Goal: Transaction & Acquisition: Purchase product/service

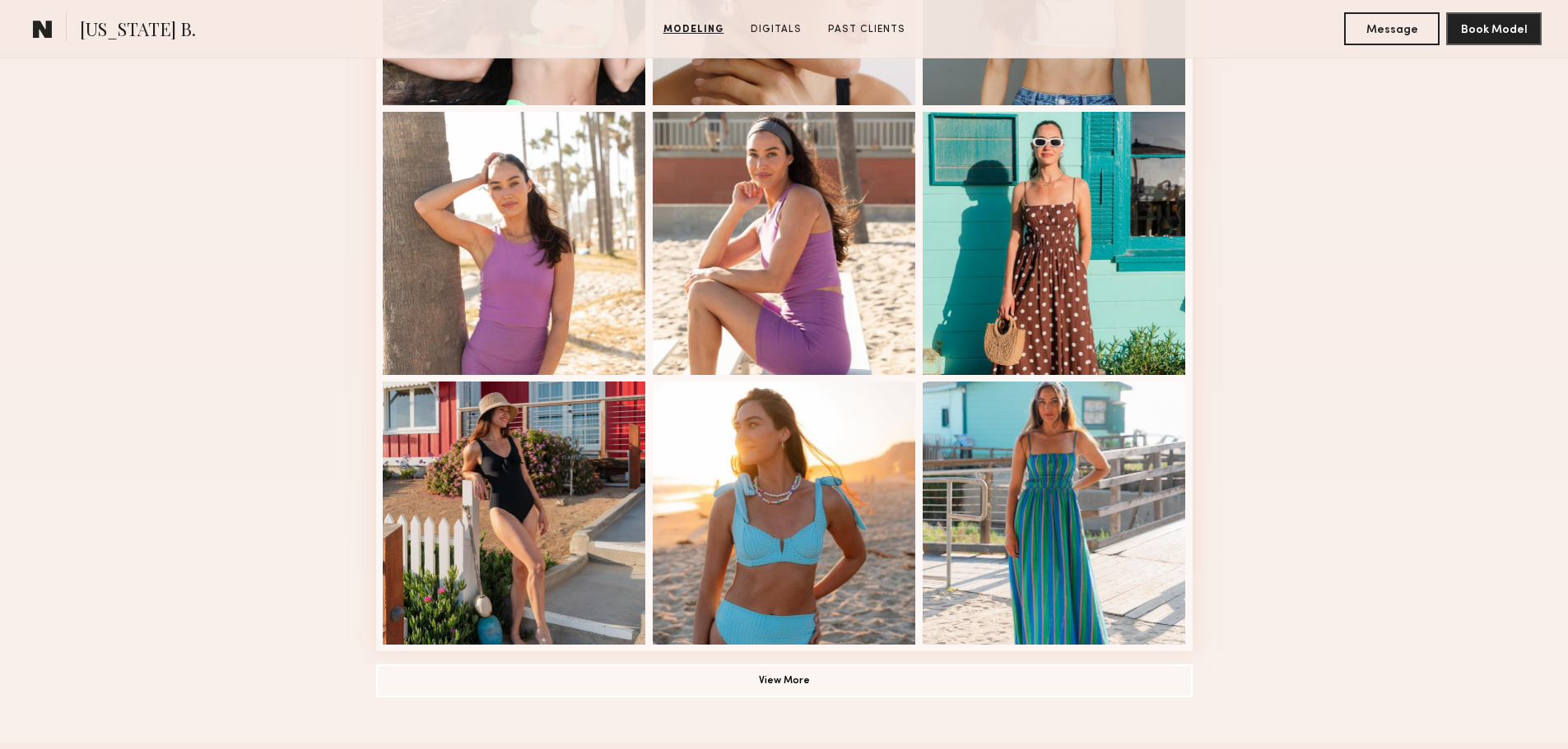
scroll to position [1069, 0]
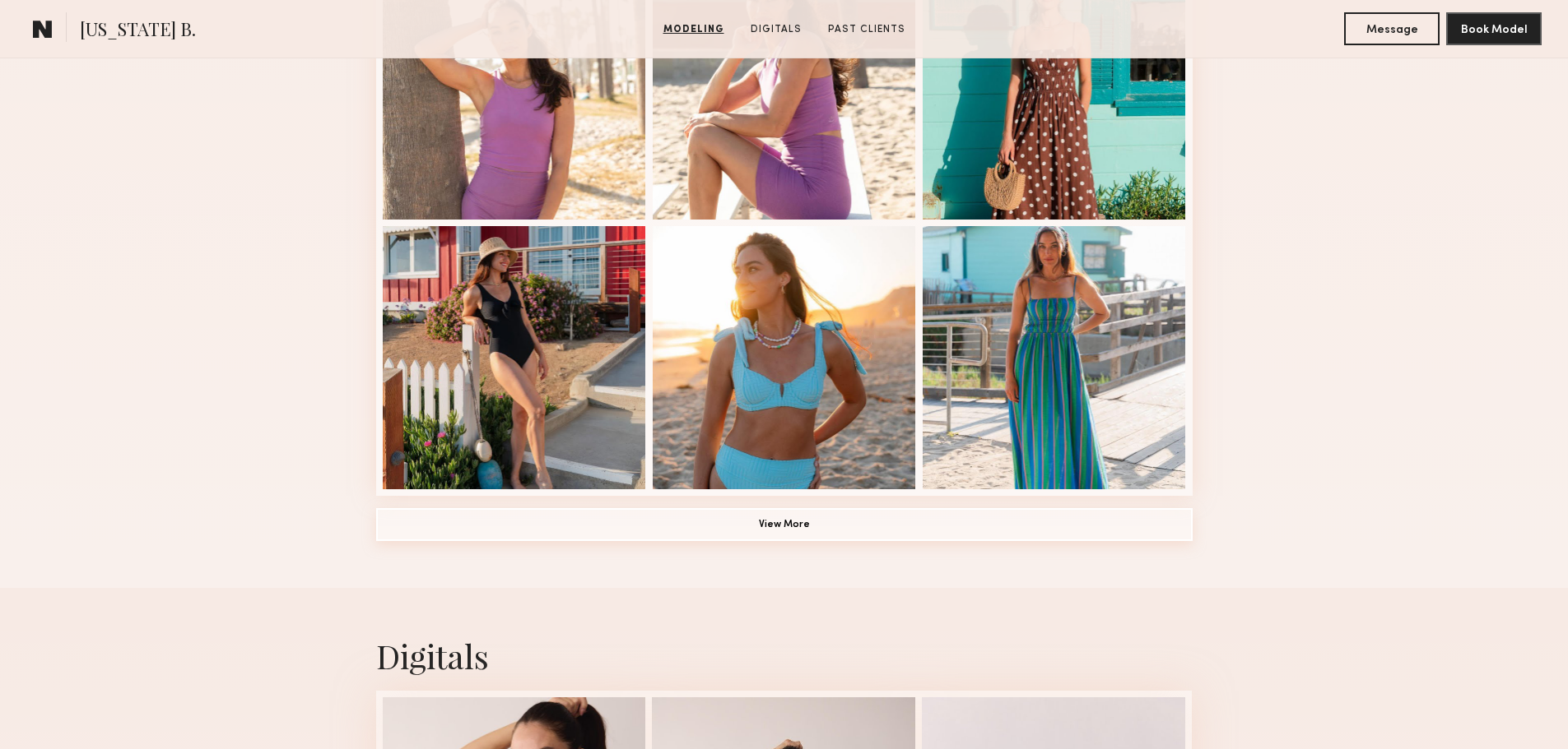
click at [704, 520] on button "View More" at bounding box center [784, 525] width 817 height 33
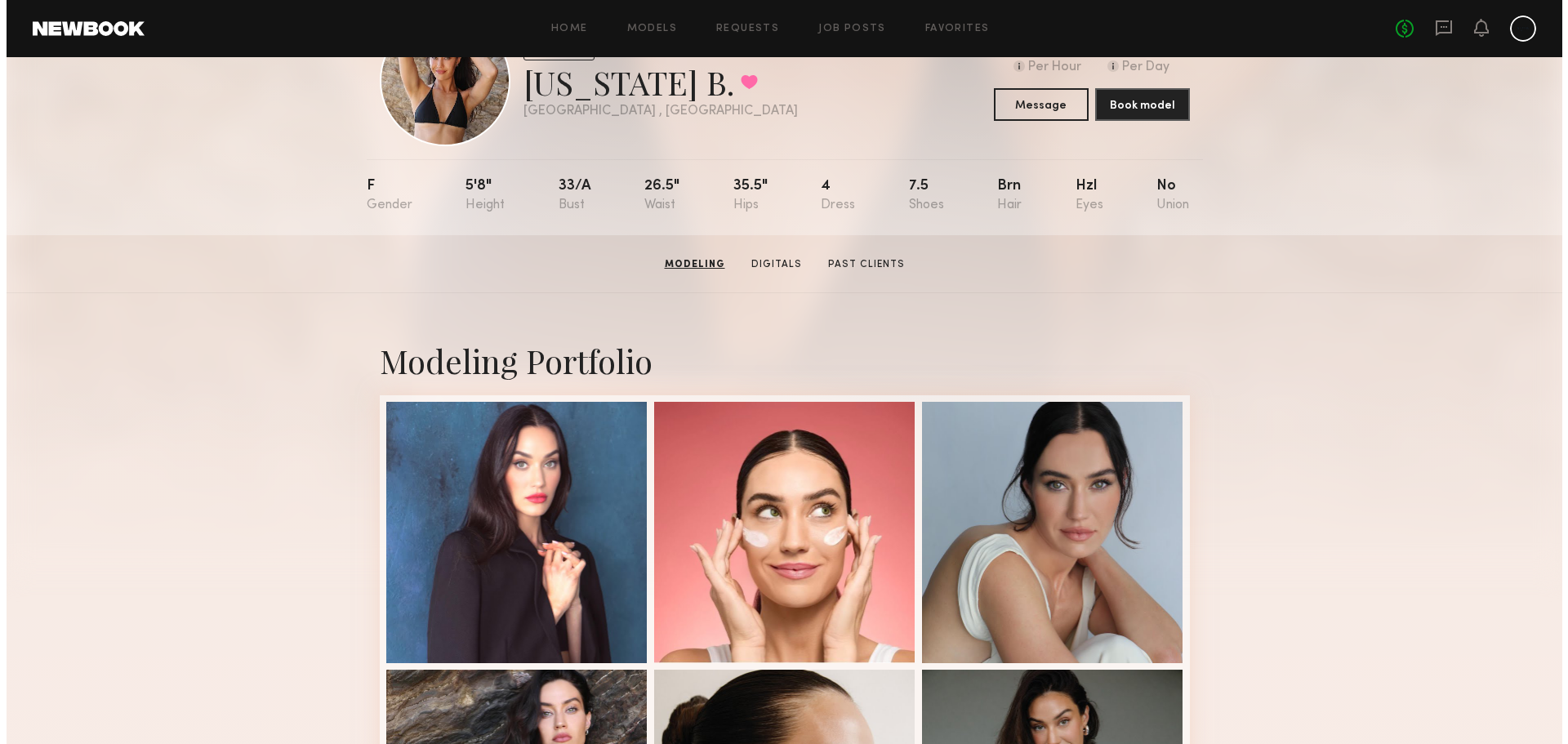
scroll to position [0, 0]
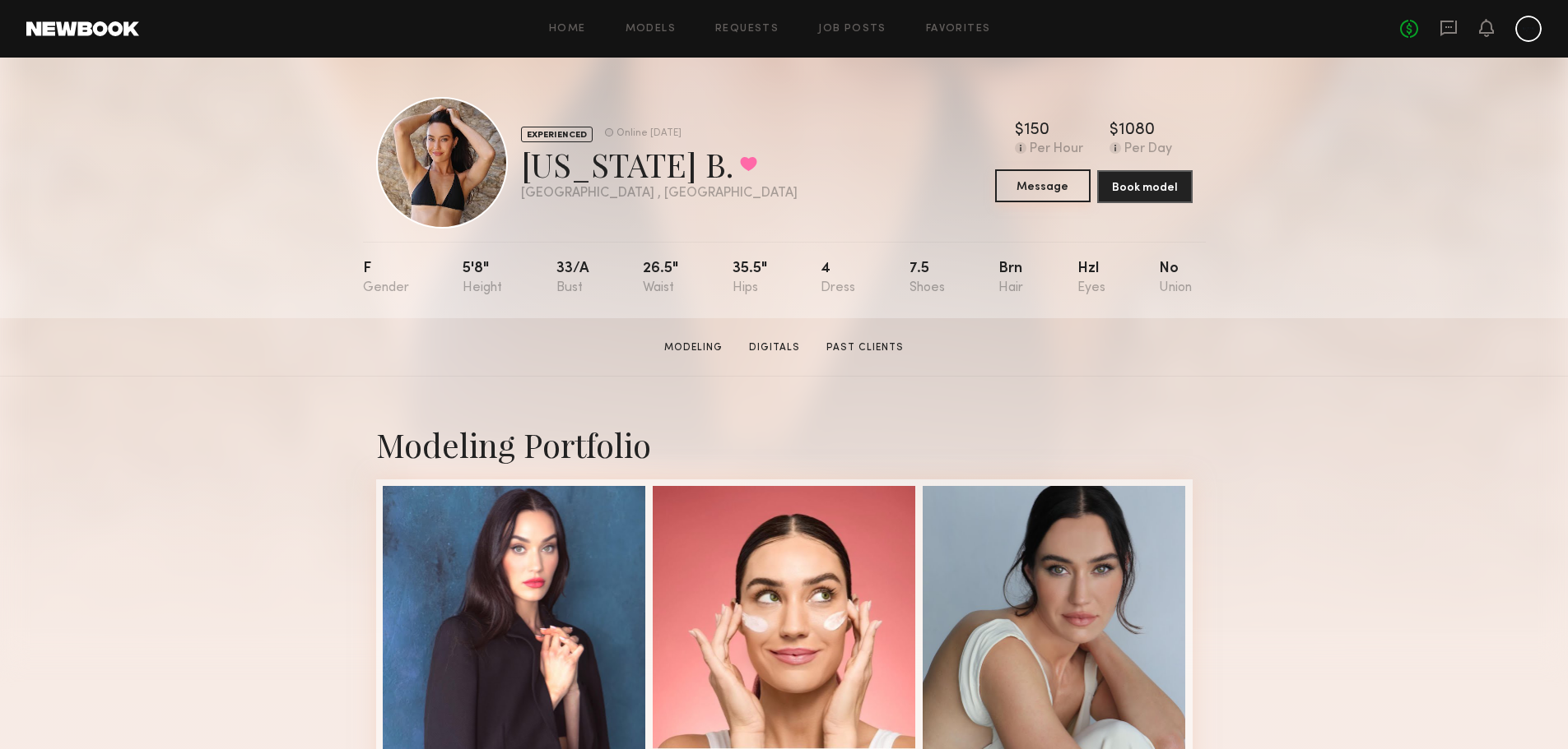
click at [1016, 192] on button "Message" at bounding box center [1042, 186] width 96 height 33
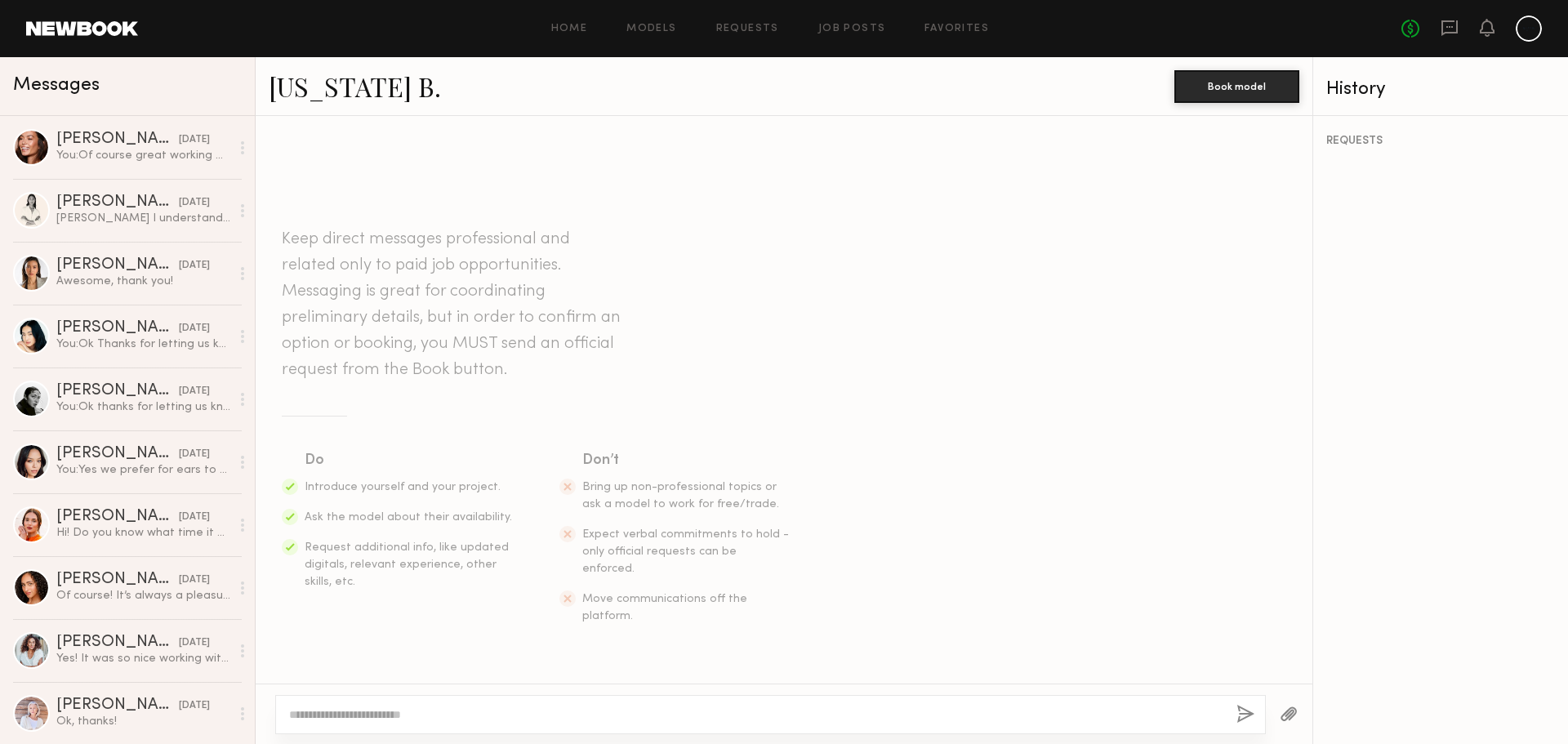
click at [400, 719] on textarea at bounding box center [756, 715] width 934 height 17
type textarea "*"
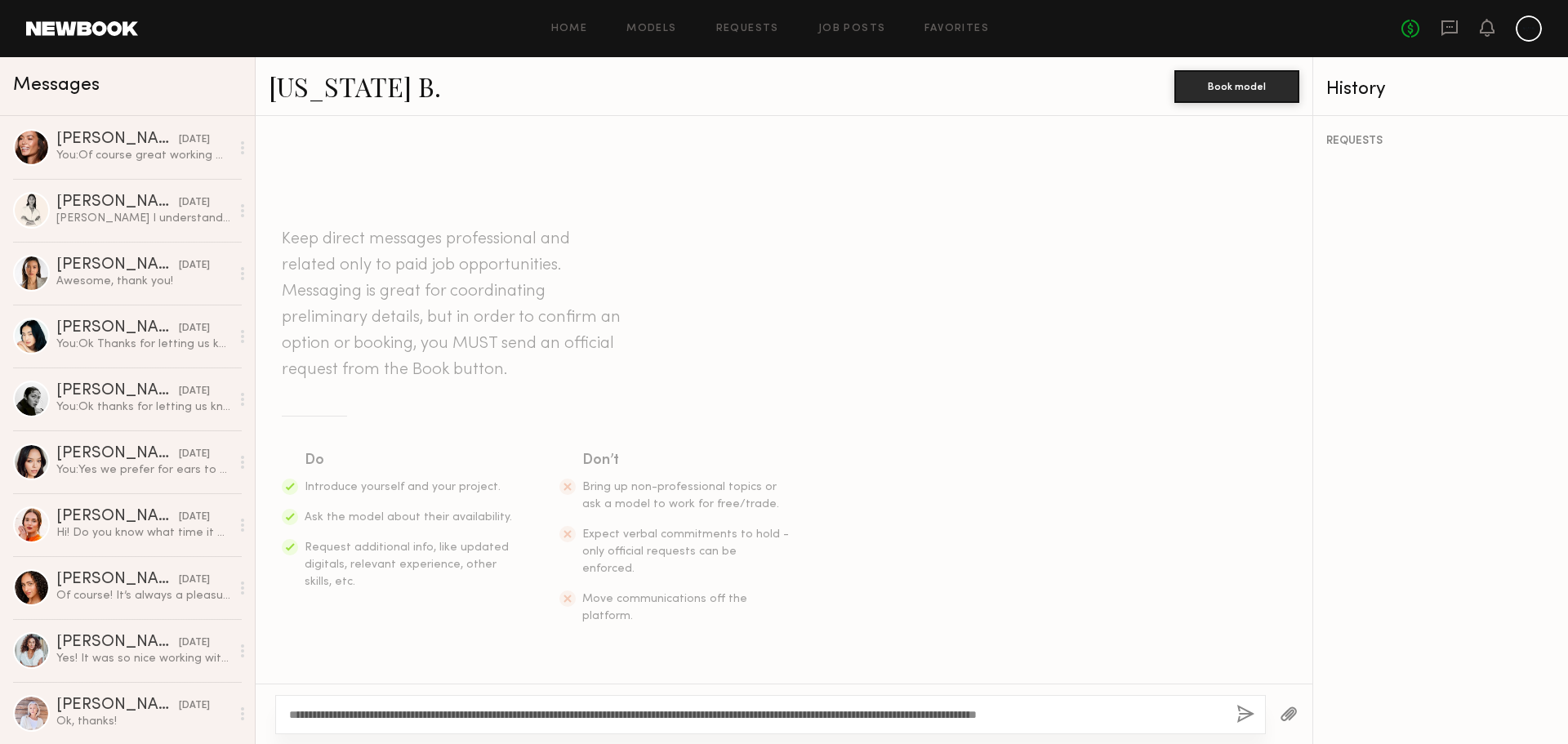
click at [1017, 716] on textarea "**********" at bounding box center [756, 715] width 934 height 17
click at [1168, 720] on textarea "**********" at bounding box center [756, 715] width 934 height 17
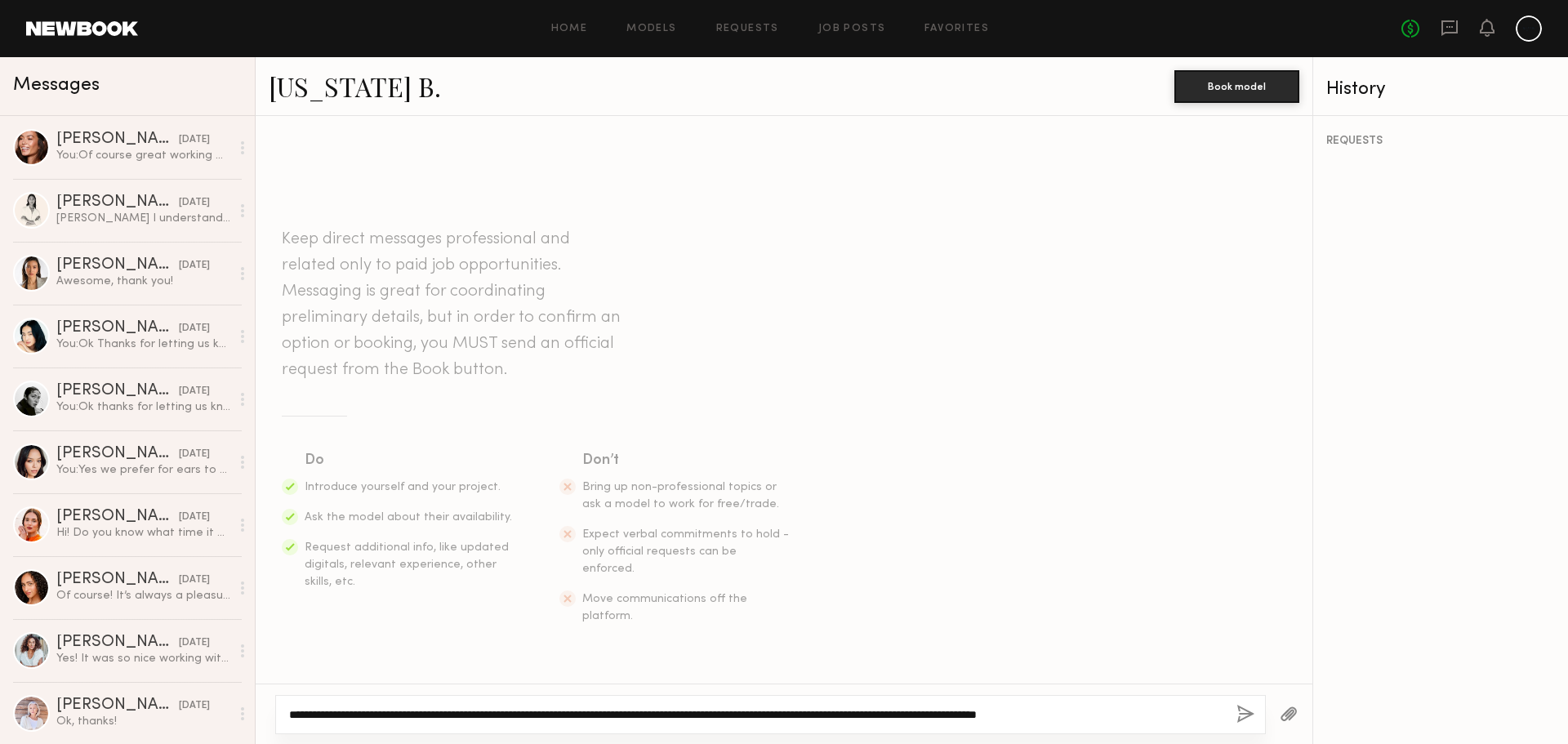
drag, startPoint x: 546, startPoint y: 716, endPoint x: 314, endPoint y: 720, distance: 232.0
click at [314, 720] on textarea "**********" at bounding box center [756, 715] width 934 height 17
drag, startPoint x: 961, startPoint y: 712, endPoint x: 592, endPoint y: 715, distance: 369.0
click at [592, 715] on textarea "**********" at bounding box center [756, 715] width 934 height 17
drag, startPoint x: 1030, startPoint y: 713, endPoint x: 781, endPoint y: 708, distance: 249.1
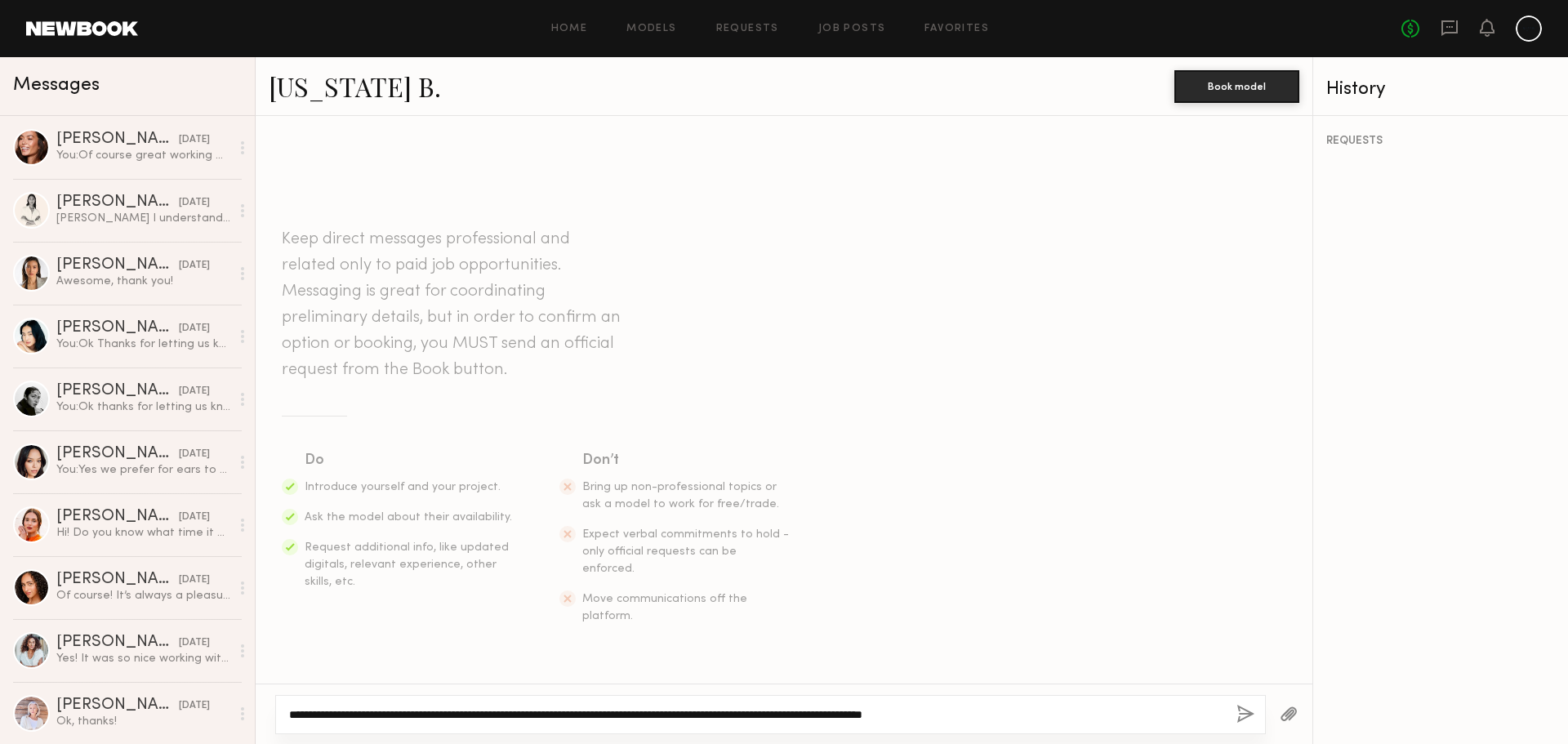
click at [781, 708] on textarea "**********" at bounding box center [756, 715] width 934 height 17
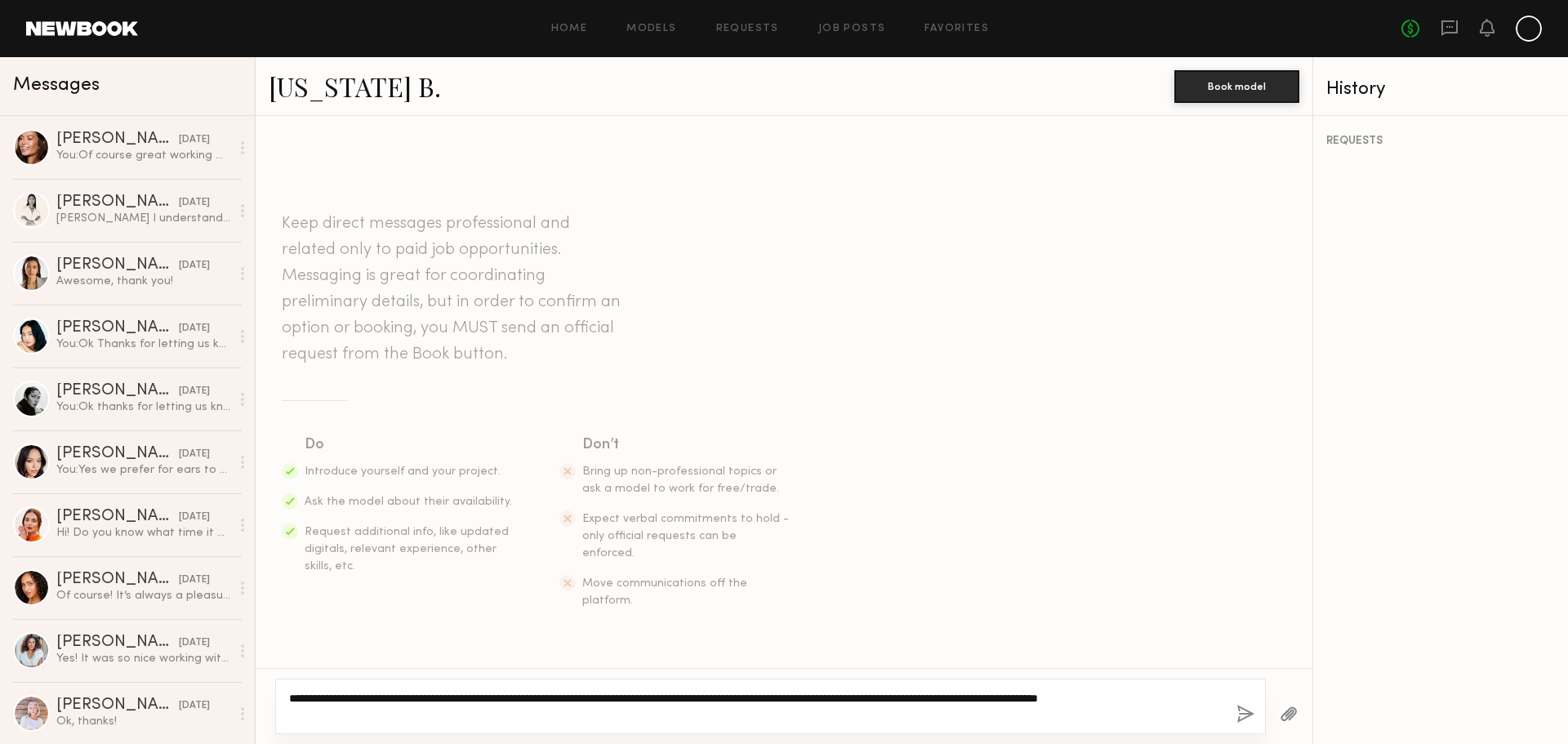
type textarea "**********"
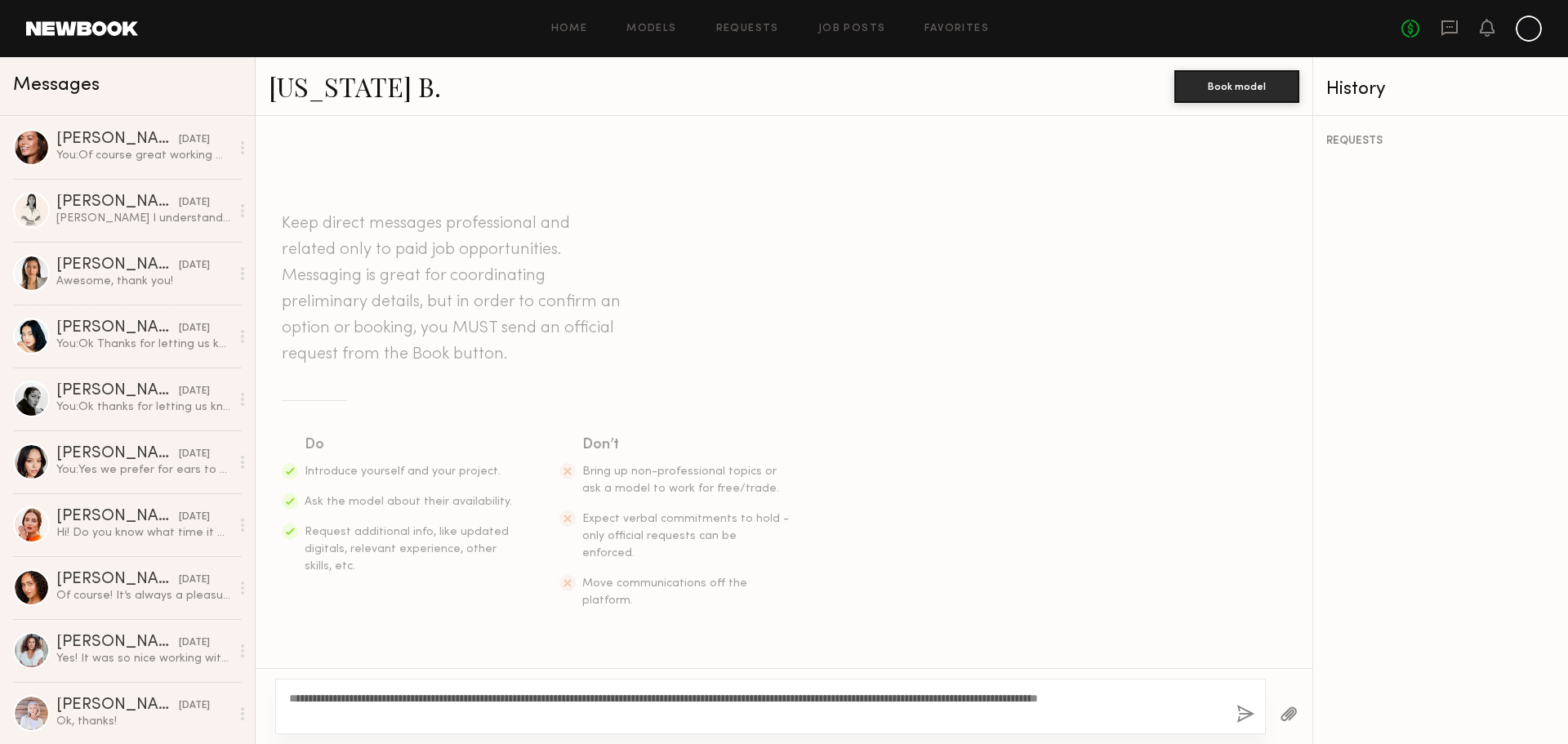
click at [1243, 727] on div "**********" at bounding box center [770, 706] width 990 height 55
click at [1243, 719] on button "button" at bounding box center [1245, 715] width 18 height 21
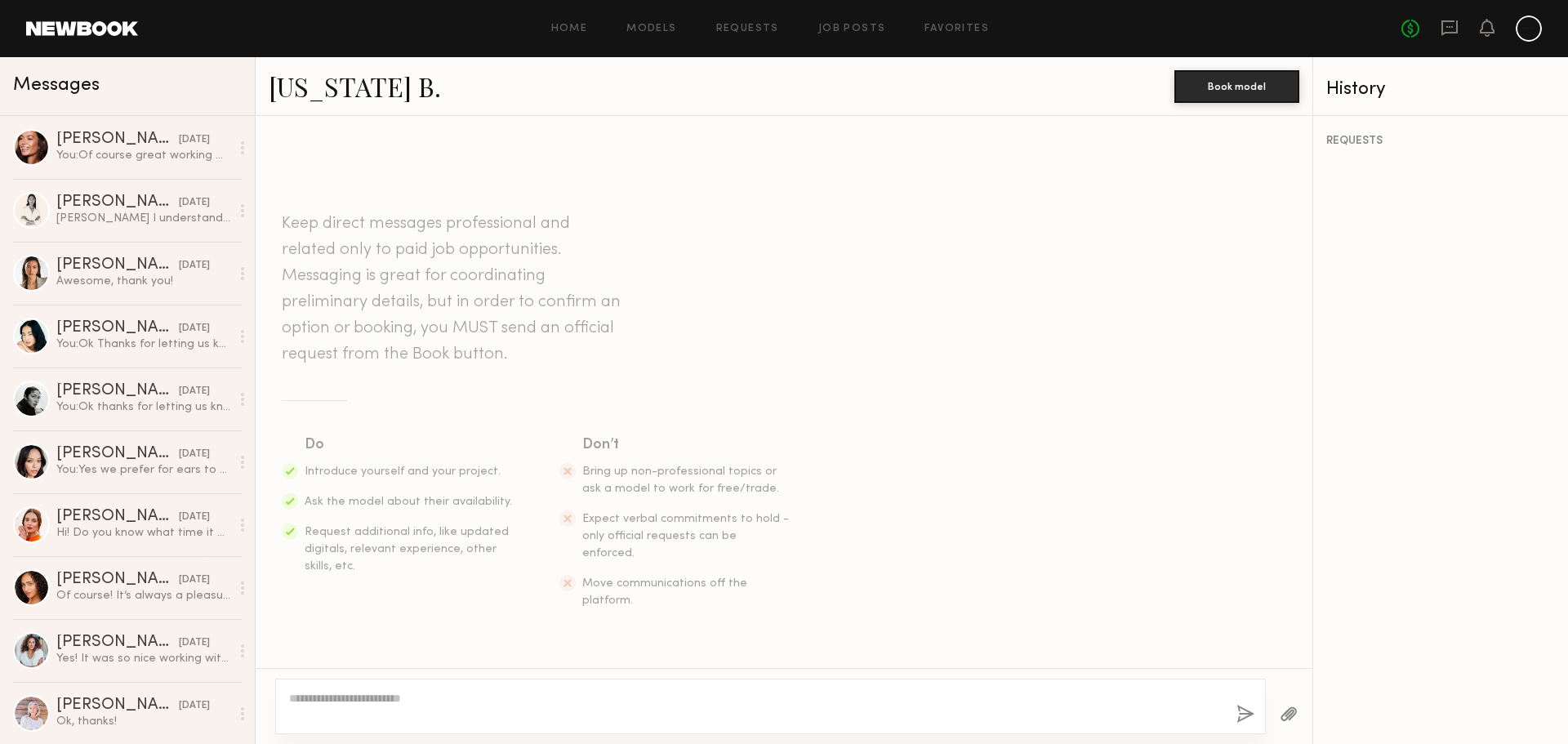
scroll to position [173, 0]
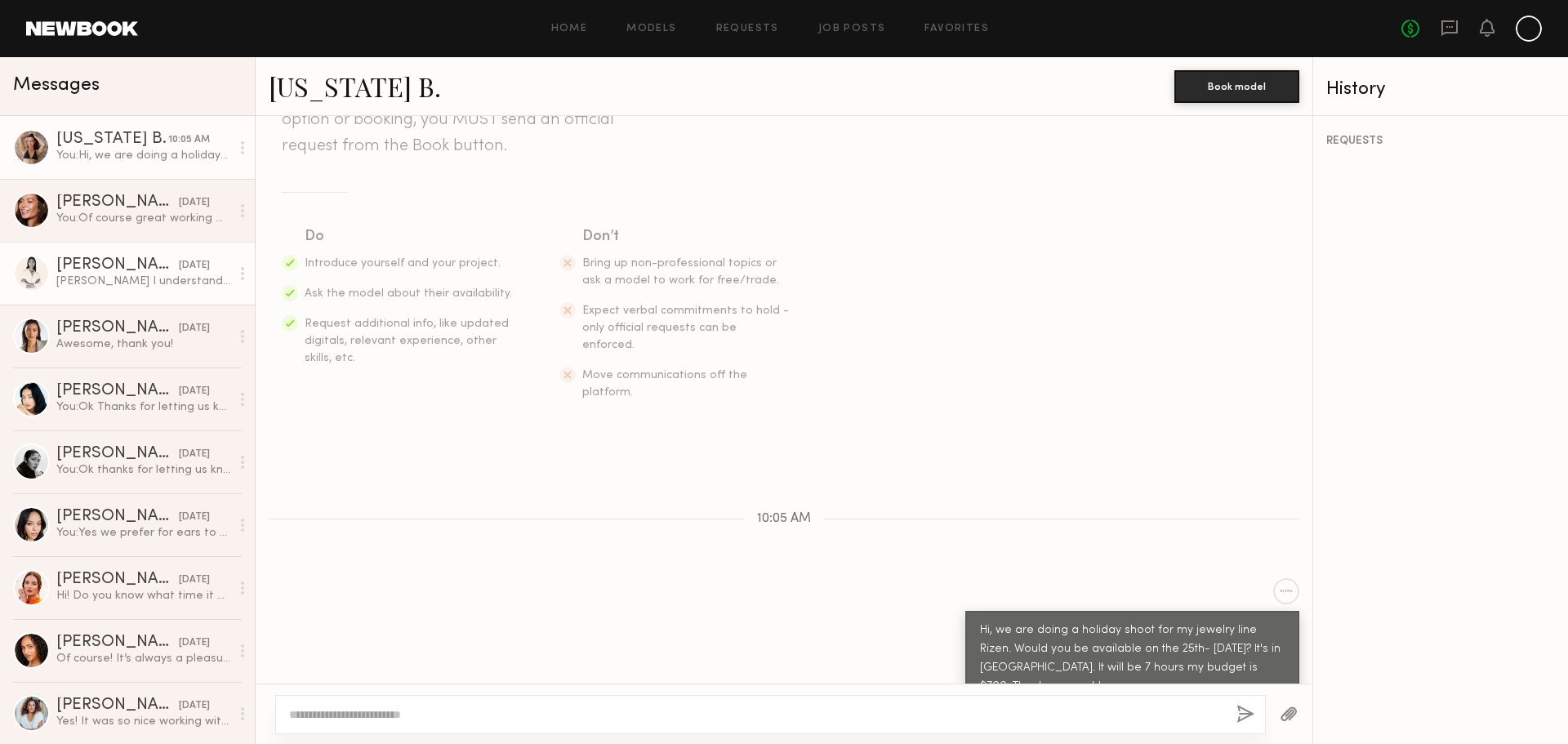
click at [158, 281] on div "Ahh okay I understand, thank you for still getting back to me :)" at bounding box center [143, 281] width 174 height 16
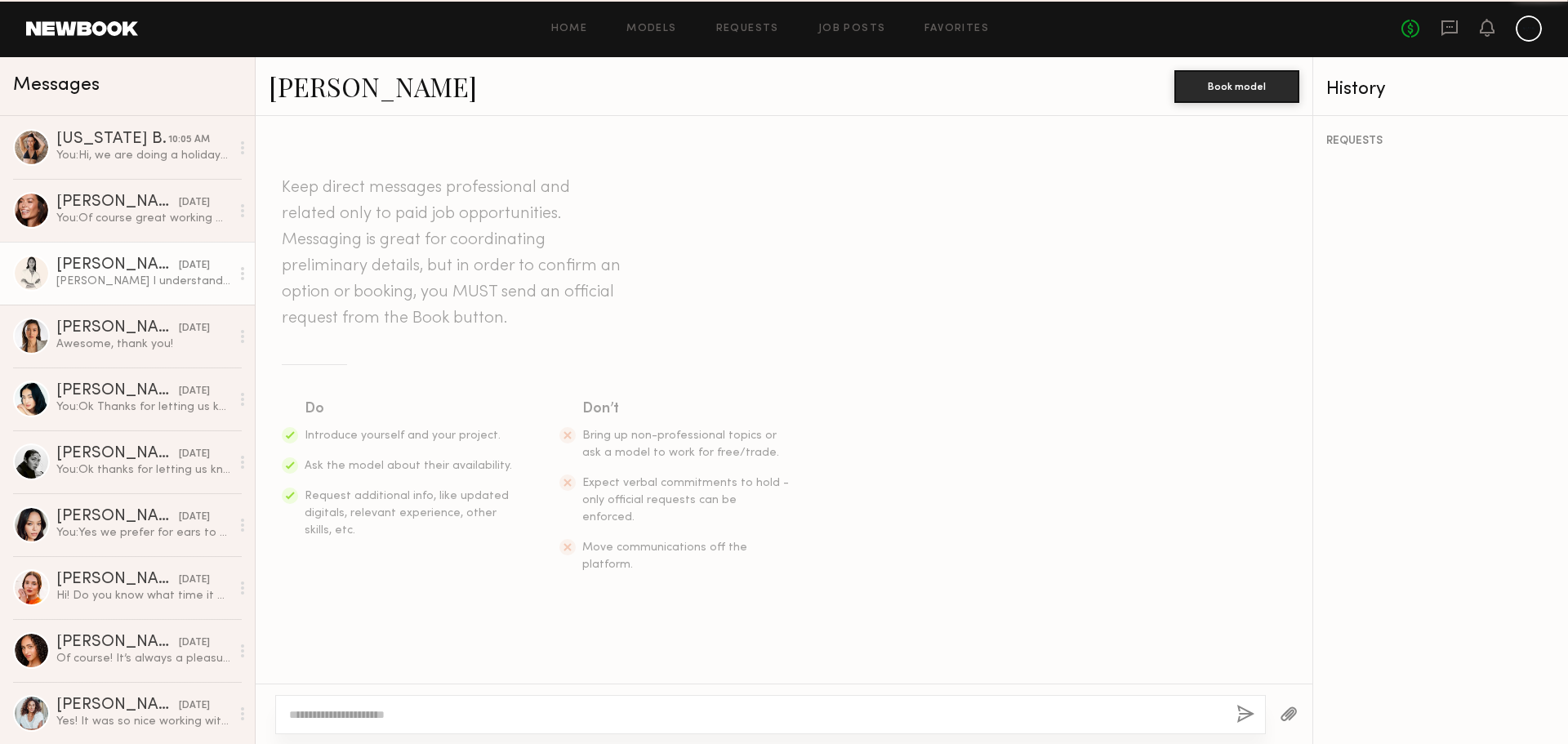
scroll to position [708, 0]
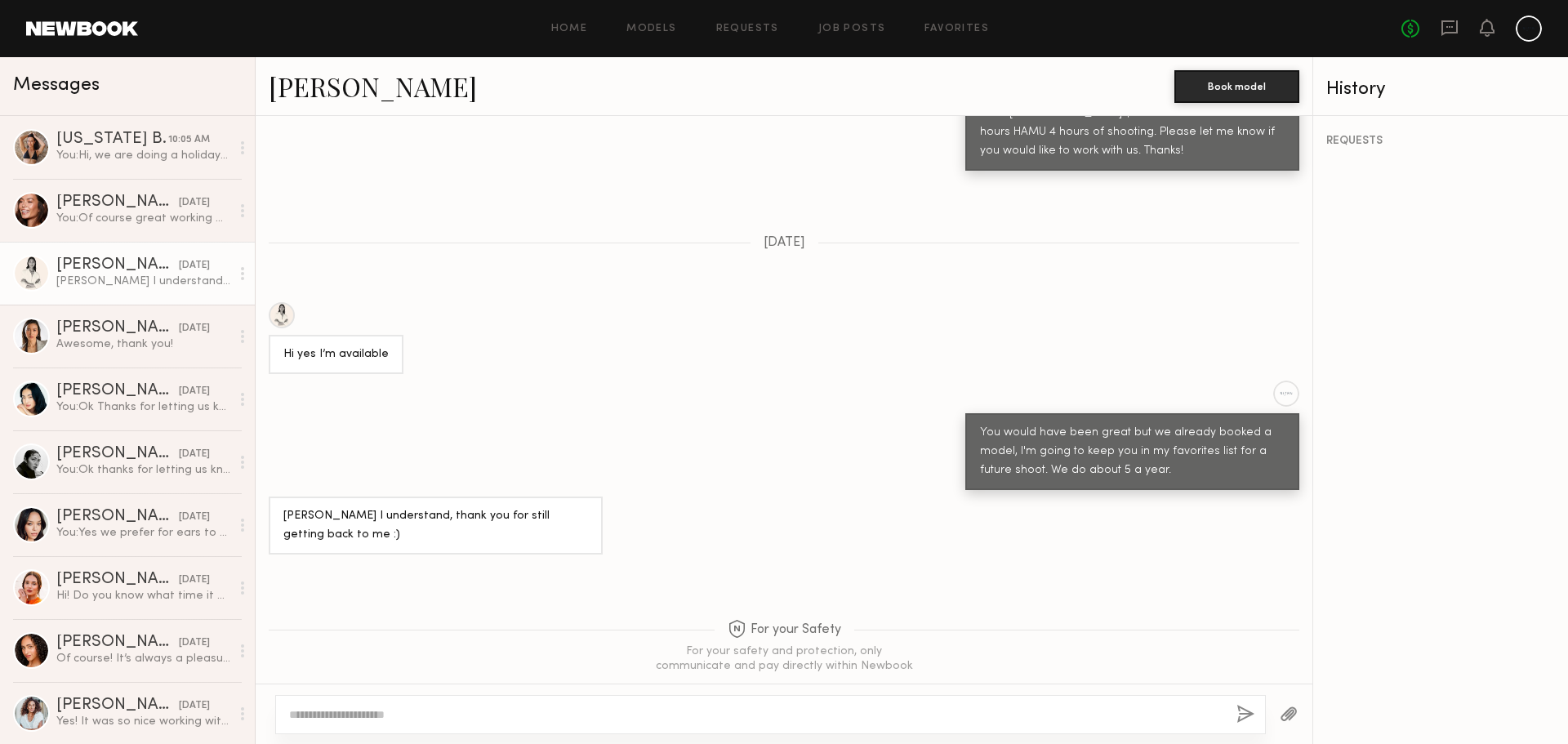
click at [327, 98] on link "Joy C." at bounding box center [373, 86] width 208 height 36
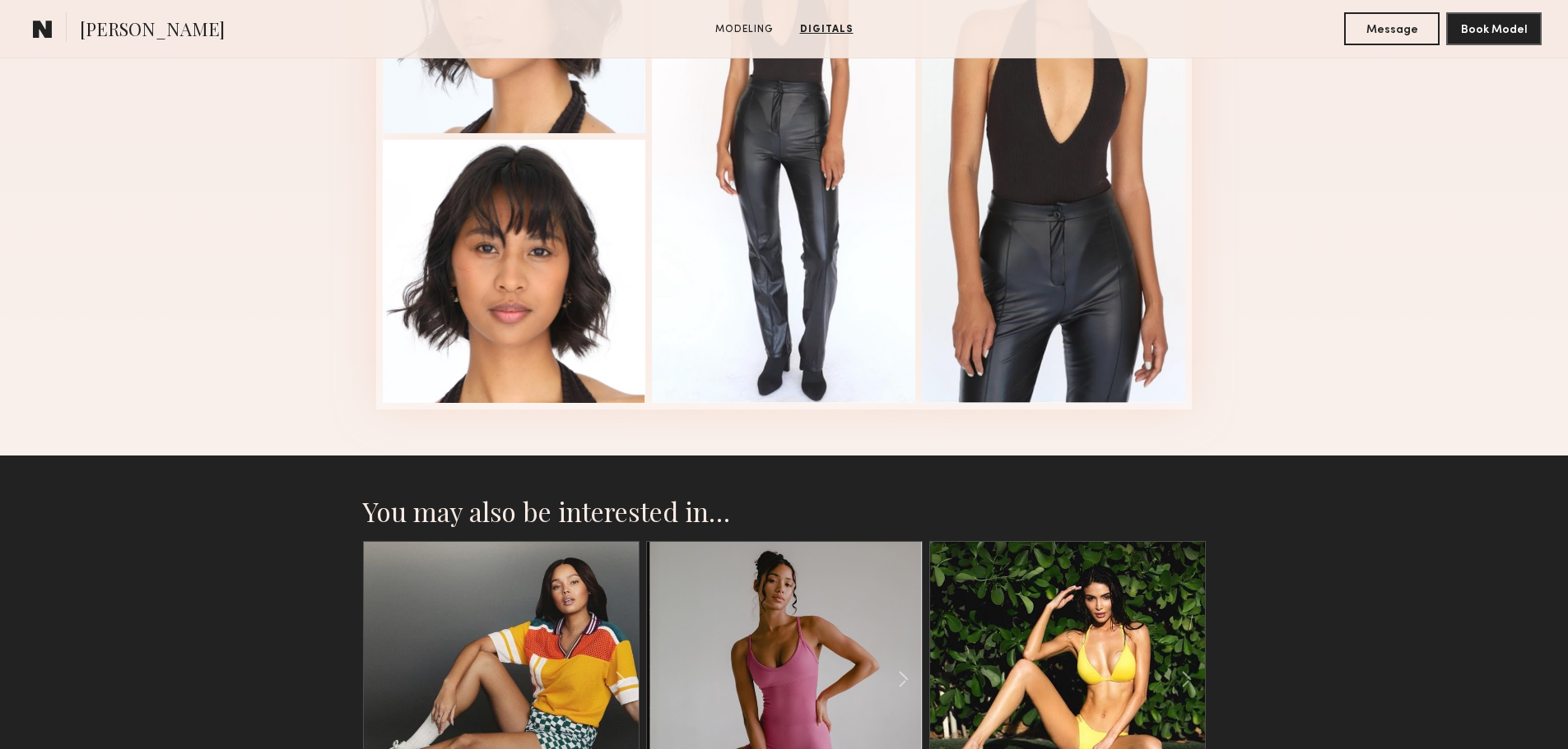
scroll to position [2139, 0]
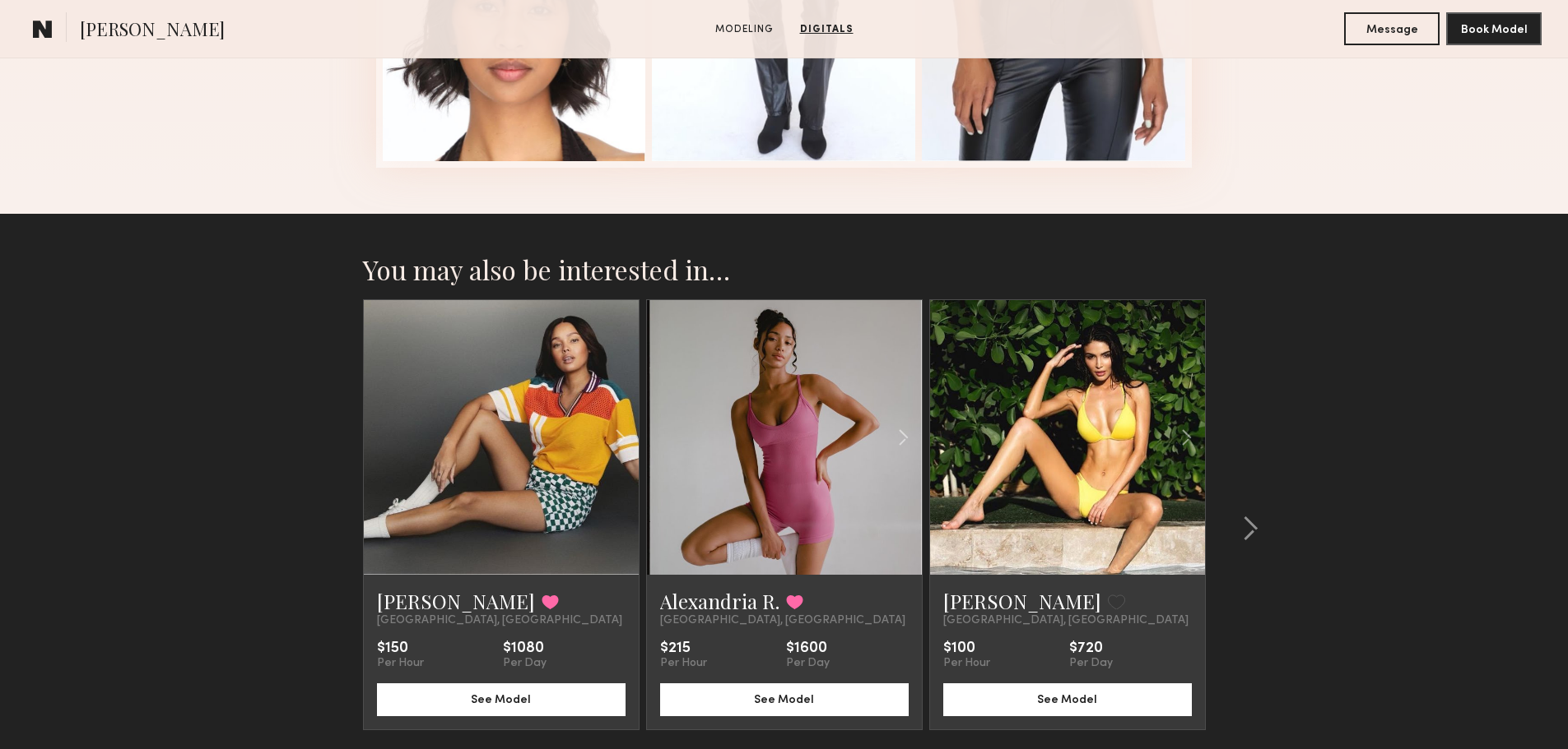
click at [783, 457] on link at bounding box center [784, 437] width 94 height 274
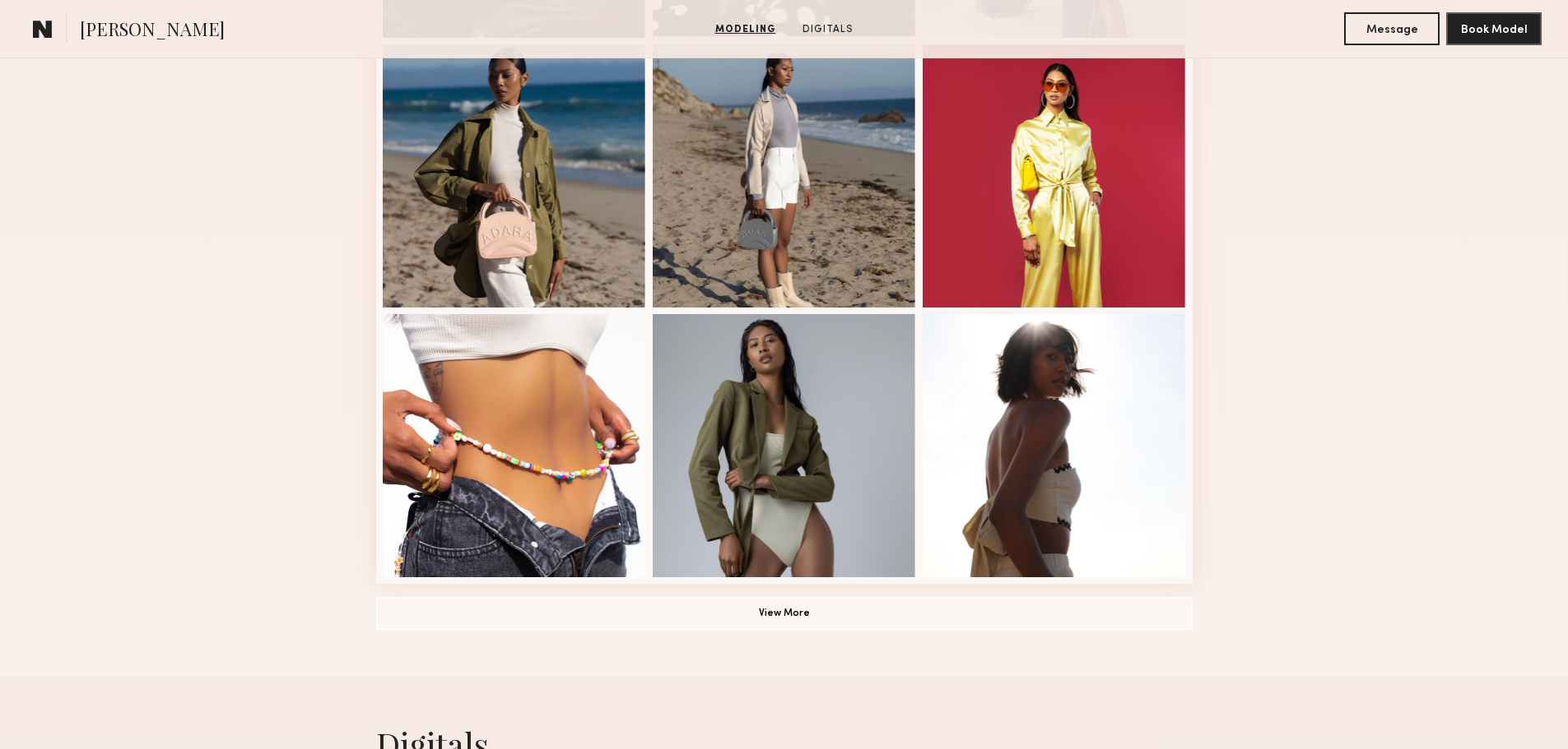
scroll to position [987, 0]
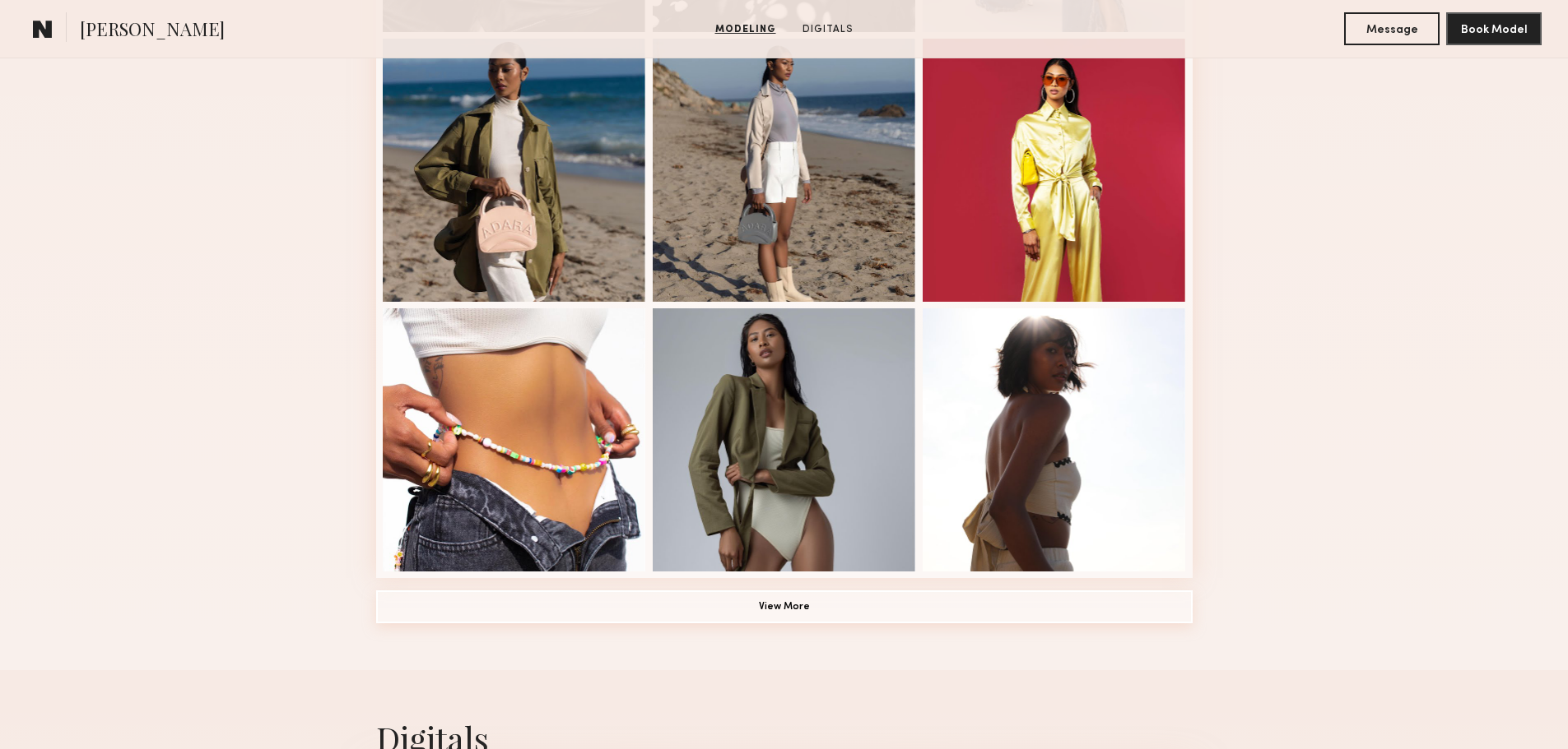
click at [773, 603] on button "View More" at bounding box center [784, 607] width 817 height 33
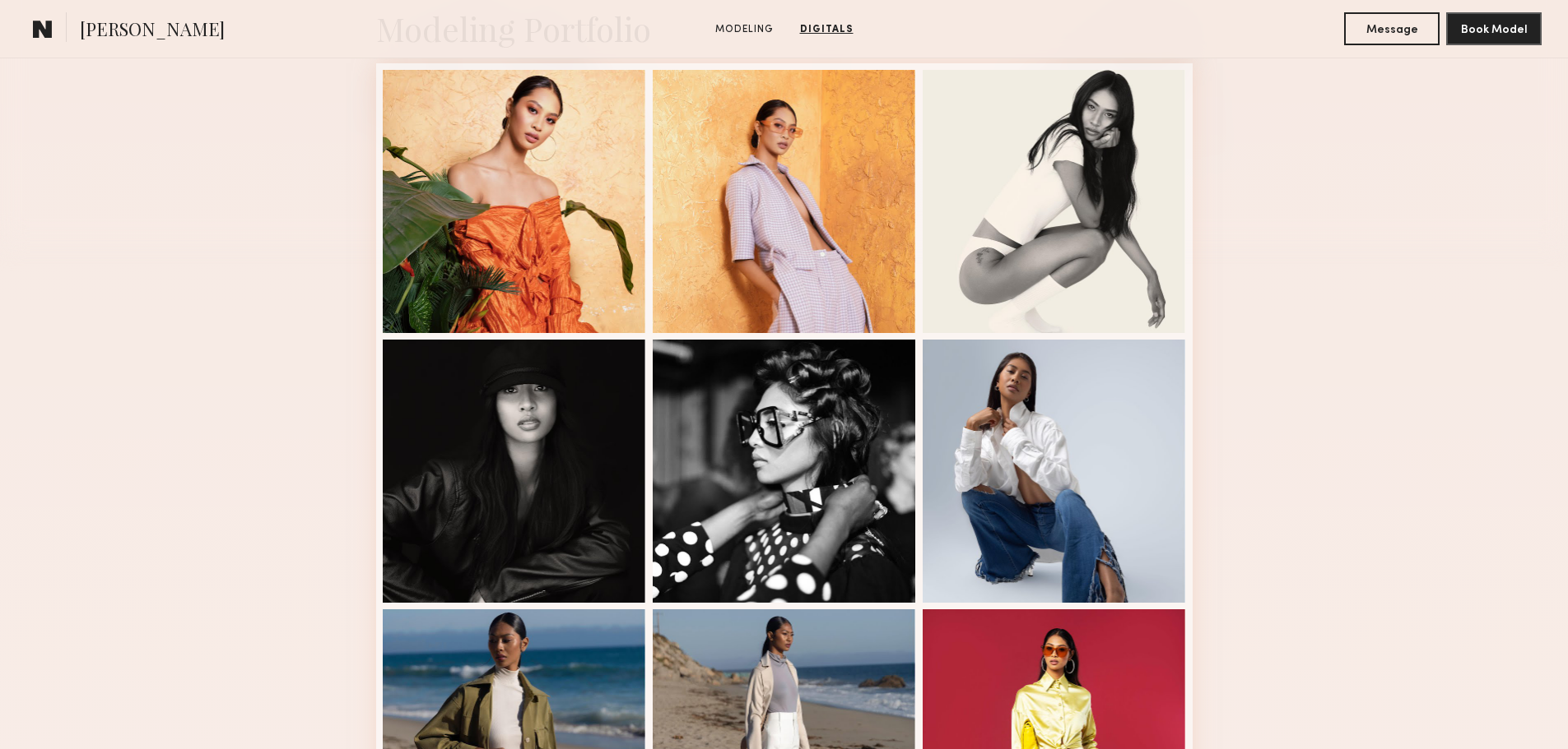
scroll to position [0, 0]
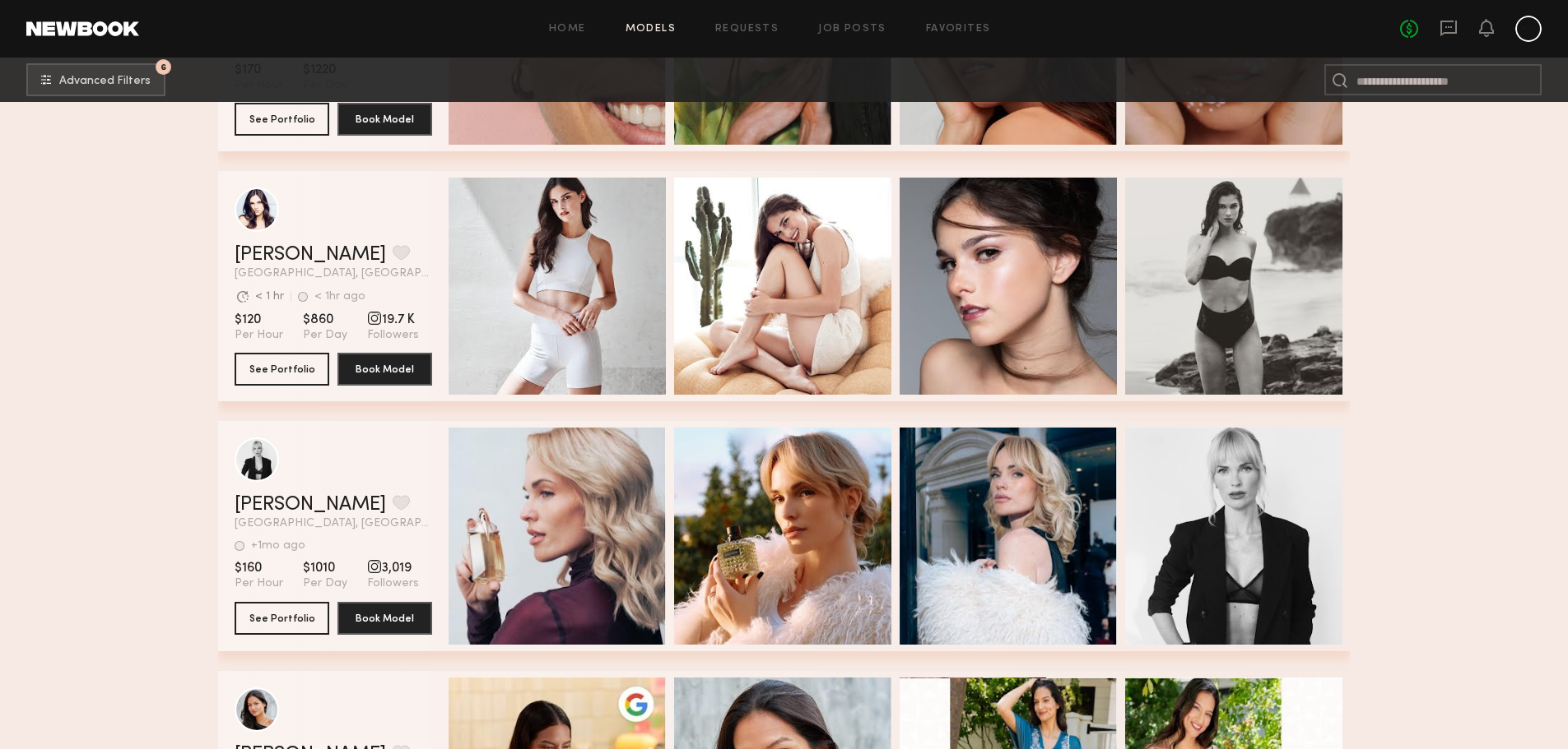
scroll to position [19496, 0]
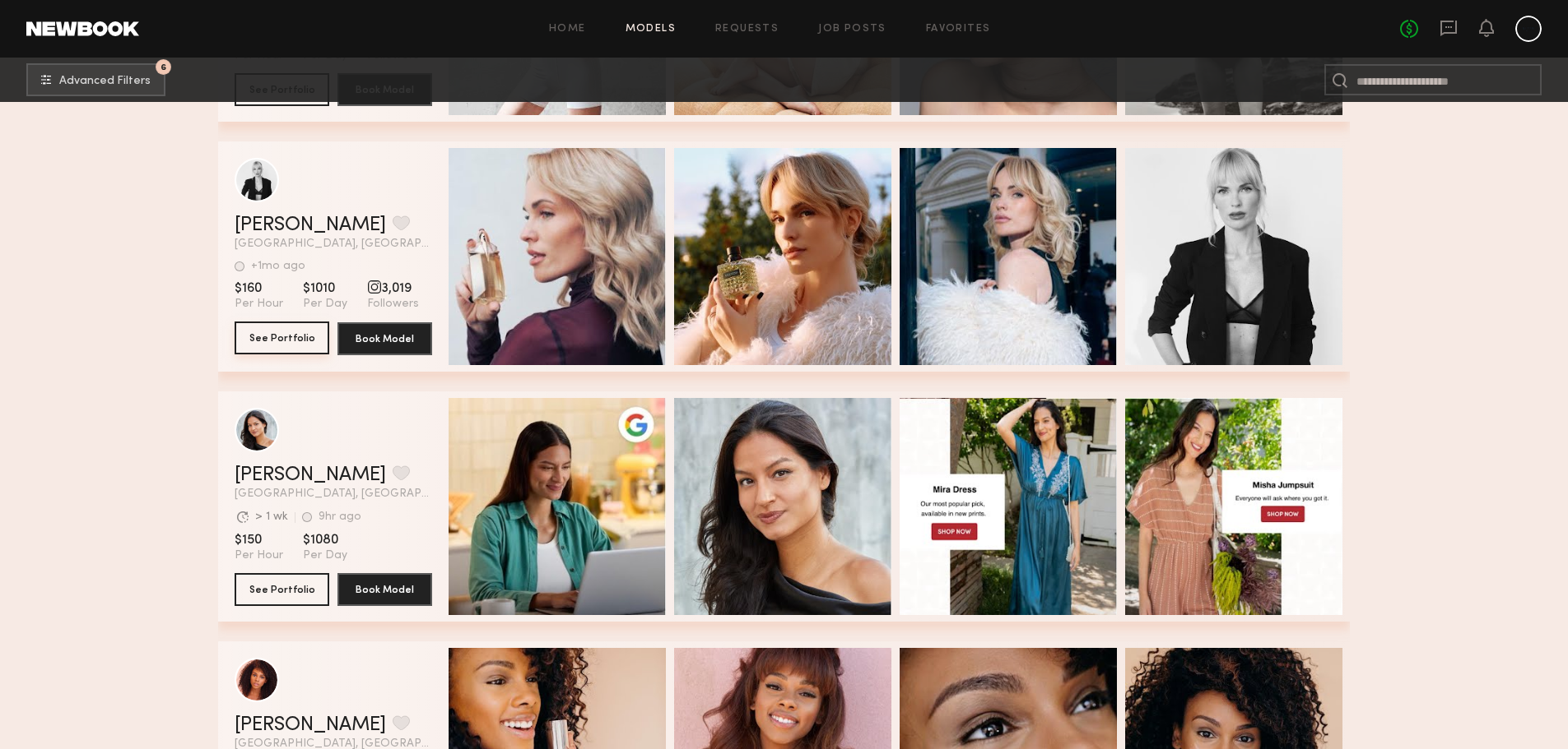
click at [292, 347] on button "See Portfolio" at bounding box center [282, 338] width 95 height 33
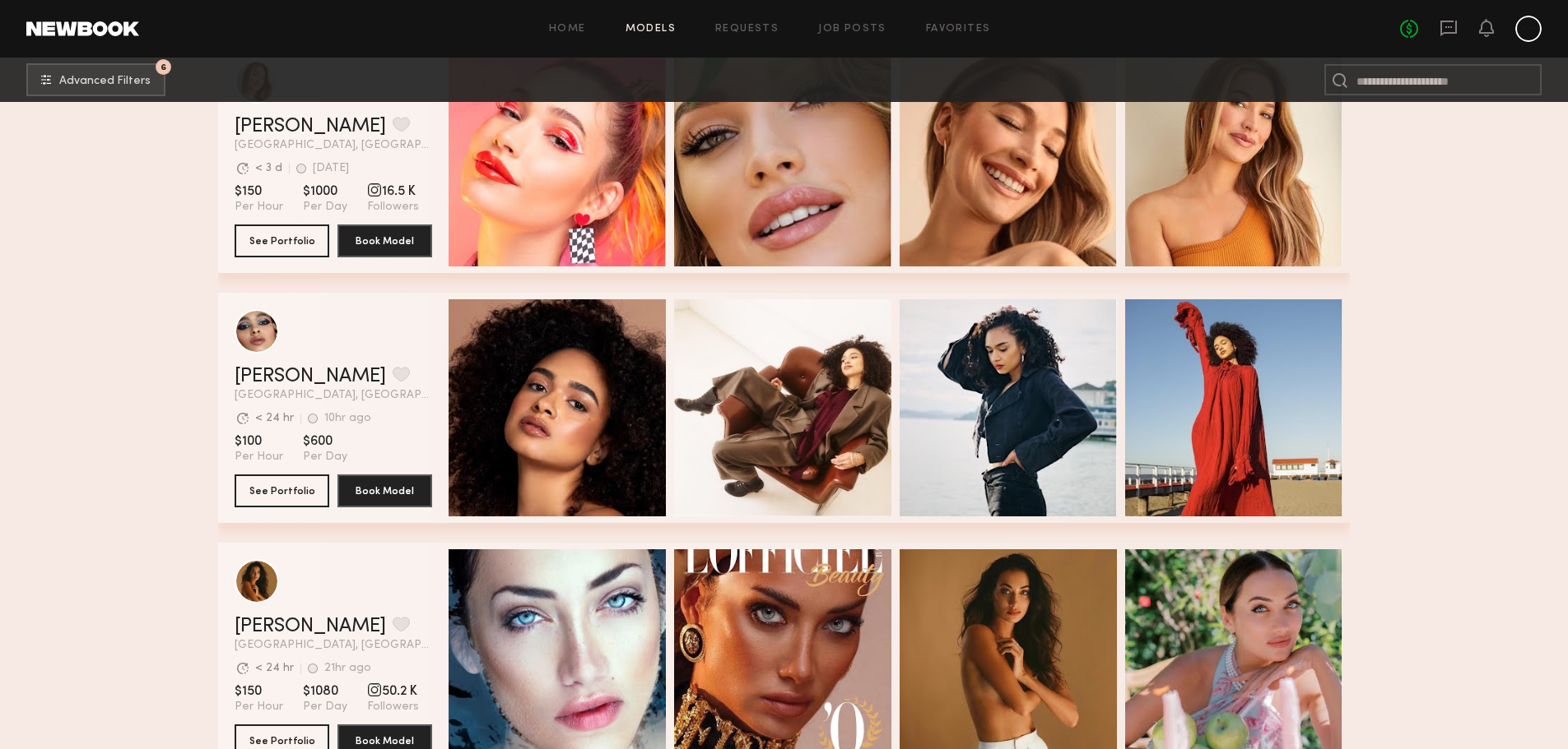
scroll to position [27676, 0]
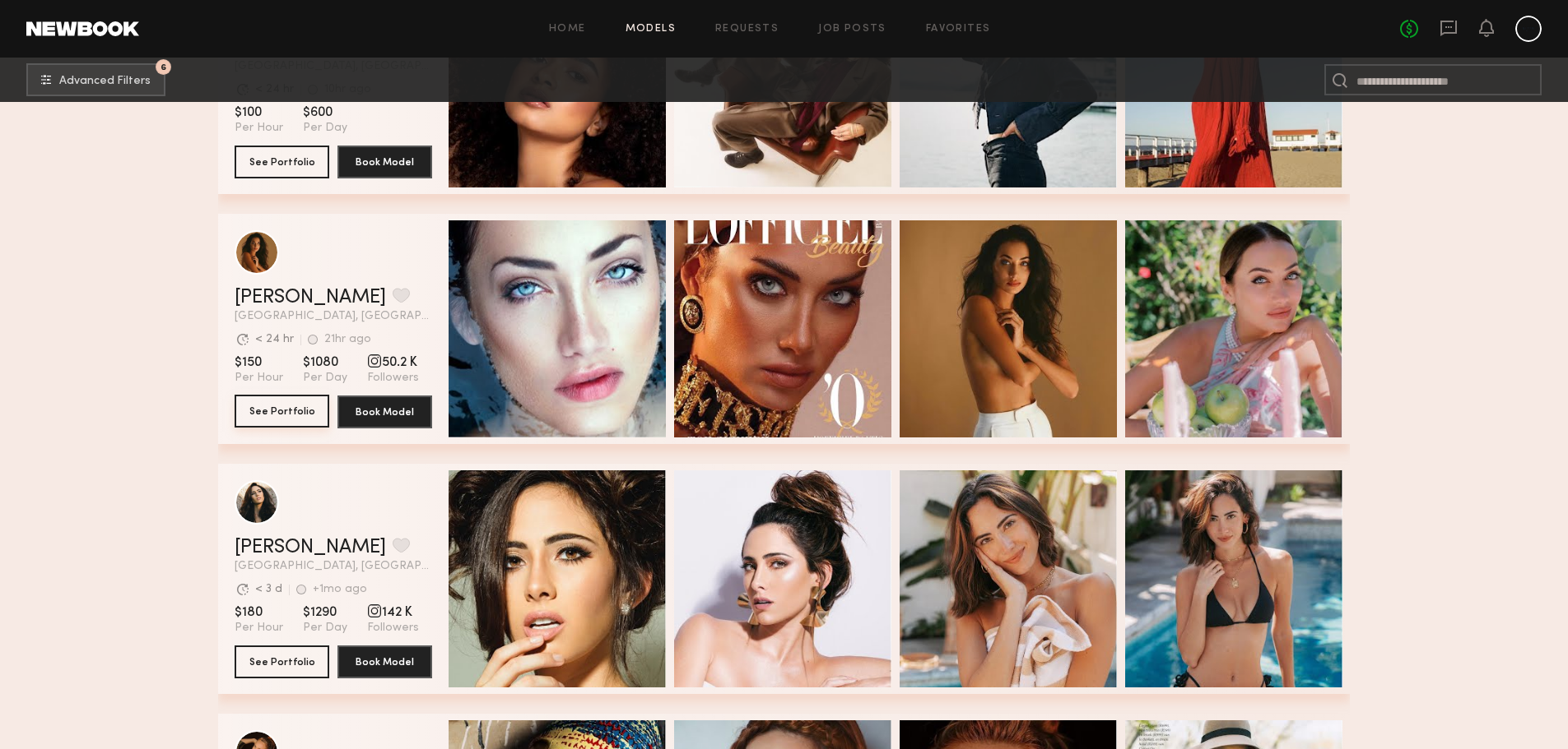
click at [314, 413] on button "See Portfolio" at bounding box center [282, 411] width 95 height 33
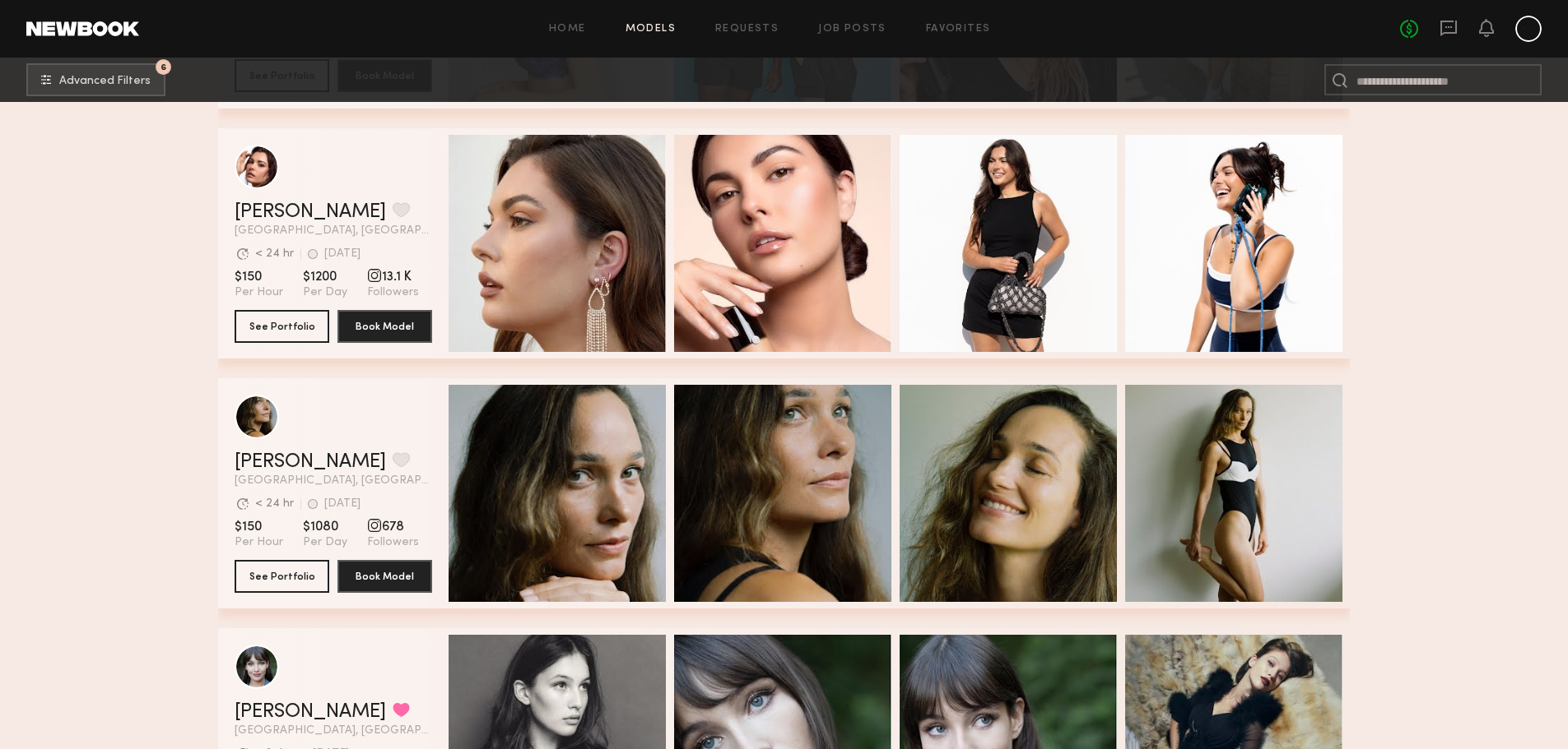
scroll to position [30677, 0]
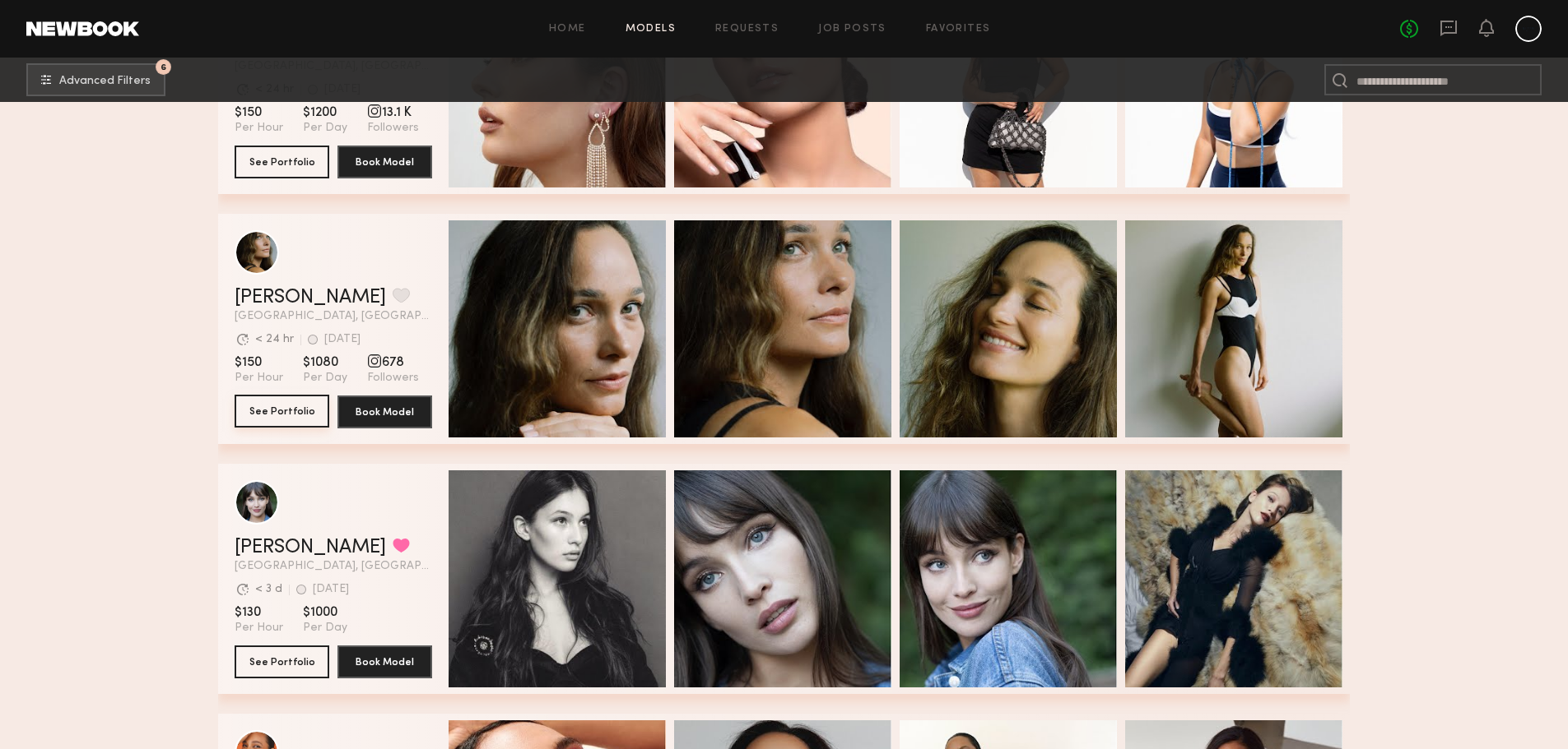
click at [308, 416] on button "See Portfolio" at bounding box center [282, 411] width 95 height 33
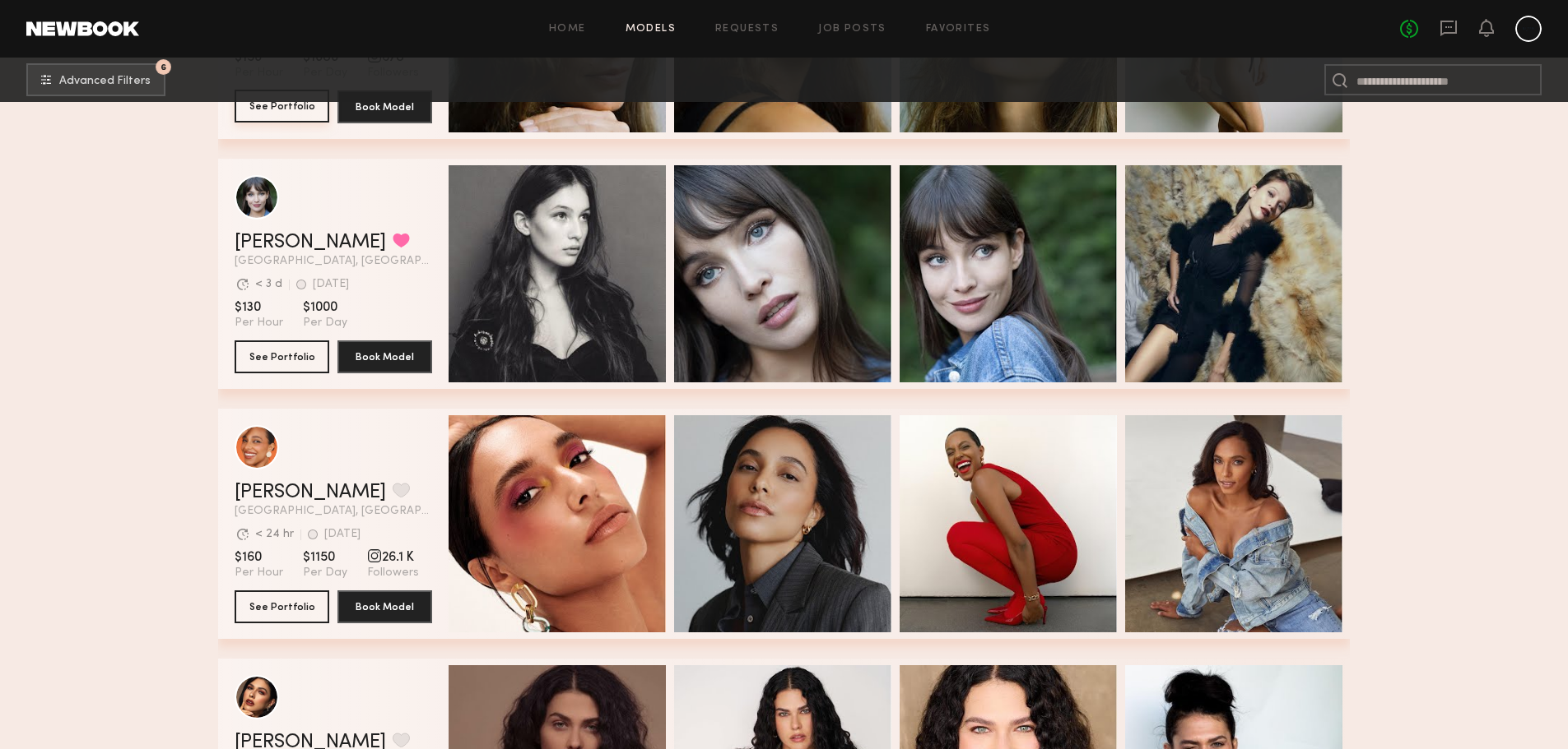
scroll to position [31006, 0]
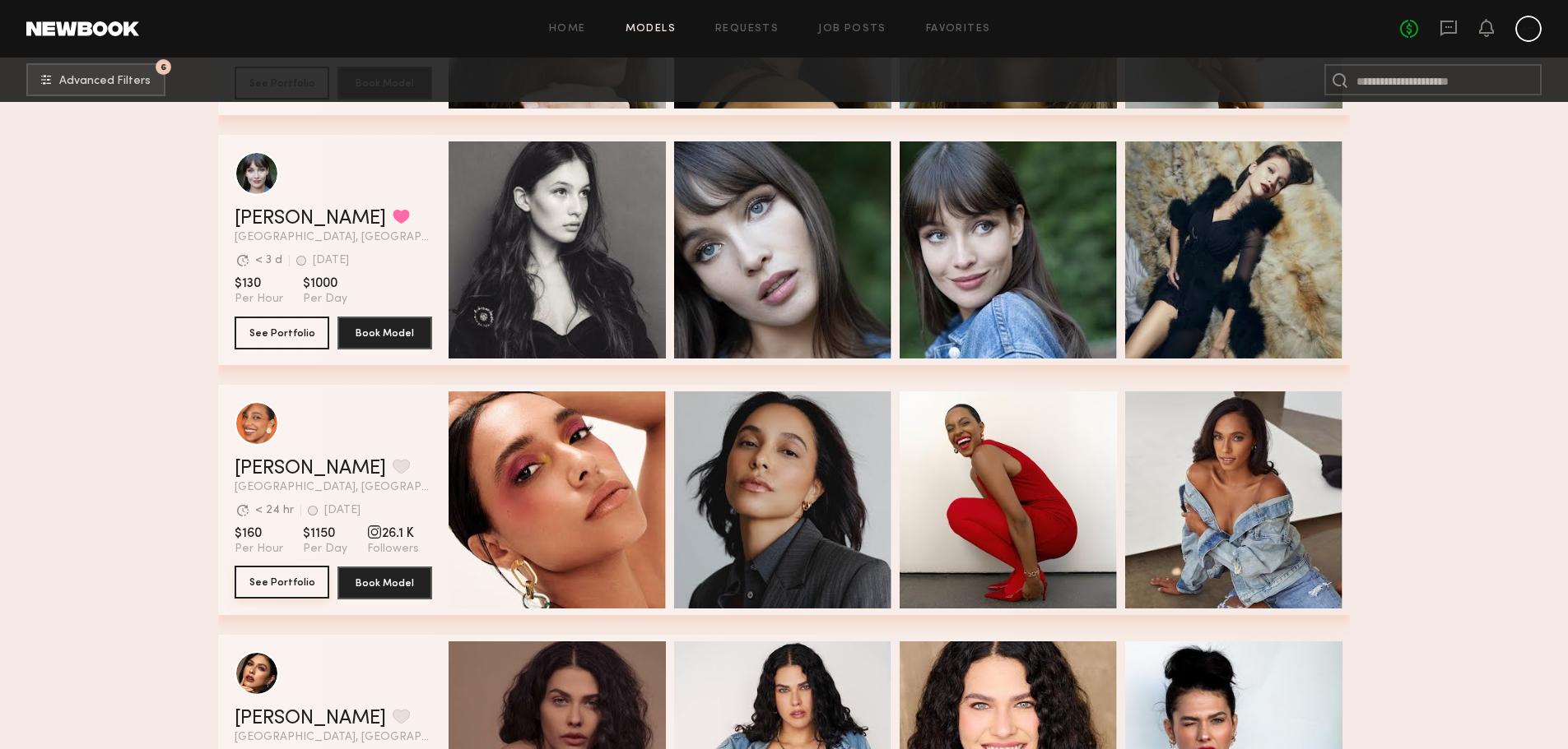
click at [269, 589] on button "See Portfolio" at bounding box center [282, 583] width 95 height 33
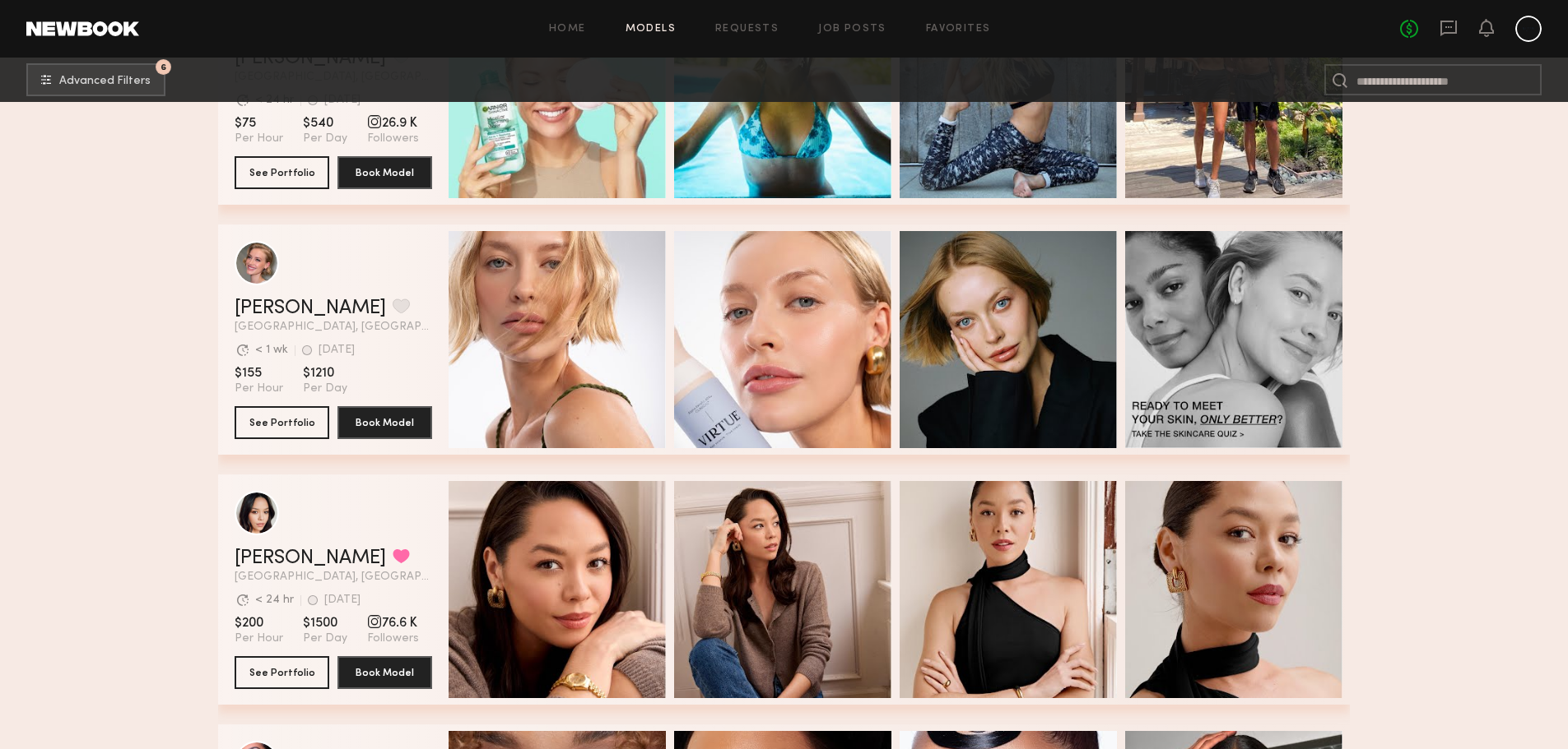
scroll to position [33473, 0]
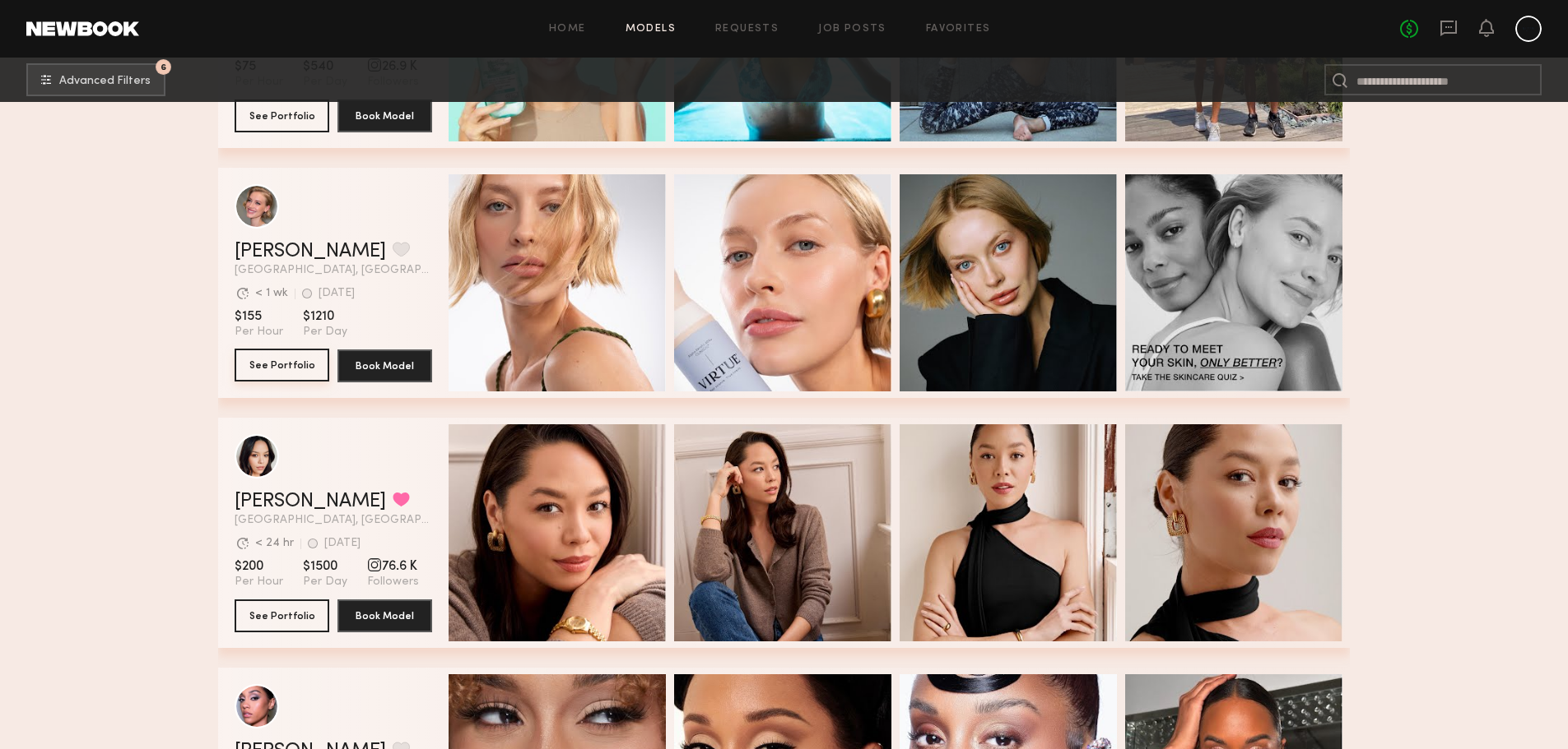
click at [304, 362] on button "See Portfolio" at bounding box center [282, 366] width 95 height 33
click at [278, 621] on button "See Portfolio" at bounding box center [282, 615] width 95 height 33
click at [393, 507] on button "grid" at bounding box center [401, 500] width 17 height 15
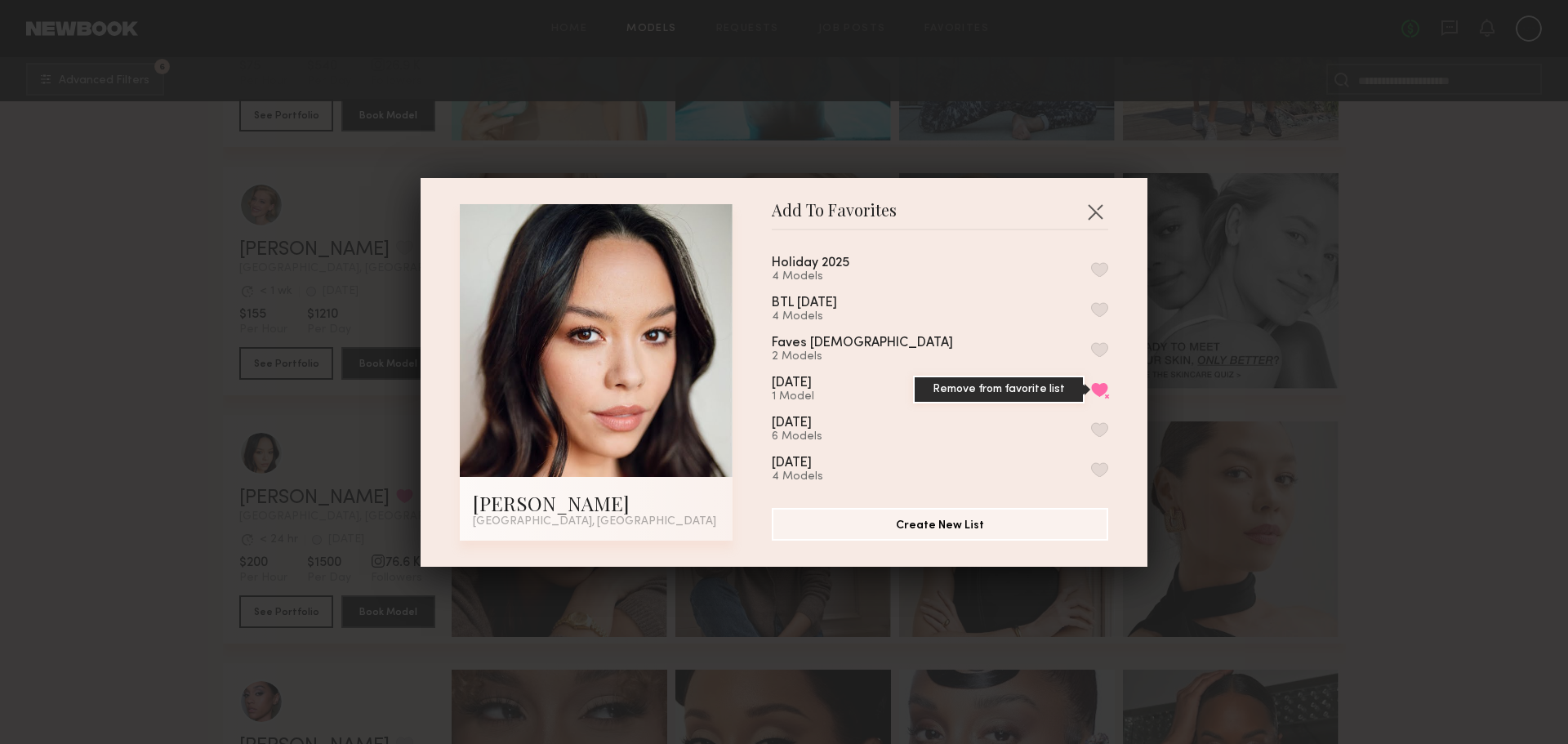
click at [1091, 397] on button "Remove from favorite list" at bounding box center [1099, 390] width 17 height 15
click at [1082, 211] on button "button" at bounding box center [1095, 211] width 26 height 26
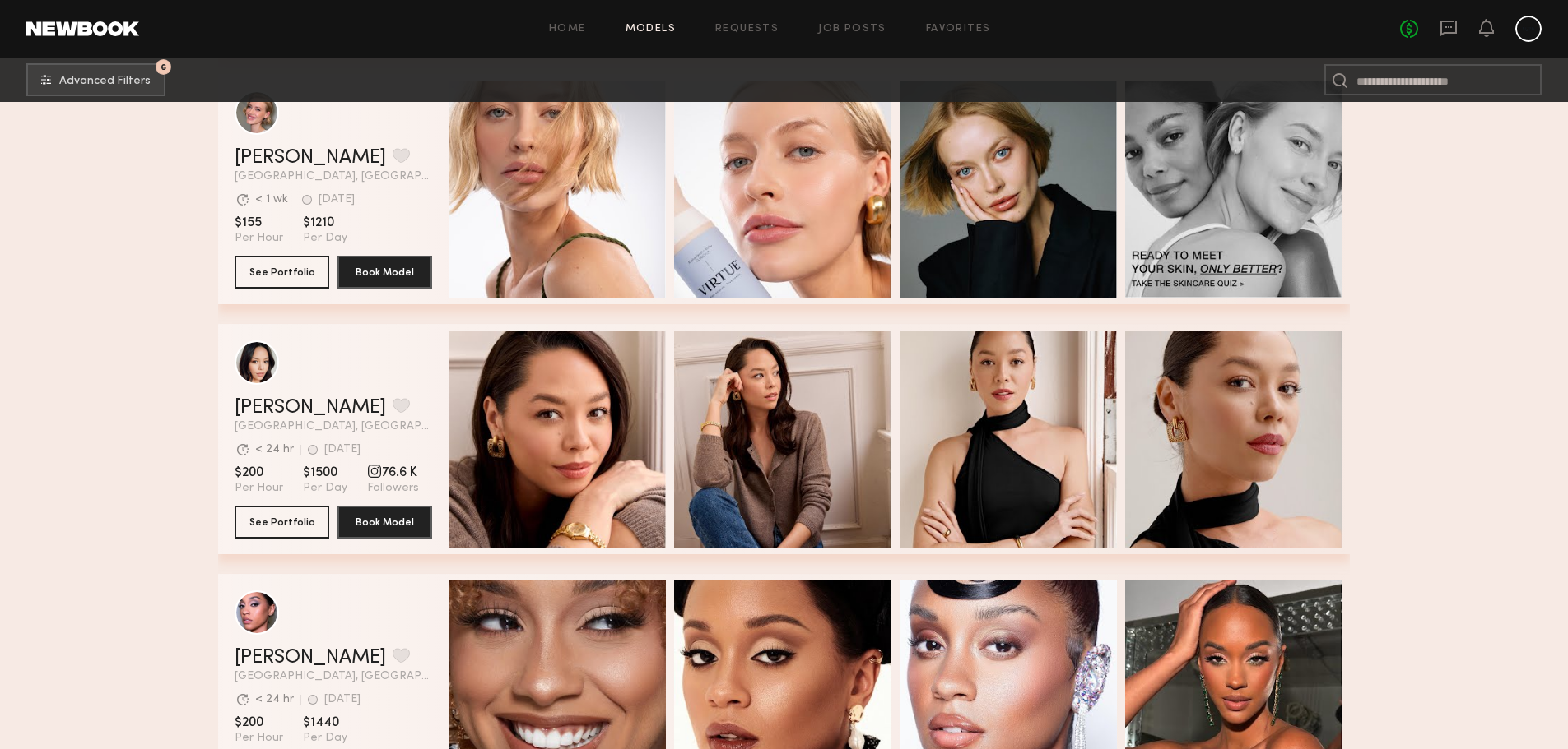
scroll to position [33802, 0]
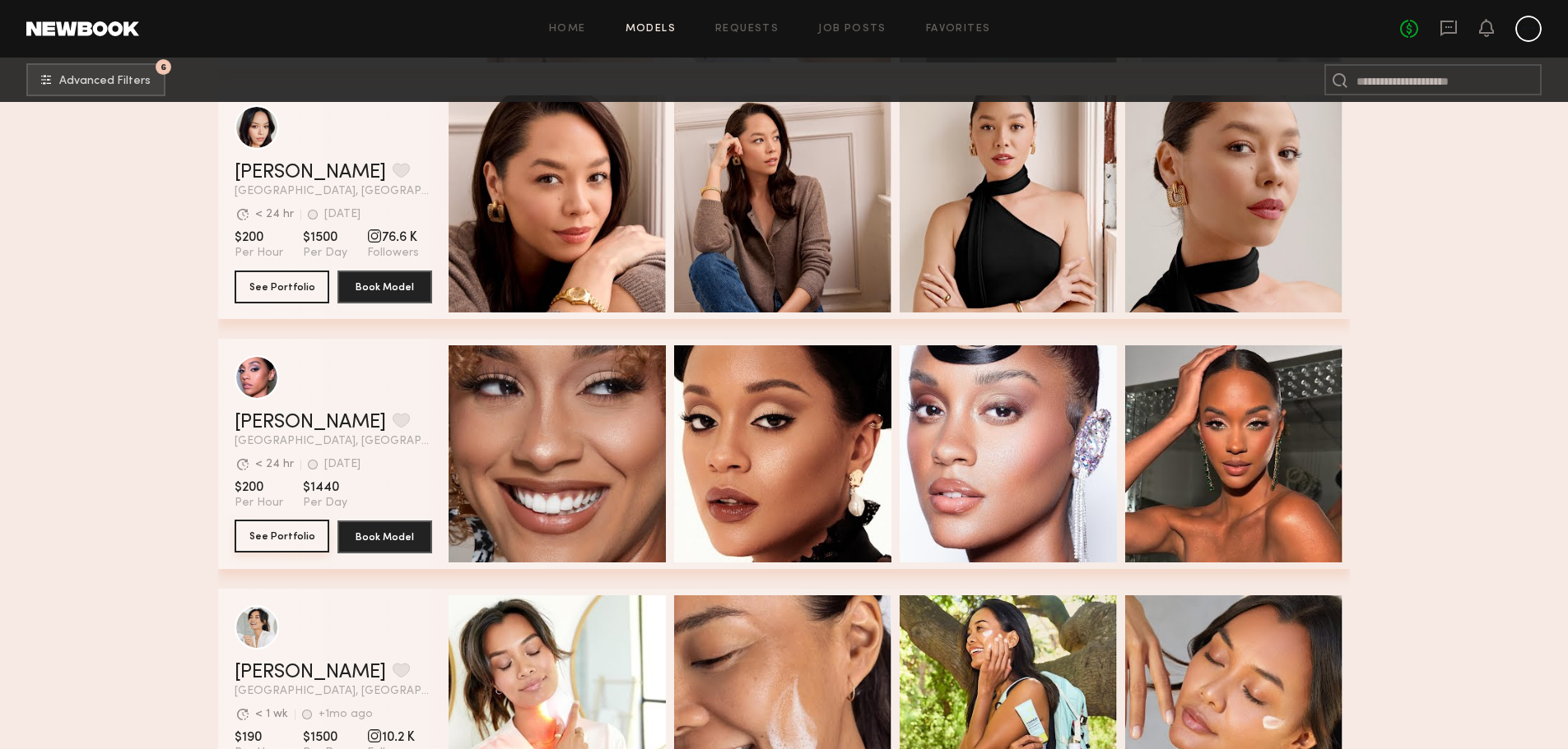
click at [289, 546] on button "See Portfolio" at bounding box center [282, 536] width 95 height 33
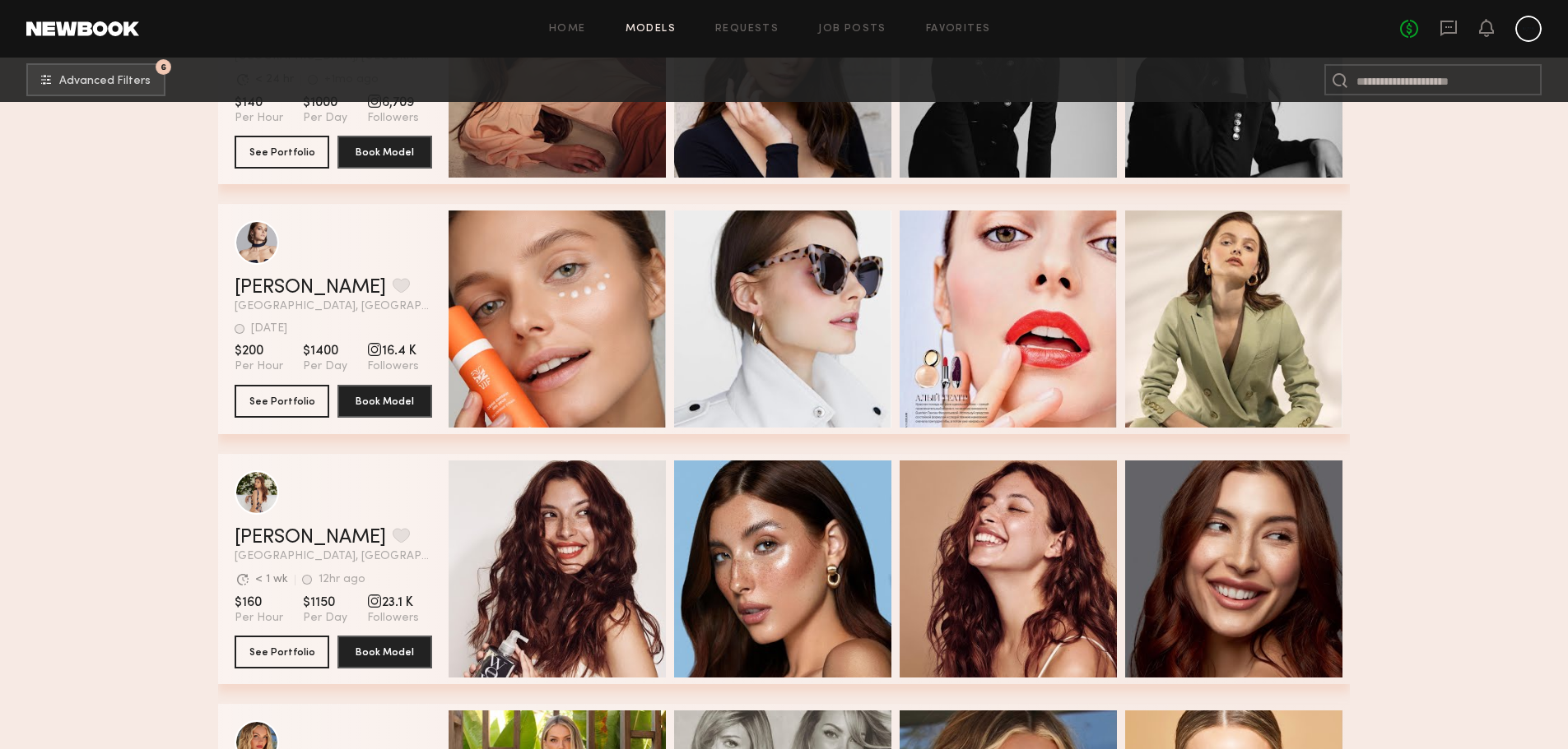
scroll to position [38856, 0]
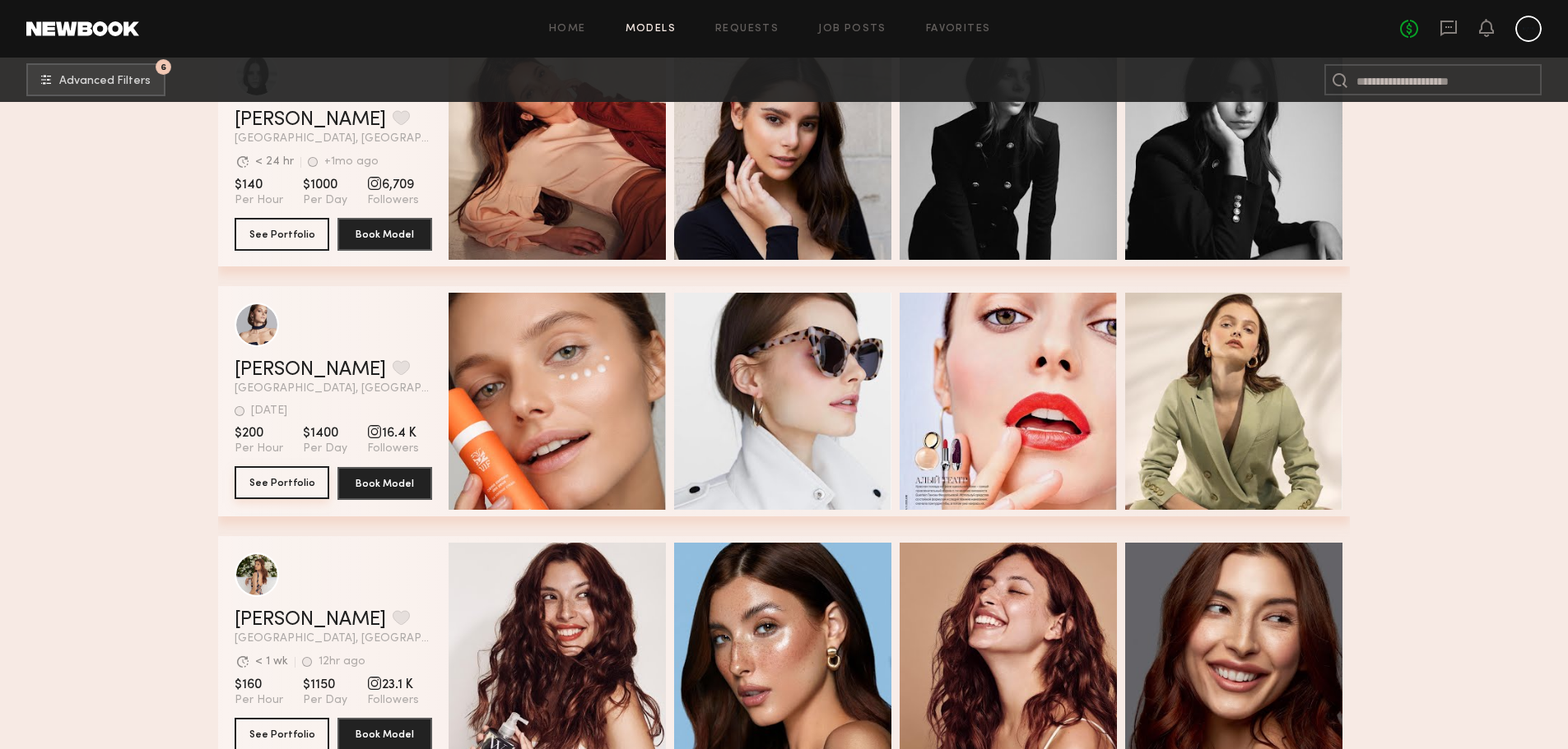
click at [279, 500] on button "See Portfolio" at bounding box center [282, 483] width 95 height 33
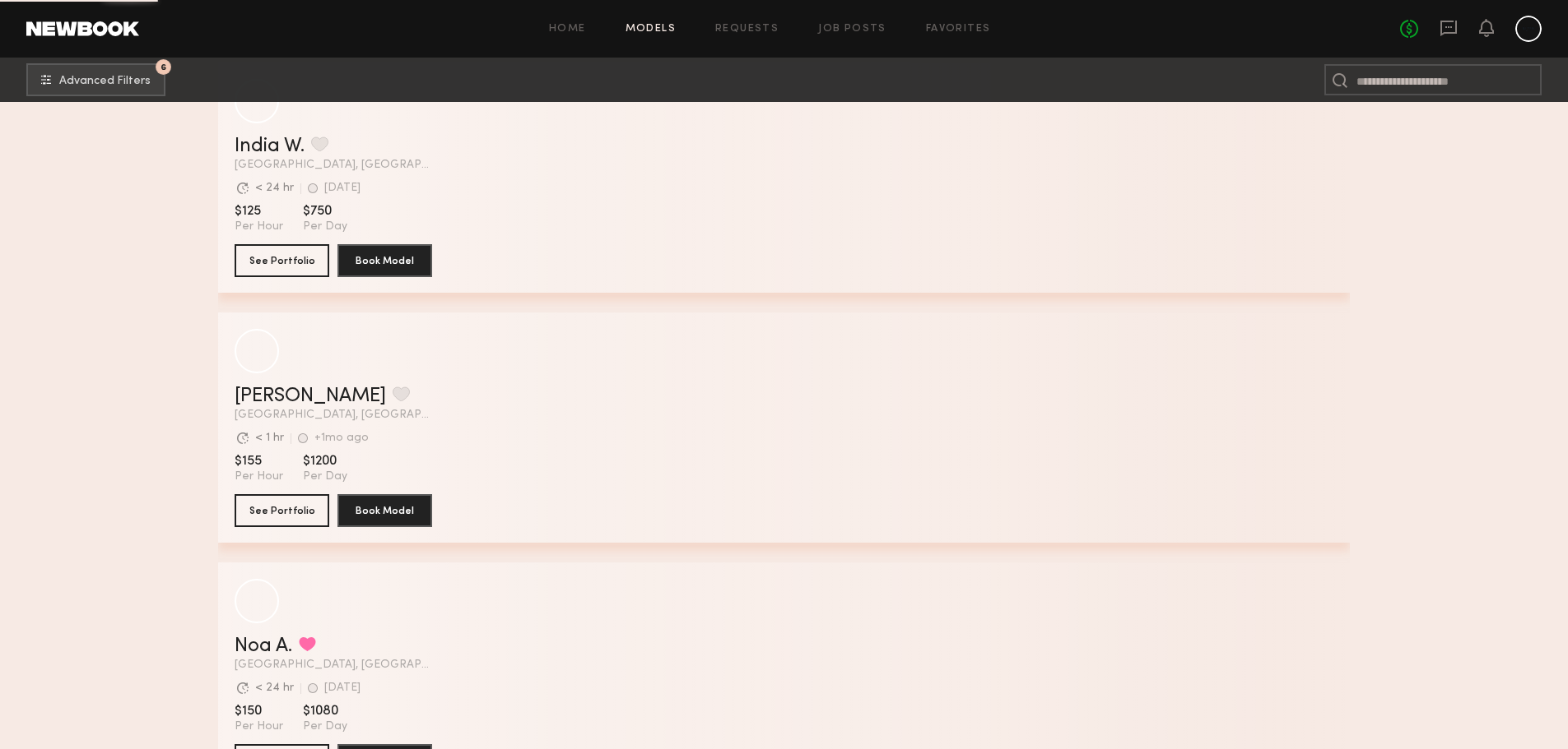
scroll to position [41076, 0]
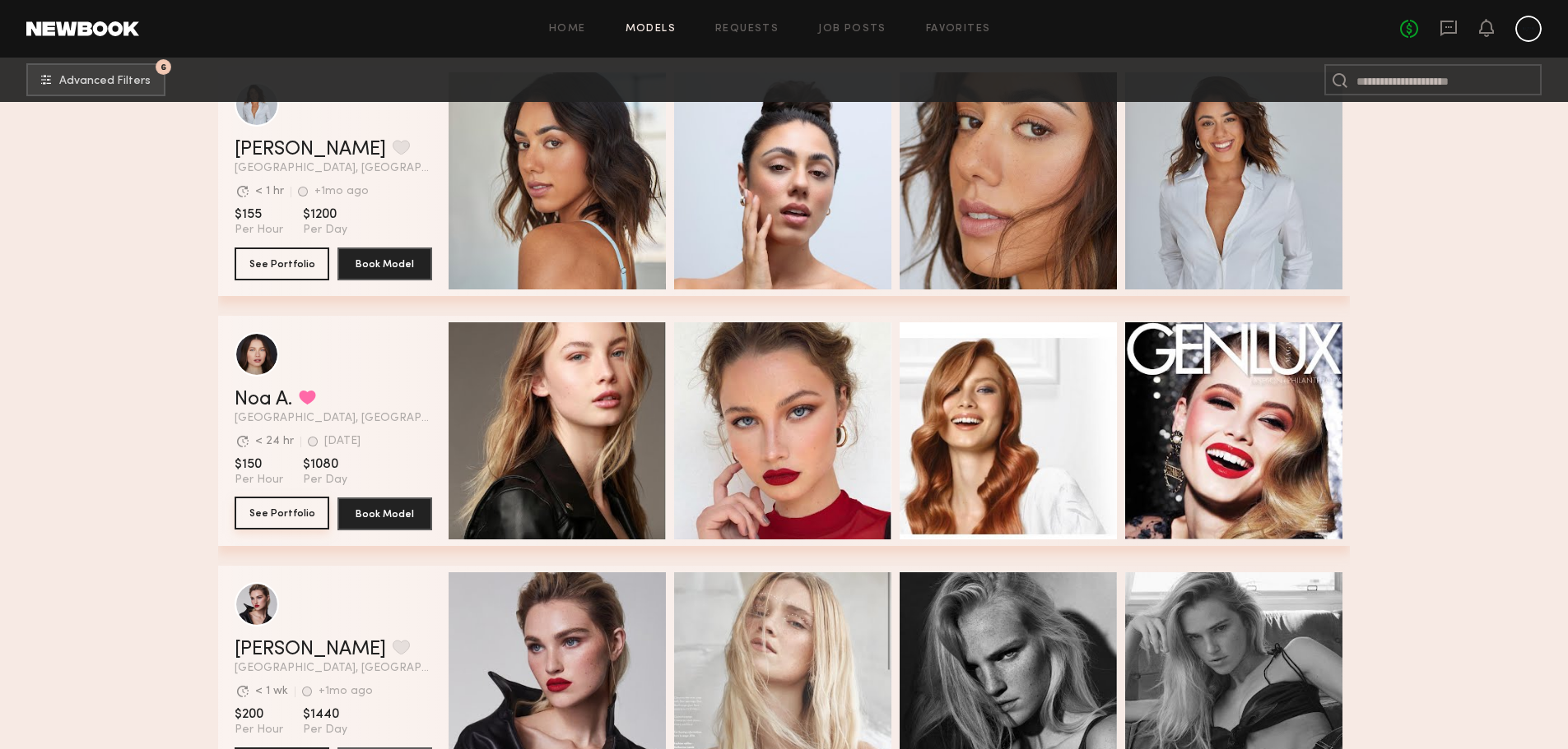
click at [301, 516] on button "See Portfolio" at bounding box center [282, 514] width 95 height 33
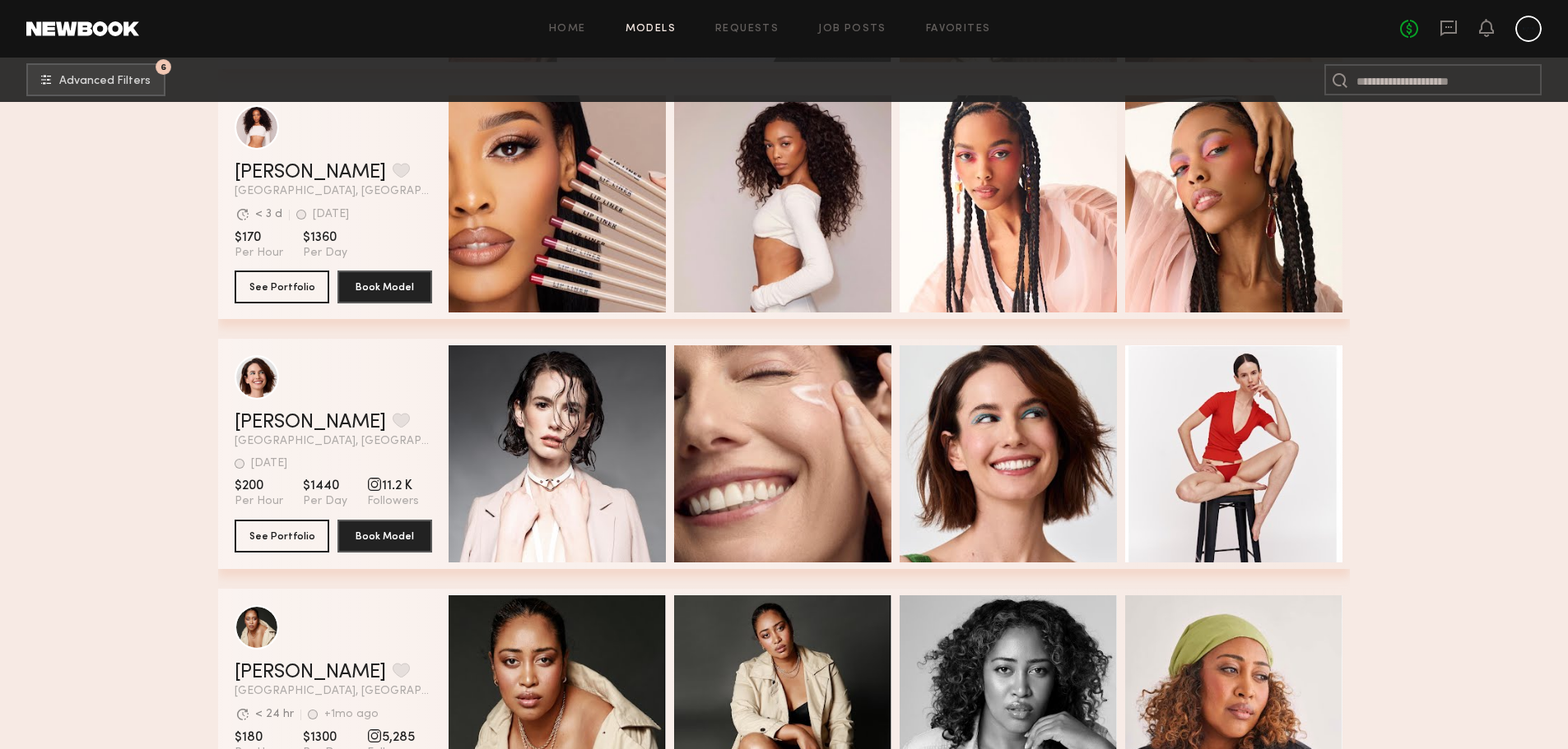
scroll to position [42968, 0]
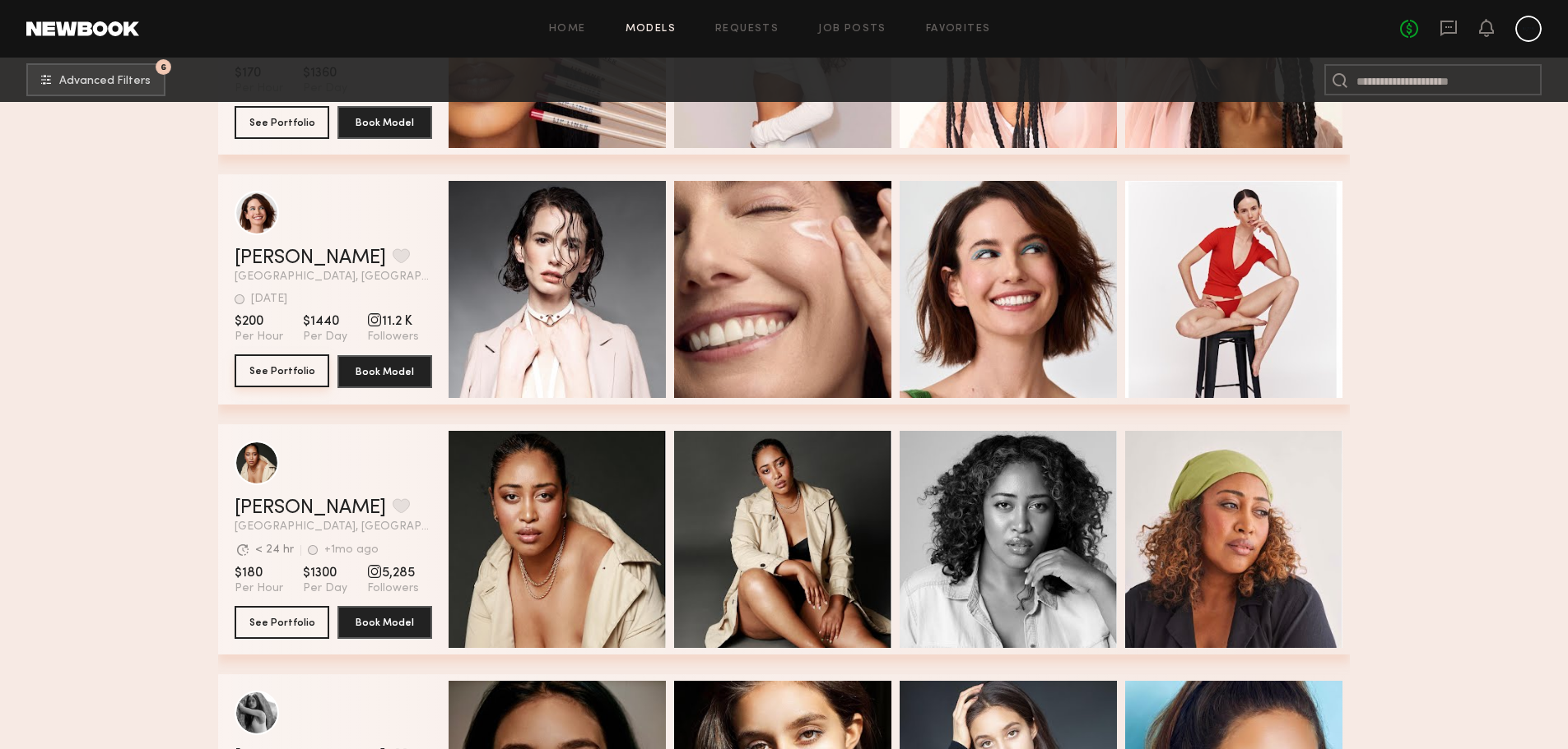
click at [294, 384] on button "See Portfolio" at bounding box center [282, 371] width 95 height 33
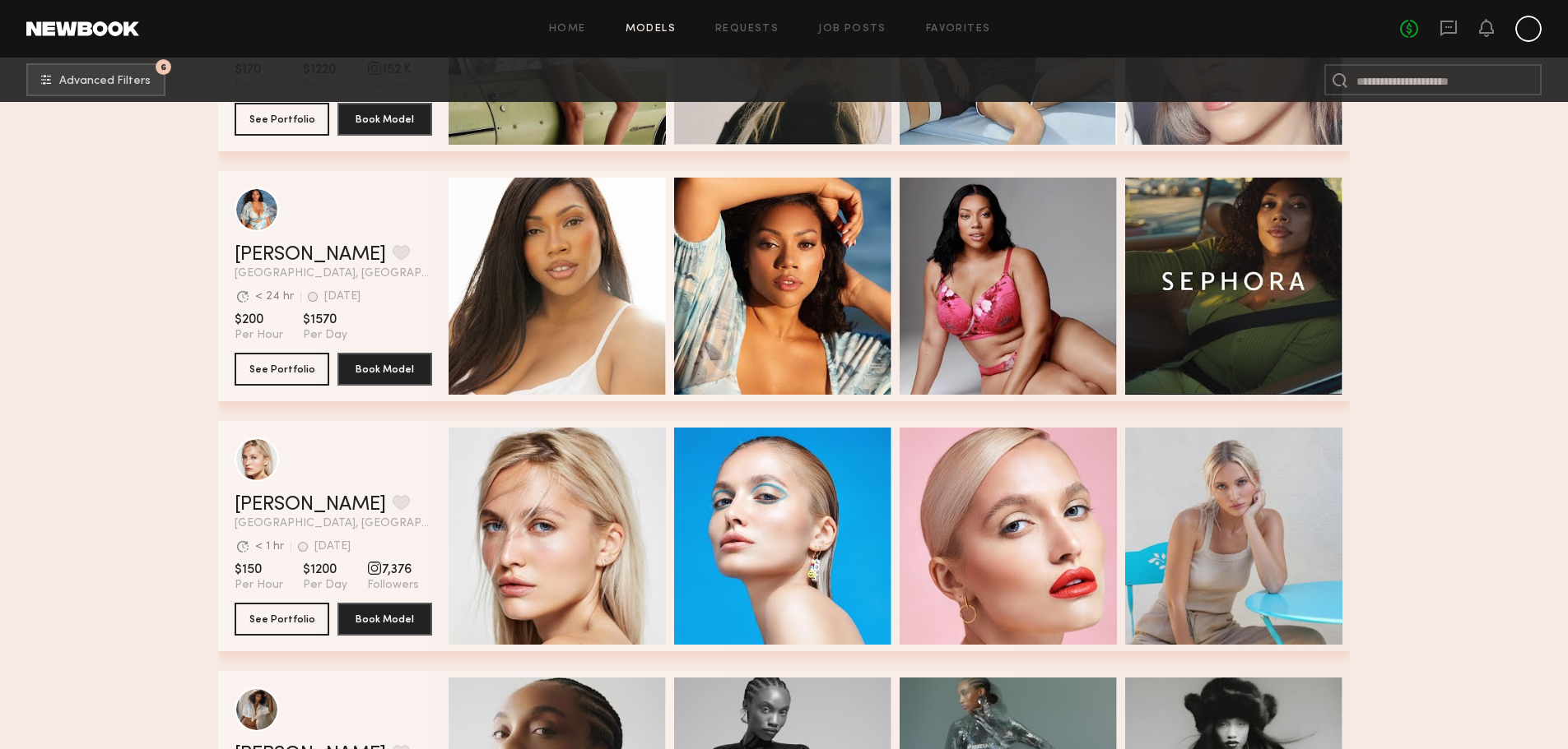
scroll to position [49220, 0]
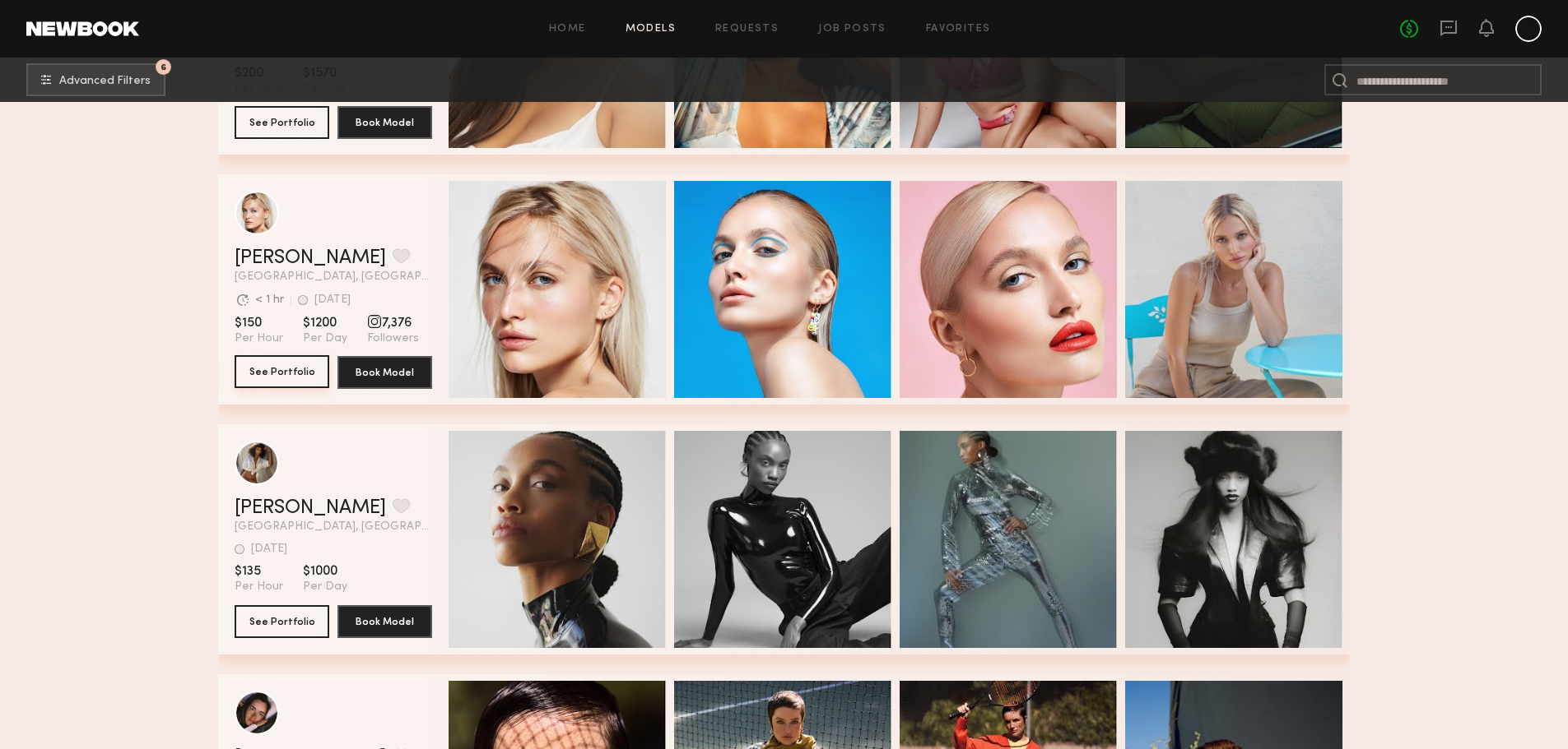
click at [304, 388] on button "See Portfolio" at bounding box center [282, 372] width 95 height 33
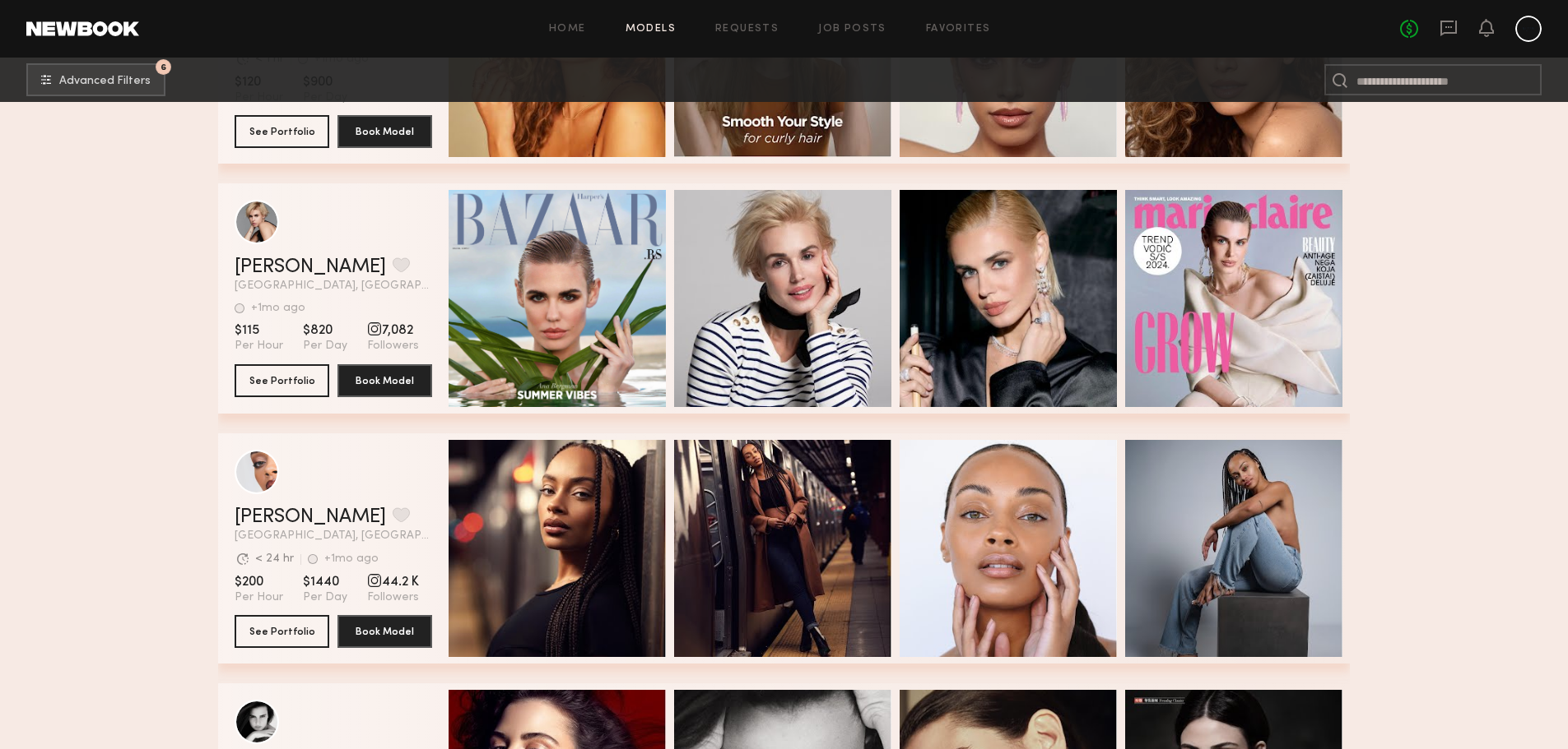
scroll to position [51029, 0]
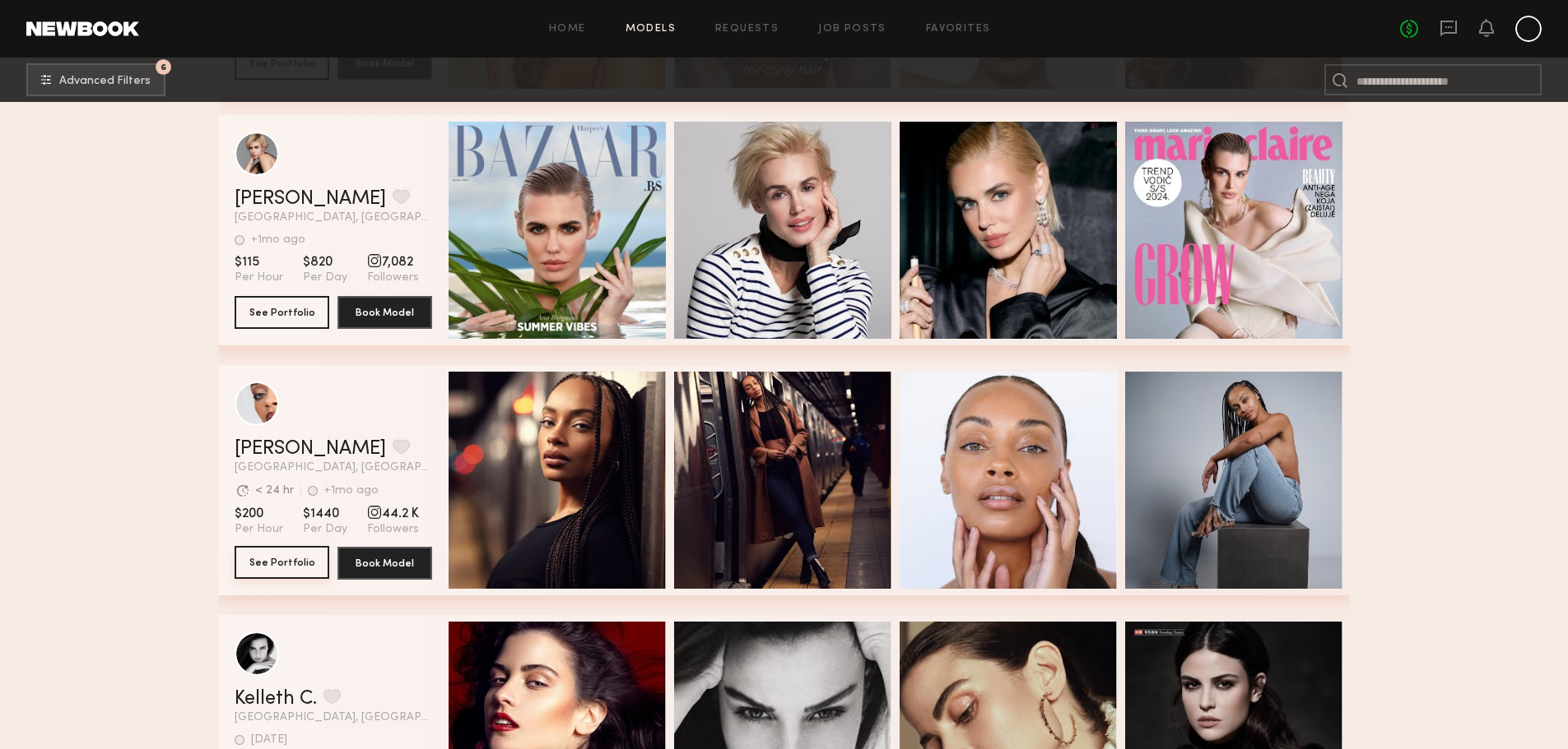
click at [299, 579] on button "See Portfolio" at bounding box center [282, 563] width 95 height 33
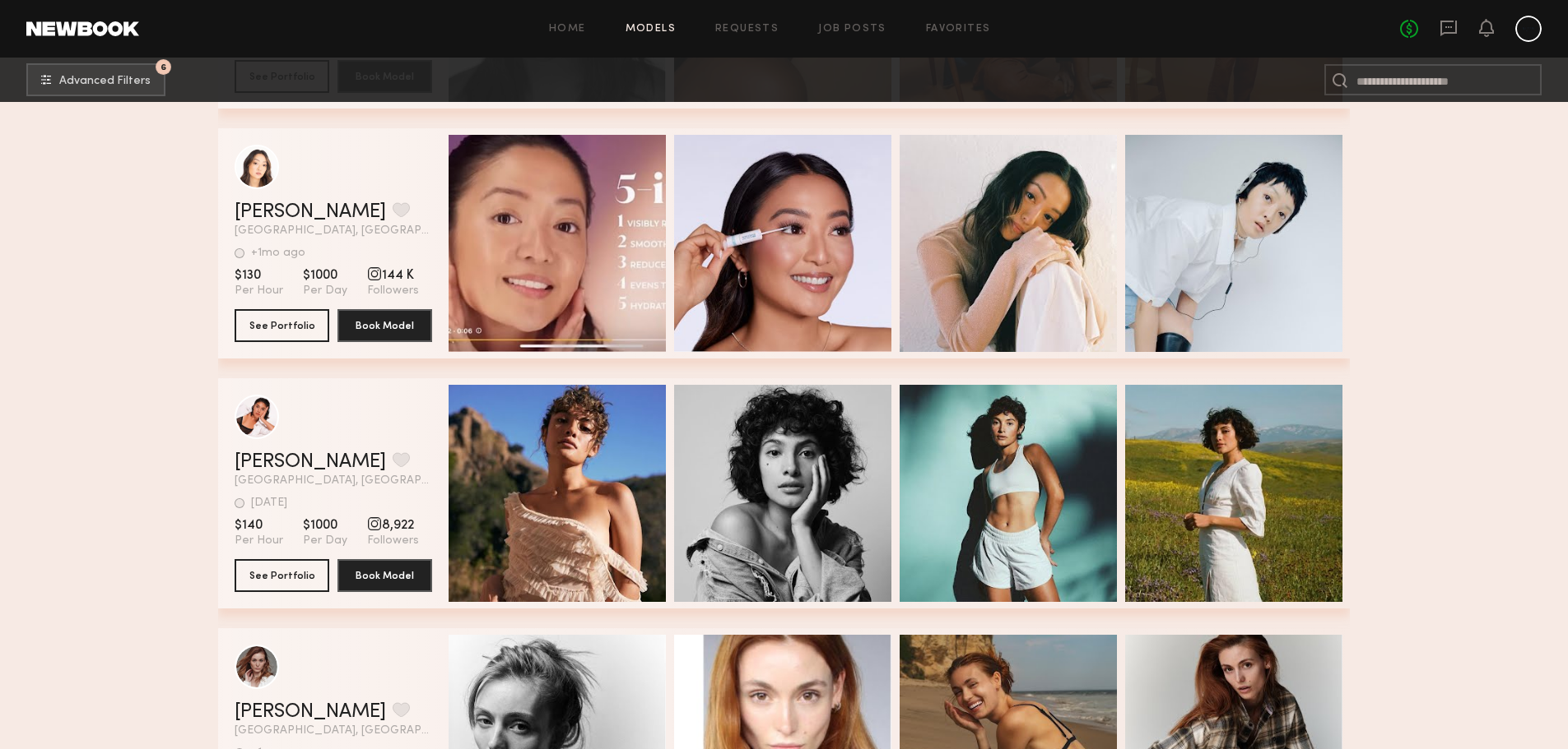
scroll to position [54846, 0]
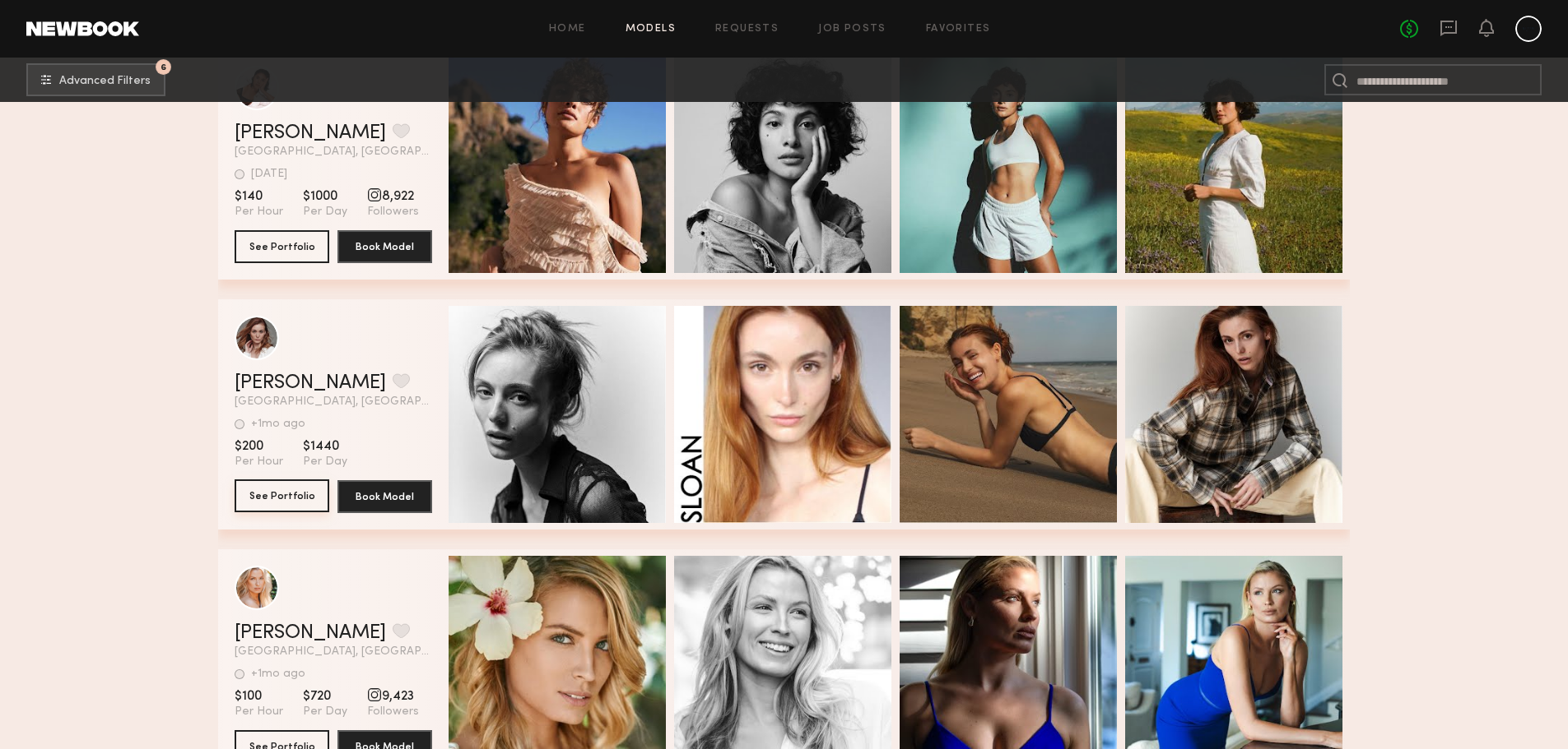
click at [319, 501] on button "See Portfolio" at bounding box center [282, 496] width 95 height 33
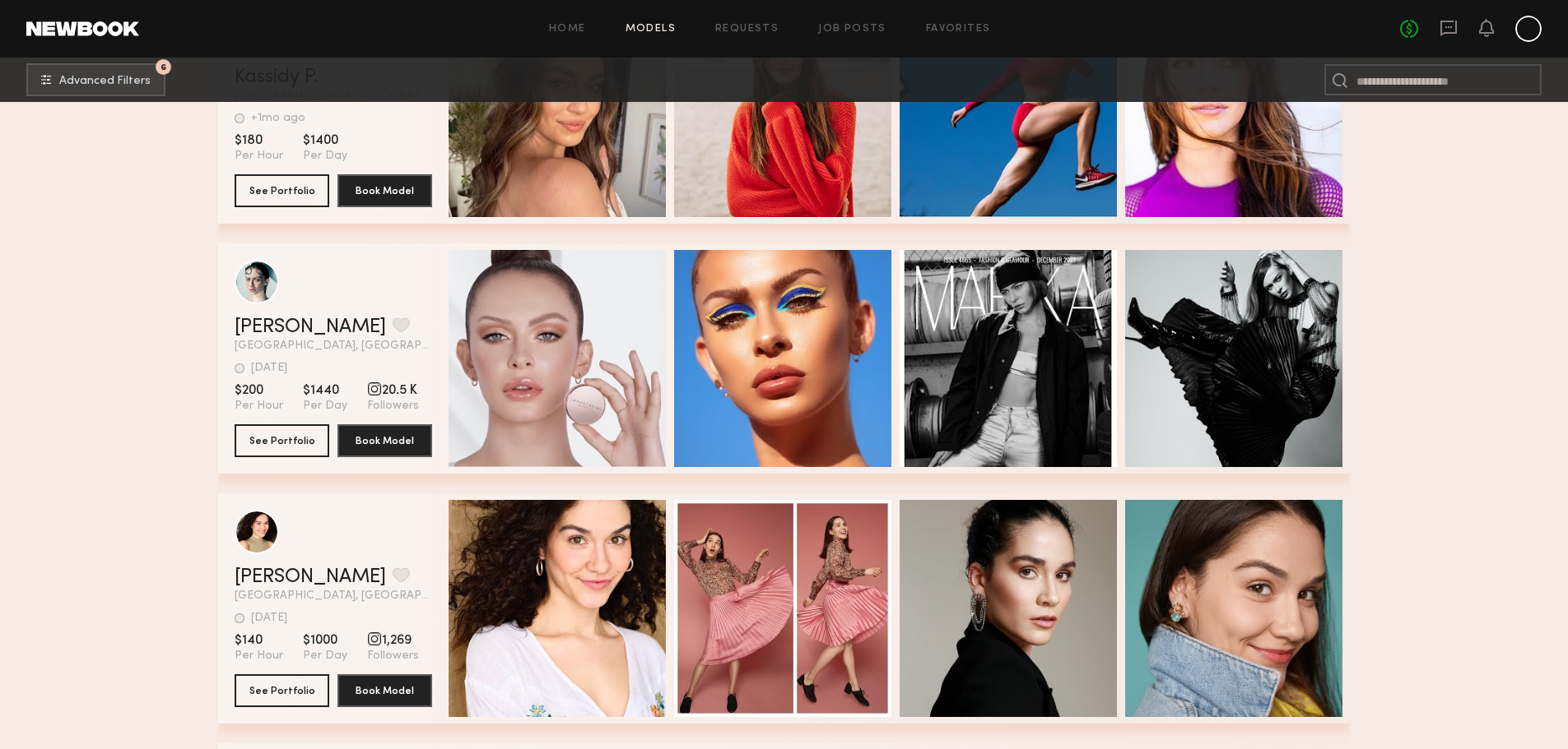
scroll to position [56738, 0]
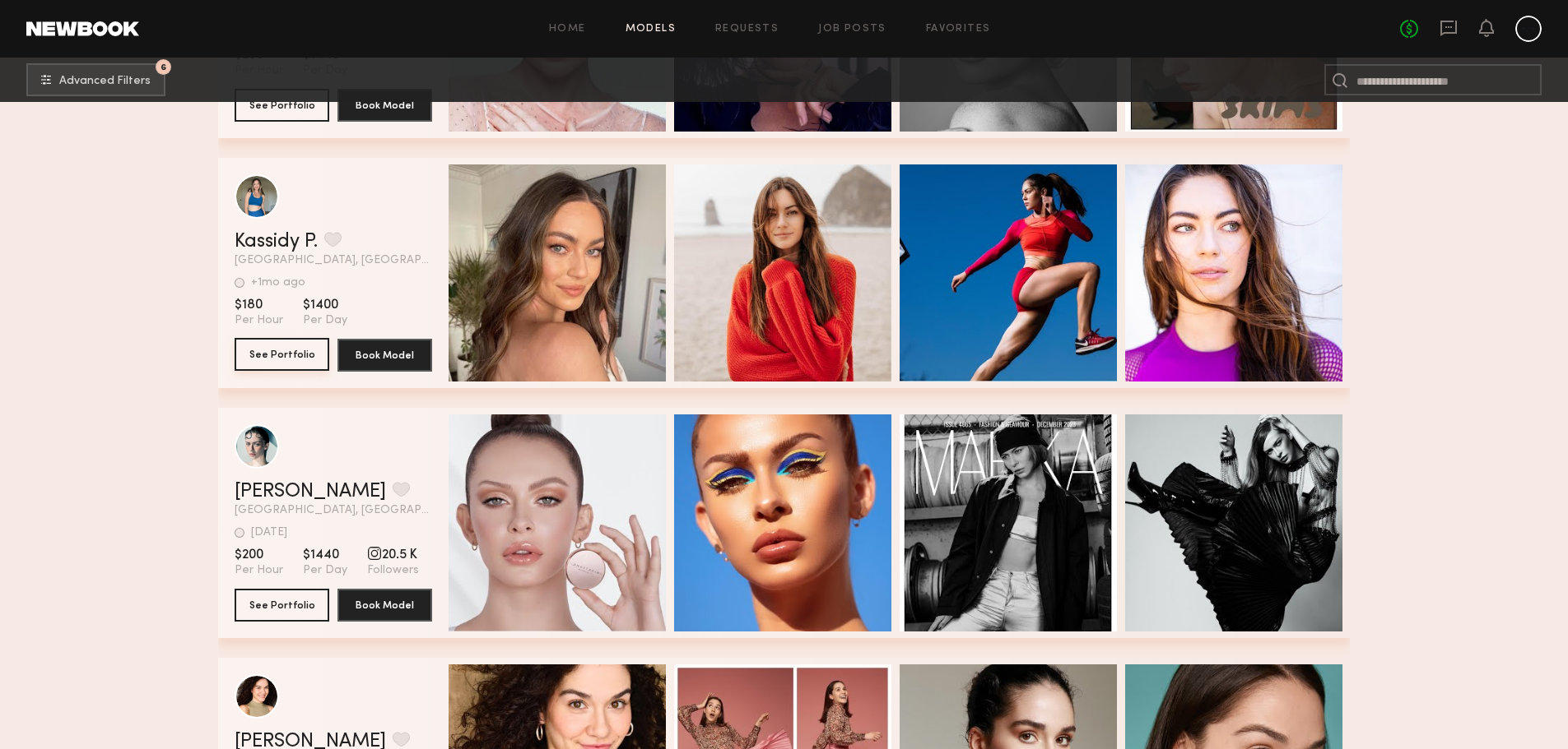
click at [288, 362] on button "See Portfolio" at bounding box center [282, 355] width 95 height 33
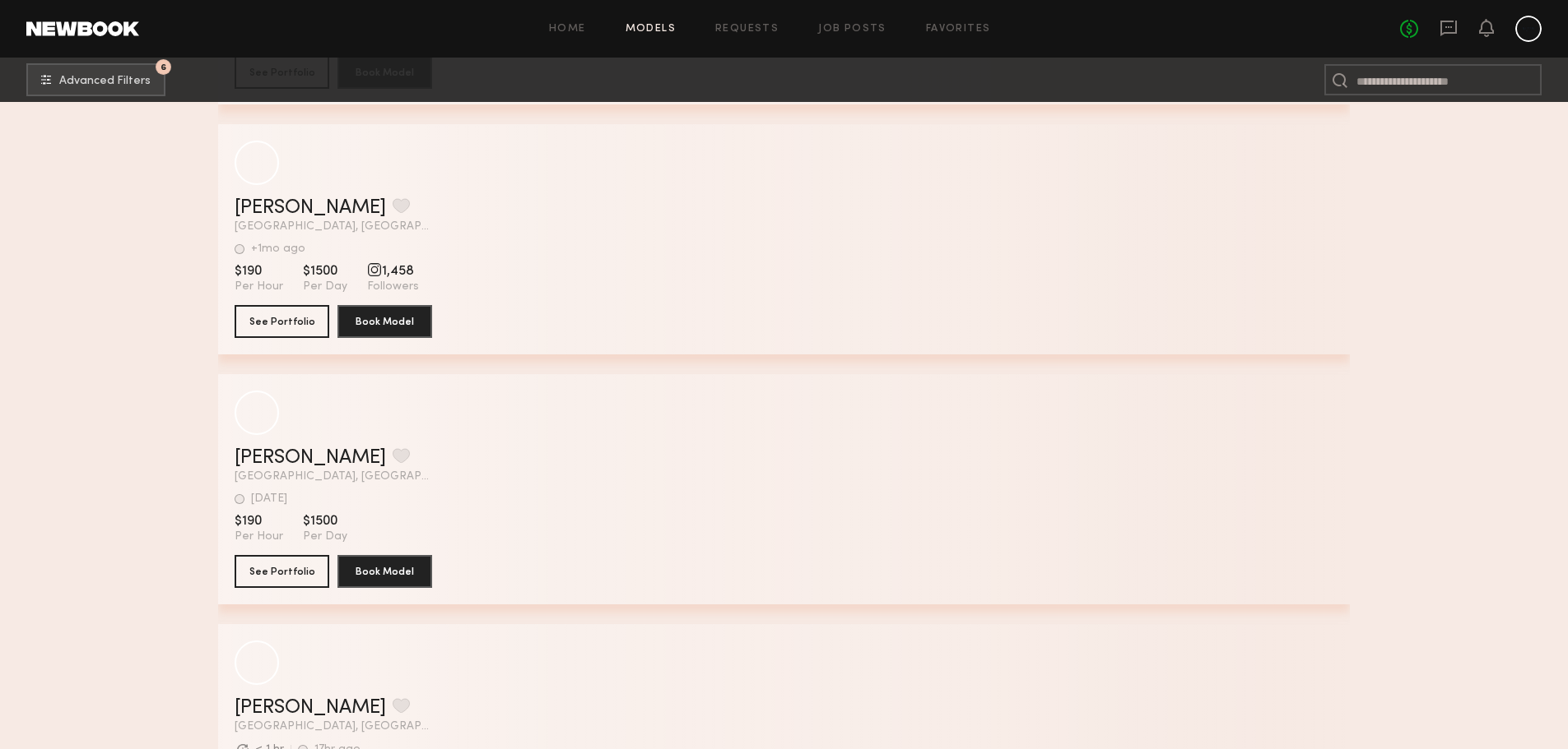
scroll to position [60271, 0]
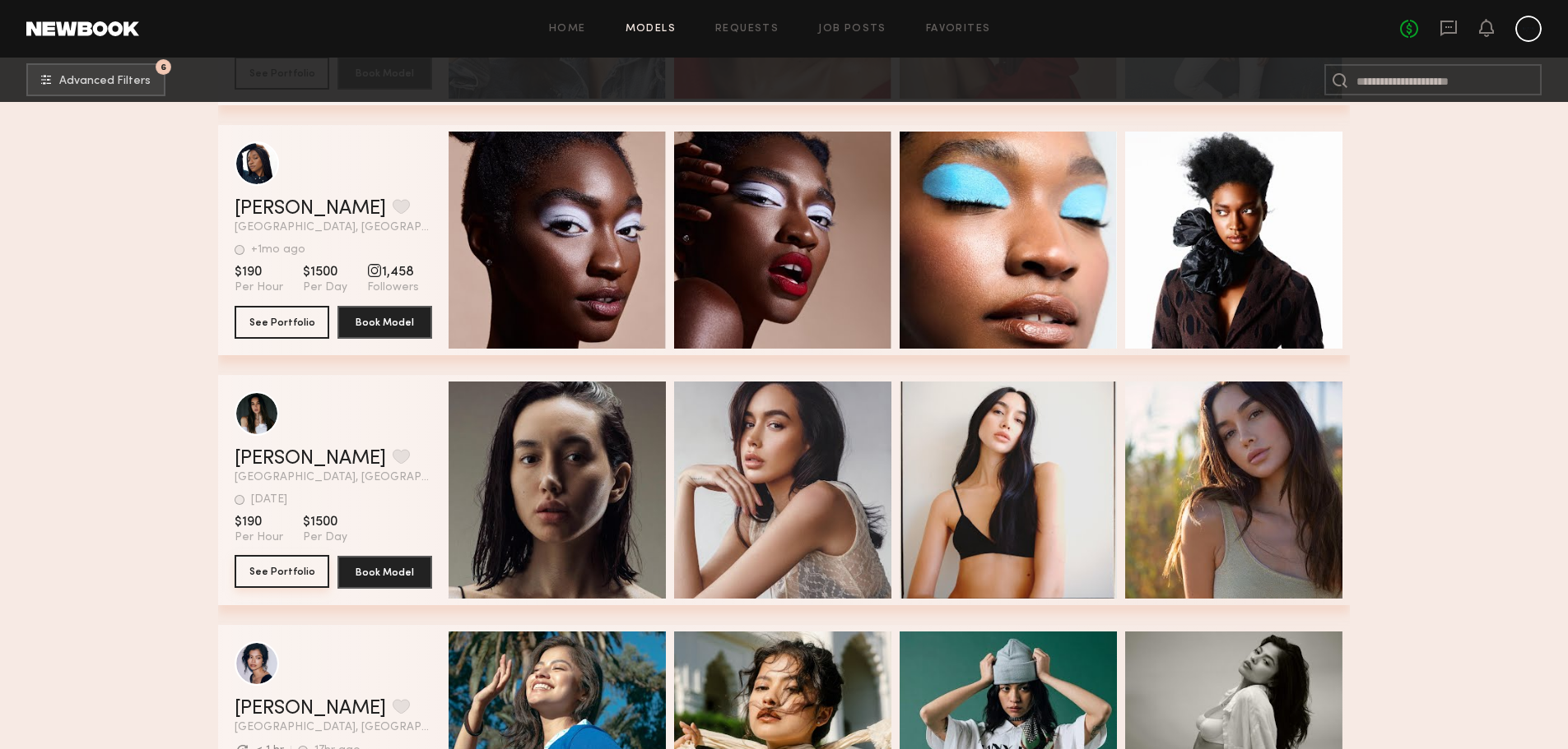
click at [285, 574] on button "See Portfolio" at bounding box center [282, 572] width 95 height 33
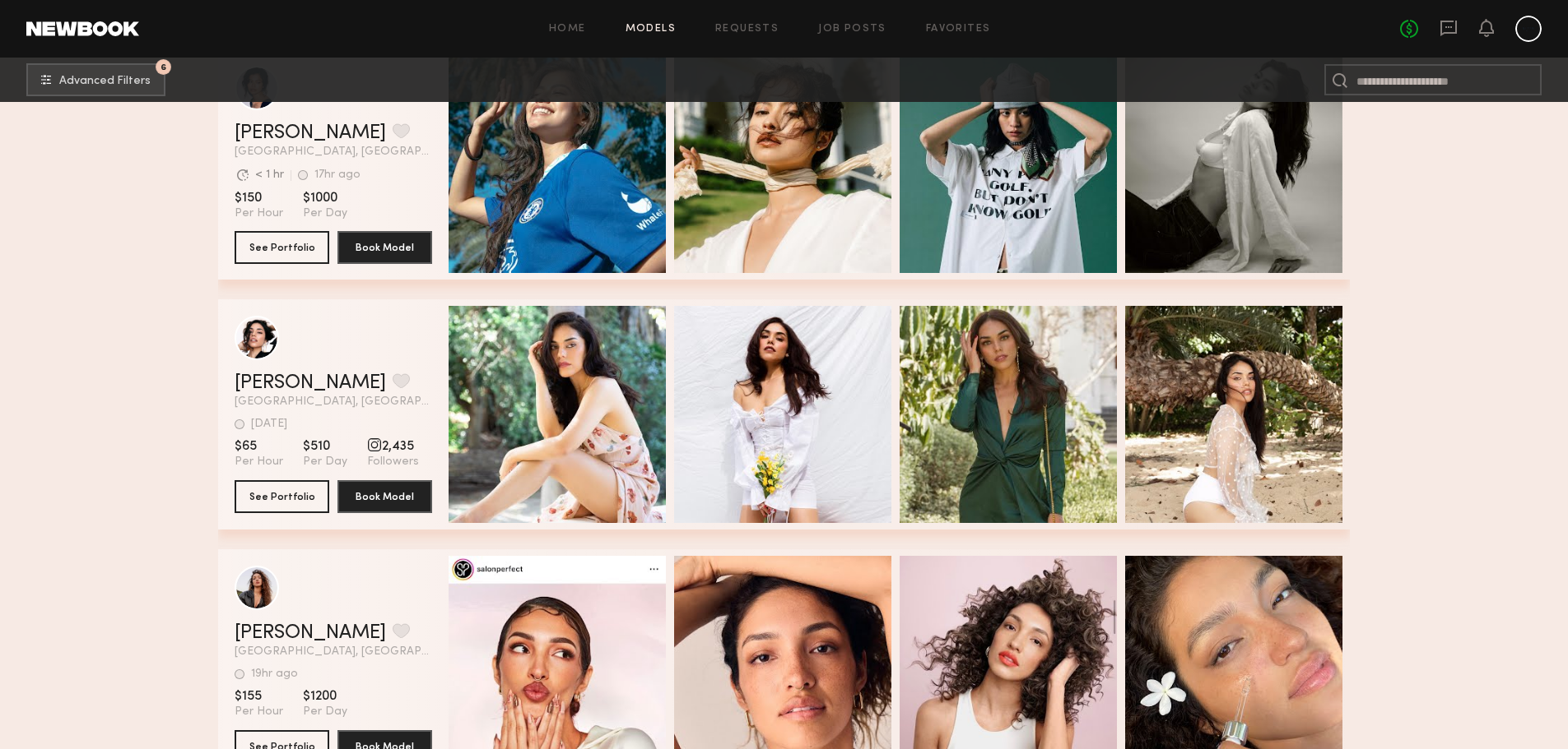
scroll to position [60765, 0]
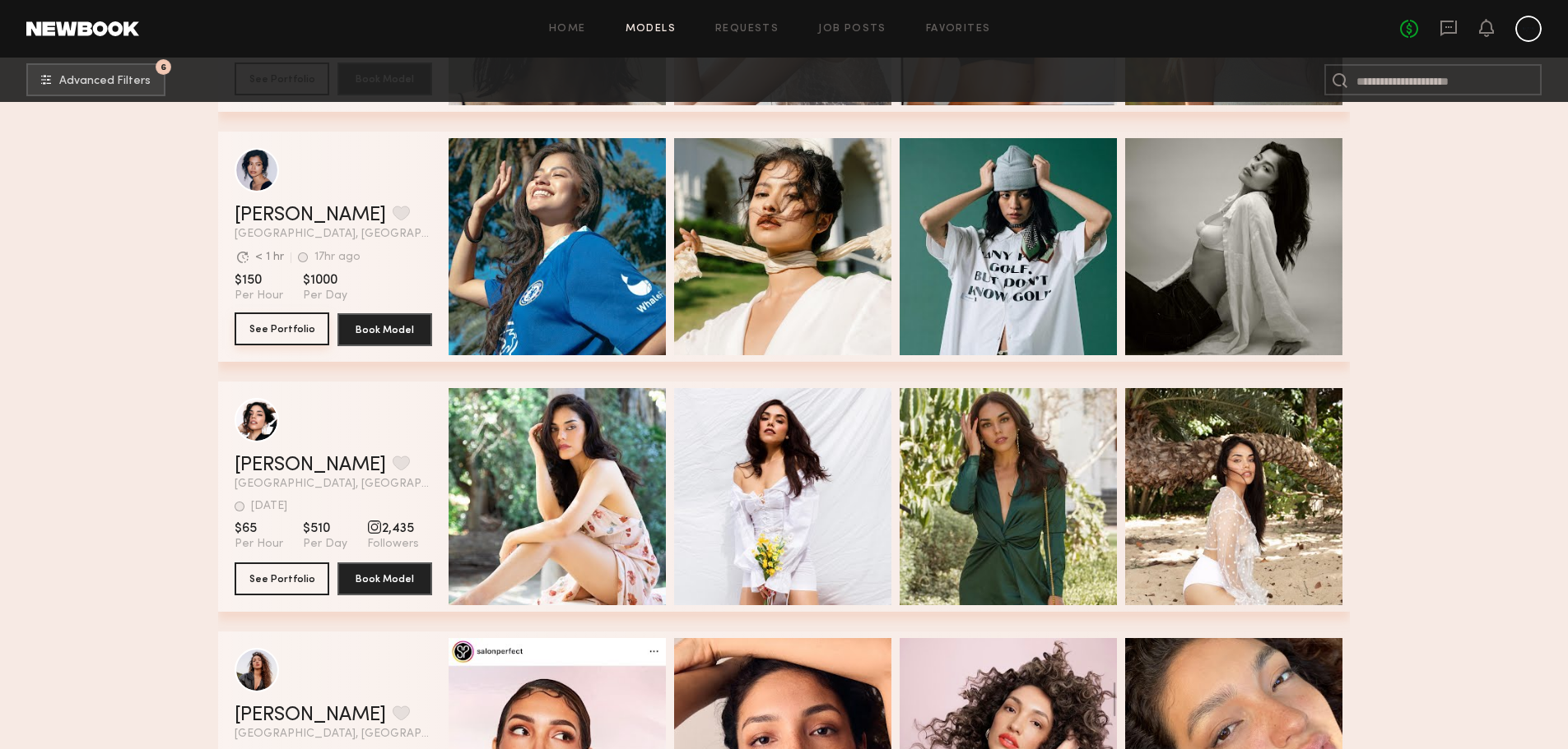
click at [279, 333] on button "See Portfolio" at bounding box center [282, 329] width 95 height 33
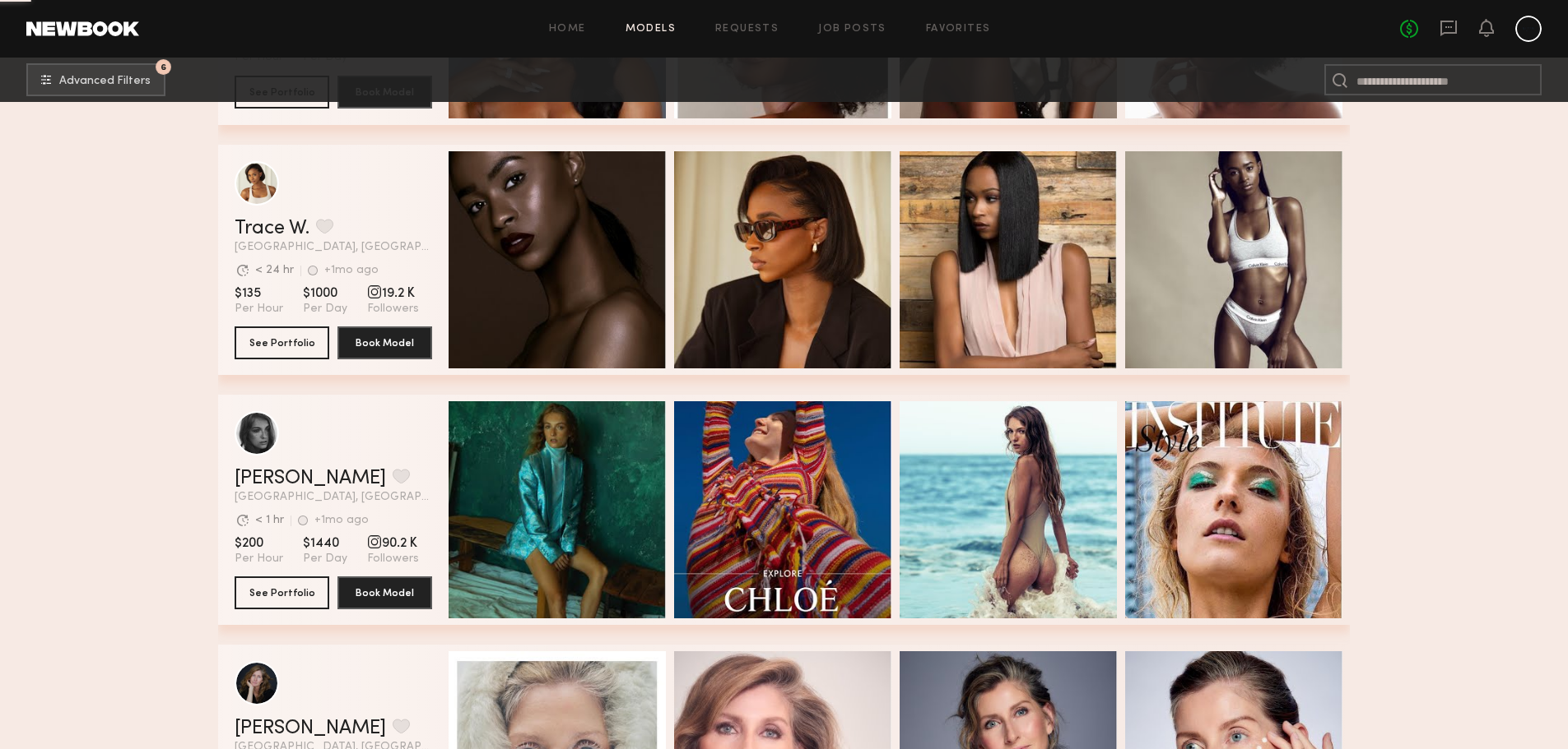
scroll to position [62163, 0]
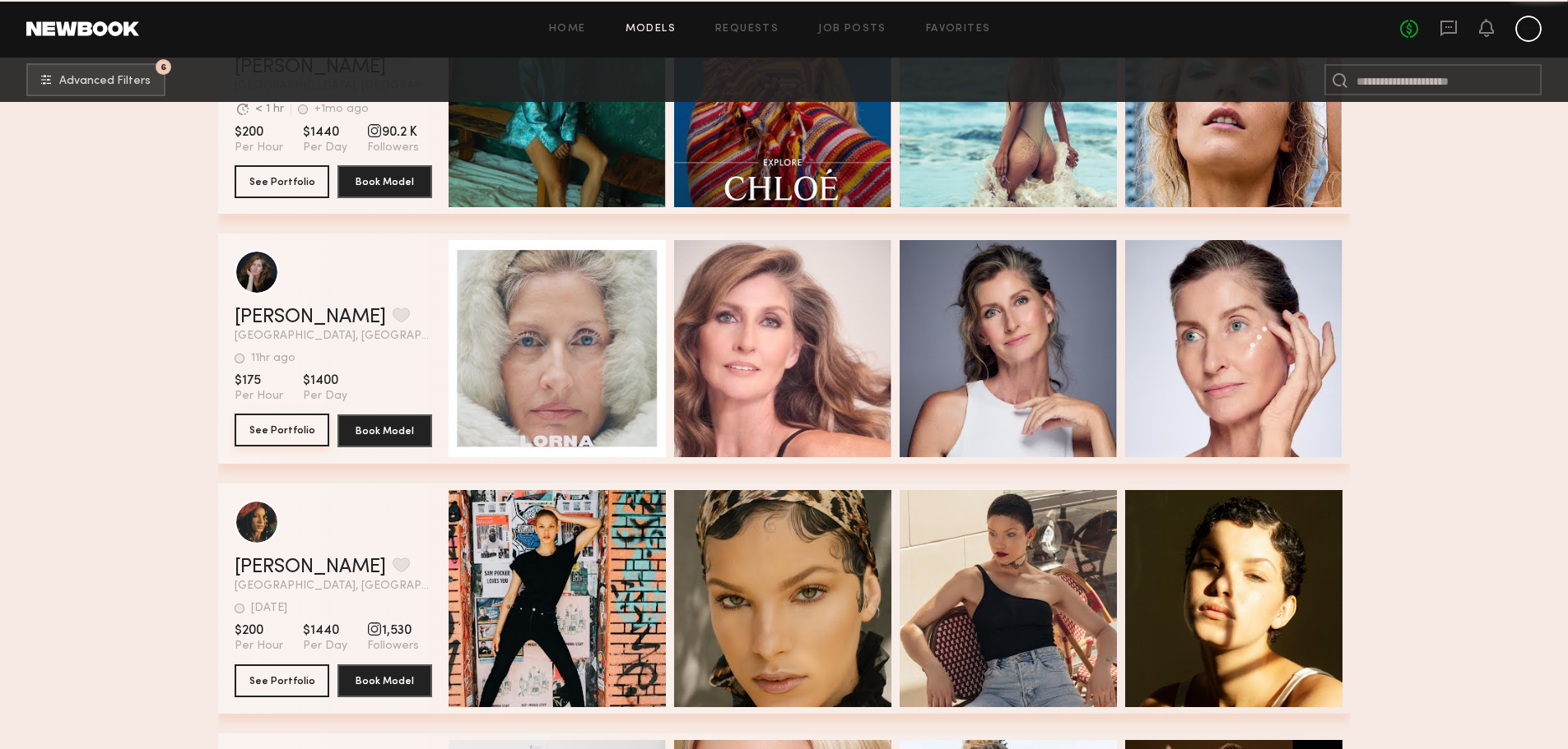
click at [301, 430] on button "See Portfolio" at bounding box center [282, 431] width 95 height 33
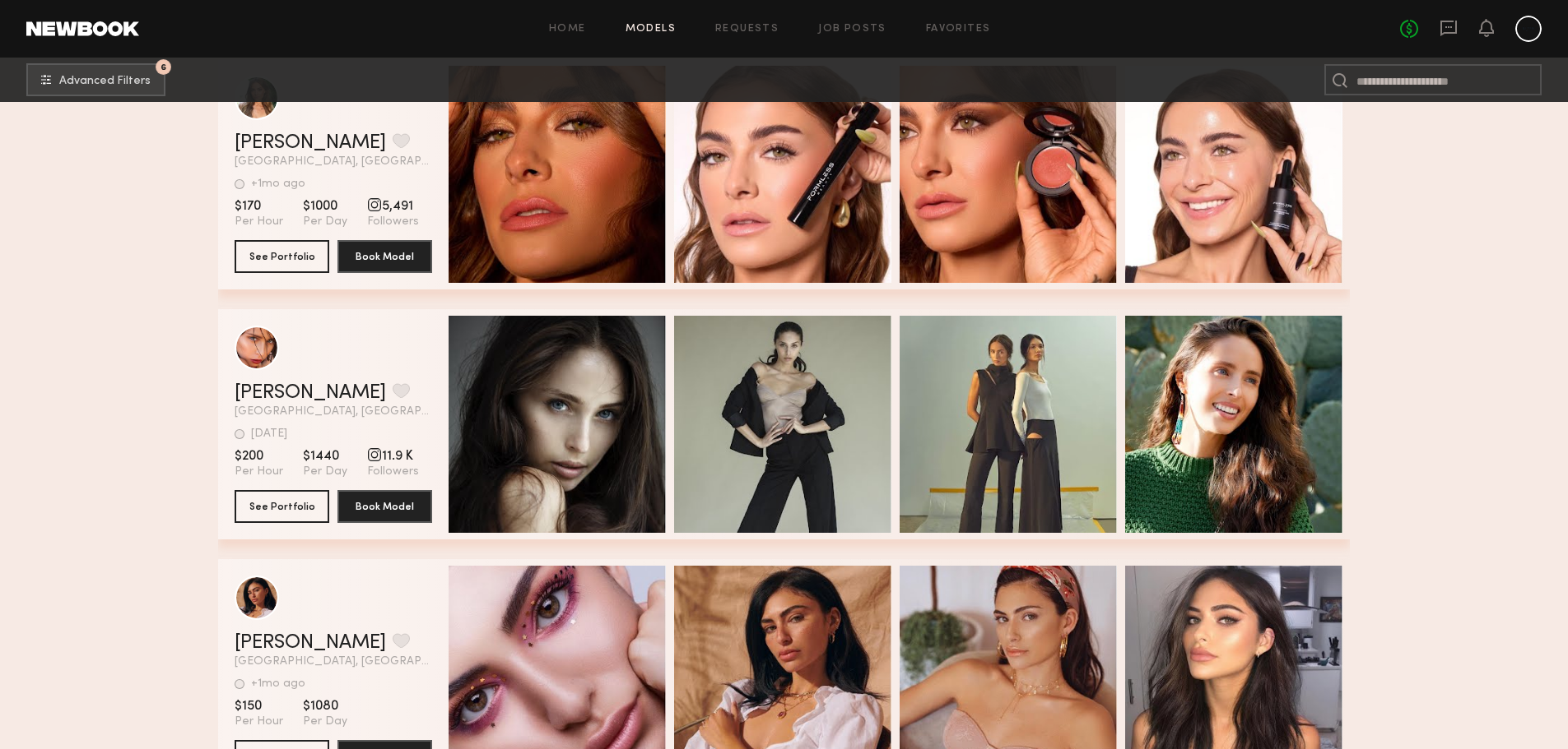
scroll to position [70260, 0]
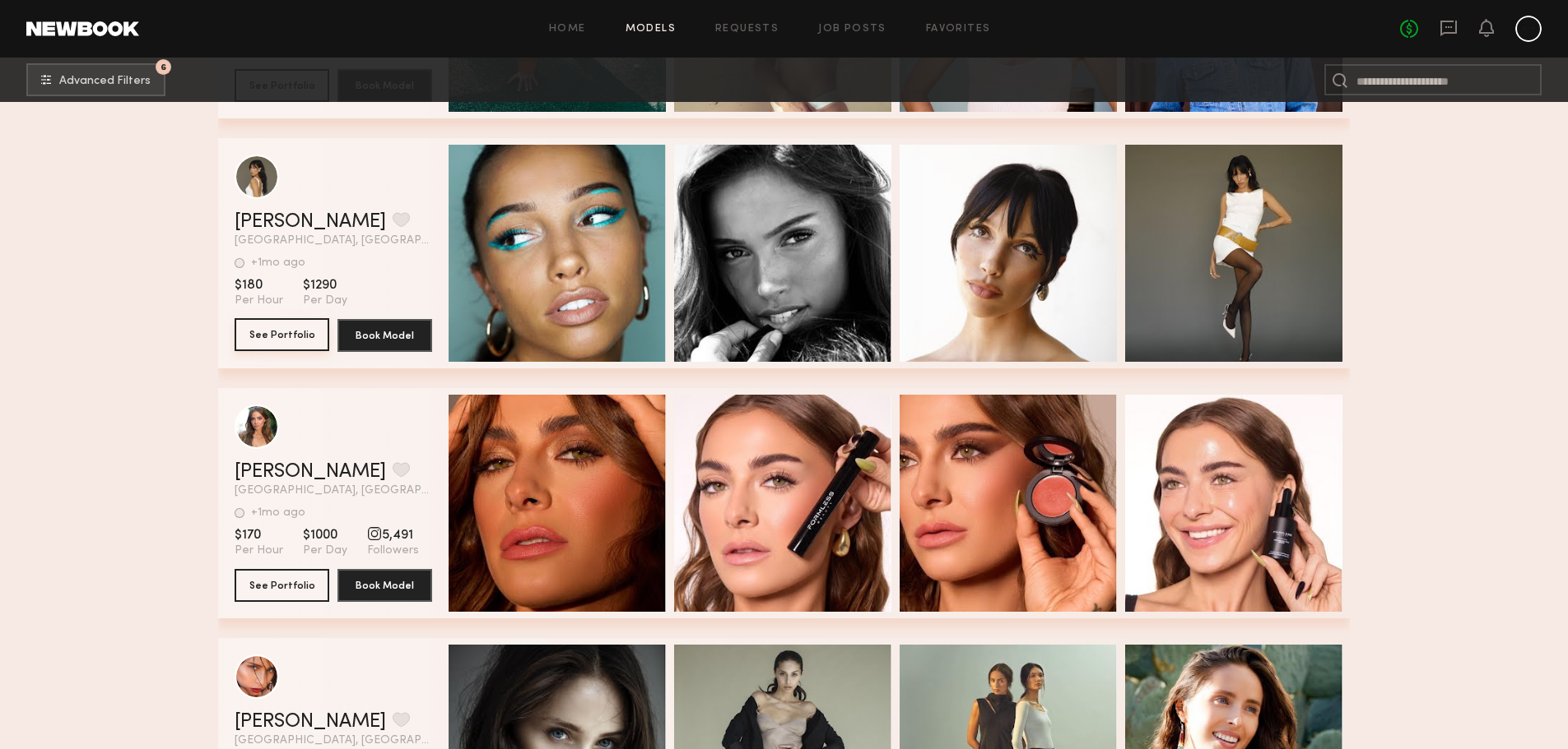
click at [307, 347] on button "See Portfolio" at bounding box center [282, 335] width 95 height 33
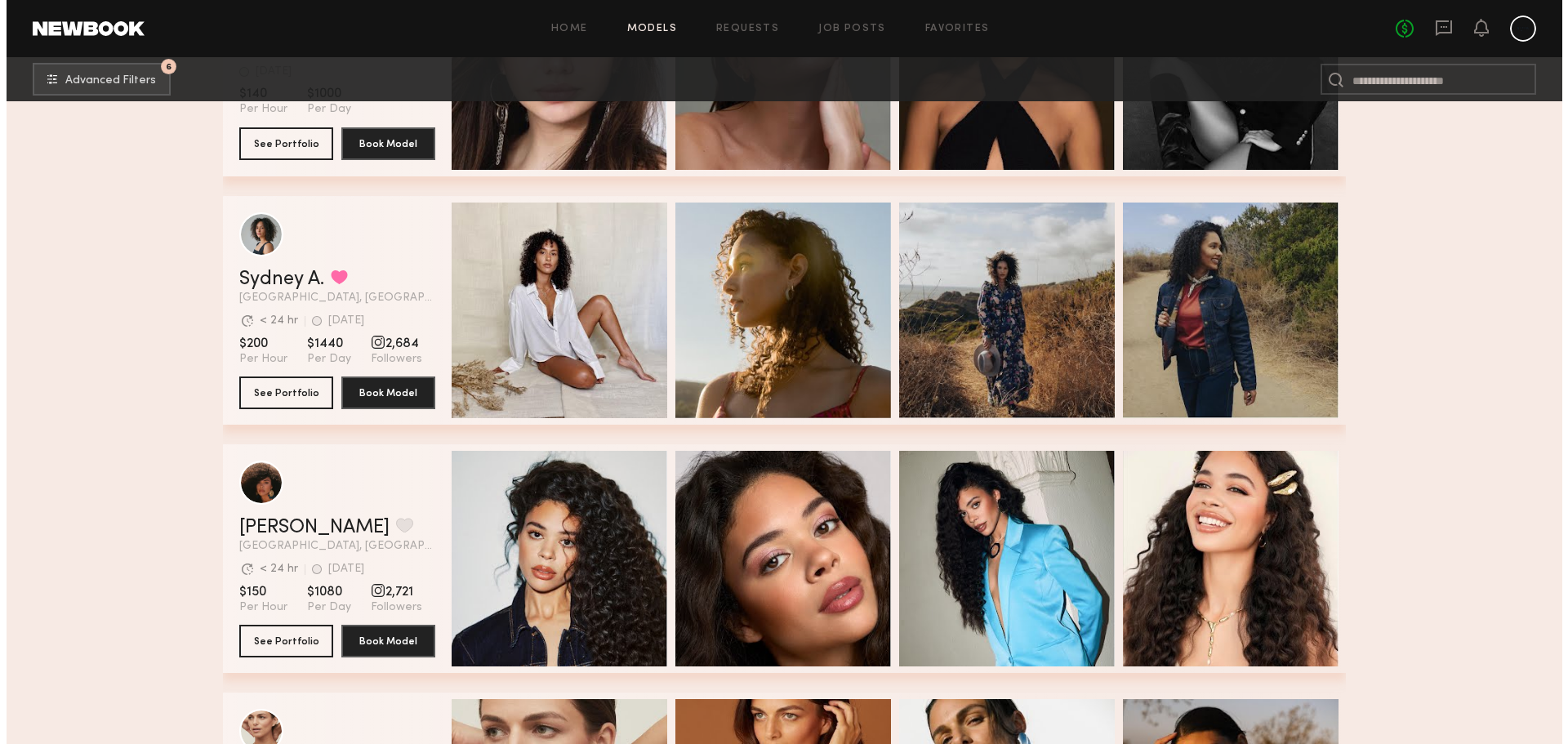
scroll to position [75507, 0]
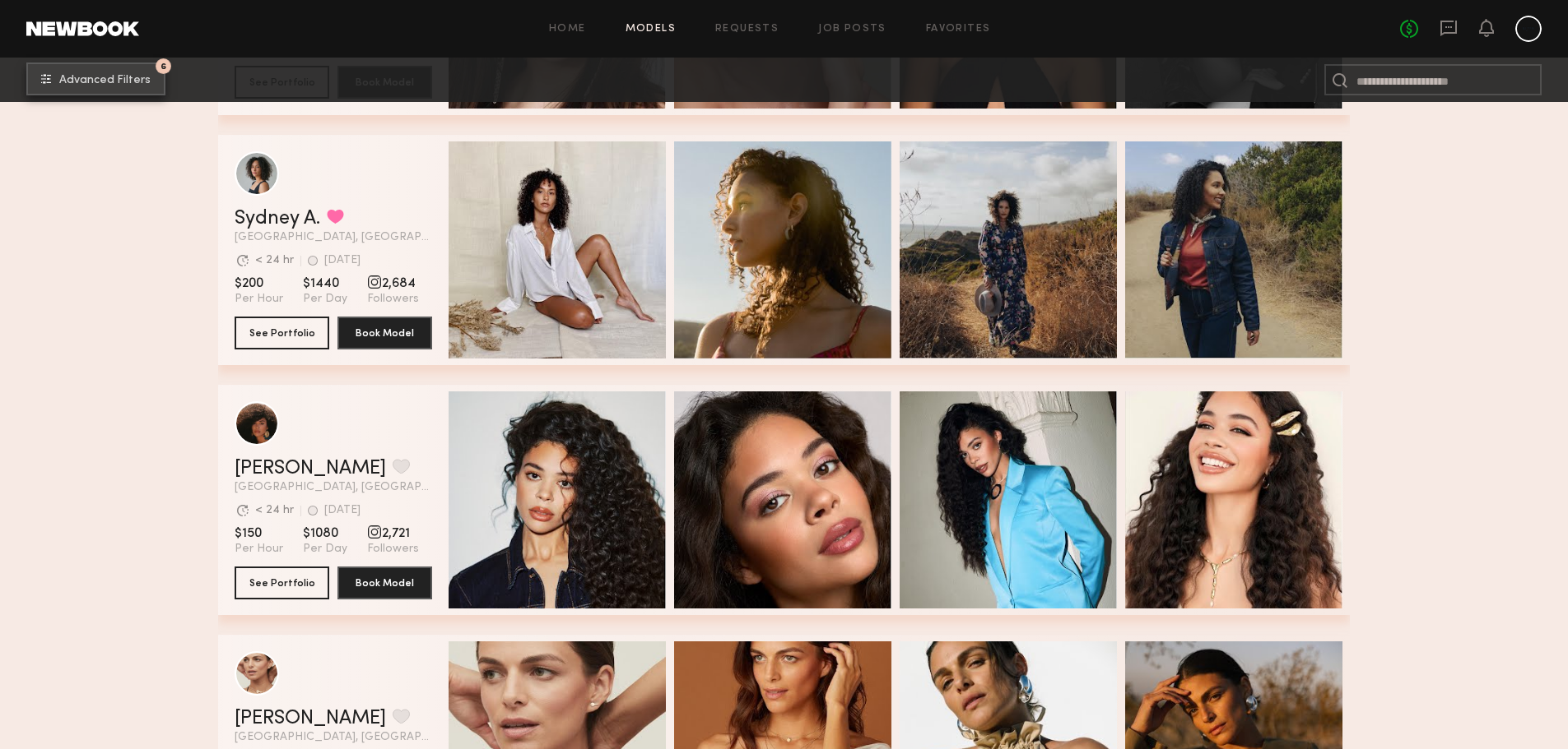
click at [123, 90] on button "6 Advanced Filters" at bounding box center [96, 79] width 139 height 33
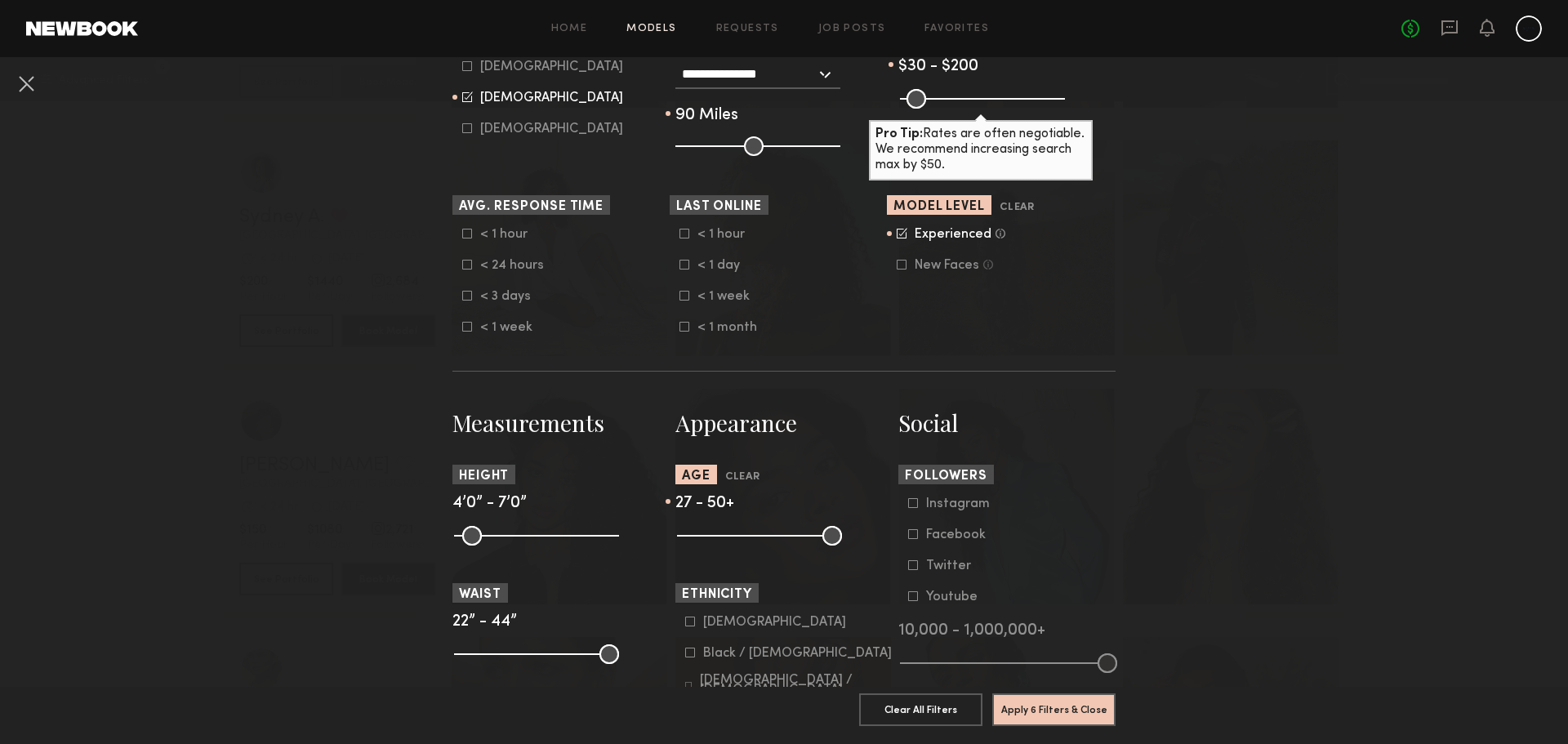
scroll to position [409, 0]
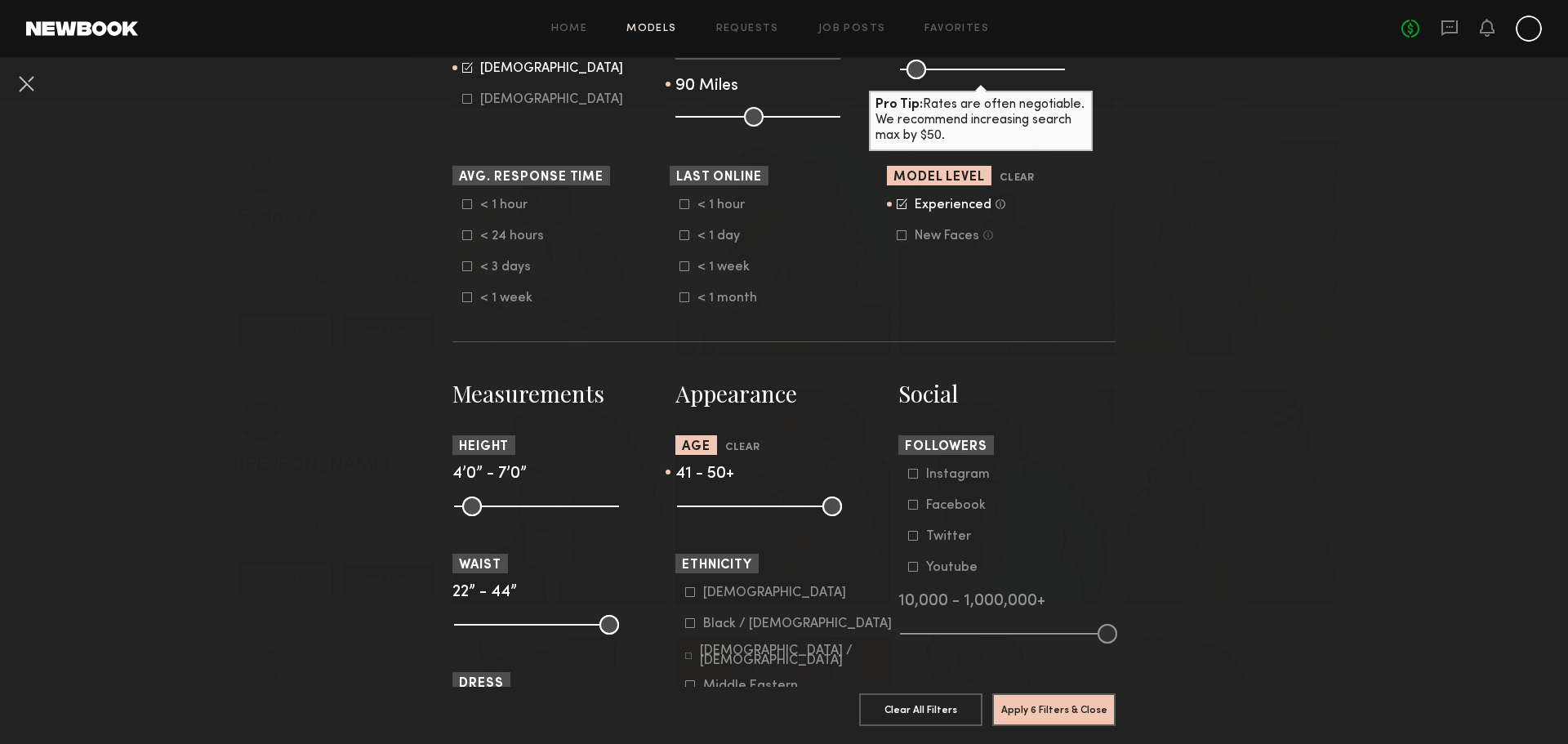
drag, startPoint x: 719, startPoint y: 500, endPoint x: 784, endPoint y: 507, distance: 65.4
type input "**"
click at [784, 507] on input "range" at bounding box center [759, 507] width 165 height 20
click at [1015, 701] on button "Apply 6 Filters & Close" at bounding box center [1053, 709] width 123 height 33
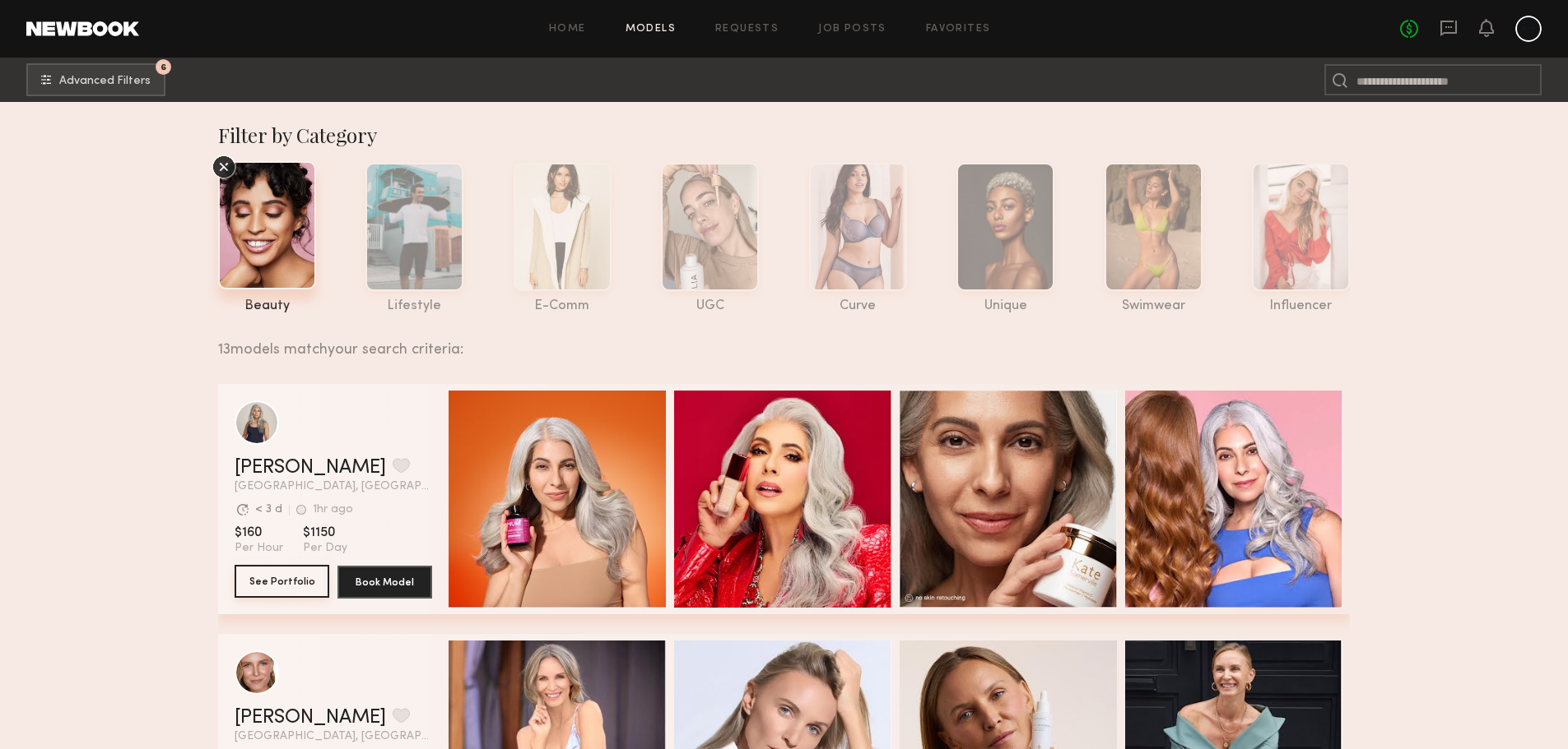
click at [297, 589] on button "See Portfolio" at bounding box center [282, 582] width 95 height 33
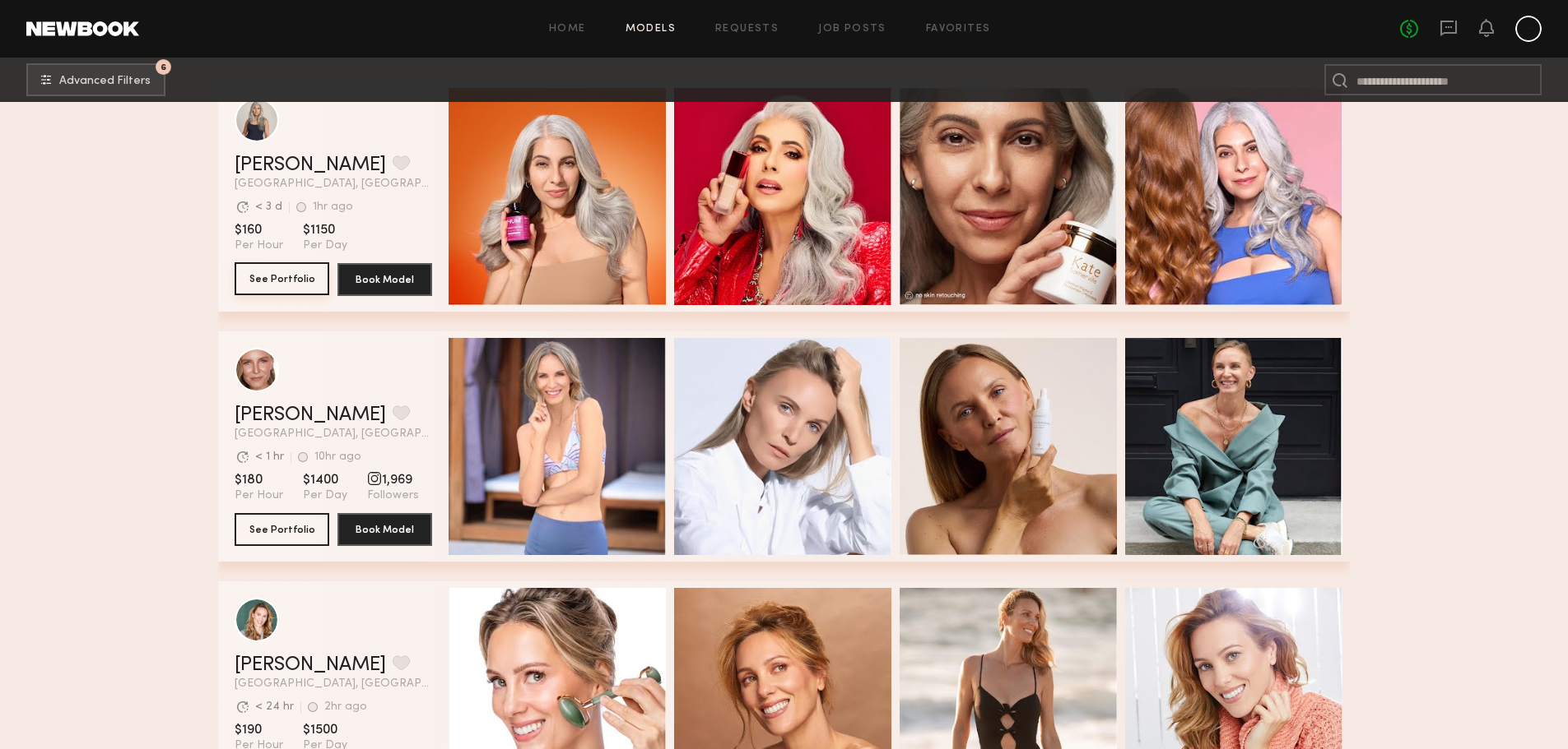
scroll to position [494, 0]
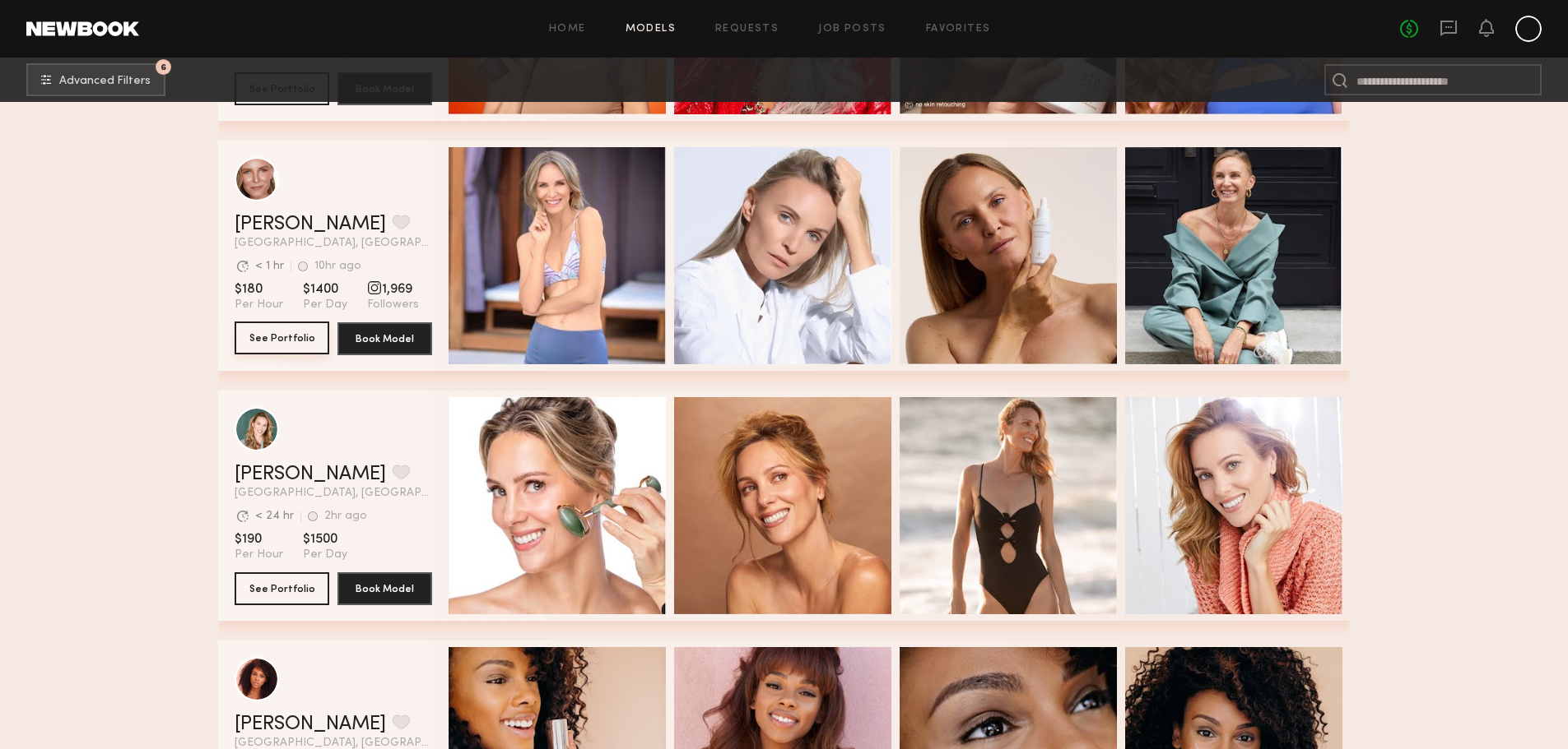
click at [276, 348] on button "See Portfolio" at bounding box center [282, 338] width 95 height 33
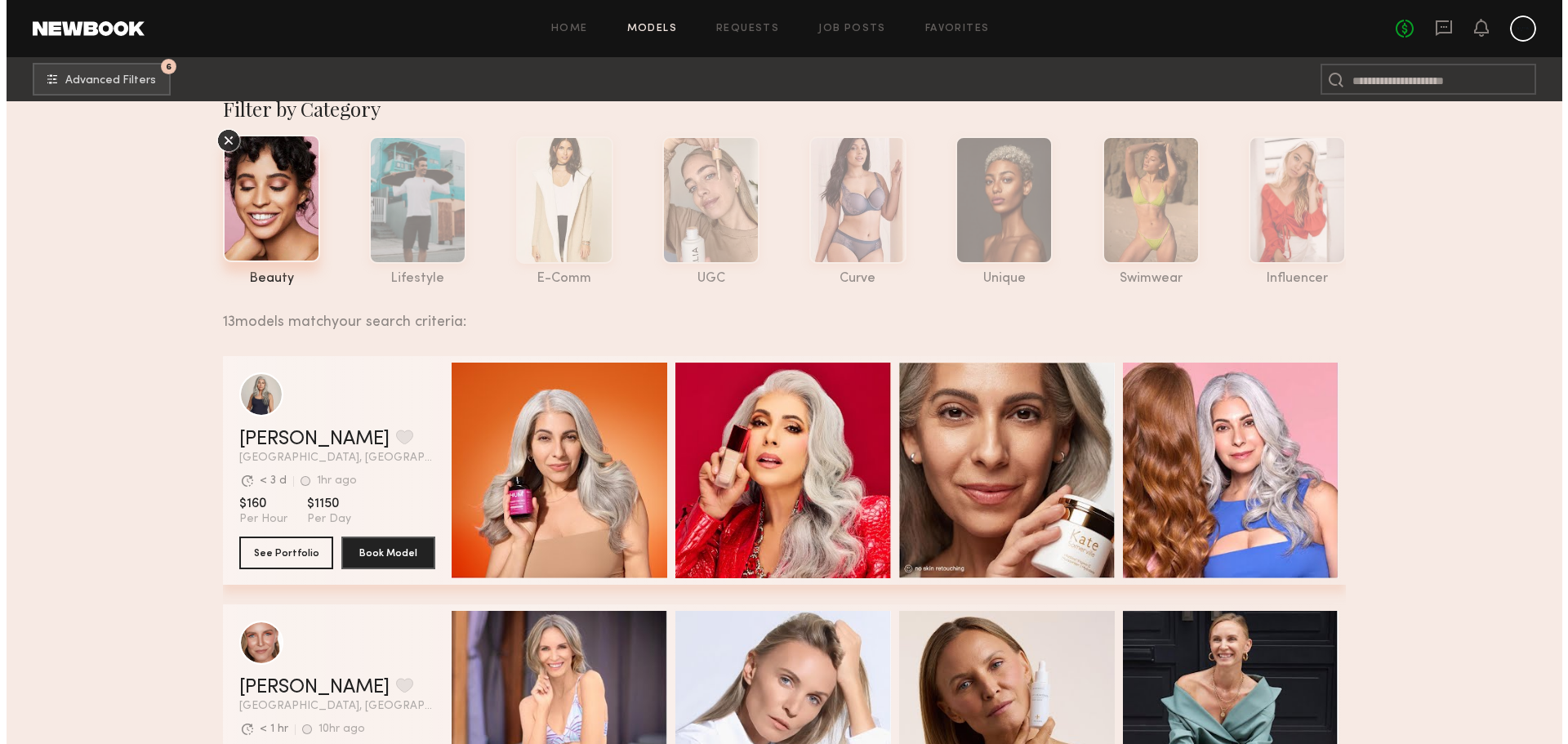
scroll to position [0, 0]
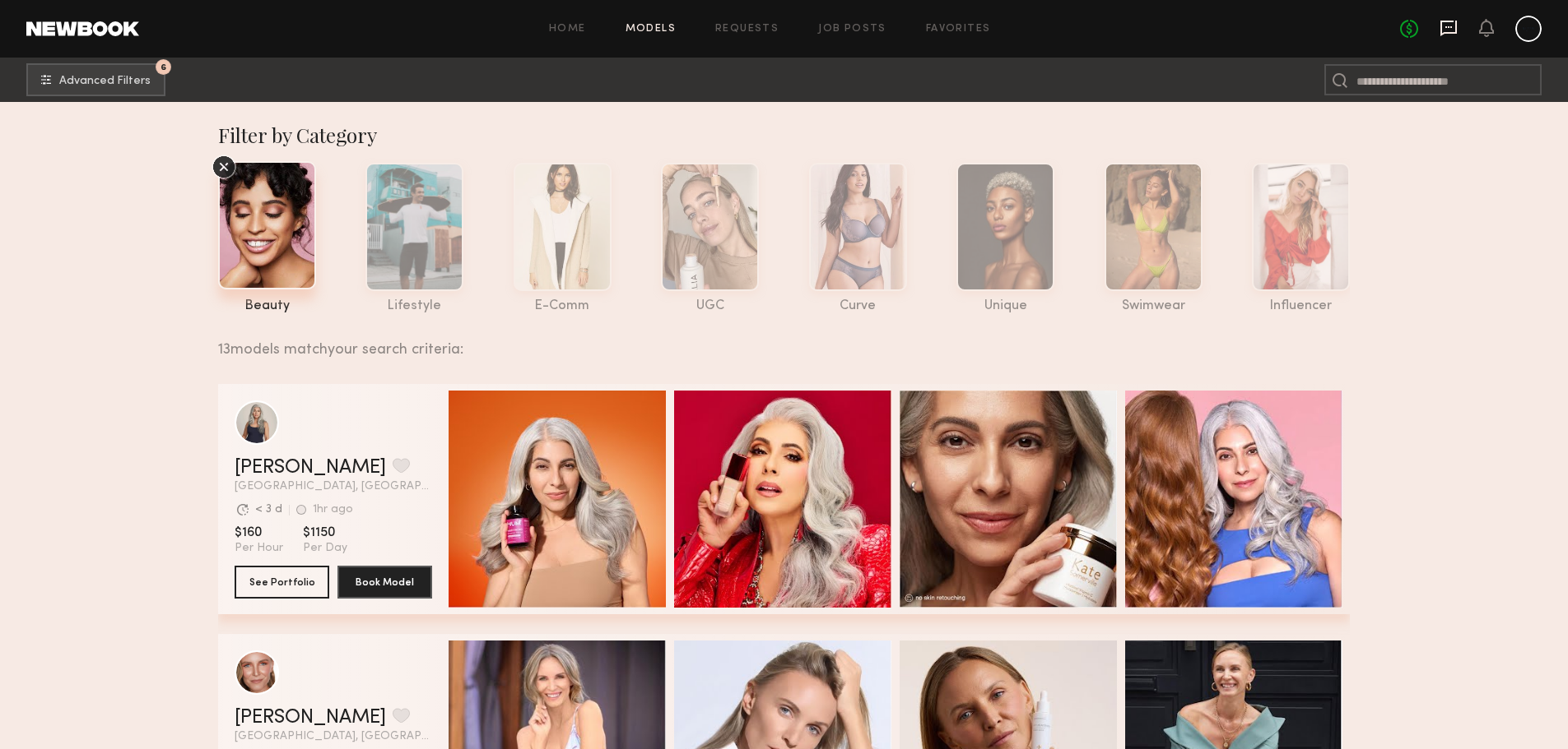
click at [1454, 32] on icon at bounding box center [1449, 28] width 17 height 16
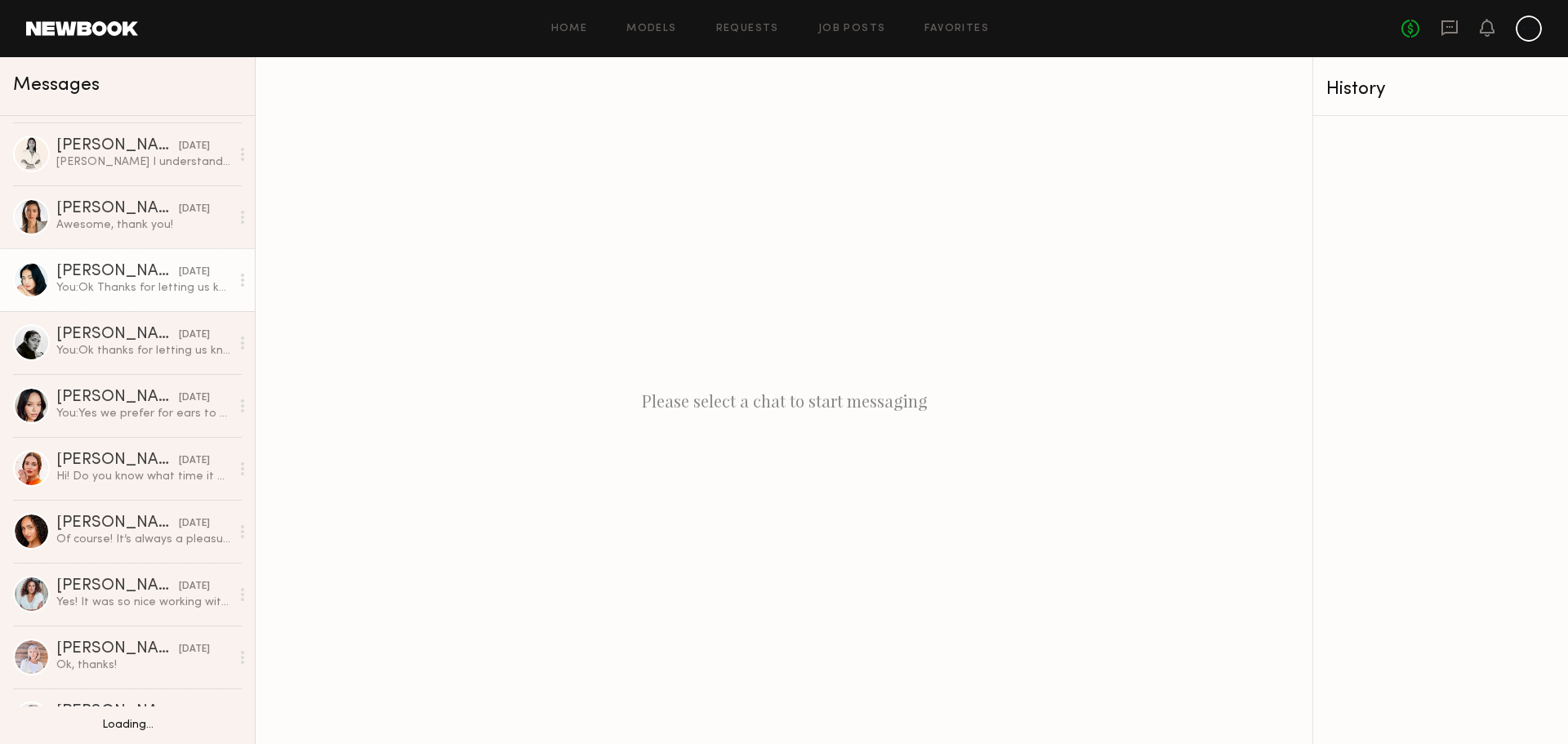
scroll to position [246, 0]
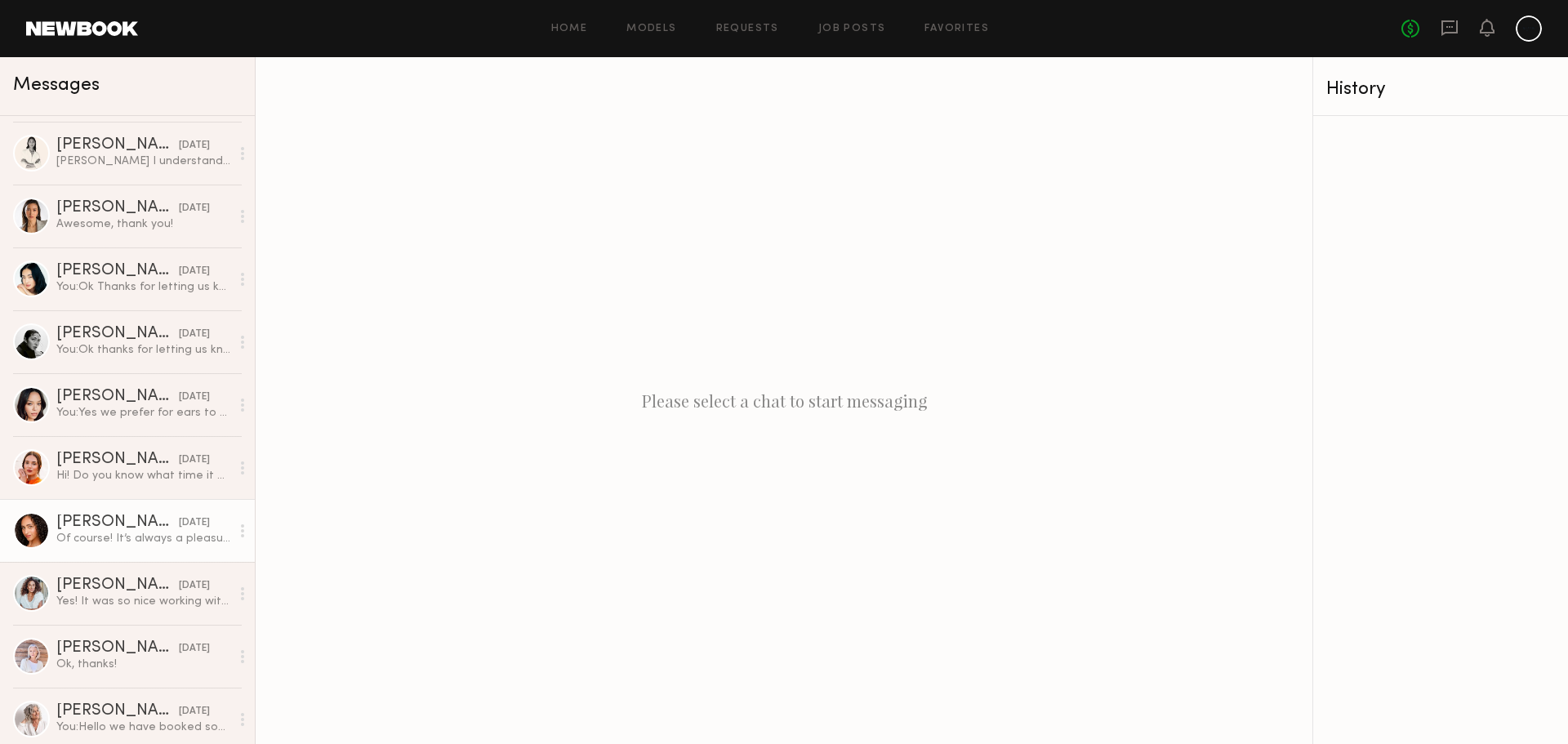
click at [116, 528] on div "Brandi O." at bounding box center [117, 523] width 122 height 17
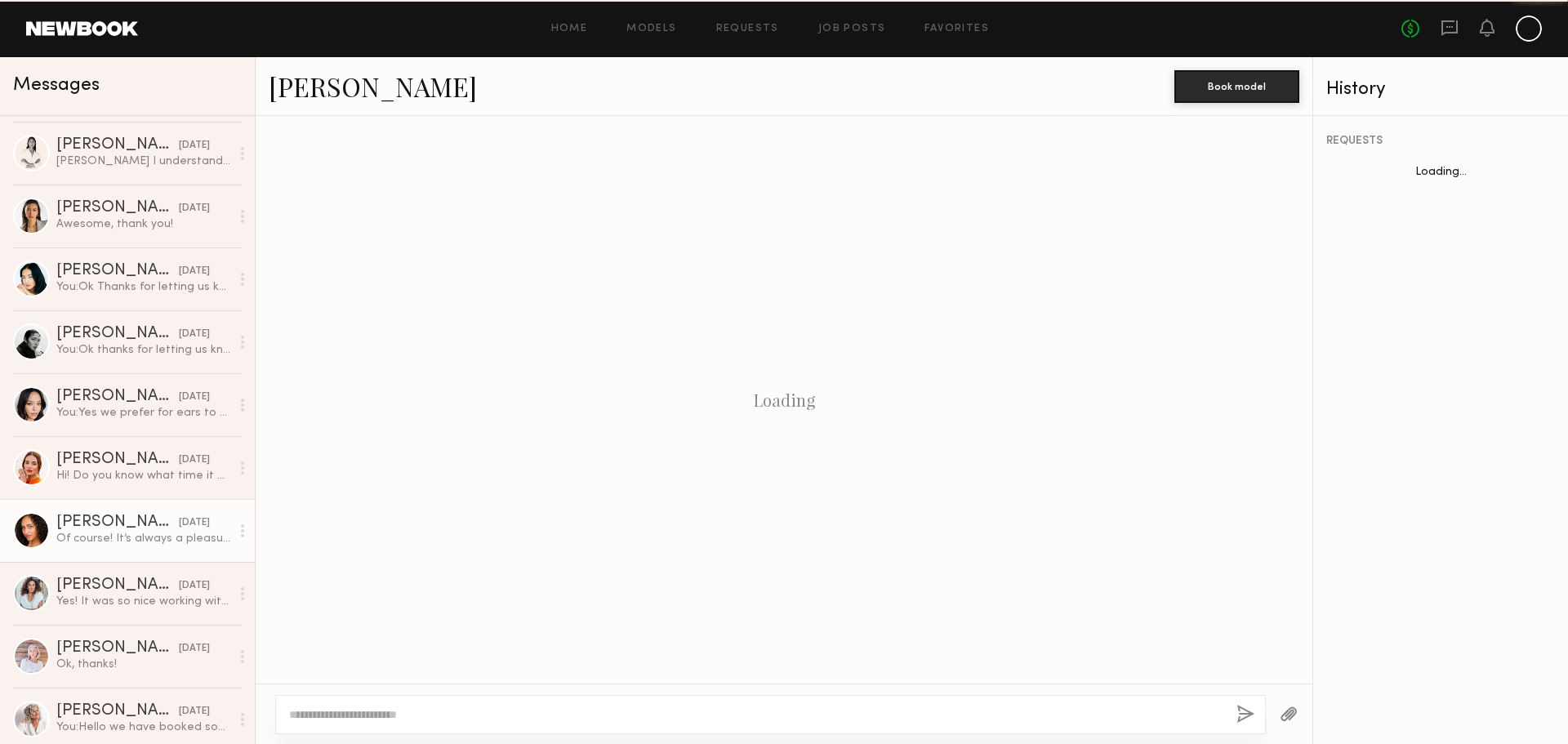
scroll to position [1642, 0]
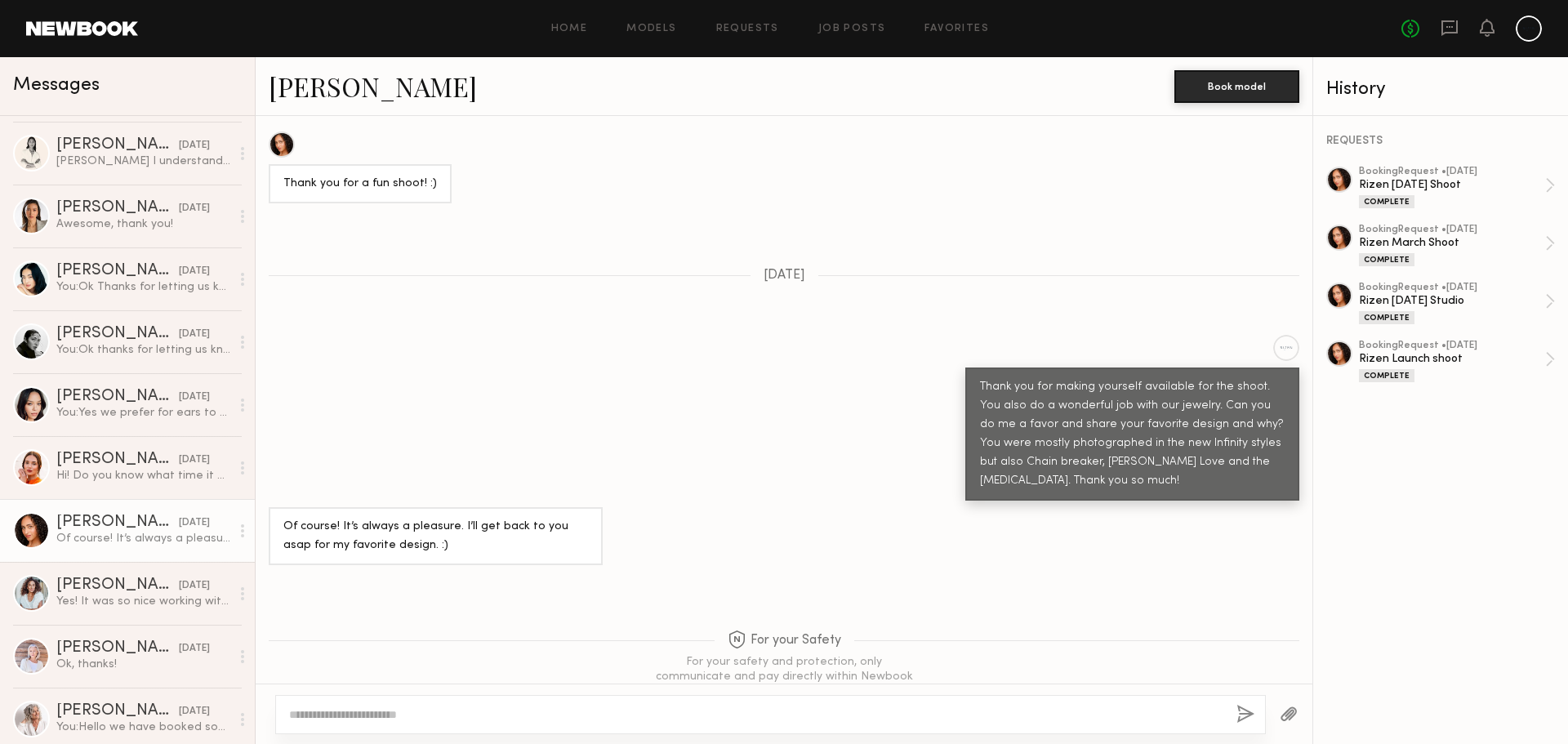
click at [352, 83] on link "Brandi O." at bounding box center [373, 86] width 208 height 36
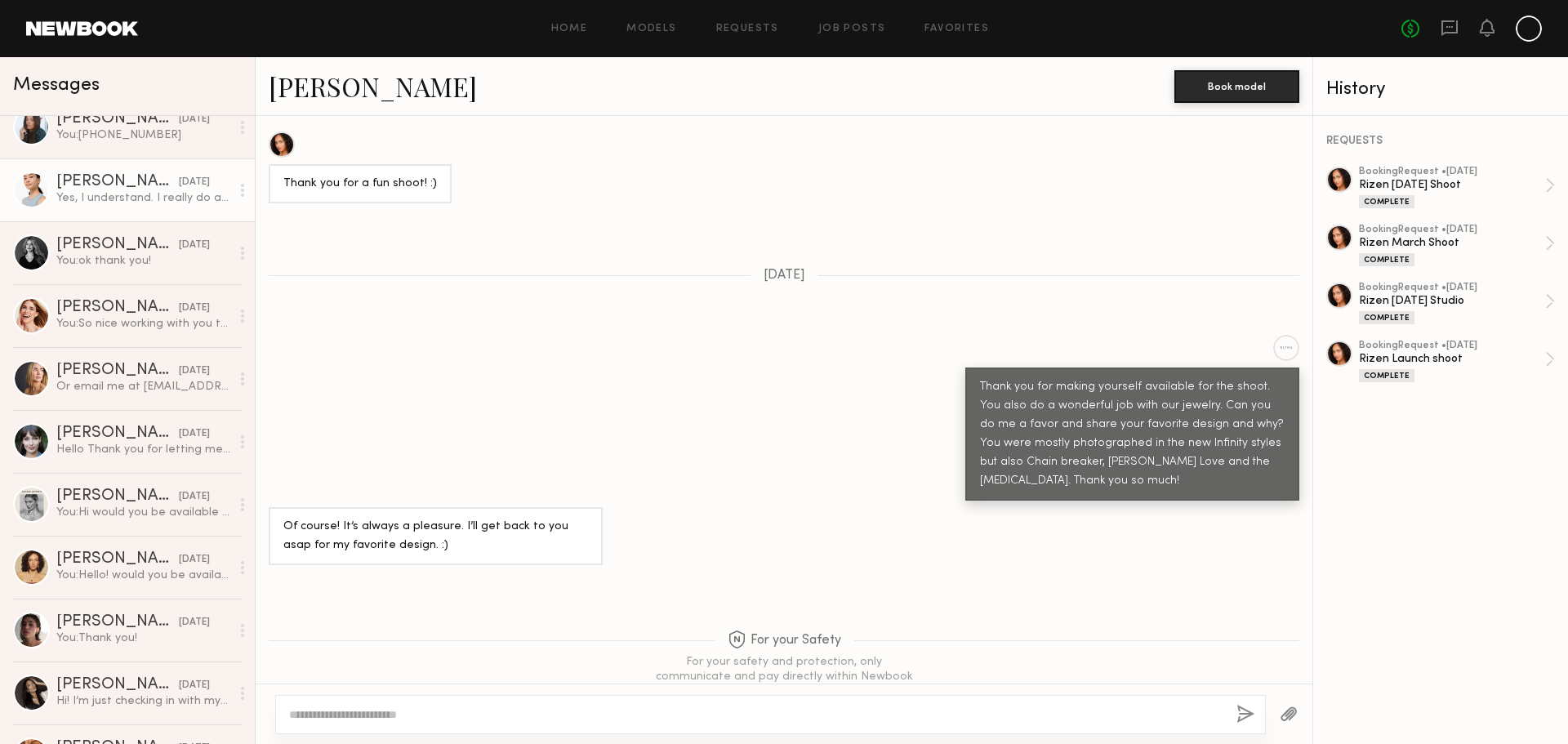
scroll to position [1063, 0]
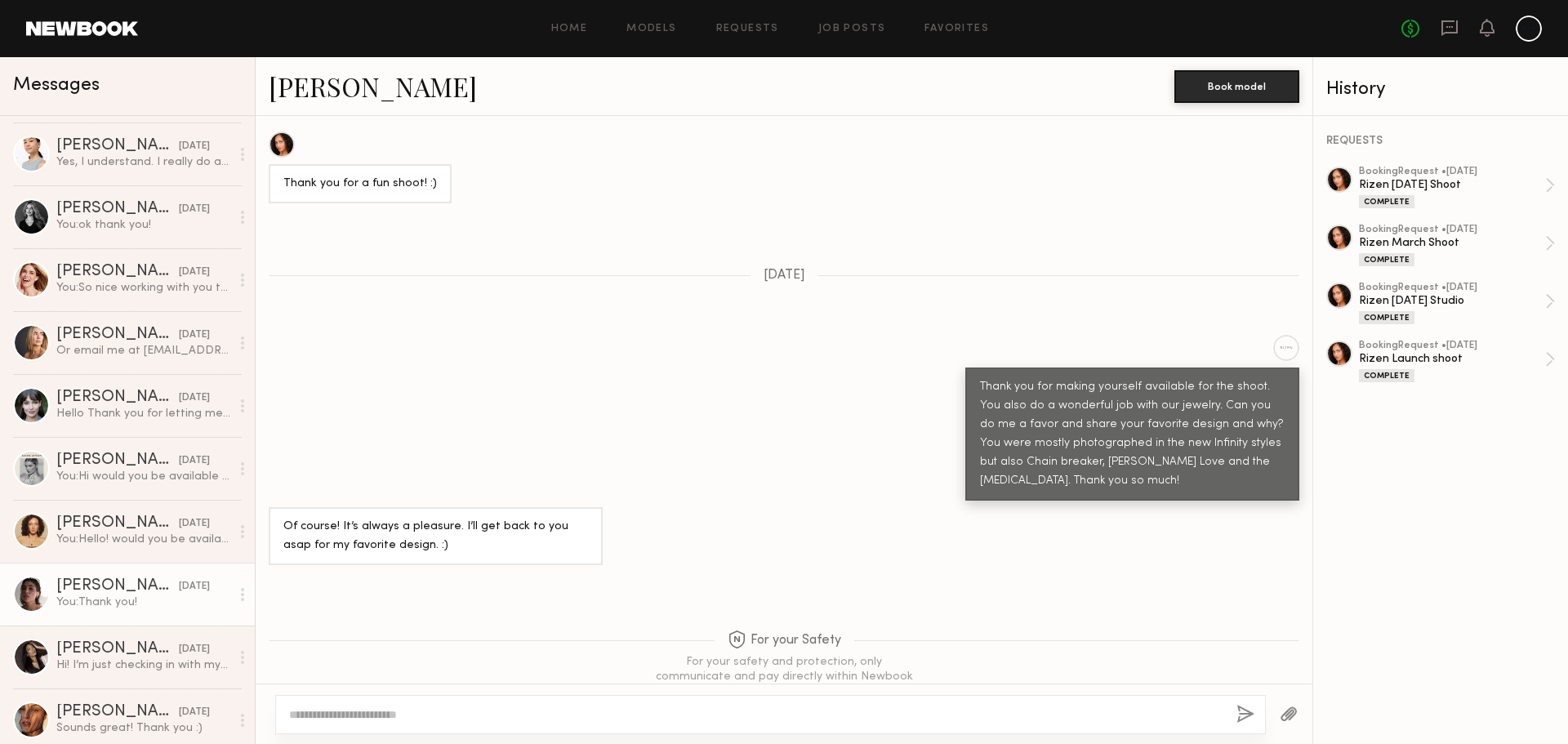
click at [77, 596] on div "You: Thank you!" at bounding box center [143, 602] width 174 height 16
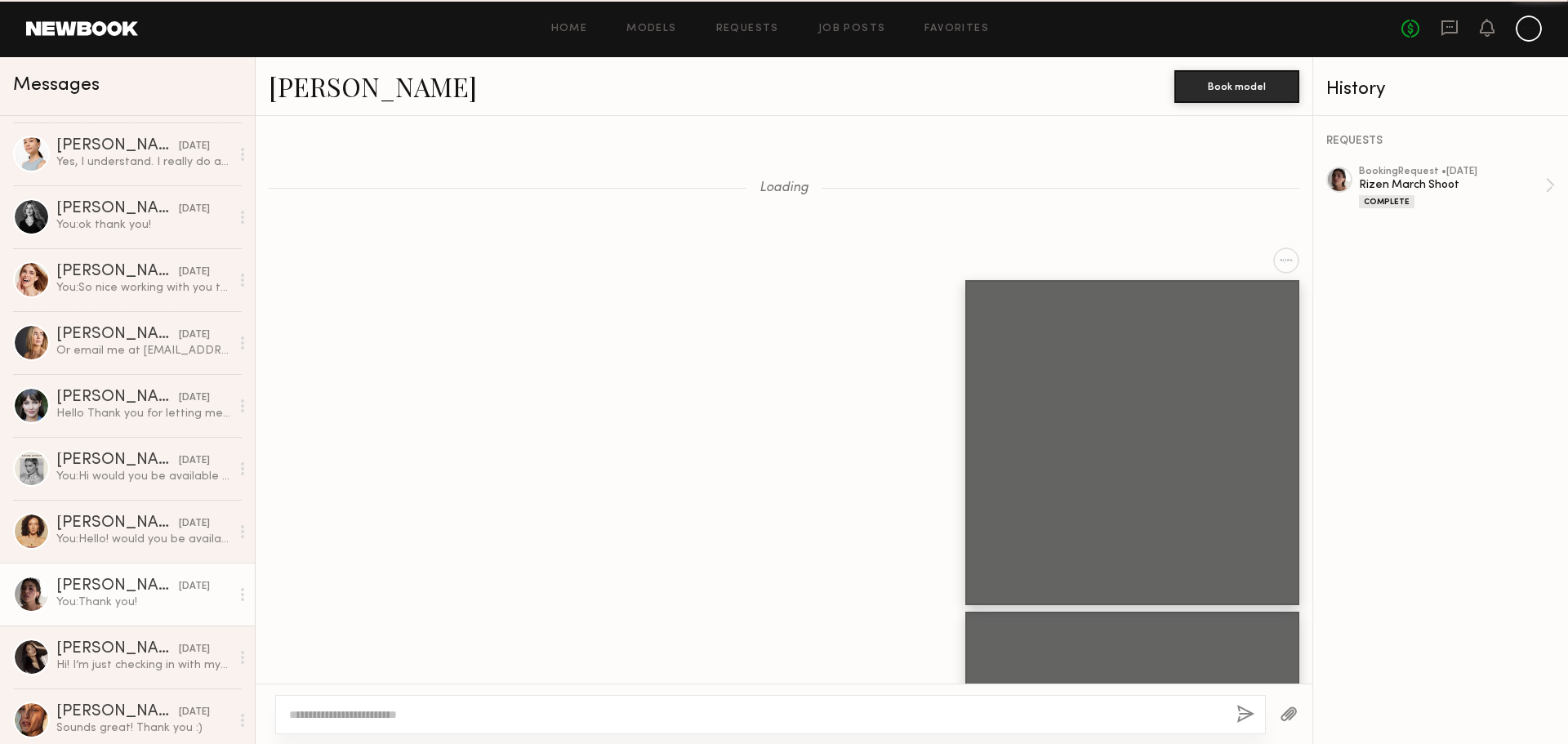
scroll to position [2137, 0]
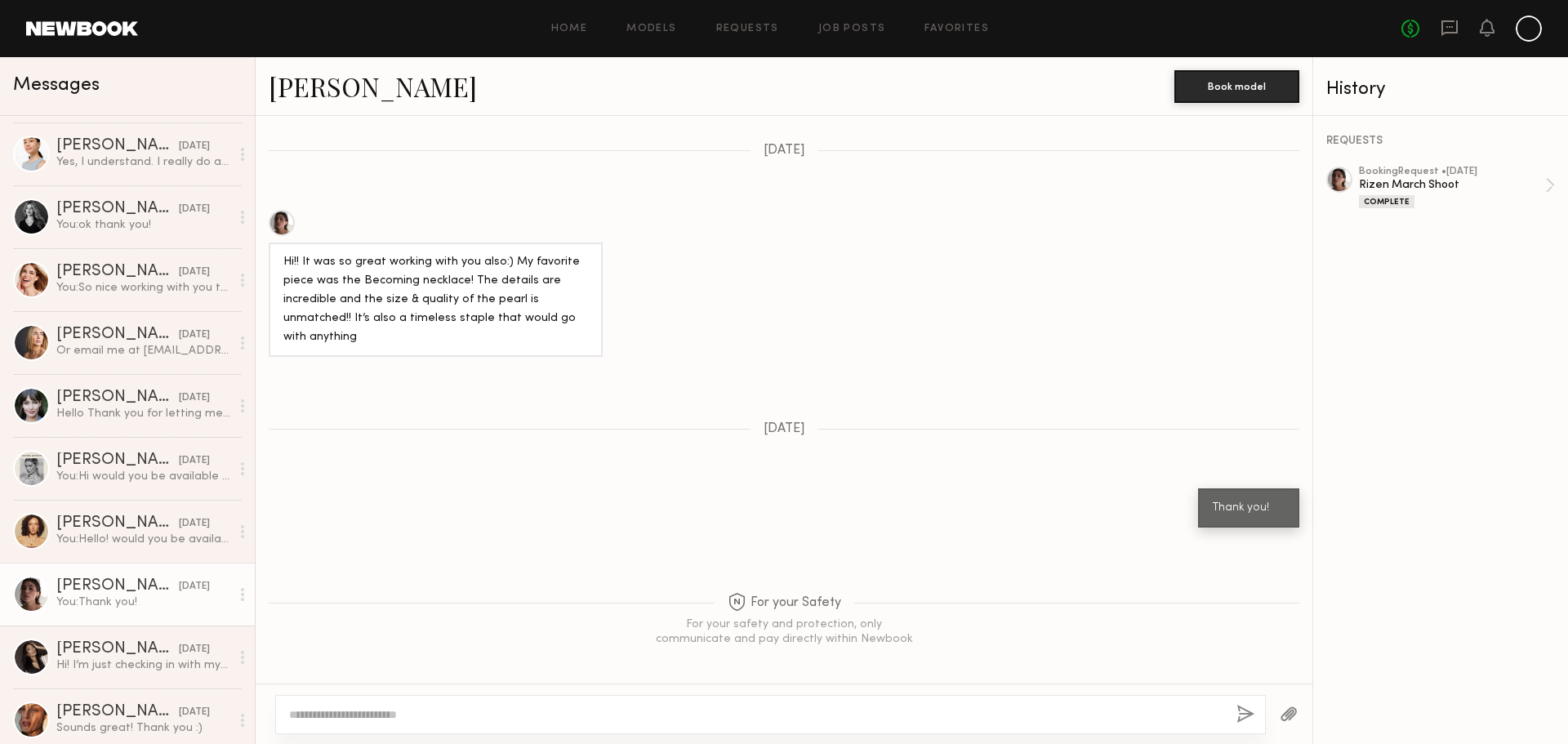
click at [351, 92] on link "Kelsey H." at bounding box center [373, 86] width 208 height 36
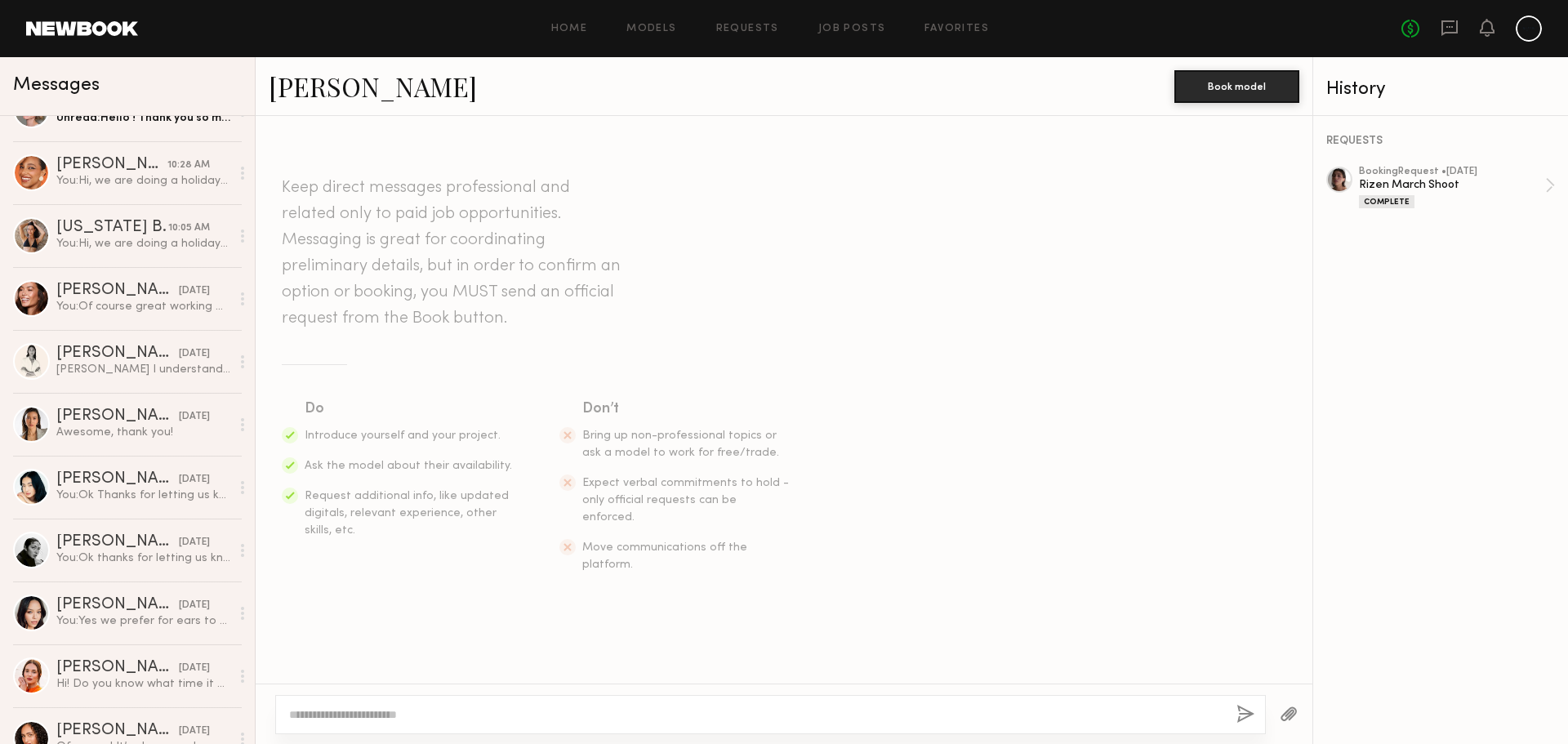
scroll to position [0, 0]
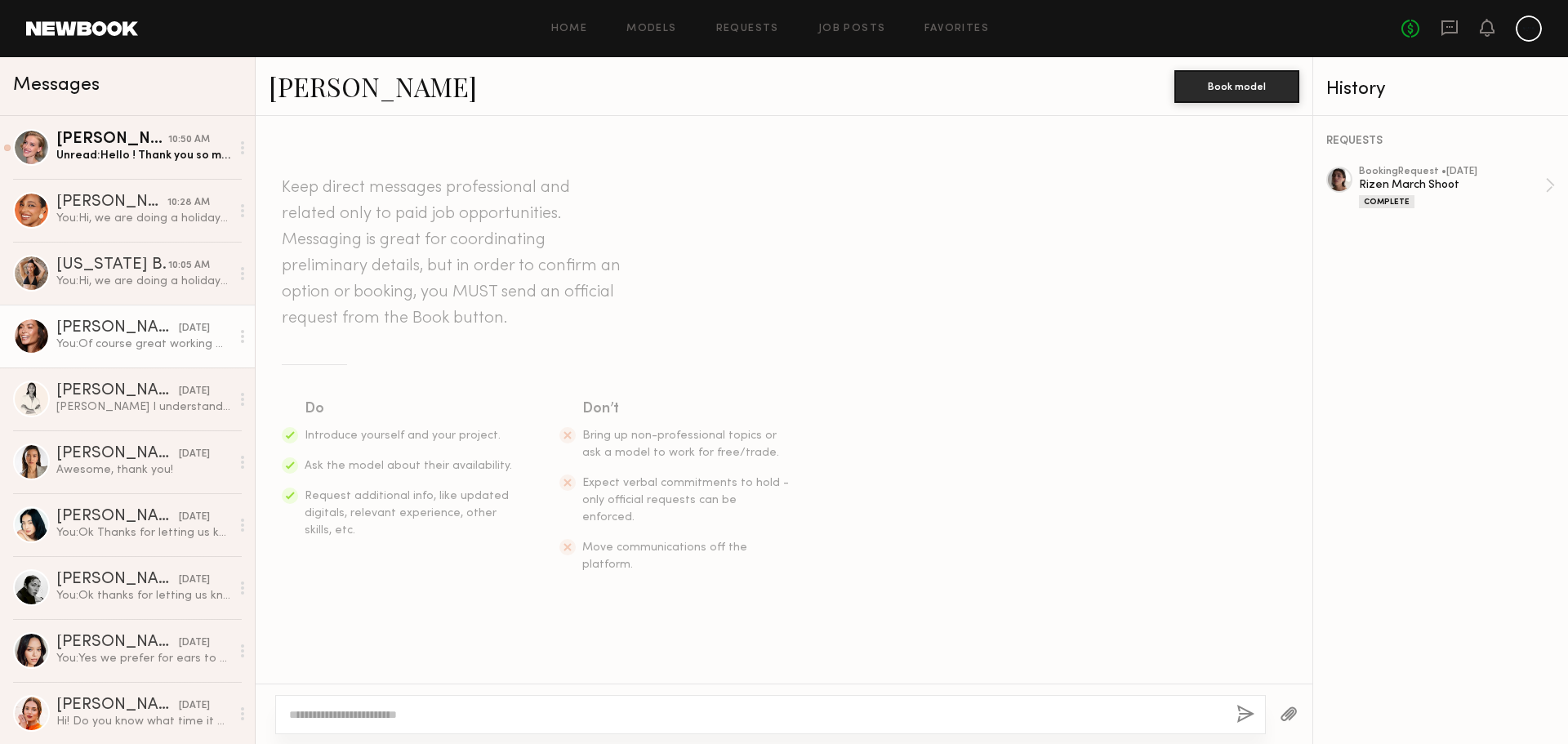
click at [95, 329] on div "Tia M." at bounding box center [117, 329] width 122 height 17
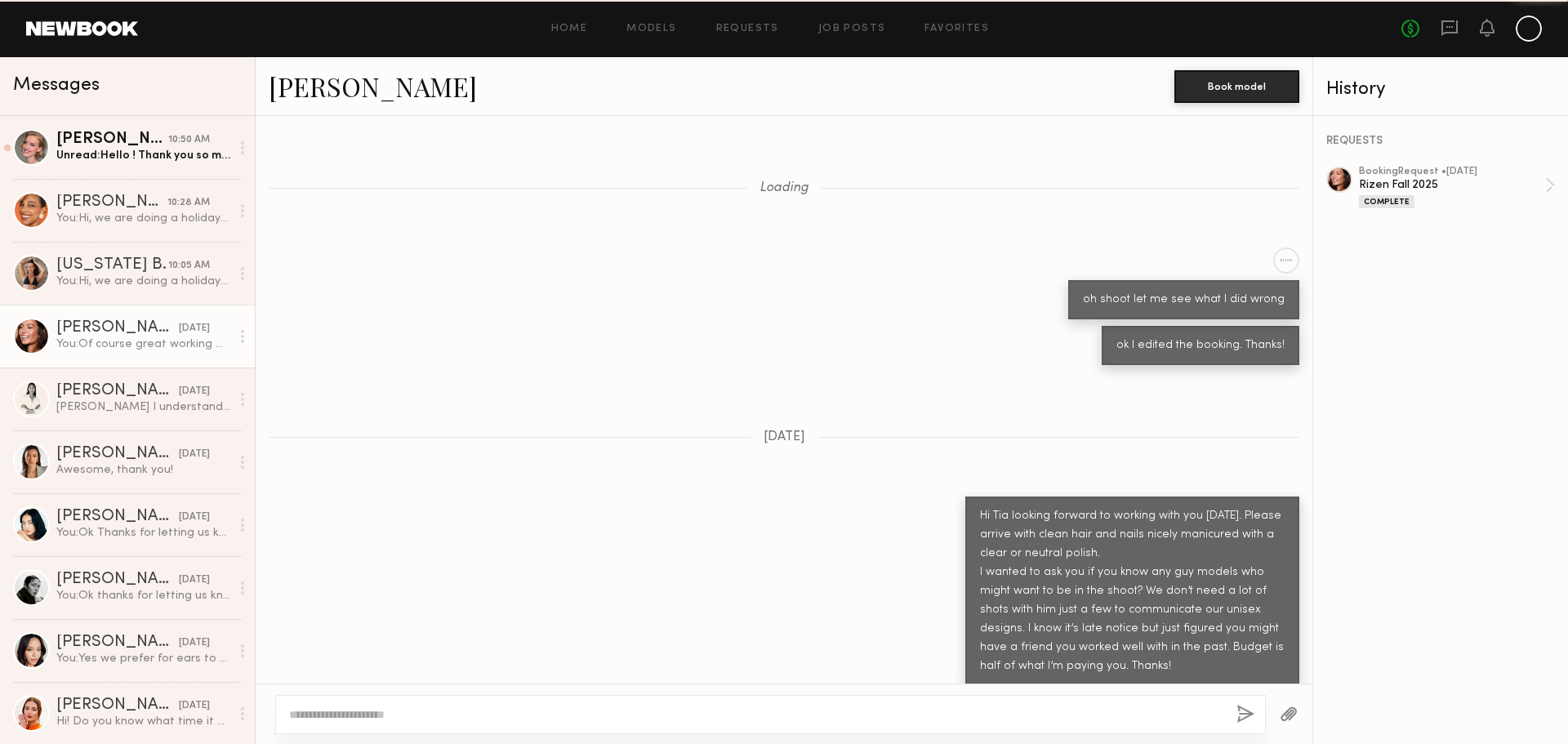
scroll to position [1434, 0]
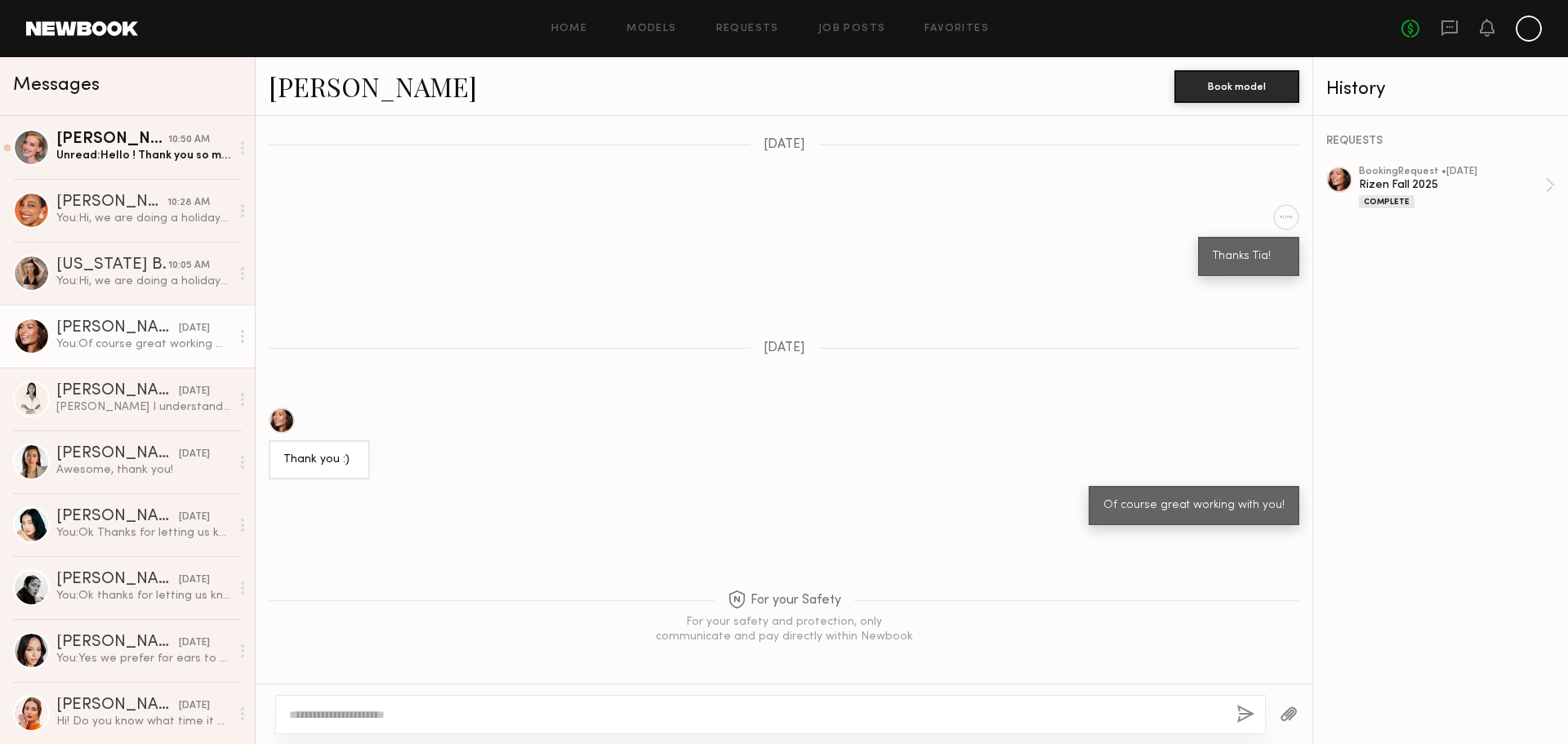
click at [311, 93] on link "Tia M." at bounding box center [373, 86] width 208 height 36
click at [59, 132] on div "Olesya R." at bounding box center [112, 140] width 112 height 17
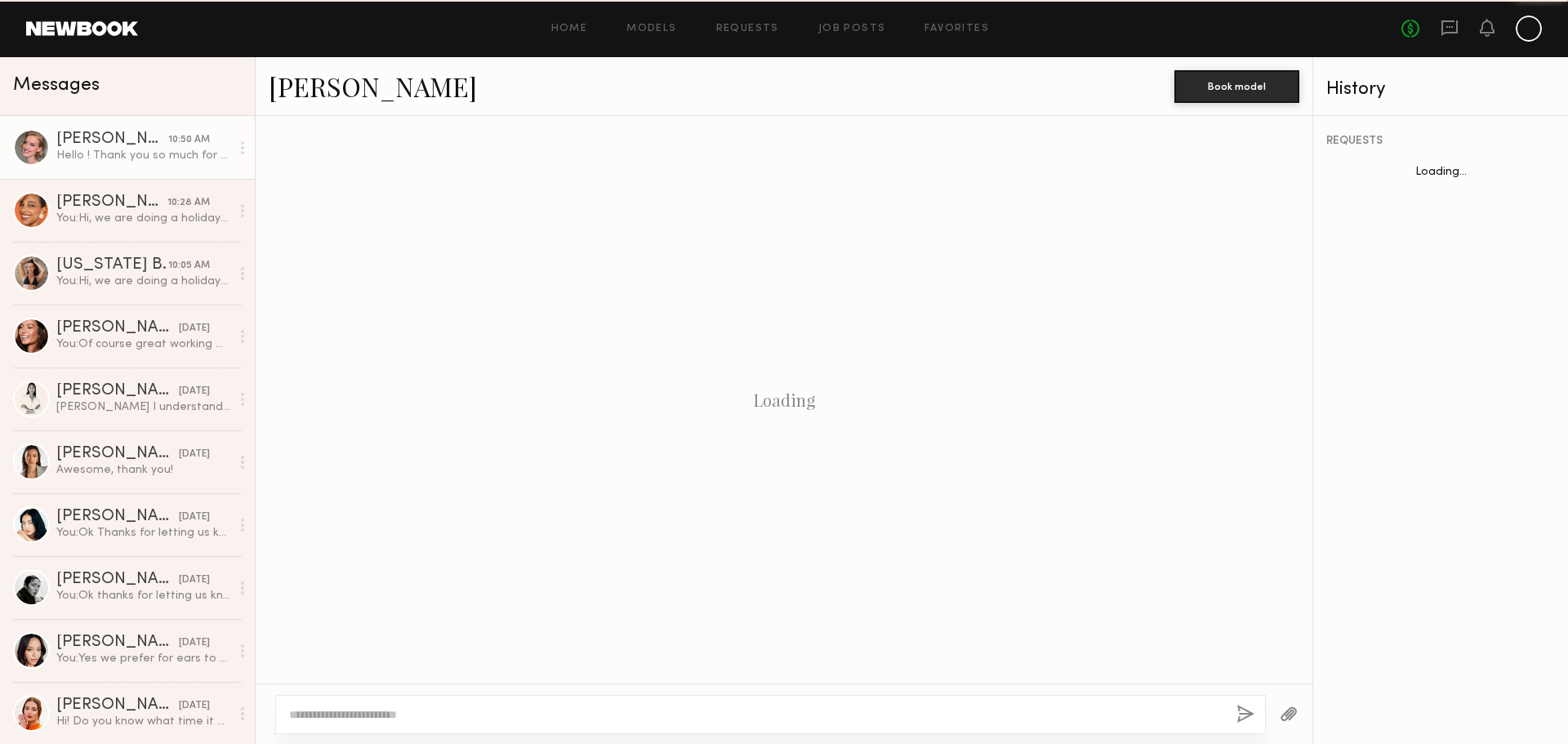
scroll to position [237, 0]
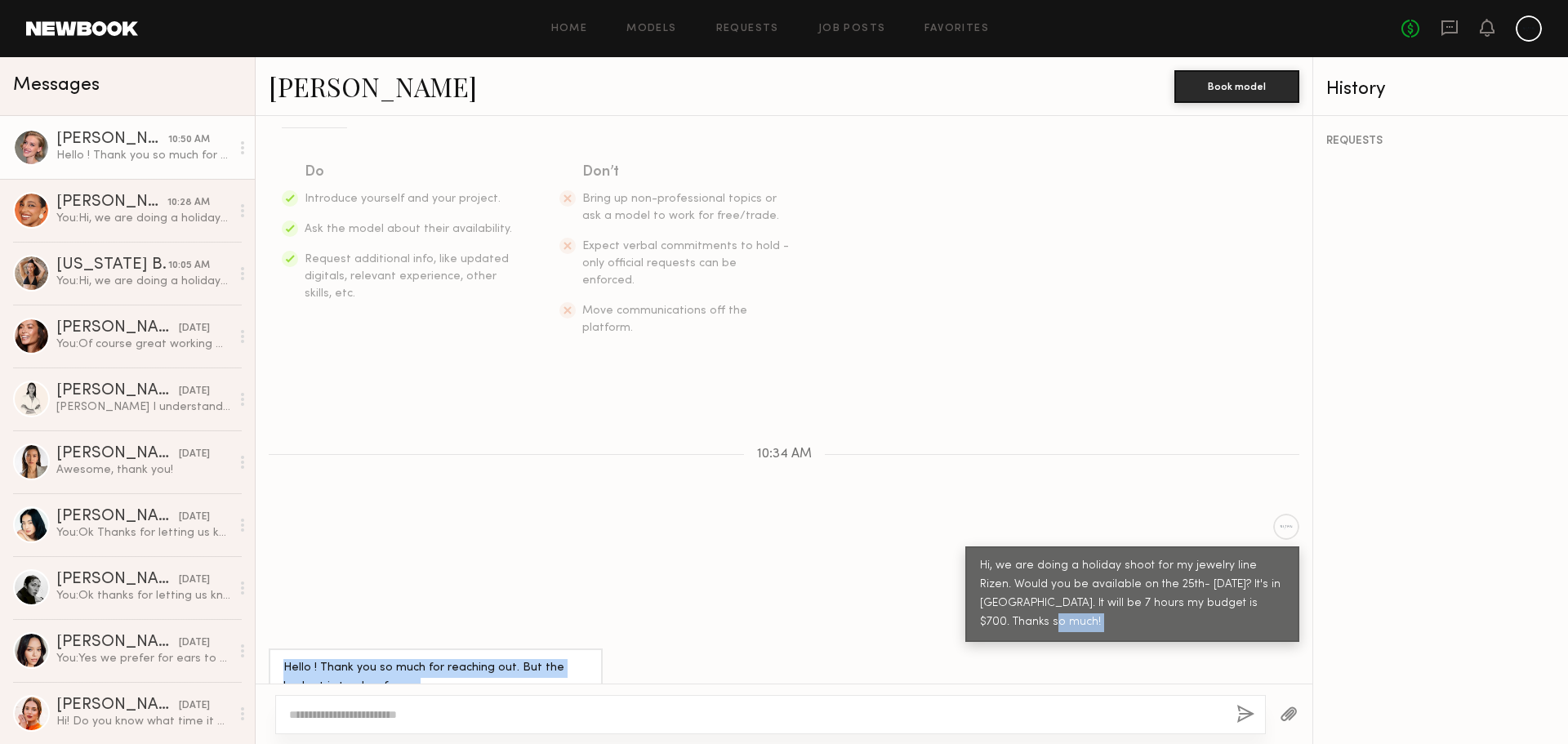
drag, startPoint x: 554, startPoint y: 655, endPoint x: 536, endPoint y: 681, distance: 31.6
click at [547, 672] on div "Keep direct messages professional and related only to paid job opportunities. M…" at bounding box center [784, 400] width 1056 height 568
click at [511, 721] on textarea at bounding box center [756, 715] width 934 height 17
click at [461, 713] on textarea at bounding box center [756, 715] width 934 height 17
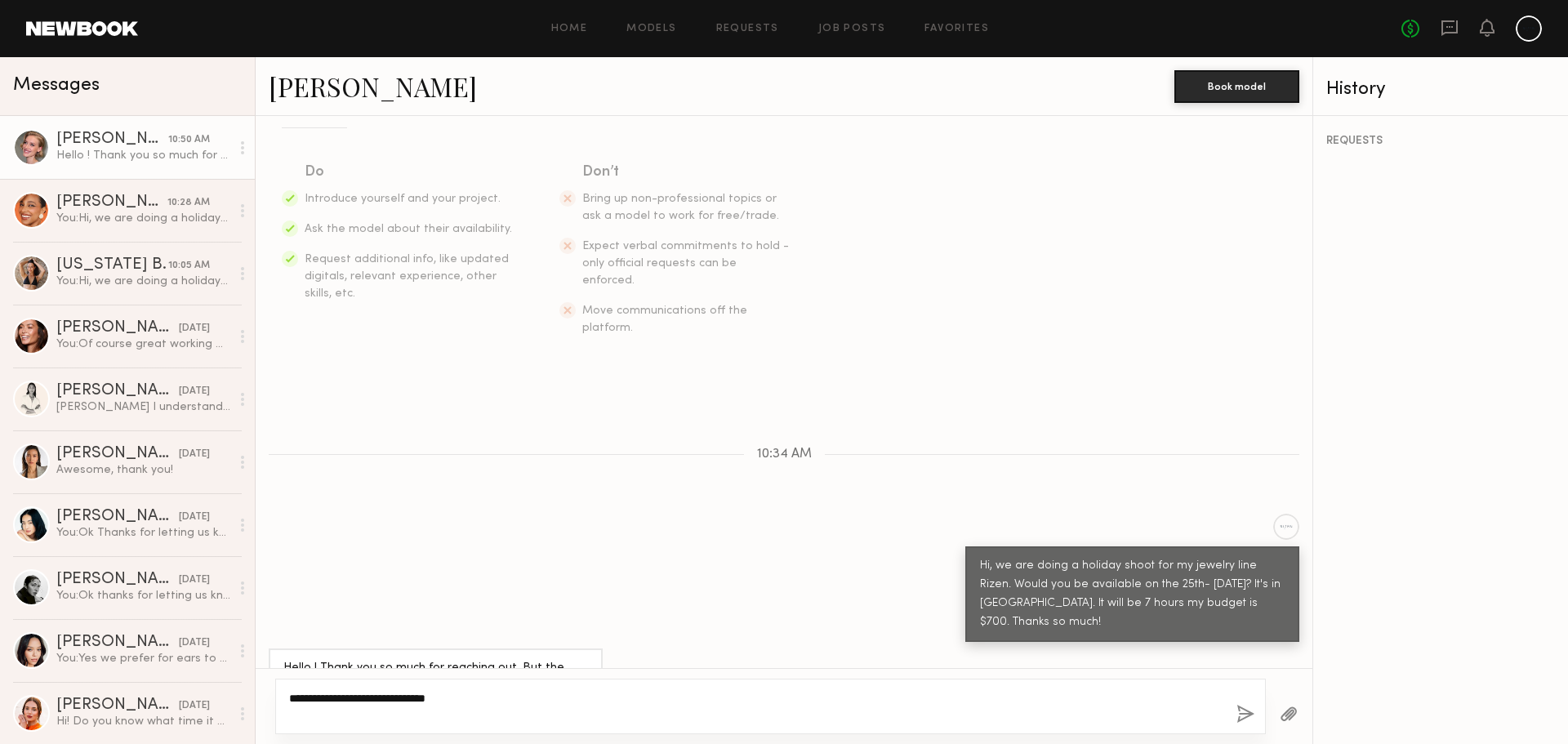
click at [713, 694] on textarea "**********" at bounding box center [756, 707] width 934 height 33
click at [606, 694] on textarea "**********" at bounding box center [756, 707] width 934 height 33
click at [762, 698] on textarea "**********" at bounding box center [756, 707] width 934 height 33
click at [770, 699] on textarea "**********" at bounding box center [756, 707] width 934 height 33
click at [826, 696] on textarea "**********" at bounding box center [756, 707] width 934 height 33
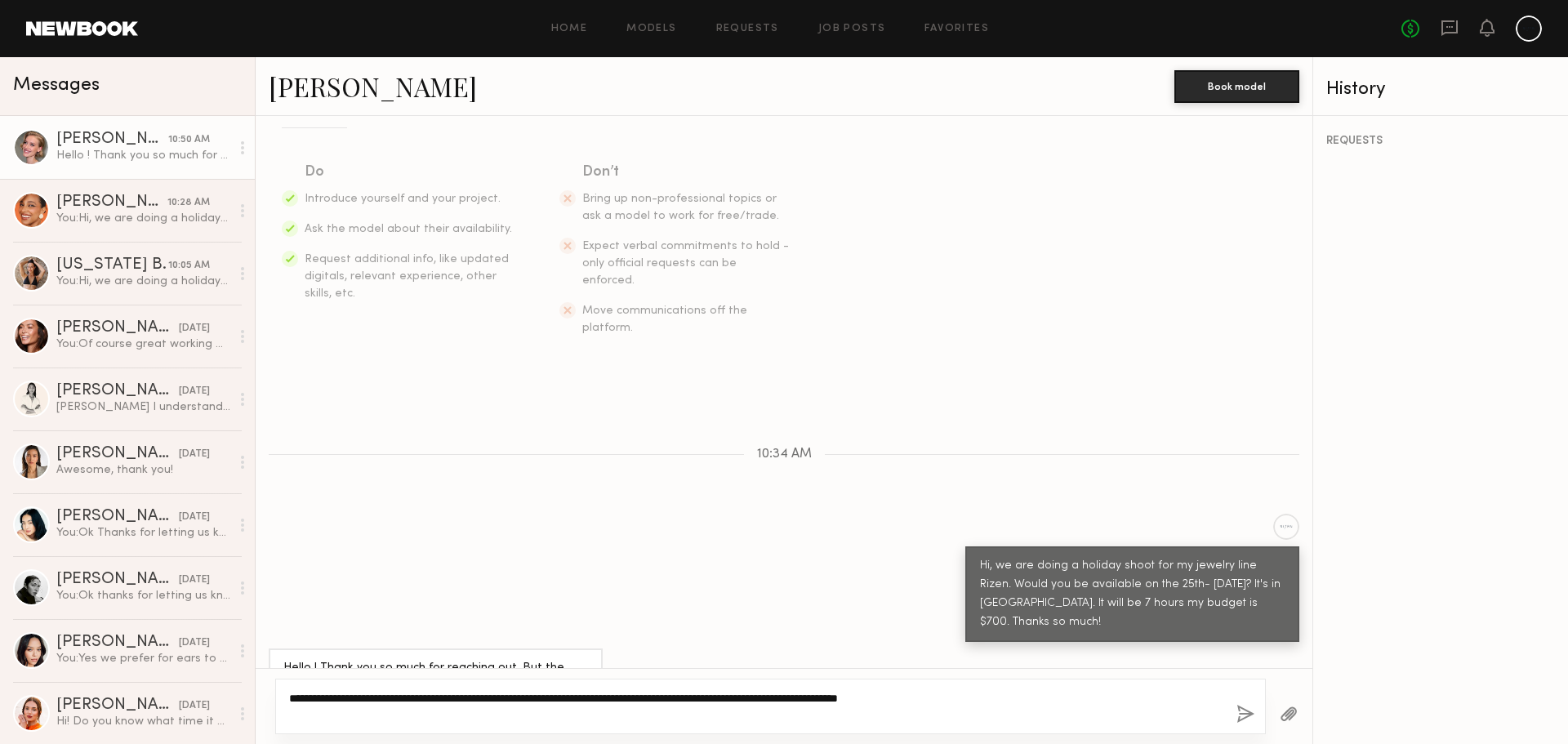
click at [829, 696] on textarea "**********" at bounding box center [756, 707] width 934 height 33
click at [1005, 697] on textarea "**********" at bounding box center [756, 707] width 934 height 33
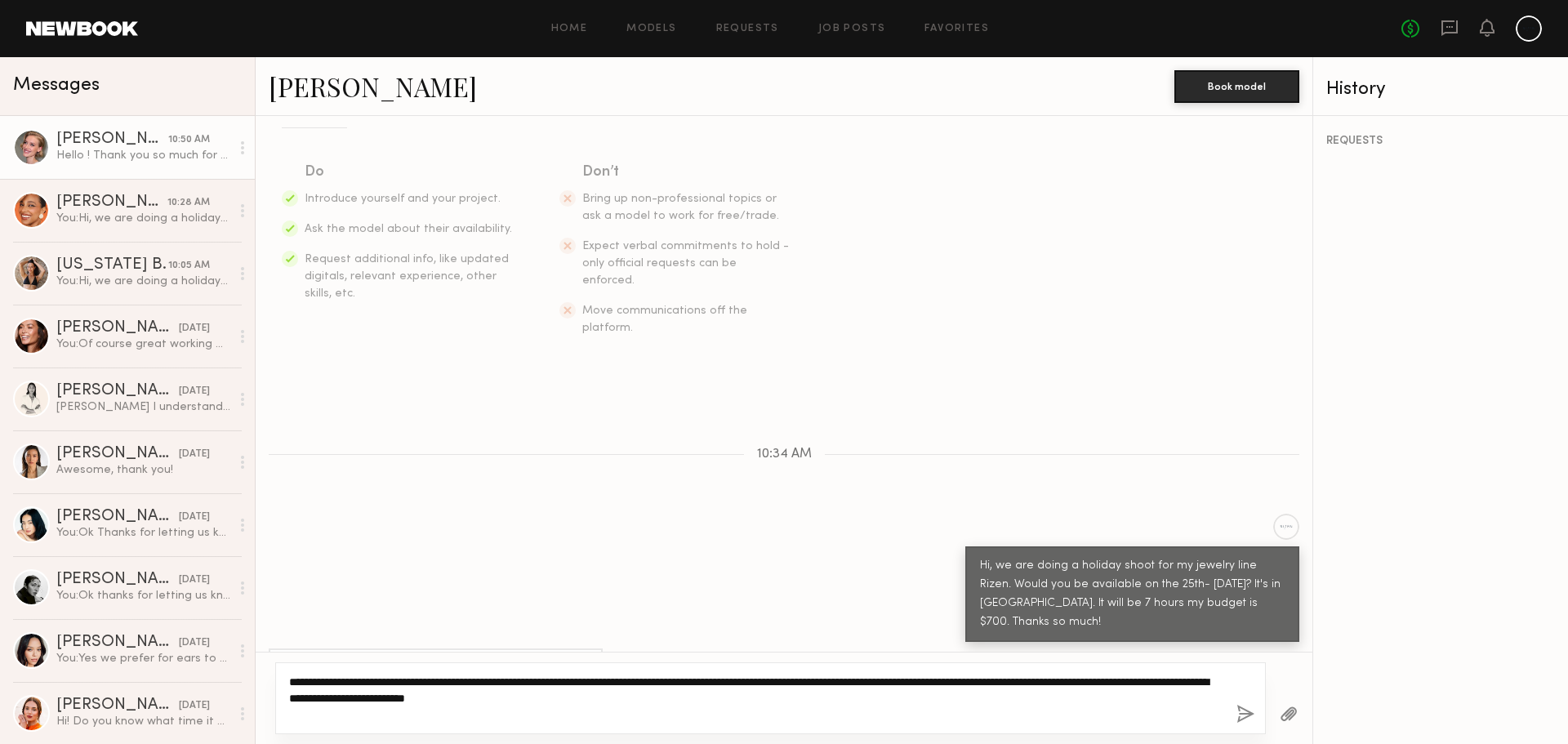
type textarea "**********"
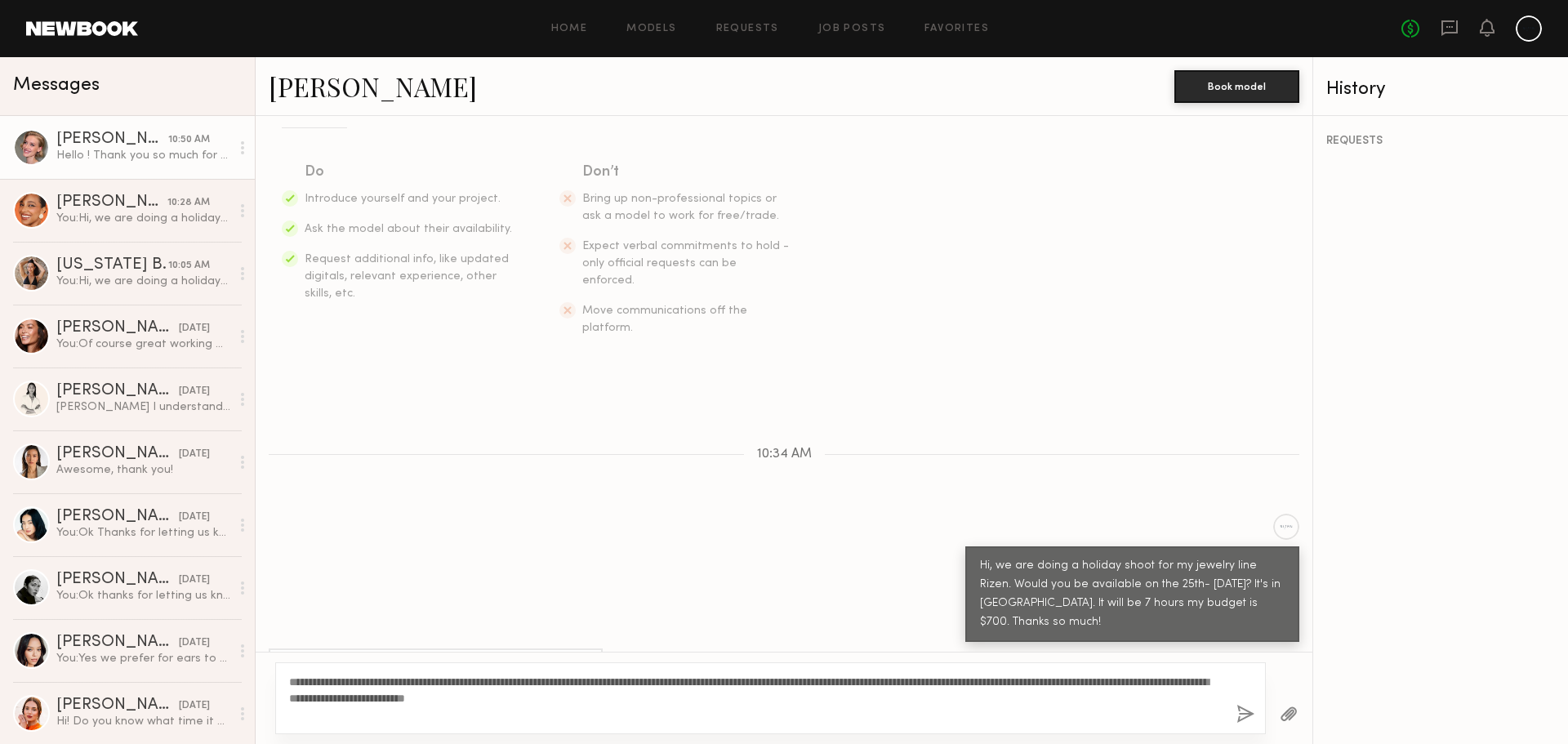
click at [1235, 713] on div "**********" at bounding box center [770, 698] width 990 height 72
click at [1238, 718] on button "button" at bounding box center [1245, 715] width 18 height 21
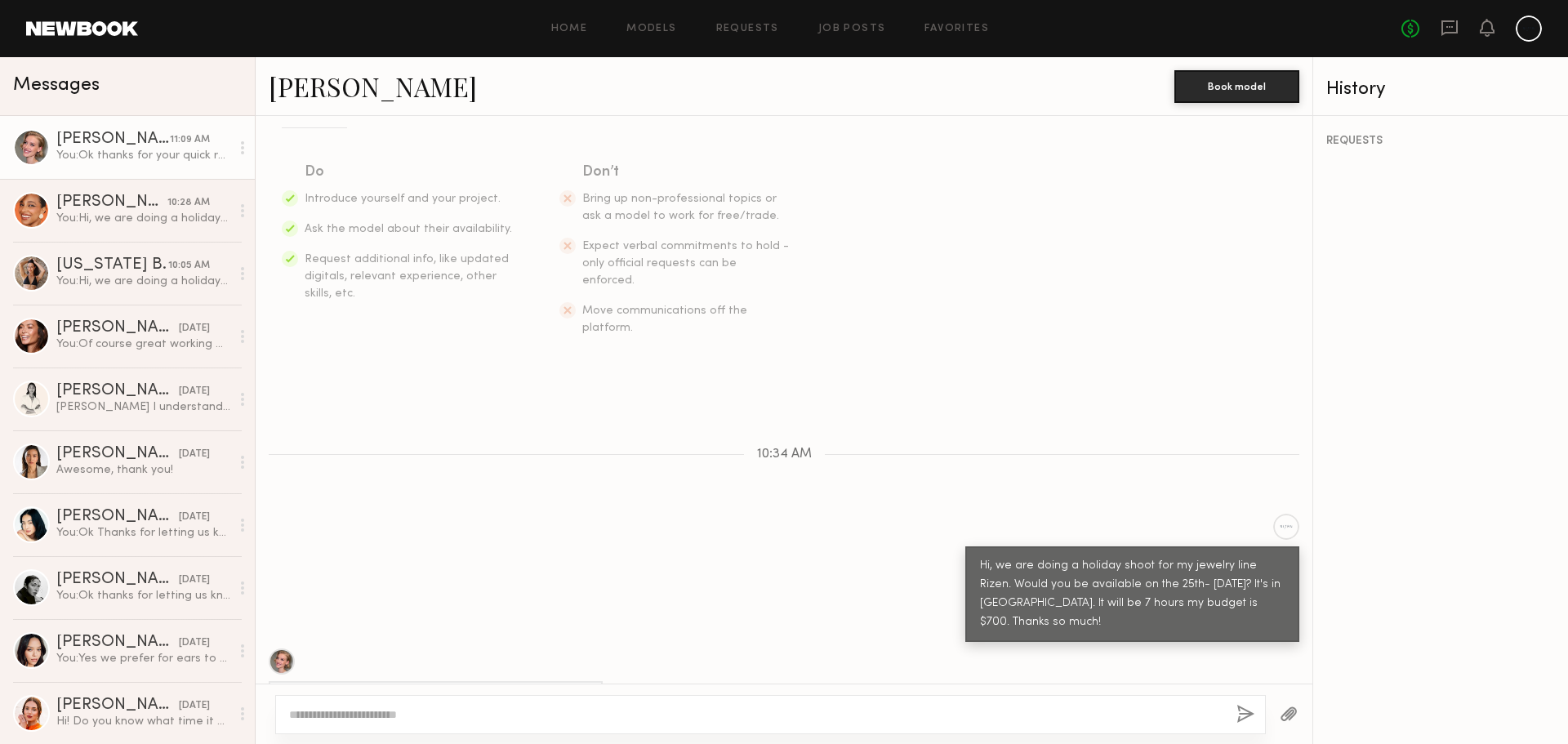
scroll to position [517, 0]
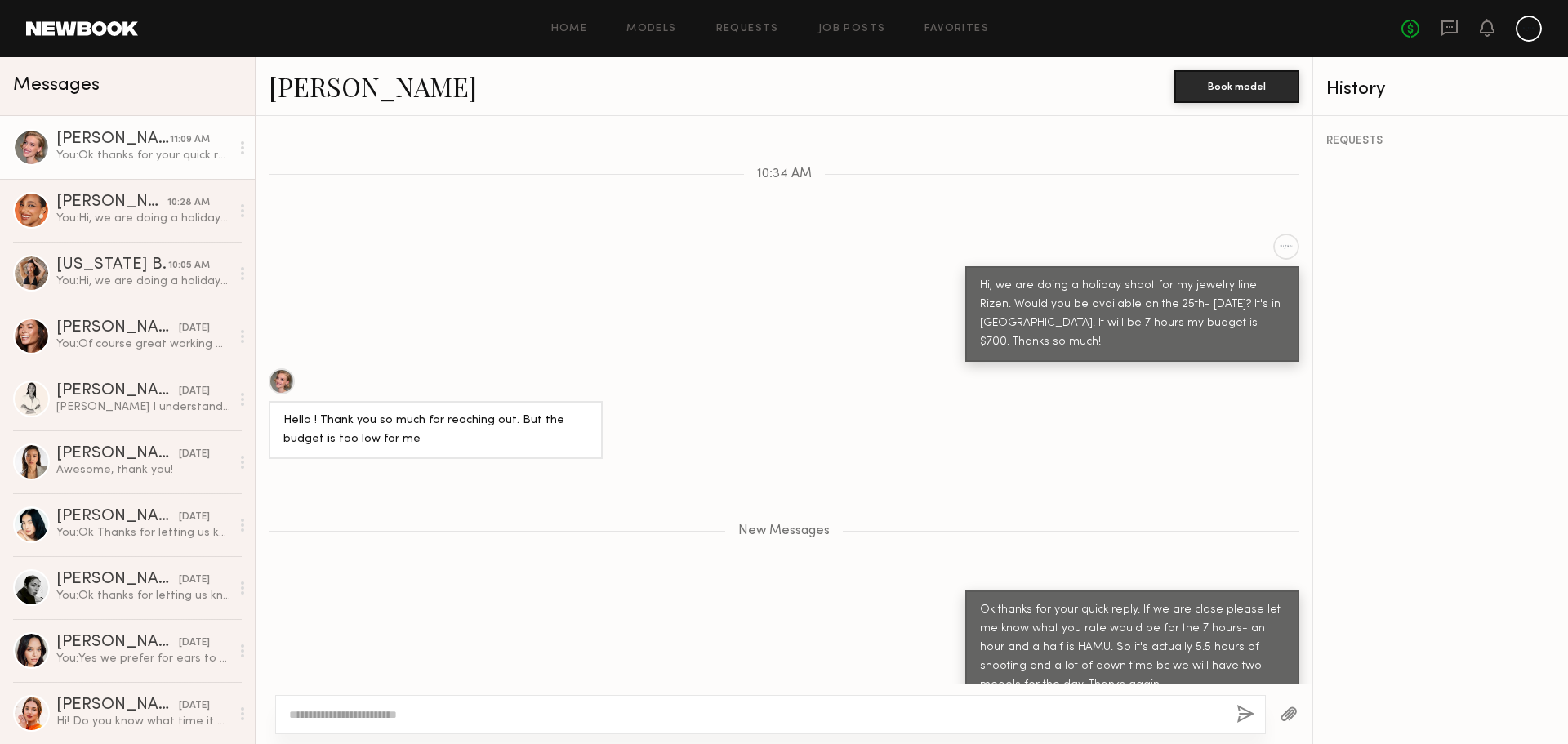
click at [75, 136] on div "Olesya R." at bounding box center [113, 140] width 114 height 17
click at [283, 368] on div at bounding box center [282, 381] width 26 height 26
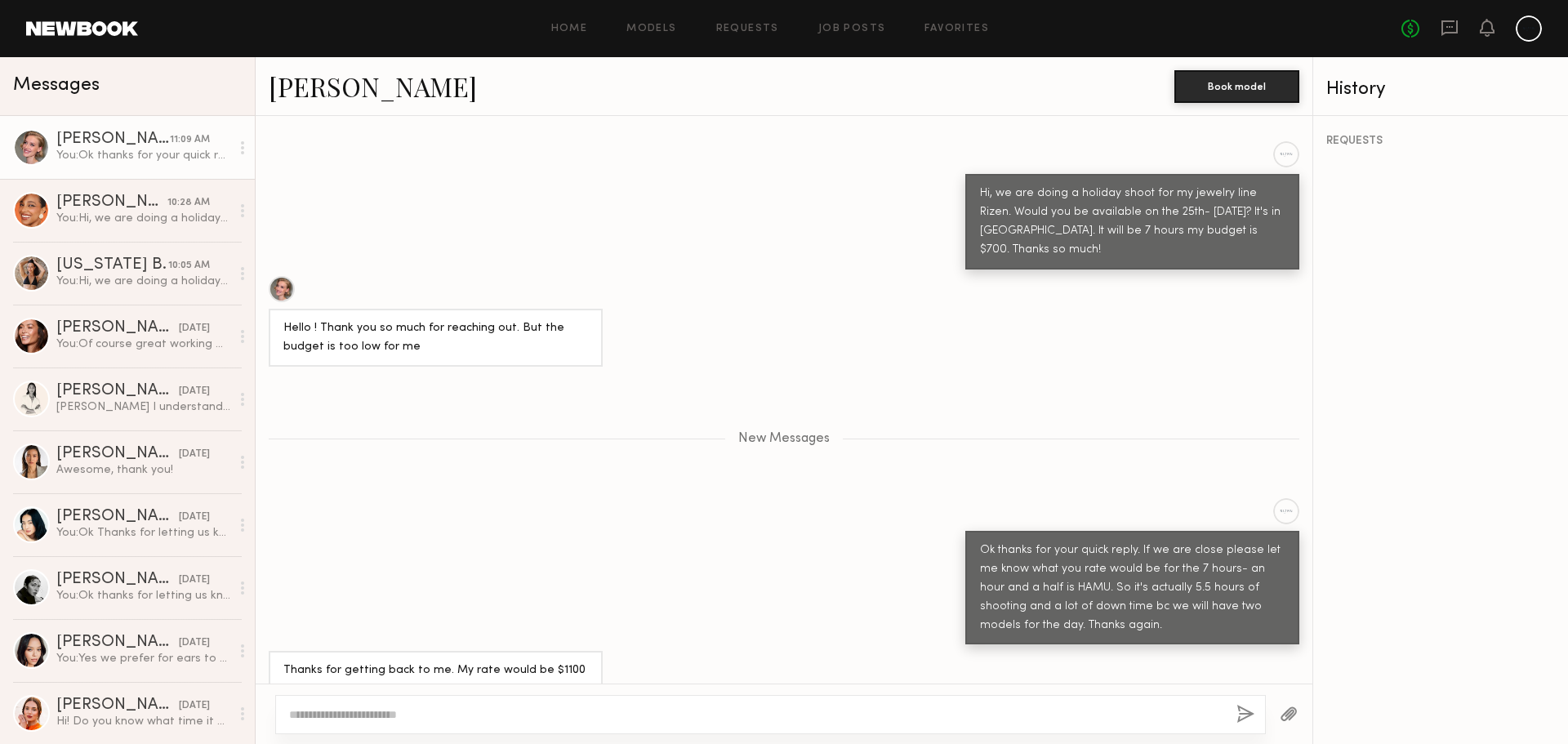
scroll to position [633, 0]
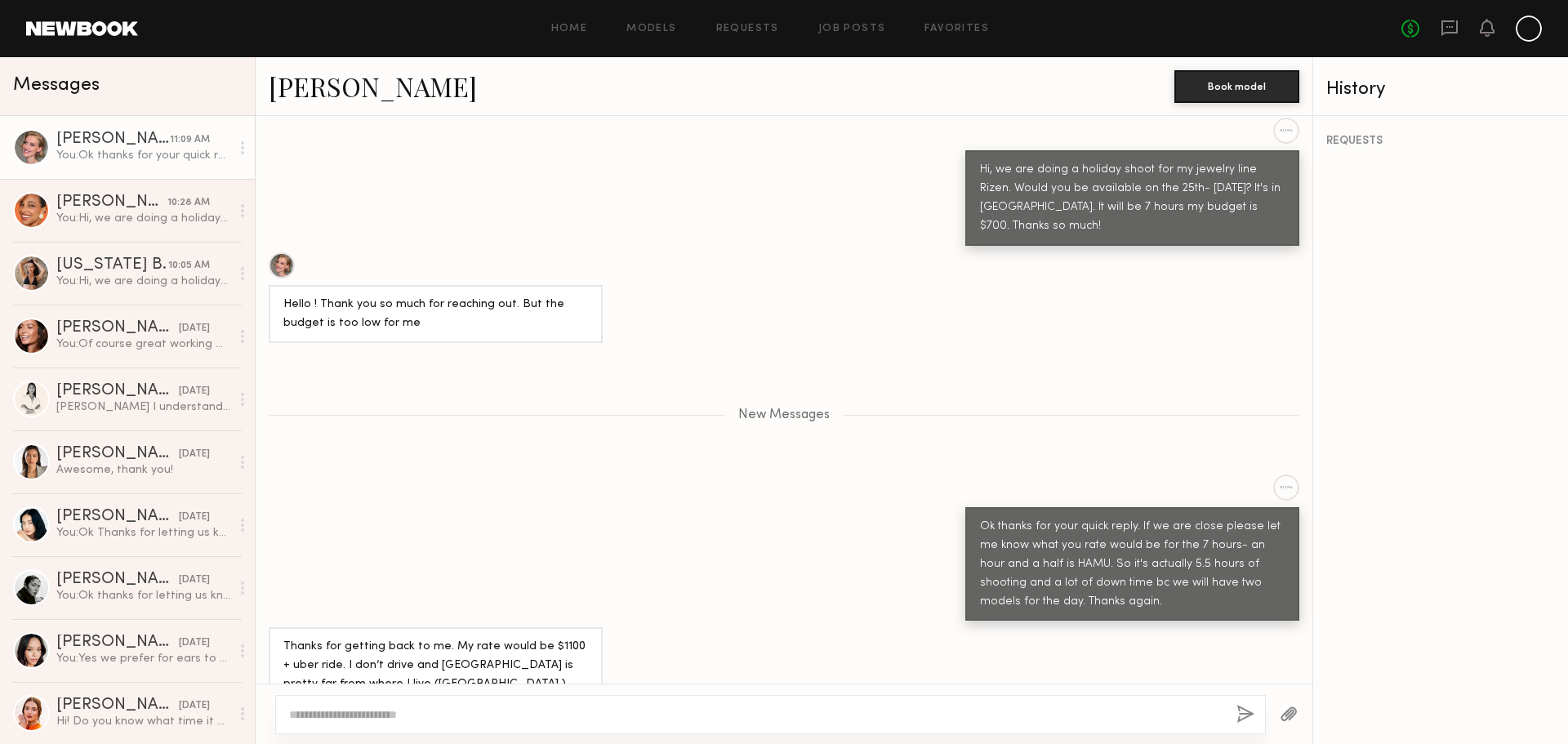
click at [610, 710] on textarea at bounding box center [756, 715] width 934 height 17
type textarea "**********"
click at [1232, 711] on div "**********" at bounding box center [770, 714] width 990 height 39
click at [1234, 716] on div "**********" at bounding box center [770, 714] width 990 height 39
click at [1235, 713] on div "**********" at bounding box center [770, 714] width 990 height 39
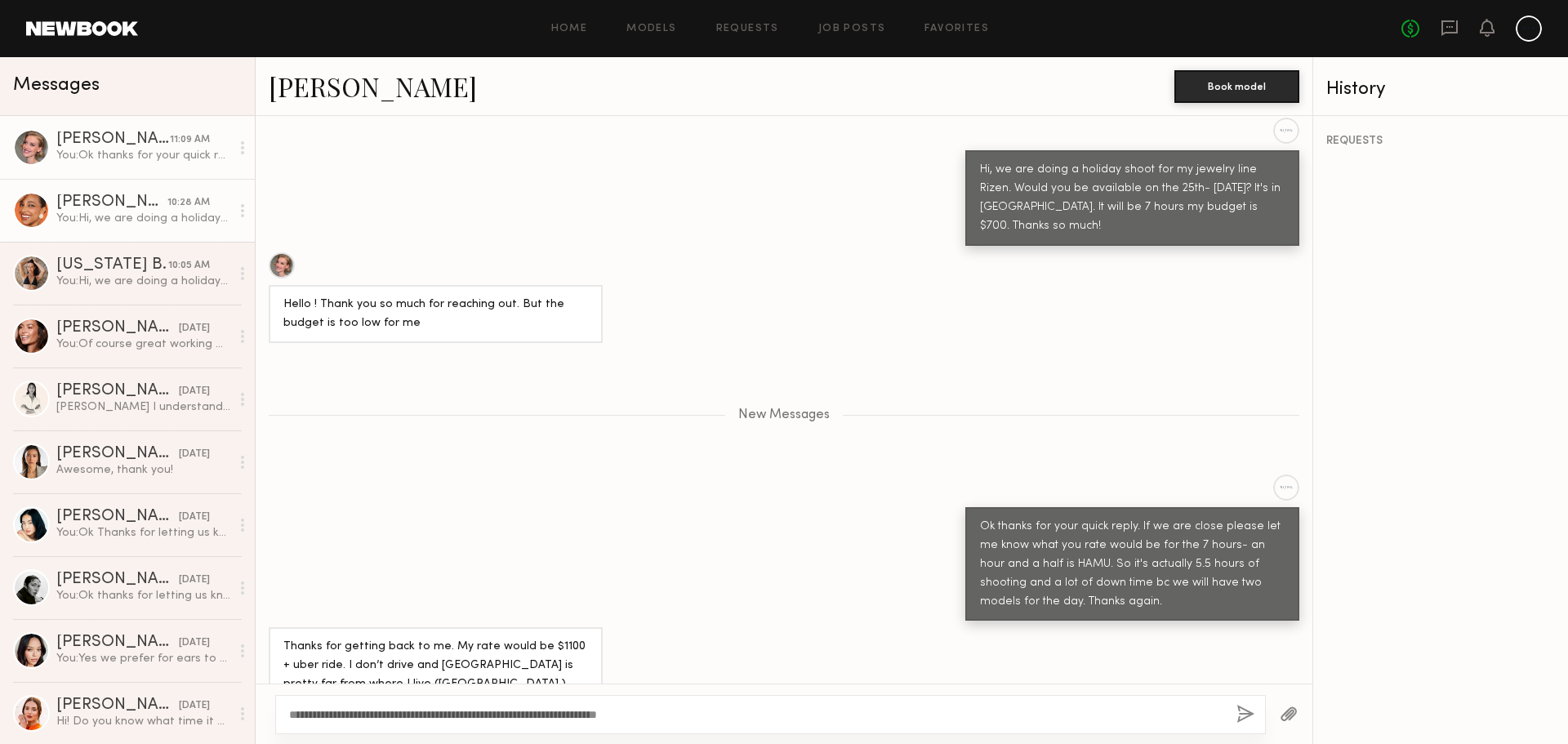
click at [97, 204] on div "Jhordan M." at bounding box center [111, 202] width 111 height 17
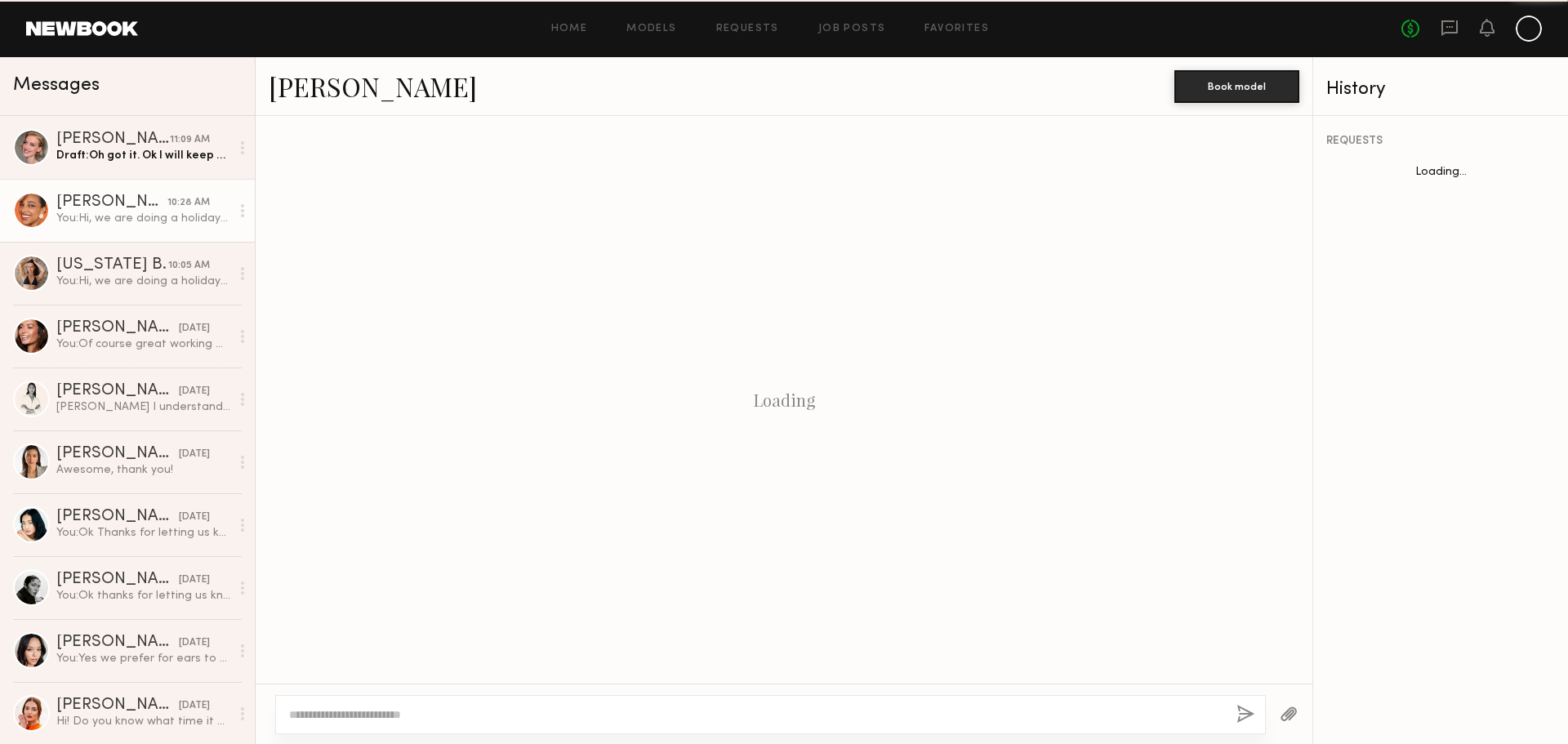
scroll to position [173, 0]
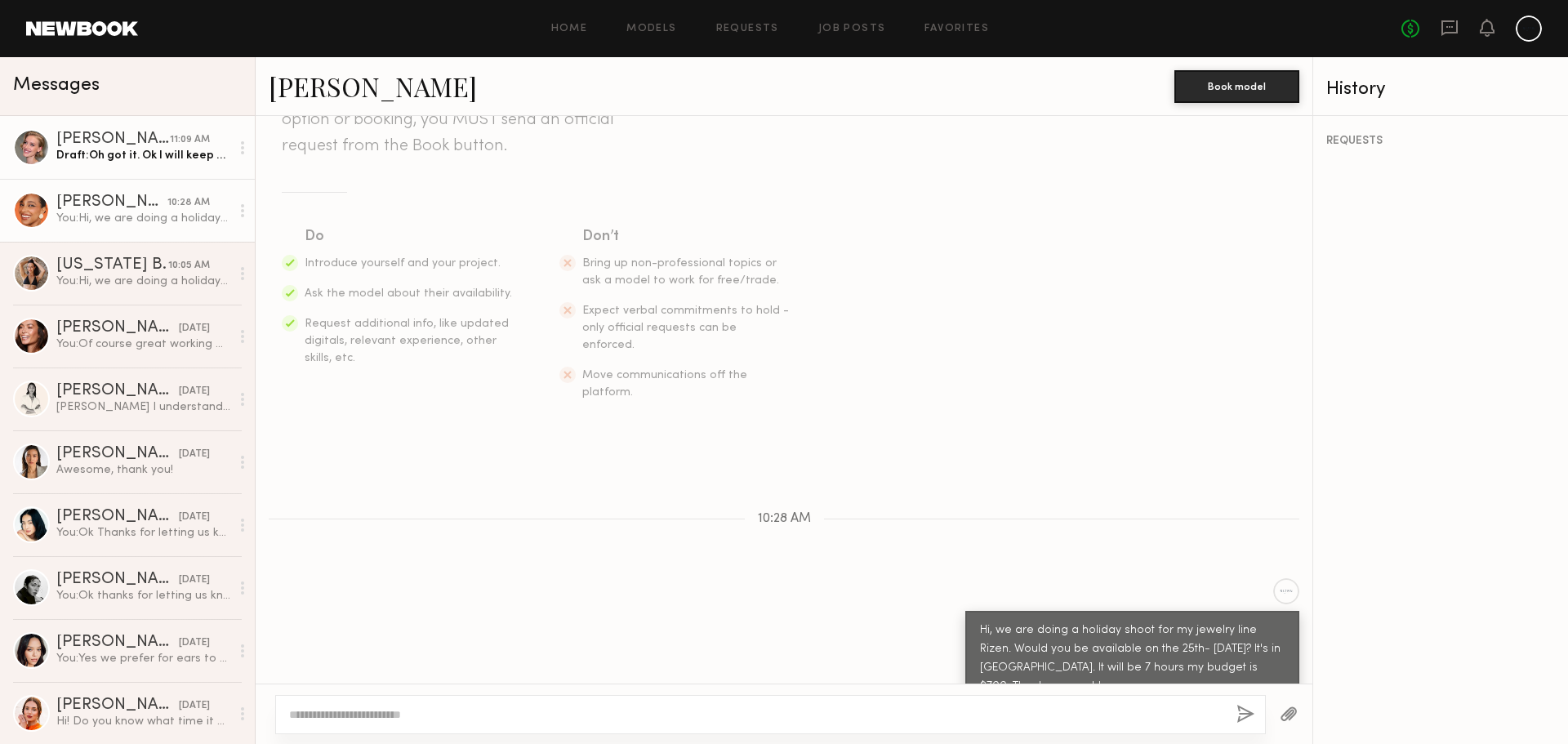
click at [67, 144] on div "Olesya R." at bounding box center [113, 140] width 114 height 17
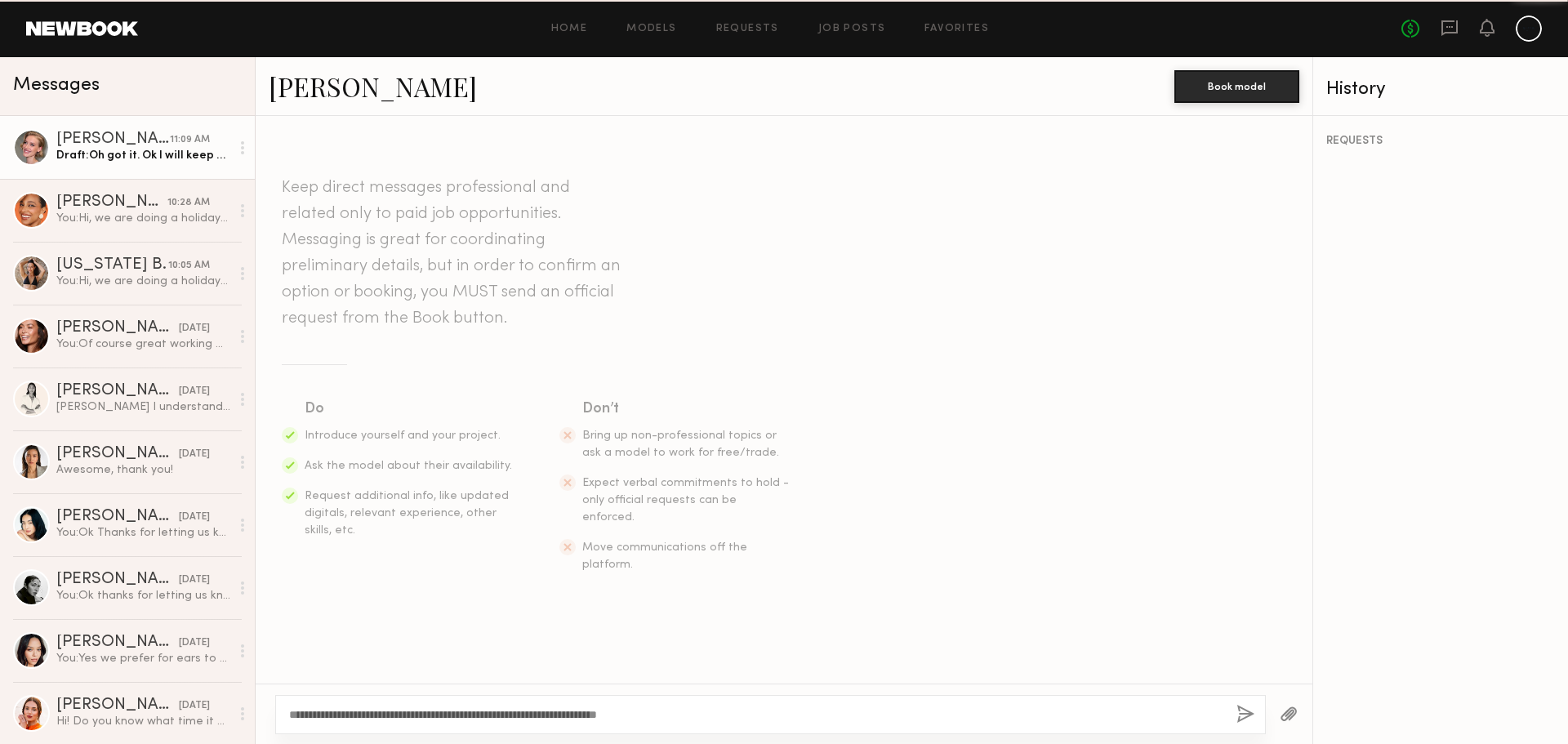
scroll to position [505, 0]
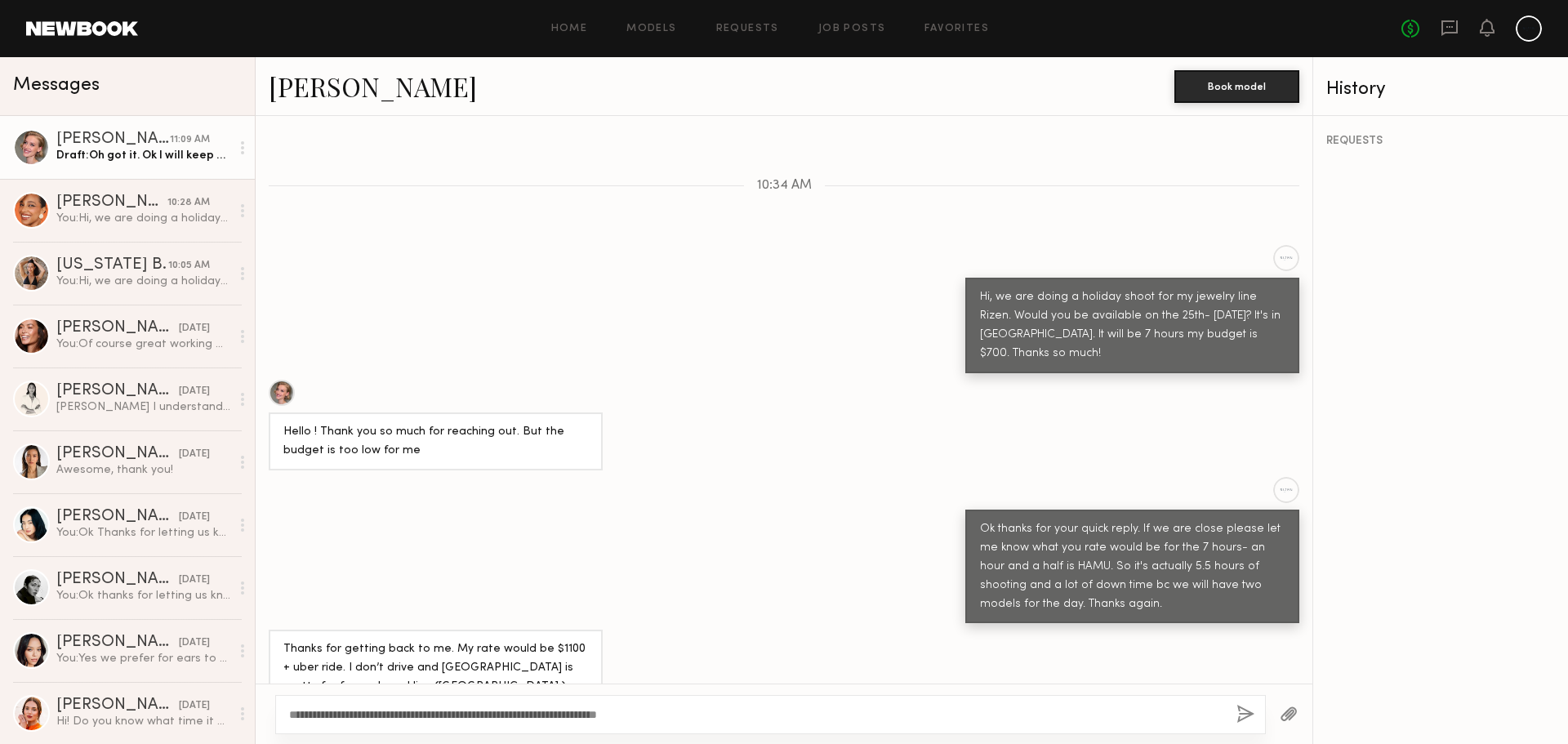
click at [1238, 713] on button "button" at bounding box center [1245, 715] width 18 height 21
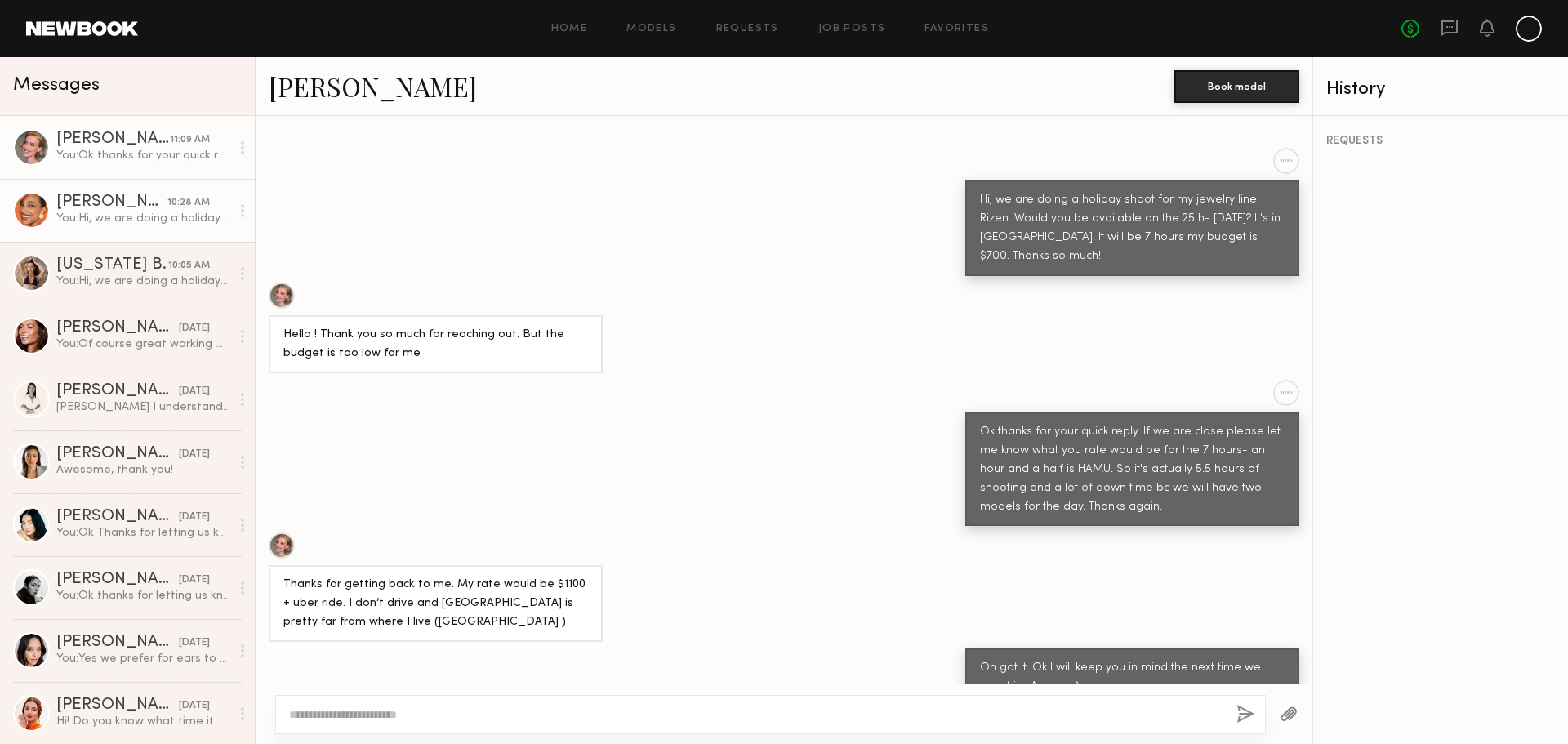
click at [103, 205] on div "Jhordan M." at bounding box center [111, 202] width 111 height 17
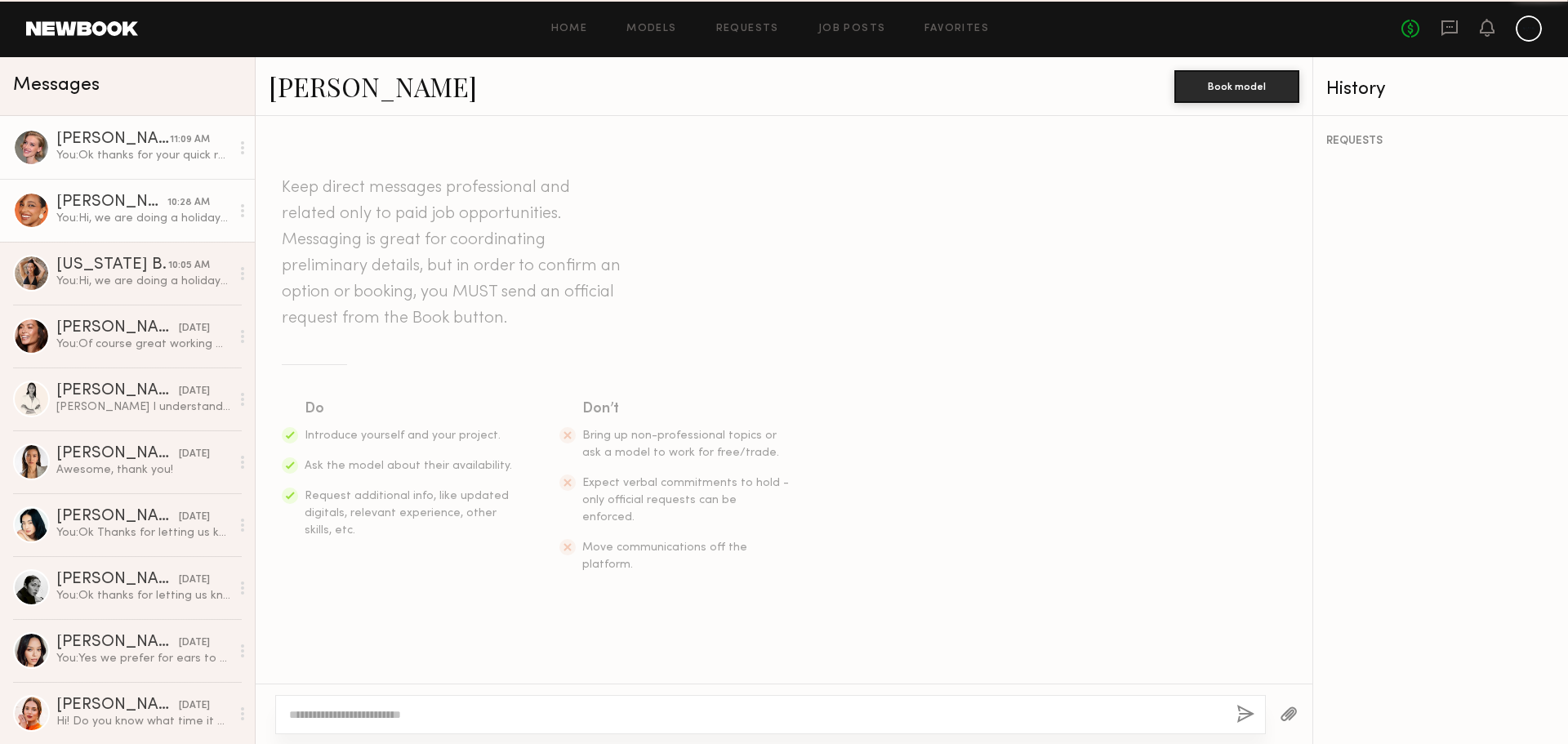
scroll to position [173, 0]
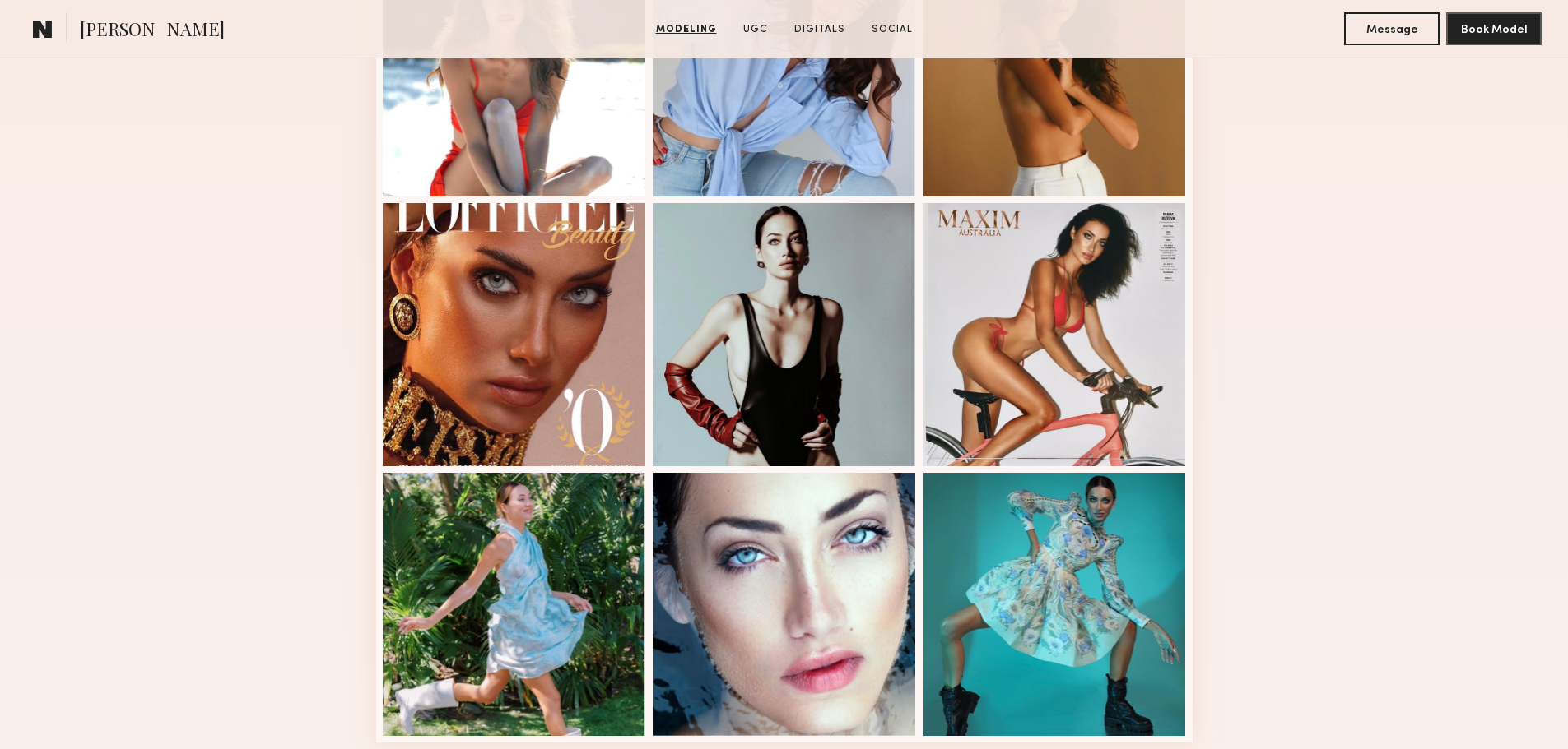
scroll to position [1151, 0]
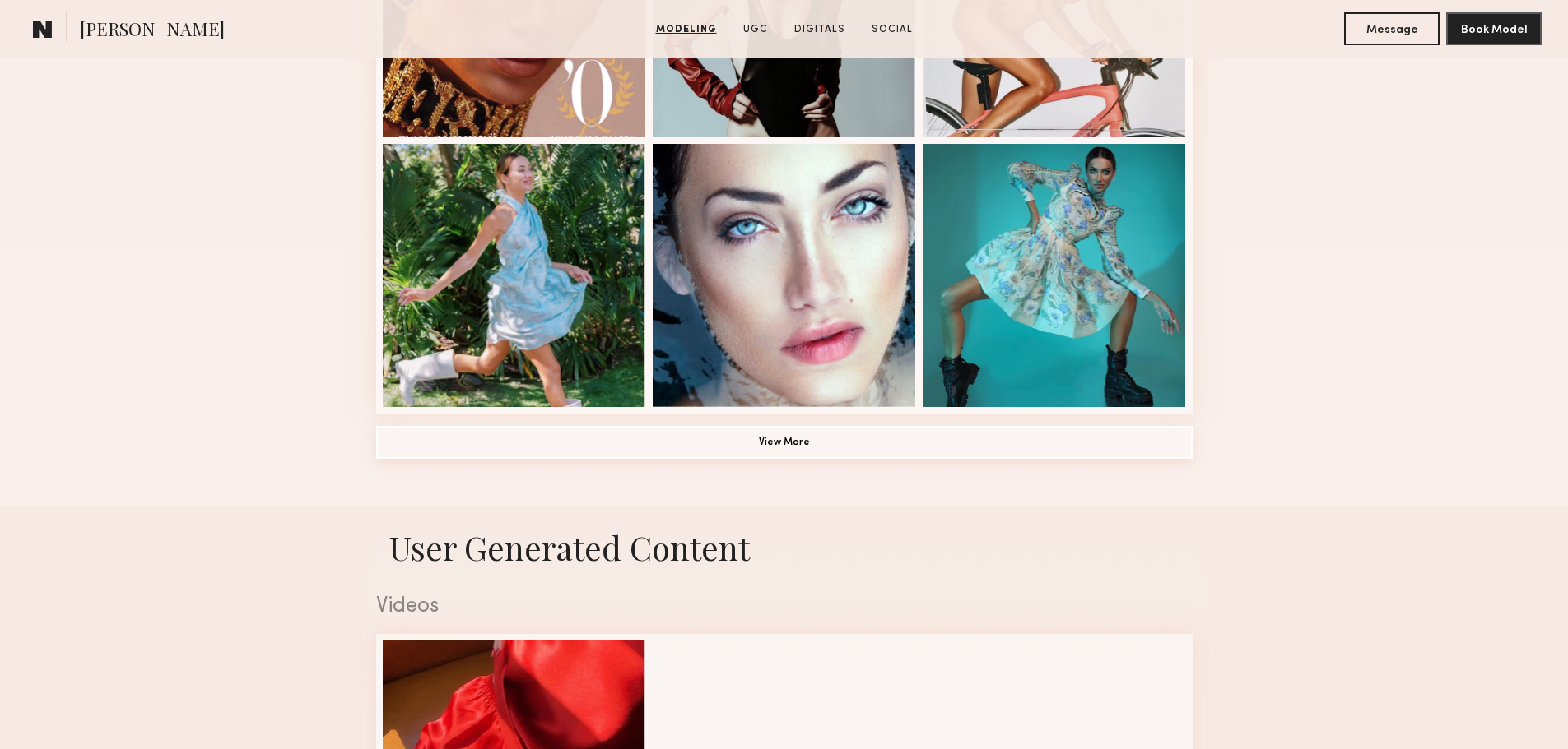
click at [660, 455] on button "View More" at bounding box center [784, 443] width 817 height 33
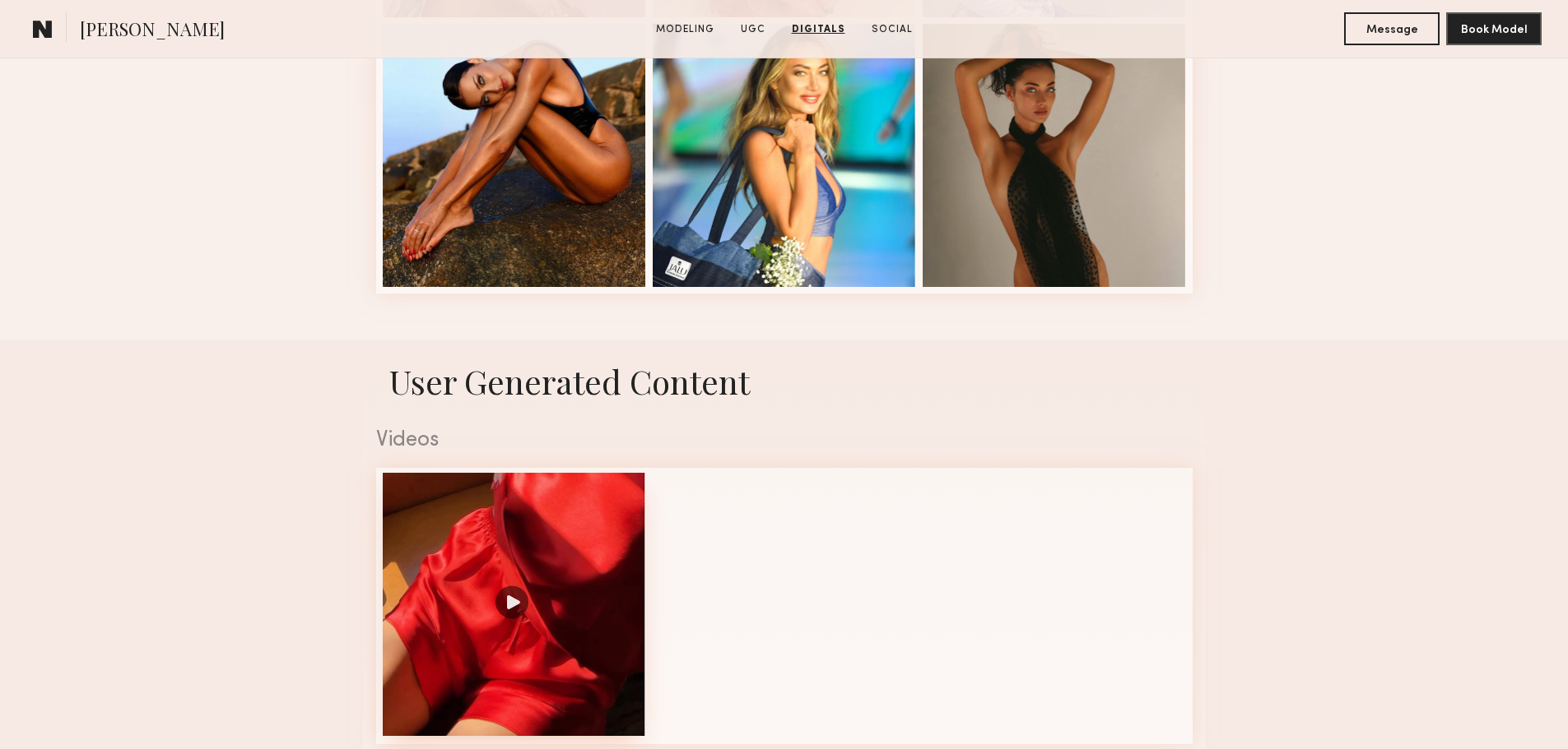
scroll to position [1810, 0]
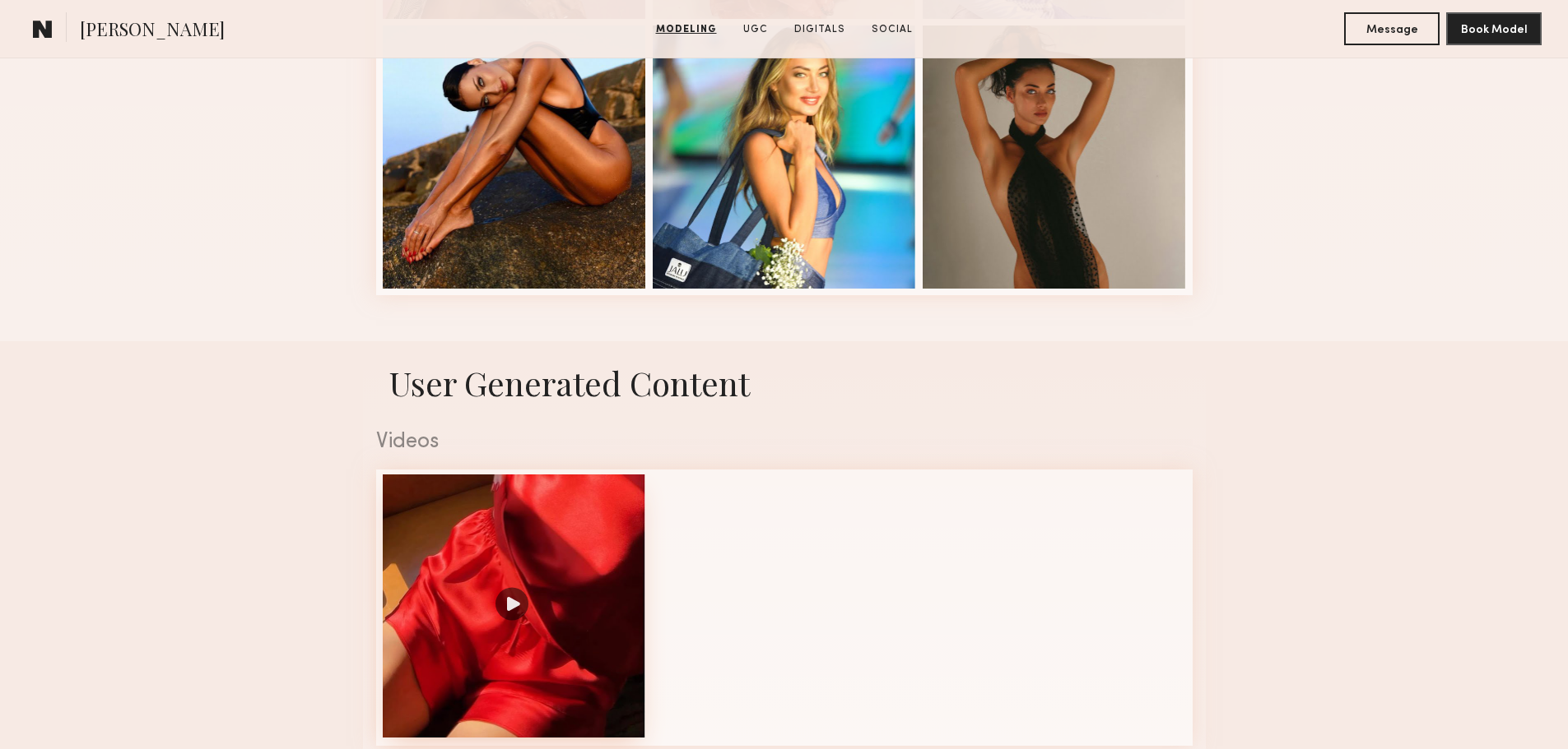
click at [560, 535] on div at bounding box center [514, 606] width 264 height 264
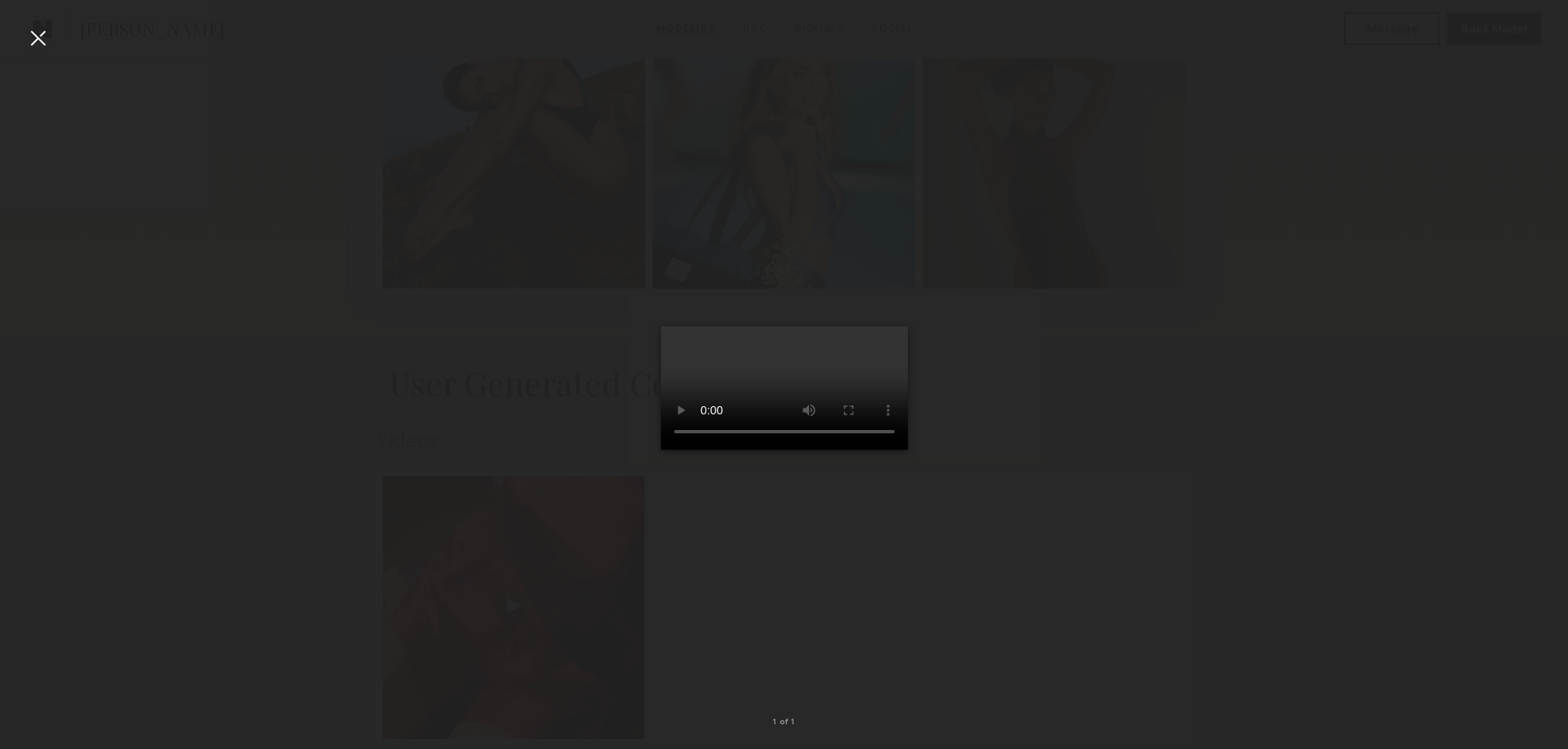
click at [42, 39] on div at bounding box center [38, 38] width 27 height 27
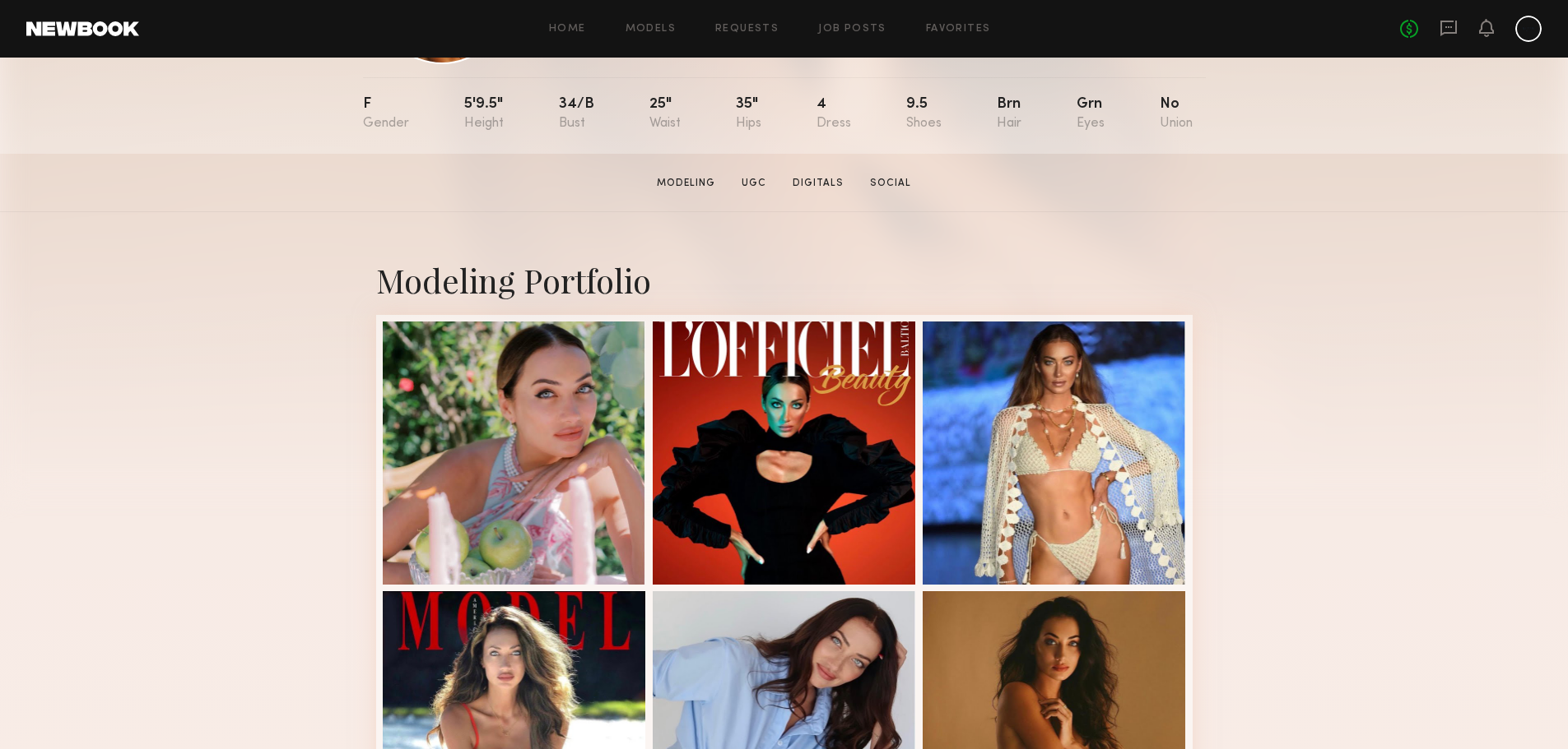
scroll to position [0, 0]
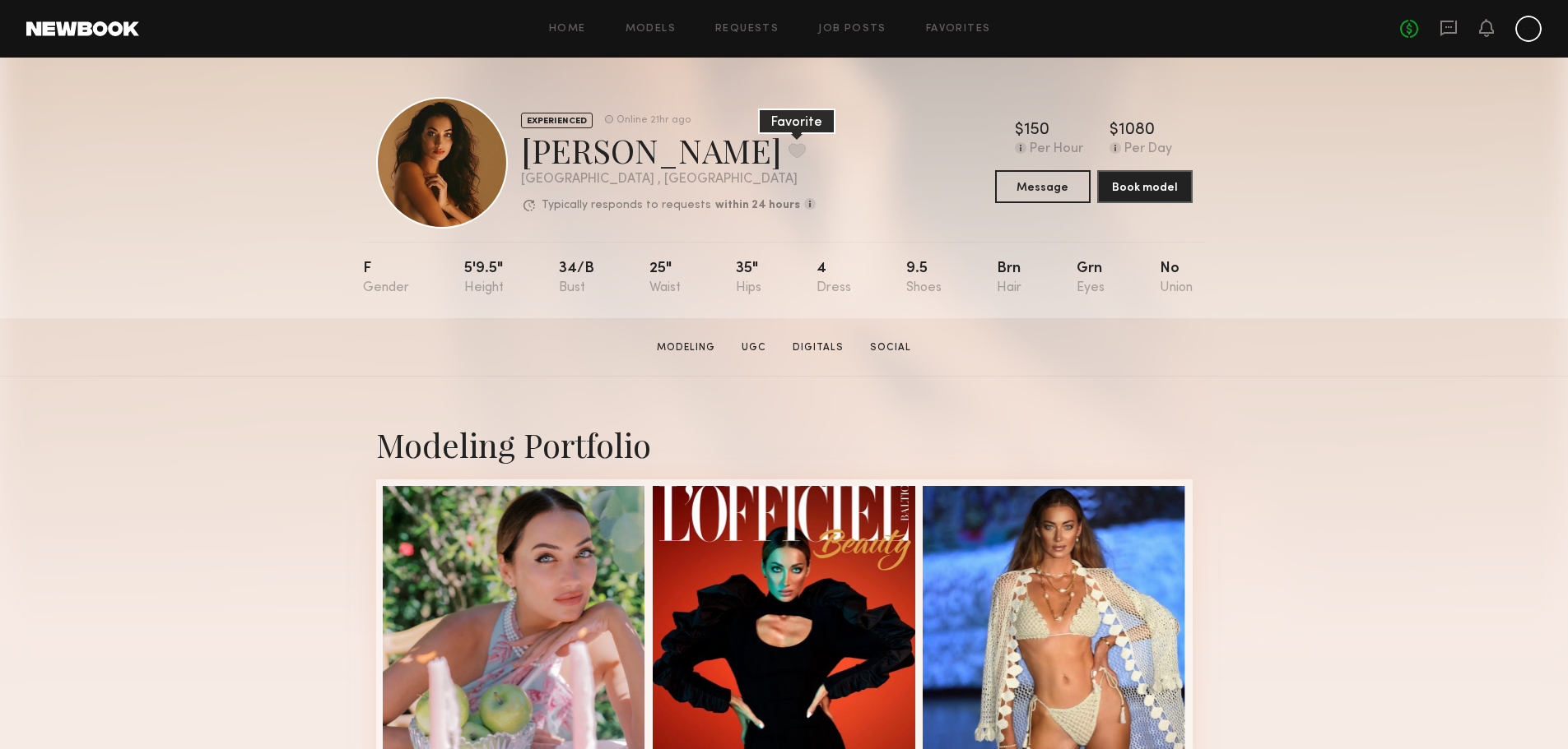
click at [789, 145] on button at bounding box center [797, 150] width 17 height 15
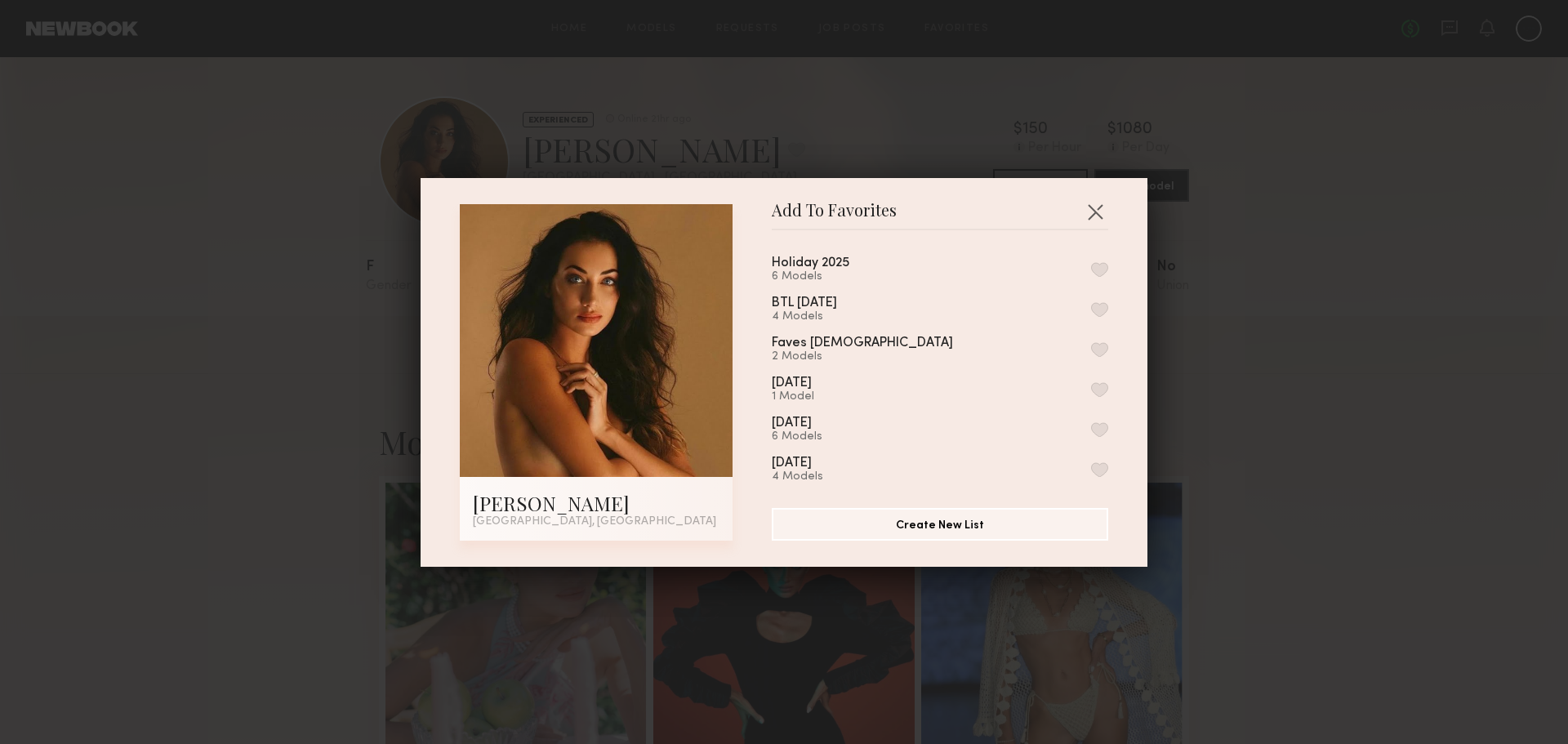
click at [1072, 272] on div "Holiday 2025 6 Models" at bounding box center [940, 270] width 337 height 27
click at [1091, 272] on button "button" at bounding box center [1099, 270] width 17 height 15
click at [1091, 202] on button "button" at bounding box center [1095, 211] width 26 height 26
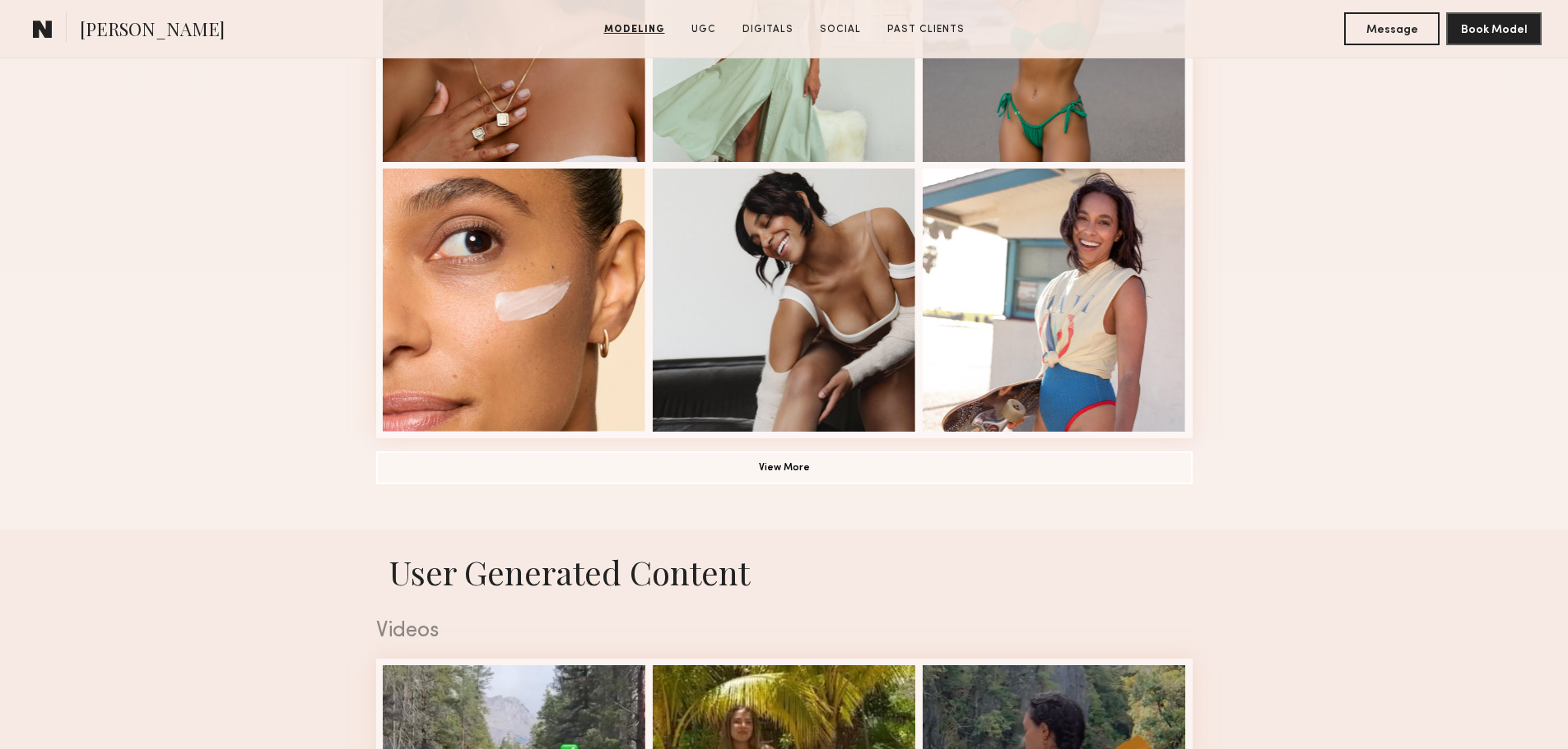
scroll to position [1151, 0]
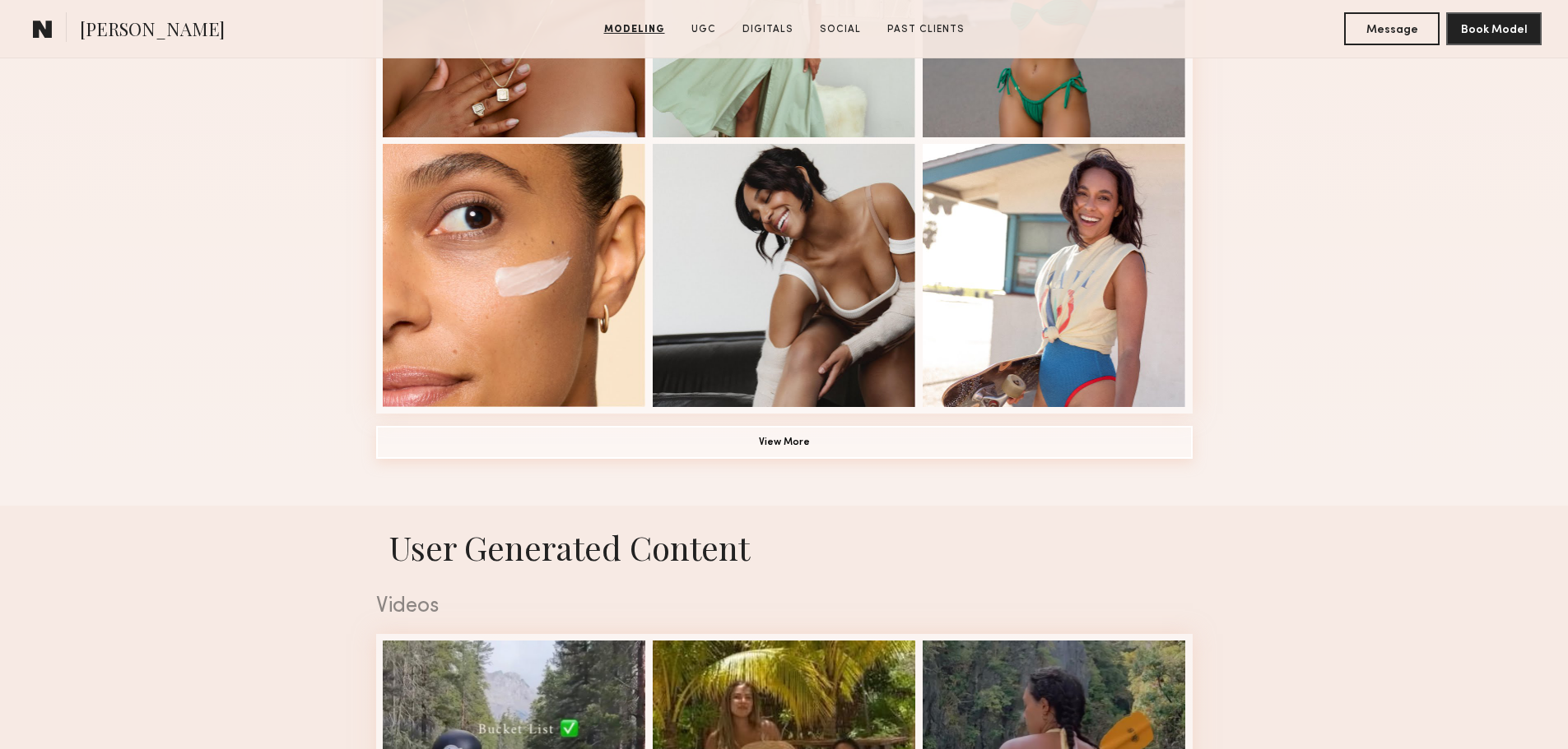
click at [692, 459] on button "View More" at bounding box center [784, 443] width 817 height 33
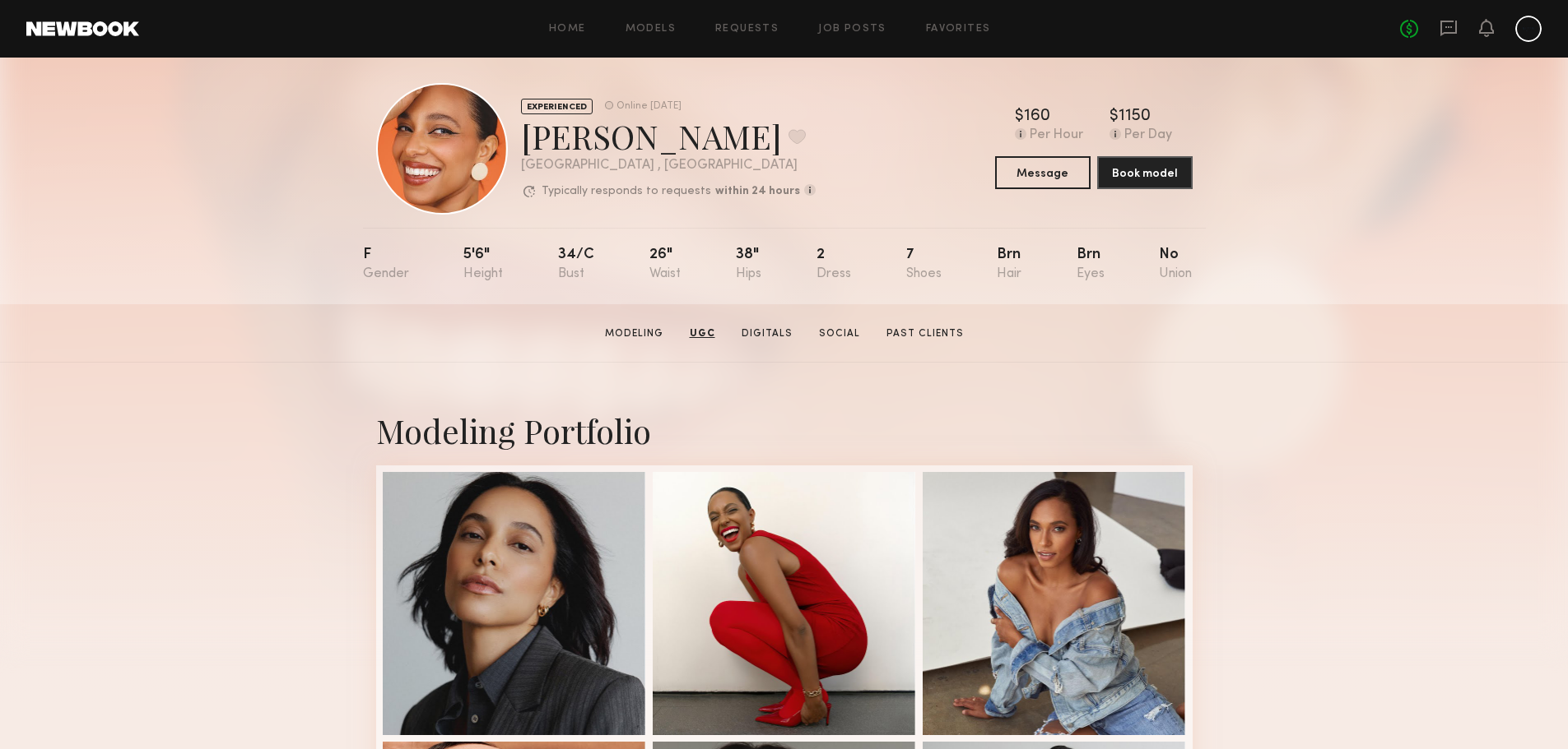
scroll to position [0, 0]
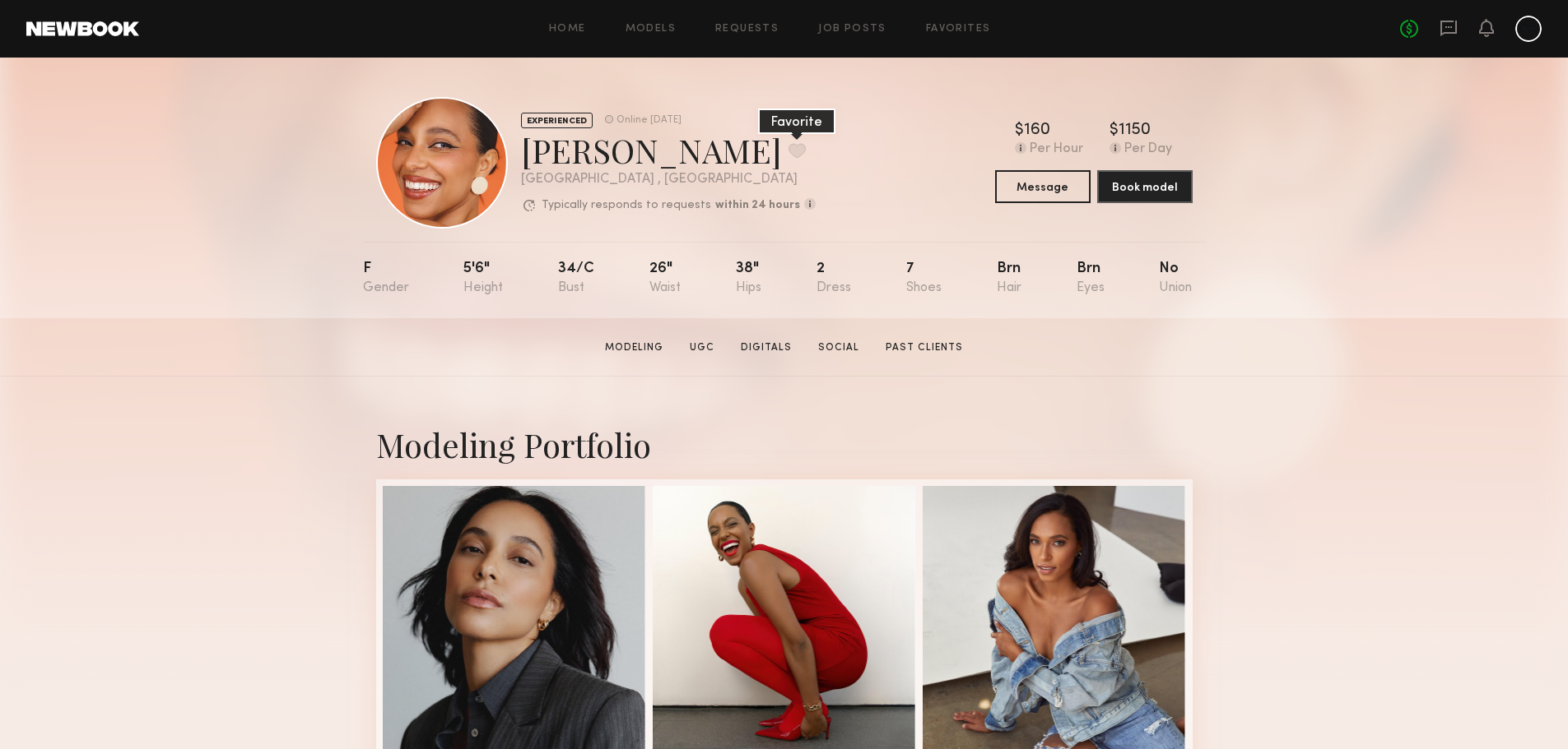
click at [789, 153] on button at bounding box center [797, 150] width 17 height 15
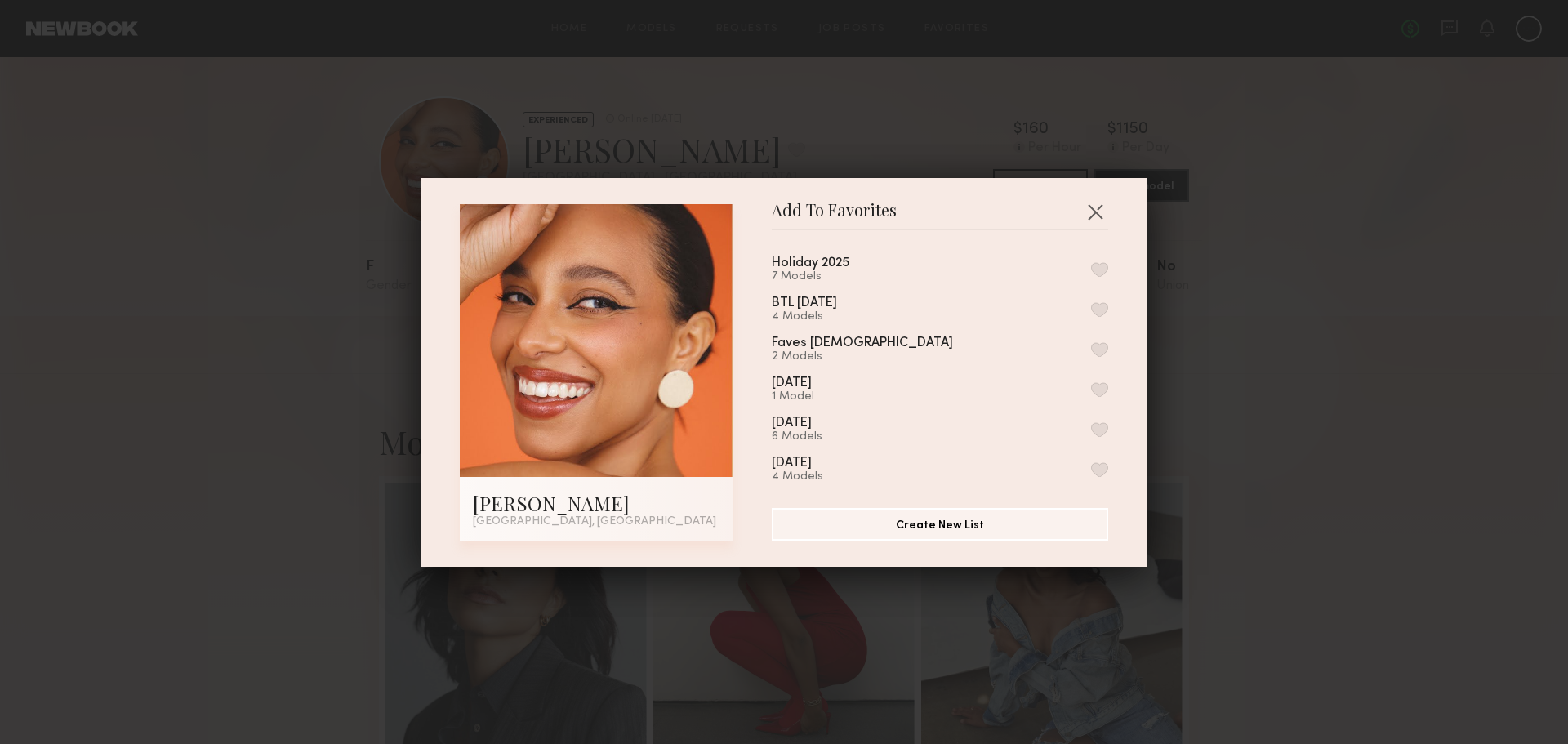
click at [1083, 258] on div "Holiday 2025 7 Models" at bounding box center [940, 270] width 337 height 27
click at [1091, 269] on button "button" at bounding box center [1099, 270] width 17 height 15
click at [1084, 208] on button "button" at bounding box center [1095, 211] width 26 height 26
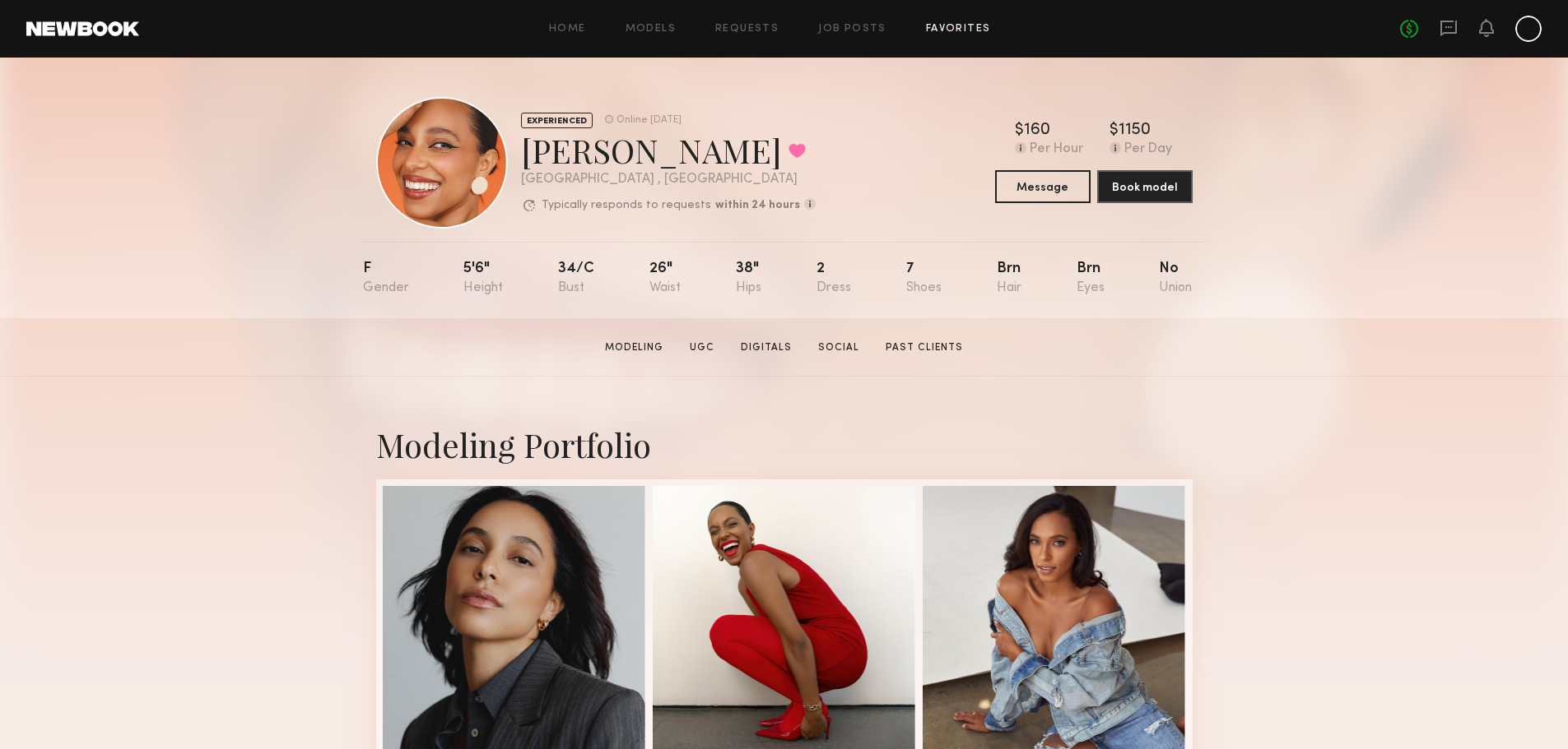
click at [945, 27] on link "Favorites" at bounding box center [958, 29] width 65 height 11
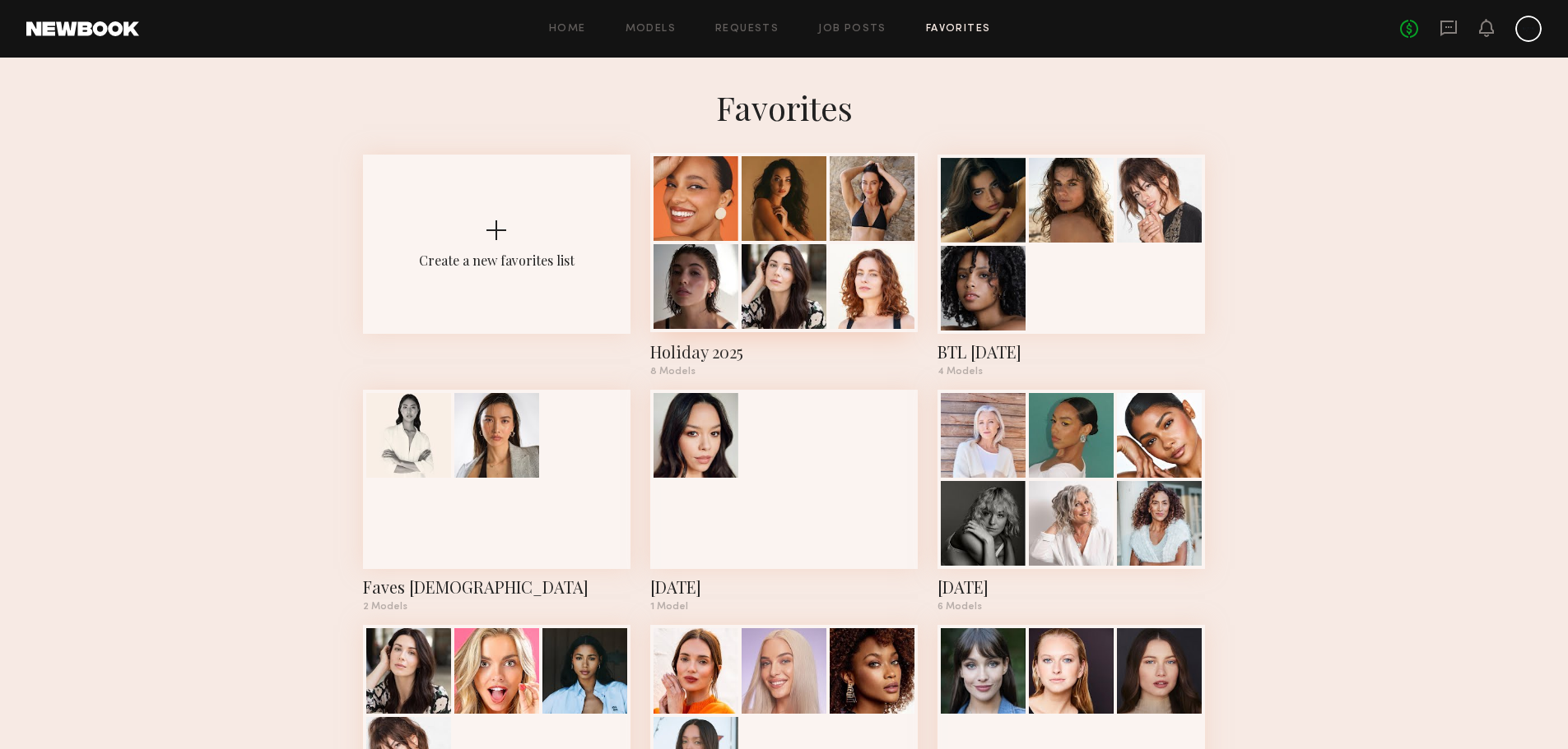
click at [720, 270] on div at bounding box center [696, 287] width 85 height 85
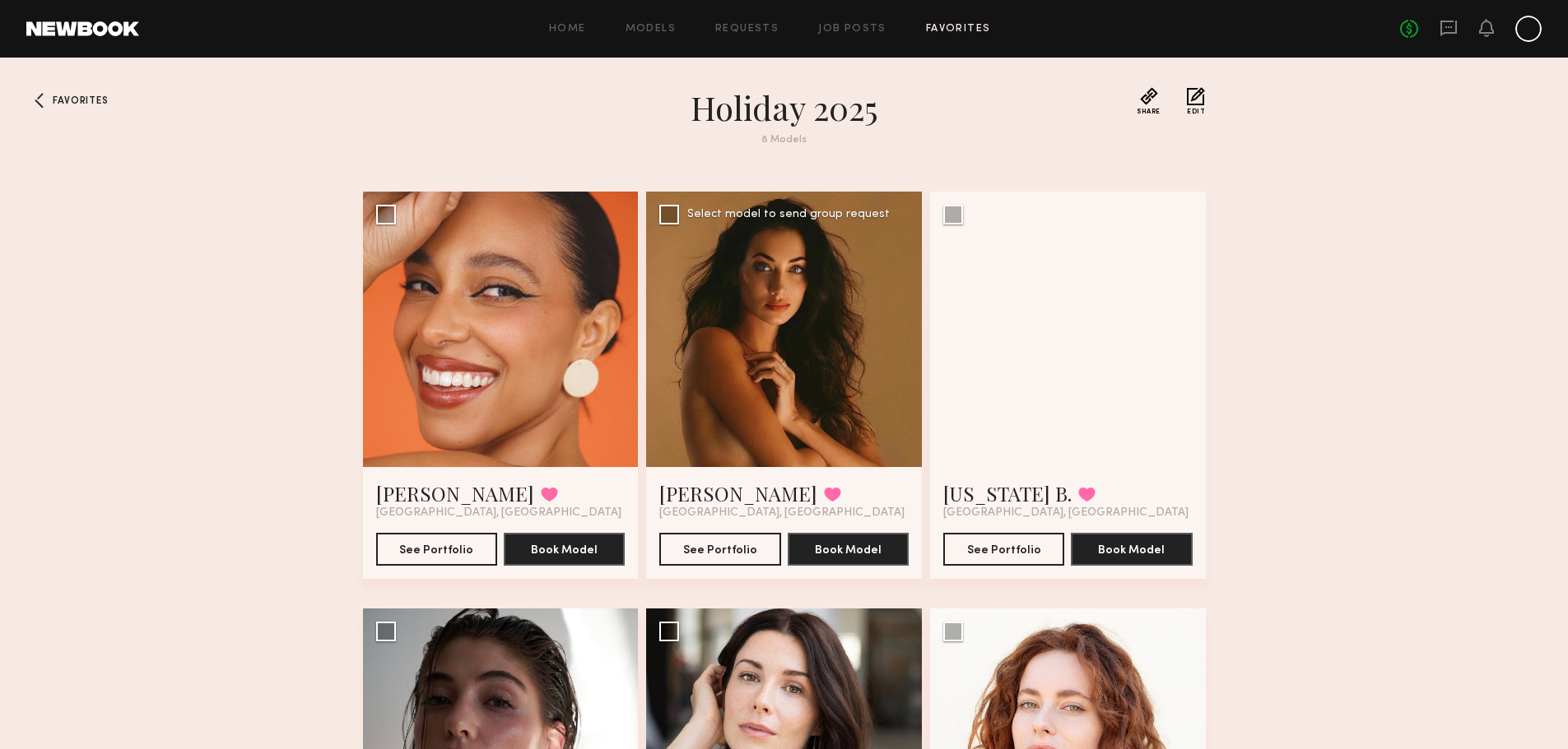
scroll to position [82, 0]
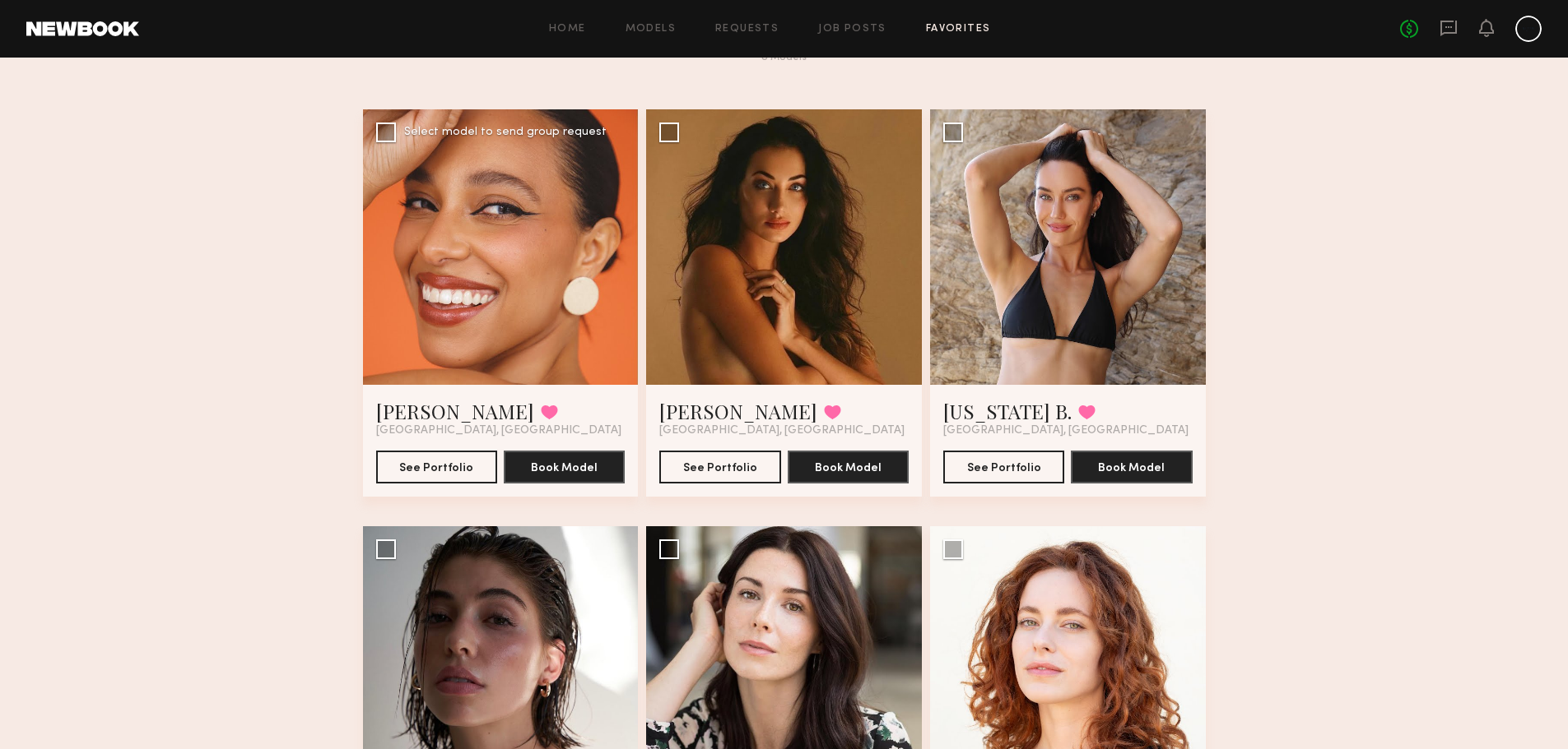
click at [532, 389] on div "[PERSON_NAME] Favorited [GEOGRAPHIC_DATA], [GEOGRAPHIC_DATA] See Portfolio Book…" at bounding box center [500, 441] width 275 height 112
click at [497, 274] on div at bounding box center [500, 247] width 275 height 275
click at [1028, 468] on button "See Portfolio" at bounding box center [1003, 466] width 121 height 33
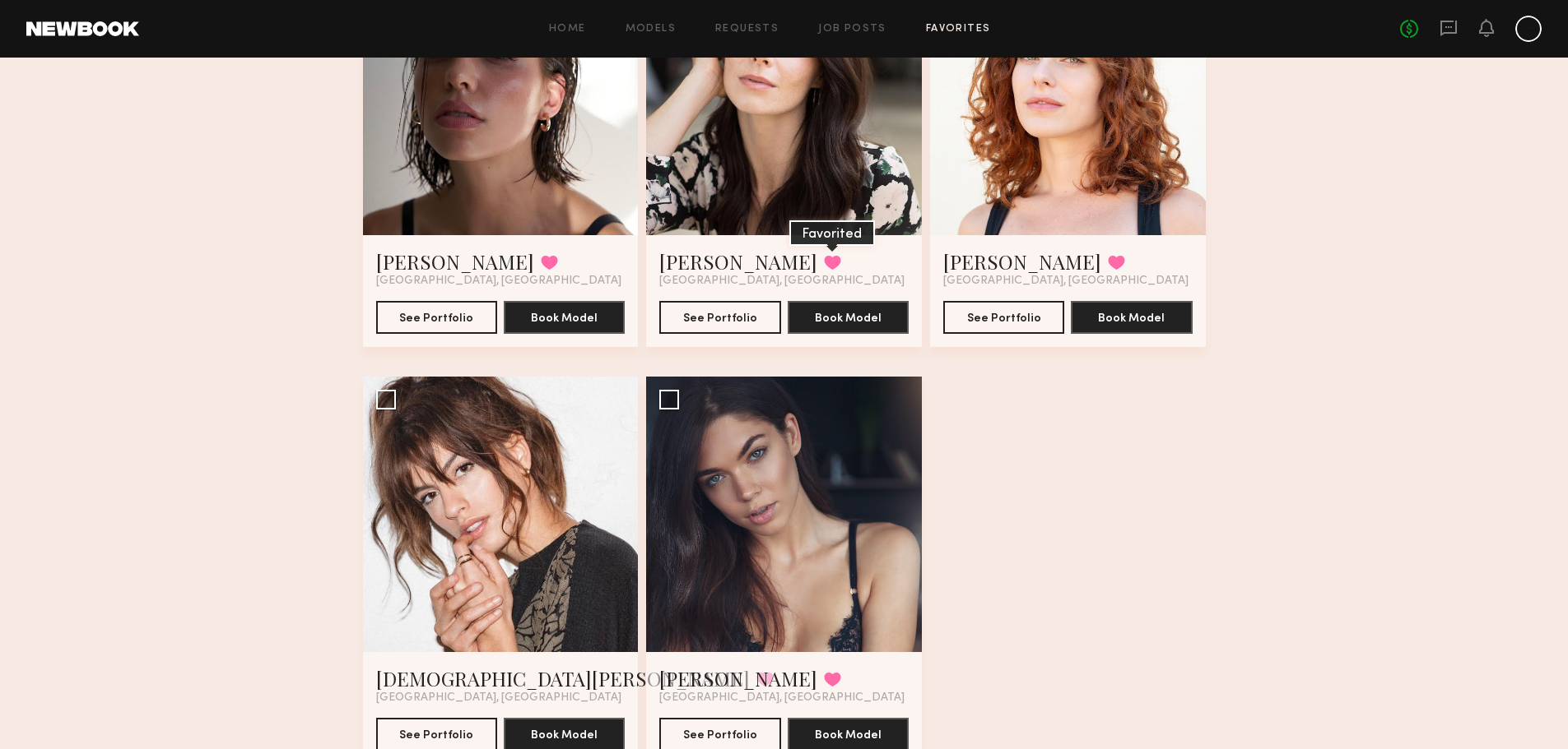
scroll to position [658, 0]
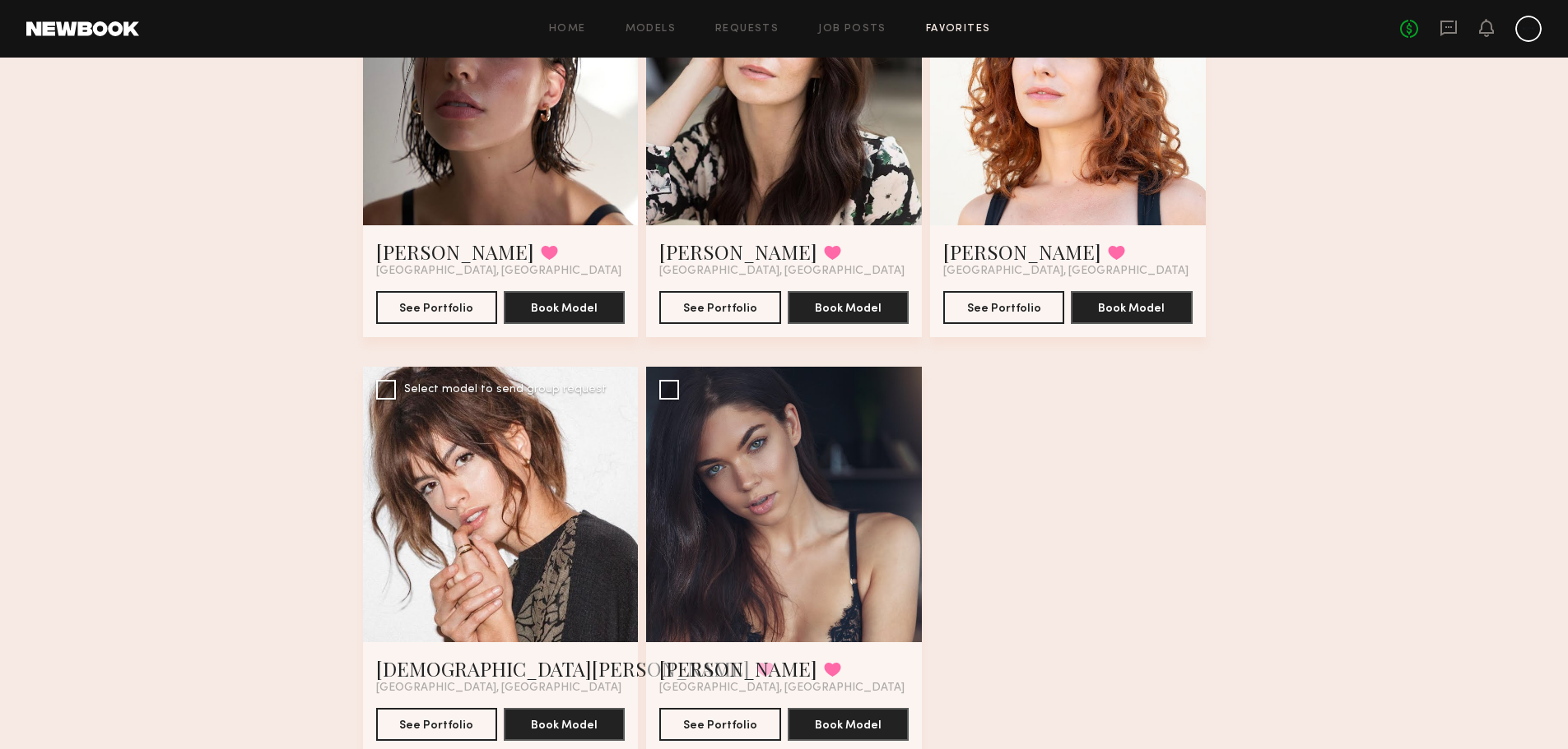
click at [521, 587] on div at bounding box center [500, 504] width 275 height 275
click at [433, 741] on button "See Portfolio" at bounding box center [436, 724] width 121 height 33
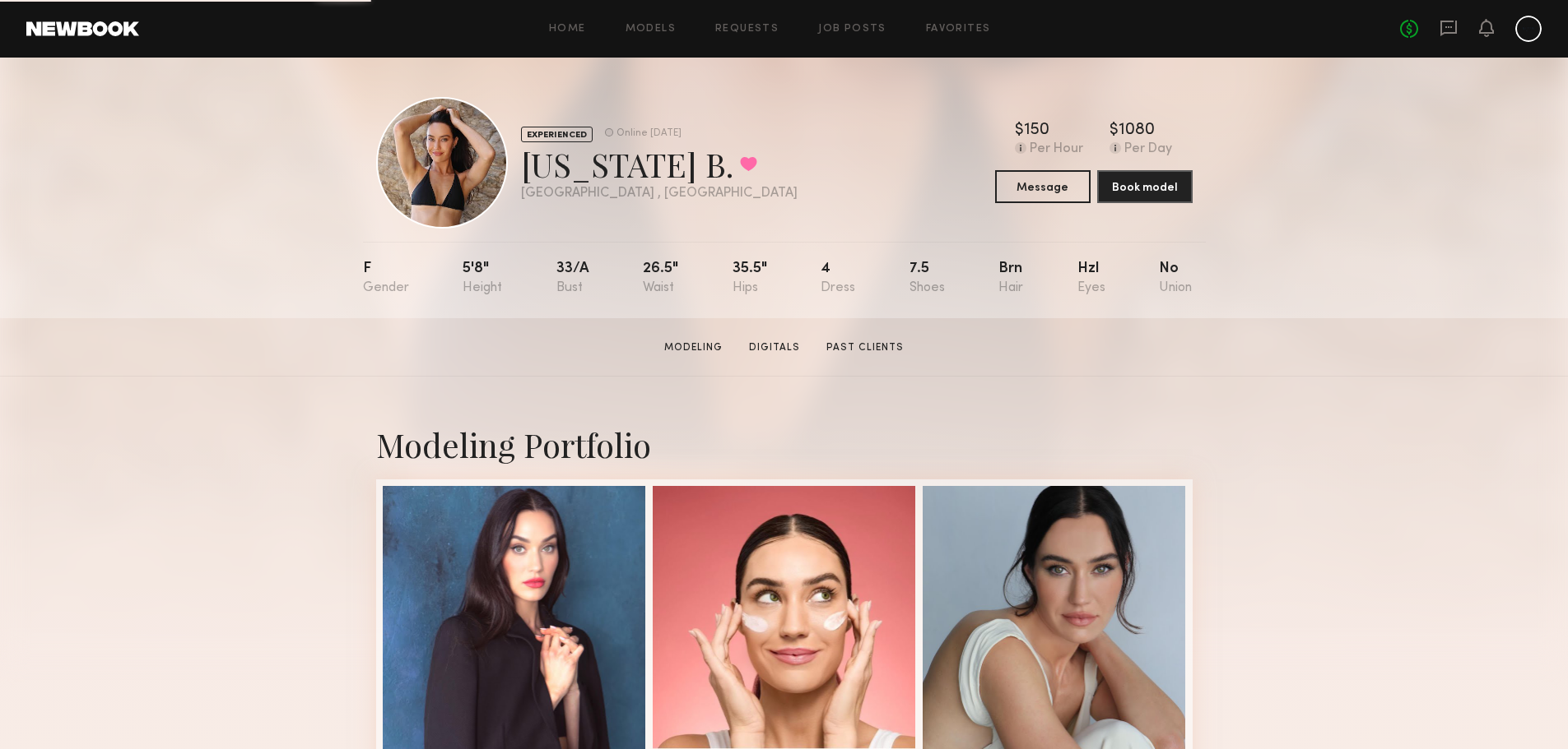
click at [1032, 167] on div "$ Typical rate set by model. Can vary by project & usage. 150 Per Hour $ Typica…" at bounding box center [1093, 162] width 197 height 81
click at [1029, 187] on button "Message" at bounding box center [1042, 186] width 96 height 33
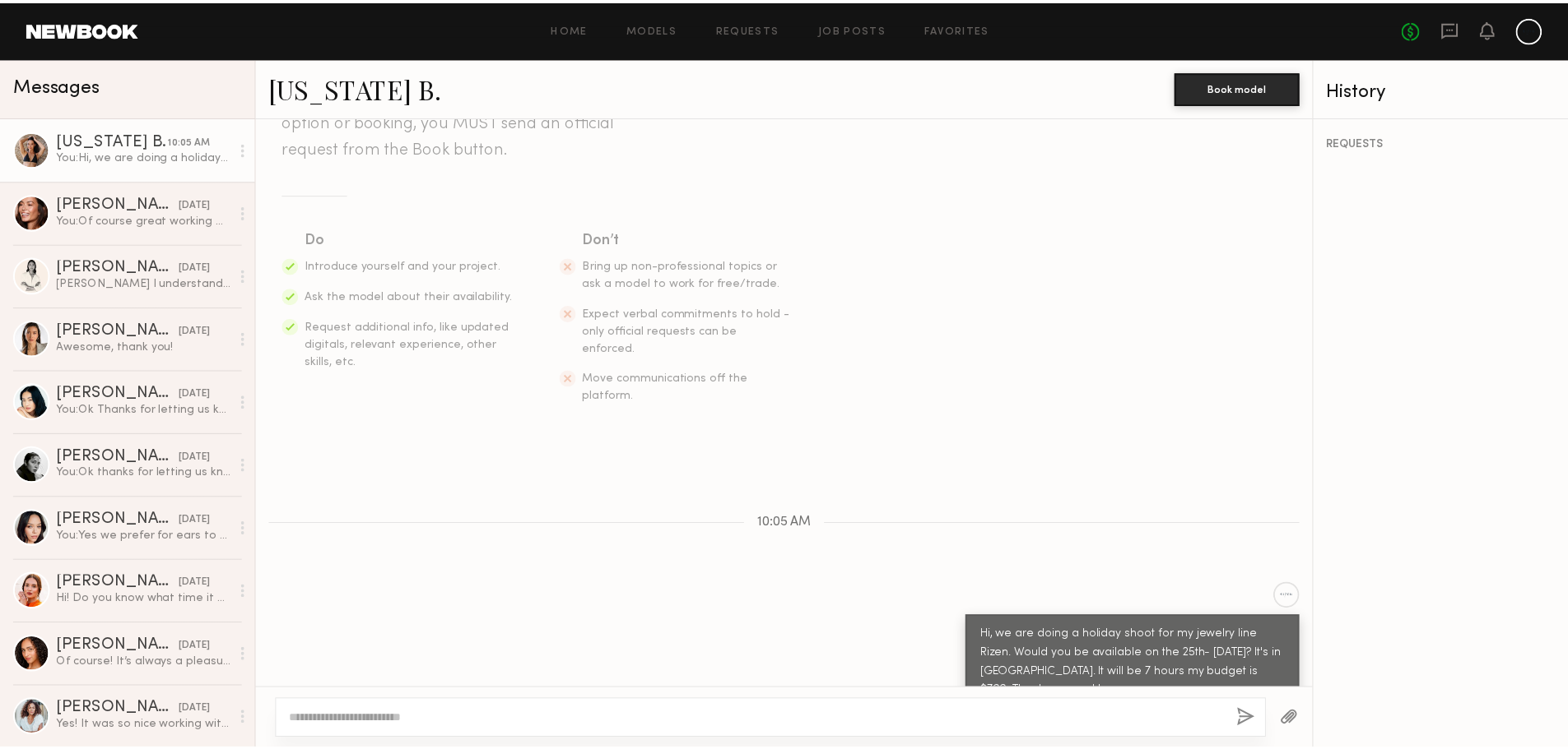
scroll to position [174, 0]
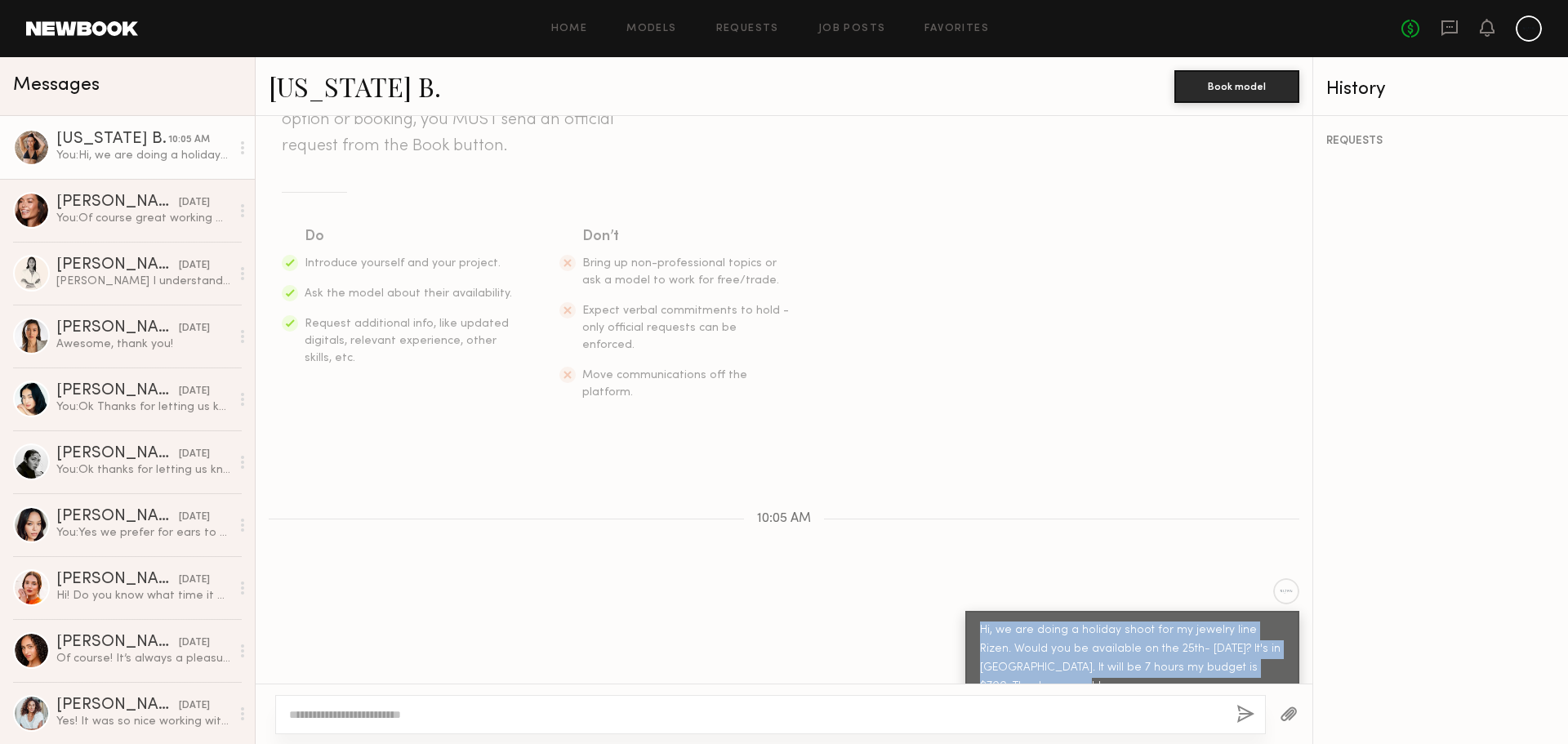
drag, startPoint x: 1000, startPoint y: 647, endPoint x: 956, endPoint y: 597, distance: 66.6
click at [966, 611] on div "Hi, we are doing a holiday shoot for my jewelry line Rizen. Would you be availa…" at bounding box center [1132, 659] width 334 height 96
copy div "Hi, we are doing a holiday shoot for my jewelry line Rizen. Would you be availa…"
click at [966, 33] on link "Favorites" at bounding box center [956, 29] width 64 height 11
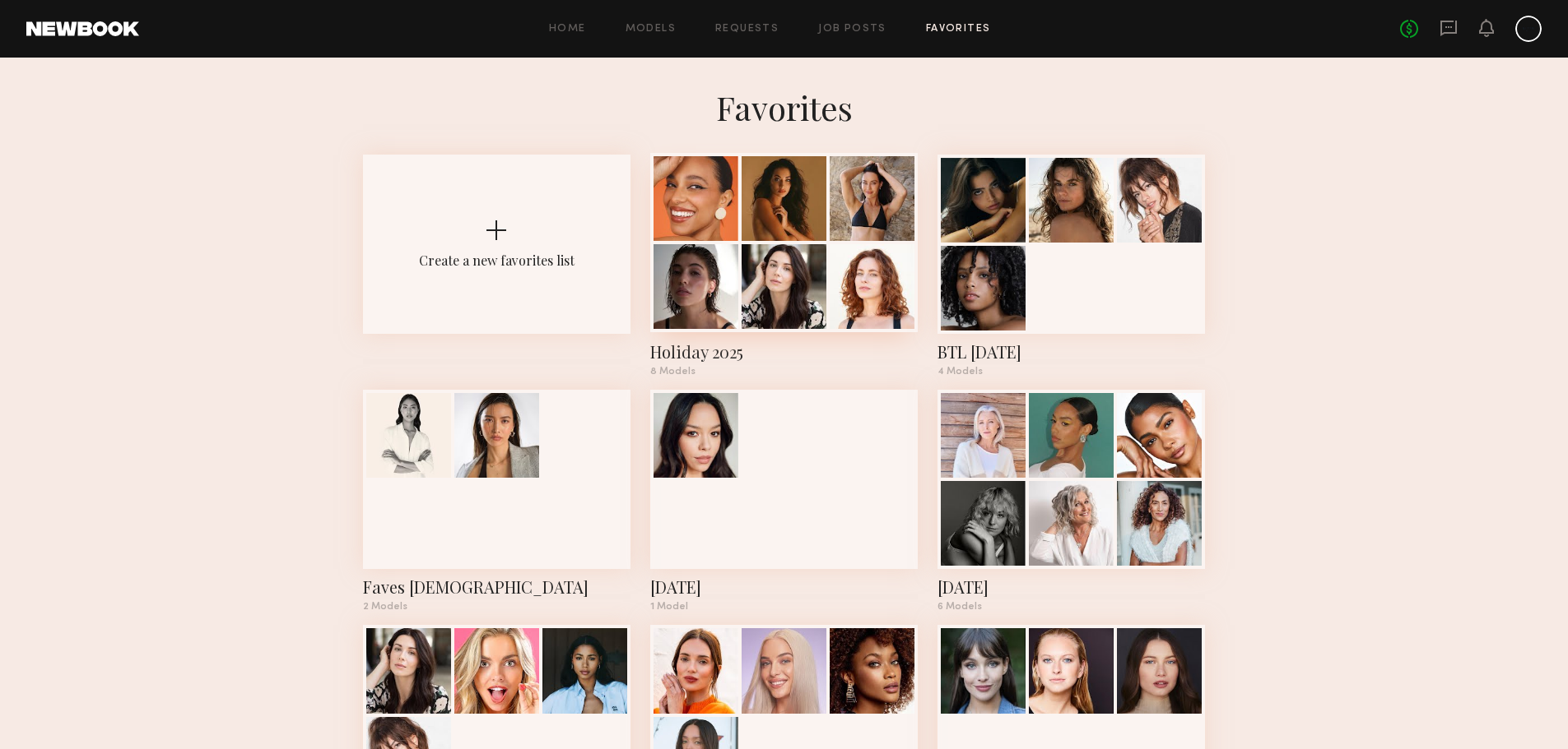
click at [811, 264] on div at bounding box center [784, 287] width 85 height 85
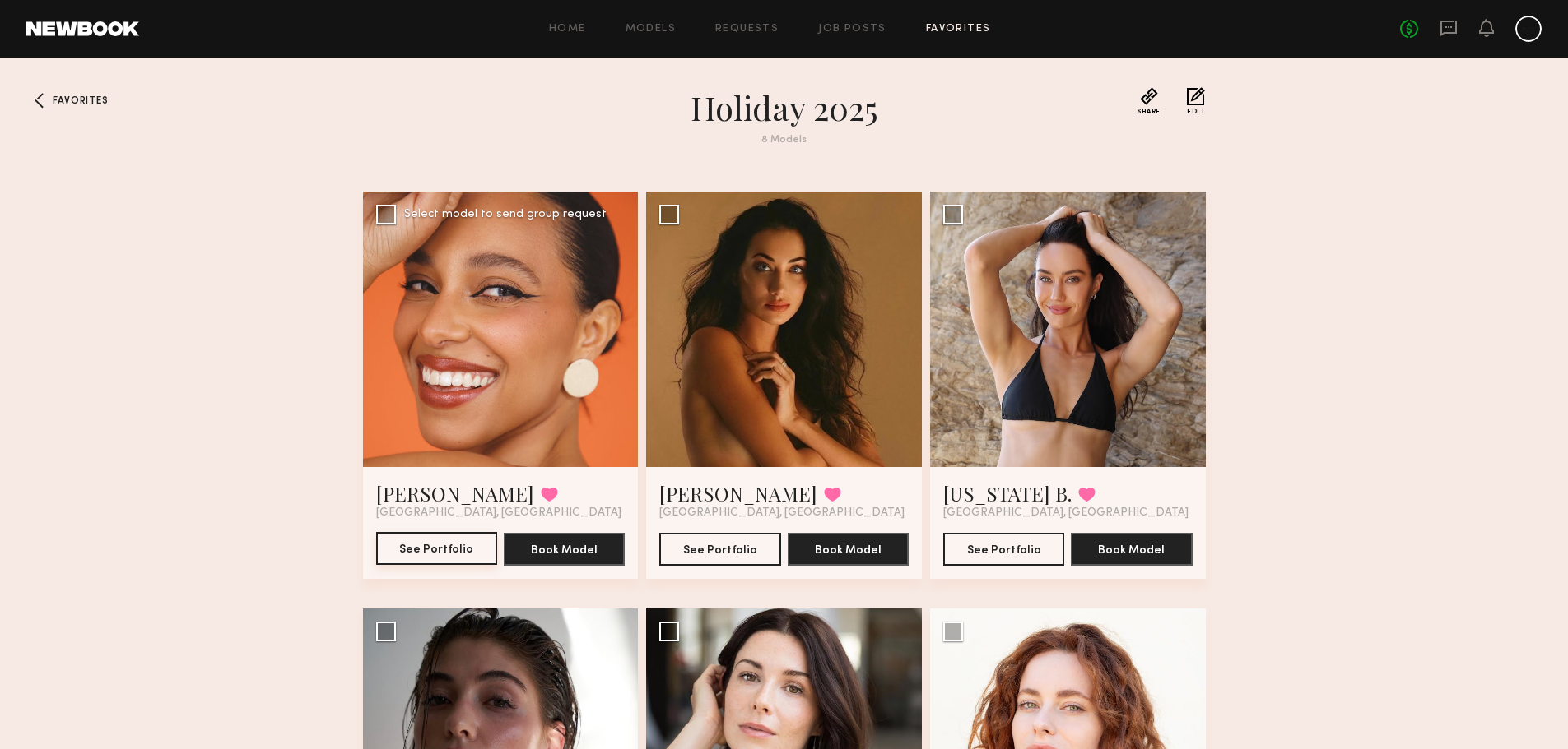
click at [463, 553] on button "See Portfolio" at bounding box center [436, 549] width 121 height 33
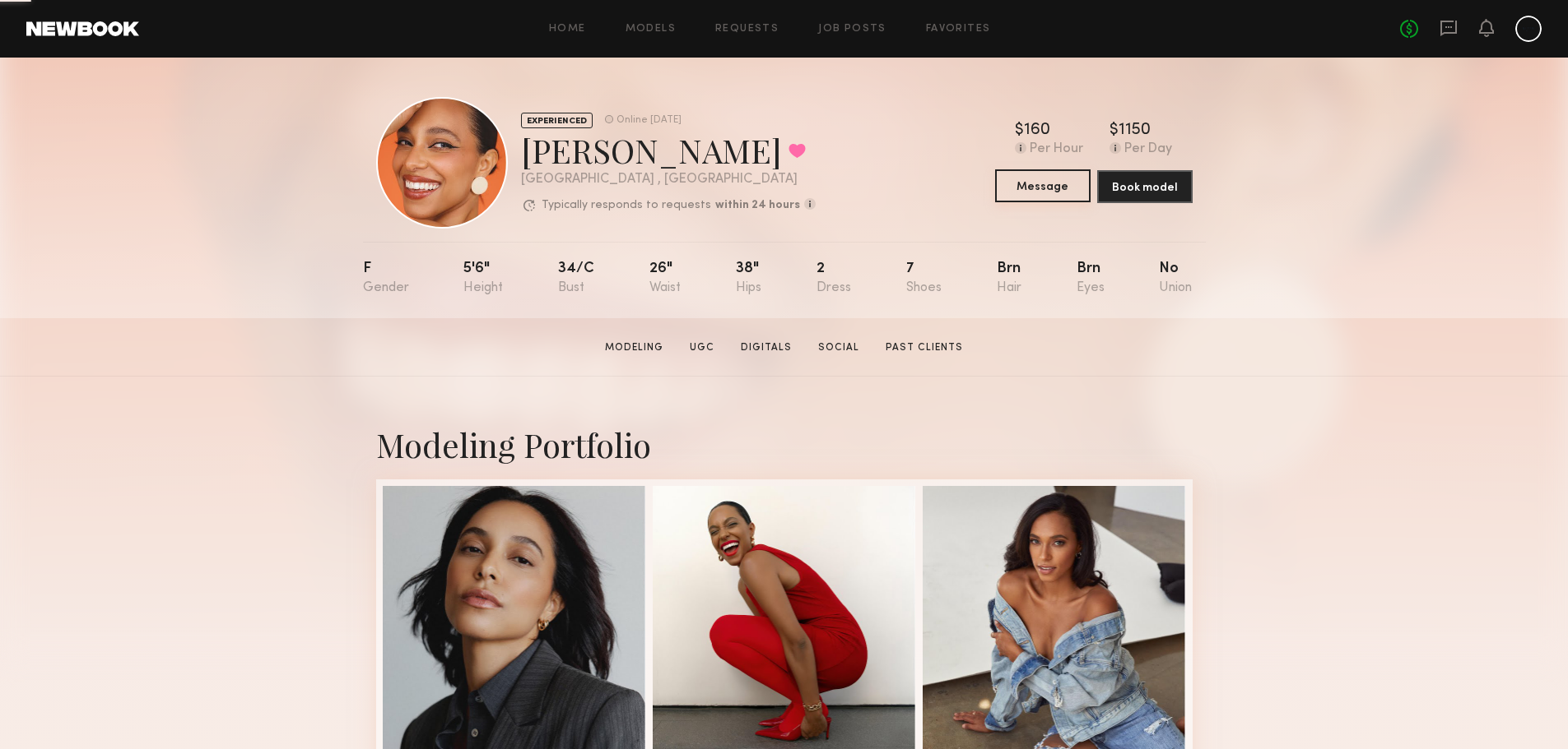
click at [1071, 200] on button "Message" at bounding box center [1042, 186] width 96 height 33
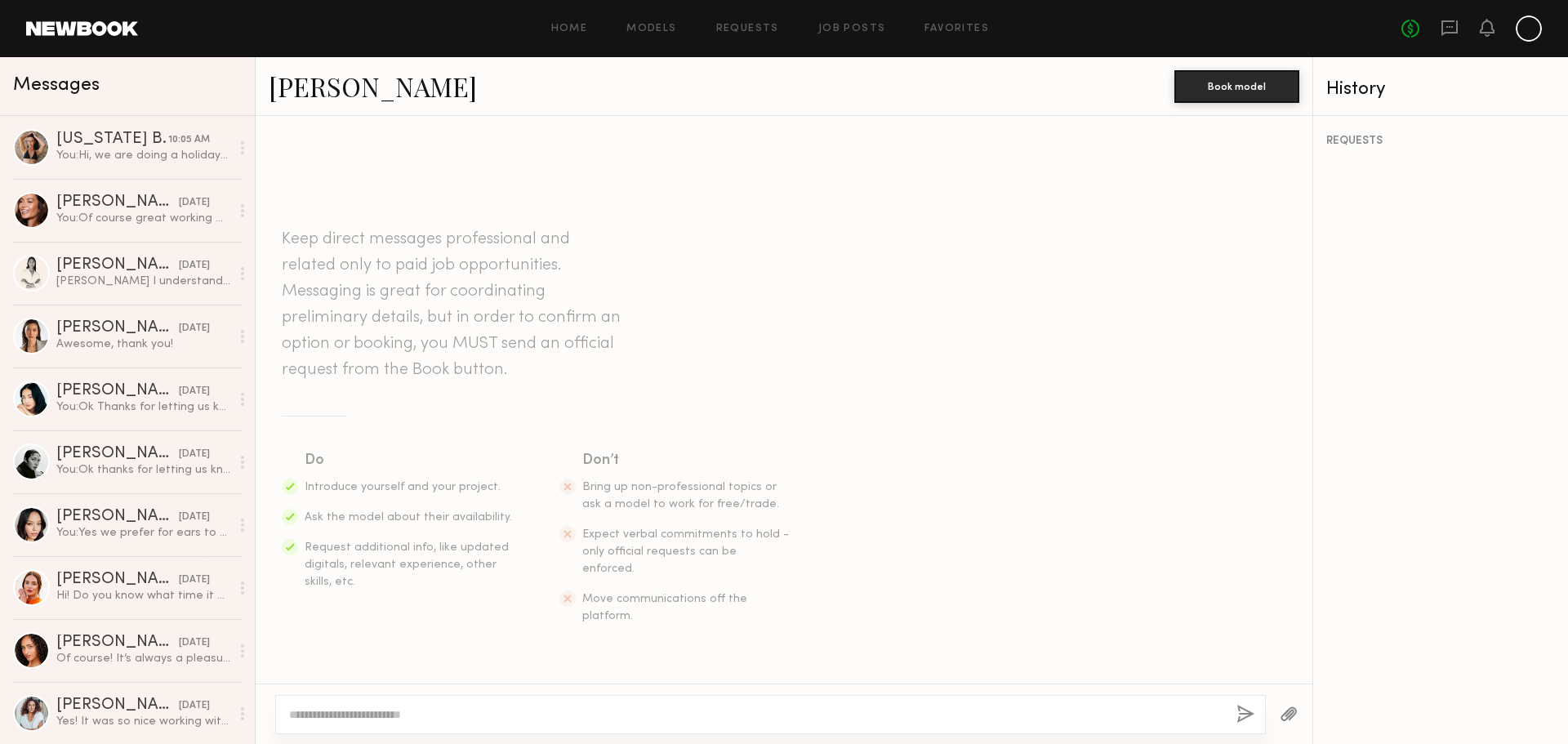
click at [319, 723] on div at bounding box center [770, 714] width 990 height 39
click at [331, 718] on textarea at bounding box center [756, 715] width 934 height 17
paste textarea "**********"
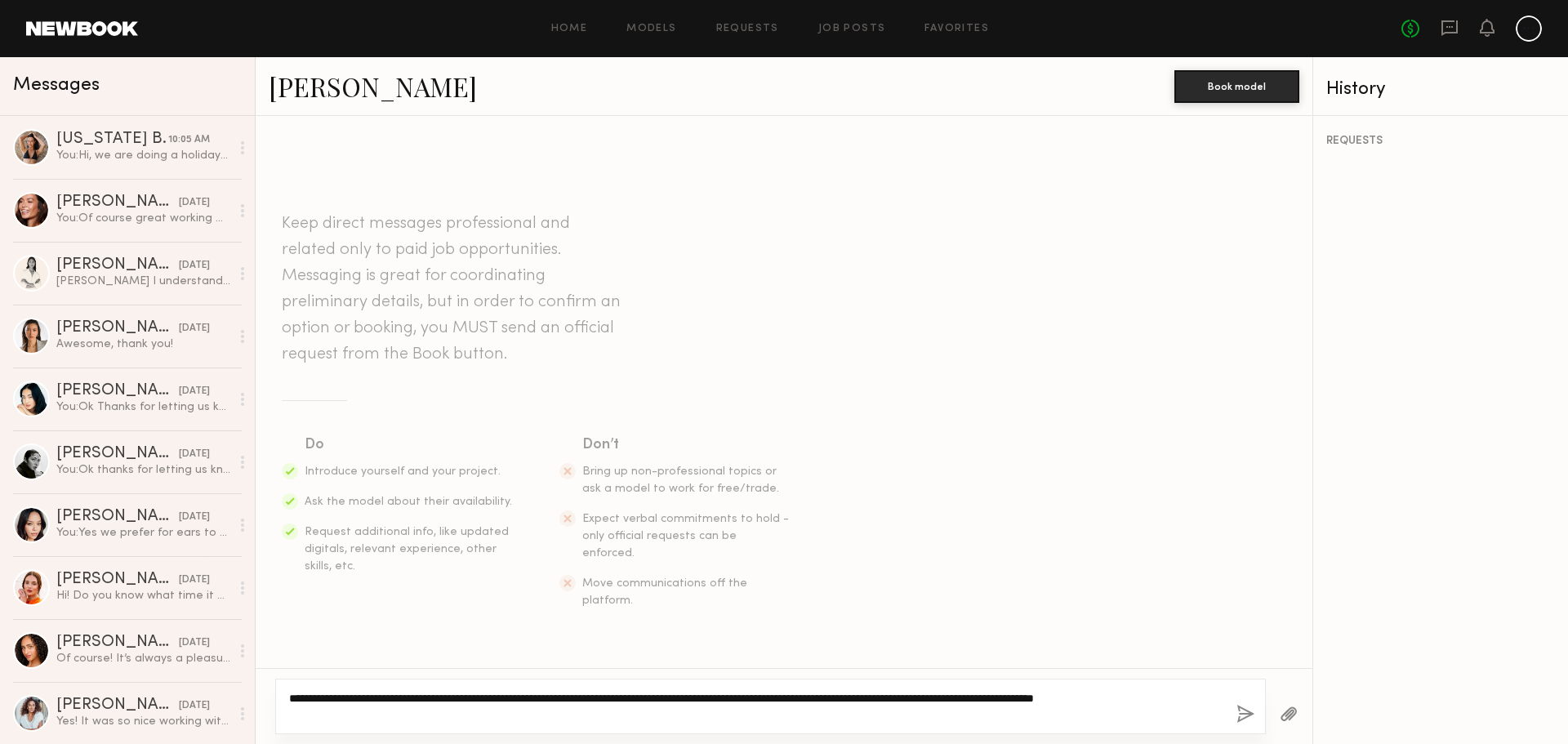
drag, startPoint x: 328, startPoint y: 718, endPoint x: 1145, endPoint y: 692, distance: 817.4
click at [1145, 692] on textarea "**********" at bounding box center [756, 707] width 934 height 33
type textarea "**********"
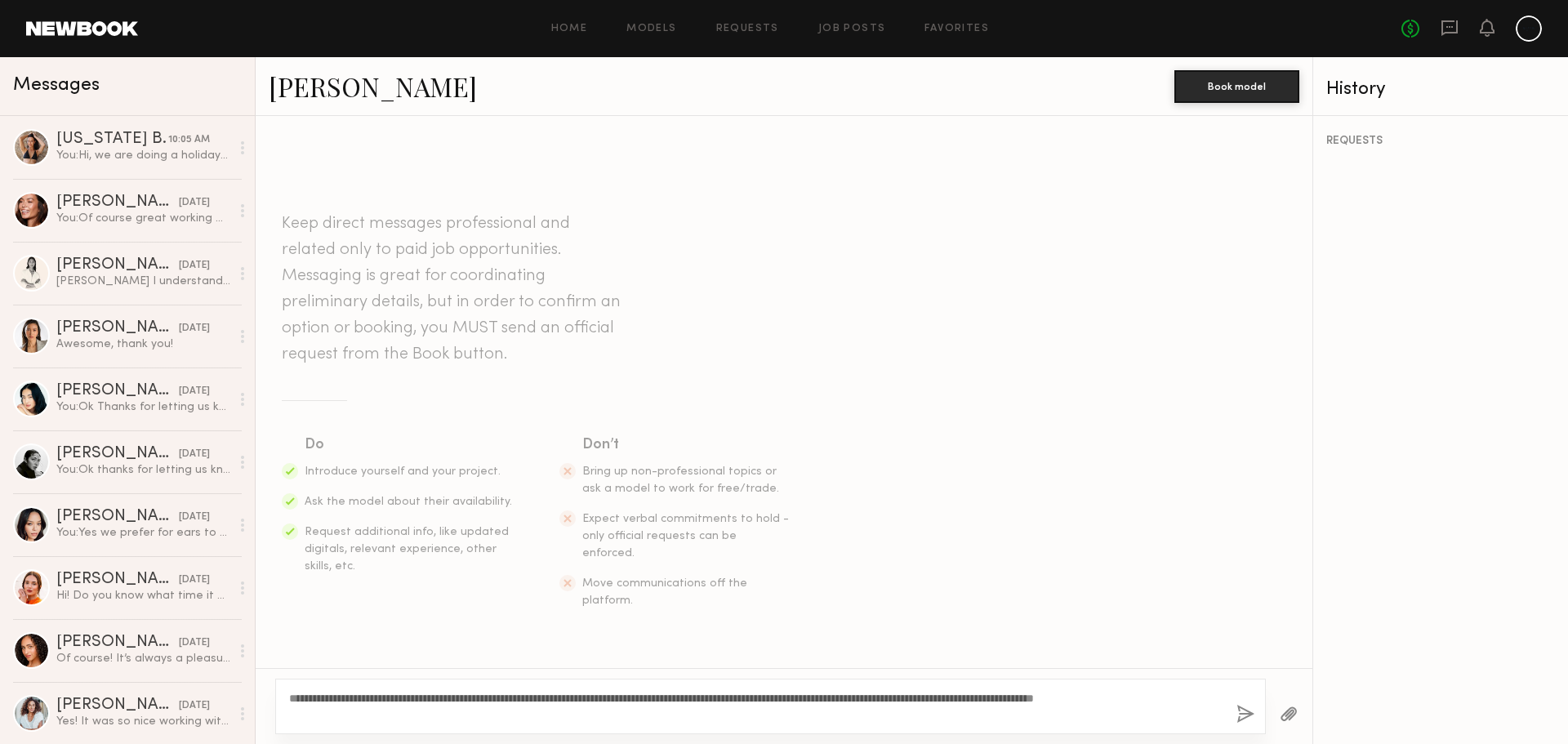
click at [1244, 718] on button "button" at bounding box center [1245, 715] width 18 height 21
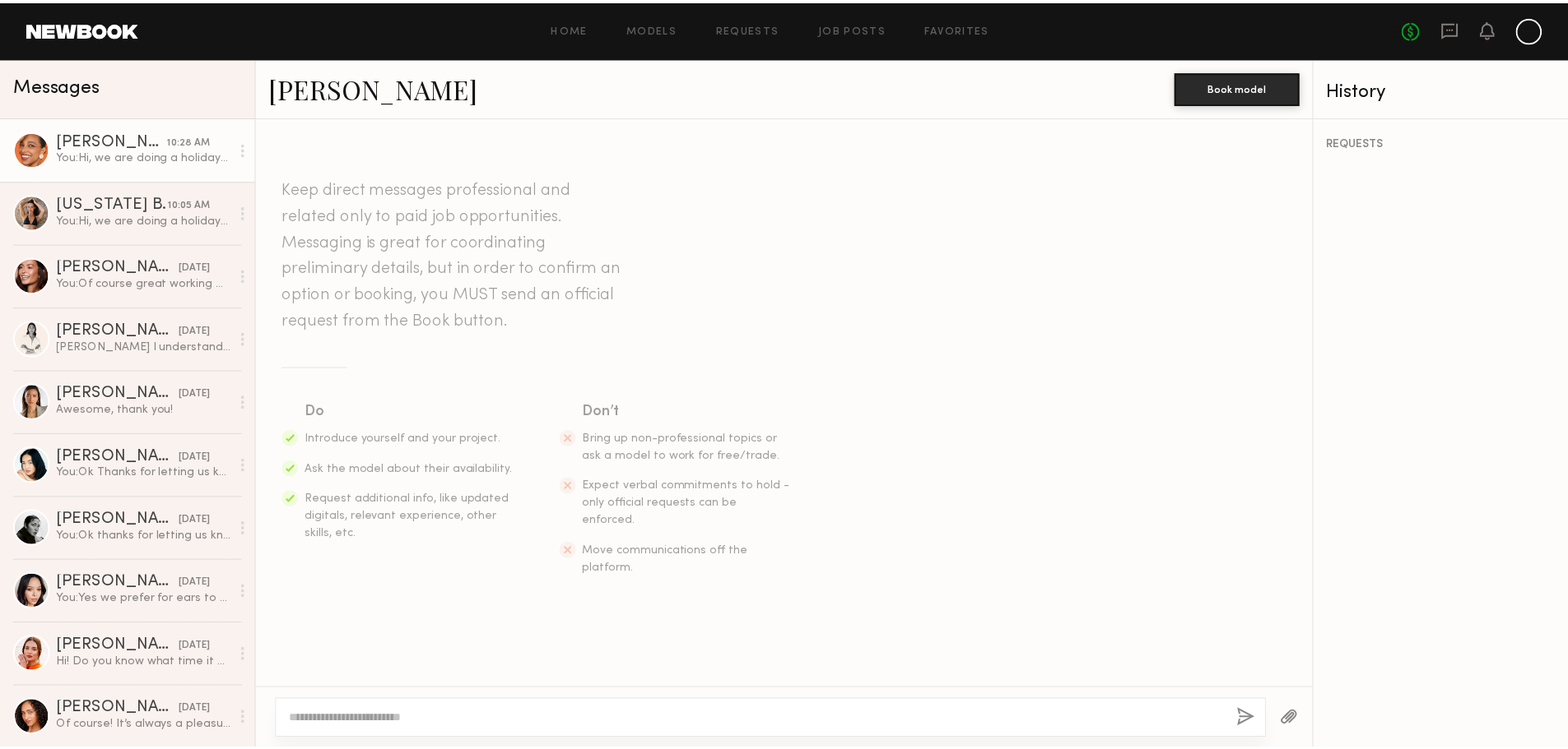
scroll to position [174, 0]
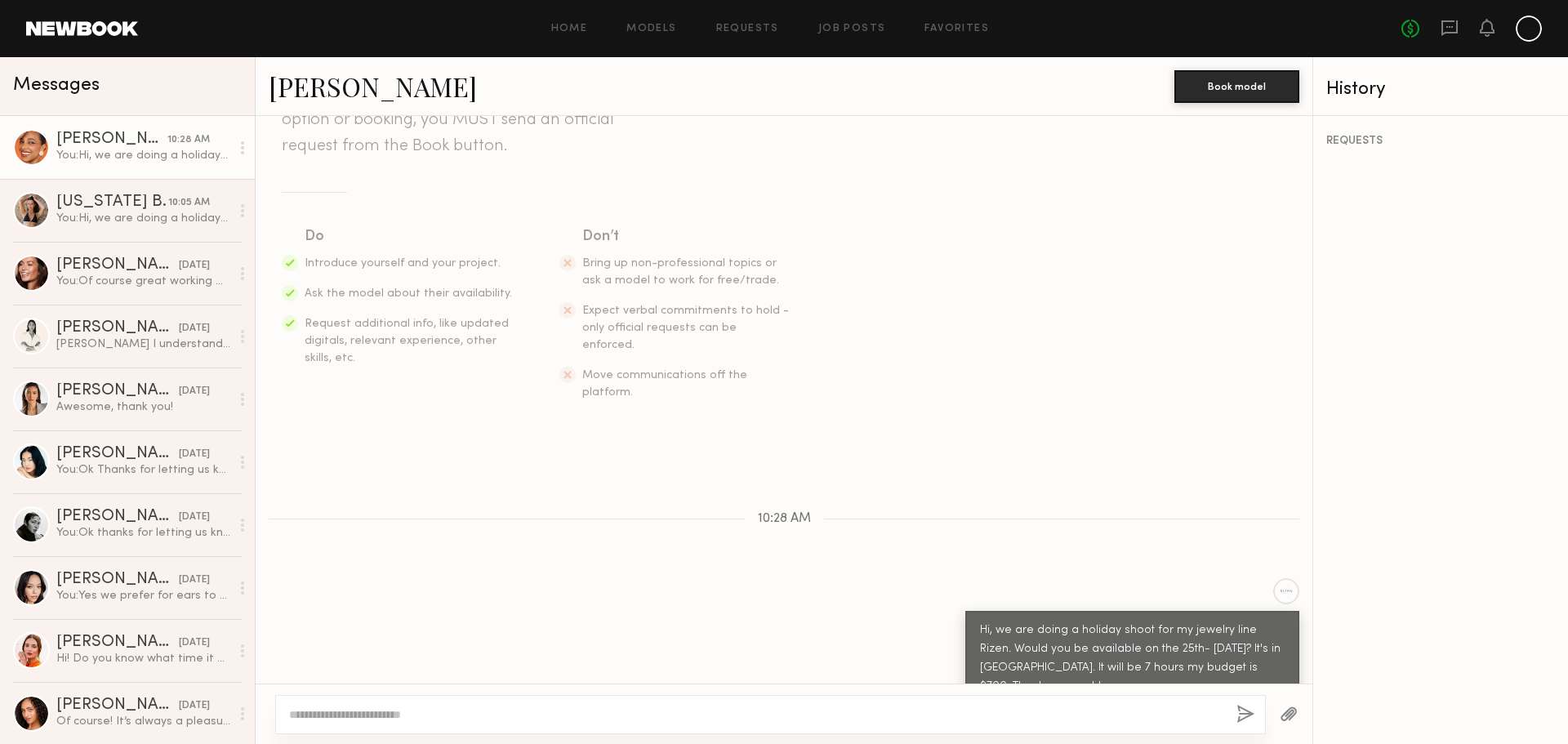
click at [947, 39] on div "Home Models Requests Job Posts Favorites Sign Out No fees up to $5,000" at bounding box center [839, 29] width 1404 height 26
click at [935, 35] on link "Favorites" at bounding box center [956, 29] width 64 height 11
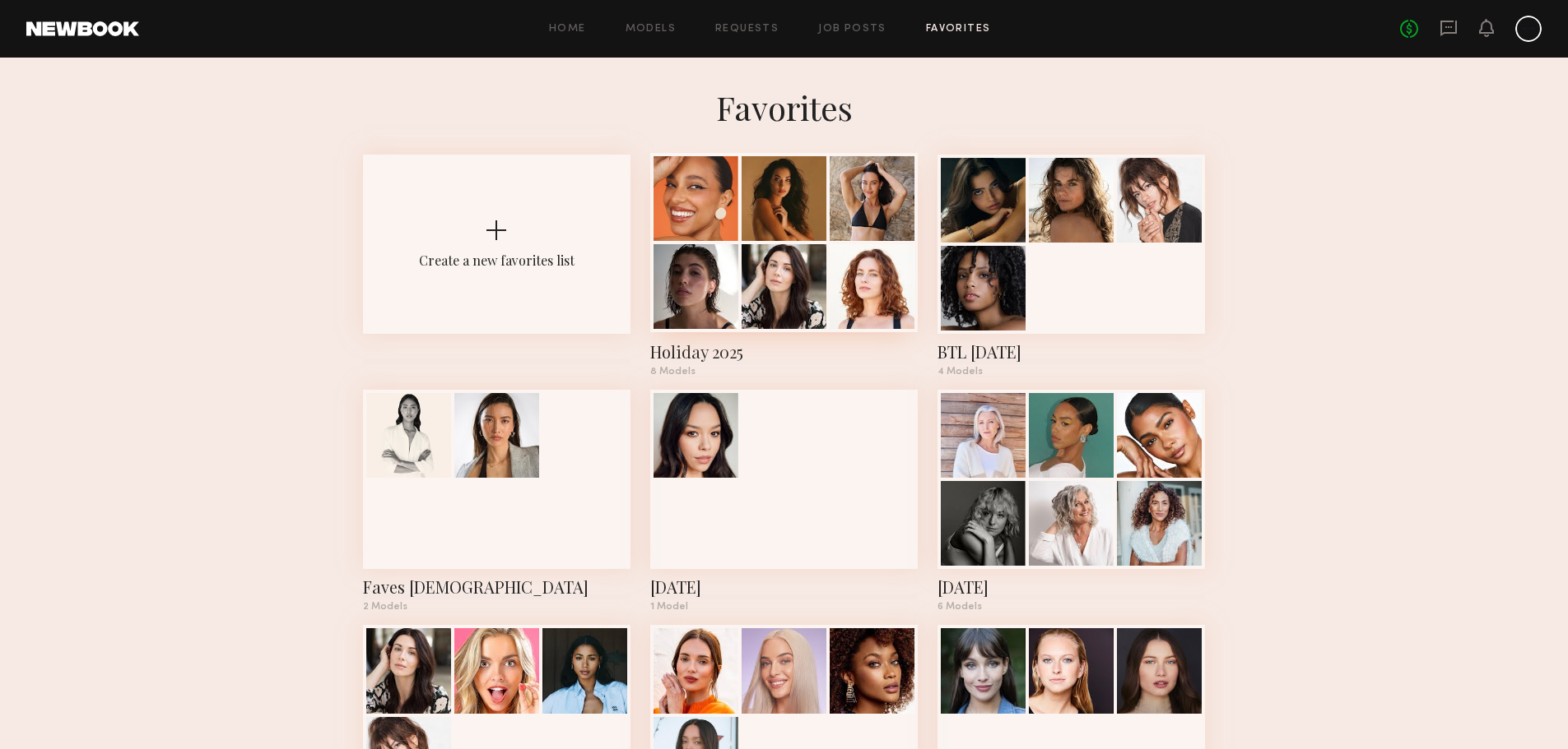
click at [807, 279] on div at bounding box center [784, 287] width 85 height 85
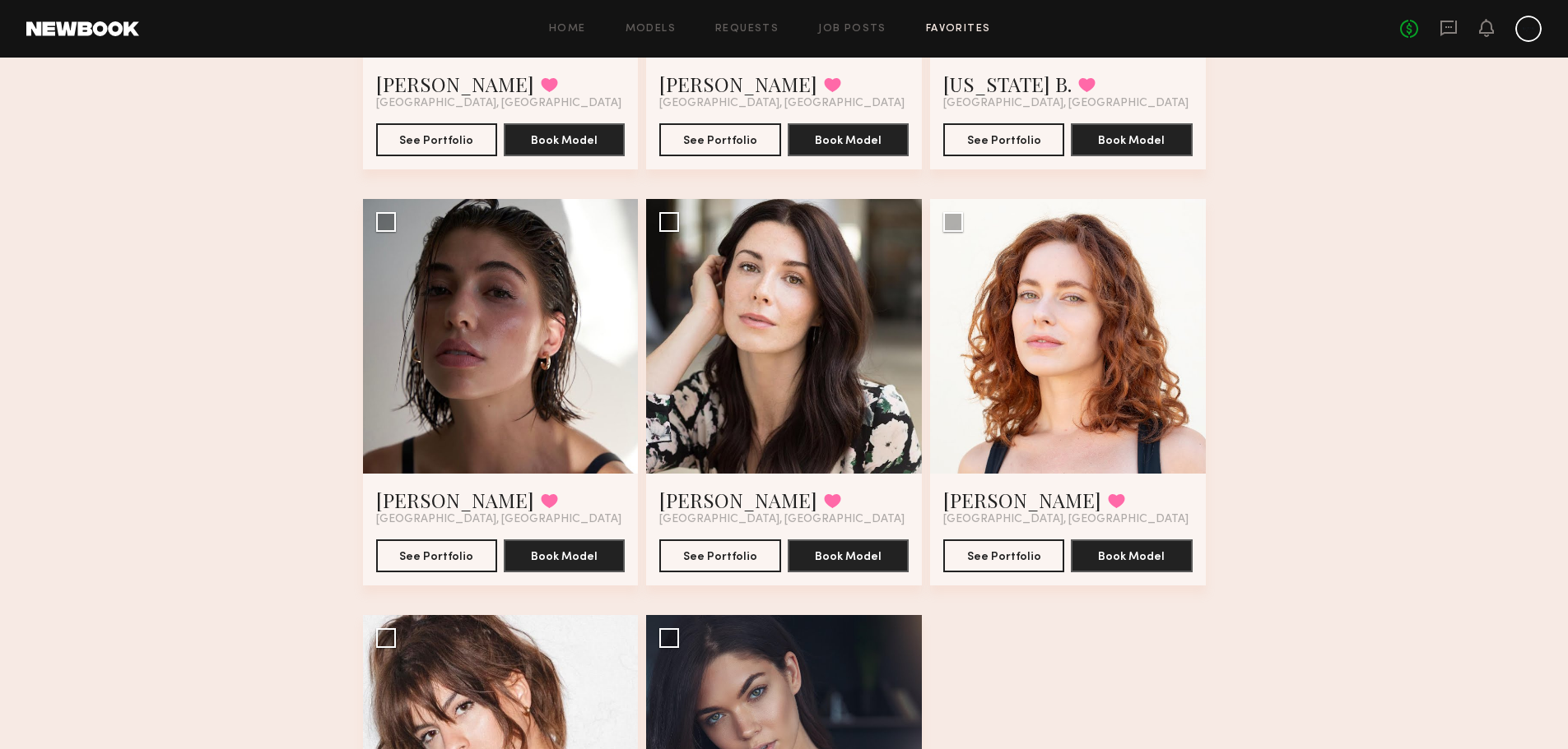
scroll to position [411, 0]
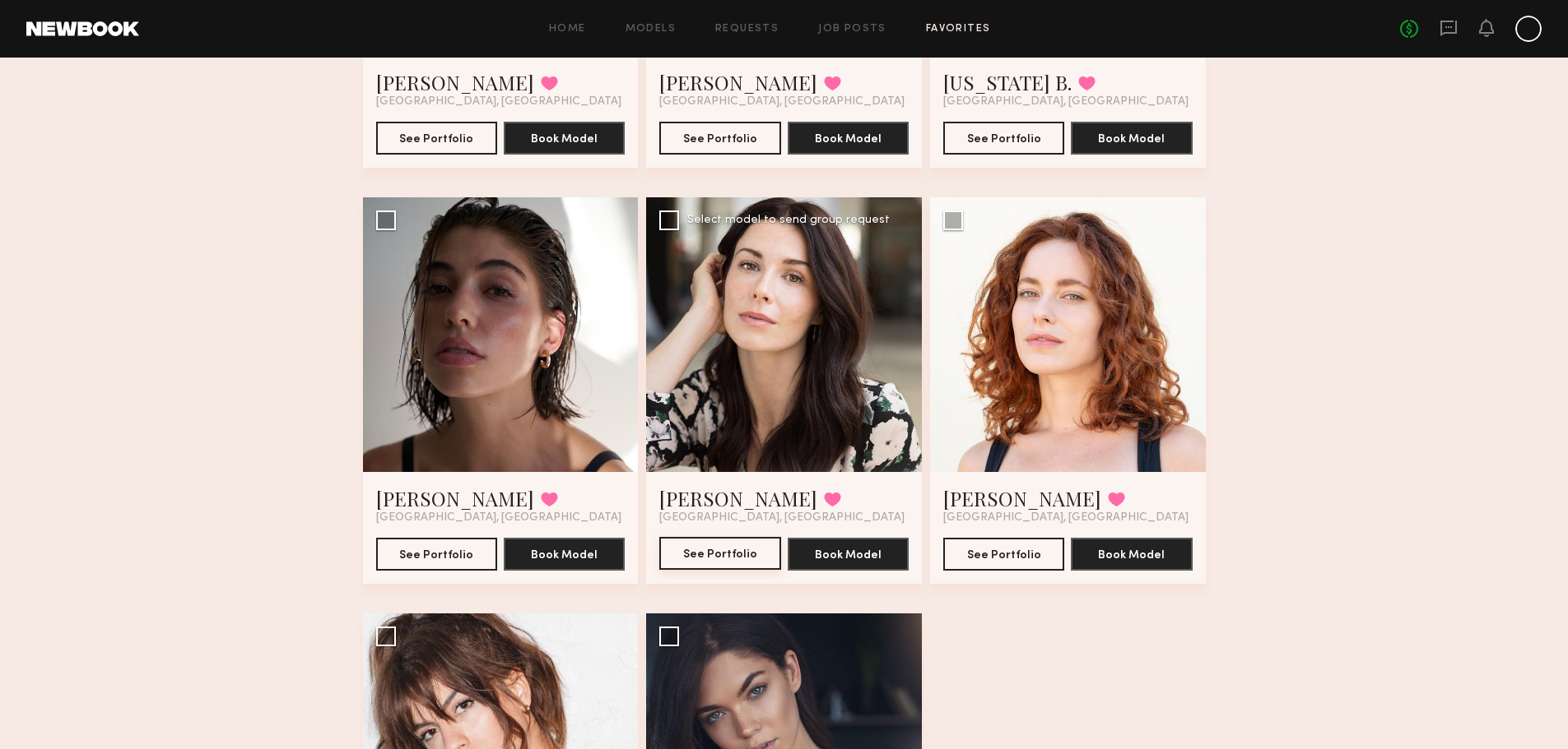
click at [730, 554] on button "See Portfolio" at bounding box center [720, 554] width 121 height 33
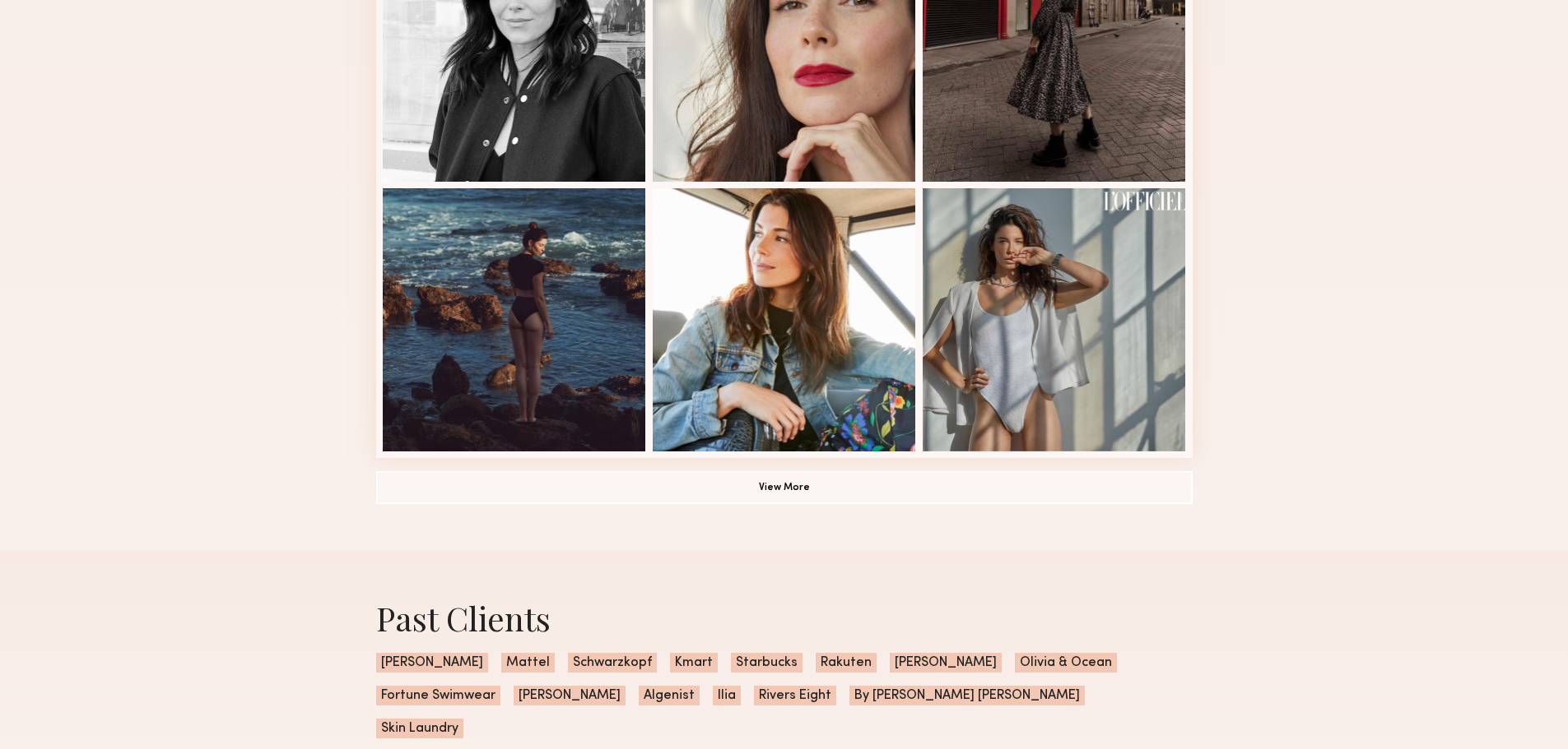
scroll to position [1151, 0]
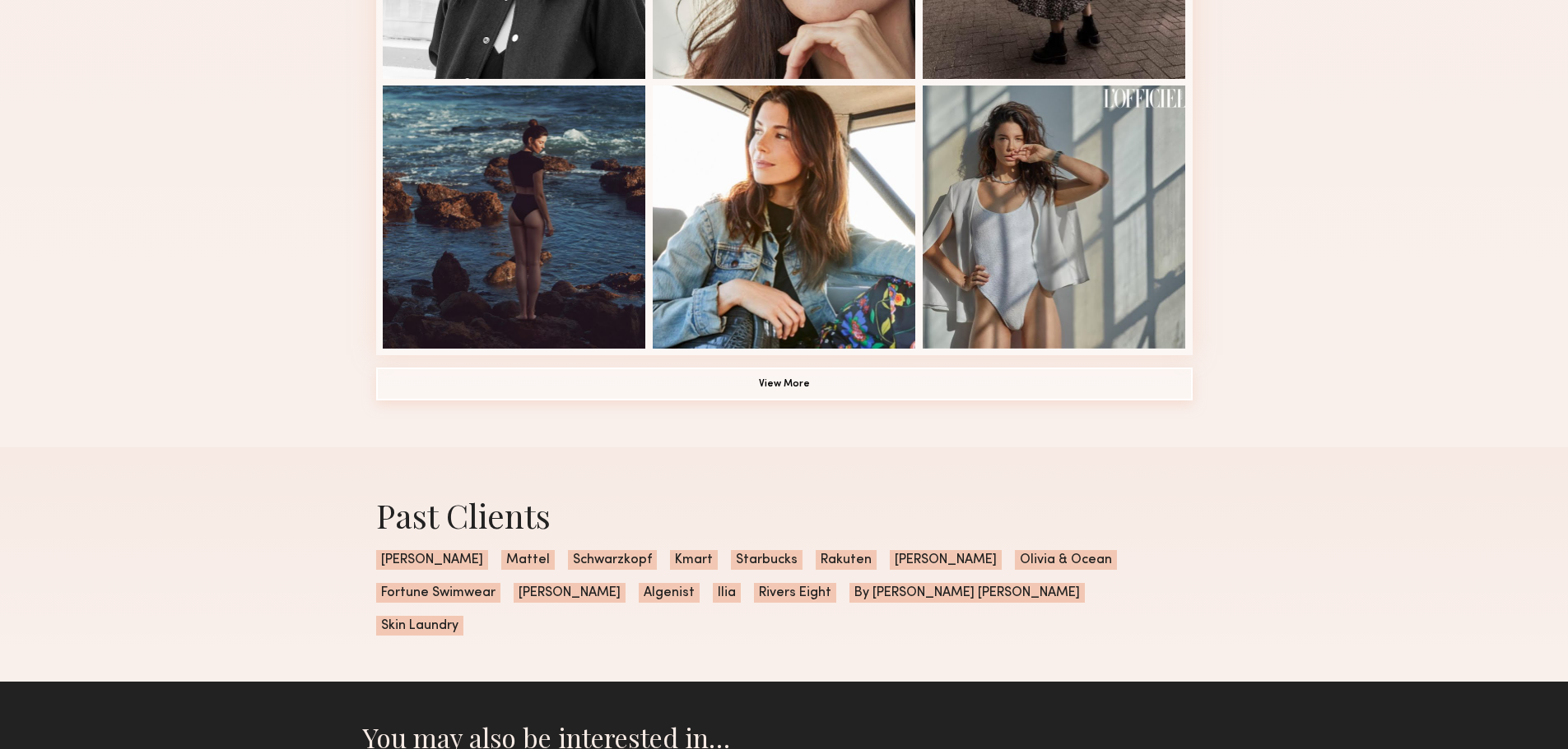
click at [720, 387] on button "View More" at bounding box center [784, 384] width 817 height 33
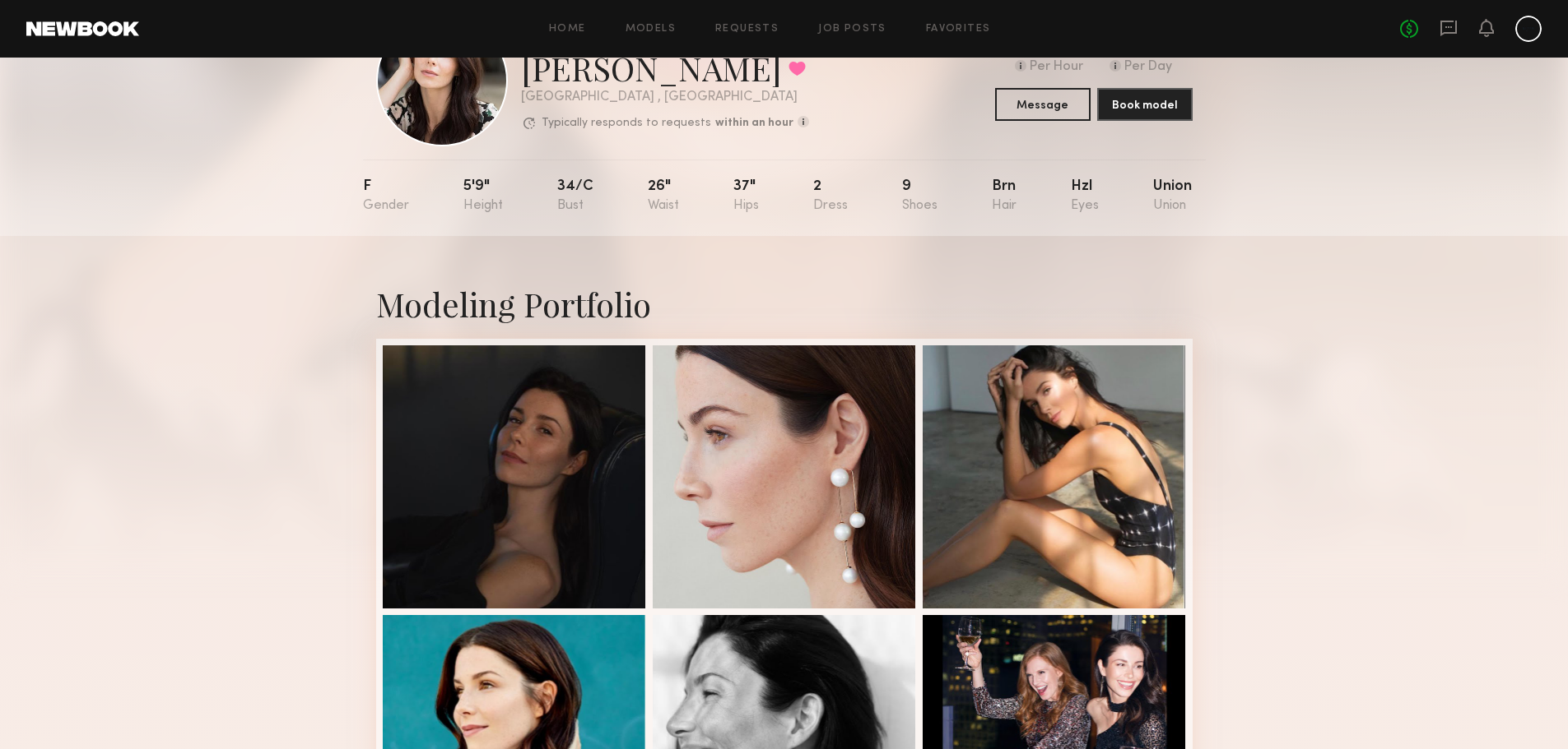
scroll to position [0, 0]
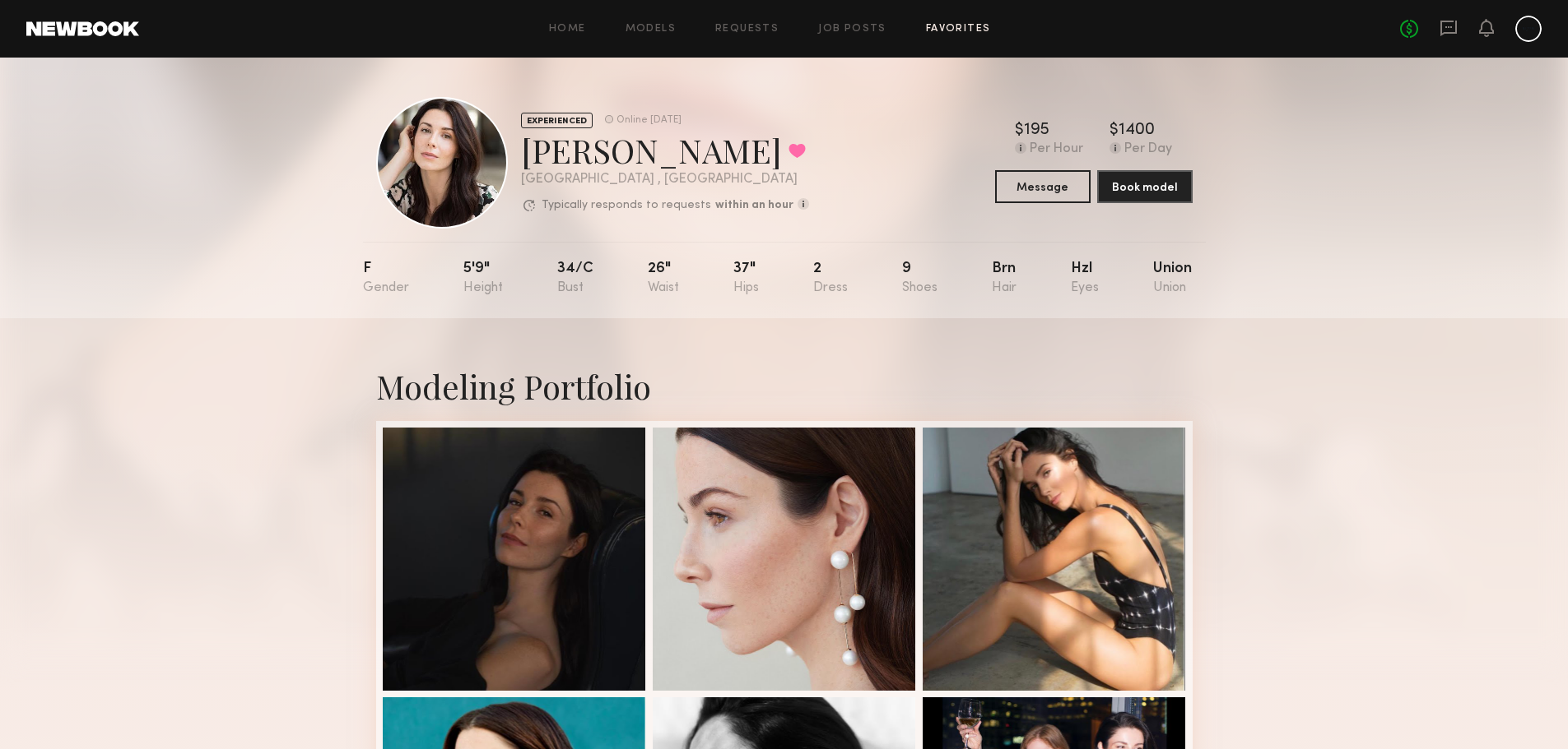
click at [976, 28] on link "Favorites" at bounding box center [958, 29] width 65 height 11
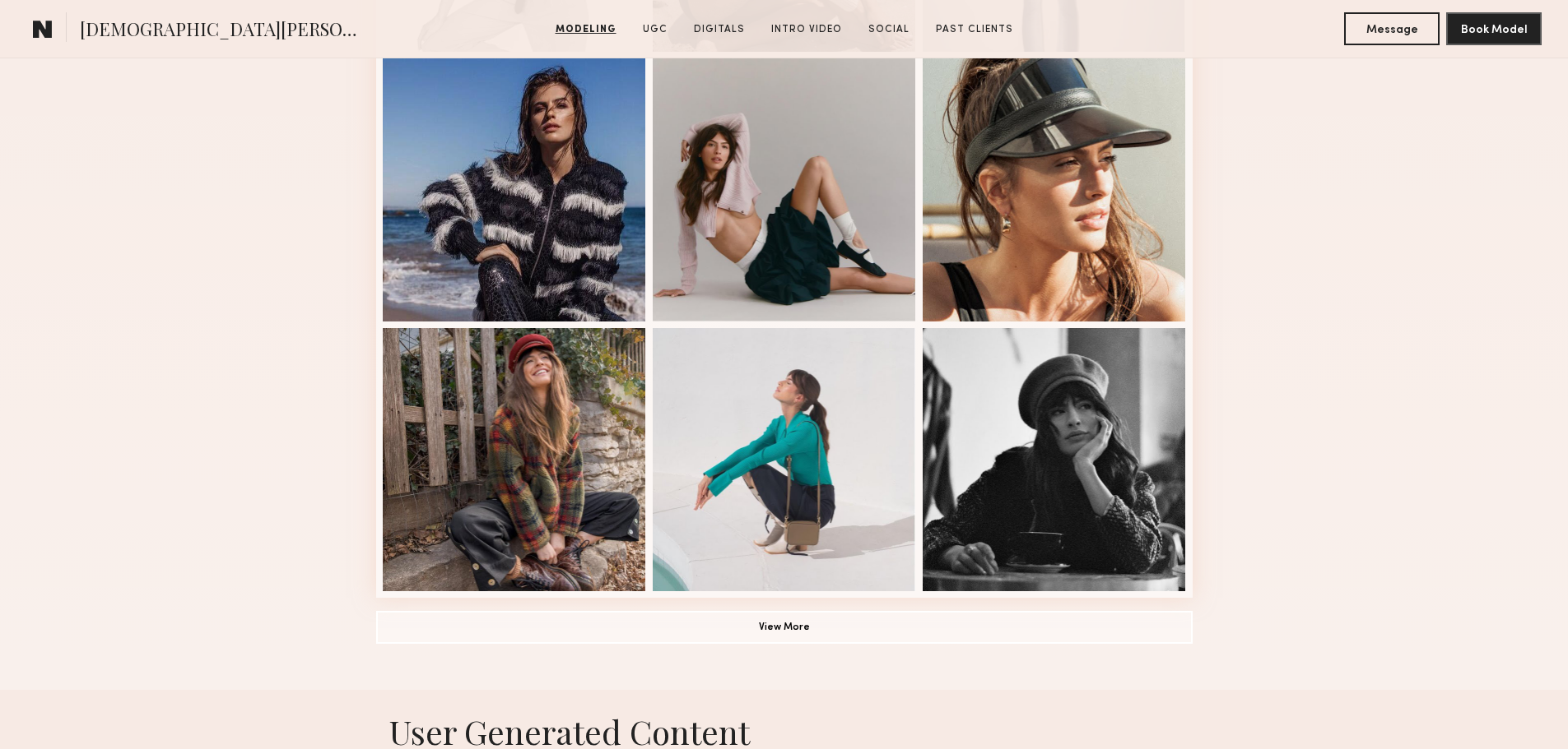
scroll to position [987, 0]
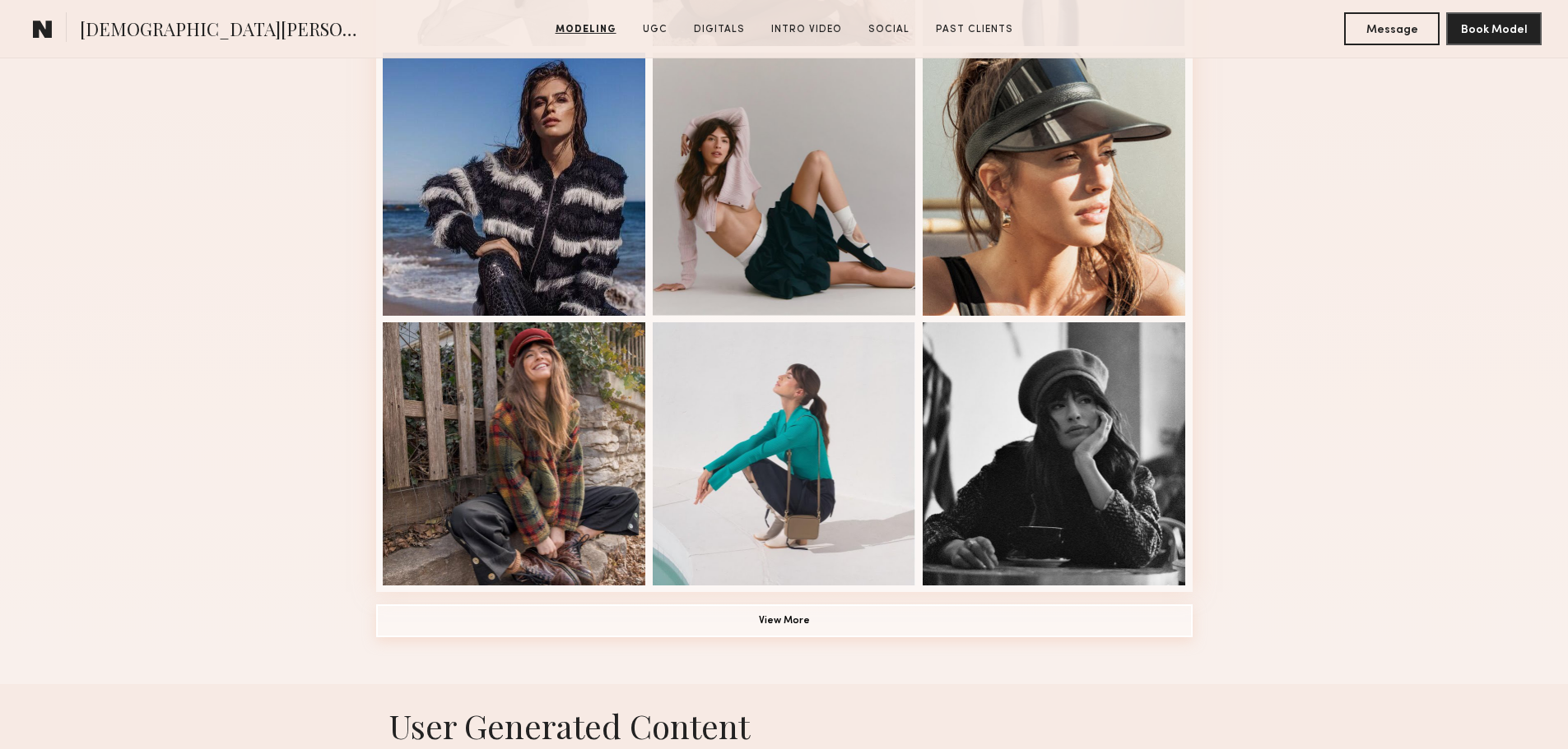
click at [760, 622] on button "View More" at bounding box center [784, 621] width 817 height 33
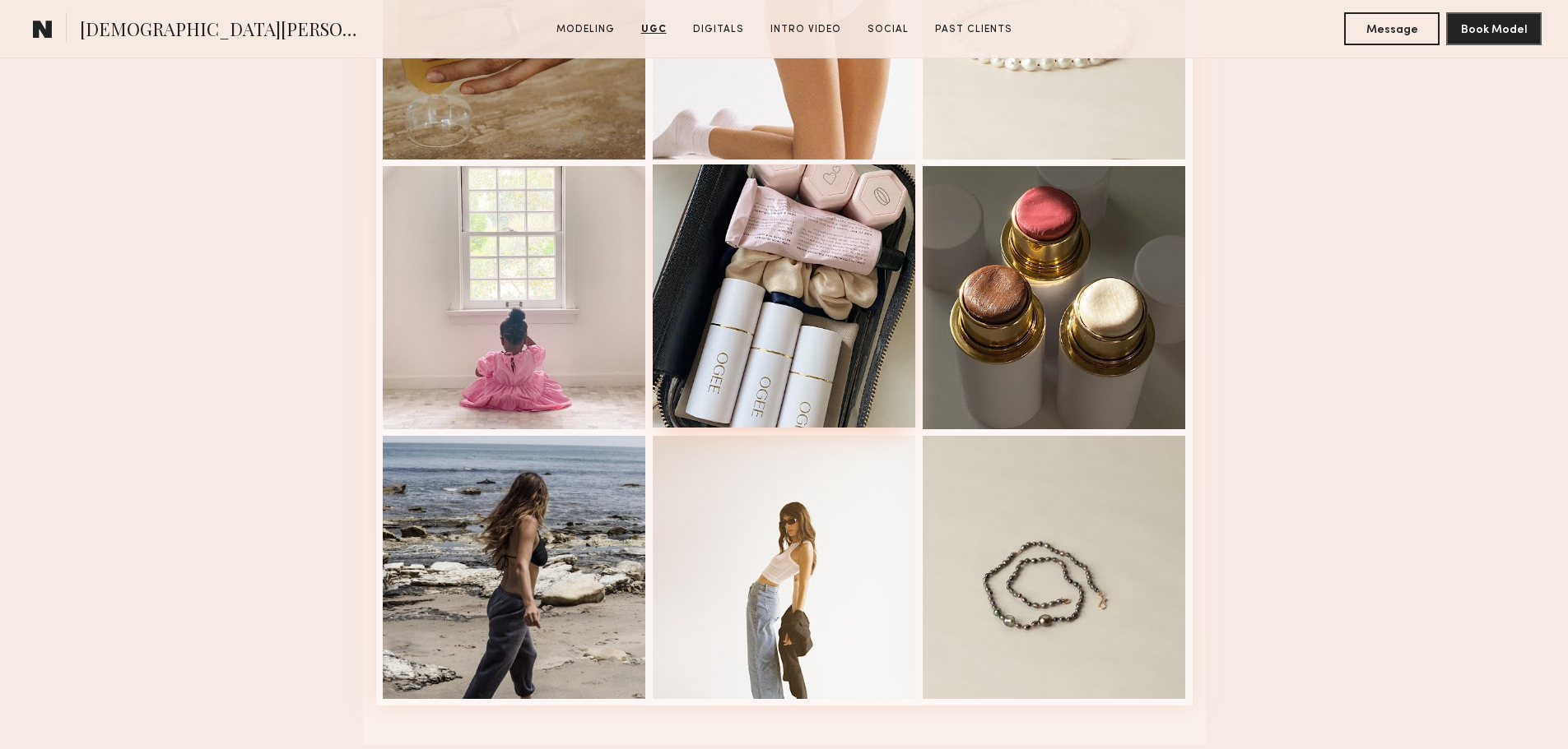
scroll to position [3537, 0]
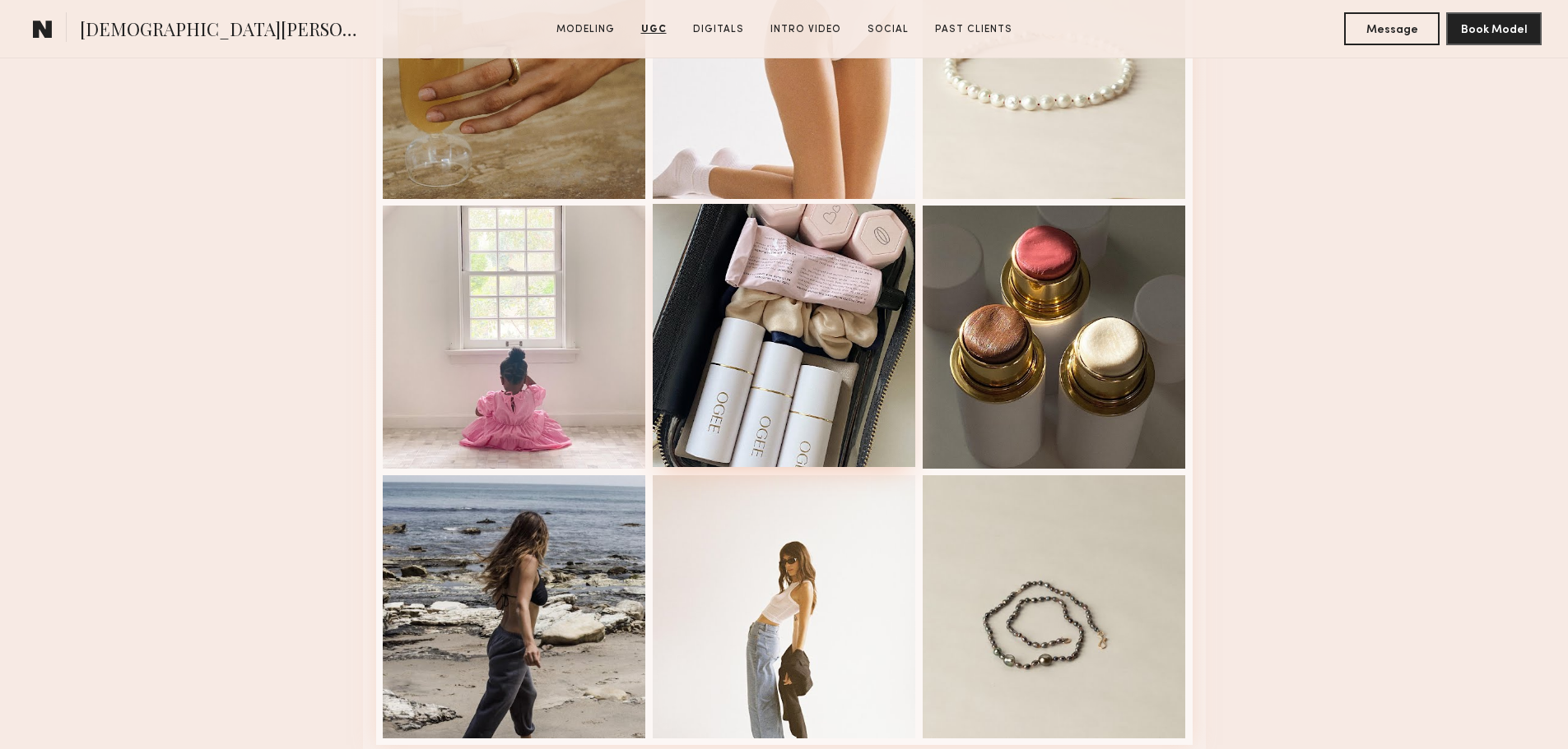
click at [793, 318] on div at bounding box center [784, 335] width 264 height 264
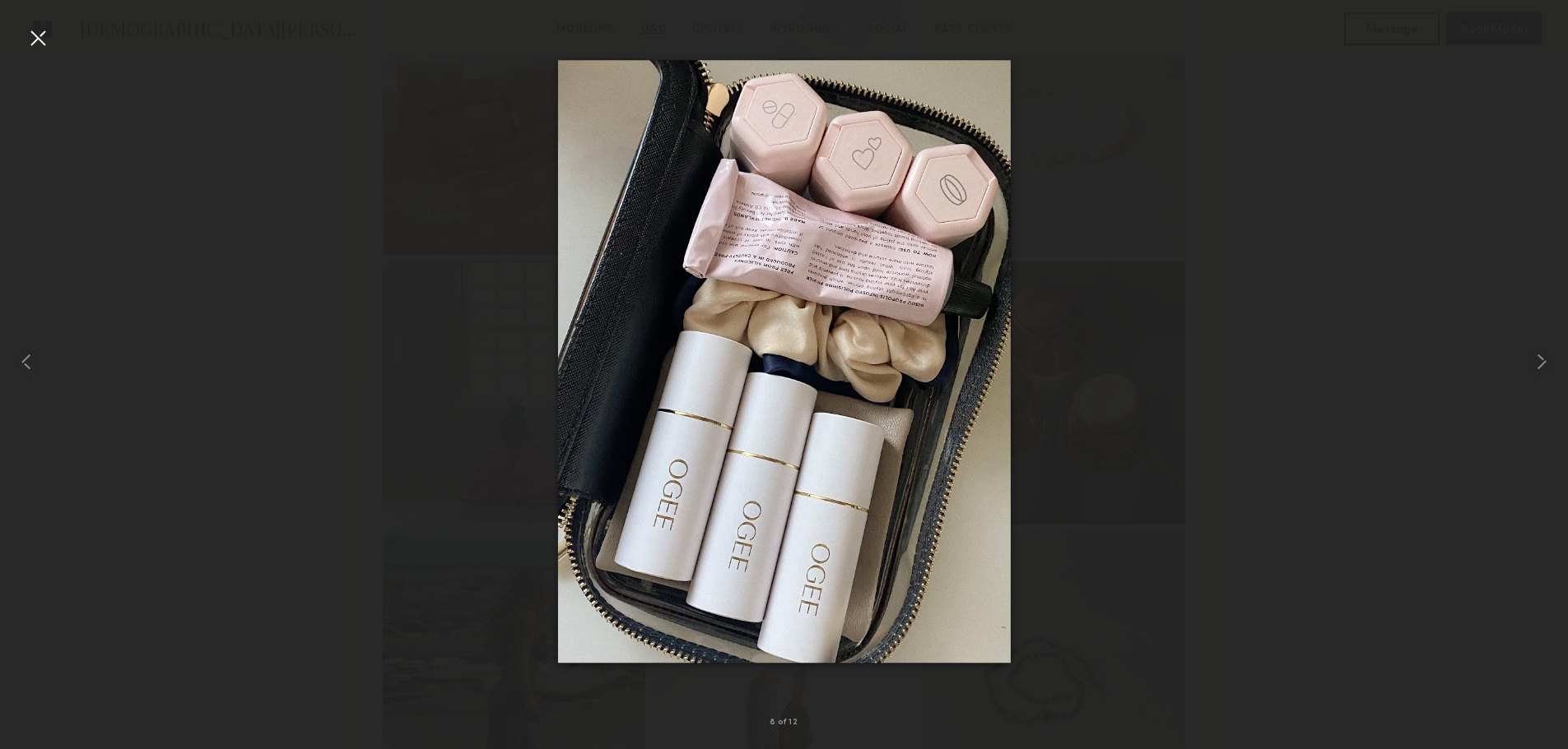
scroll to position [3455, 0]
click at [44, 32] on div at bounding box center [38, 38] width 27 height 27
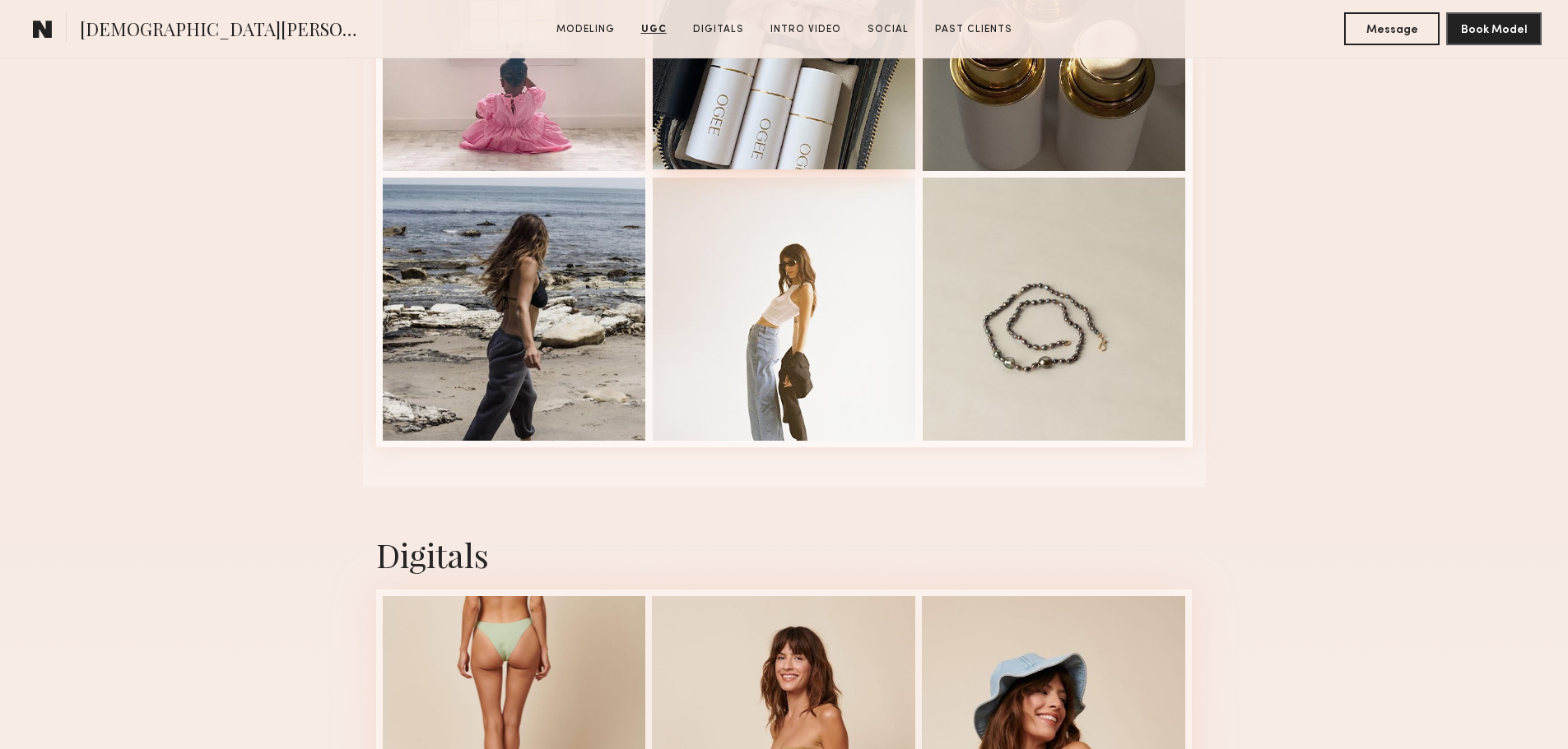
scroll to position [3866, 0]
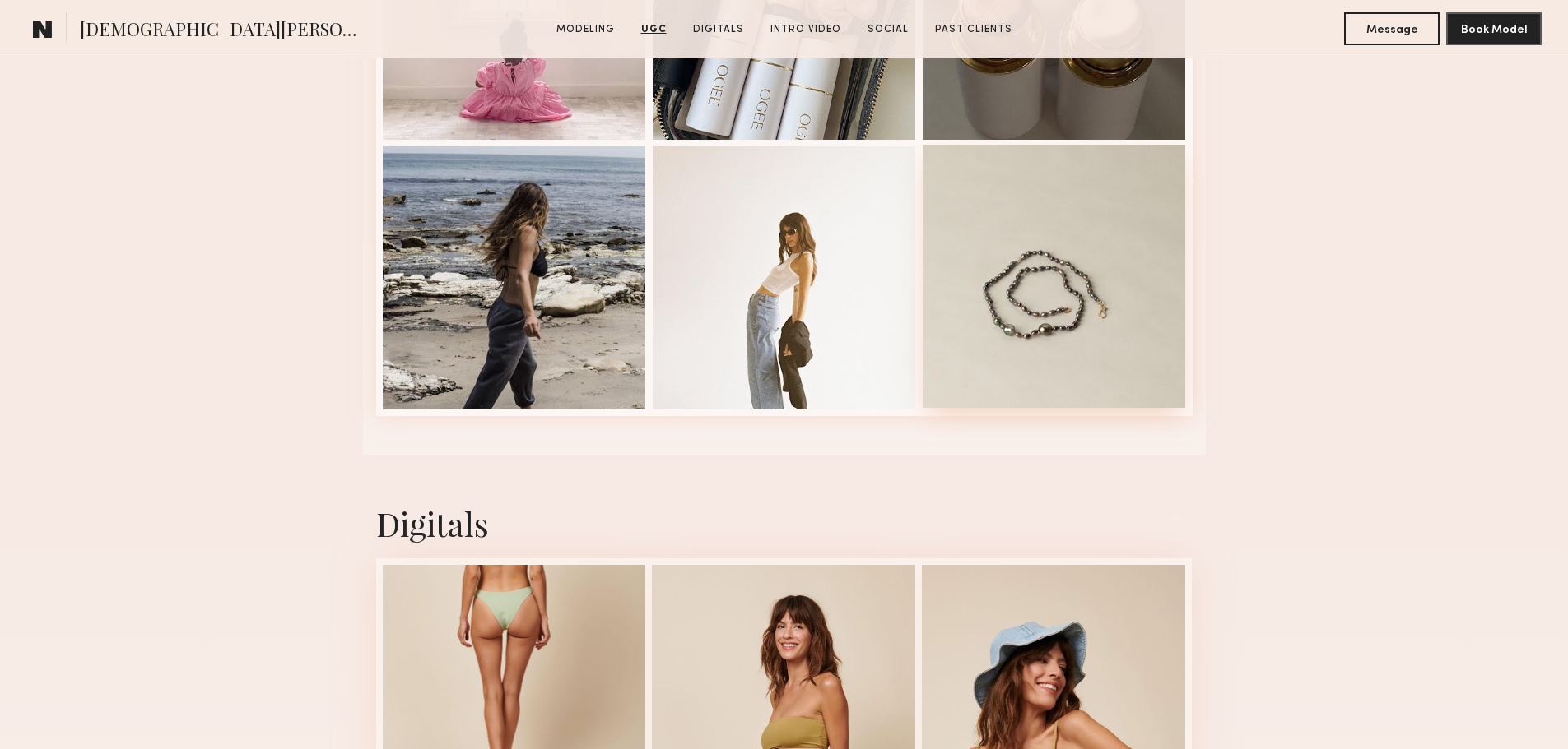
click at [1122, 270] on div at bounding box center [1054, 276] width 264 height 264
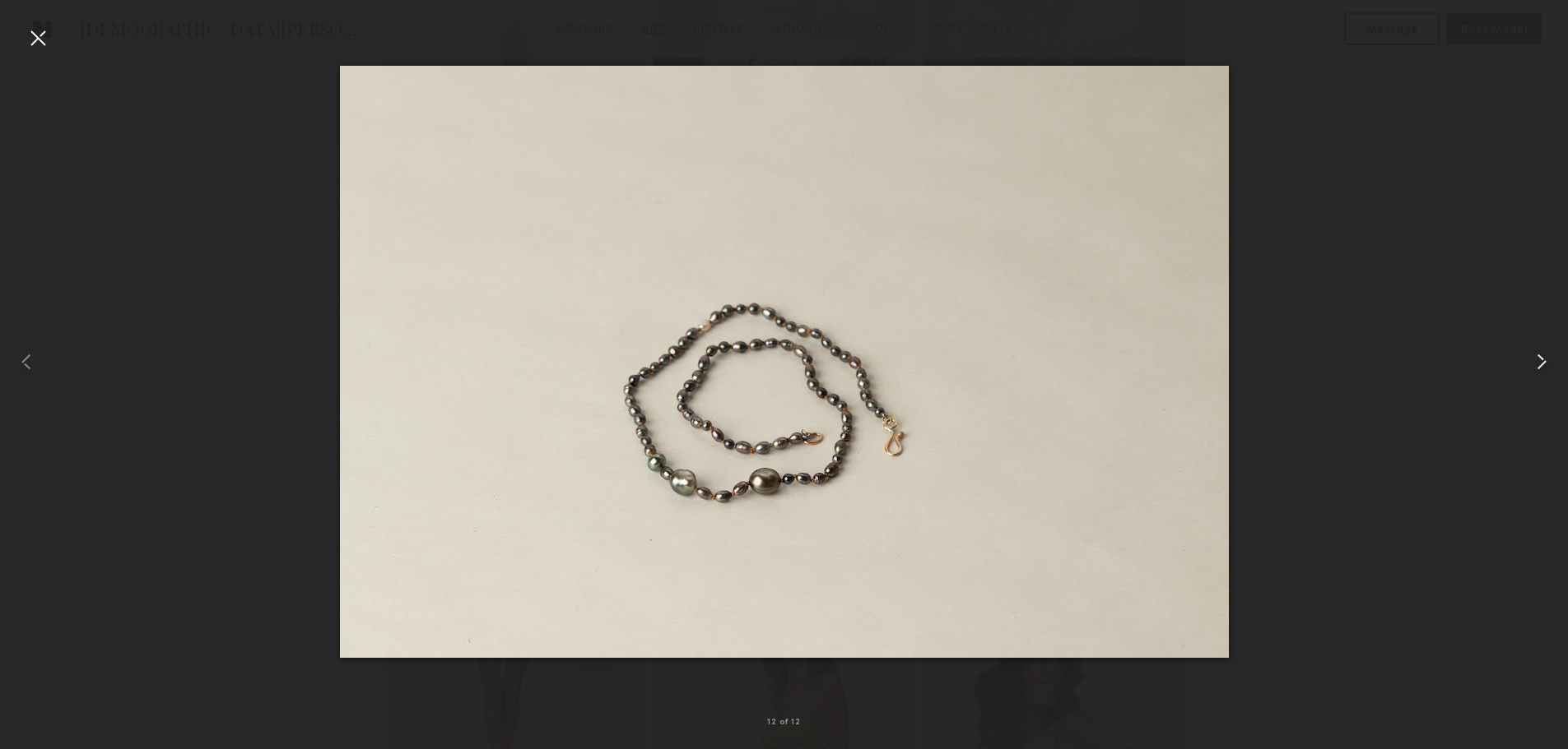
click at [1543, 359] on common-icon at bounding box center [1541, 362] width 27 height 27
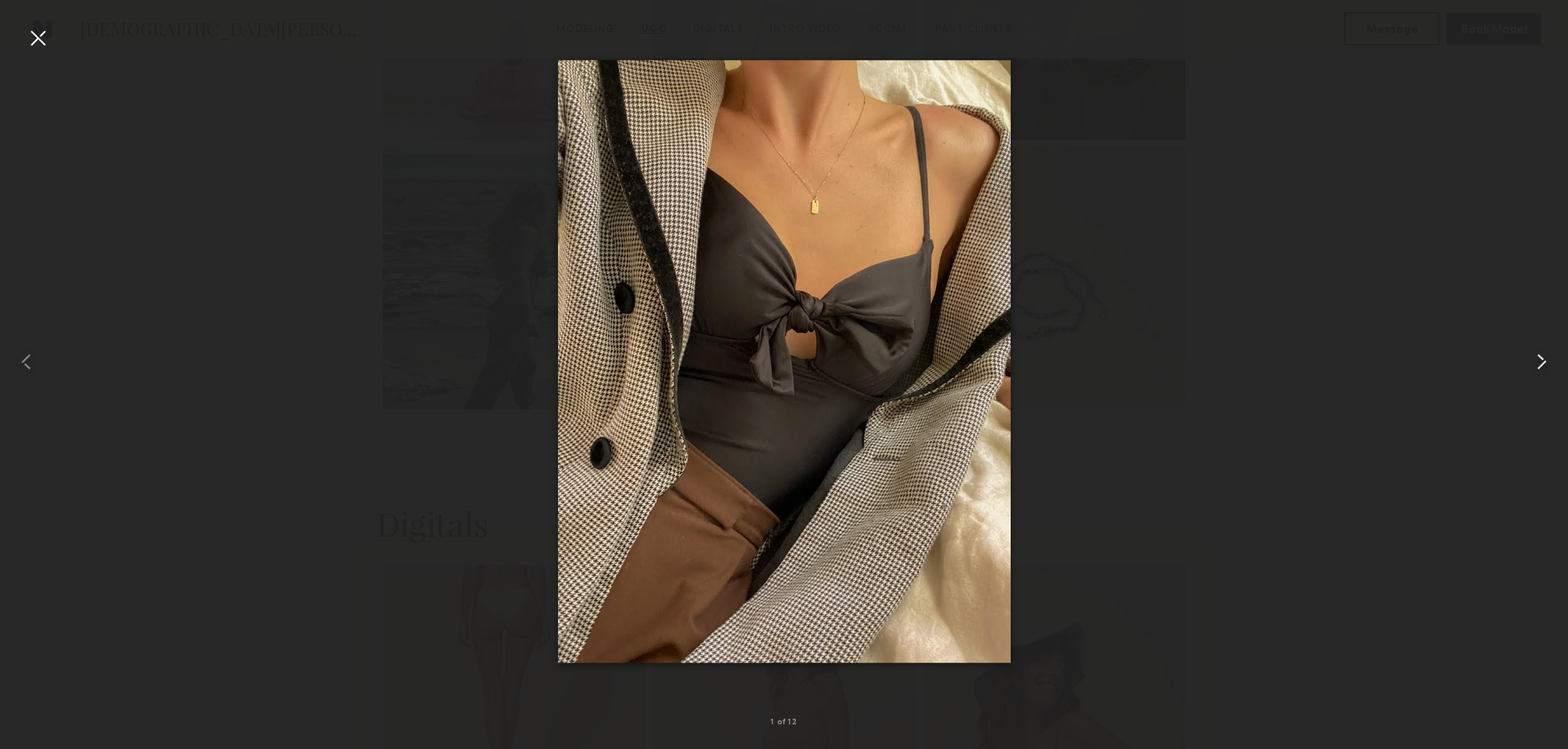
click at [1539, 357] on common-icon at bounding box center [1541, 362] width 27 height 27
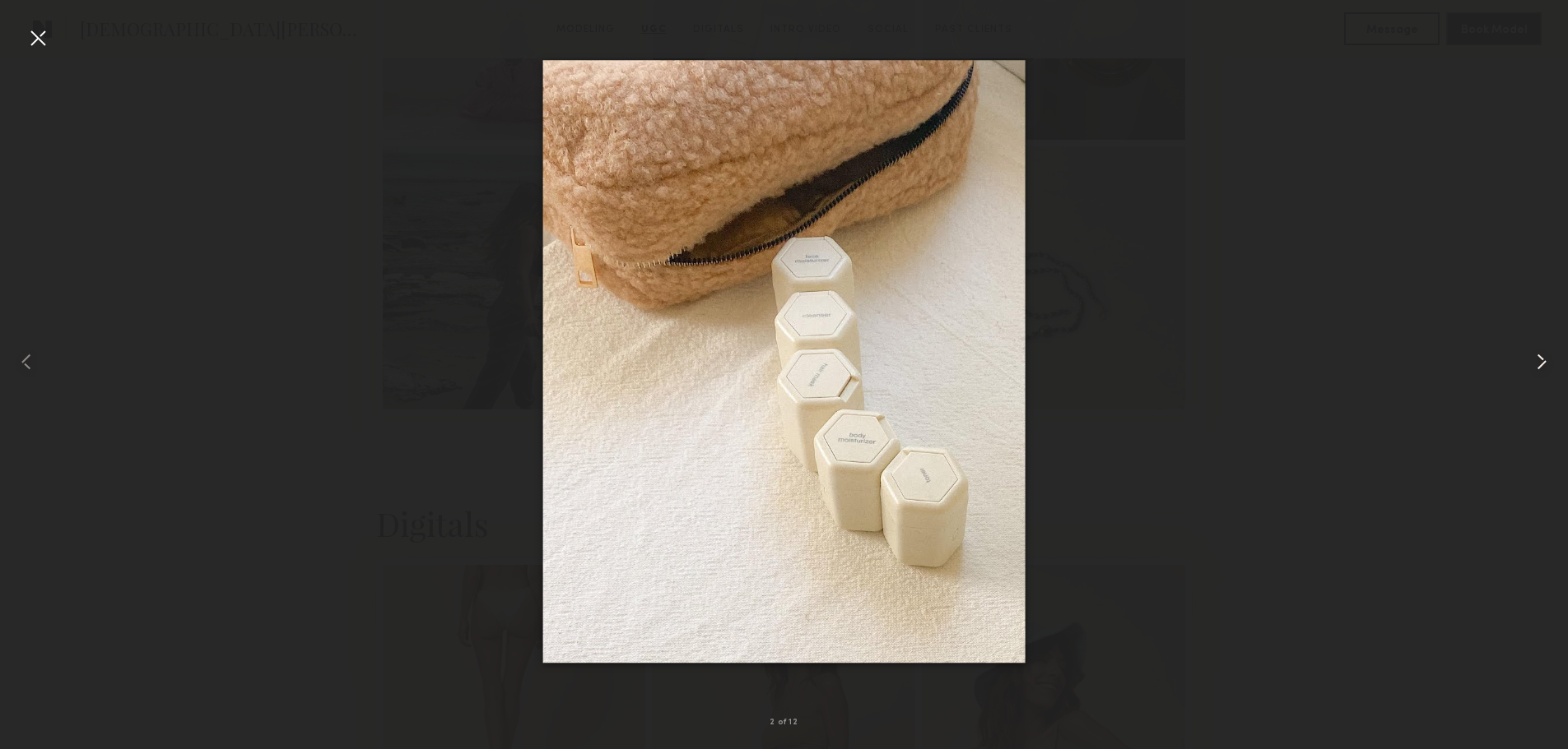
click at [1538, 357] on common-icon at bounding box center [1541, 362] width 27 height 27
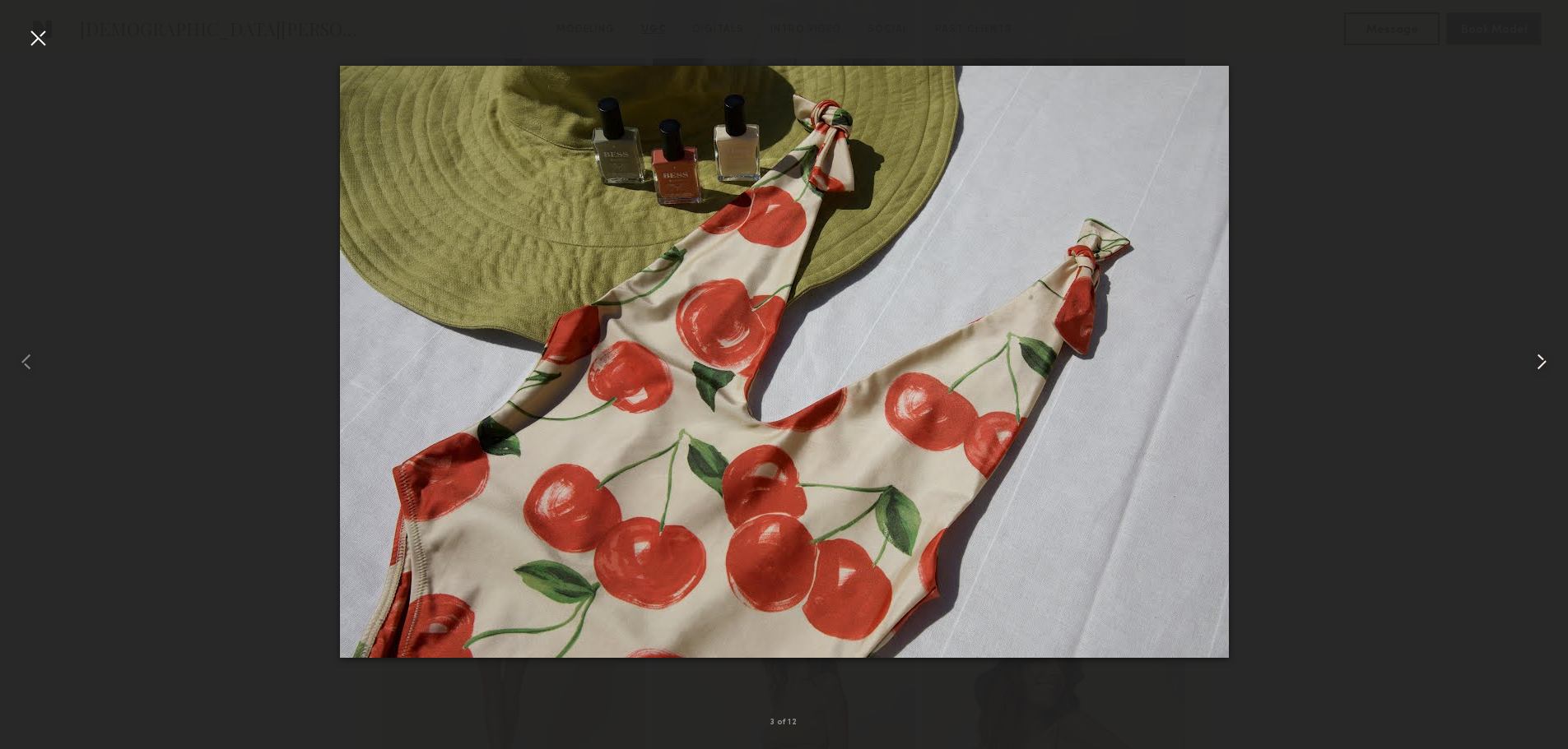
click at [1538, 357] on common-icon at bounding box center [1541, 362] width 27 height 27
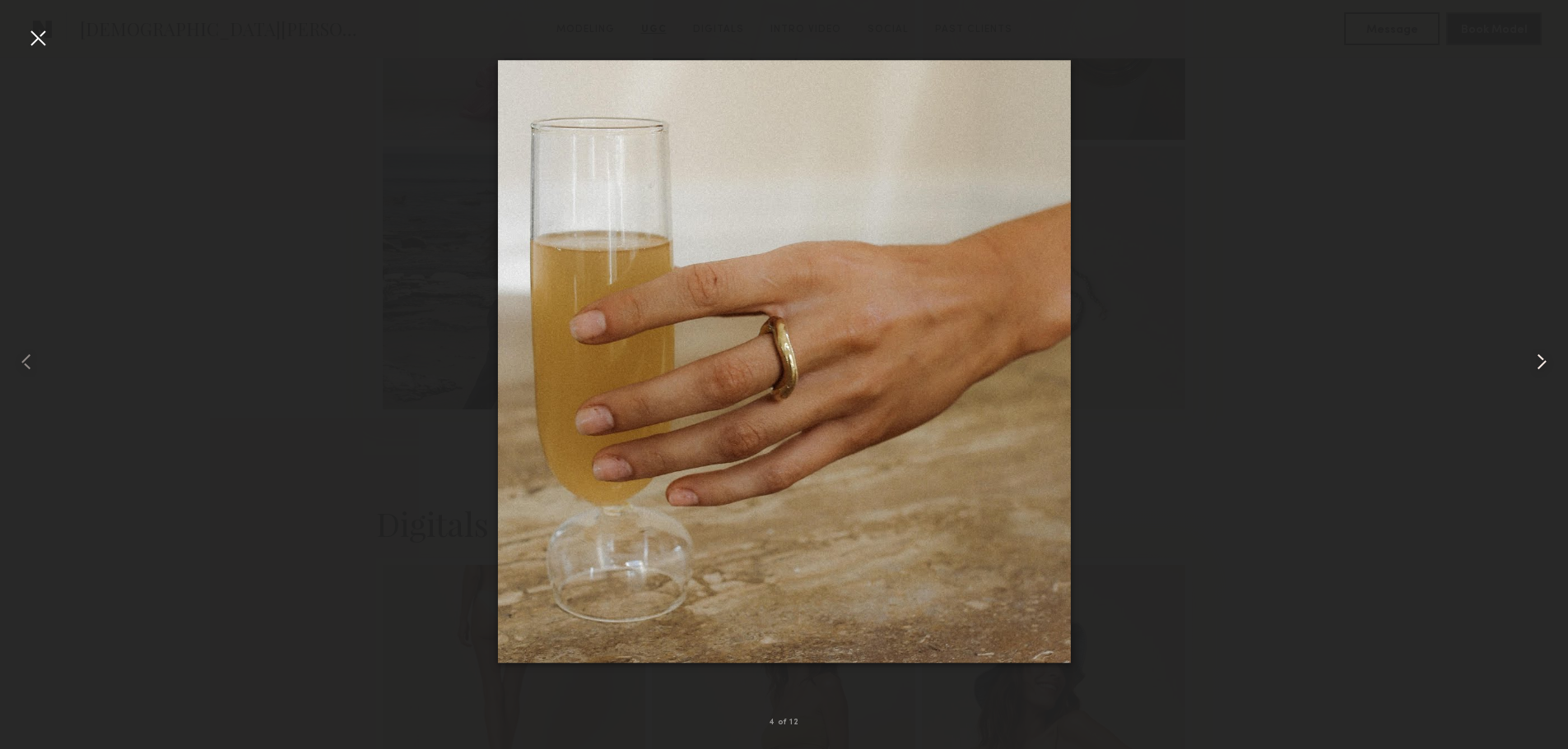
click at [1538, 357] on common-icon at bounding box center [1541, 362] width 27 height 27
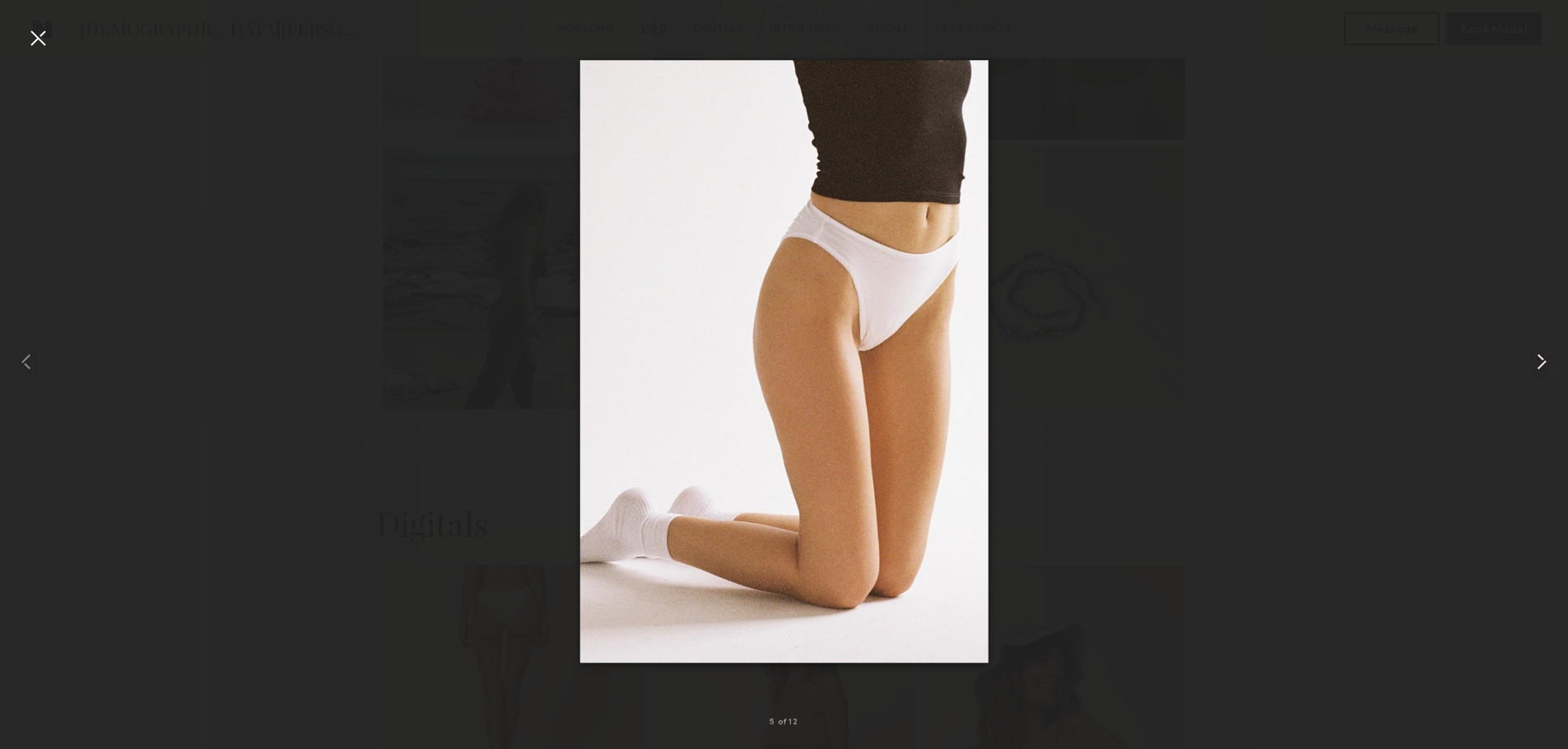
click at [1538, 357] on common-icon at bounding box center [1541, 362] width 27 height 27
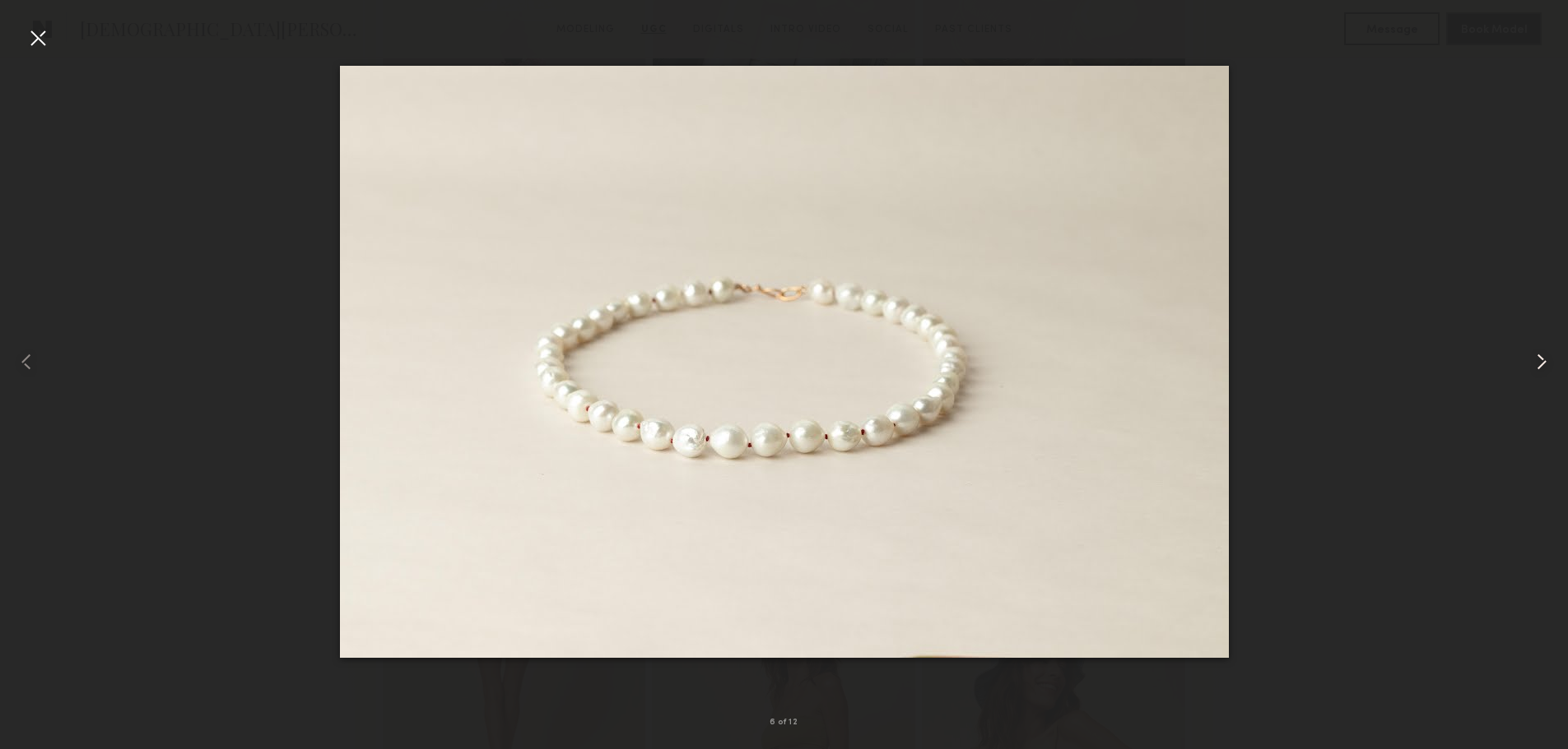
click at [1538, 357] on common-icon at bounding box center [1541, 362] width 27 height 27
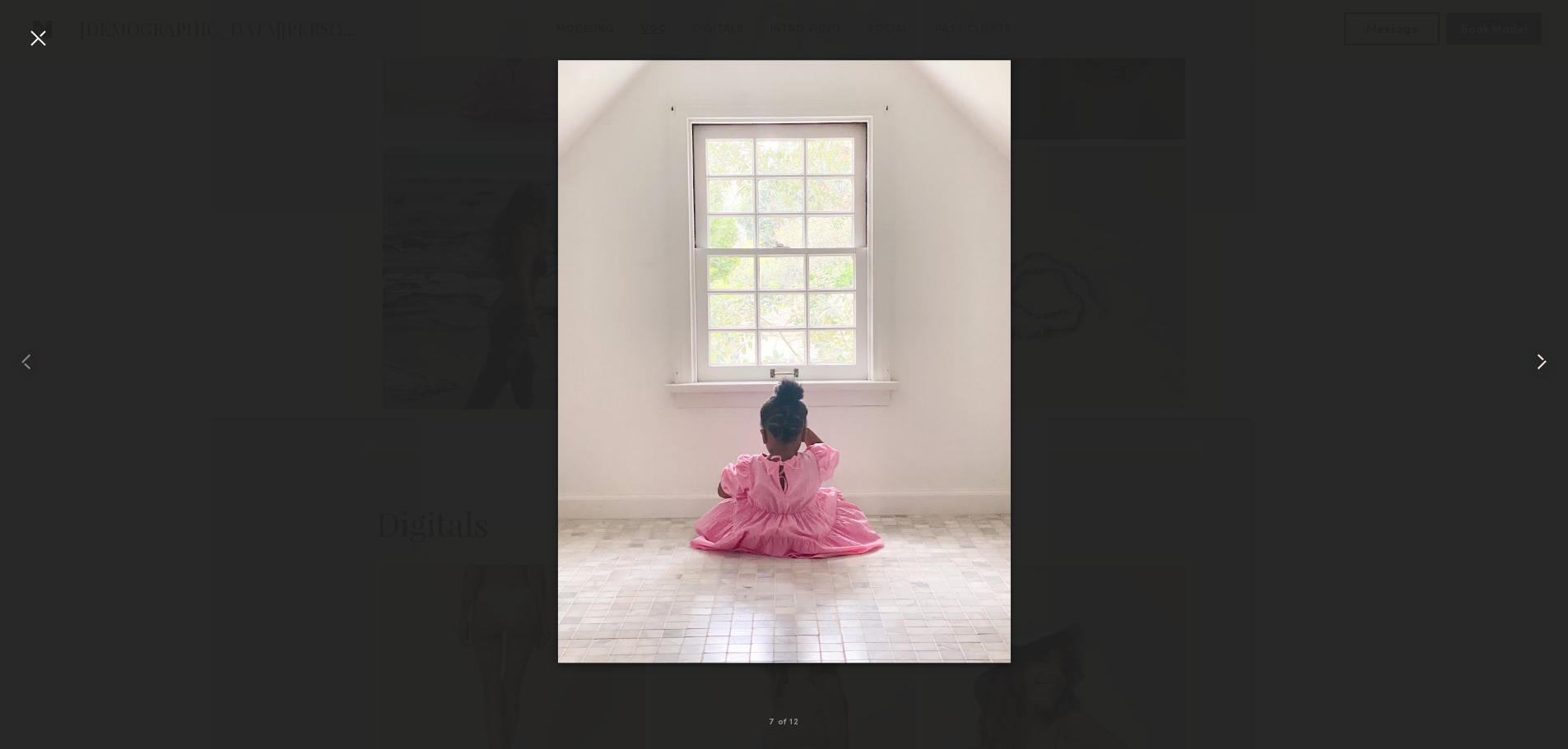
click at [1538, 357] on common-icon at bounding box center [1541, 362] width 27 height 27
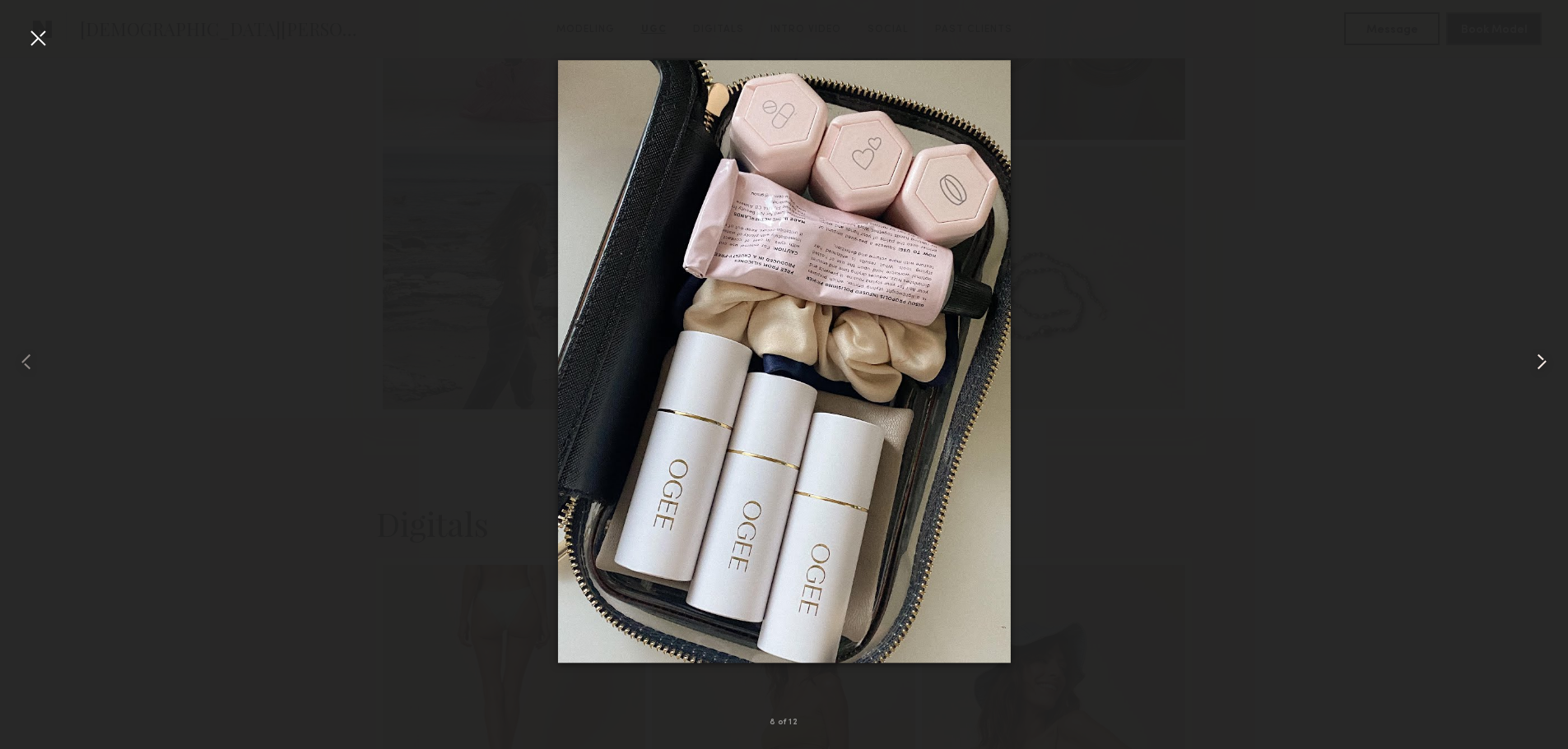
click at [1538, 357] on common-icon at bounding box center [1541, 362] width 27 height 27
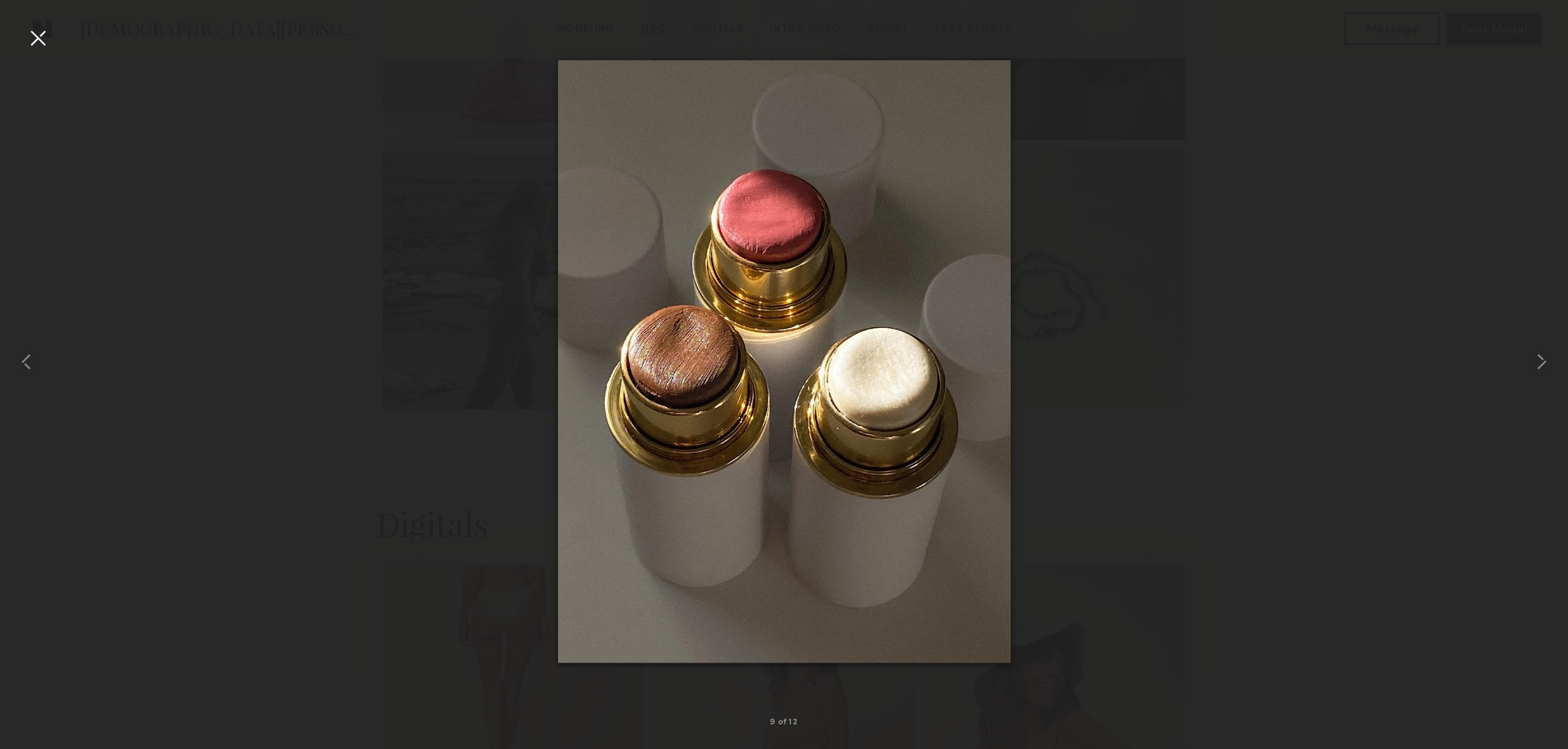
click at [46, 40] on div at bounding box center [38, 38] width 27 height 27
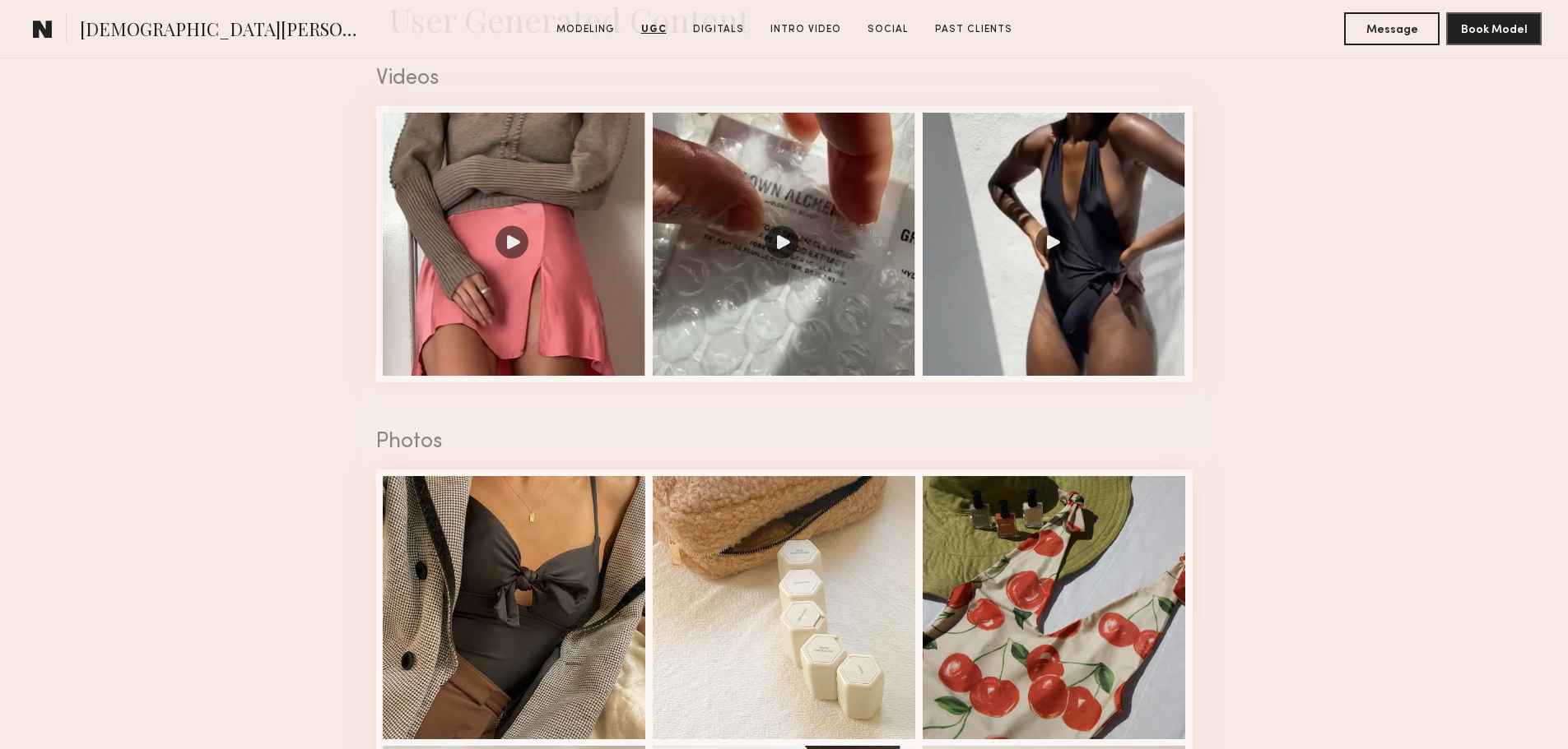
scroll to position [2550, 0]
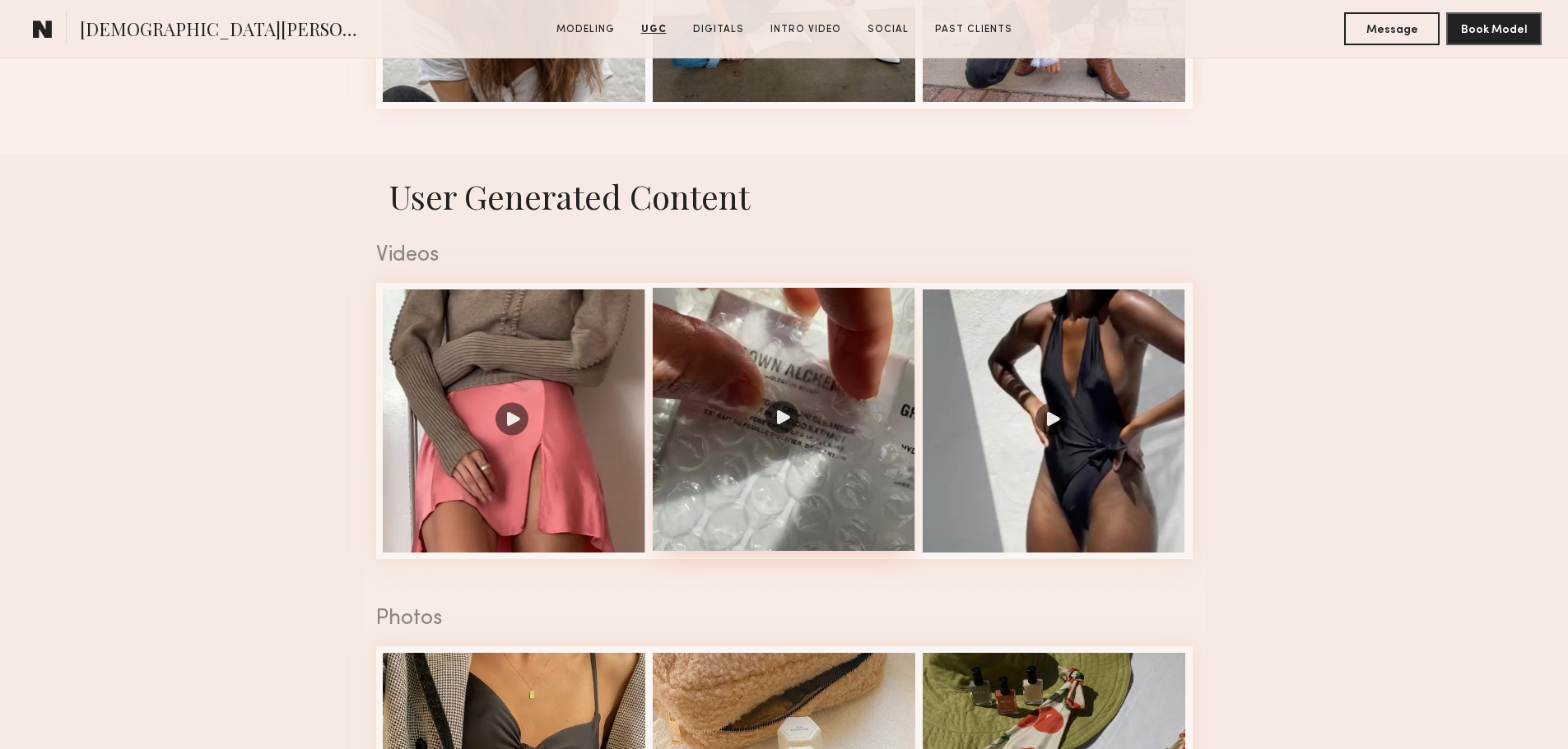
click at [778, 333] on div at bounding box center [784, 419] width 264 height 264
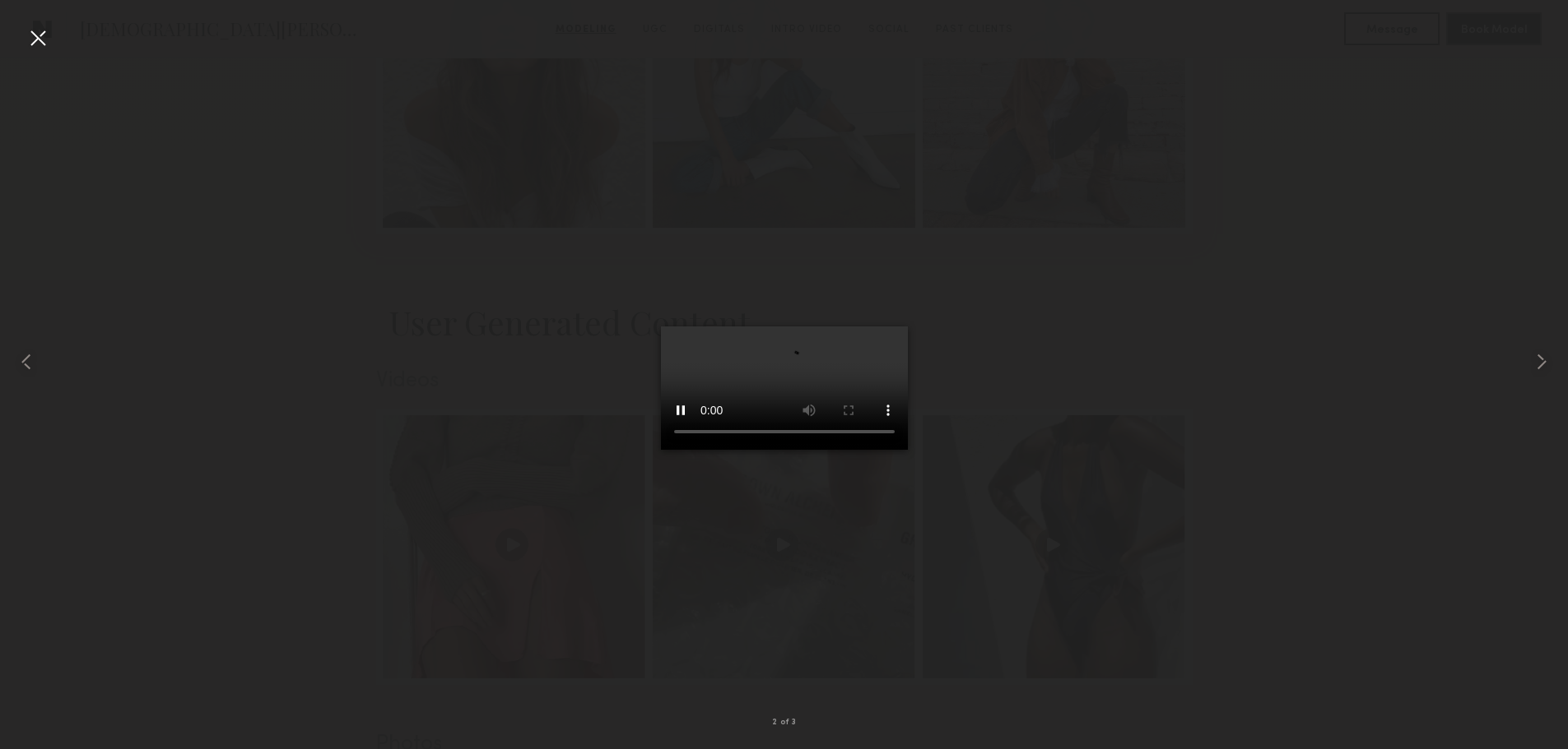
scroll to position [2385, 0]
click at [48, 31] on div at bounding box center [38, 38] width 27 height 27
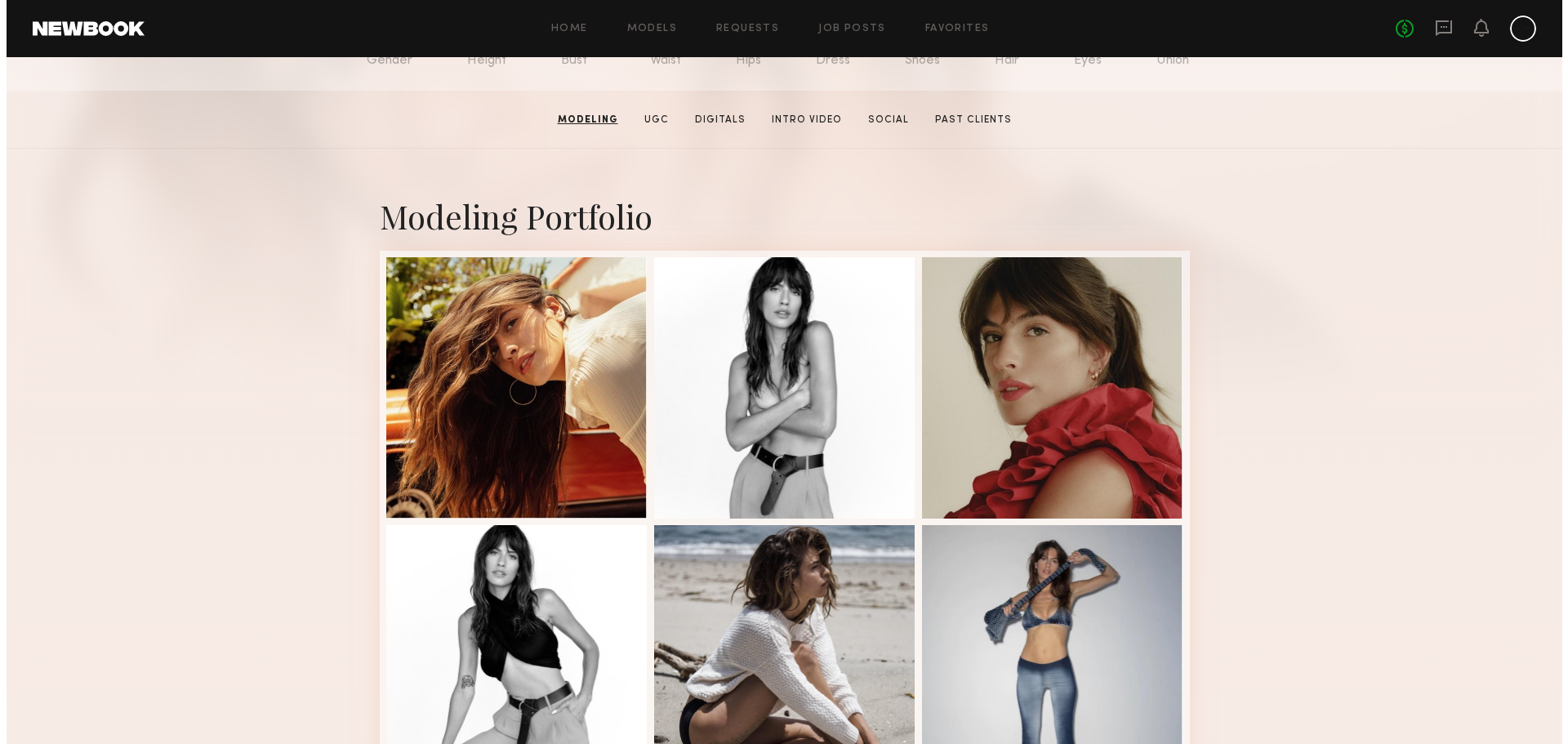
scroll to position [0, 0]
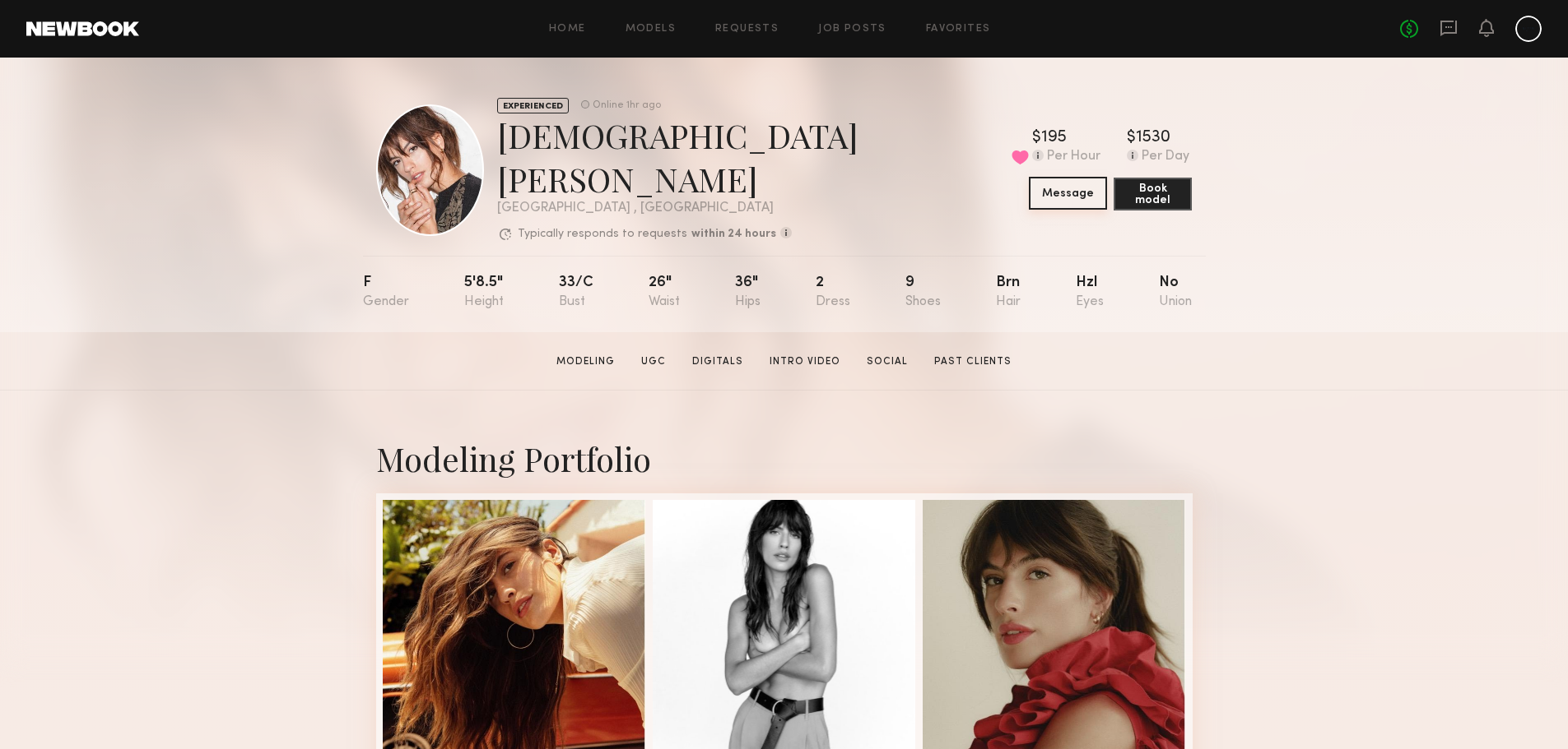
click at [1029, 201] on button "Message" at bounding box center [1068, 194] width 78 height 33
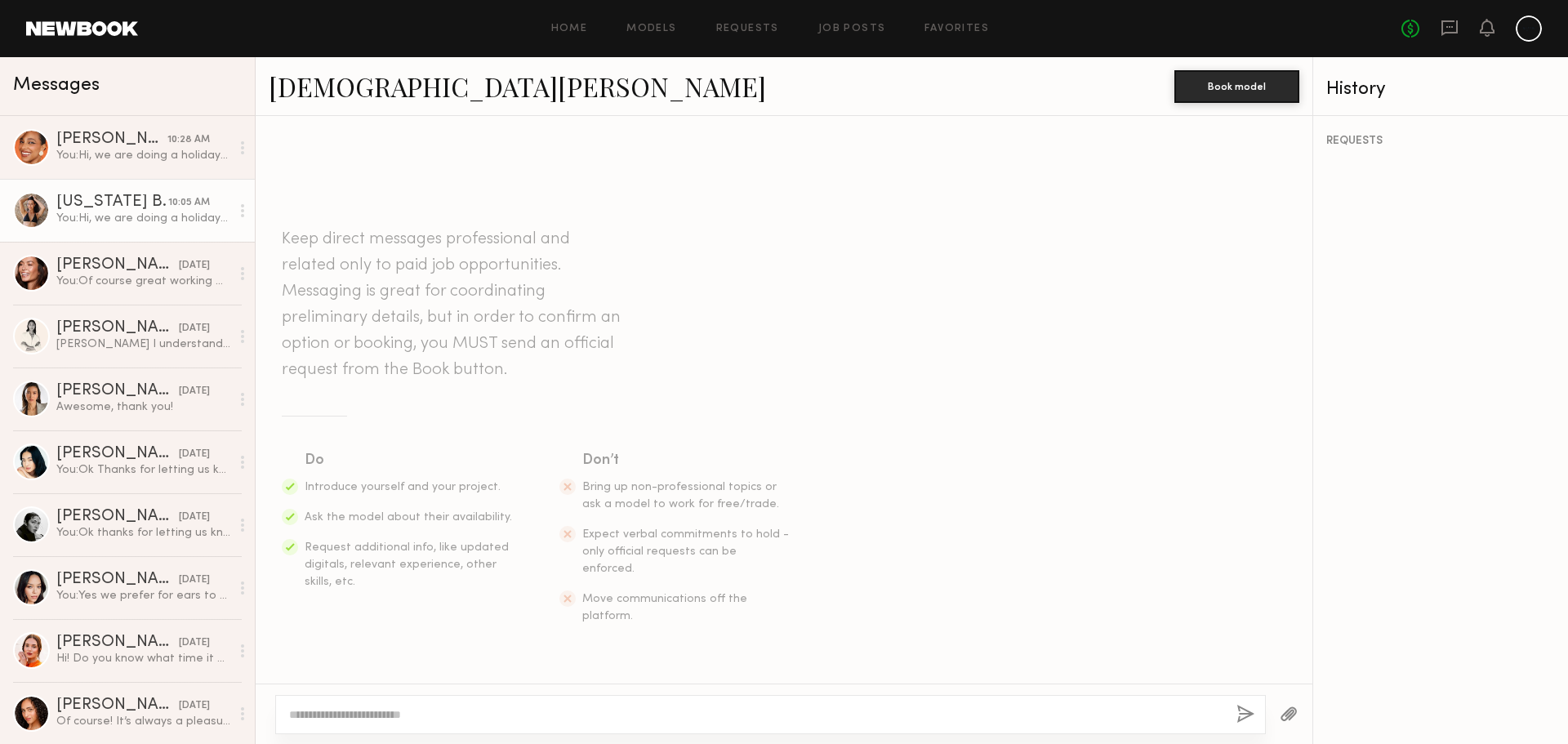
click at [90, 220] on div "You: Hi, we are doing a holiday shoot for my jewelry line Rizen. Would you be a…" at bounding box center [143, 218] width 174 height 16
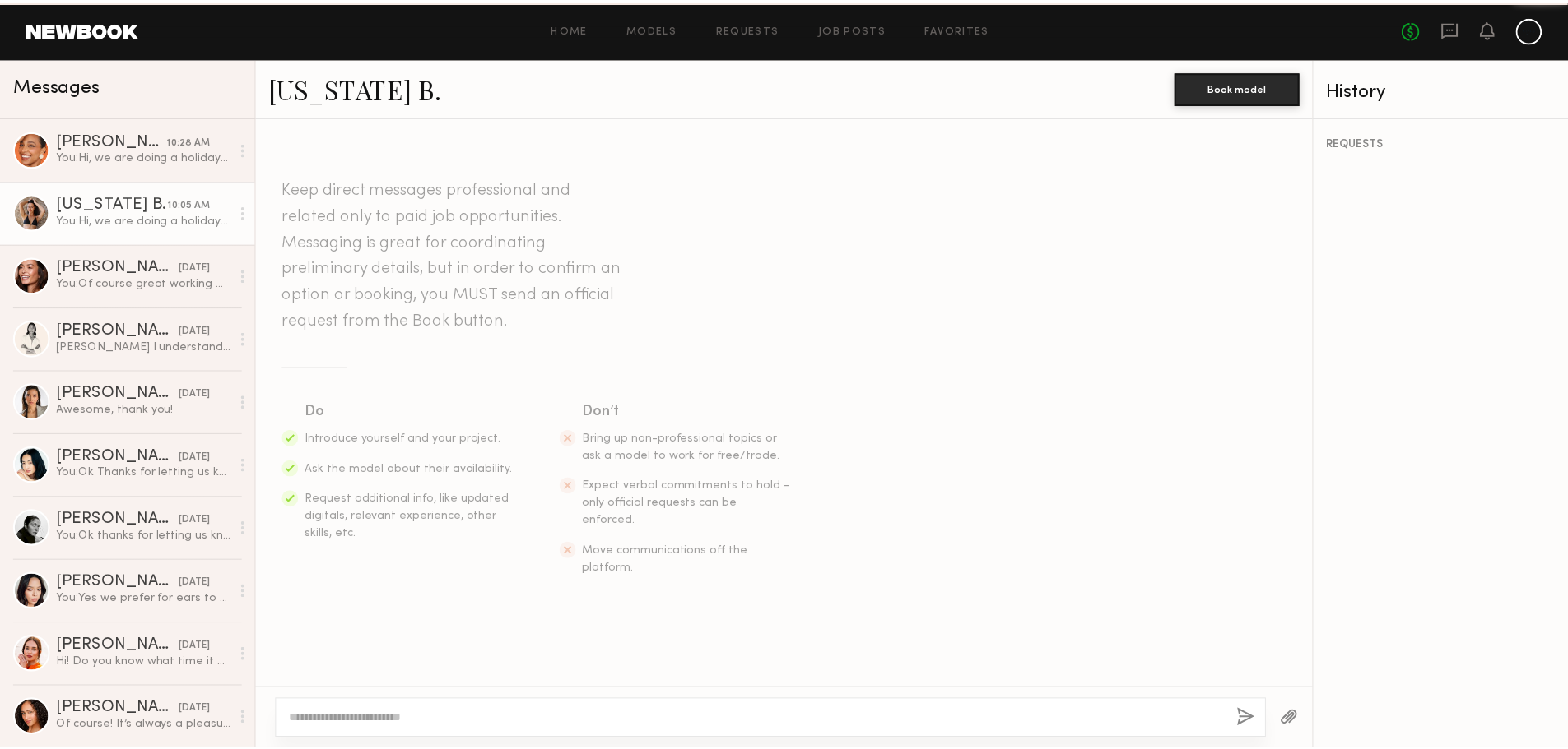
scroll to position [174, 0]
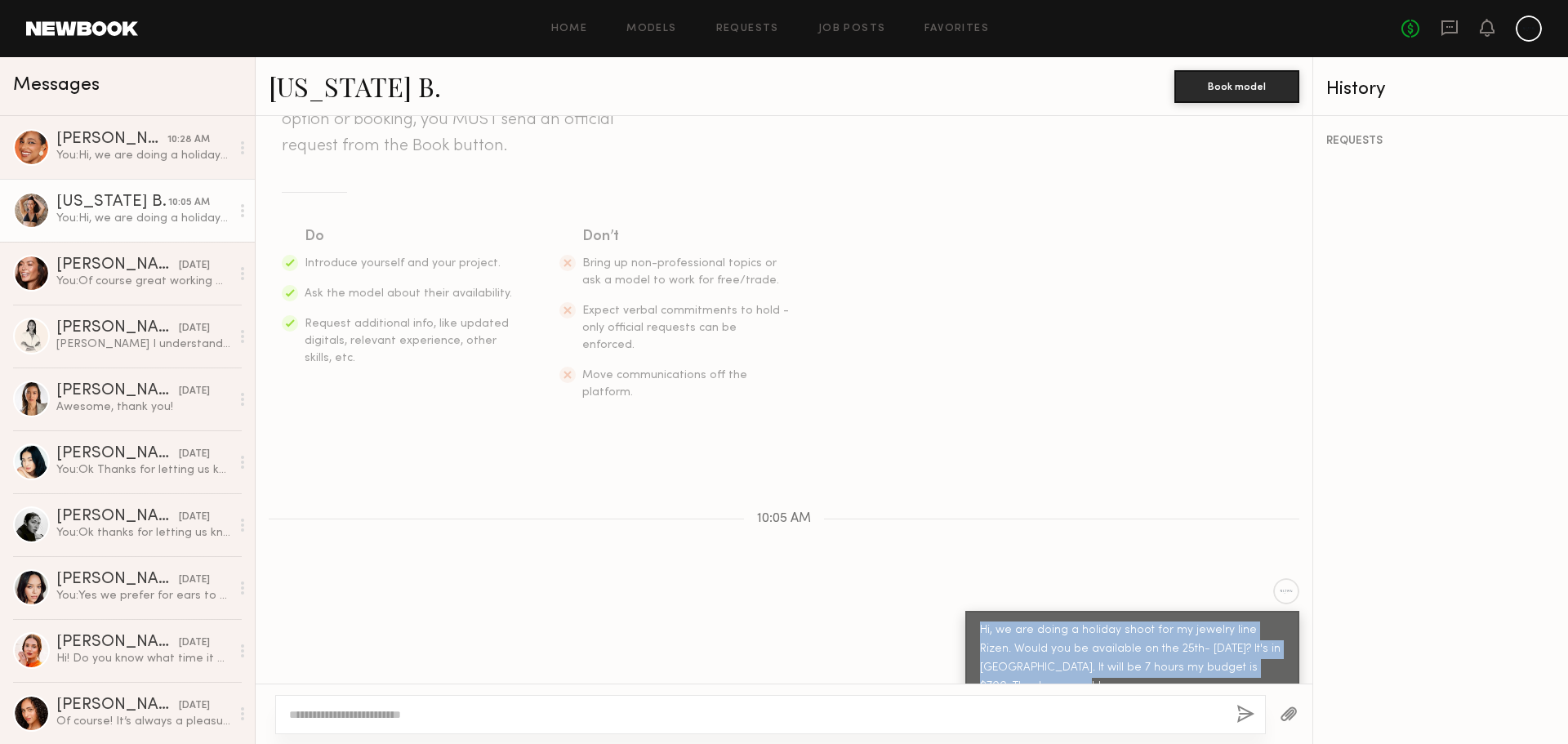
drag, startPoint x: 1008, startPoint y: 649, endPoint x: 944, endPoint y: 585, distance: 90.5
click at [944, 585] on div "Hi, we are doing a holiday shoot for my jewelry line Rizen. Would you be availa…" at bounding box center [784, 642] width 1056 height 128
copy div "Hi, we are doing a holiday shoot for my jewelry line Rizen. Would you be availa…"
click at [943, 26] on link "Favorites" at bounding box center [956, 29] width 64 height 11
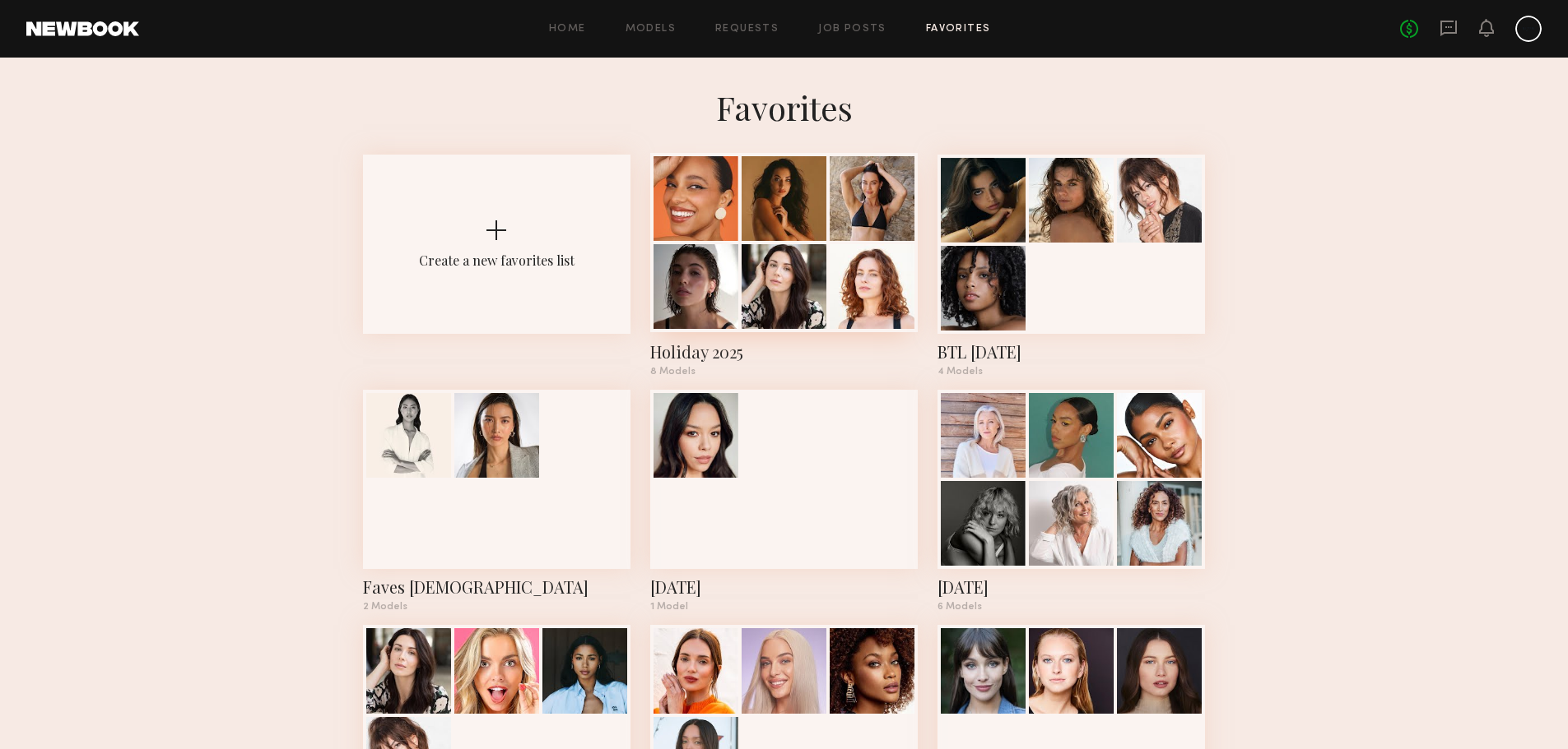
click at [812, 301] on div at bounding box center [784, 287] width 85 height 85
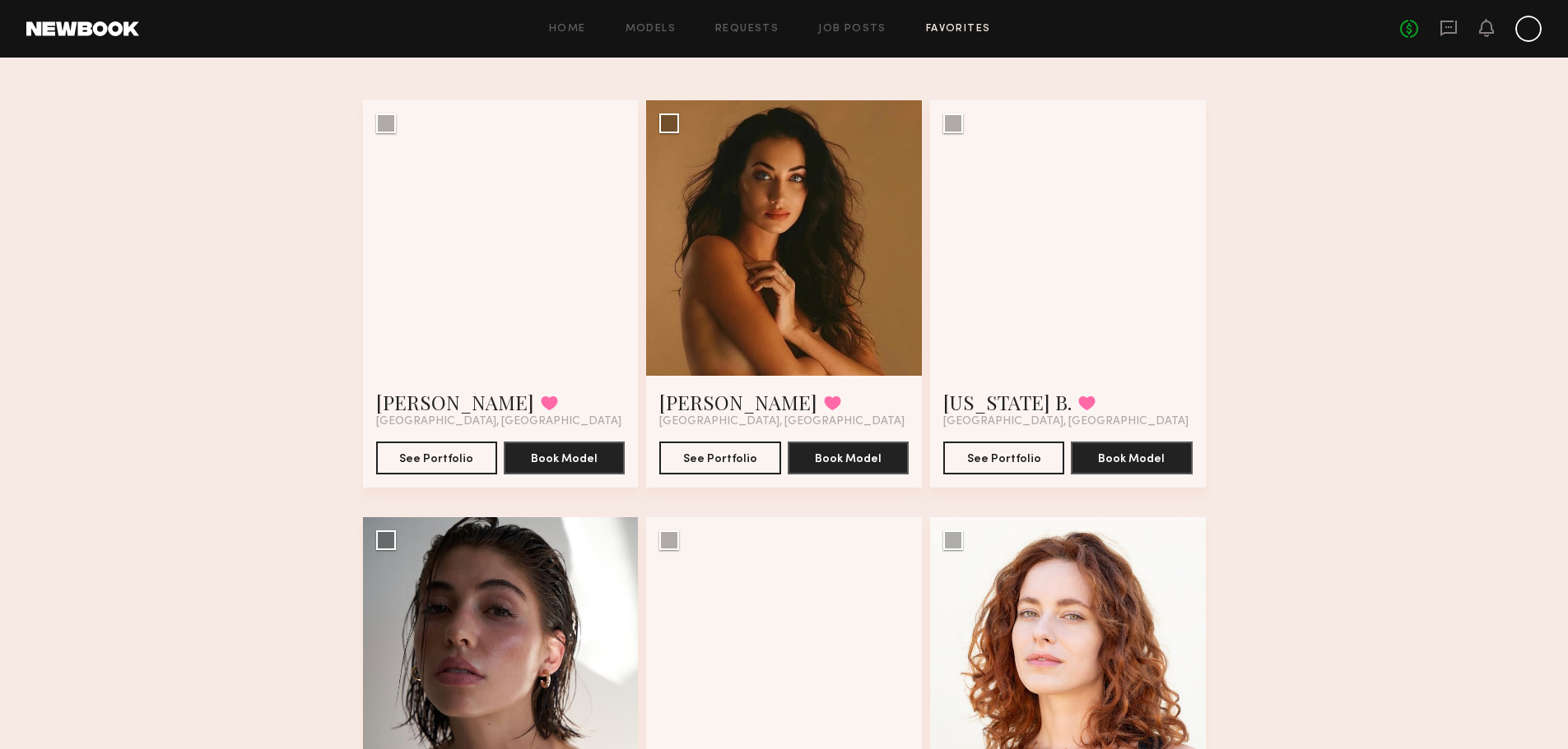
scroll to position [62, 0]
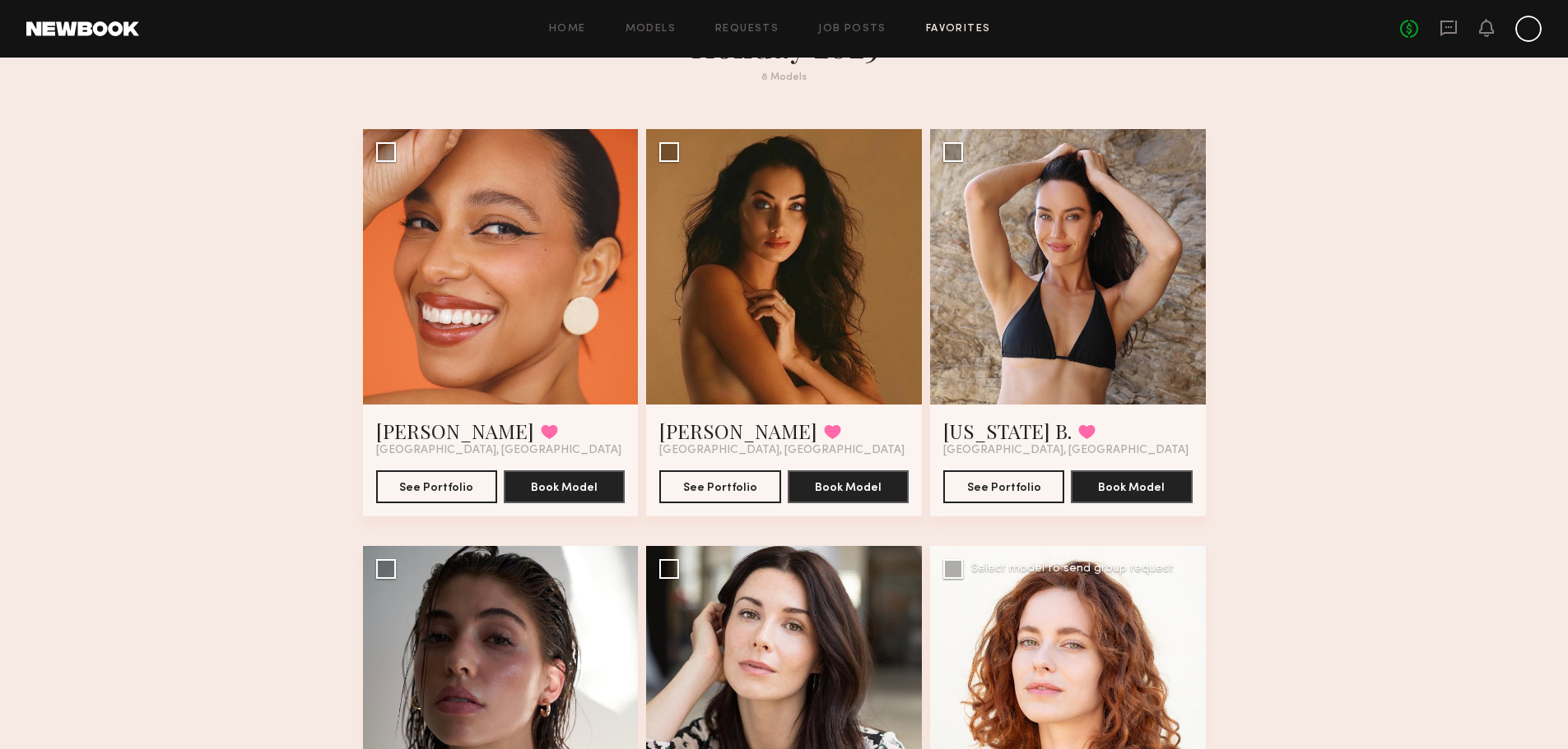
click at [1047, 614] on div at bounding box center [1067, 683] width 275 height 275
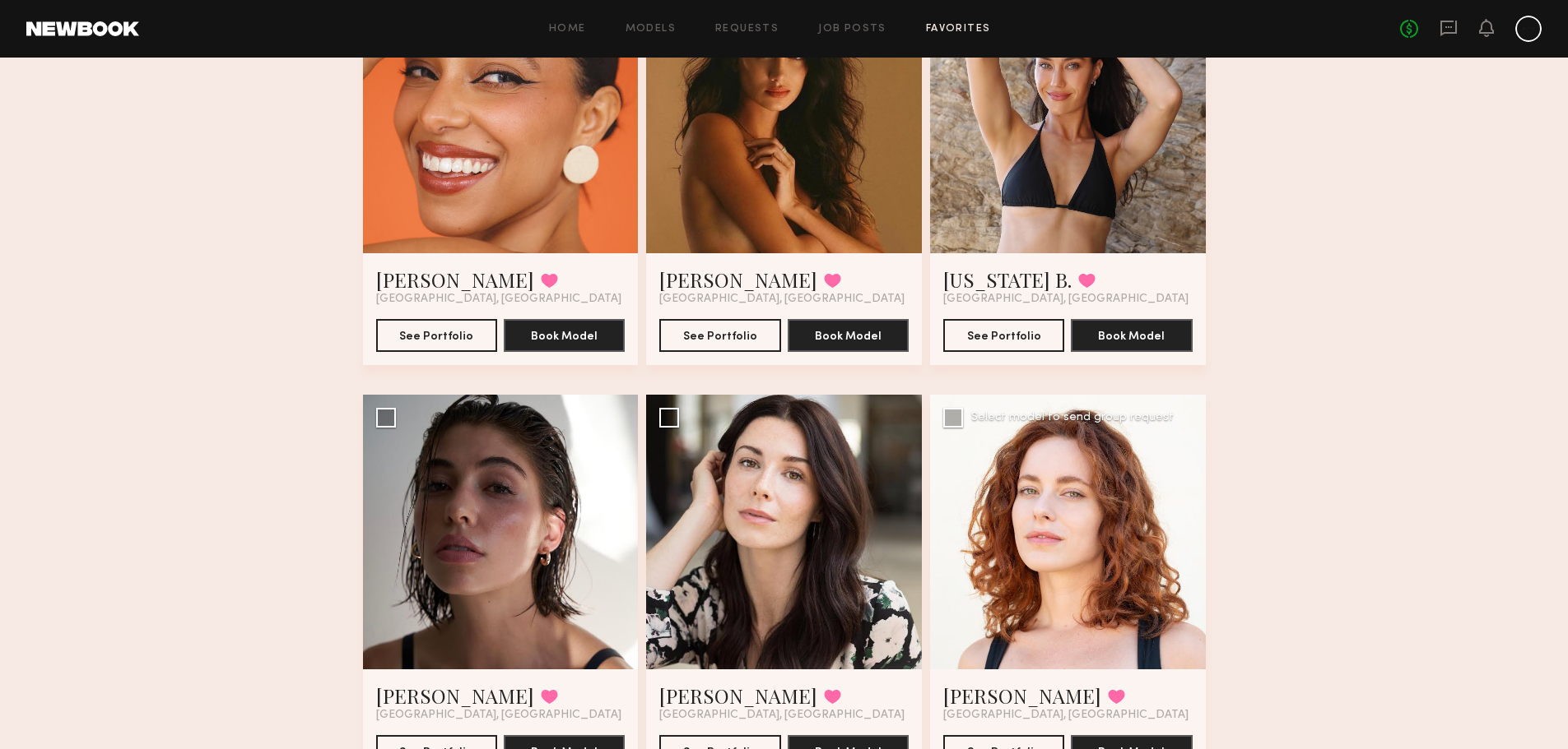
scroll to position [227, 0]
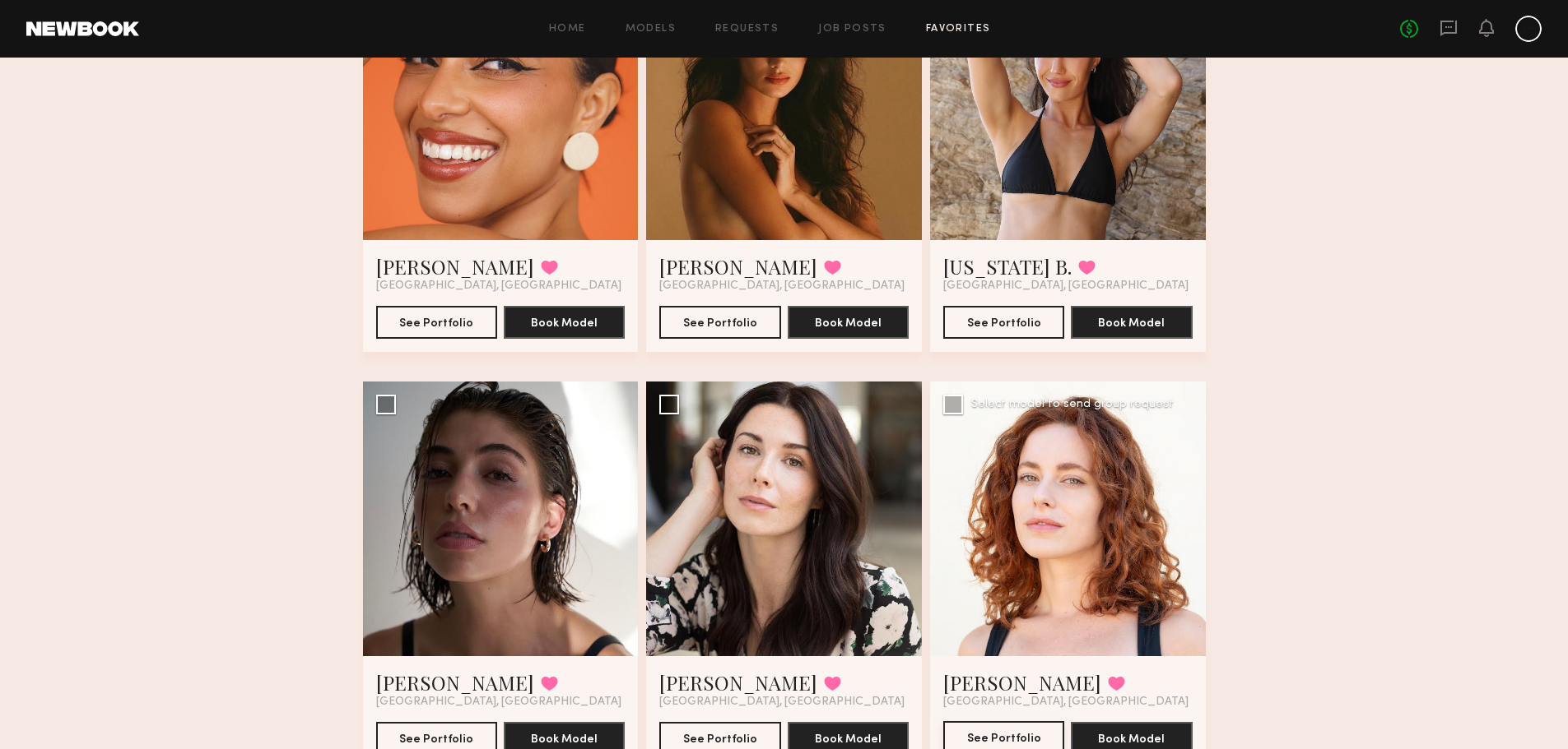
click at [981, 733] on button "See Portfolio" at bounding box center [1003, 738] width 121 height 33
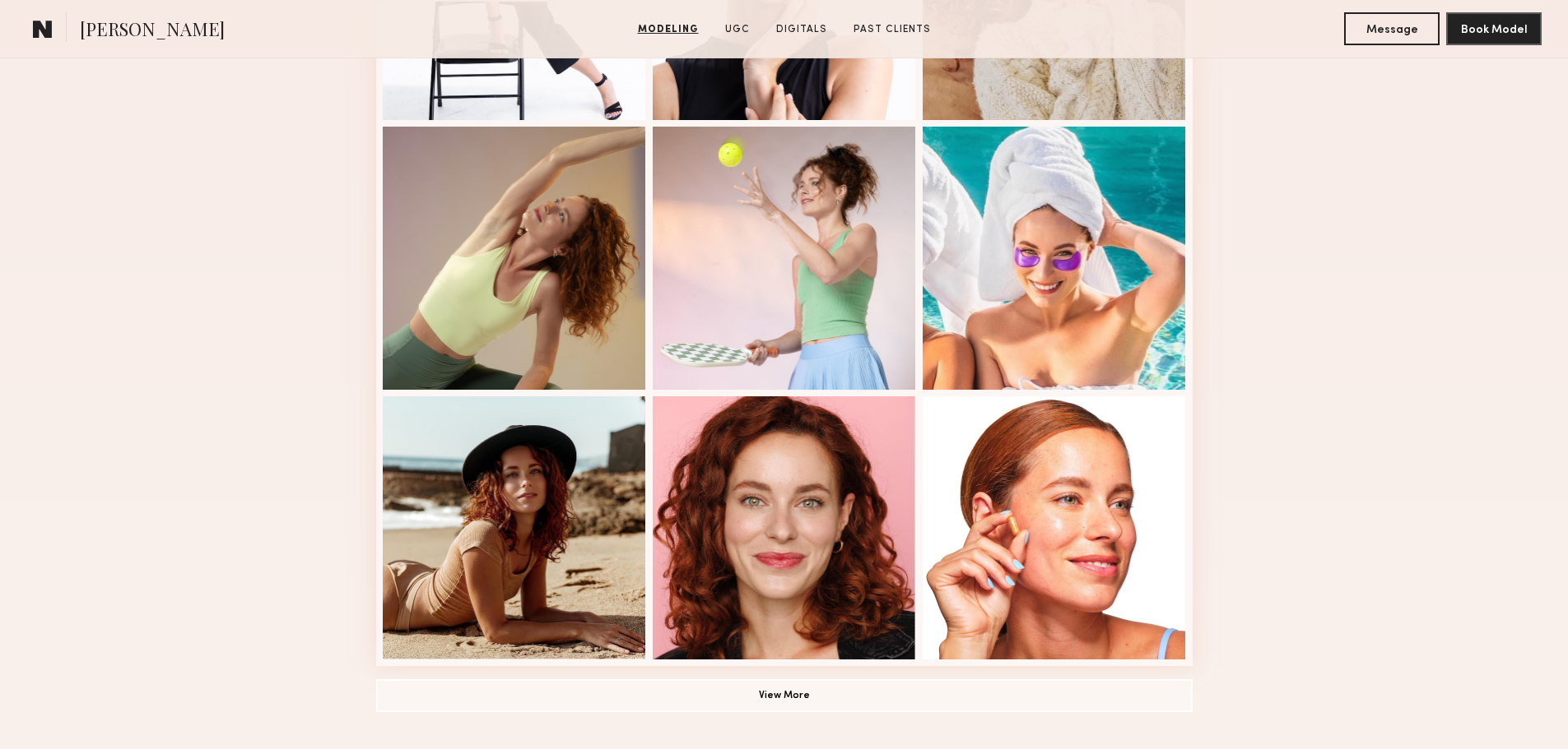
scroll to position [1069, 0]
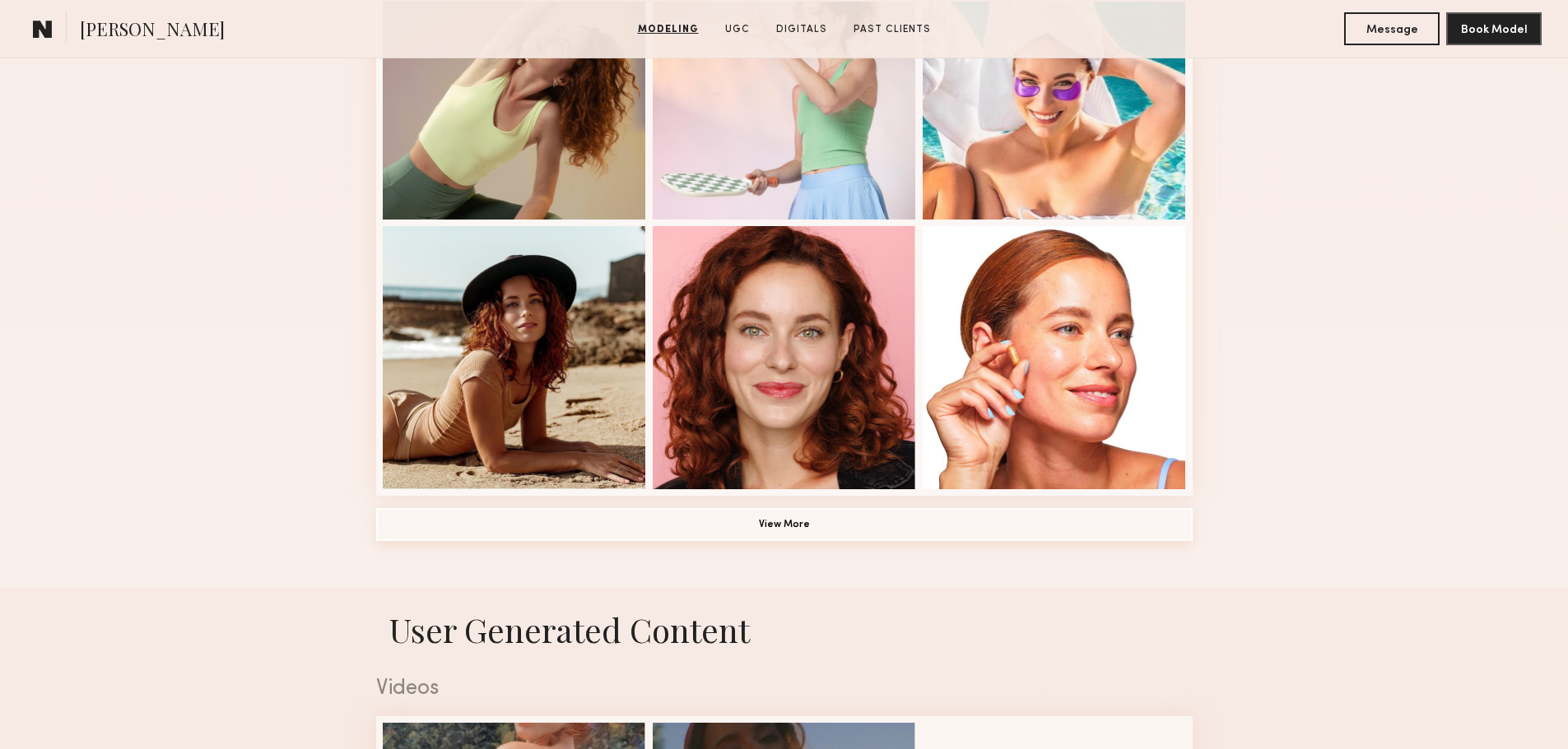
click at [927, 541] on button "View More" at bounding box center [784, 525] width 817 height 33
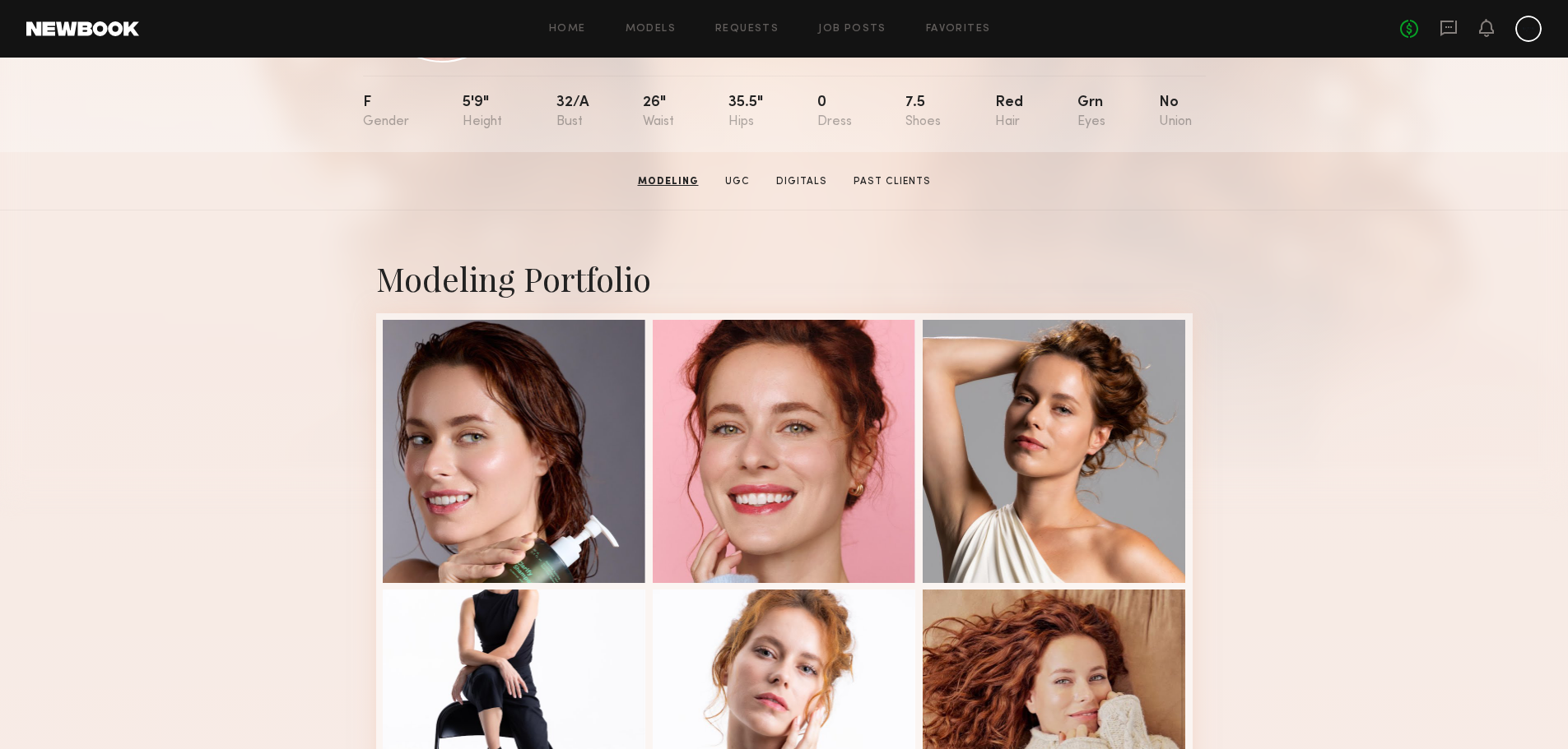
scroll to position [0, 0]
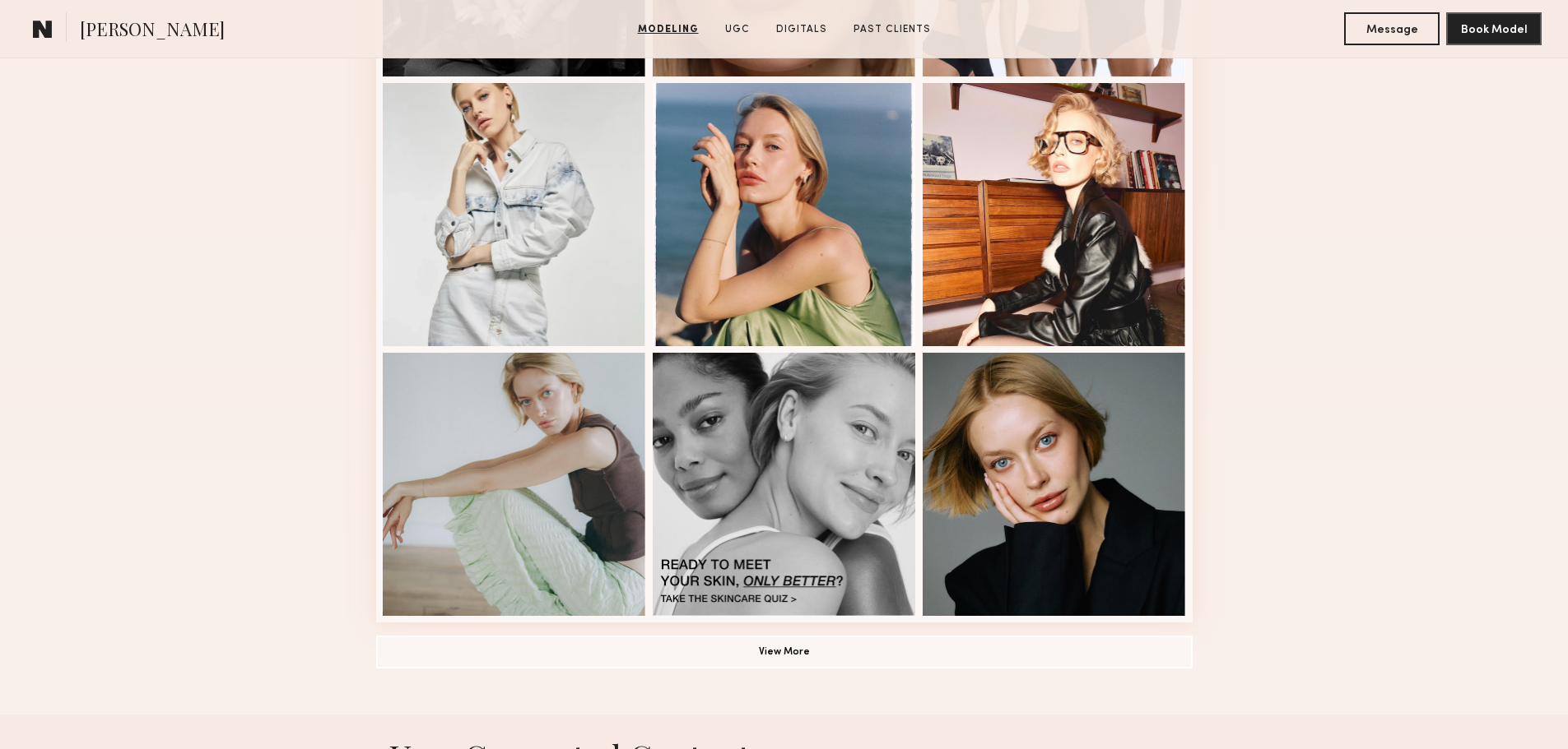
scroll to position [987, 0]
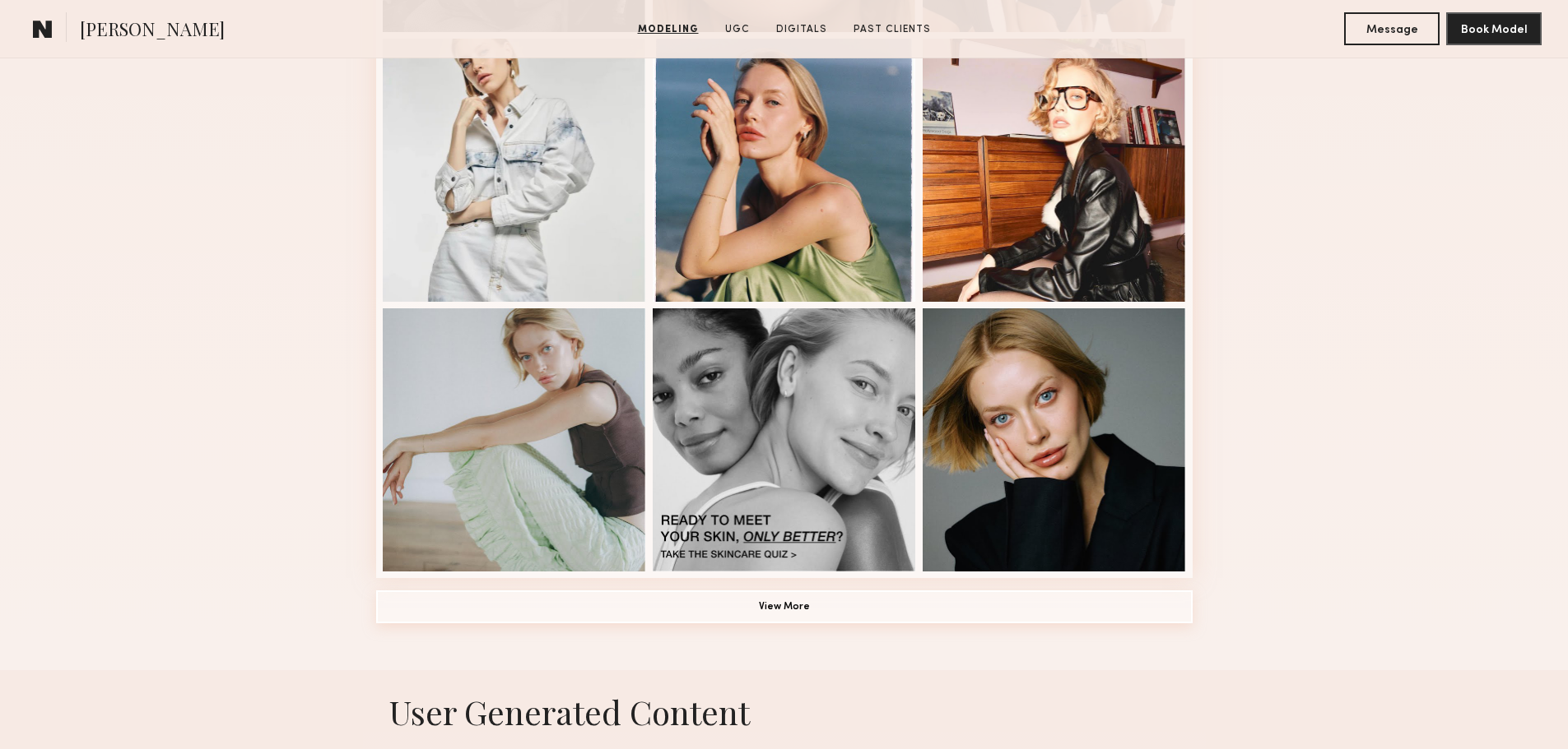
click at [657, 620] on button "View More" at bounding box center [784, 607] width 817 height 33
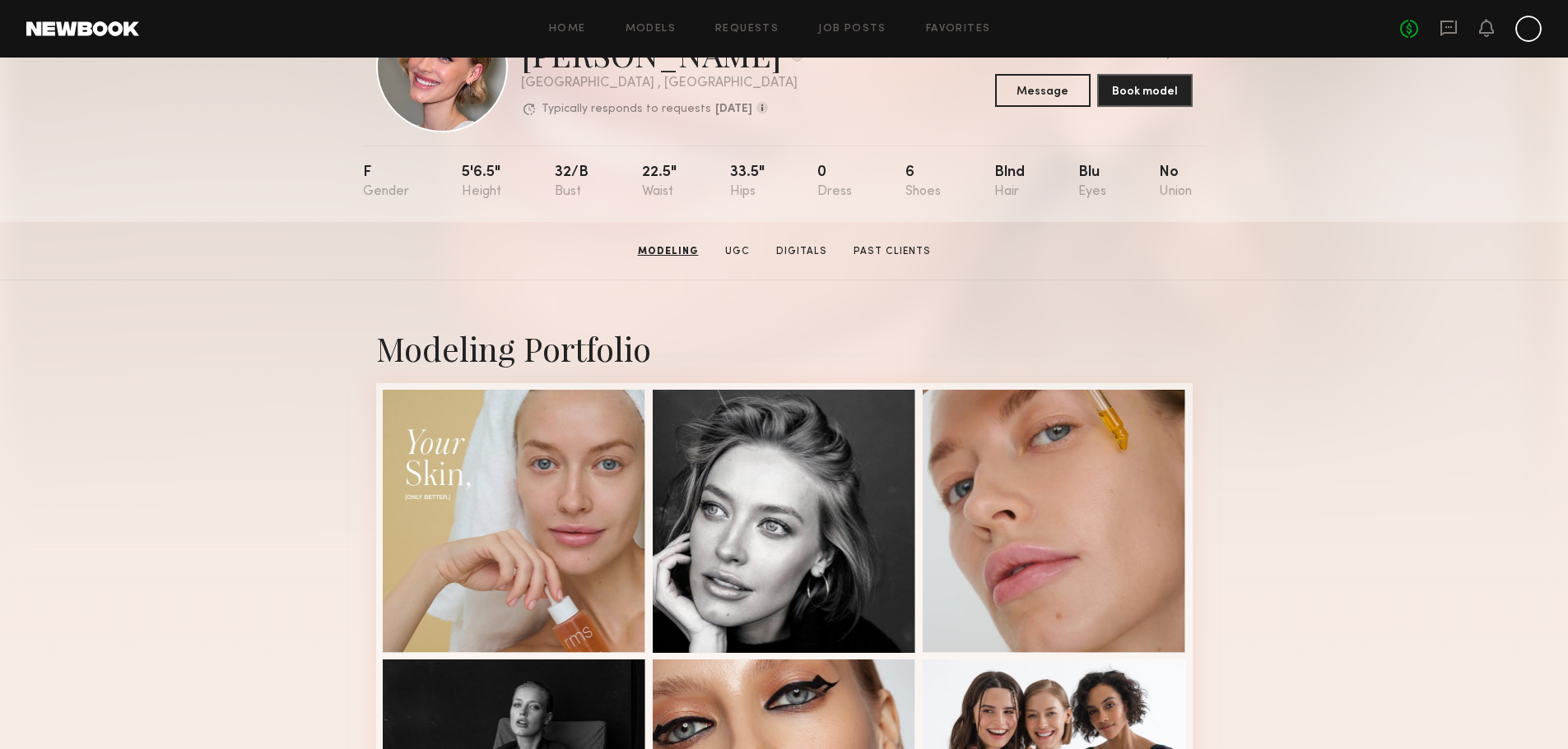
scroll to position [82, 0]
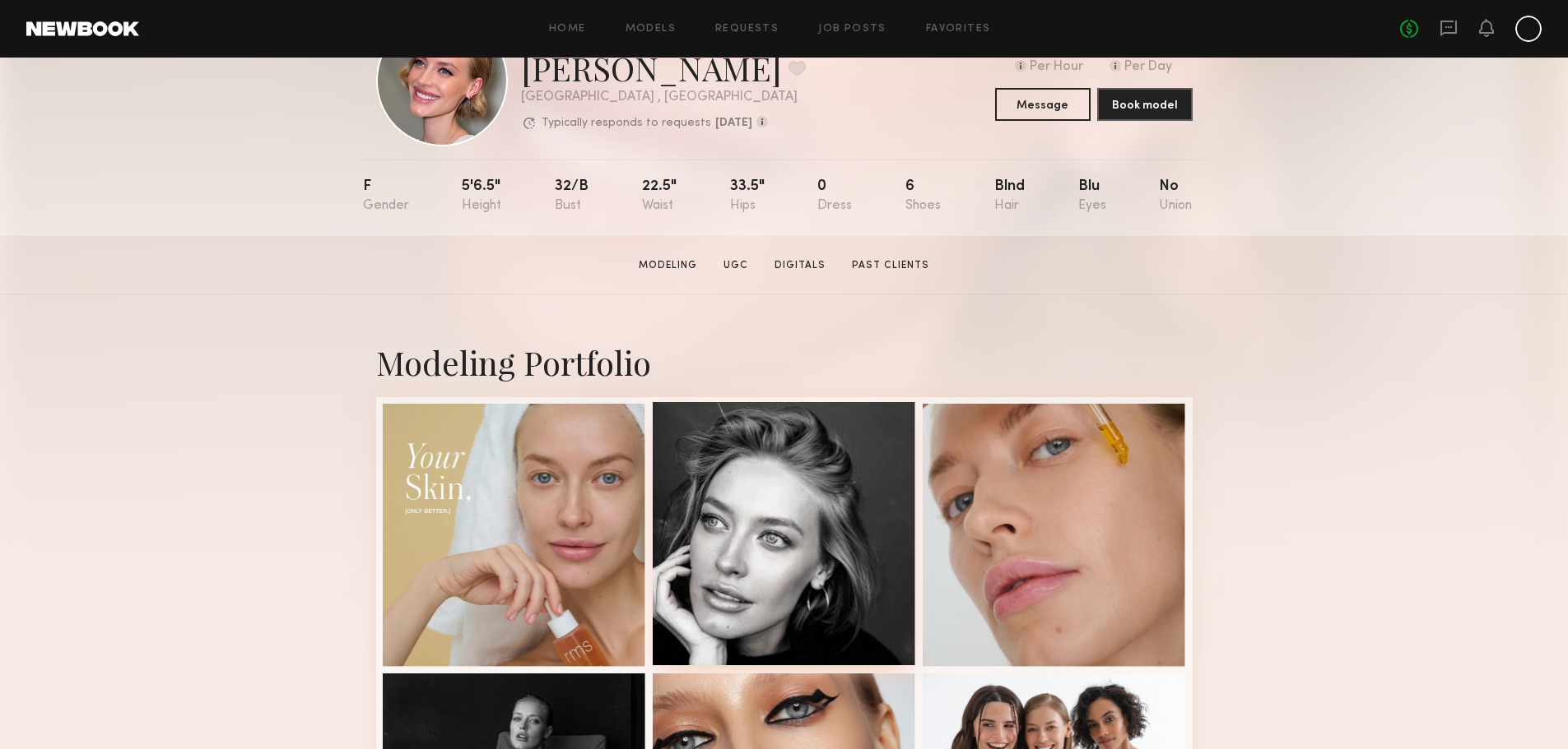
click at [766, 542] on div at bounding box center [784, 534] width 264 height 264
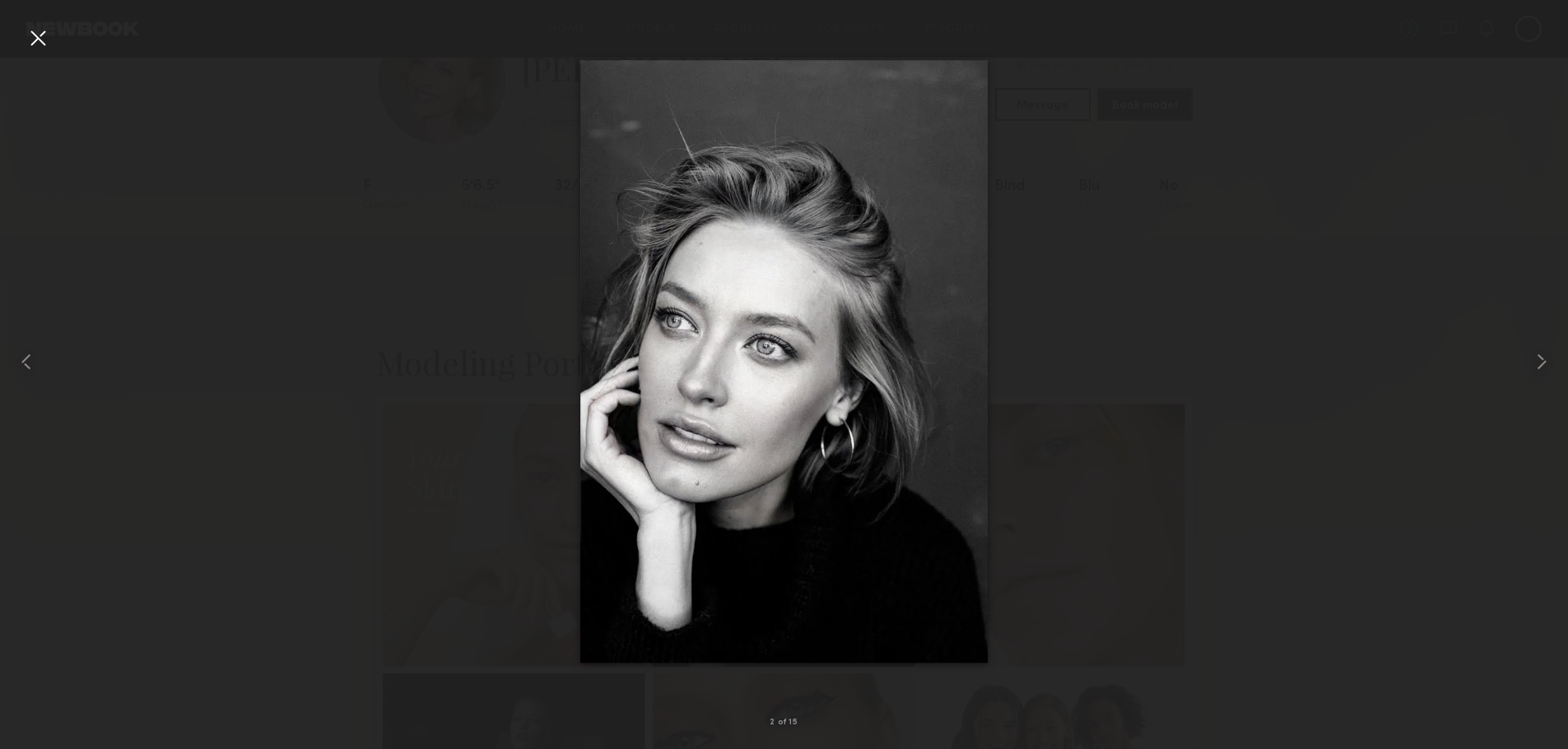
click at [41, 41] on div at bounding box center [38, 38] width 27 height 27
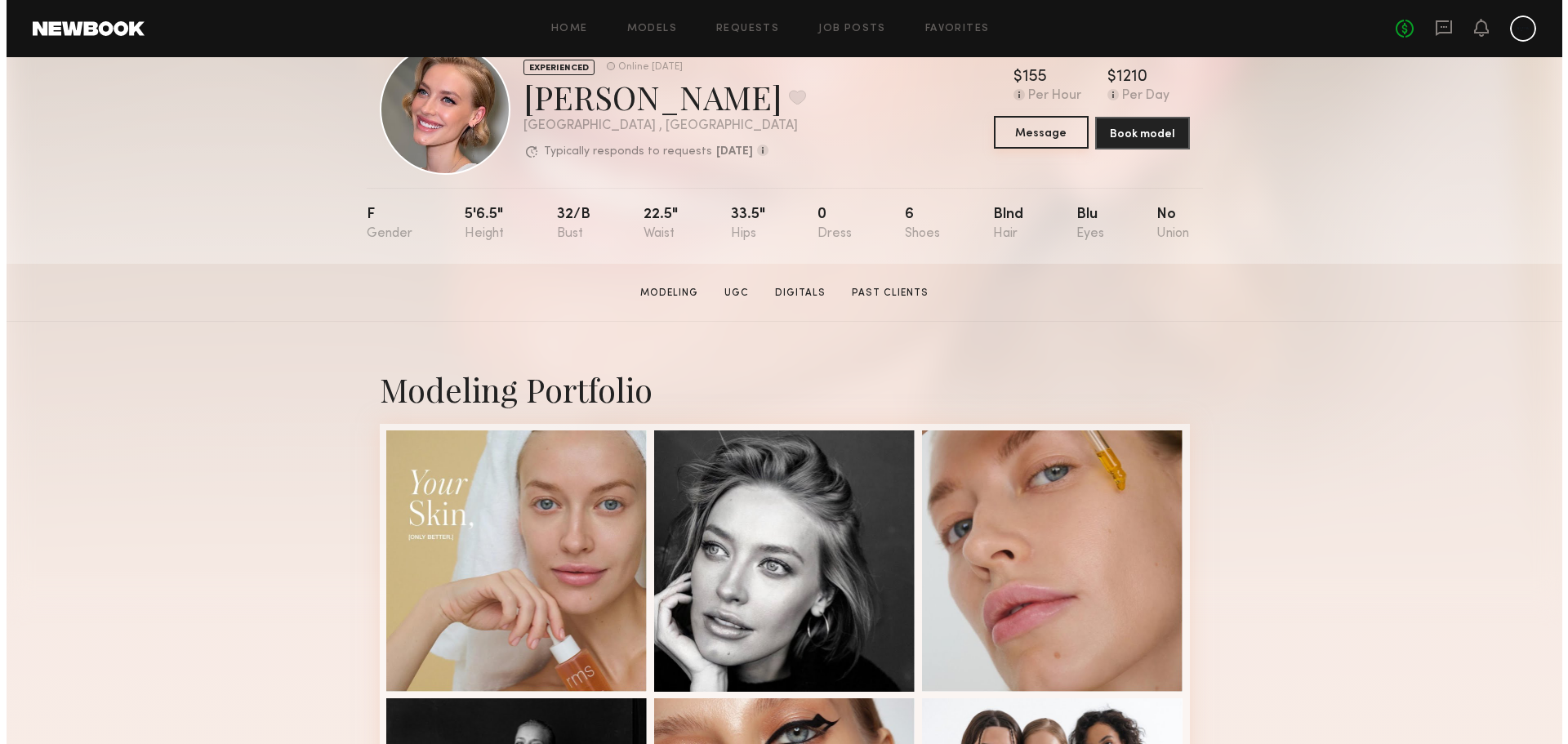
scroll to position [0, 0]
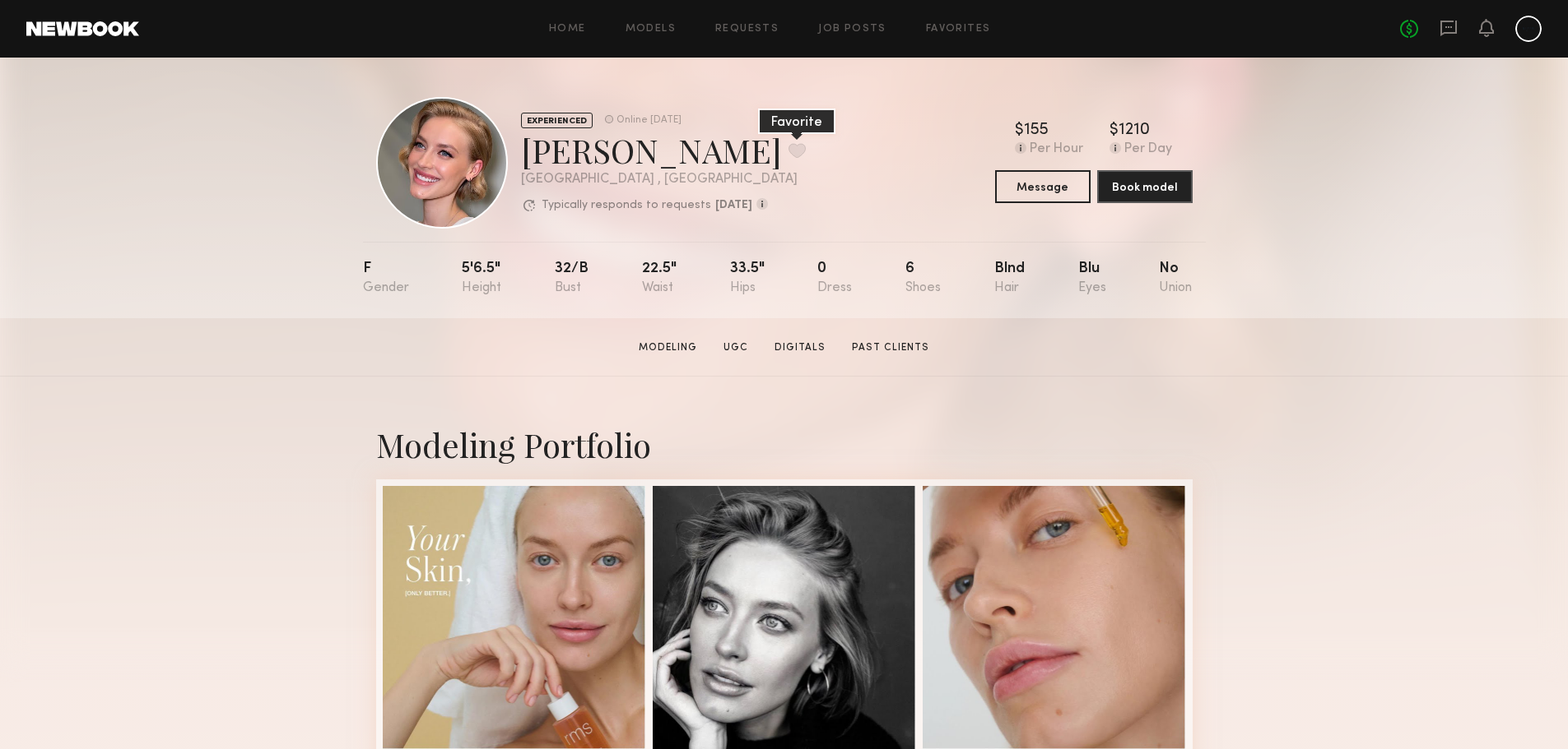
click at [789, 155] on button at bounding box center [797, 150] width 17 height 15
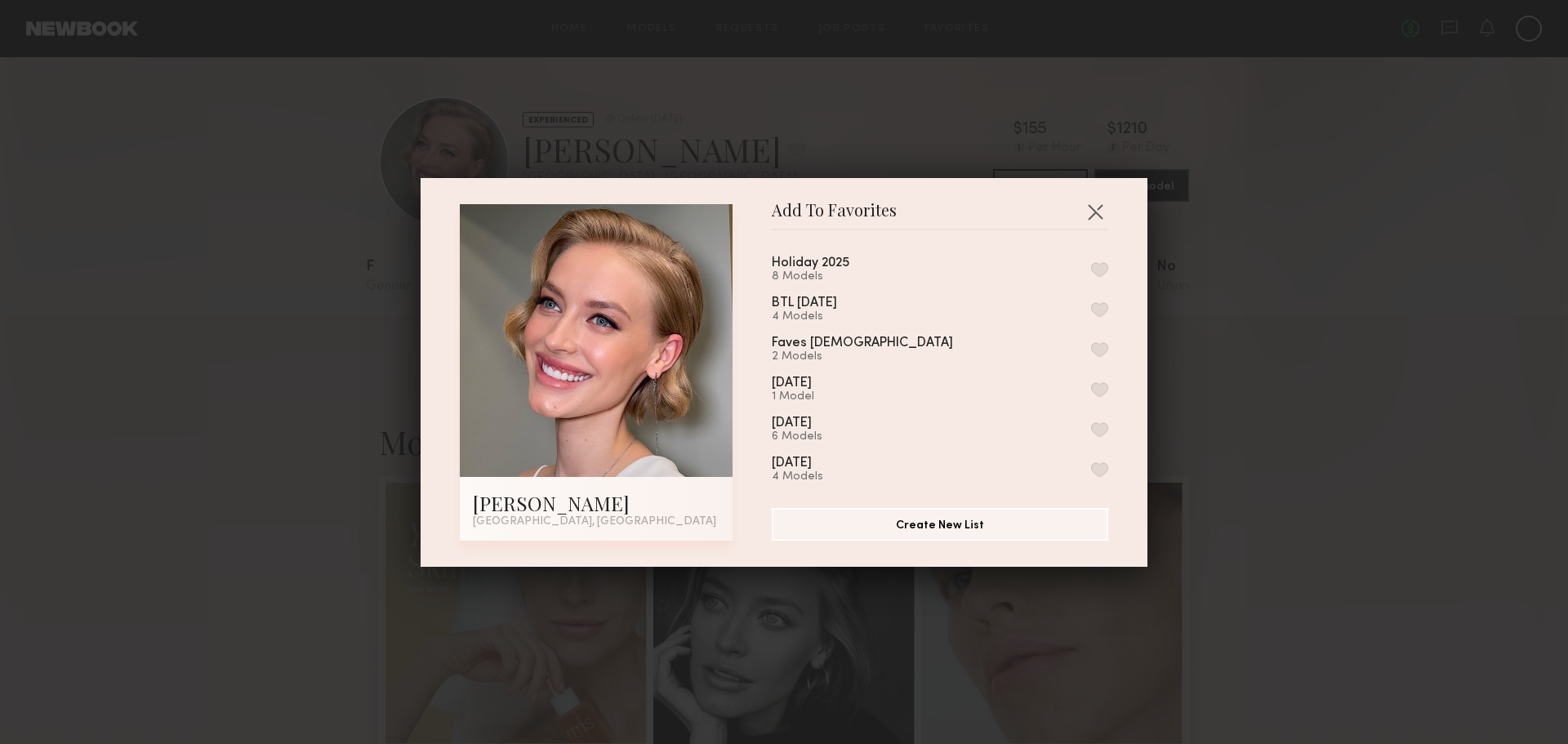
click at [1091, 263] on button "button" at bounding box center [1099, 270] width 17 height 15
click at [1089, 215] on button "button" at bounding box center [1095, 211] width 26 height 26
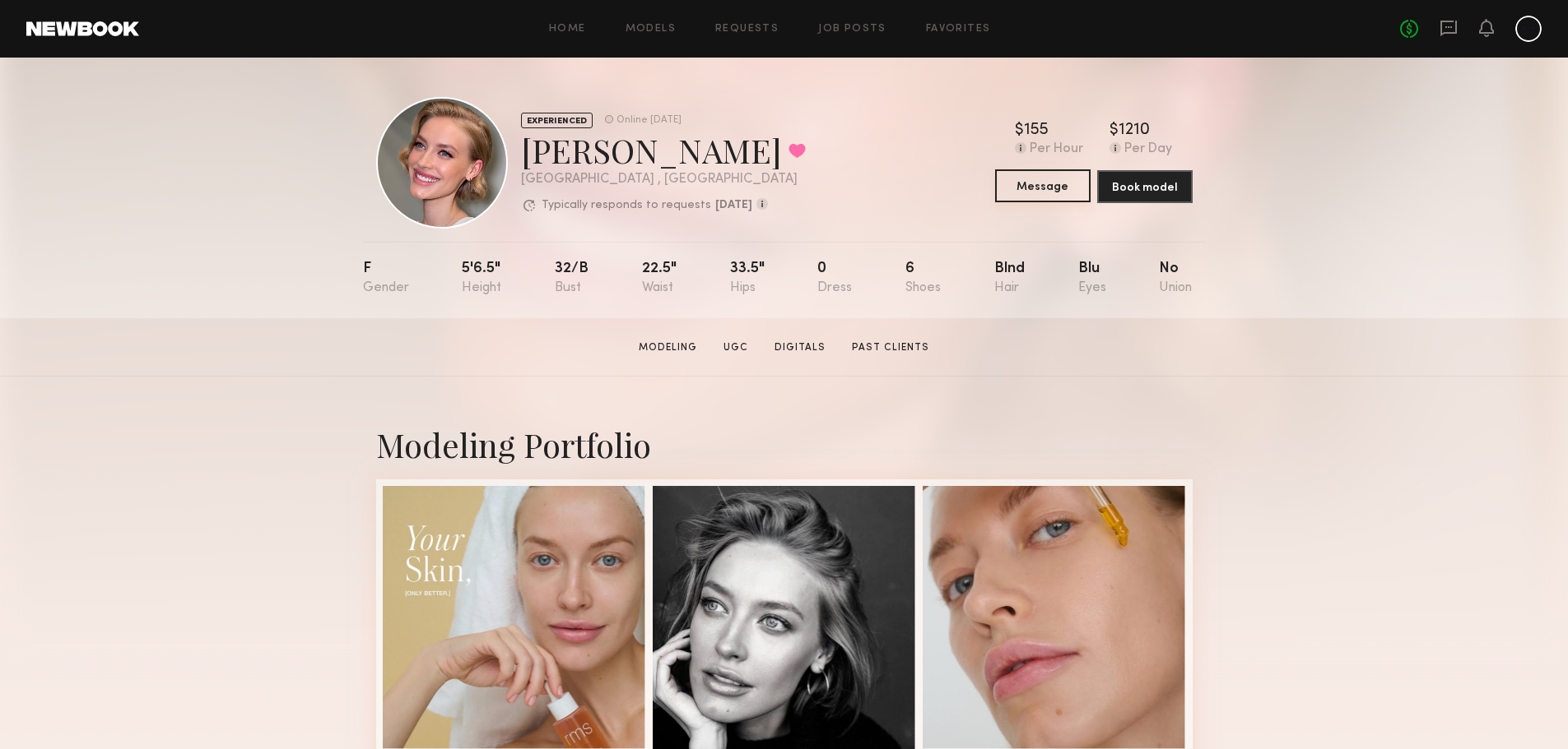
click at [1017, 195] on button "Message" at bounding box center [1042, 186] width 96 height 33
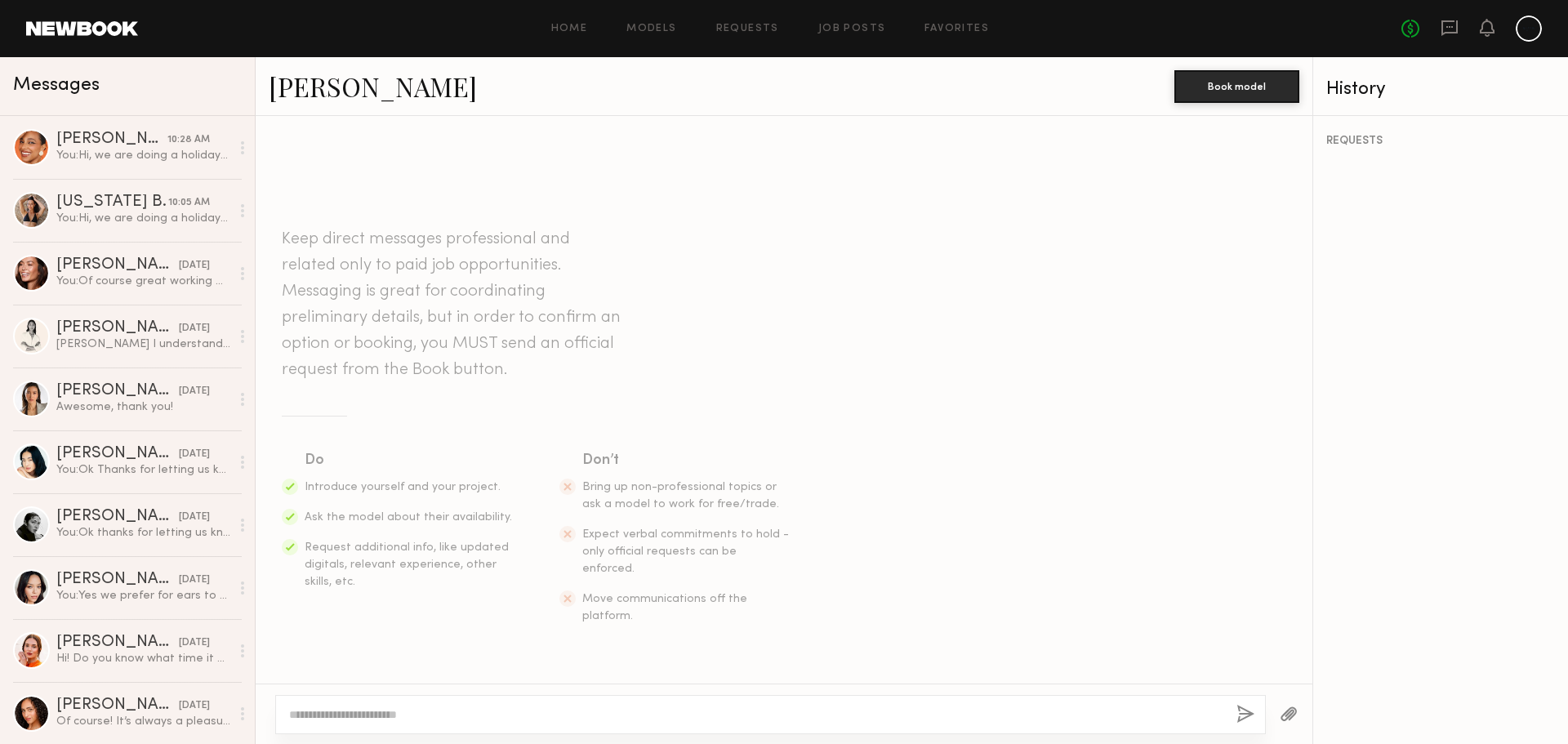
click at [635, 706] on div at bounding box center [770, 714] width 990 height 39
click at [582, 708] on textarea at bounding box center [756, 715] width 934 height 17
paste textarea "**********"
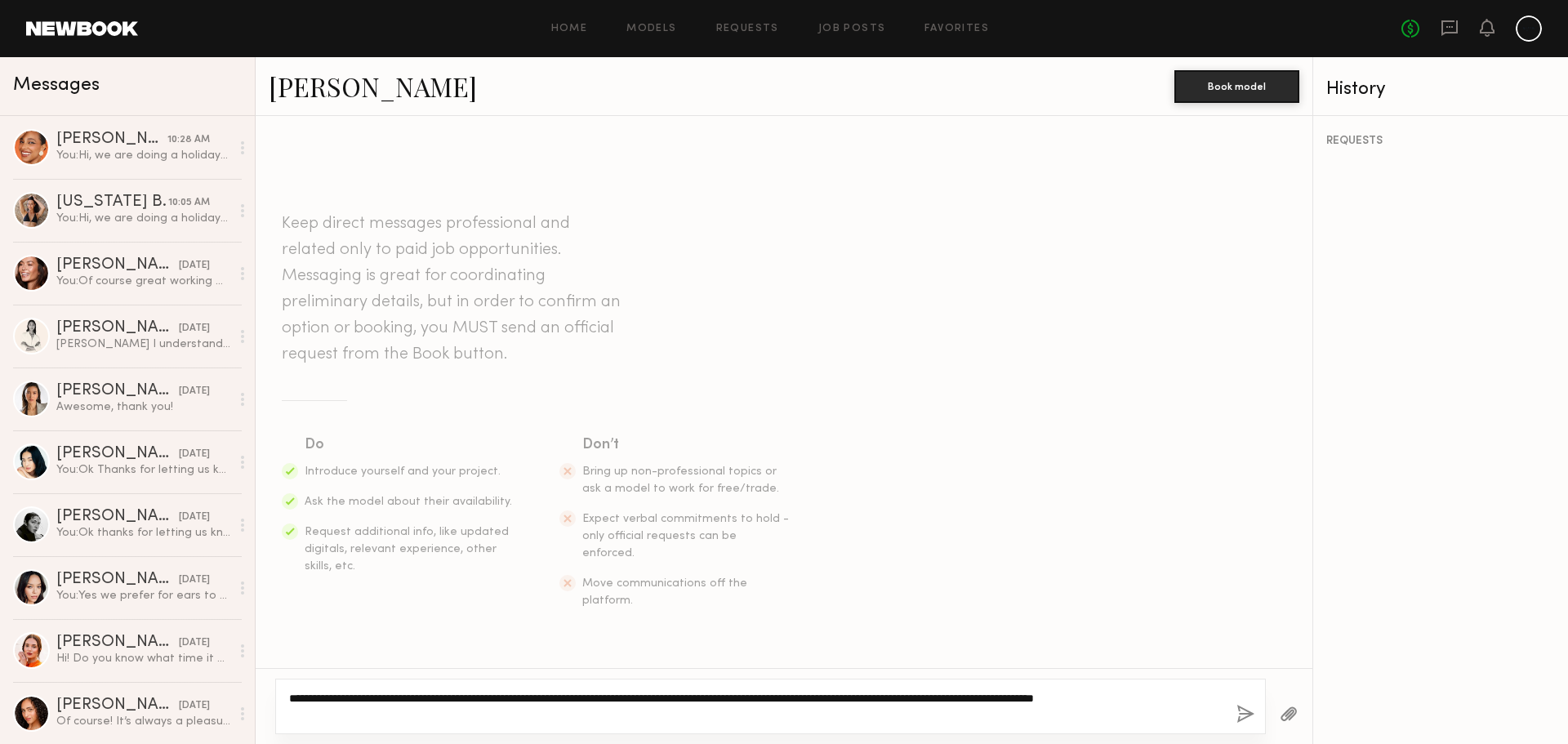
type textarea "**********"
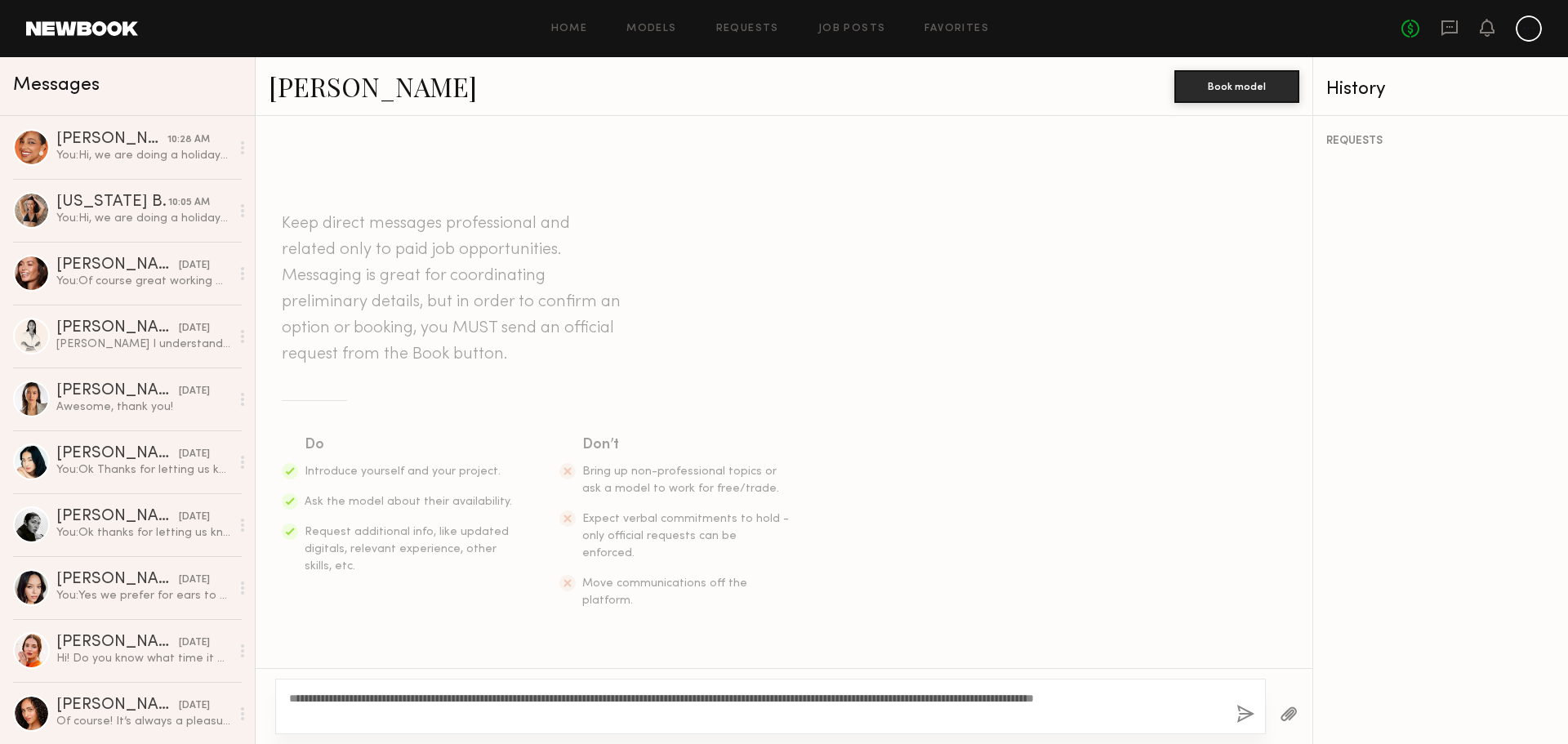
click at [1249, 718] on button "button" at bounding box center [1245, 715] width 18 height 21
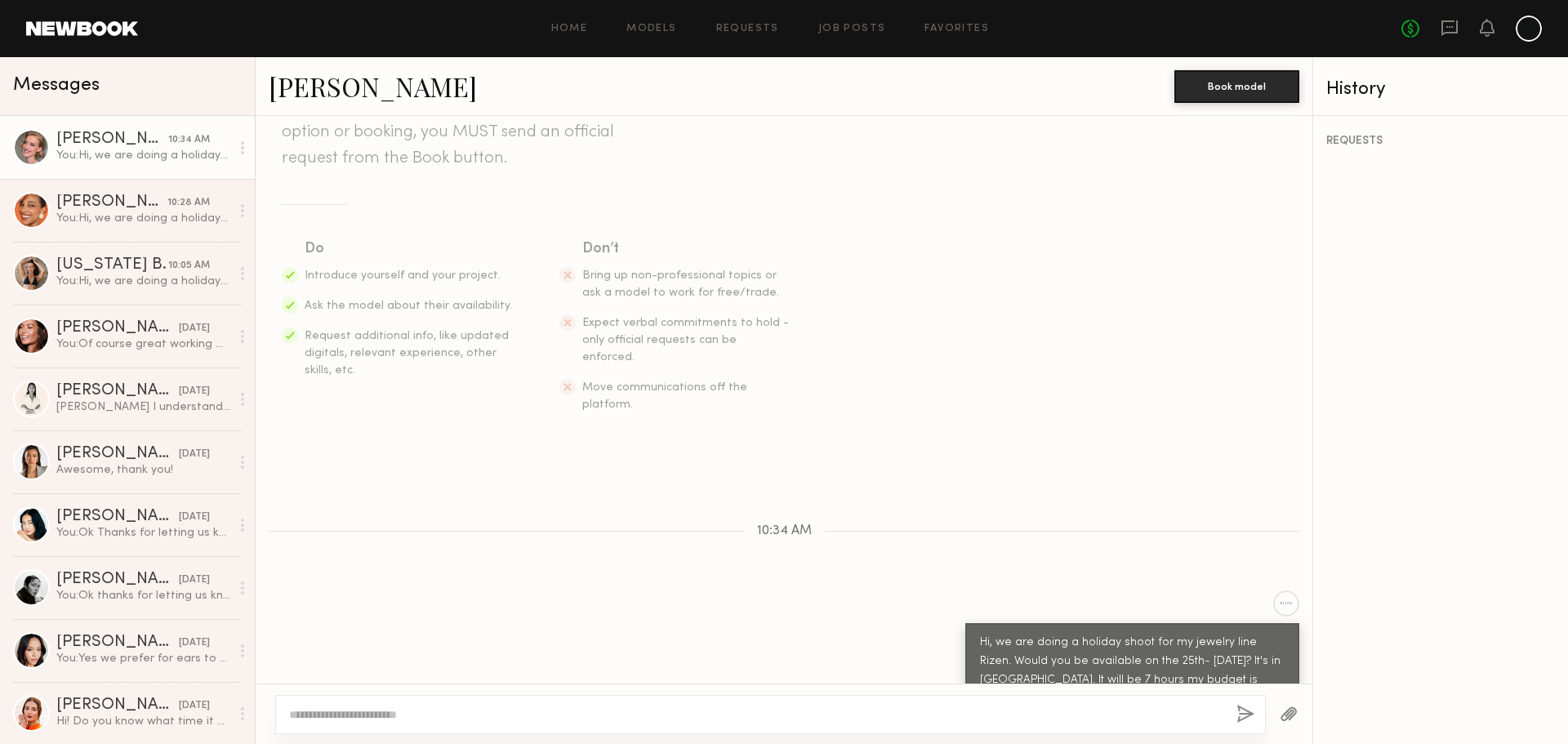
scroll to position [173, 0]
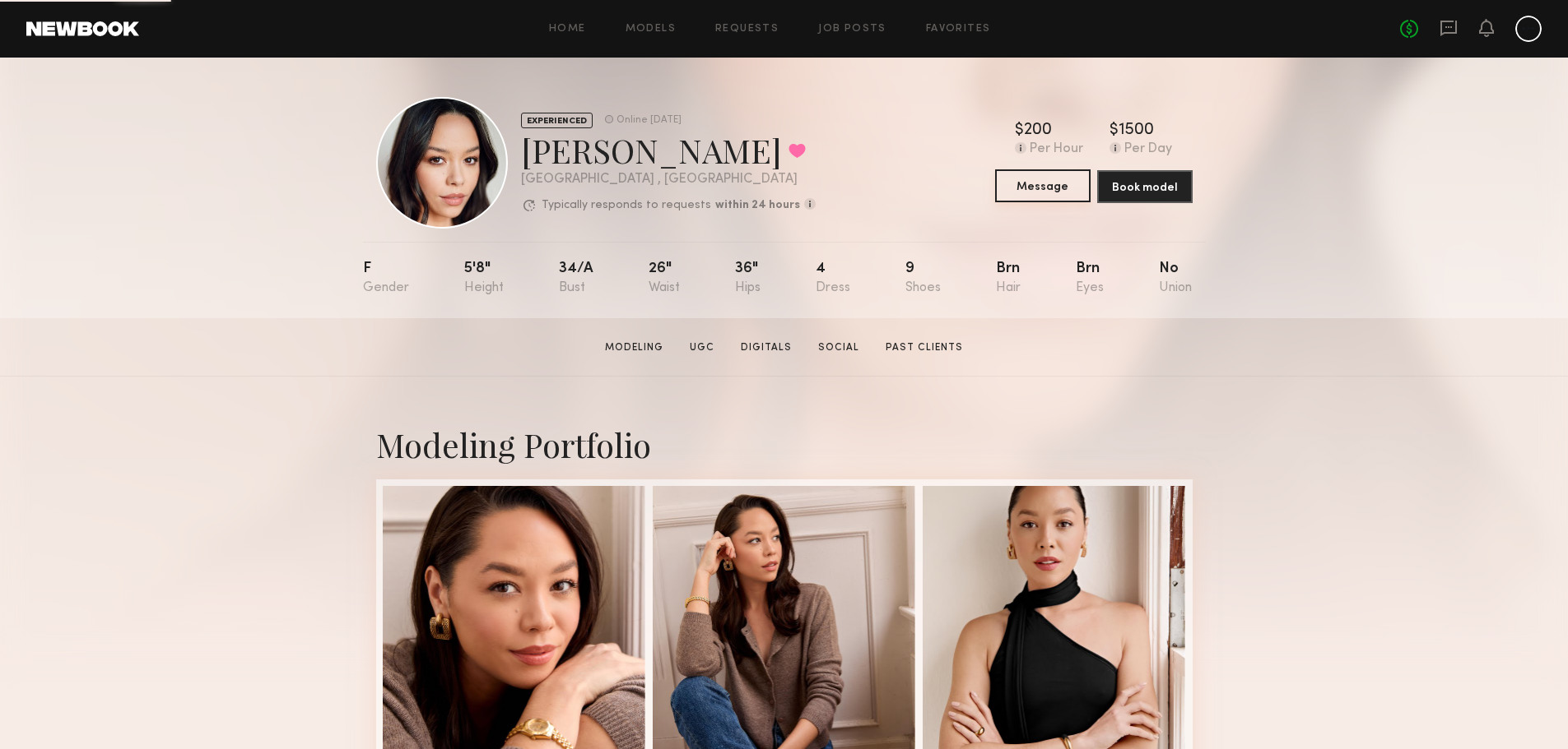
click at [1020, 192] on button "Message" at bounding box center [1042, 186] width 96 height 33
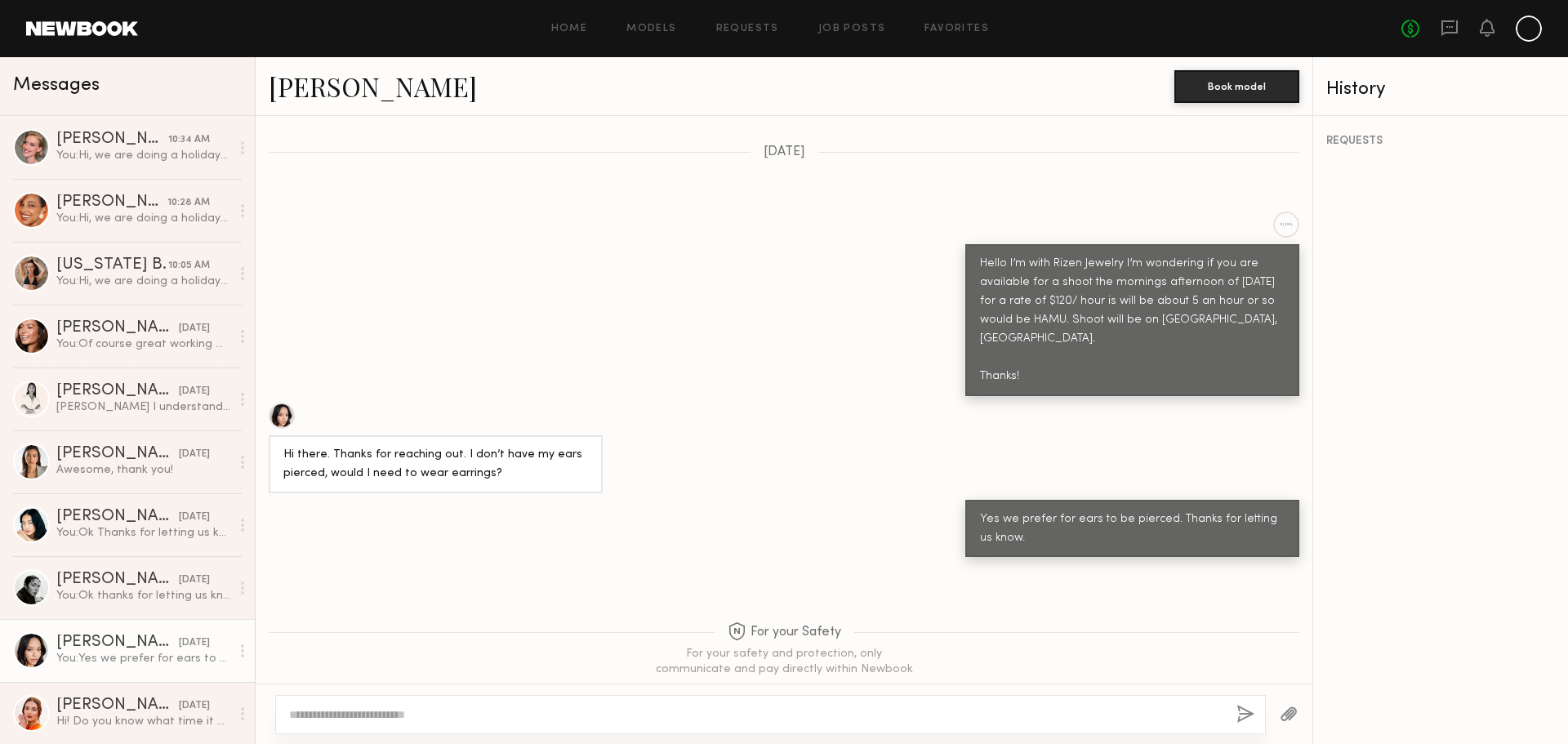
scroll to position [457, 0]
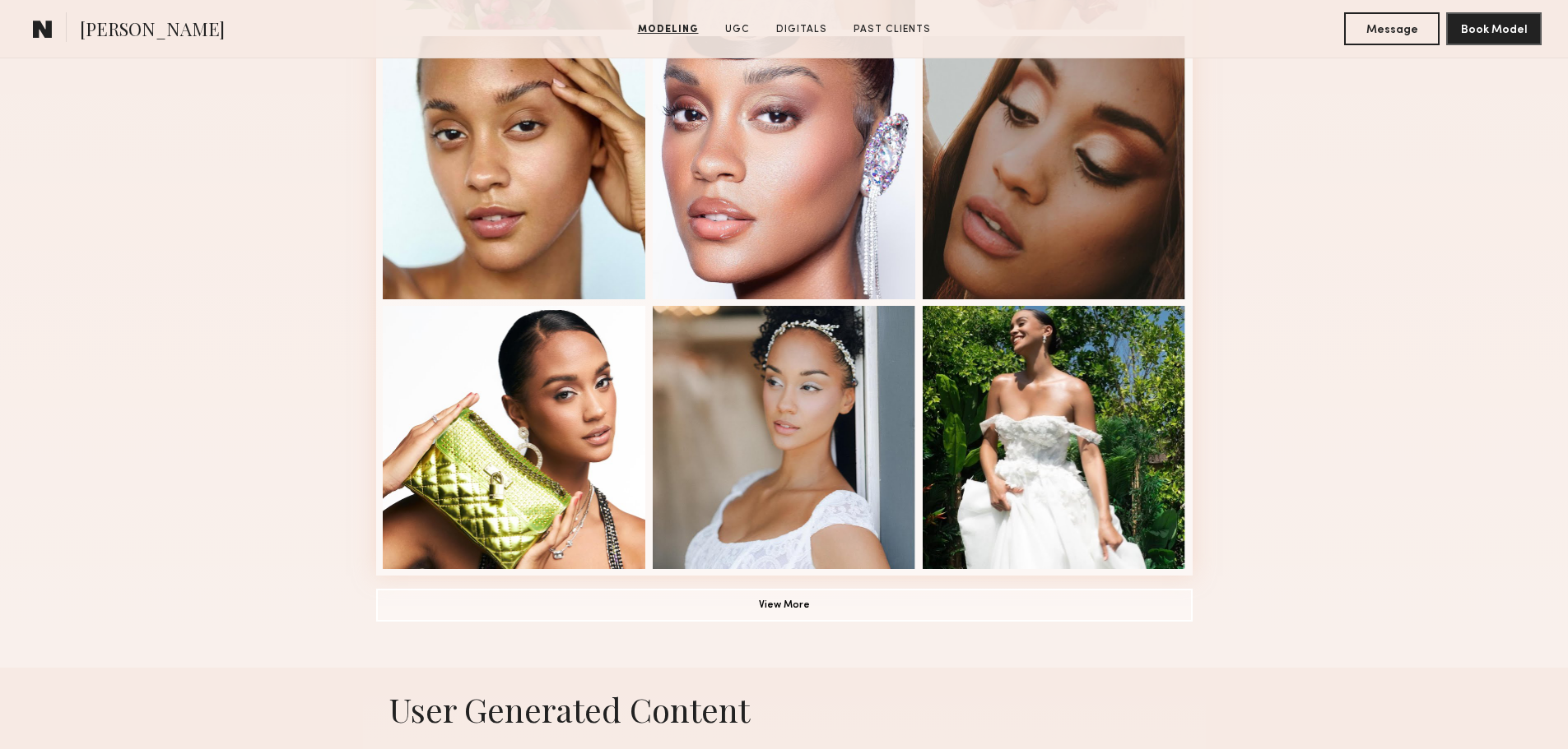
scroll to position [987, 0]
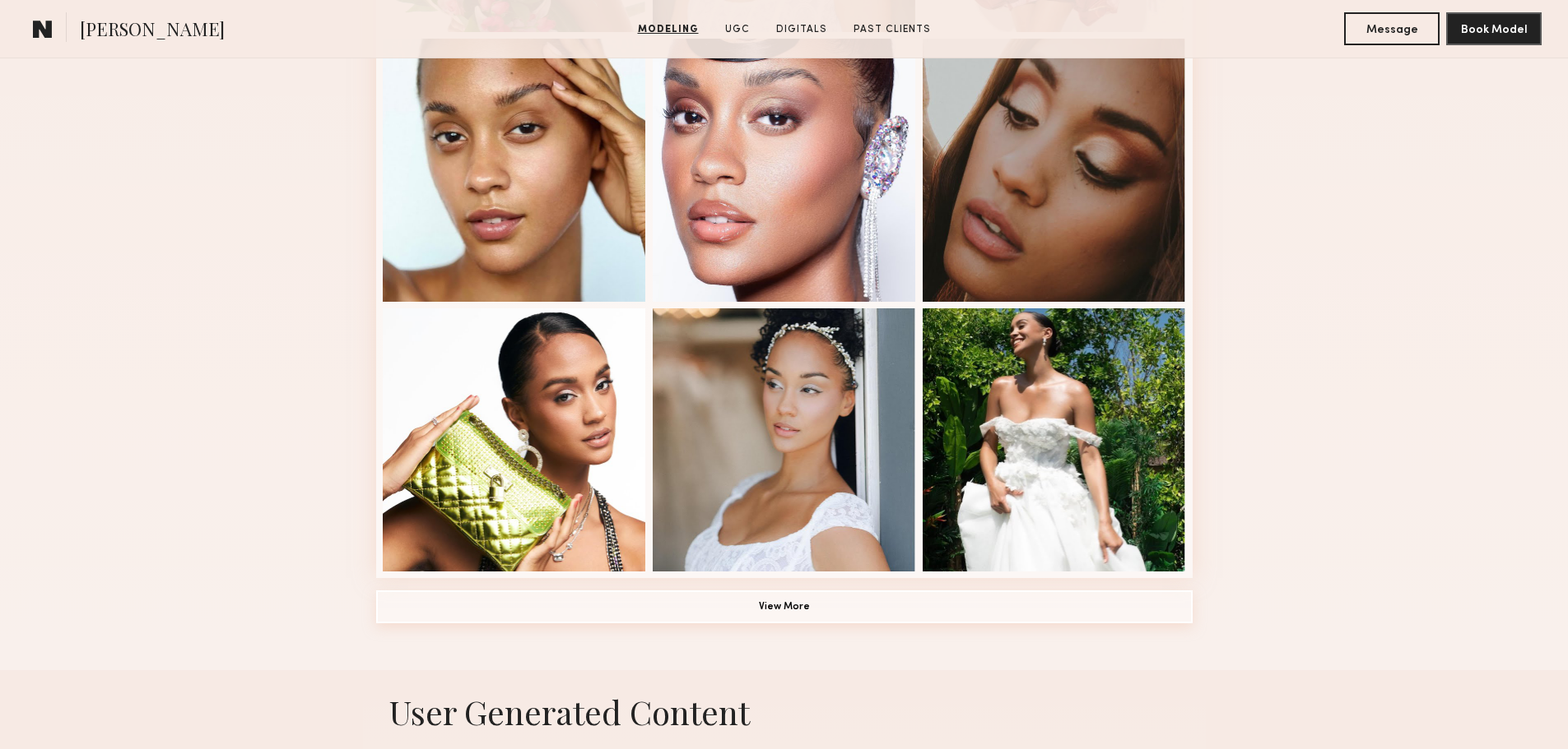
click at [641, 604] on button "View More" at bounding box center [784, 607] width 817 height 33
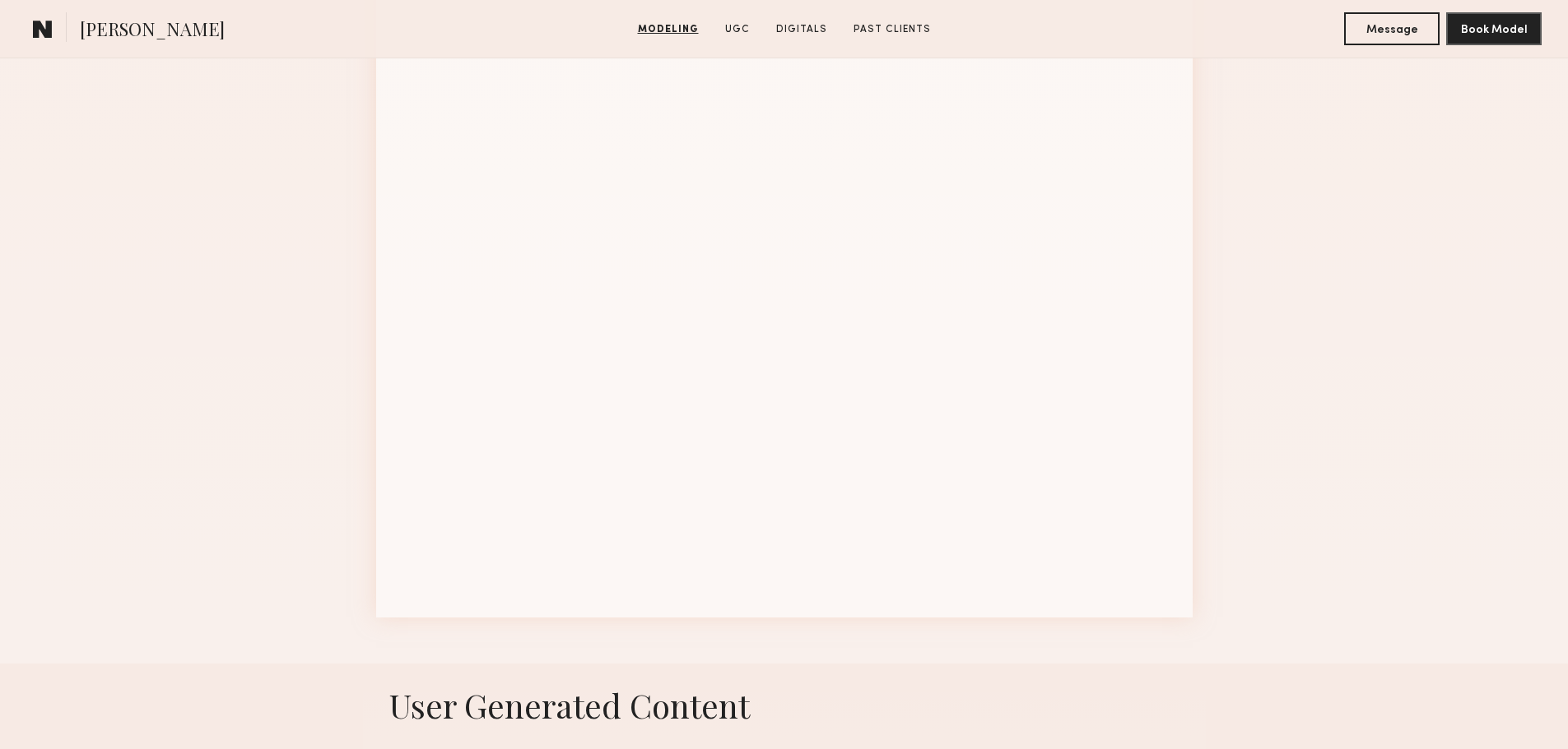
scroll to position [2057, 0]
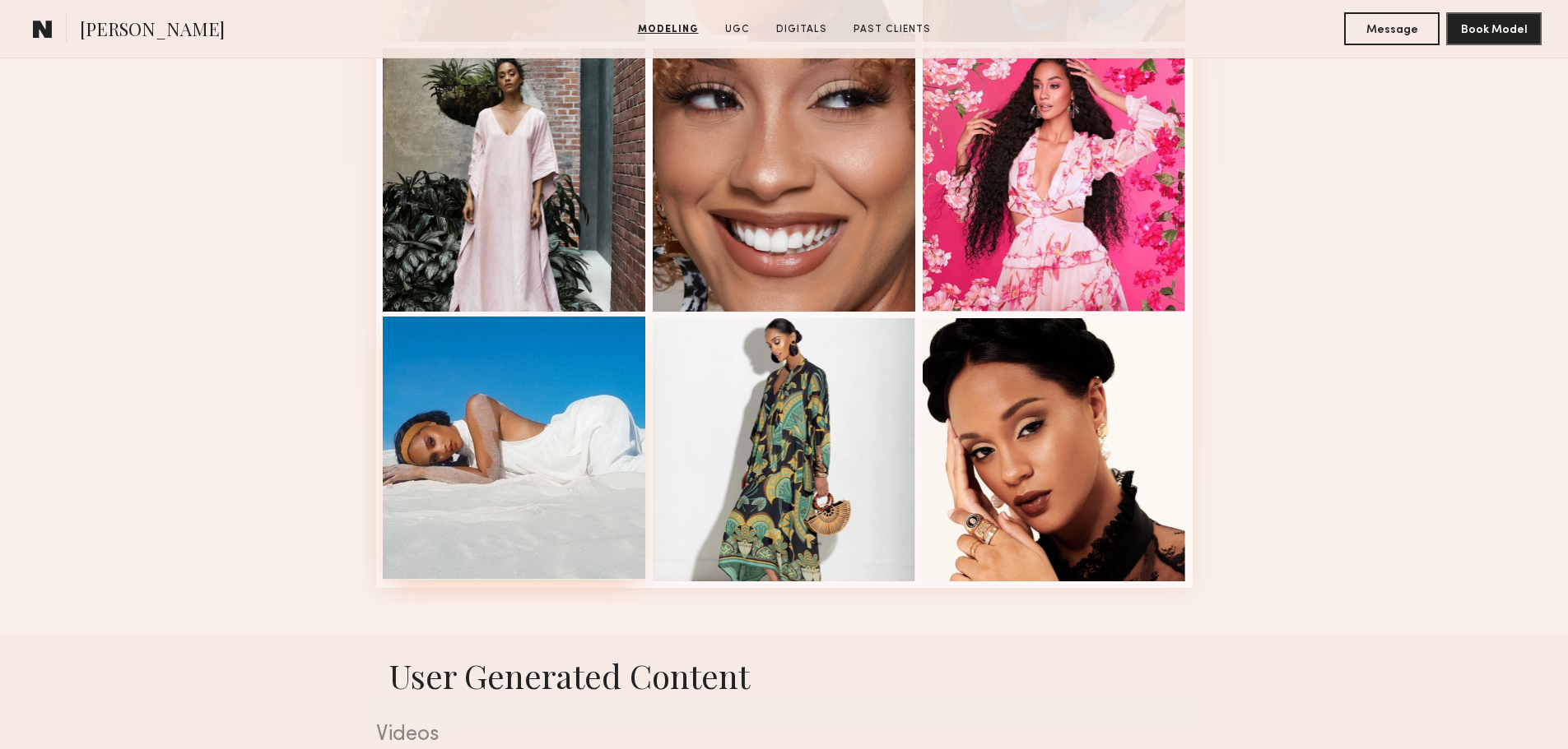
click at [534, 447] on div at bounding box center [514, 448] width 264 height 264
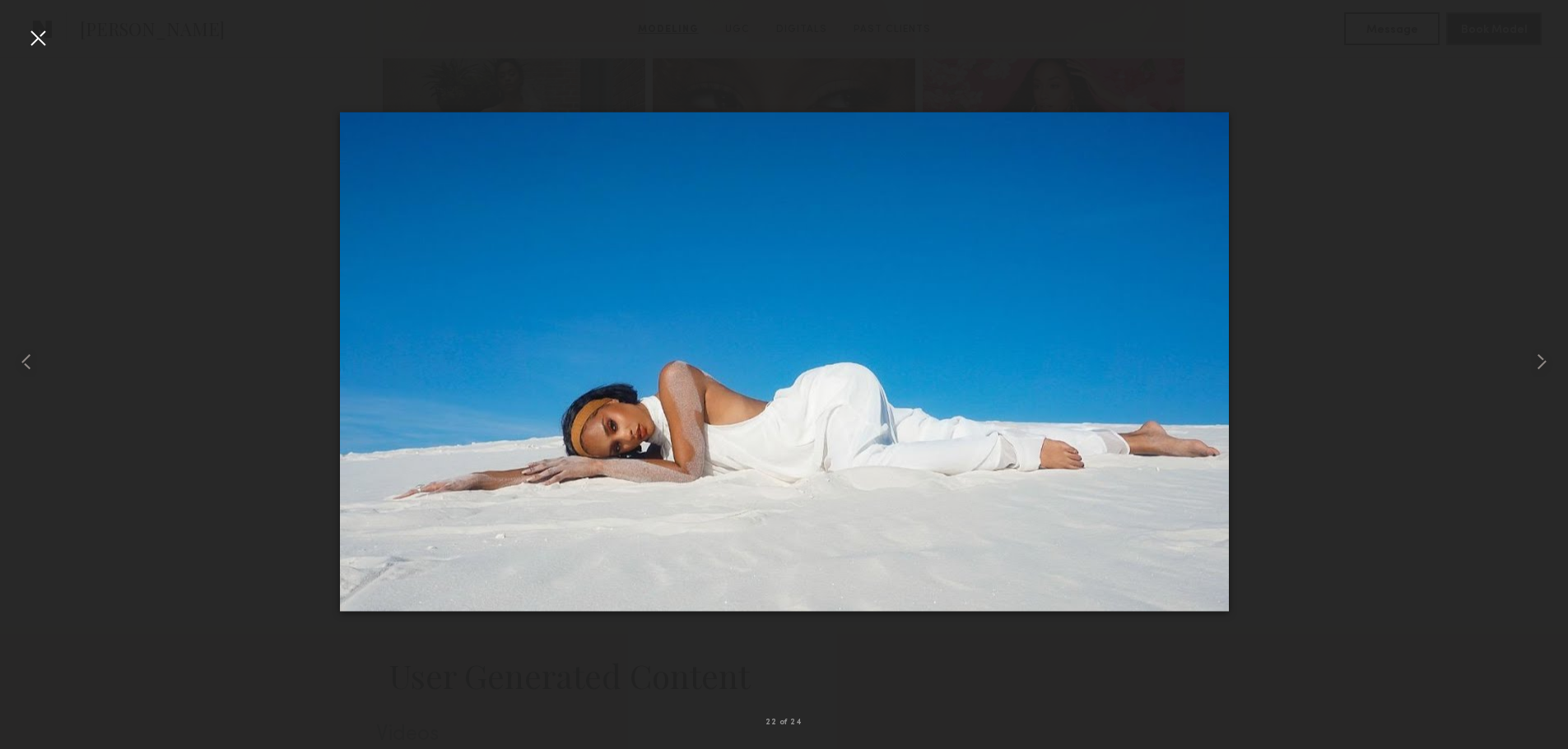
click at [48, 42] on div at bounding box center [38, 38] width 27 height 27
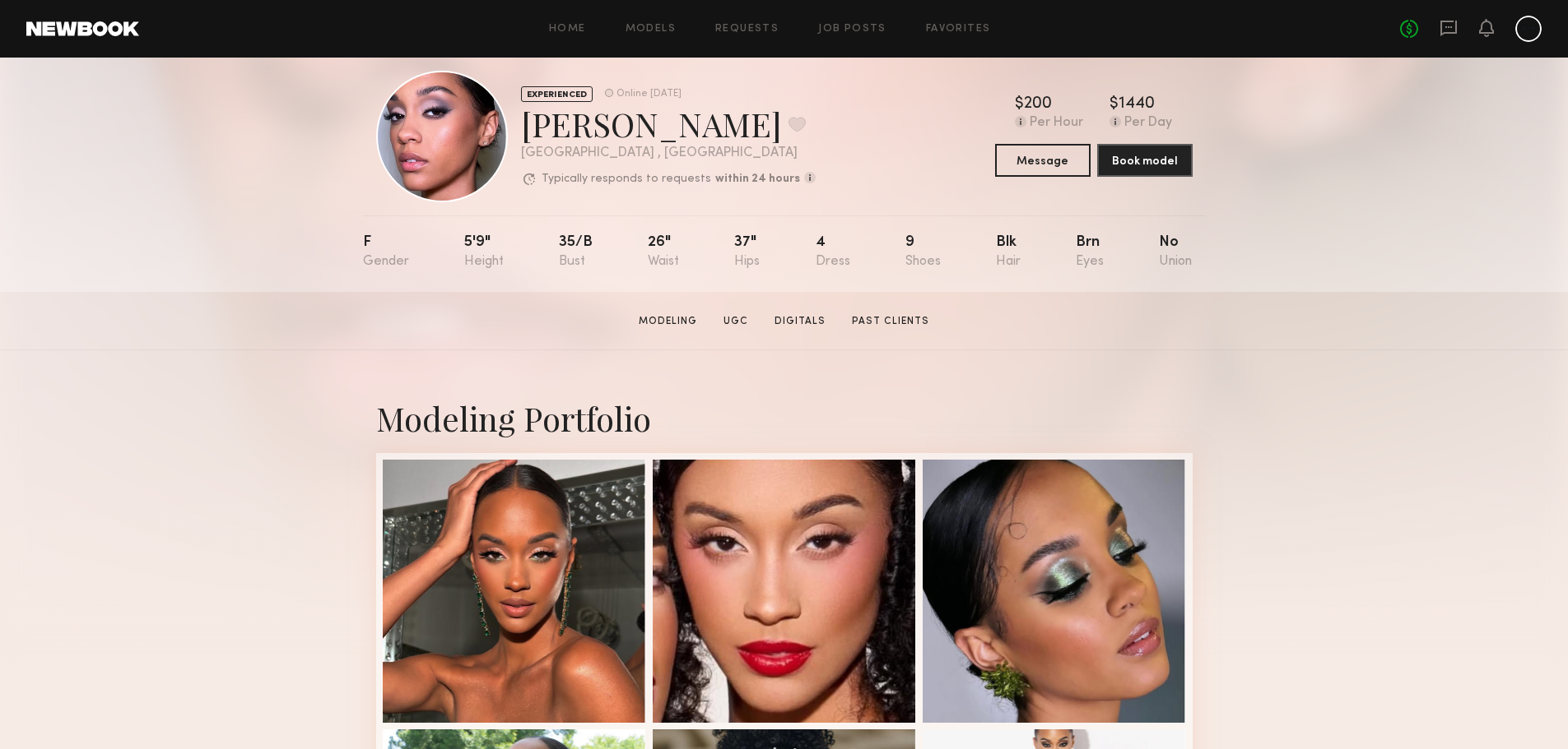
scroll to position [0, 0]
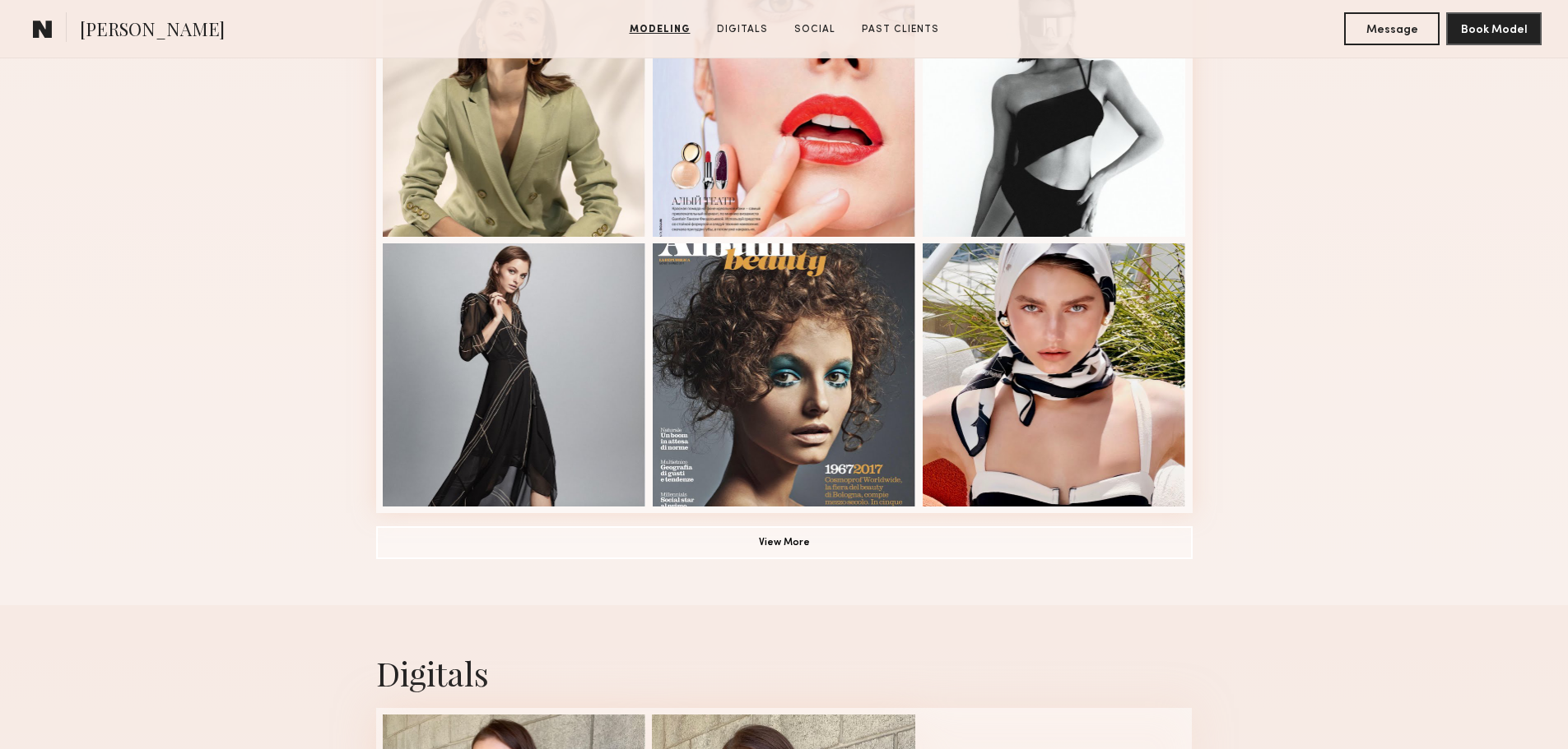
scroll to position [1151, 0]
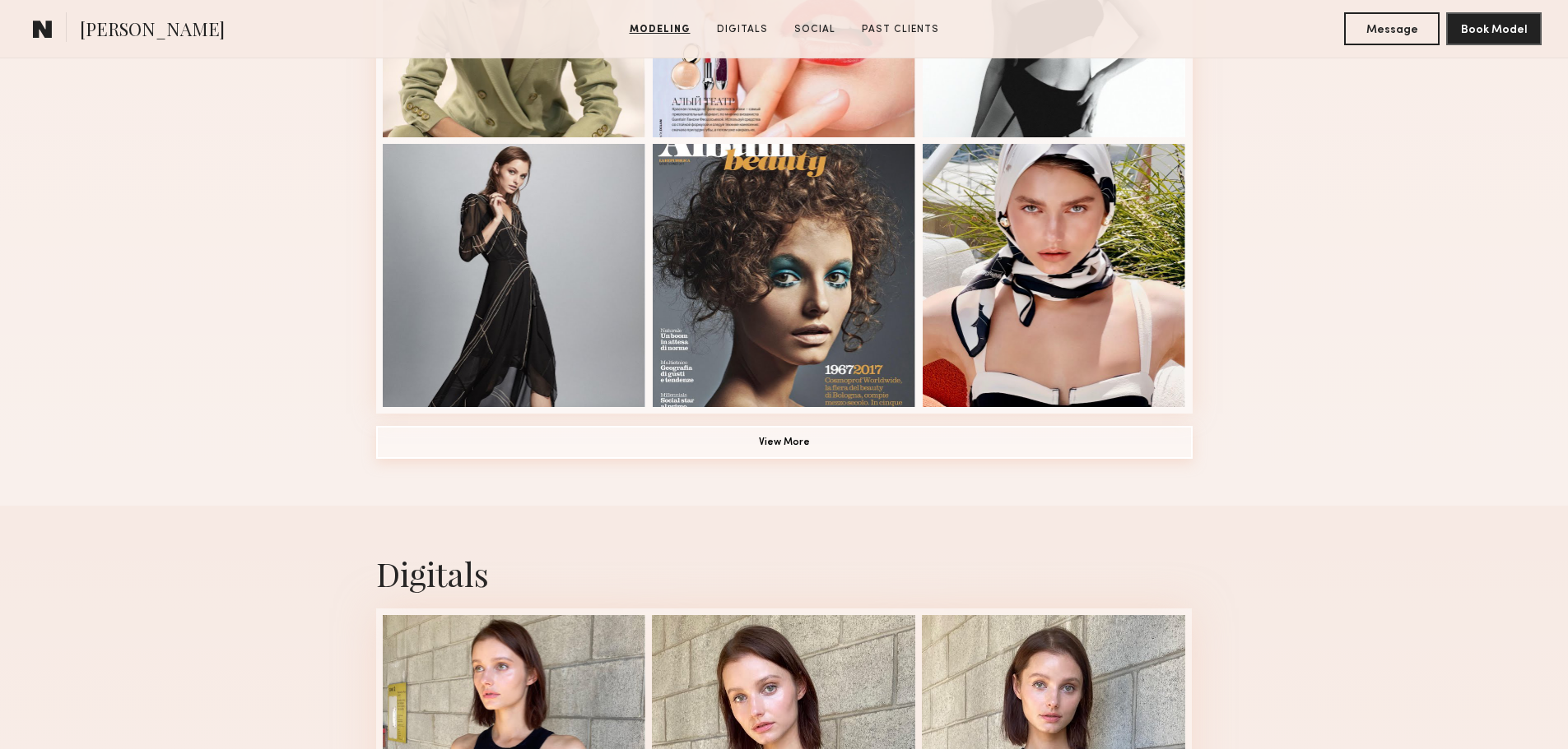
click at [626, 455] on button "View More" at bounding box center [784, 443] width 817 height 33
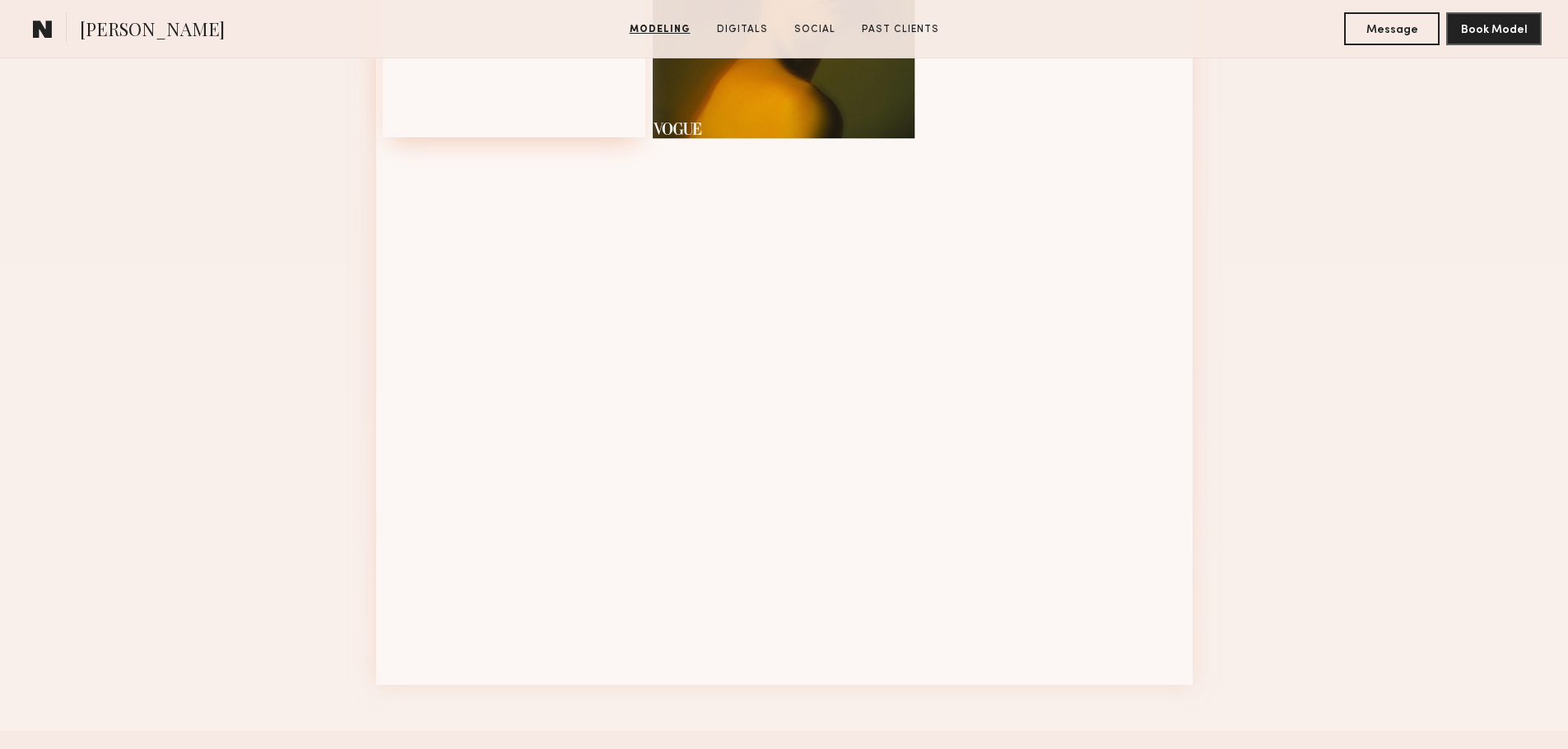
scroll to position [2057, 0]
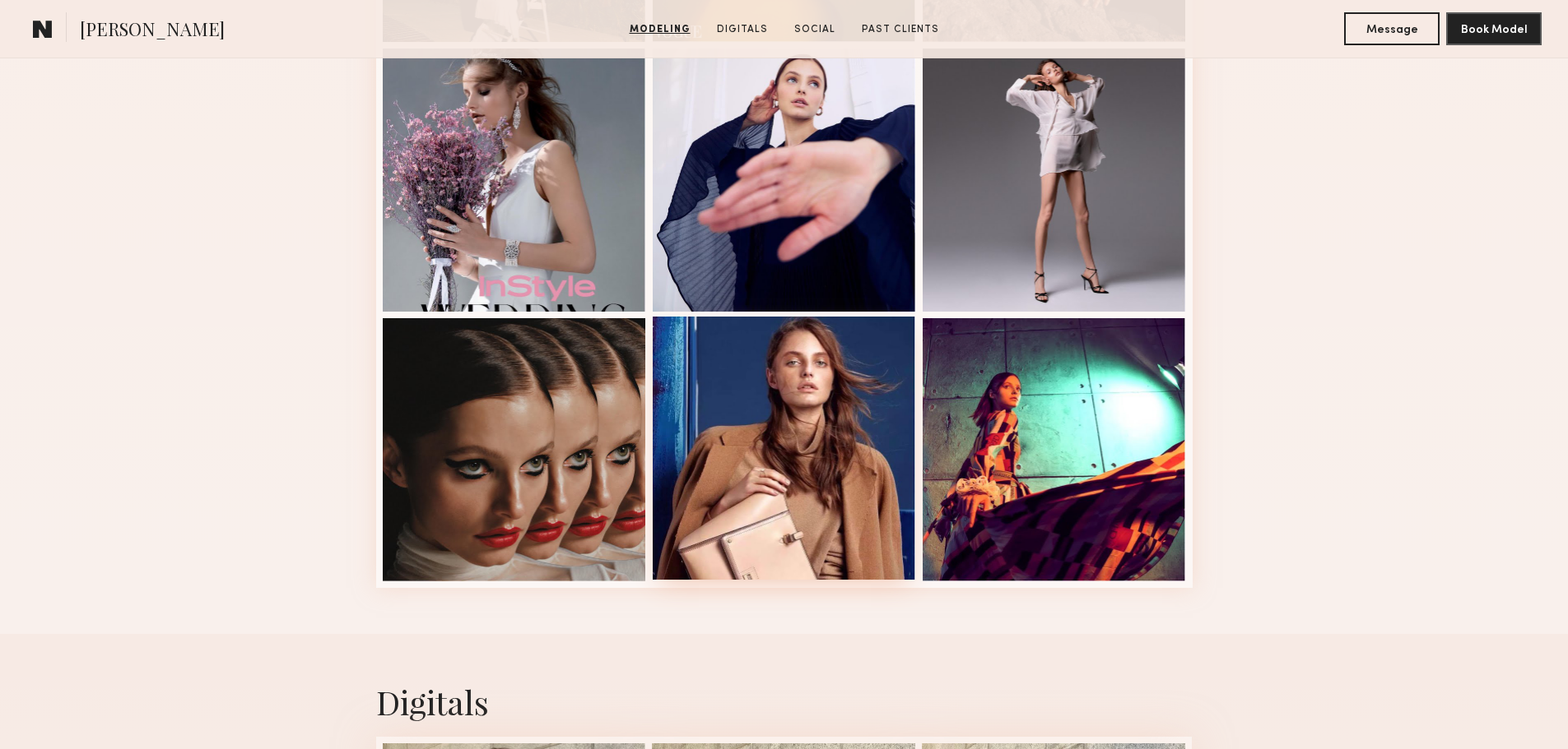
click at [797, 483] on div at bounding box center [784, 448] width 264 height 264
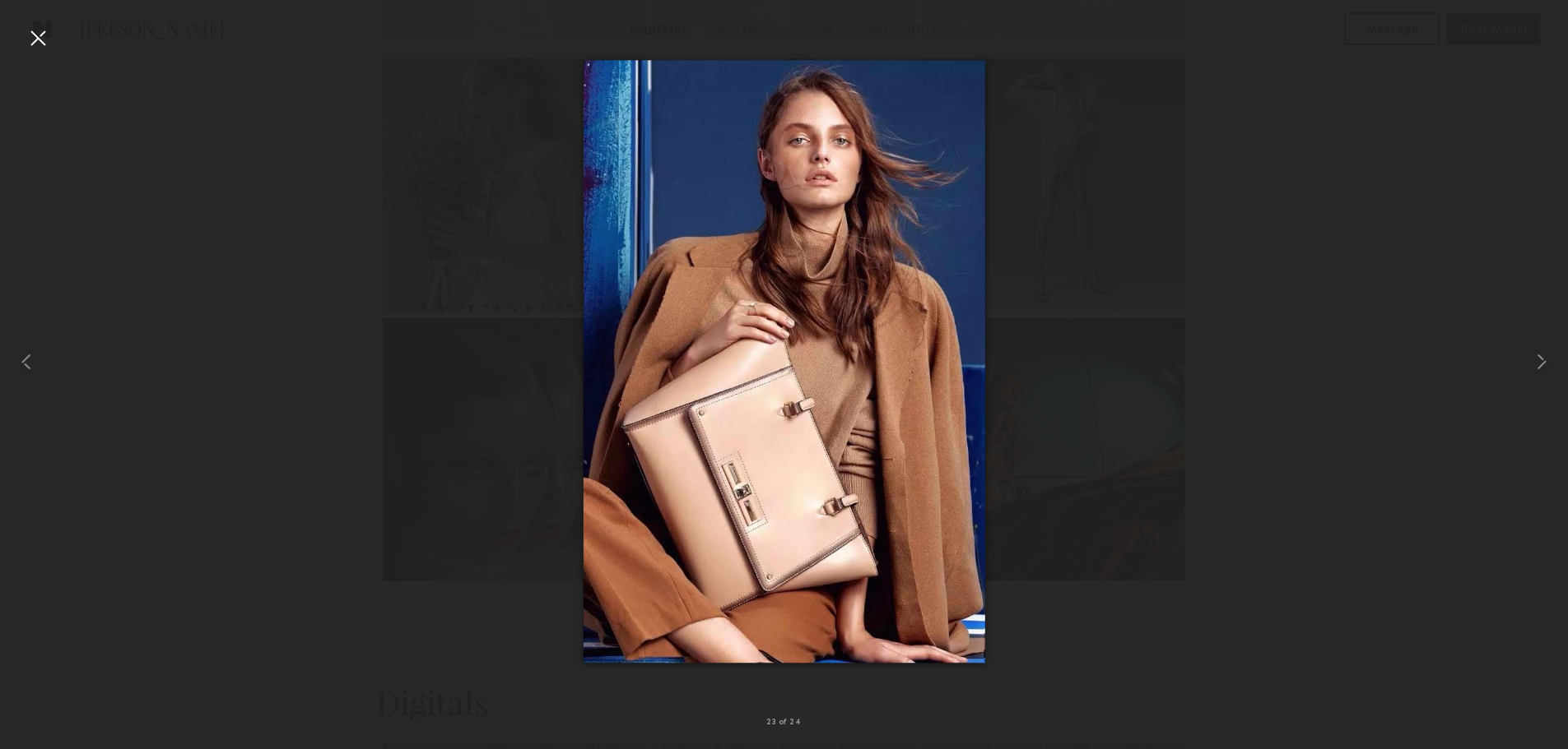
click at [27, 32] on div at bounding box center [38, 38] width 27 height 27
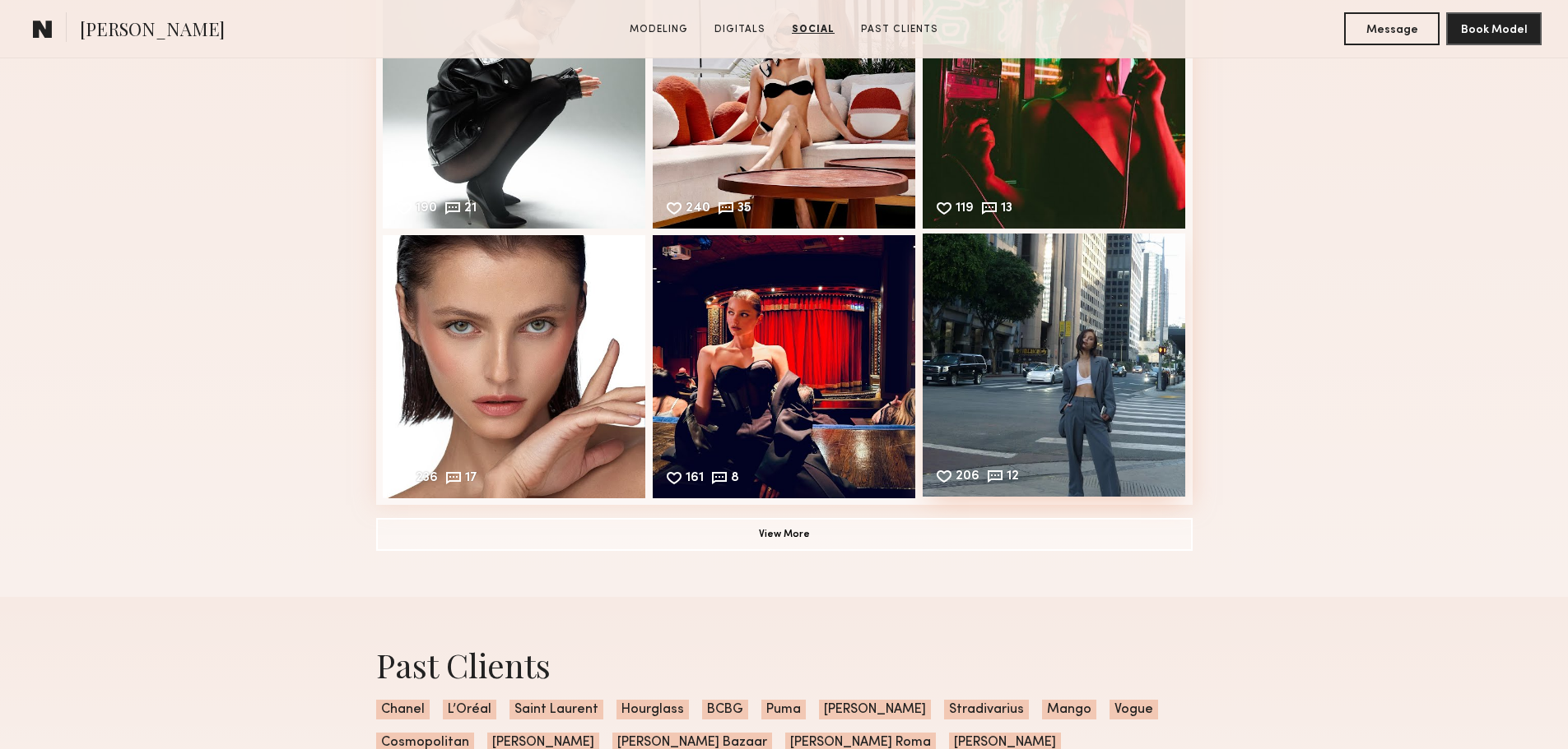
scroll to position [3537, 0]
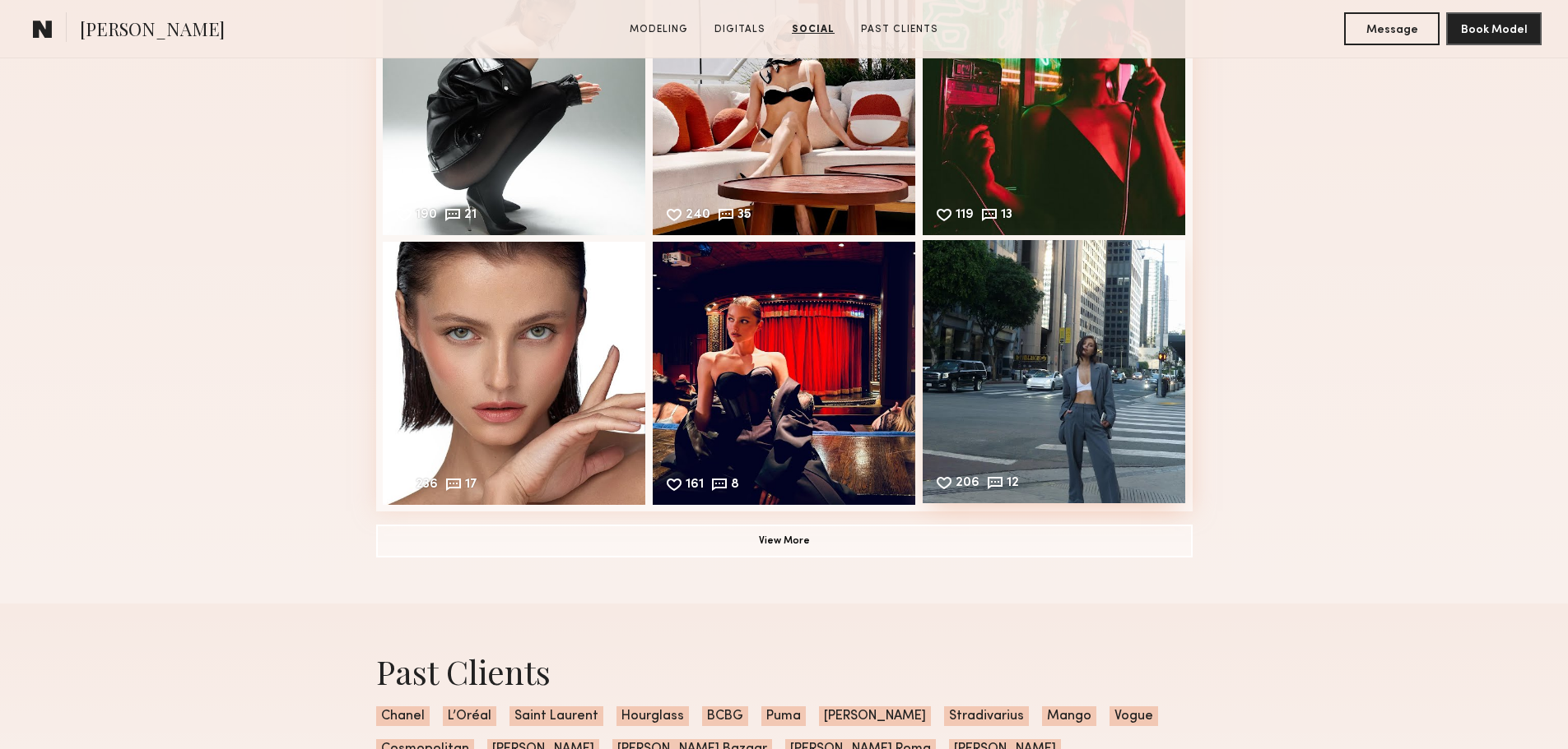
click at [1086, 308] on div "206 12 Likes & comments displayed to show model’s engagement" at bounding box center [1054, 372] width 264 height 264
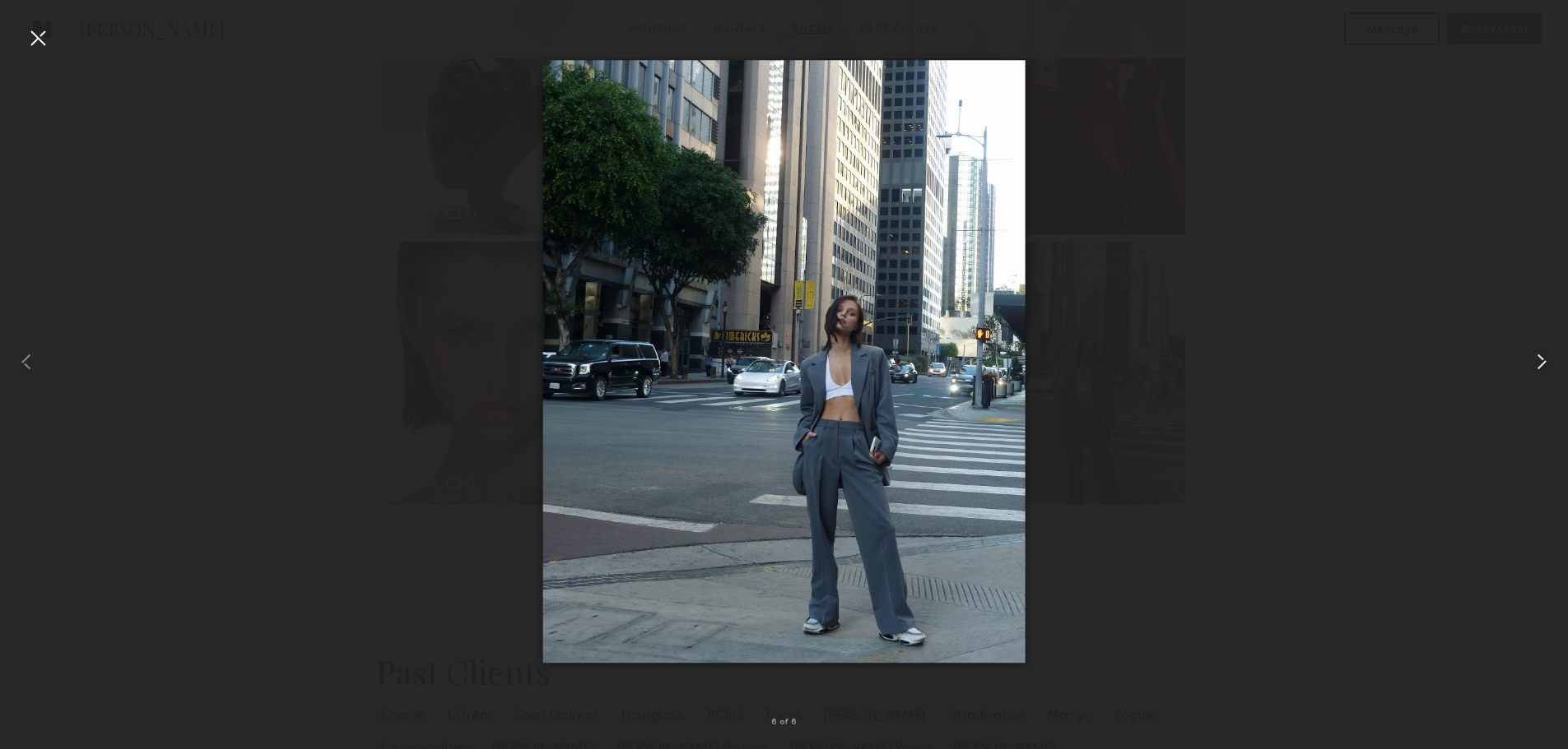
click at [1539, 354] on common-icon at bounding box center [1541, 362] width 27 height 27
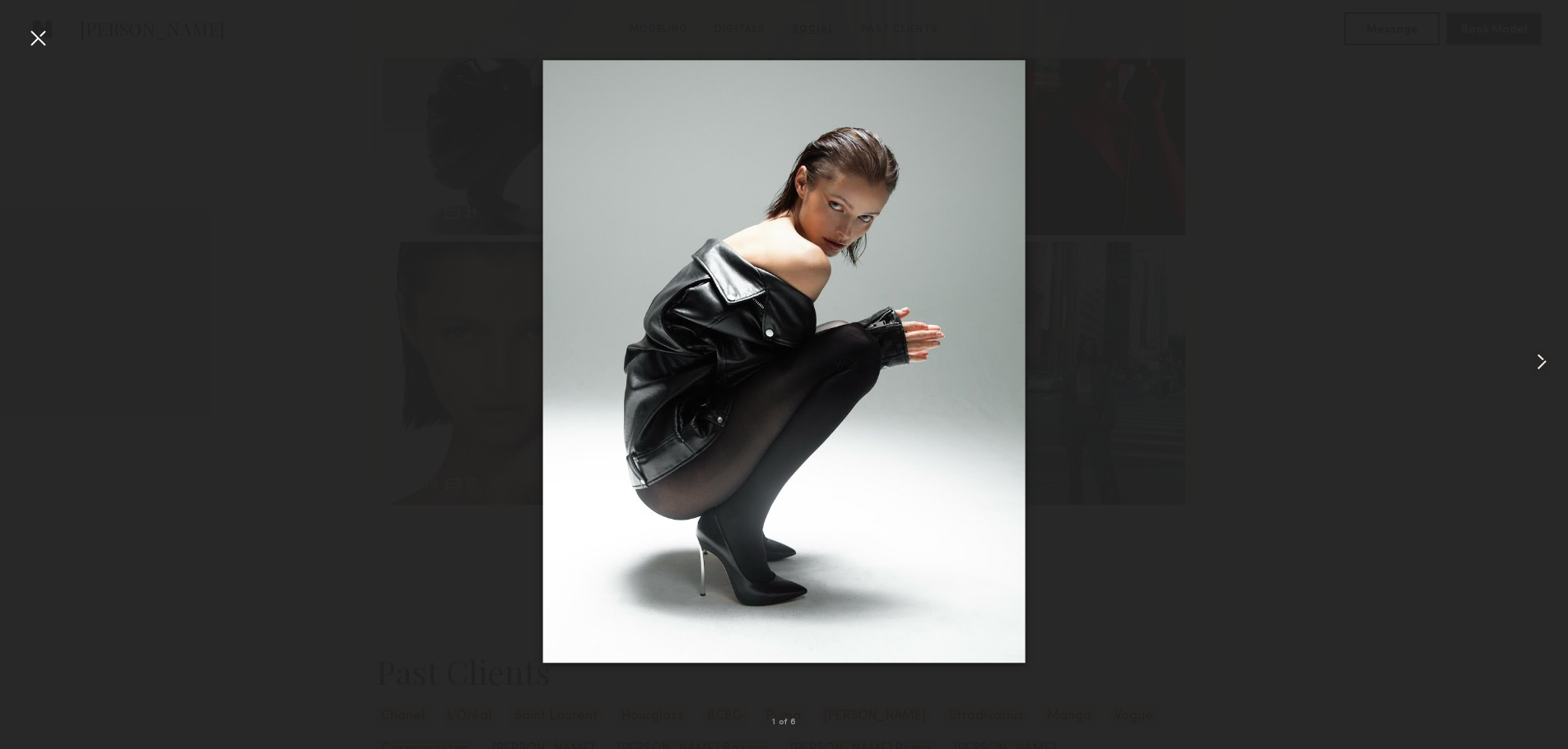
click at [1539, 354] on common-icon at bounding box center [1541, 362] width 27 height 27
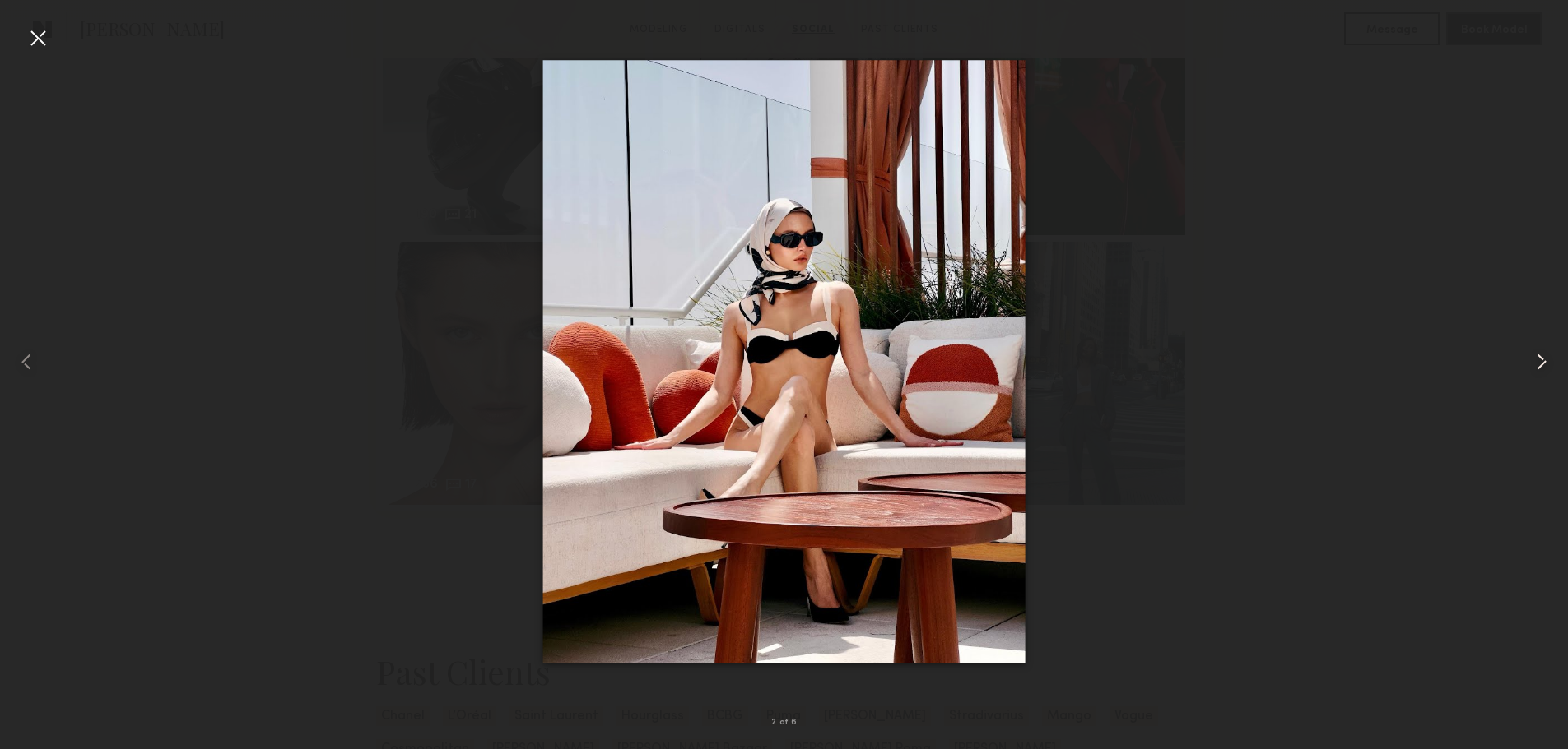
click at [1539, 354] on common-icon at bounding box center [1541, 362] width 27 height 27
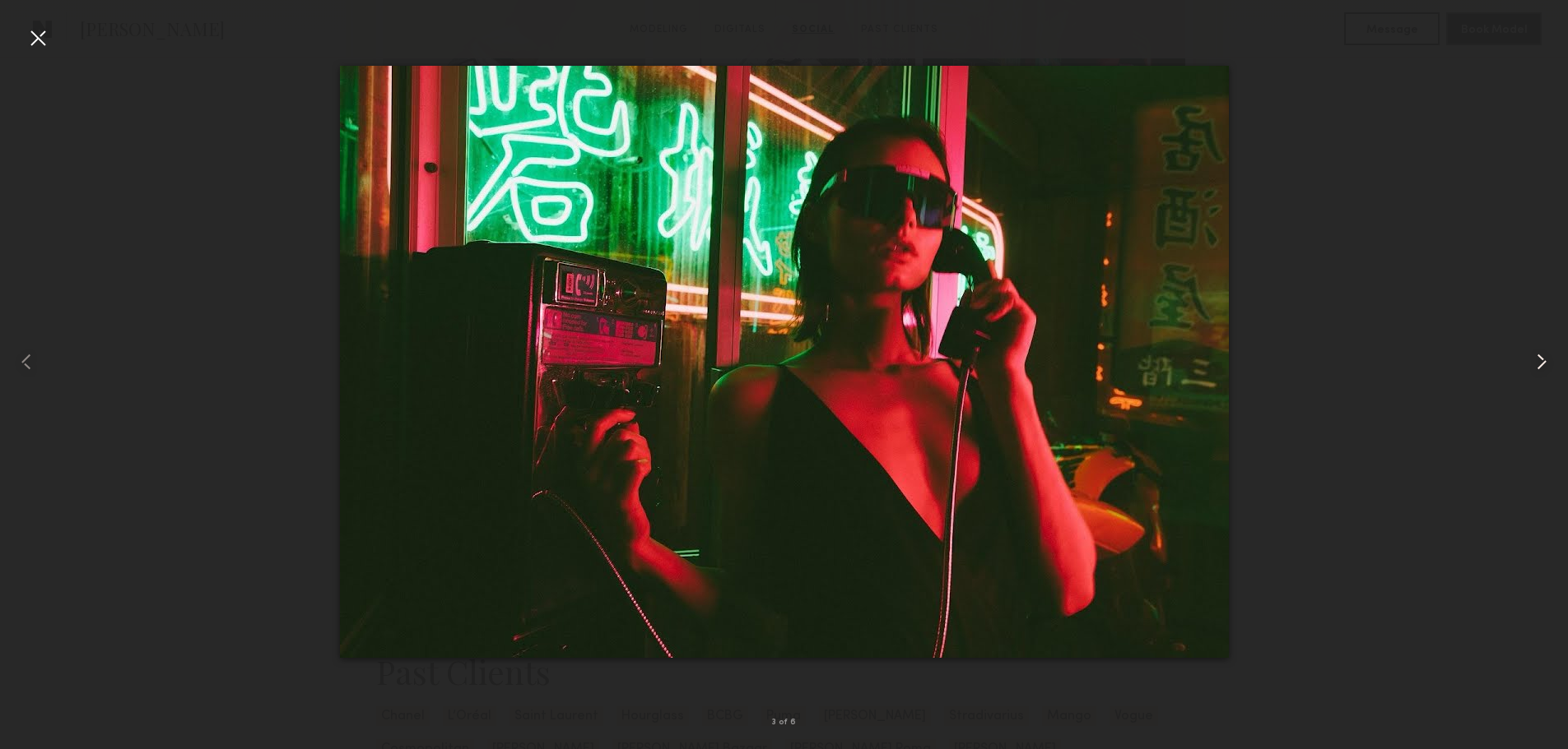
click at [1539, 354] on common-icon at bounding box center [1541, 362] width 27 height 27
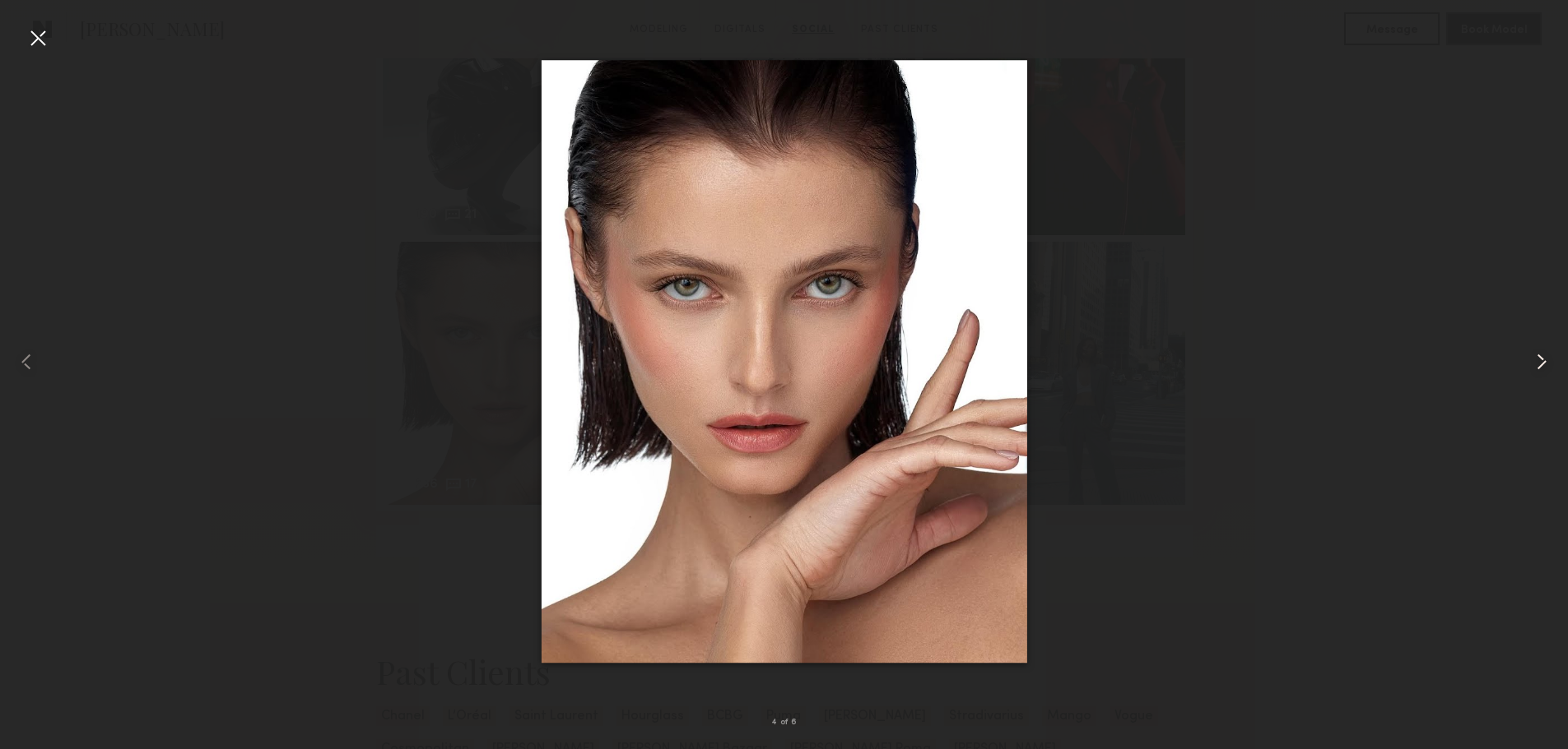
click at [1539, 354] on common-icon at bounding box center [1541, 362] width 27 height 27
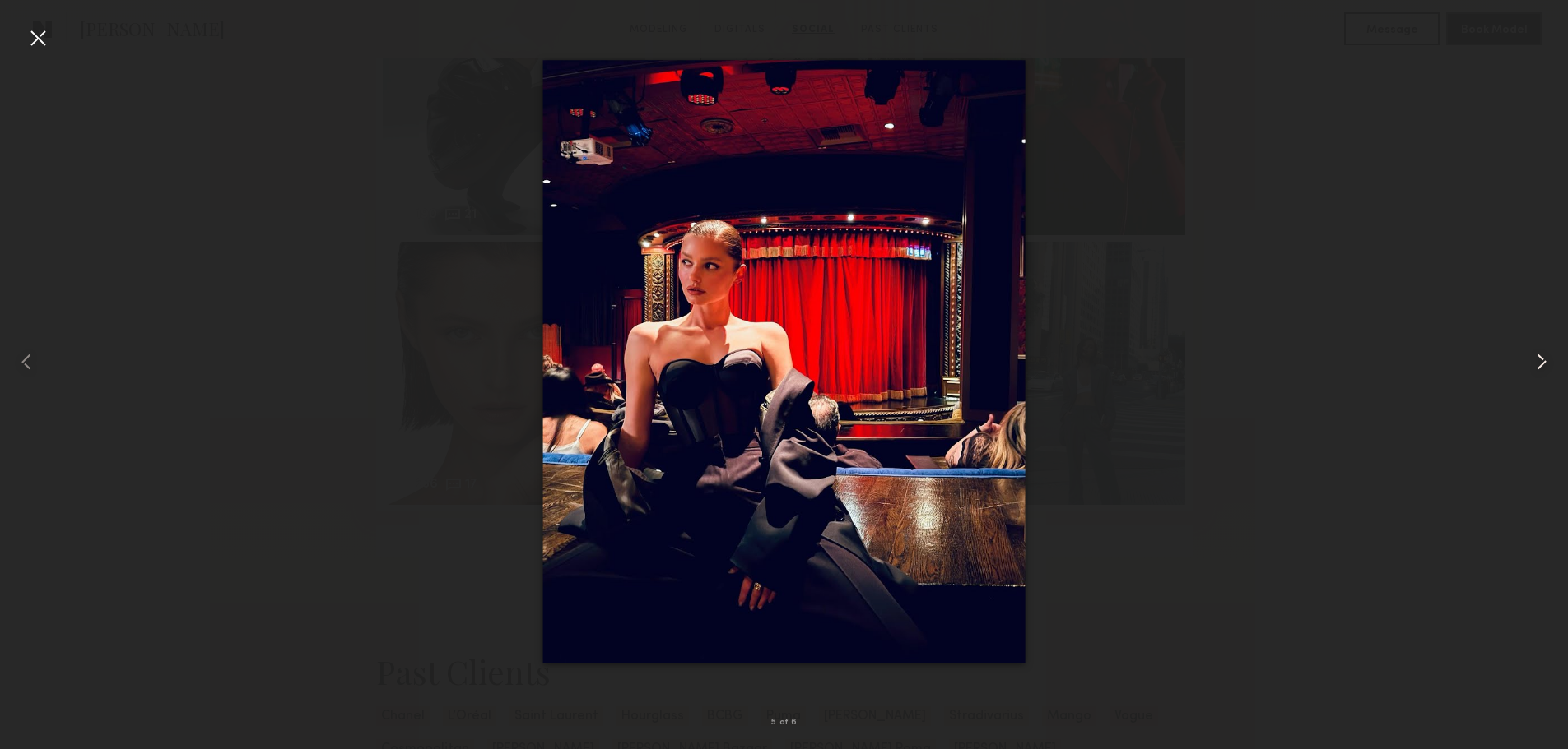
click at [1539, 354] on common-icon at bounding box center [1541, 362] width 27 height 27
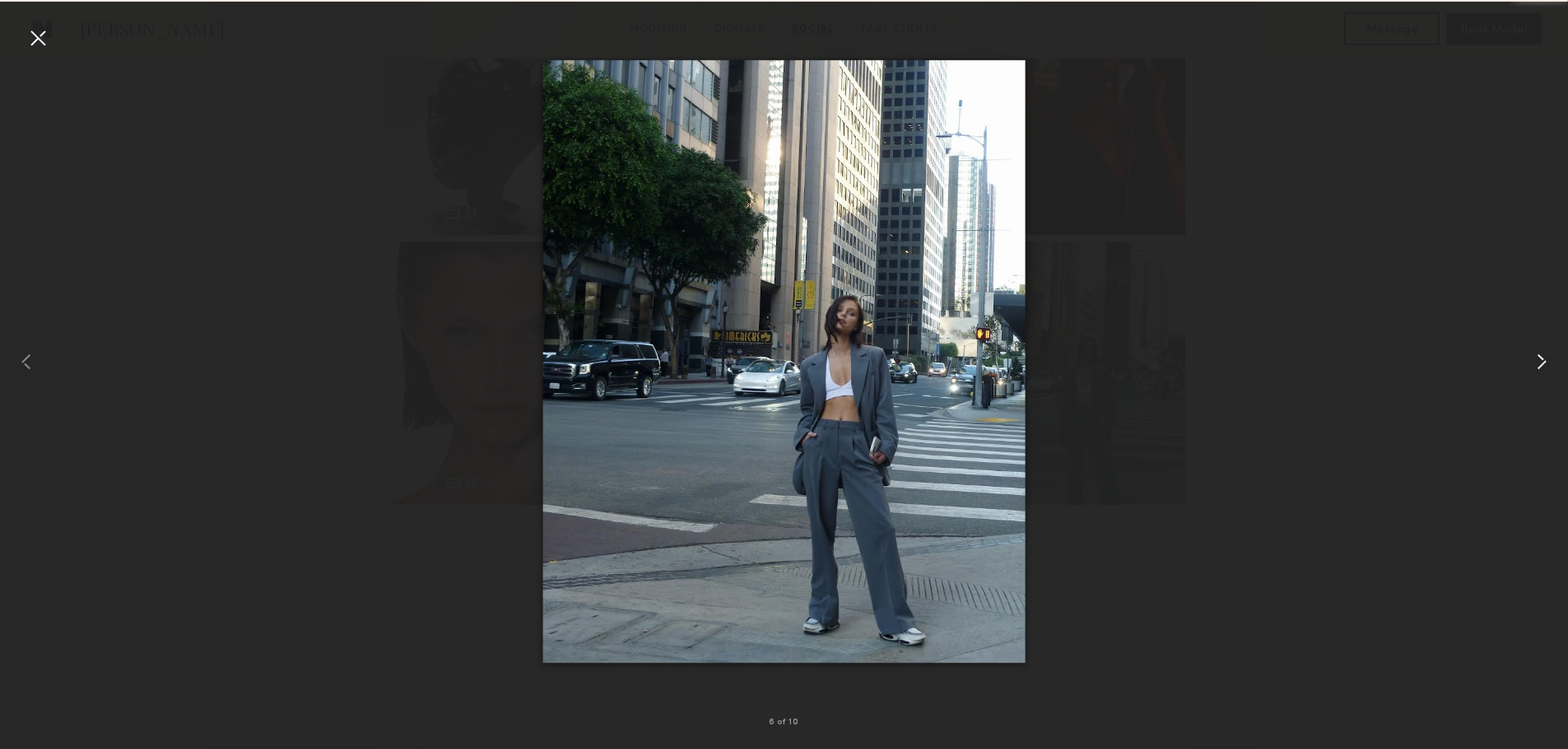
click at [1539, 354] on common-icon at bounding box center [1541, 362] width 27 height 27
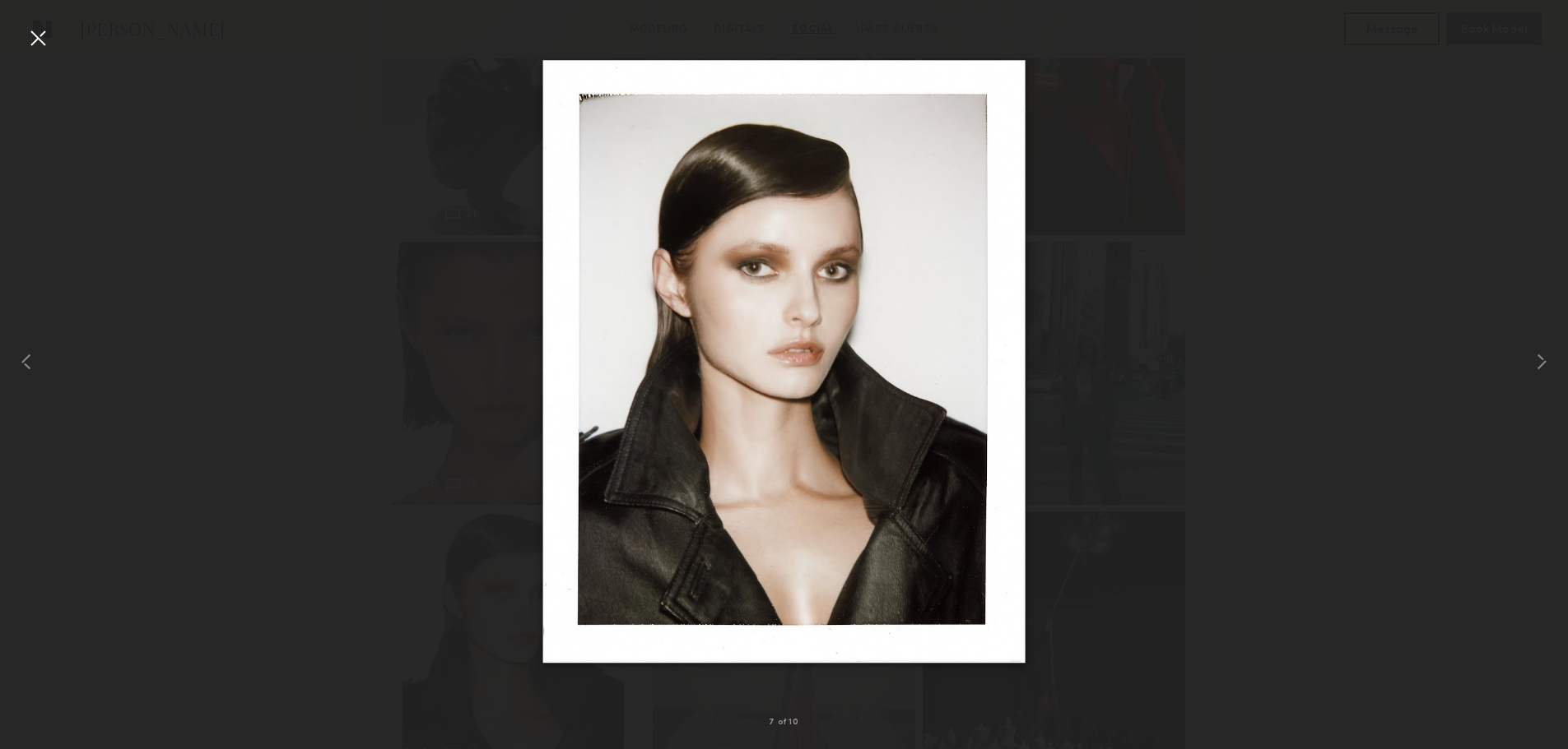
click at [27, 41] on div at bounding box center [38, 38] width 27 height 27
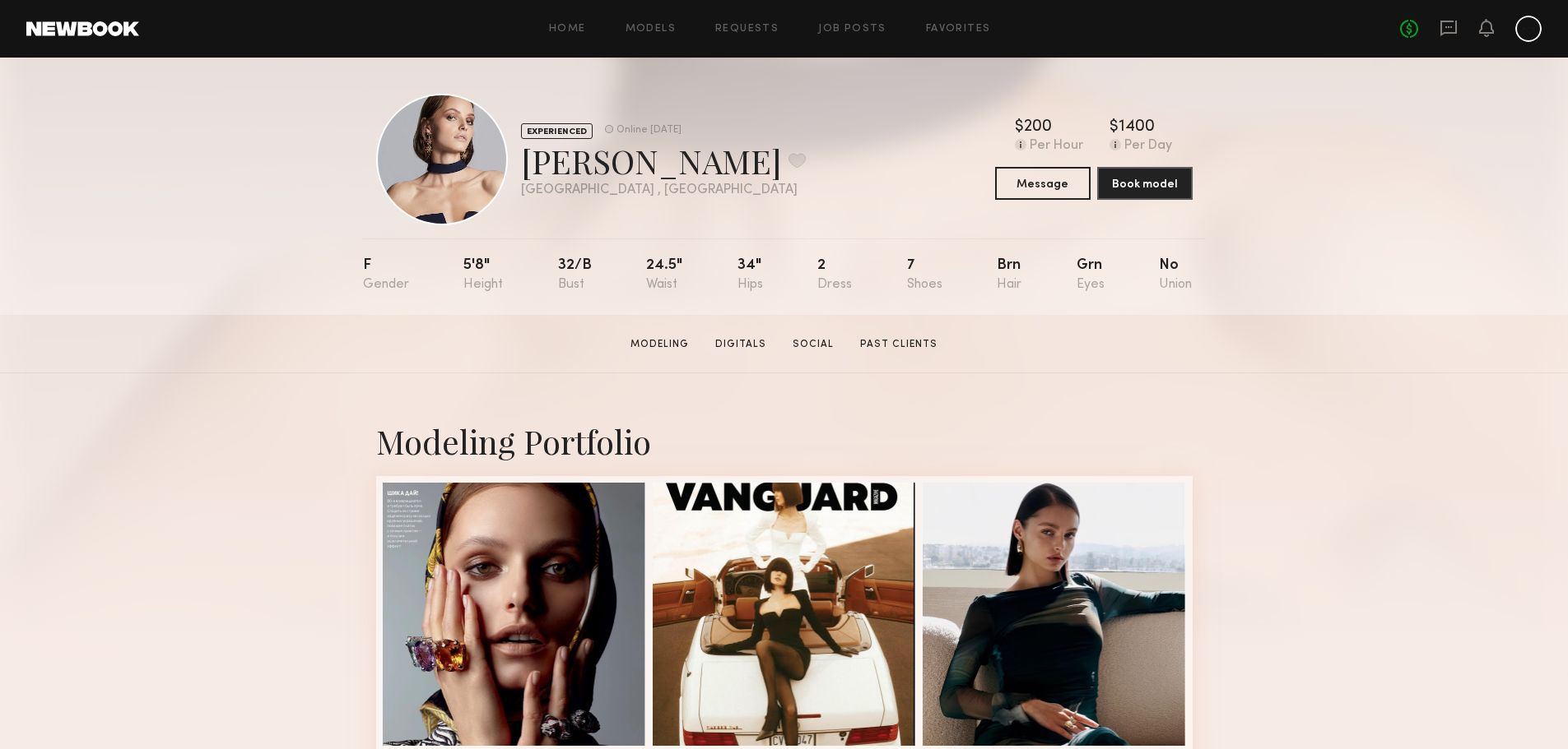
scroll to position [0, 0]
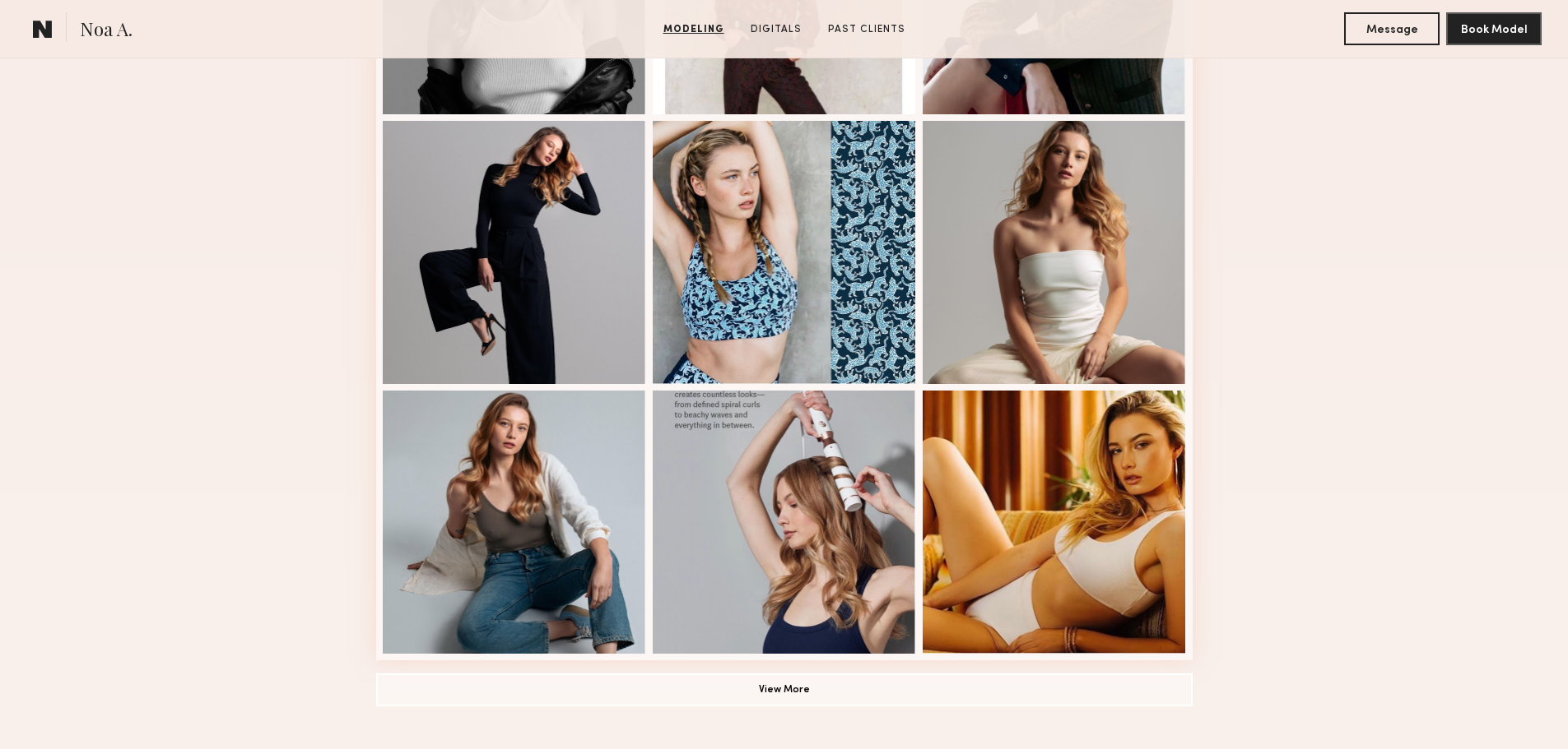
scroll to position [1069, 0]
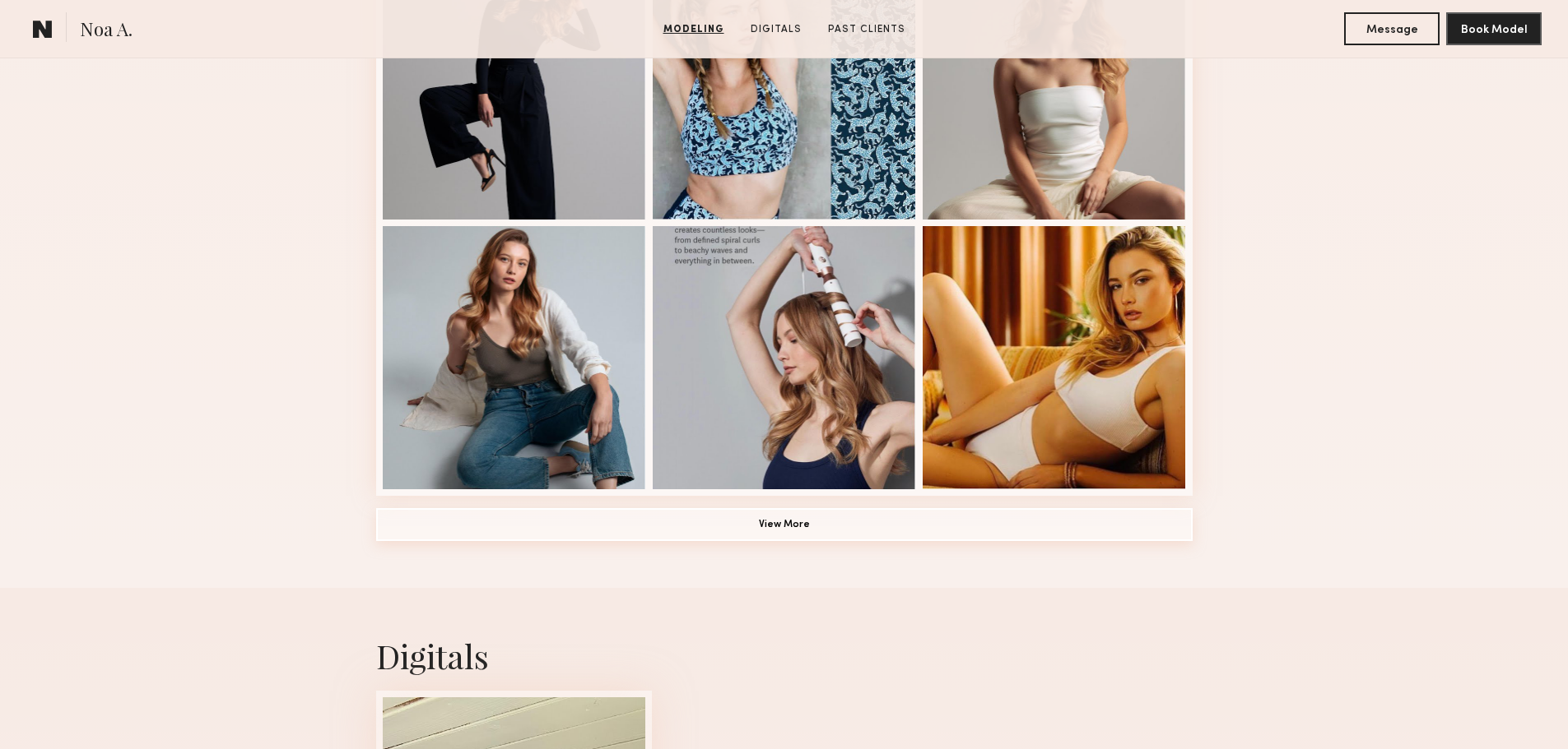
click at [886, 524] on button "View More" at bounding box center [784, 525] width 817 height 33
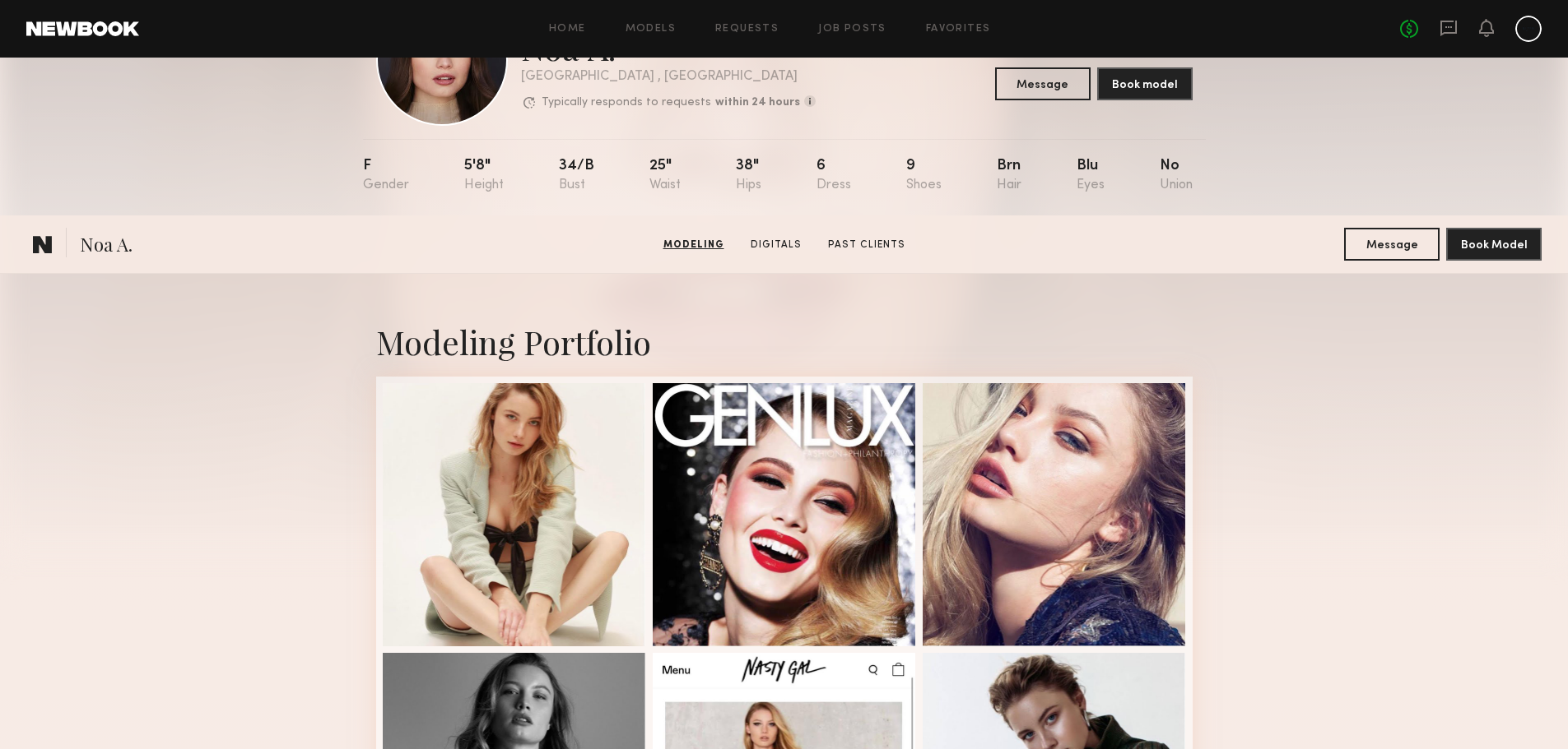
scroll to position [0, 0]
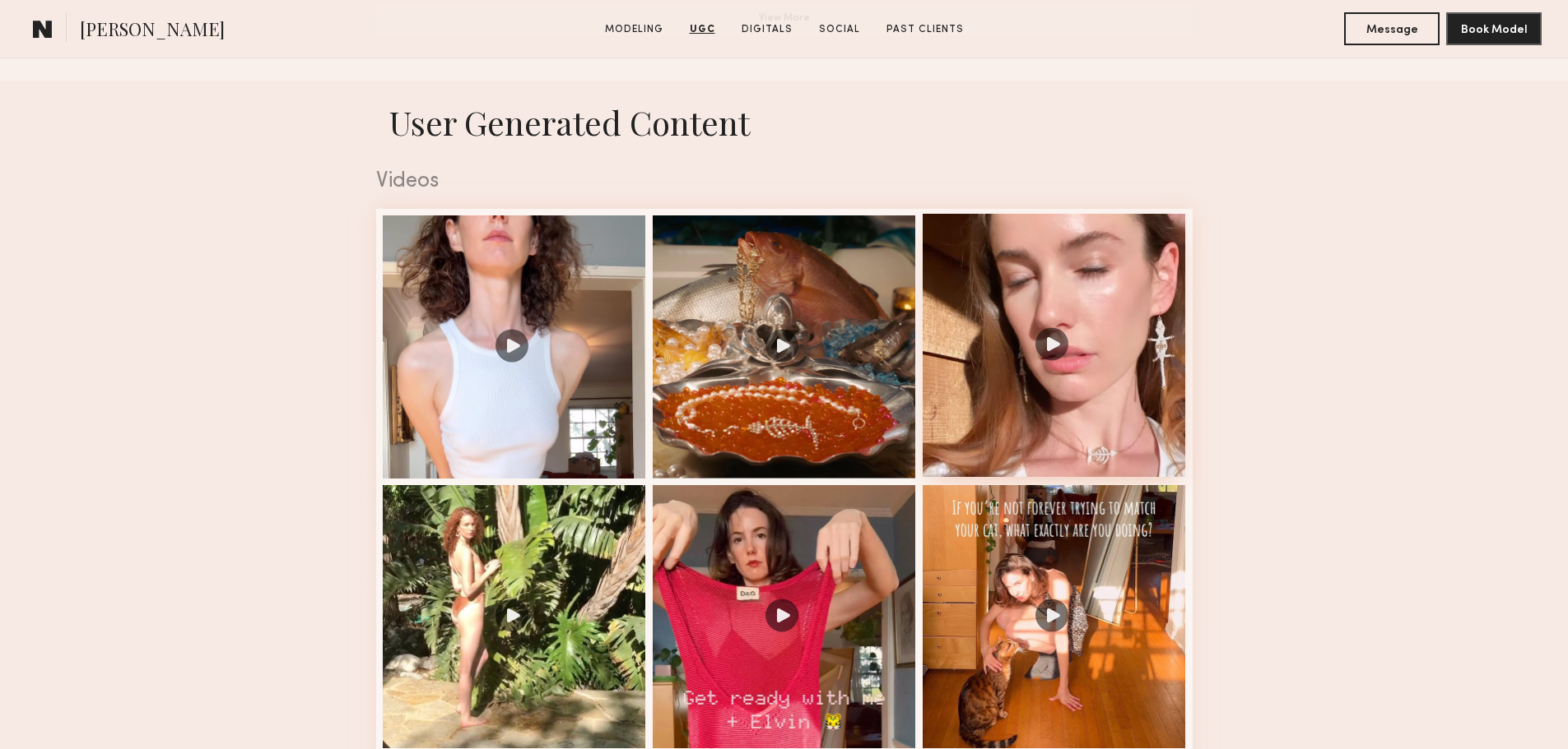
scroll to position [1481, 0]
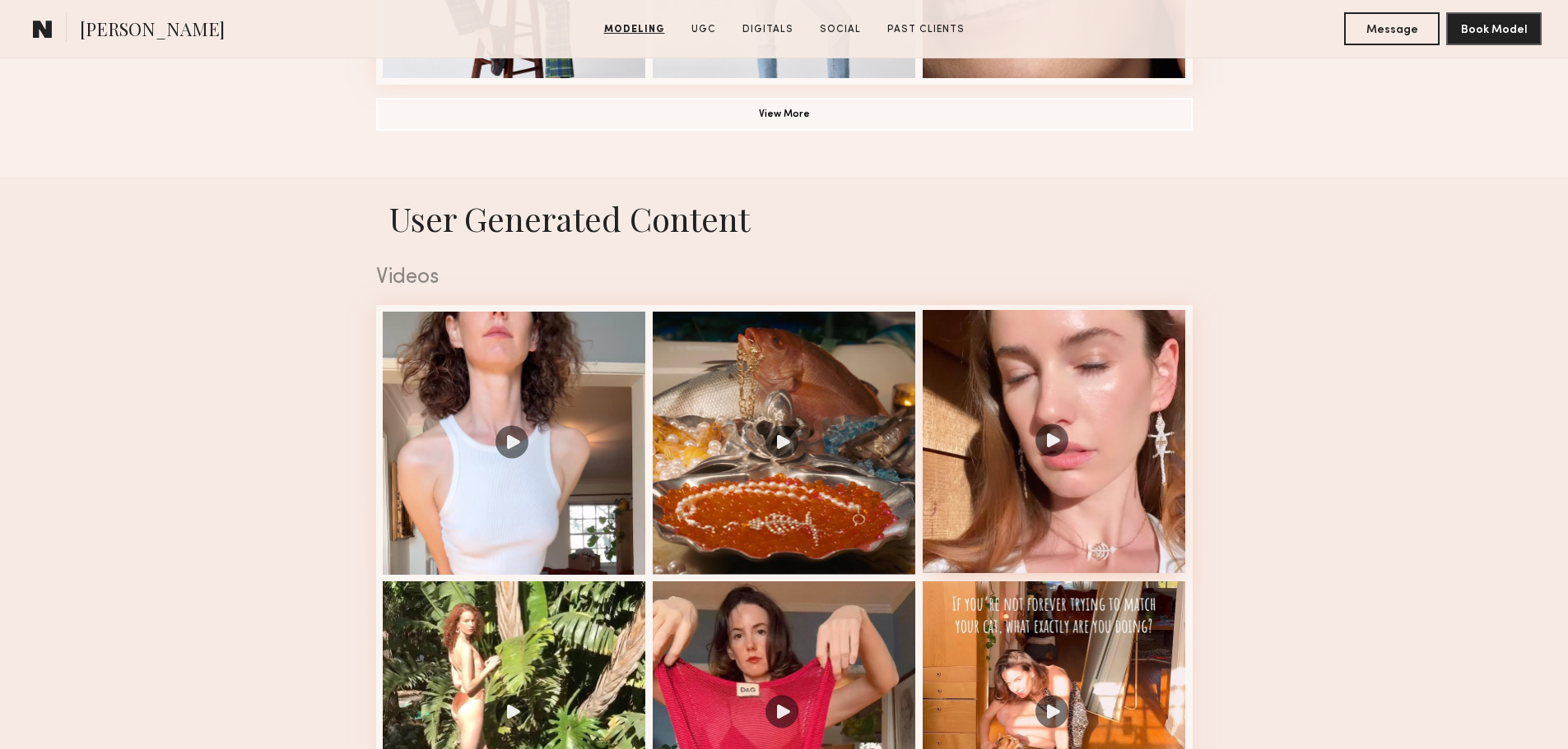
click at [1028, 399] on div at bounding box center [1054, 441] width 264 height 264
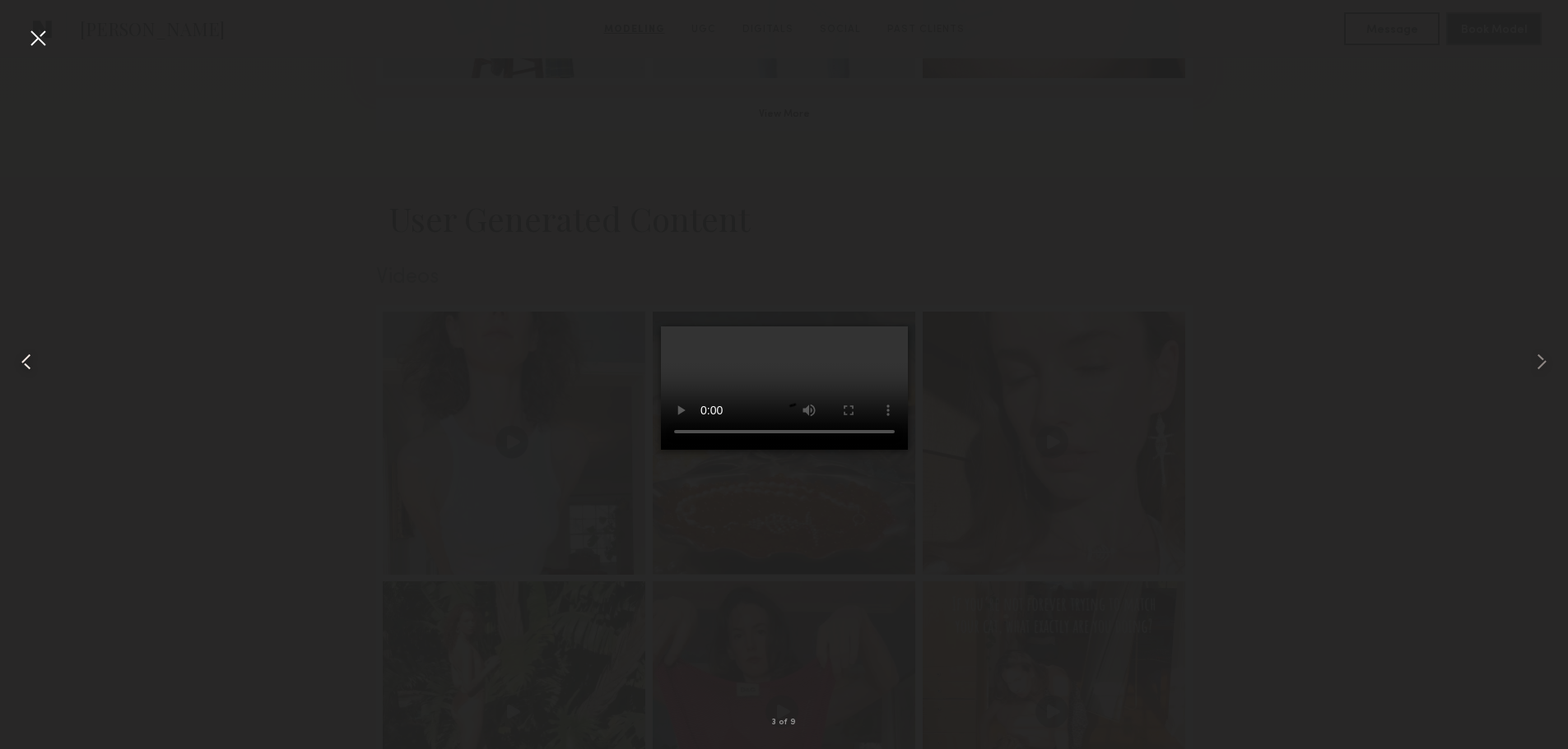
drag, startPoint x: 65, startPoint y: 47, endPoint x: 51, endPoint y: 44, distance: 14.3
click at [56, 45] on div at bounding box center [784, 362] width 1568 height 670
click at [35, 39] on div at bounding box center [38, 38] width 27 height 27
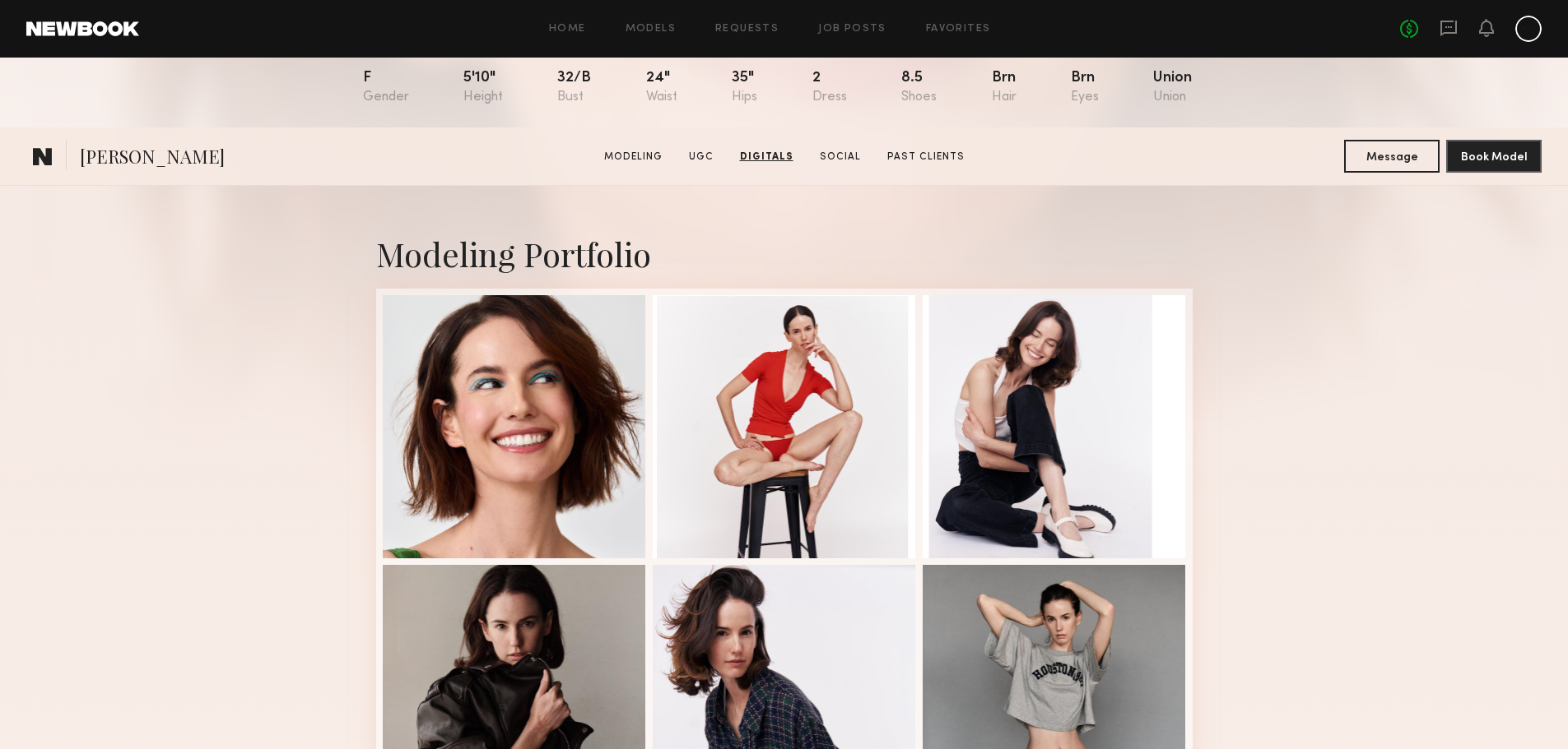
scroll to position [0, 0]
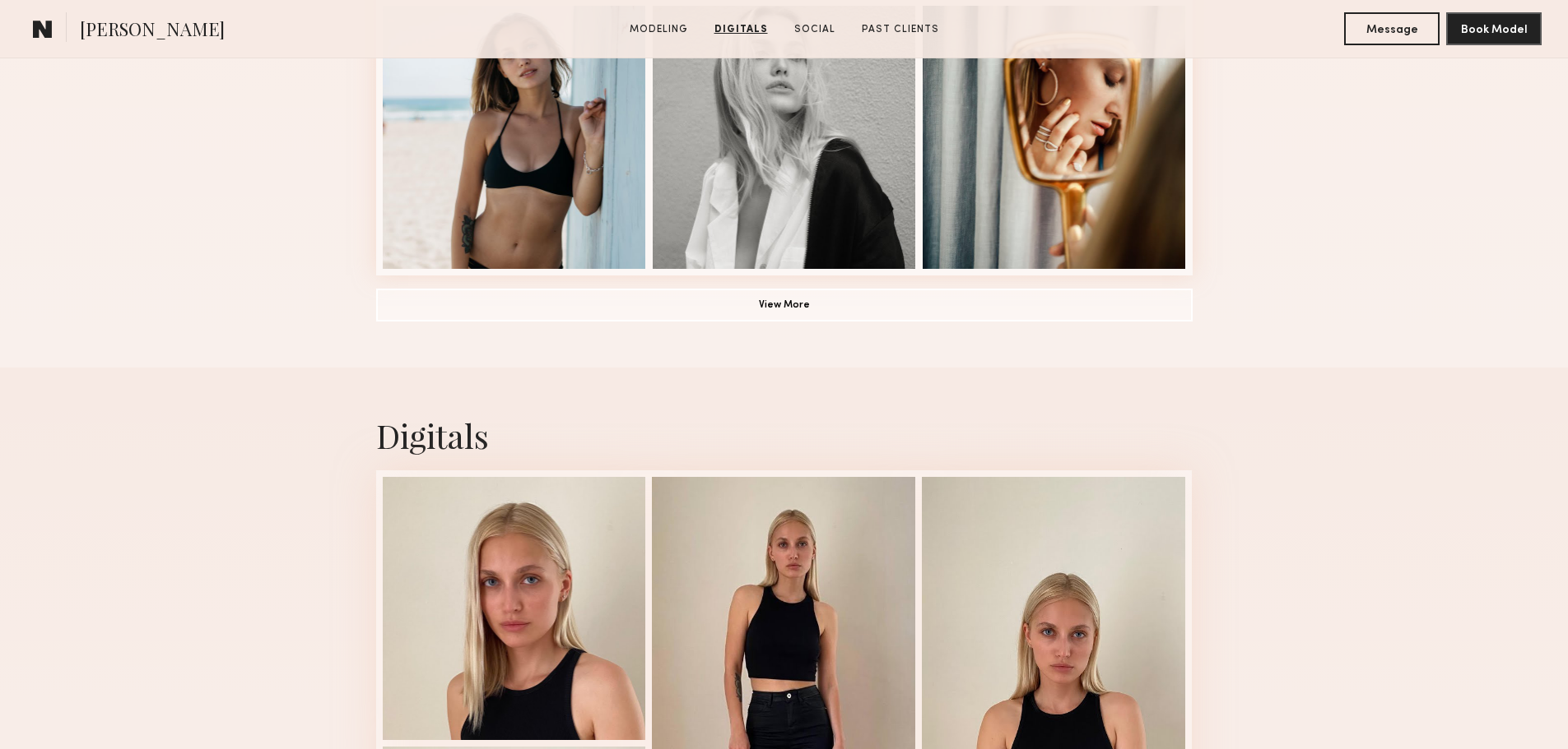
scroll to position [1234, 0]
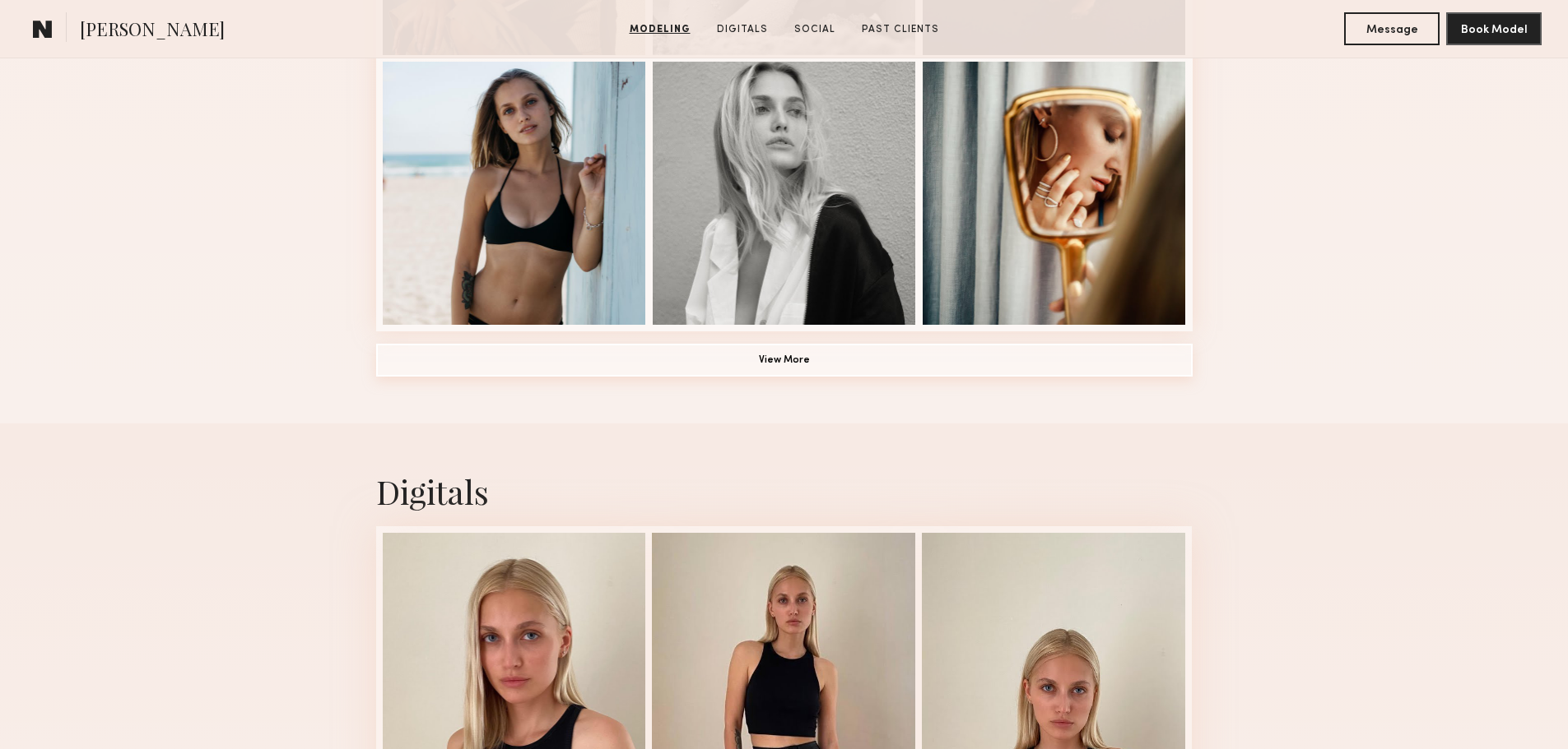
click at [631, 357] on button "View More" at bounding box center [784, 361] width 817 height 33
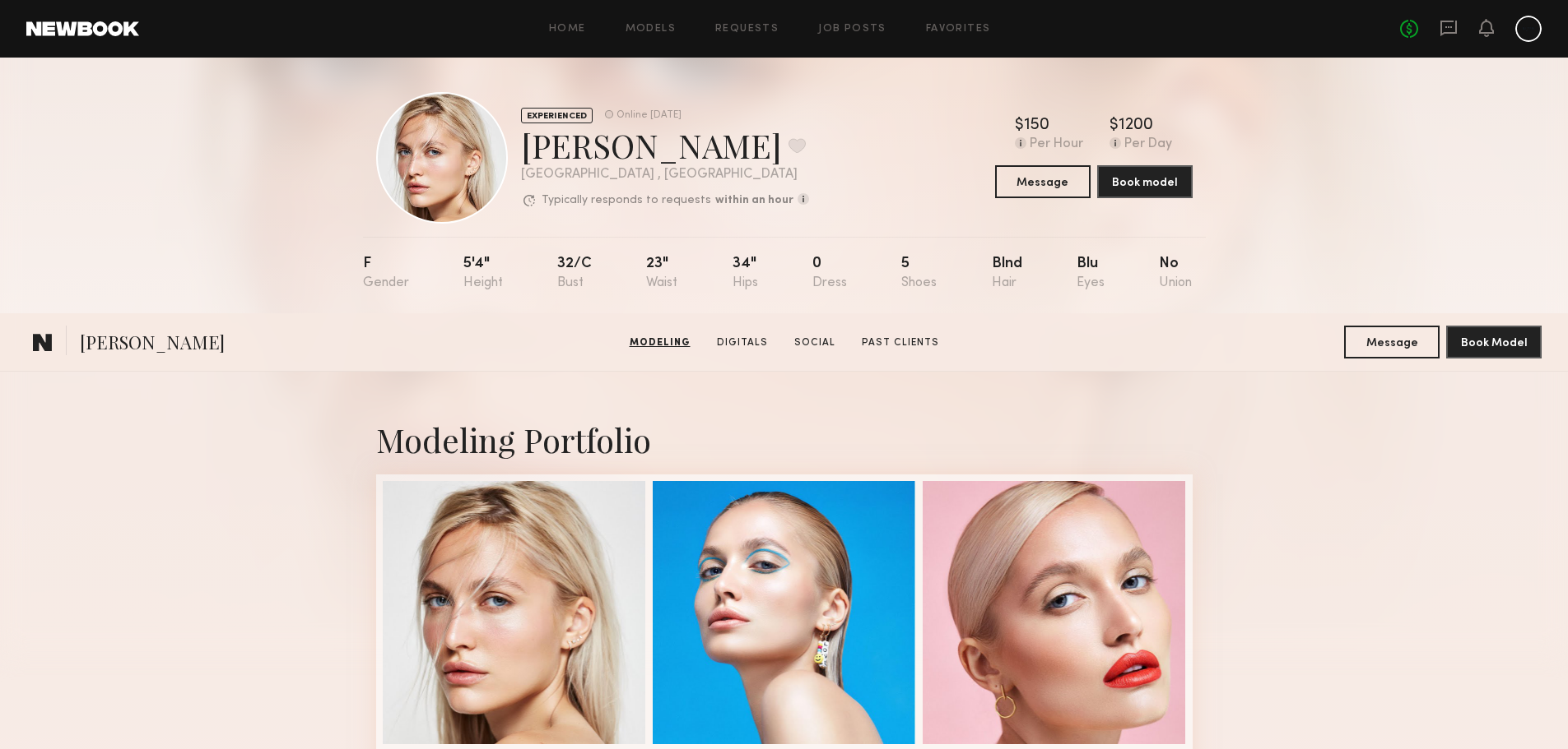
scroll to position [0, 0]
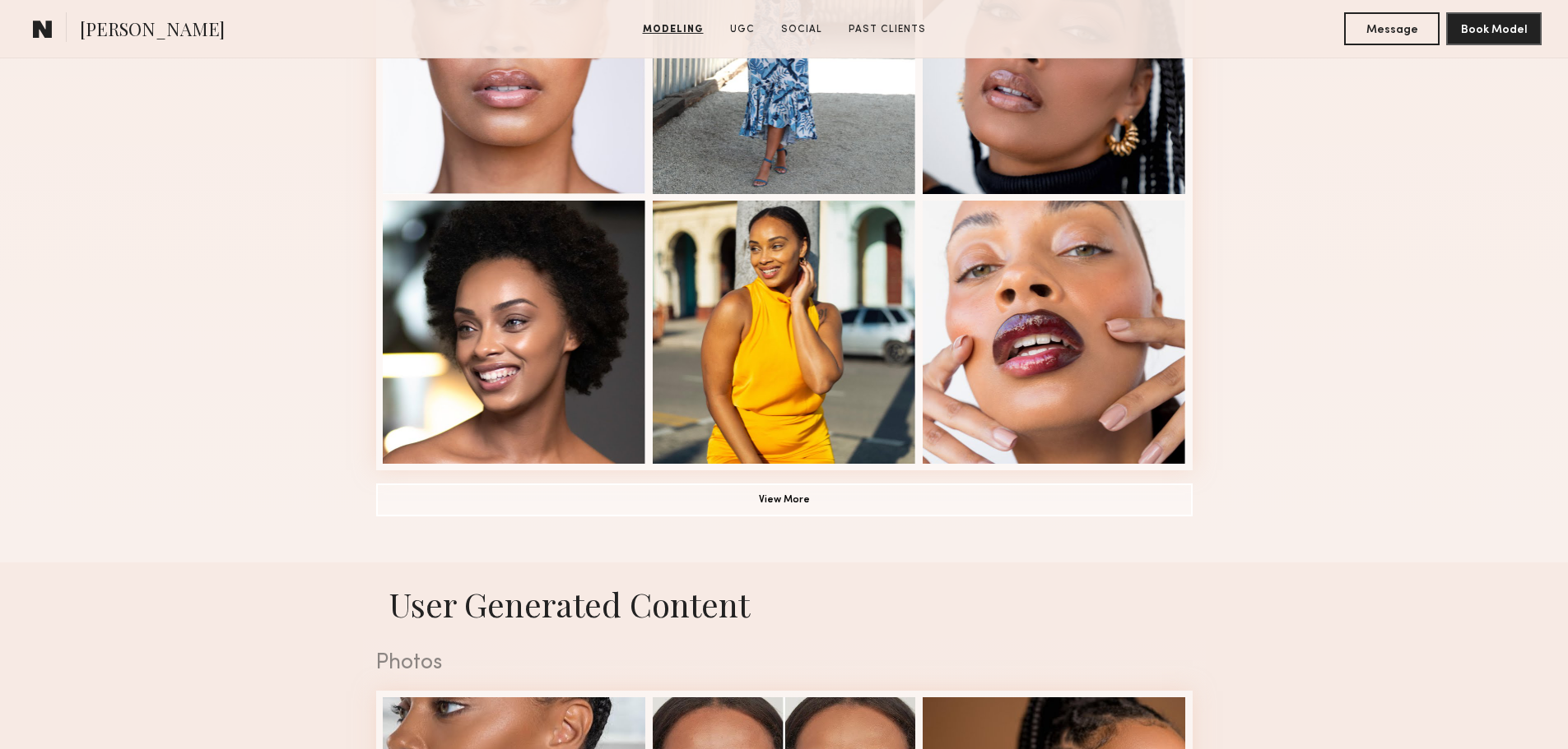
scroll to position [1069, 0]
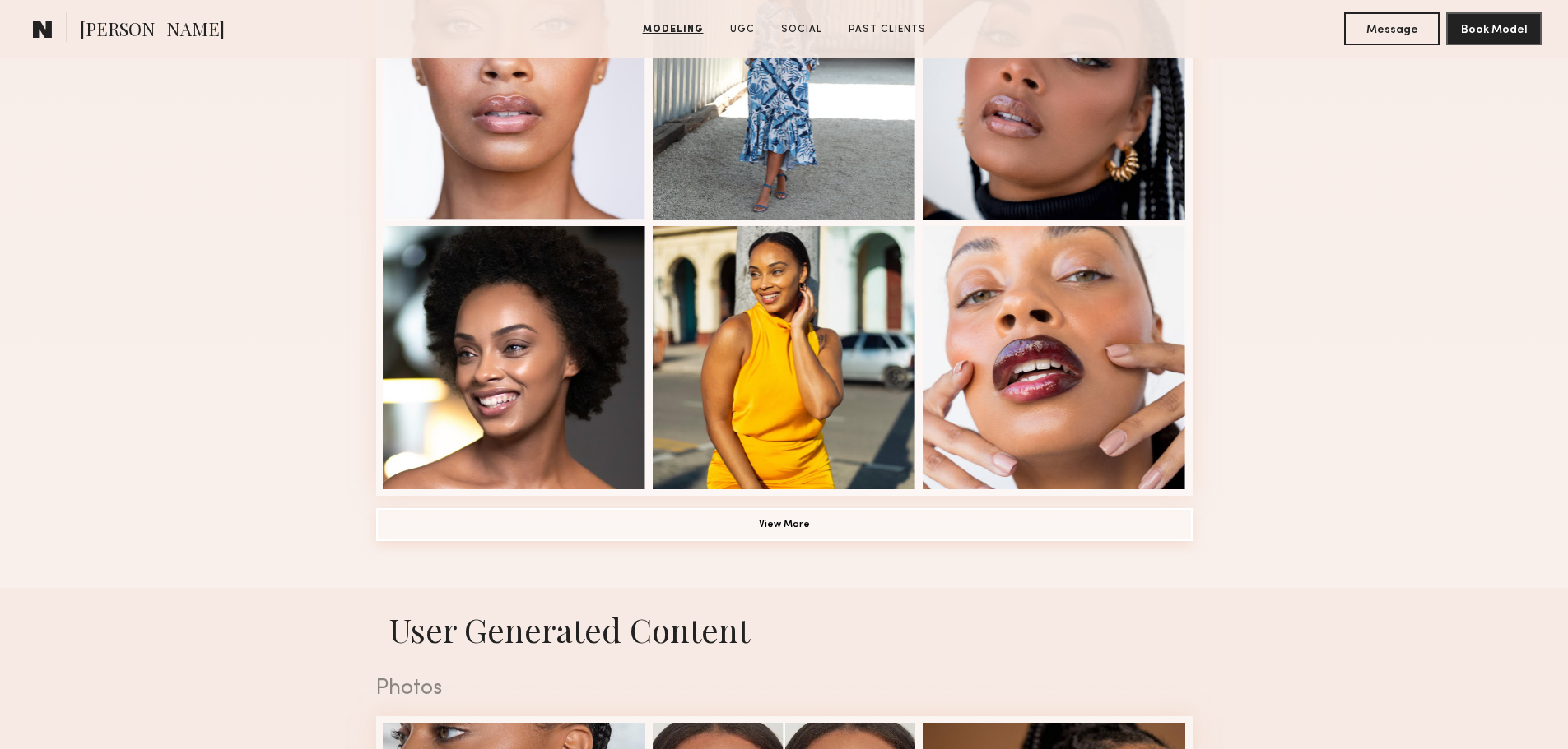
click at [780, 524] on button "View More" at bounding box center [784, 525] width 817 height 33
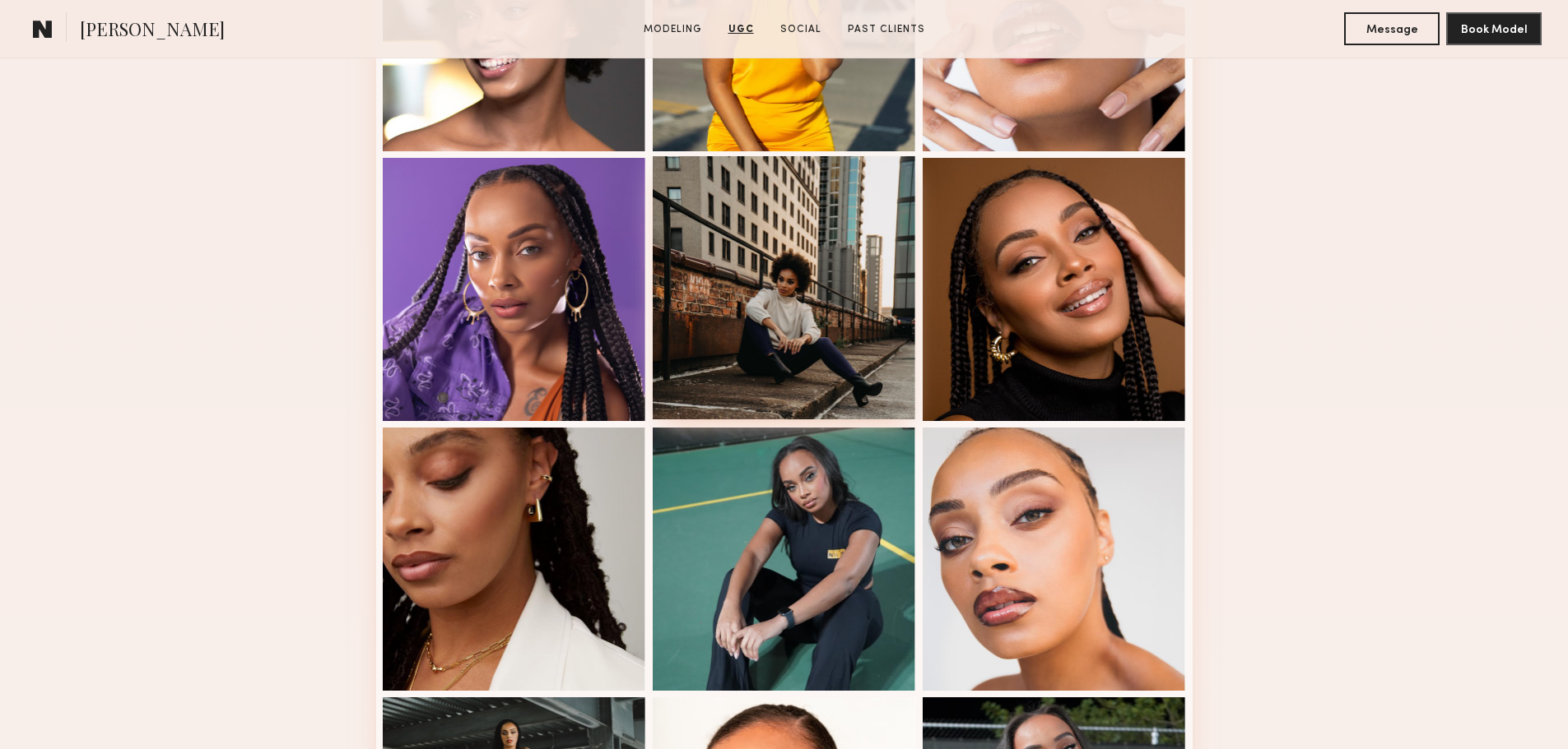
scroll to position [1398, 0]
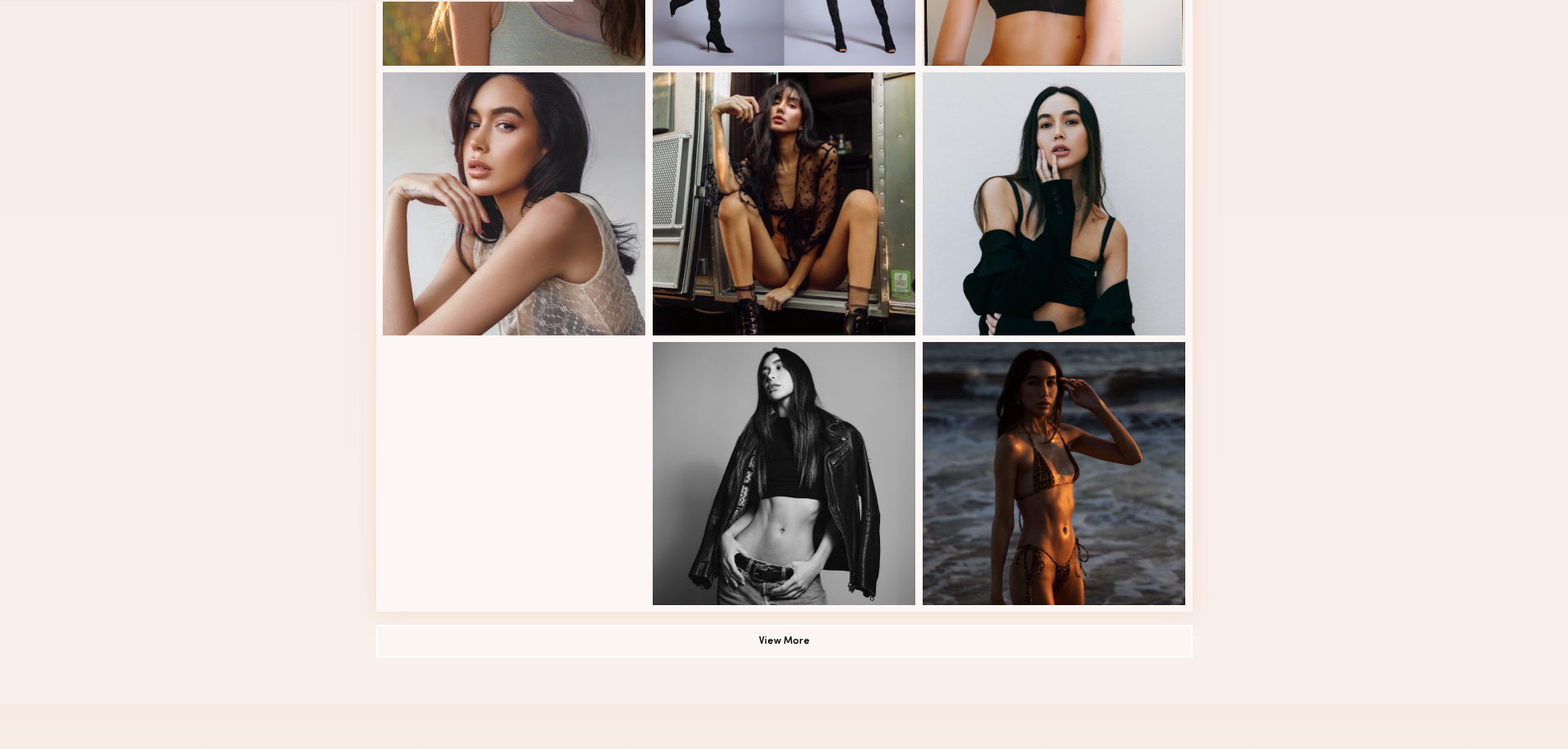
scroll to position [904, 0]
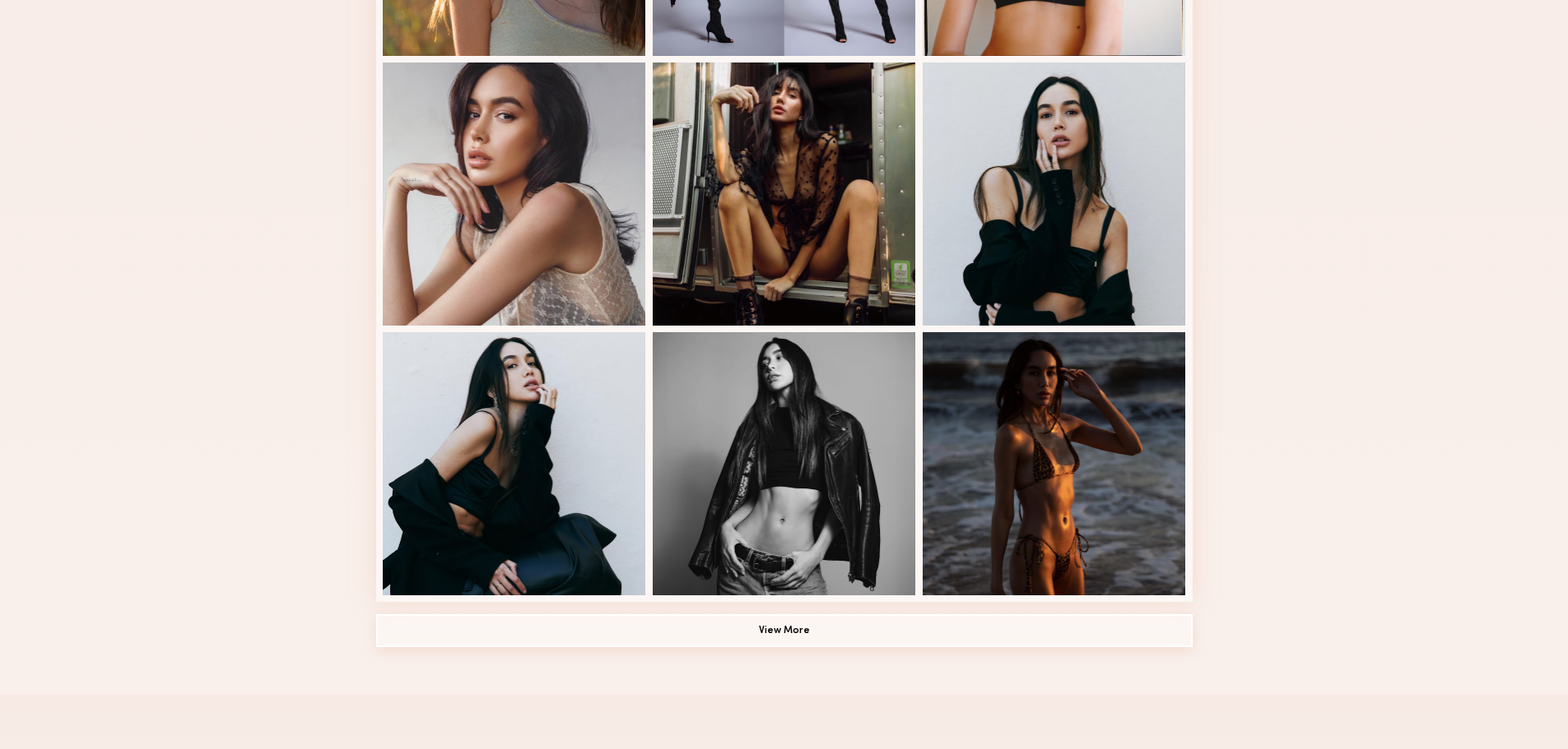
click at [627, 638] on button "View More" at bounding box center [784, 631] width 817 height 33
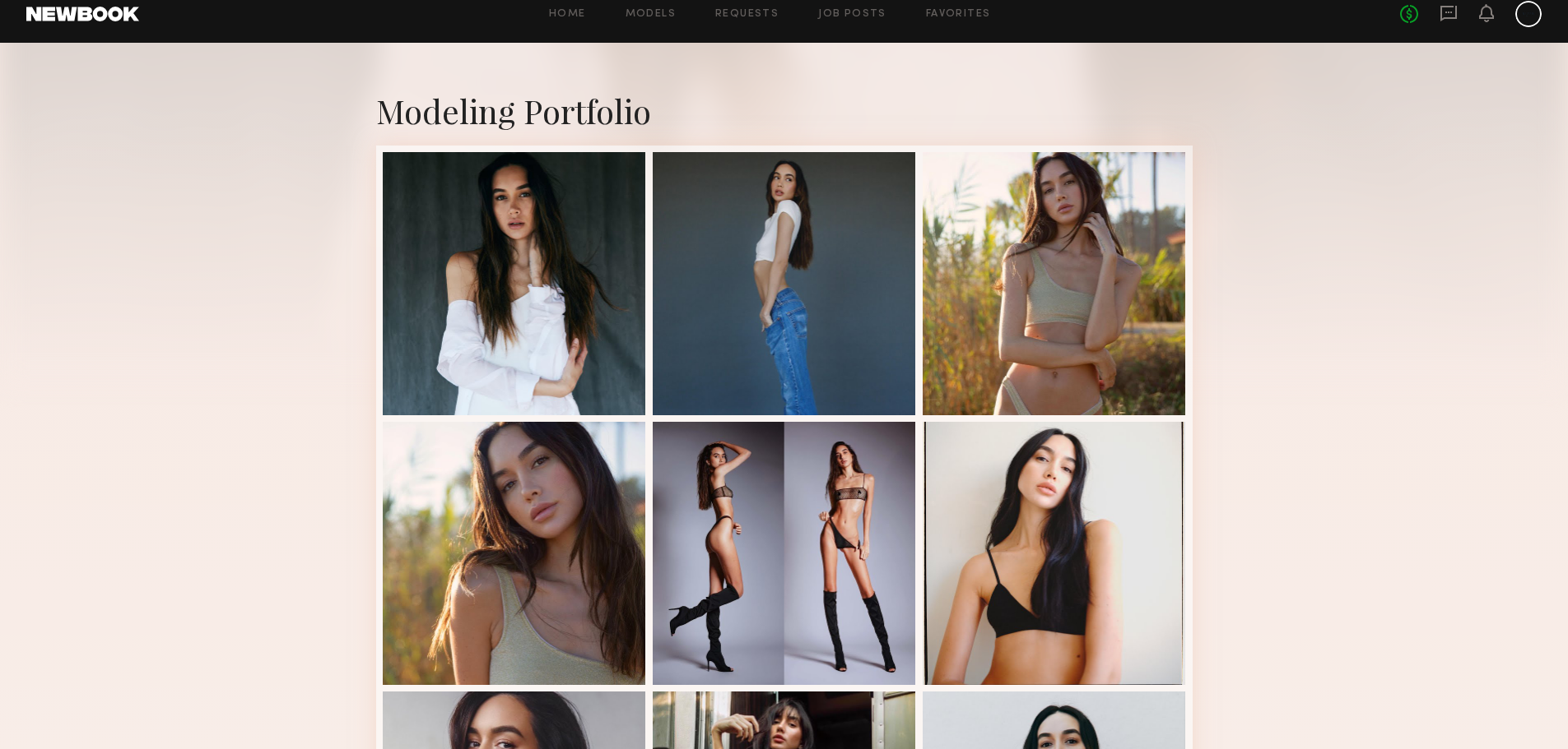
scroll to position [247, 0]
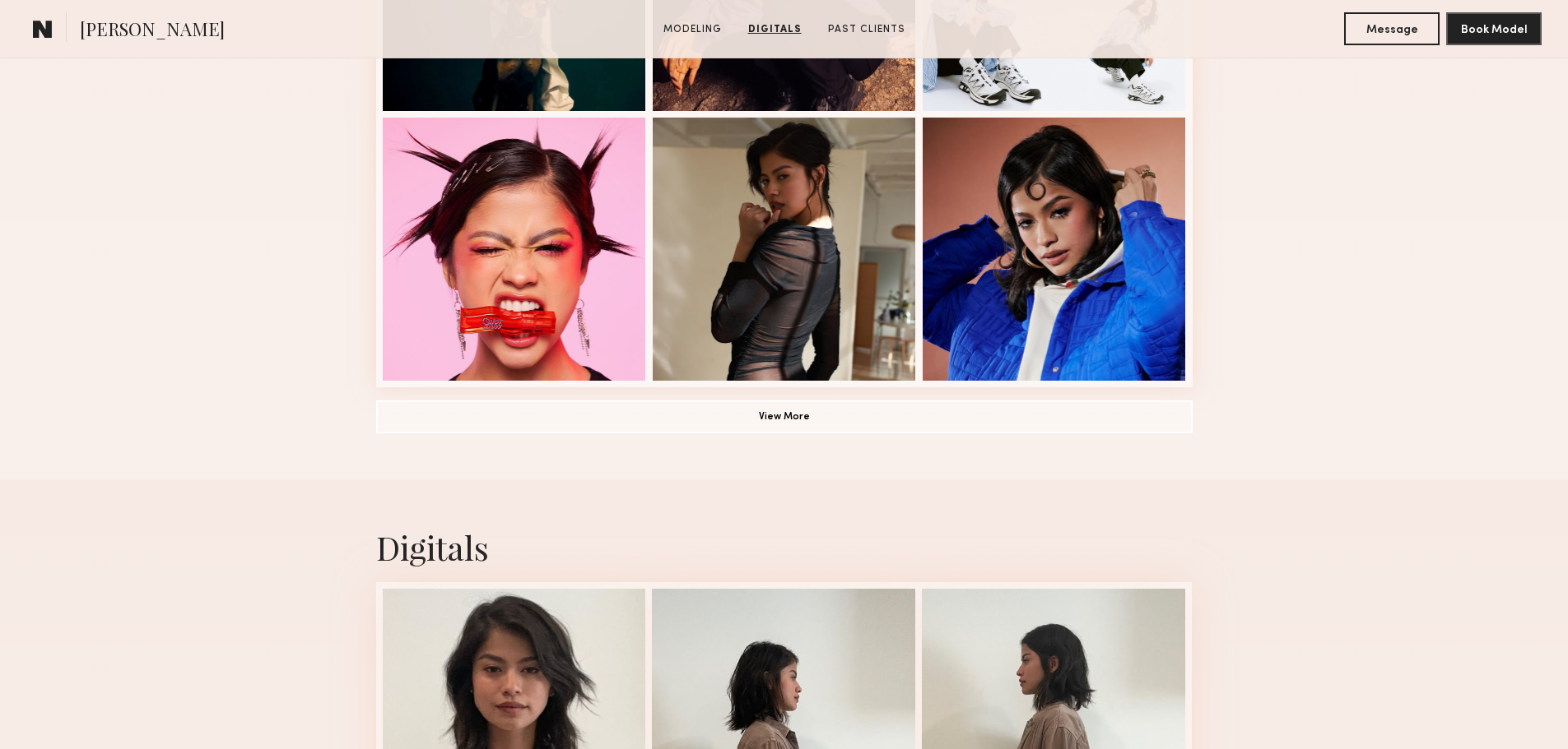
scroll to position [1151, 0]
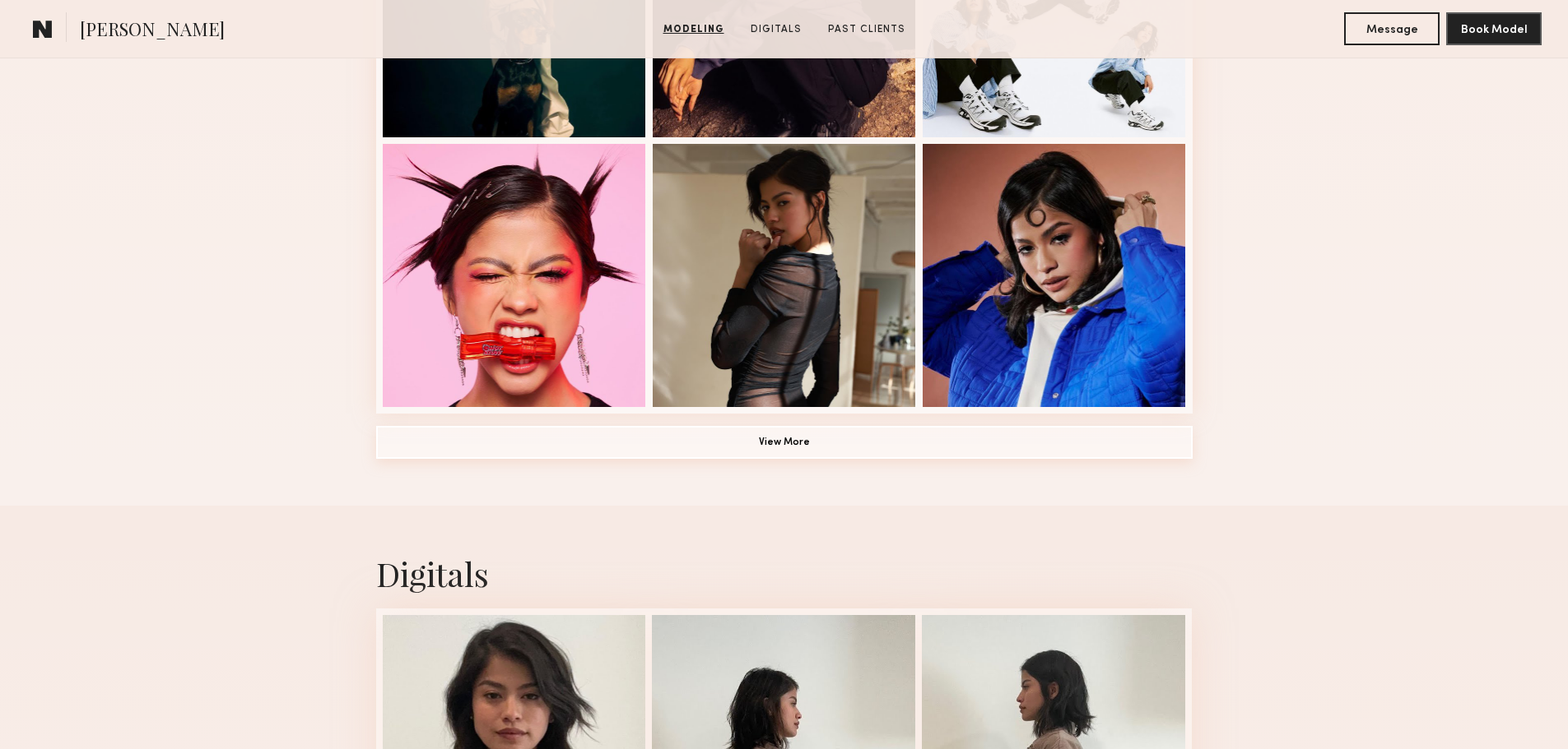
click at [611, 458] on button "View More" at bounding box center [784, 443] width 817 height 33
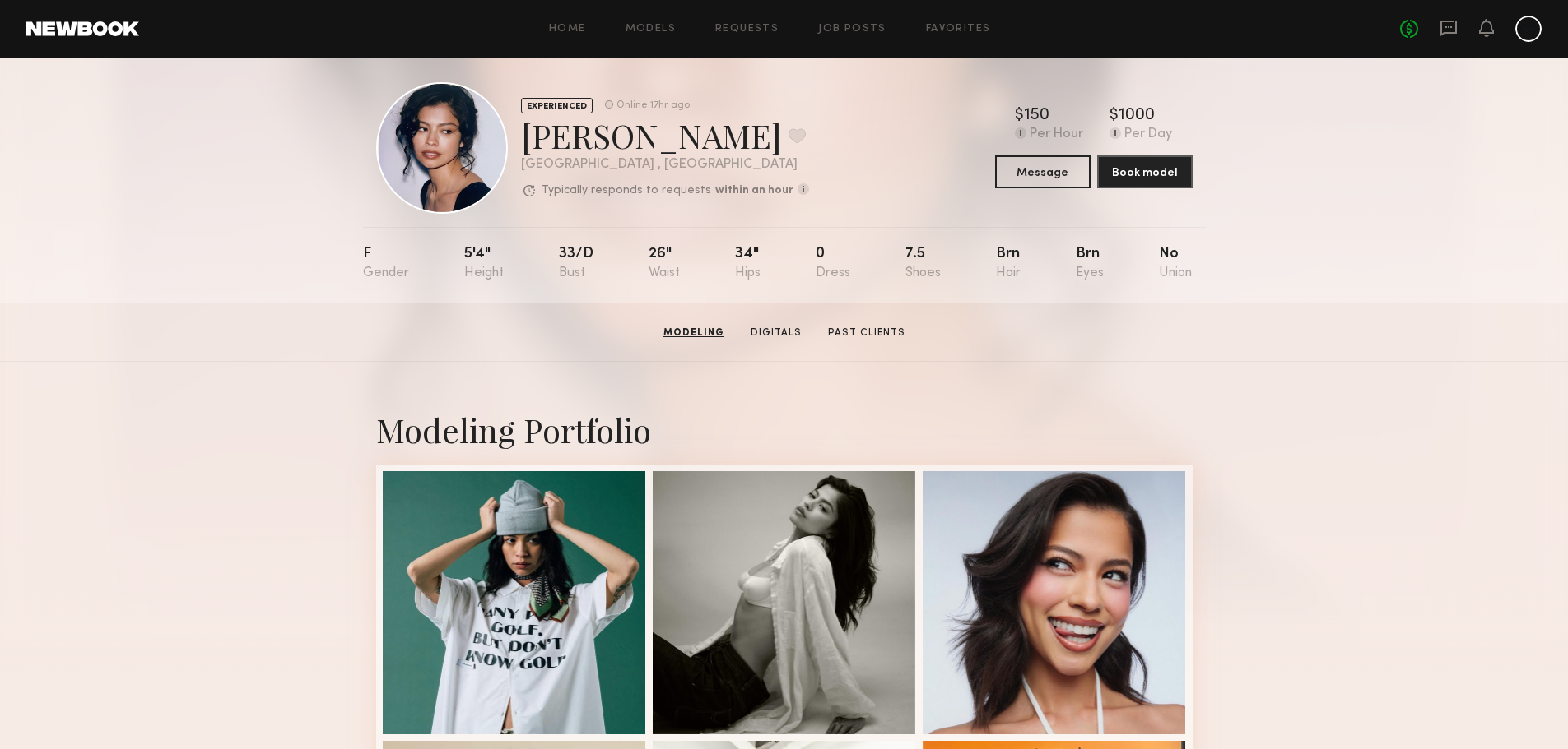
scroll to position [0, 0]
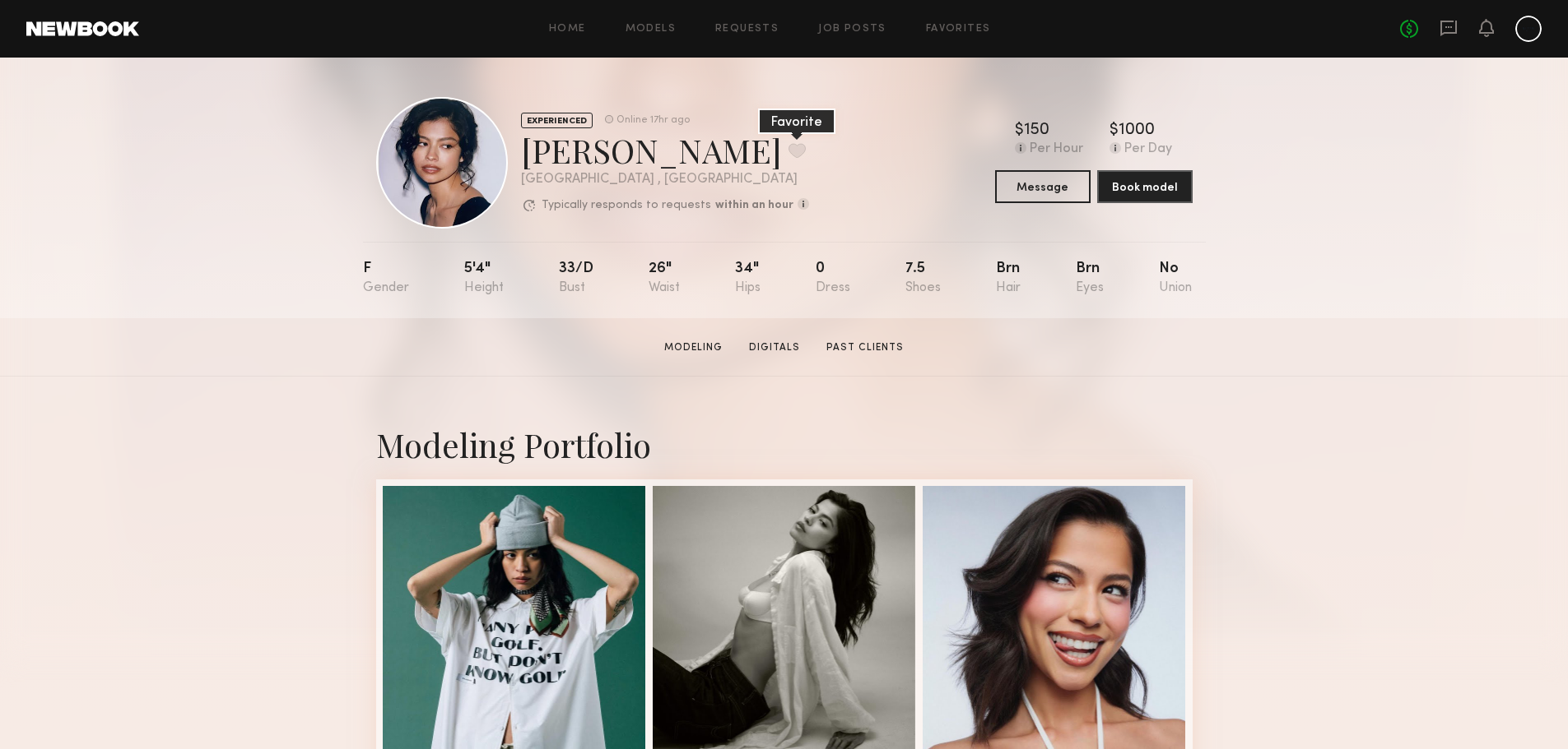
click at [789, 153] on button at bounding box center [797, 150] width 17 height 15
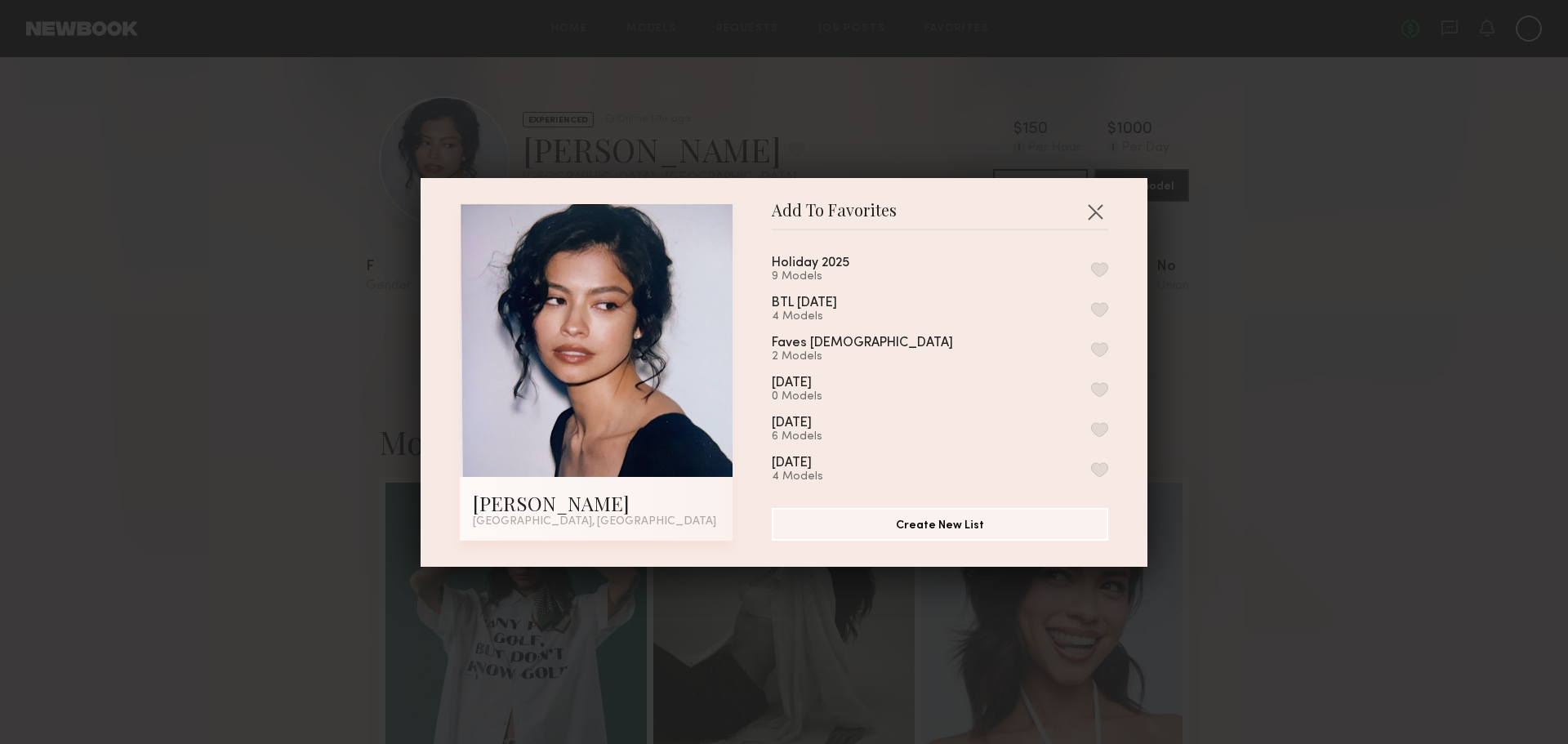
click at [1090, 271] on div "Holiday 2025 9 Models BTL JULY 2025 4 Models Faves Asian 2 Models May 25 0 Mode…" at bounding box center [947, 363] width 352 height 239
click at [1091, 271] on button "button" at bounding box center [1099, 270] width 17 height 15
click at [1089, 211] on button "button" at bounding box center [1095, 211] width 26 height 26
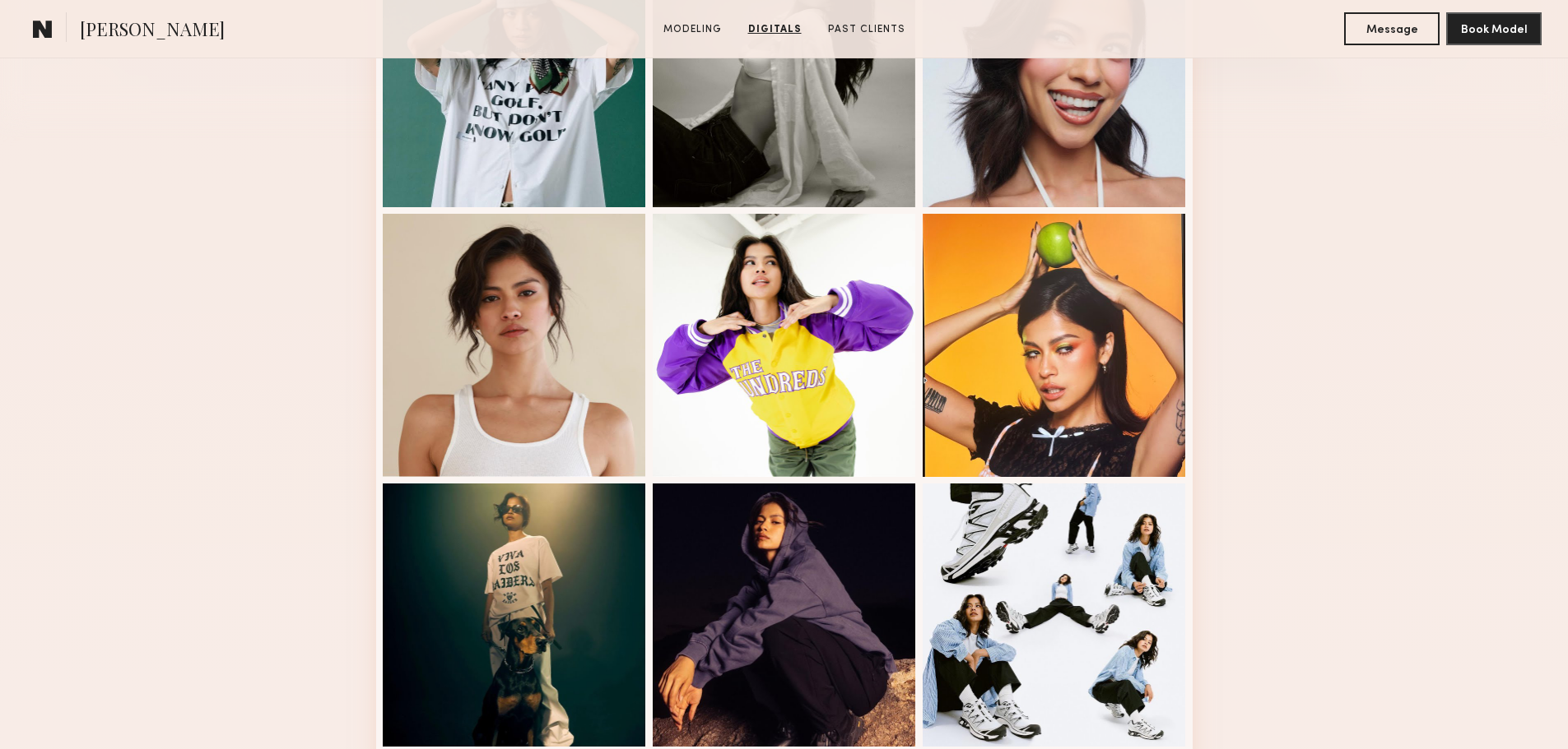
scroll to position [494, 0]
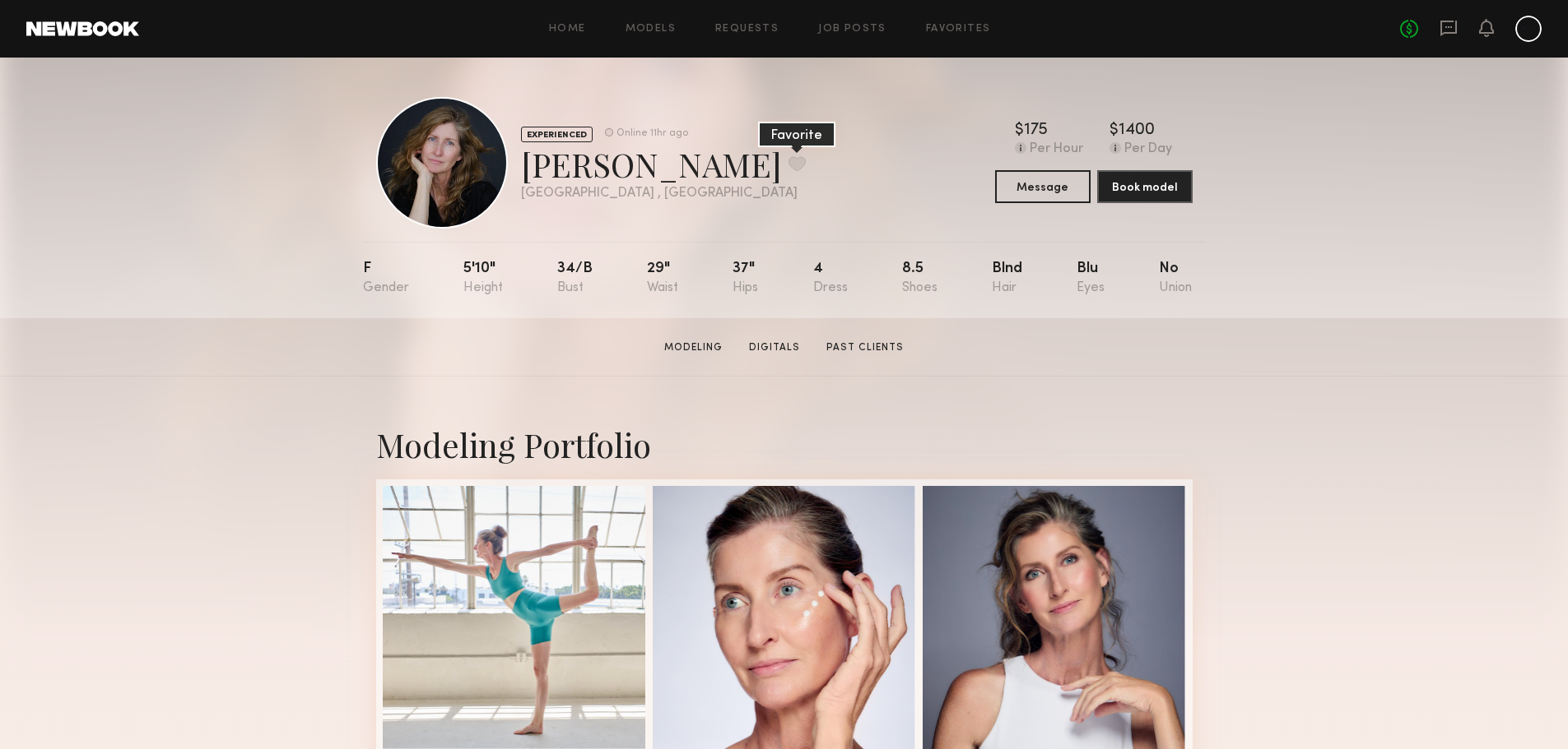
click at [789, 161] on button at bounding box center [797, 164] width 17 height 15
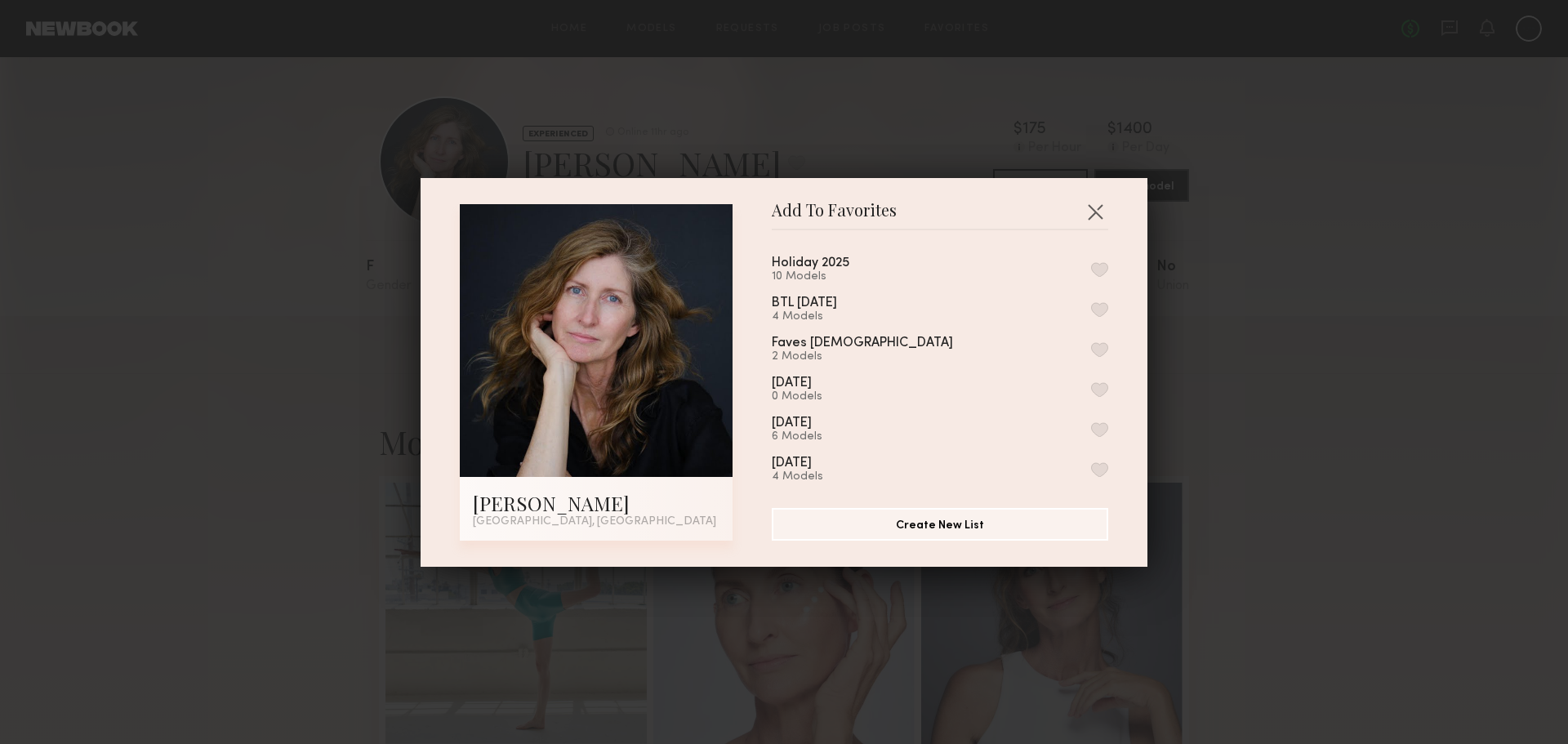
click at [1091, 268] on button "button" at bounding box center [1099, 270] width 17 height 15
click at [1095, 208] on button "button" at bounding box center [1095, 211] width 26 height 26
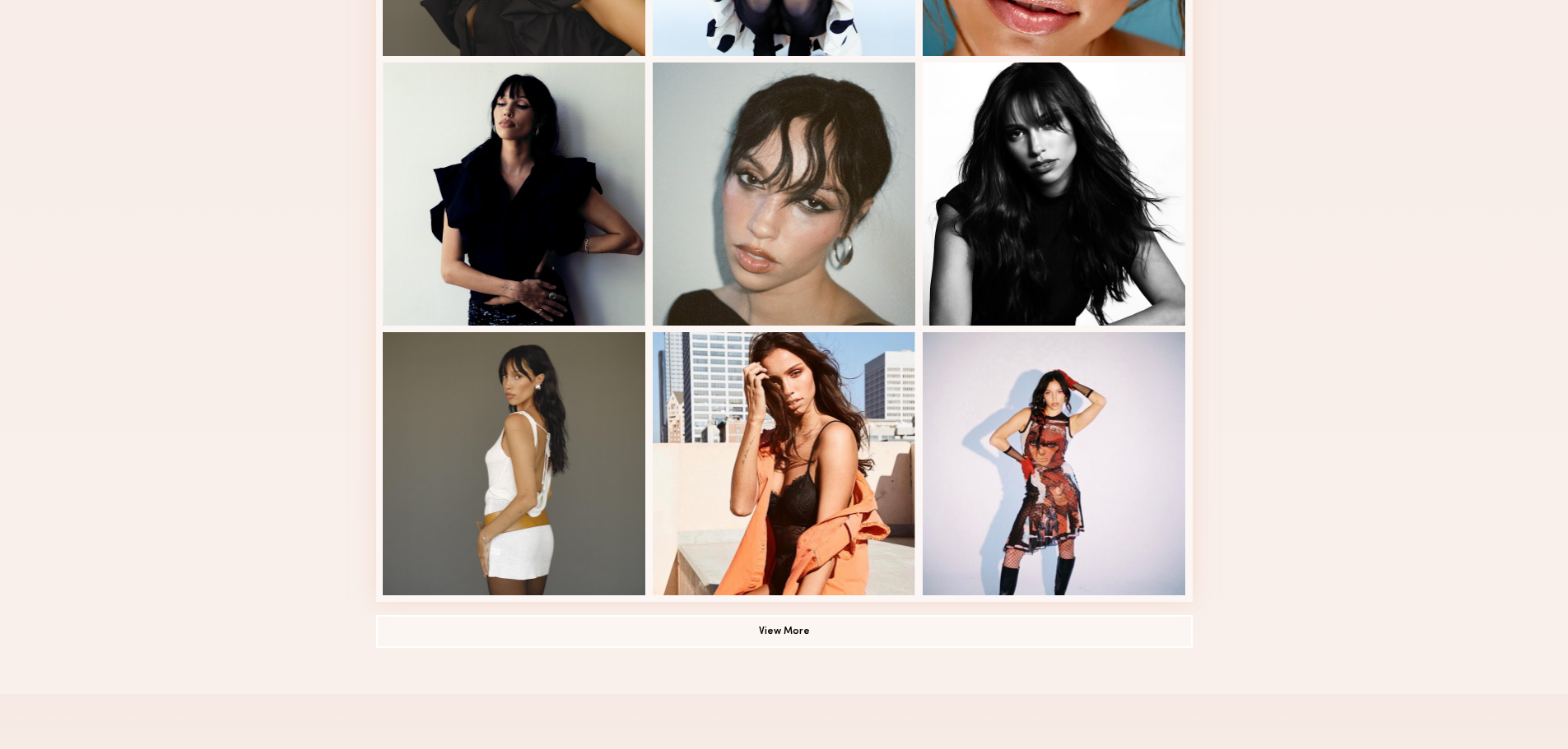
scroll to position [987, 0]
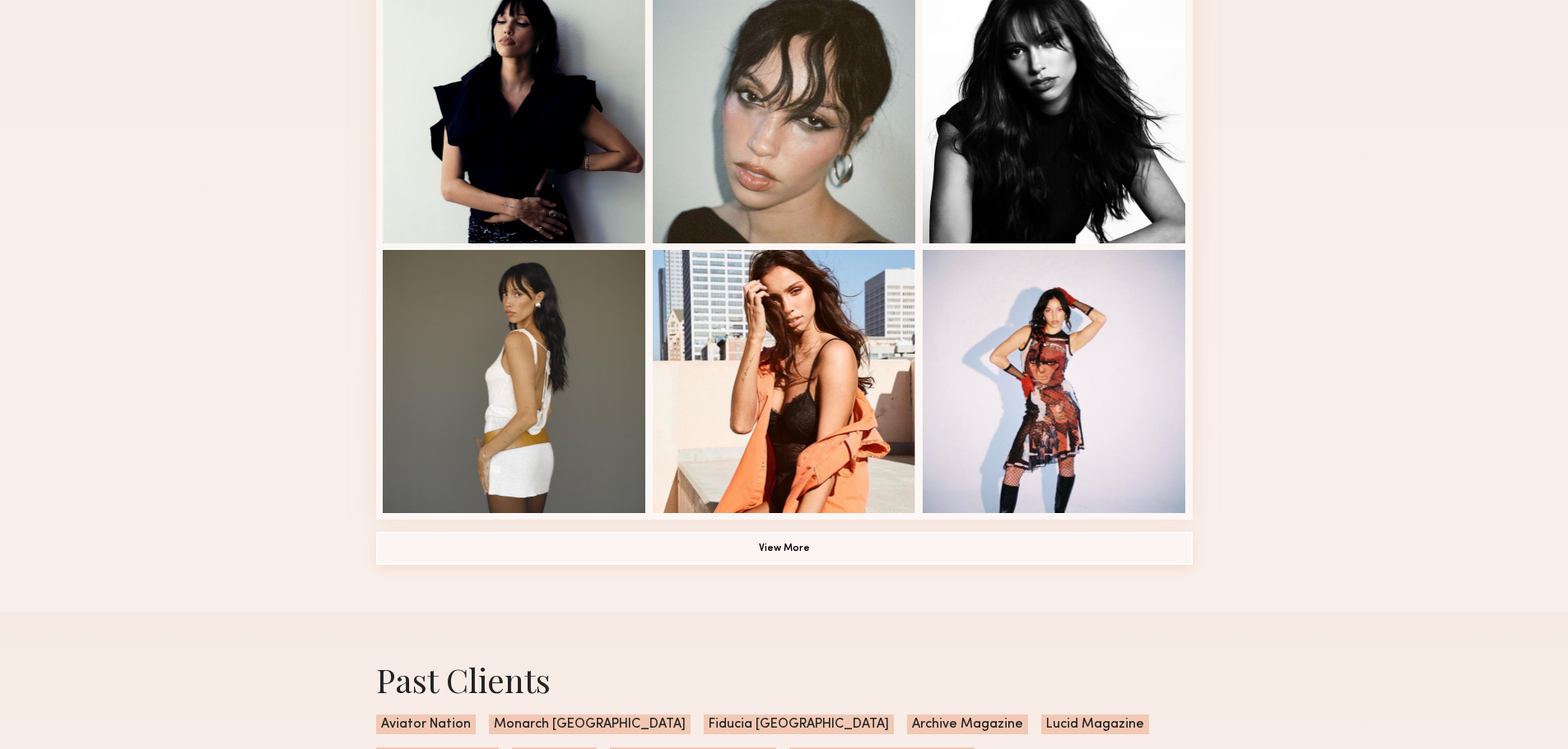
click at [680, 565] on button "View More" at bounding box center [784, 549] width 817 height 33
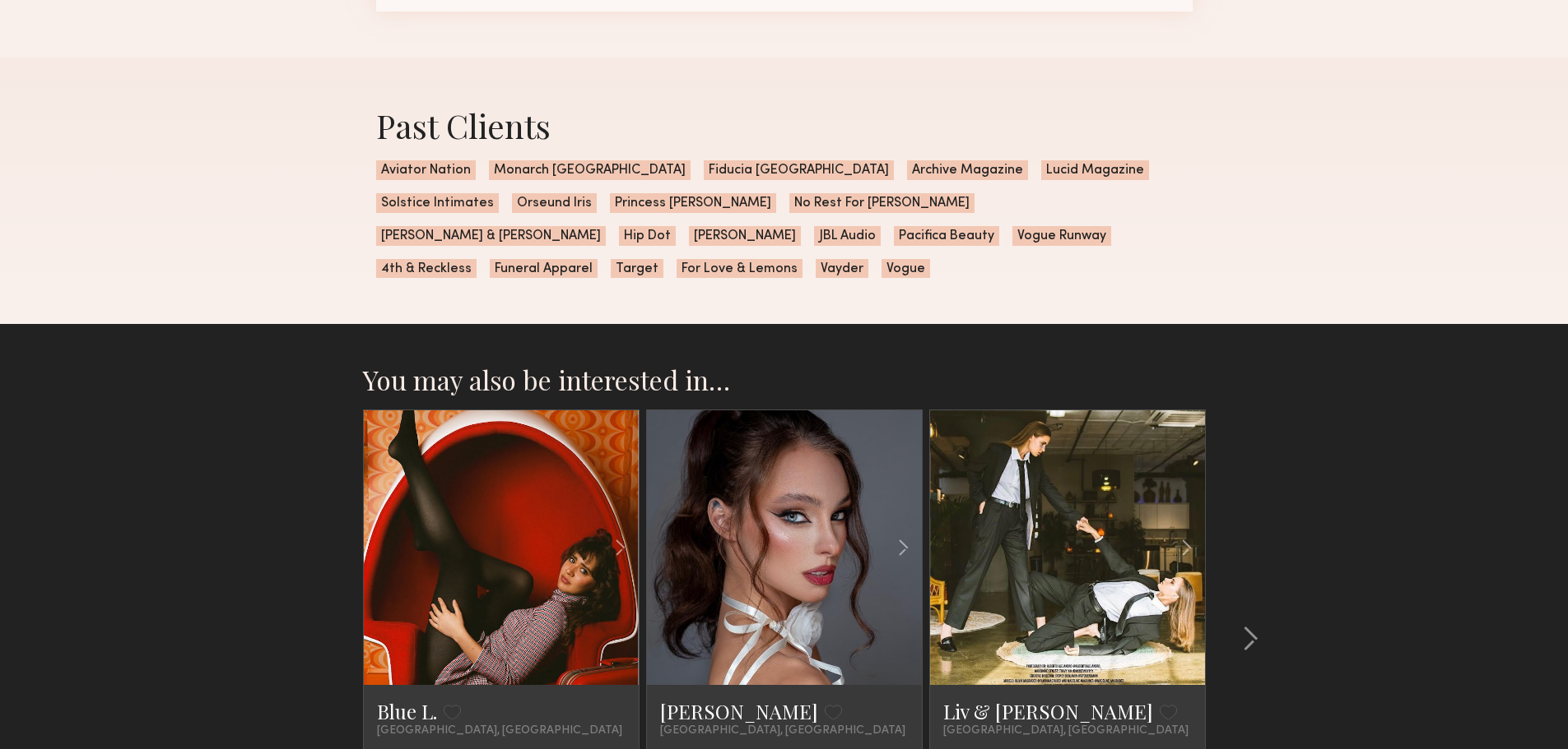
scroll to position [2714, 0]
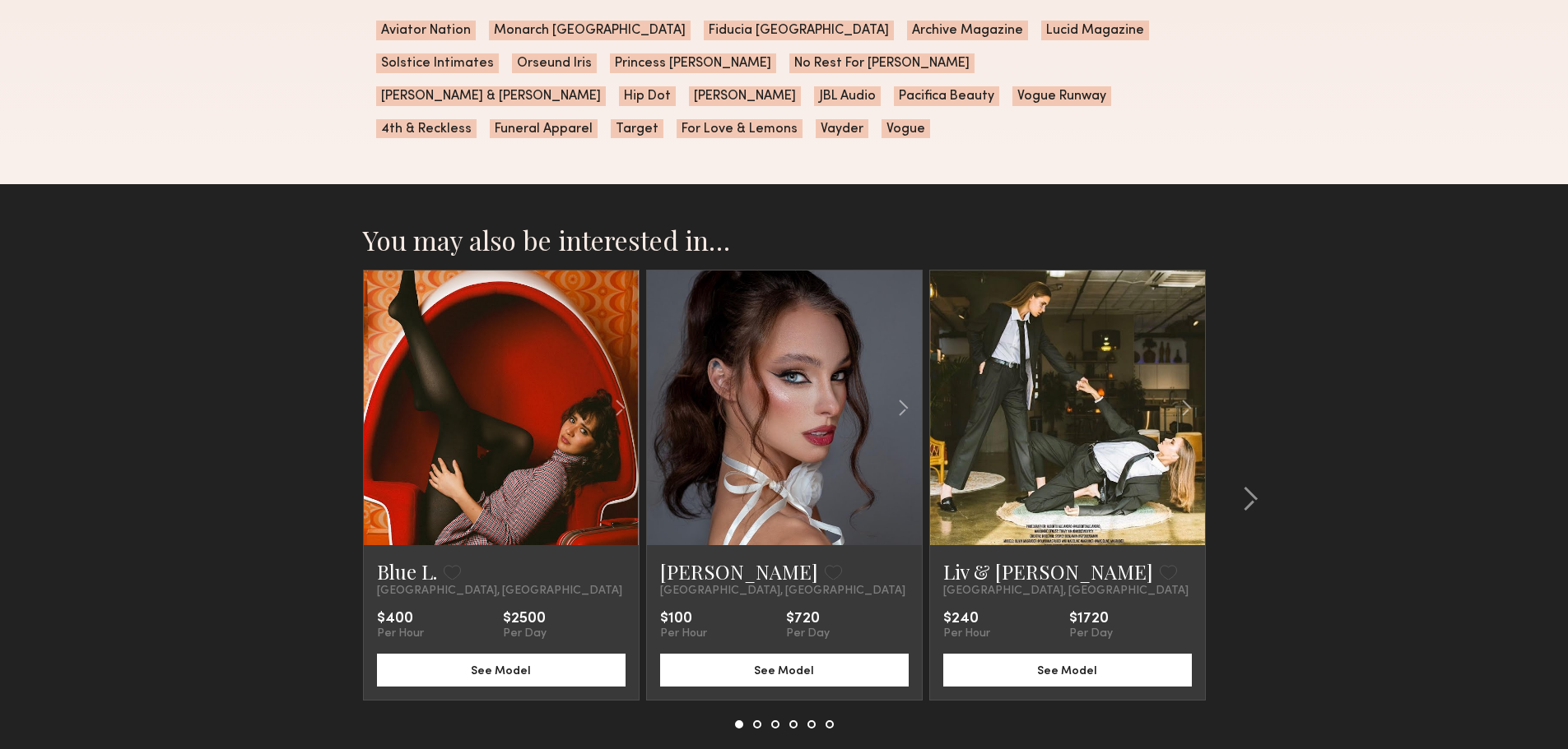
click at [806, 425] on link at bounding box center [784, 408] width 94 height 274
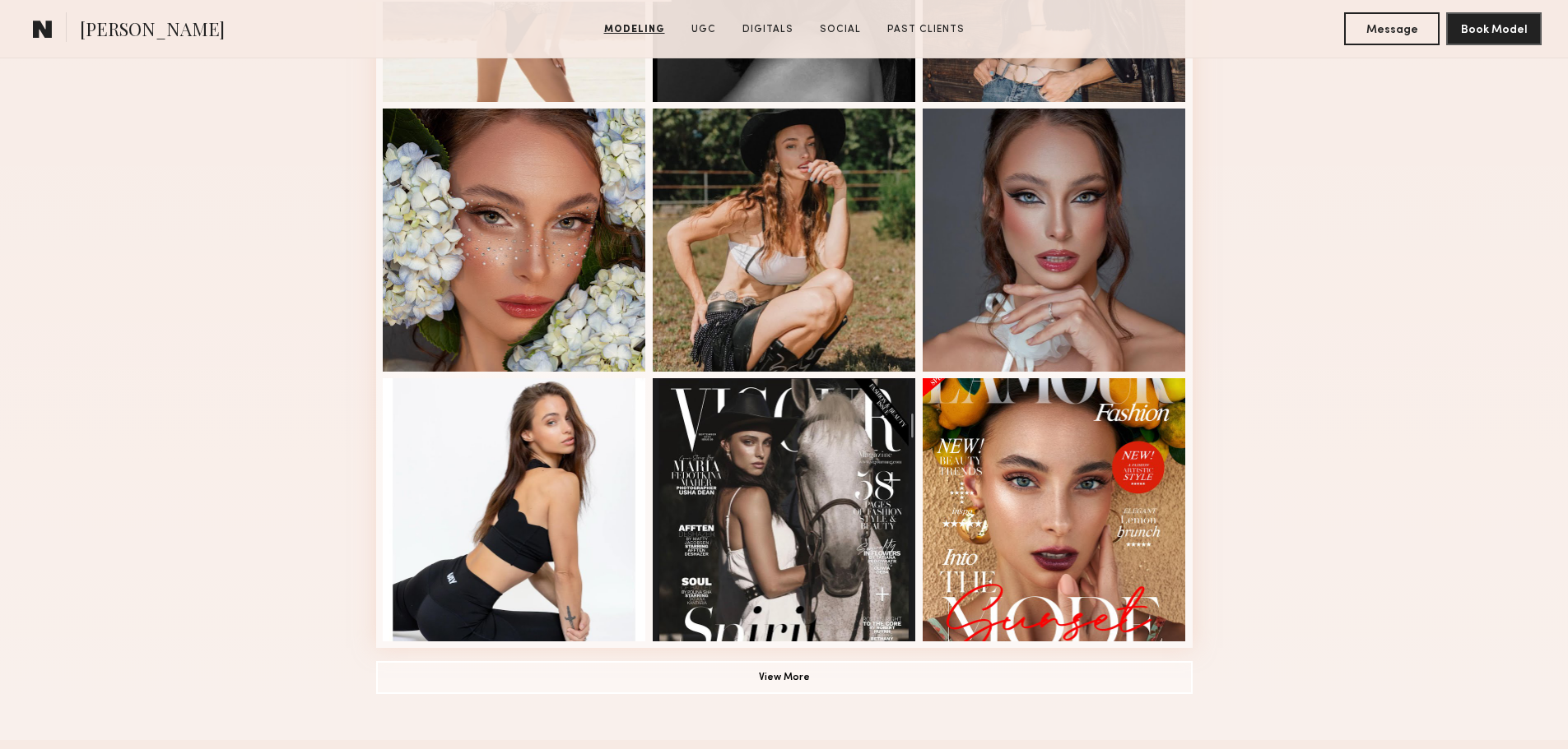
scroll to position [1069, 0]
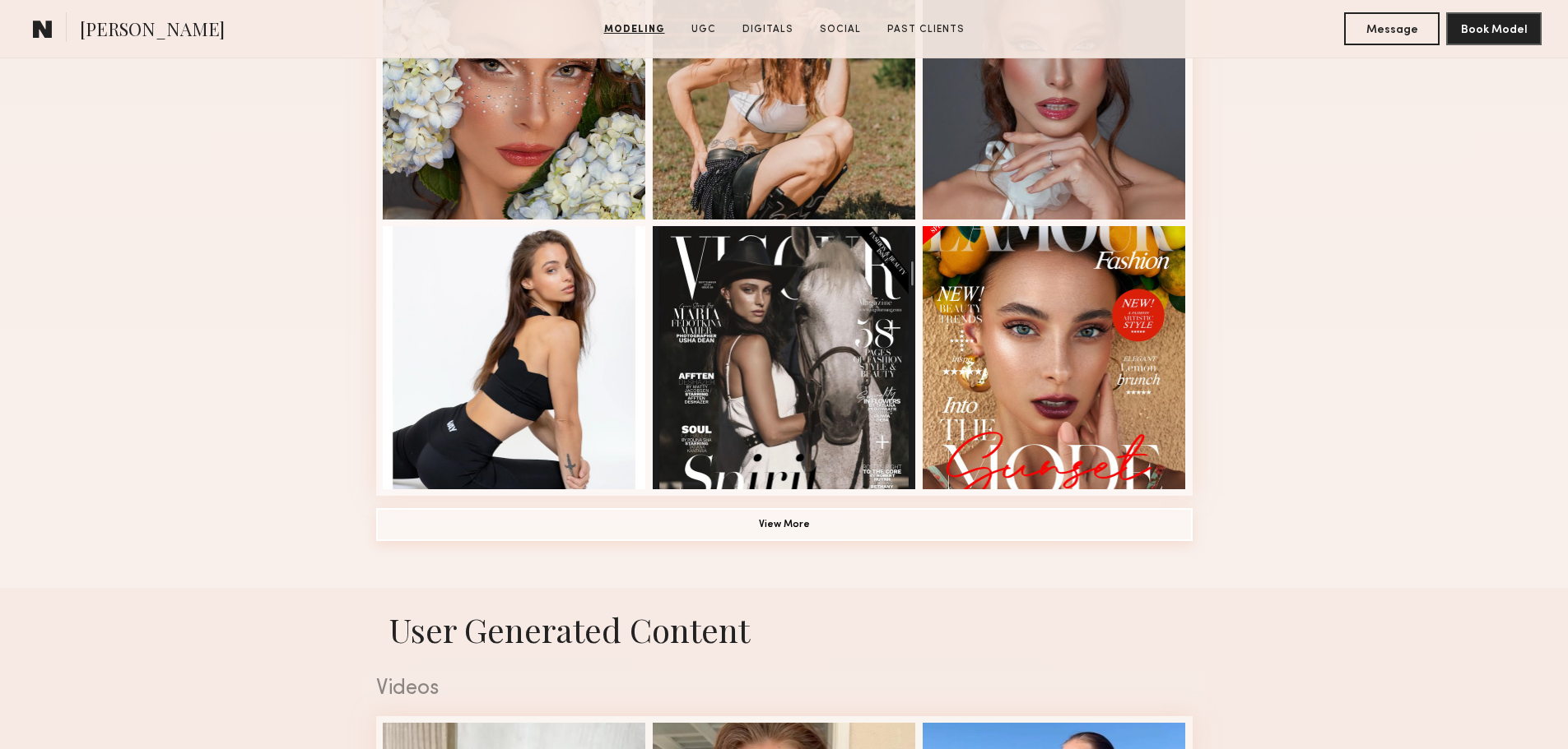
click at [794, 530] on button "View More" at bounding box center [784, 525] width 817 height 33
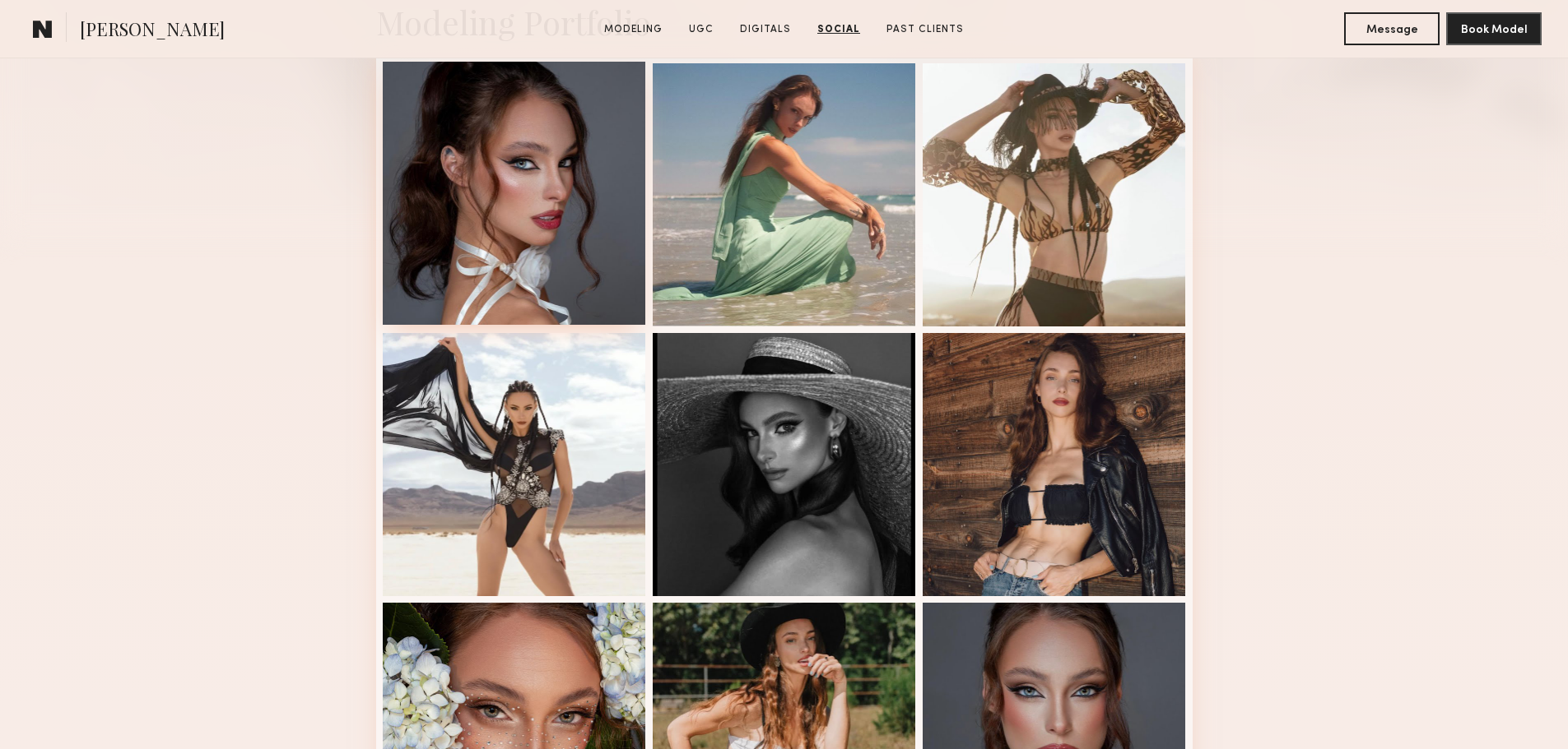
scroll to position [411, 0]
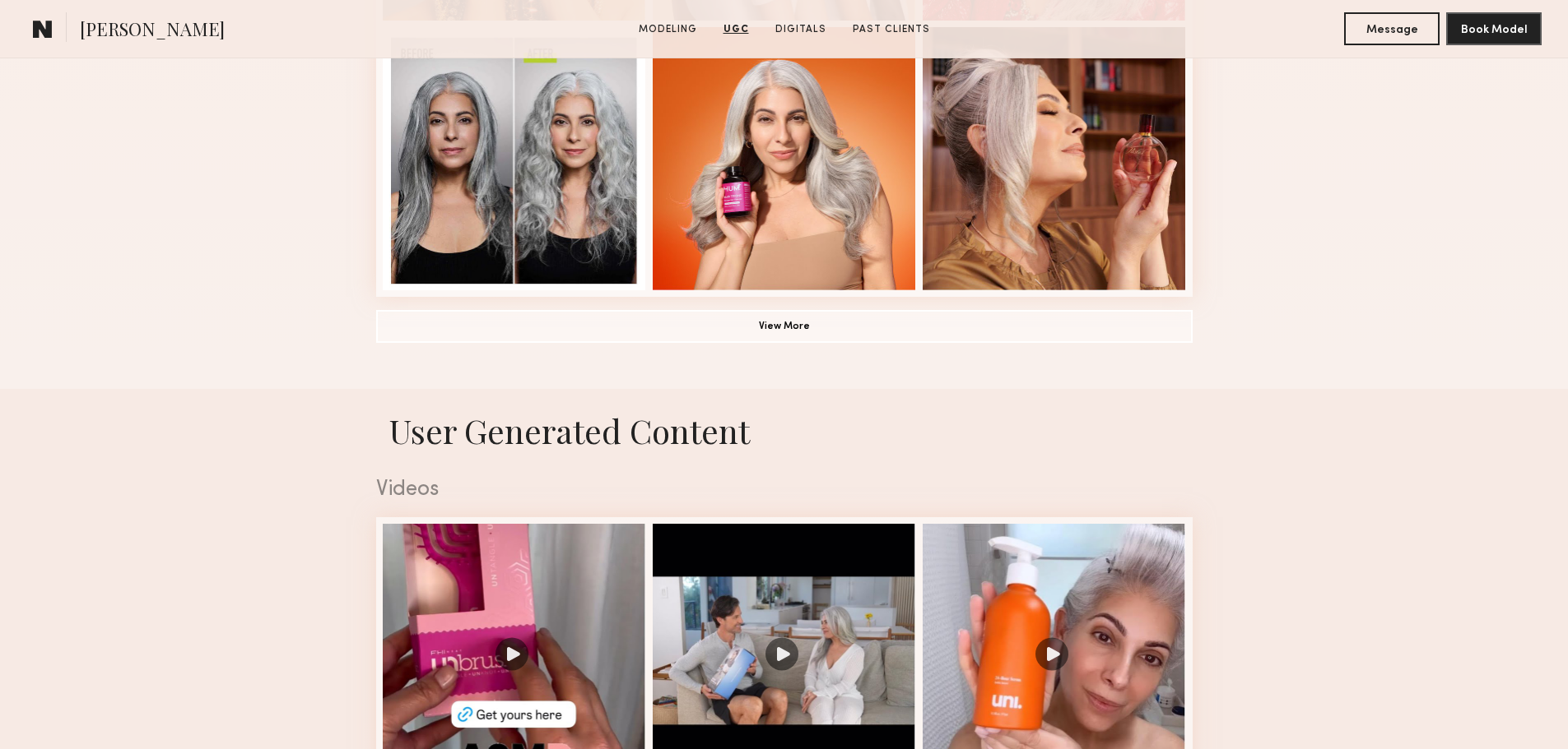
scroll to position [1234, 0]
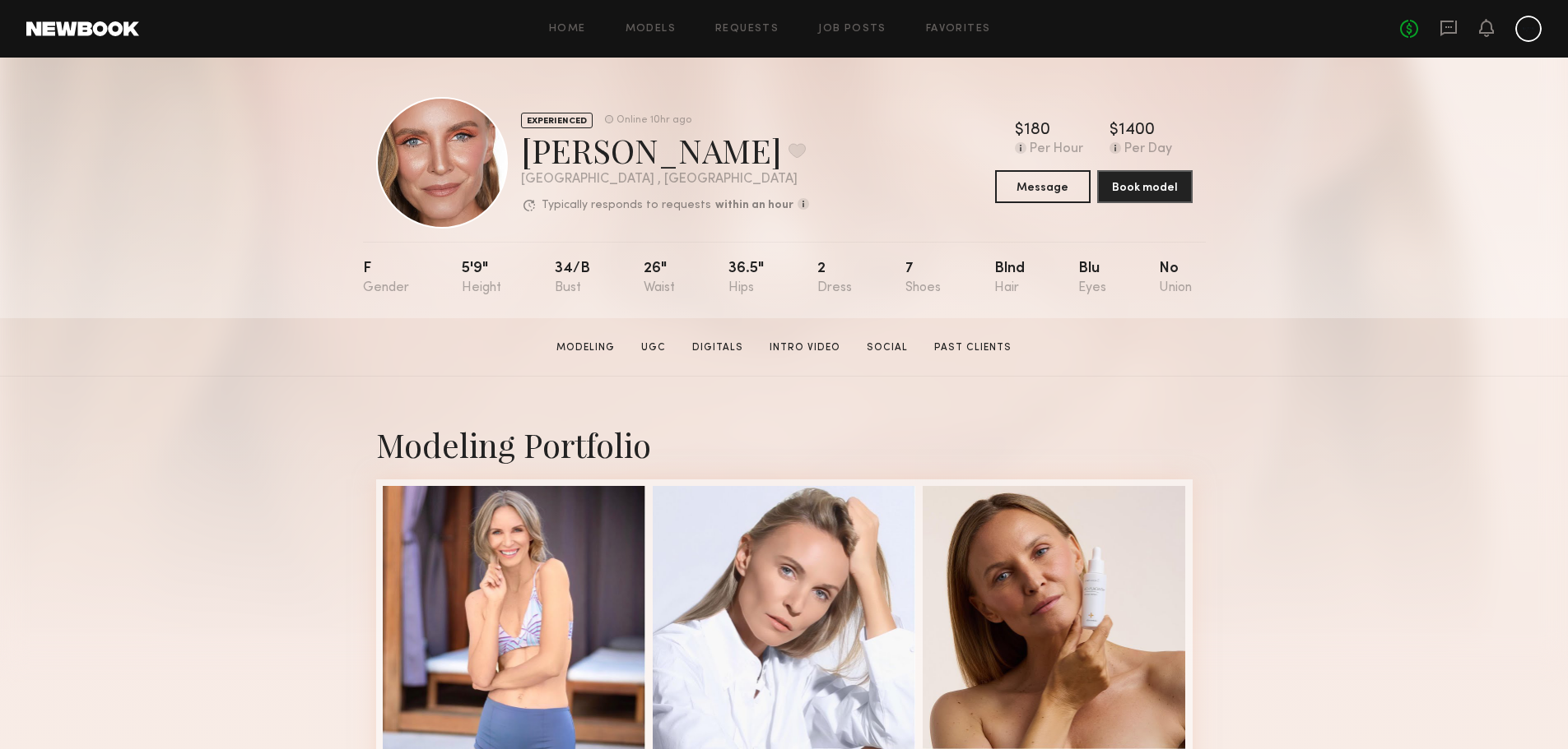
click at [826, 36] on div "Home Models Requests Job Posts Favorites Sign Out No fees up to $5,000" at bounding box center [840, 29] width 1402 height 27
click at [1444, 30] on icon at bounding box center [1449, 28] width 18 height 18
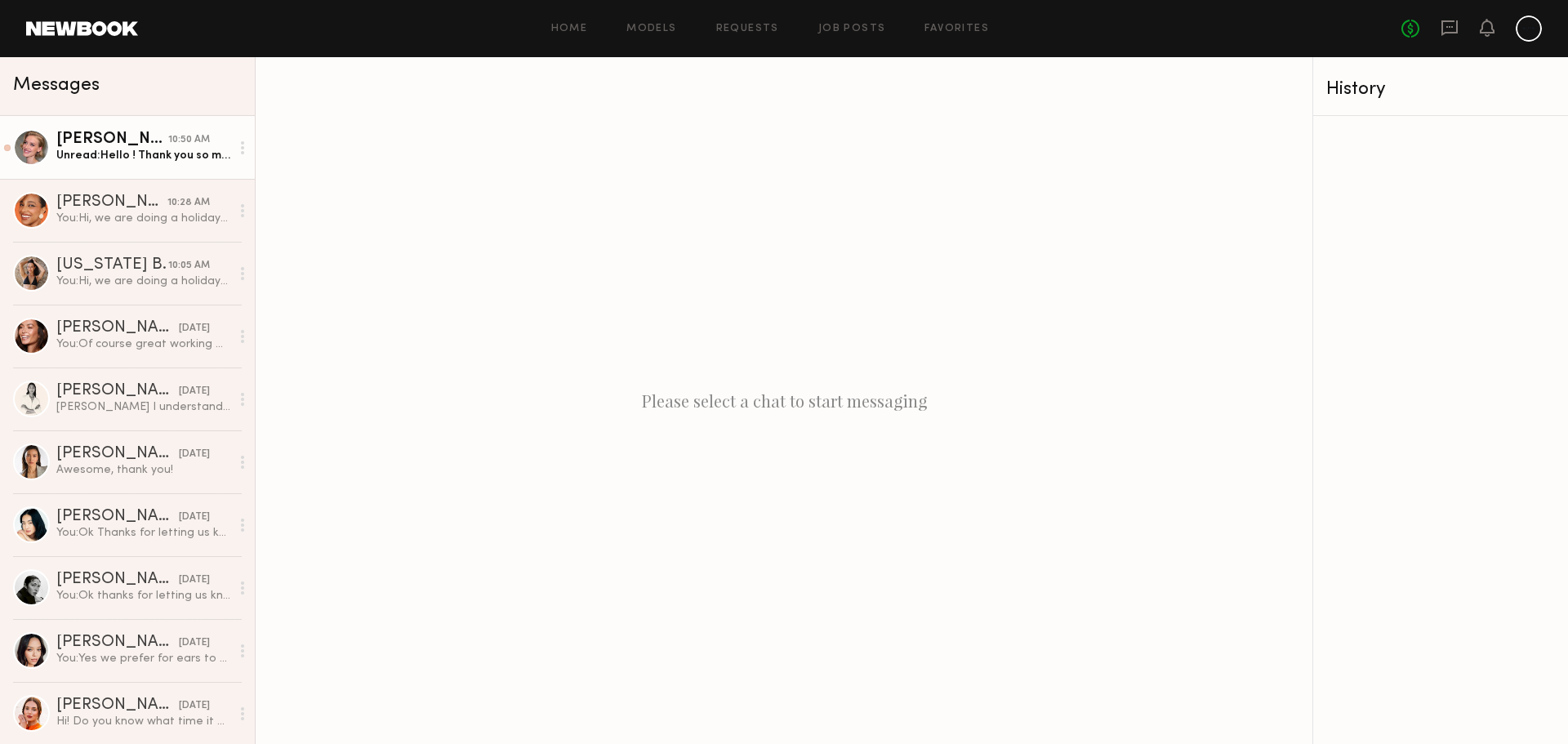
click at [87, 148] on div "[PERSON_NAME]" at bounding box center [112, 140] width 112 height 17
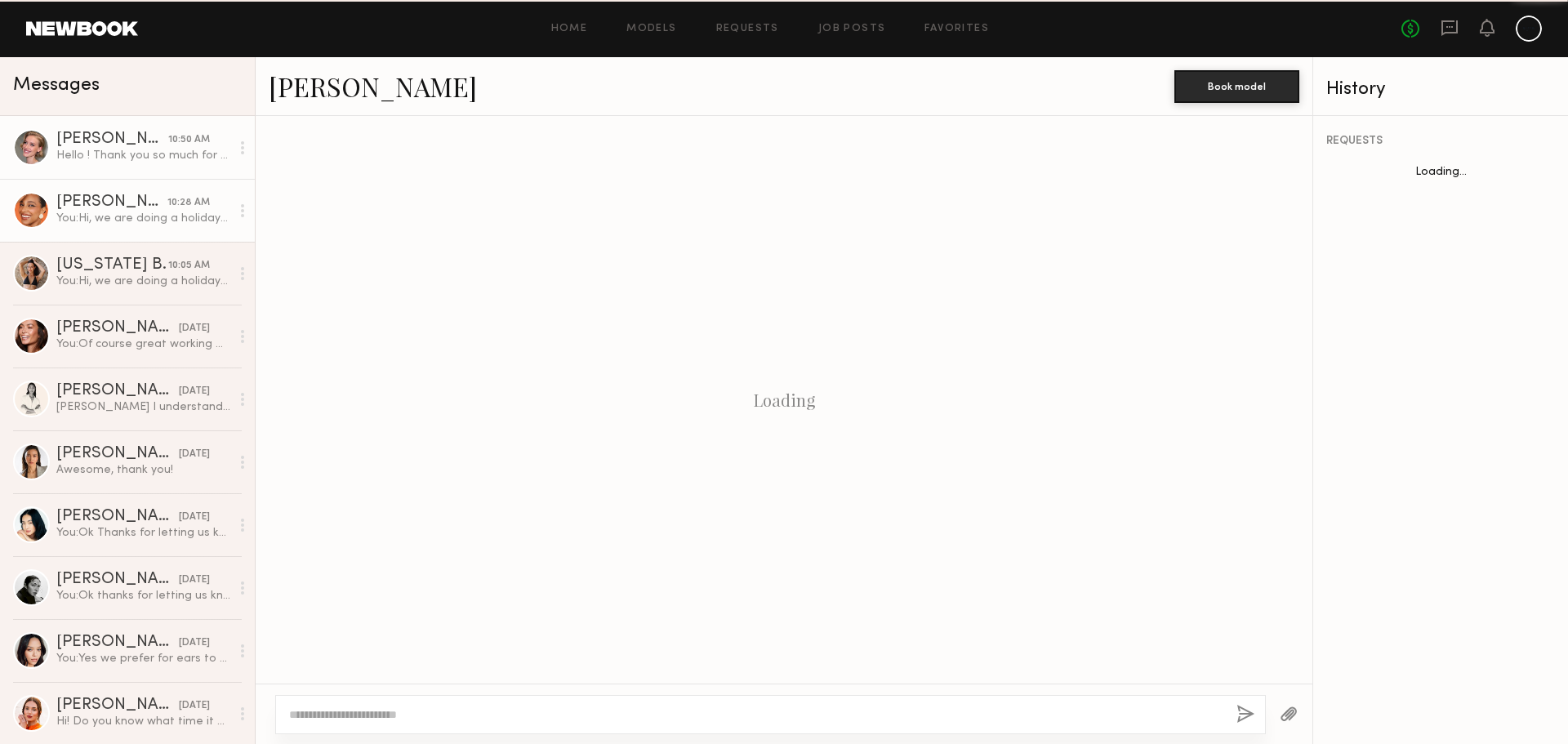
scroll to position [237, 0]
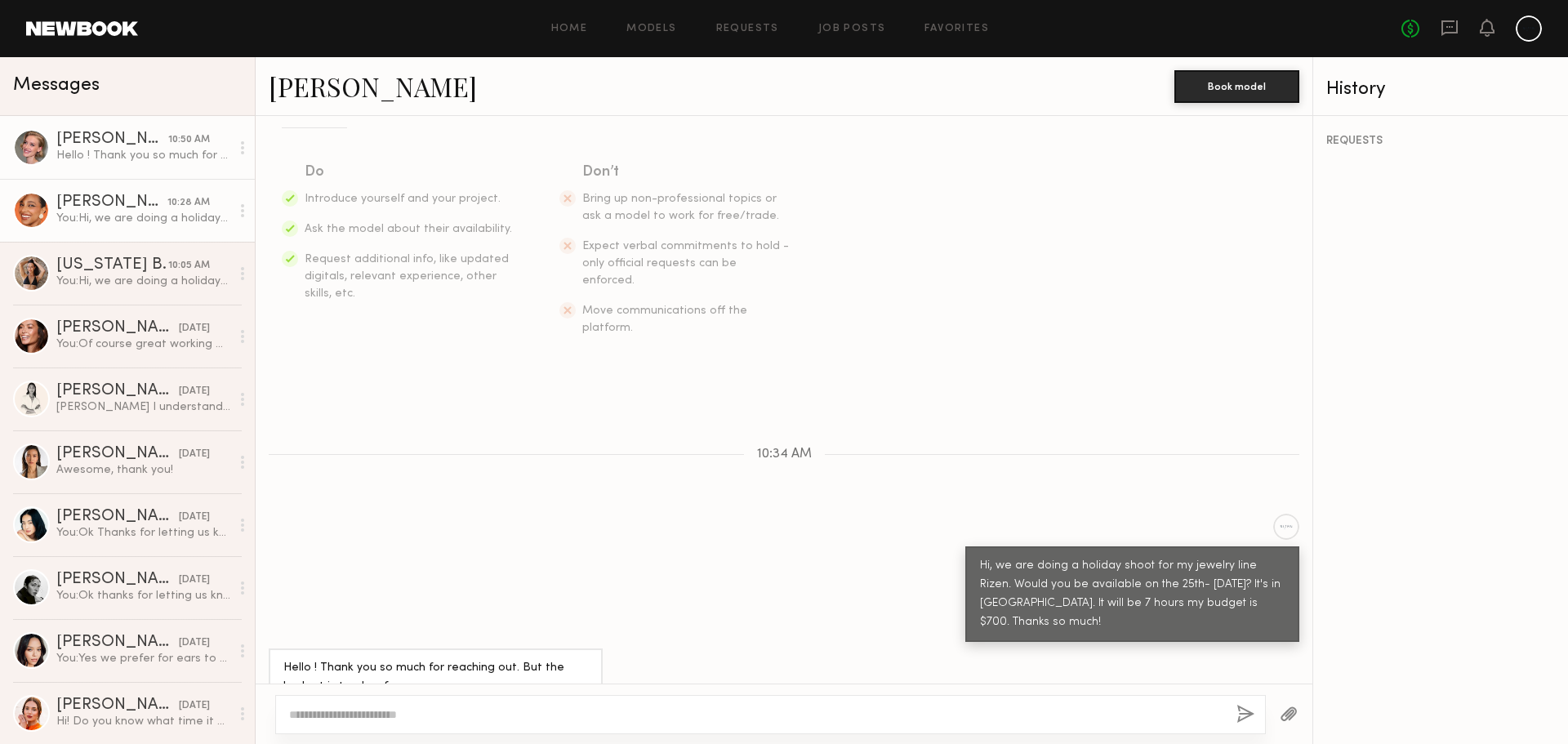
click at [63, 196] on div "[PERSON_NAME]" at bounding box center [111, 202] width 111 height 17
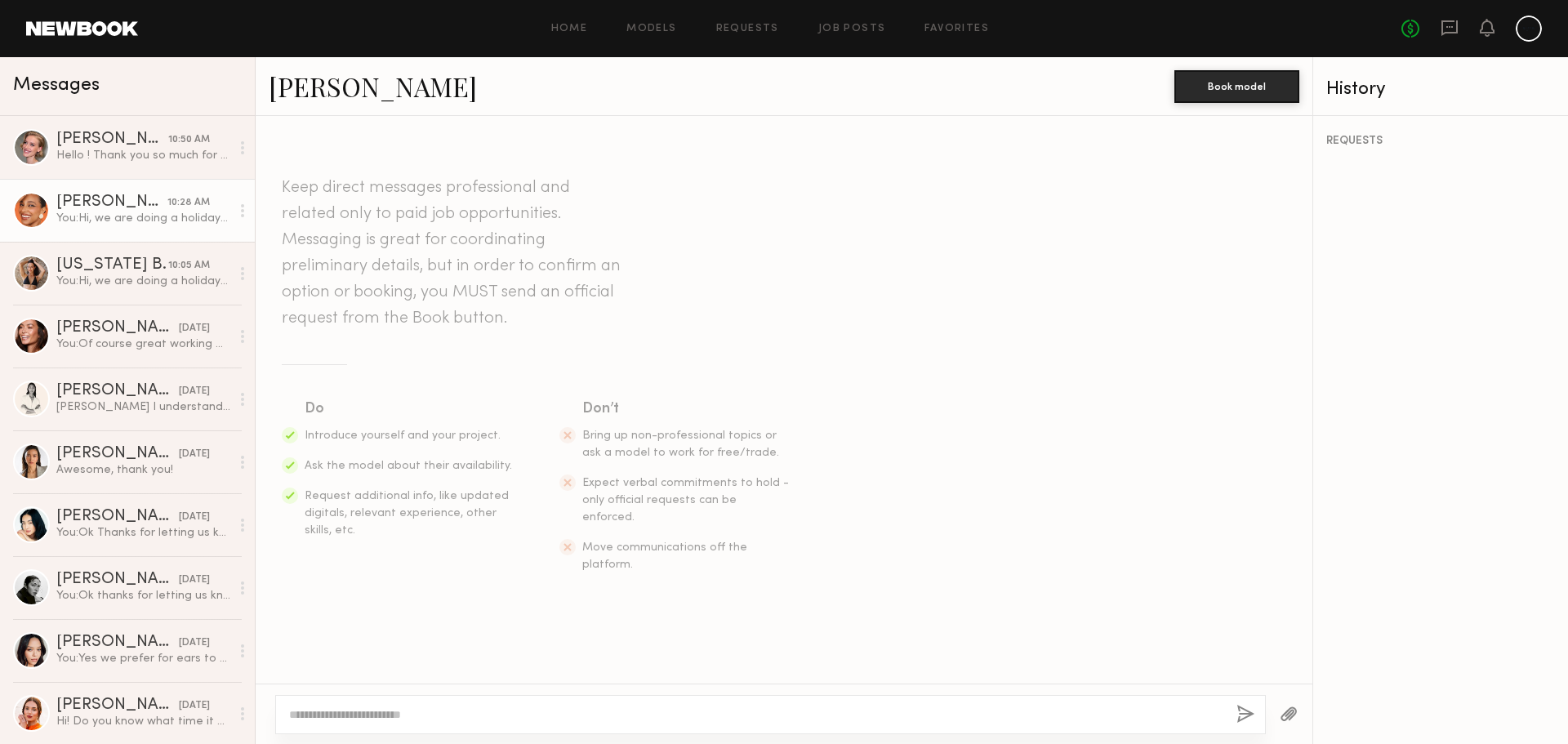
click at [348, 92] on link "[PERSON_NAME]" at bounding box center [373, 86] width 208 height 36
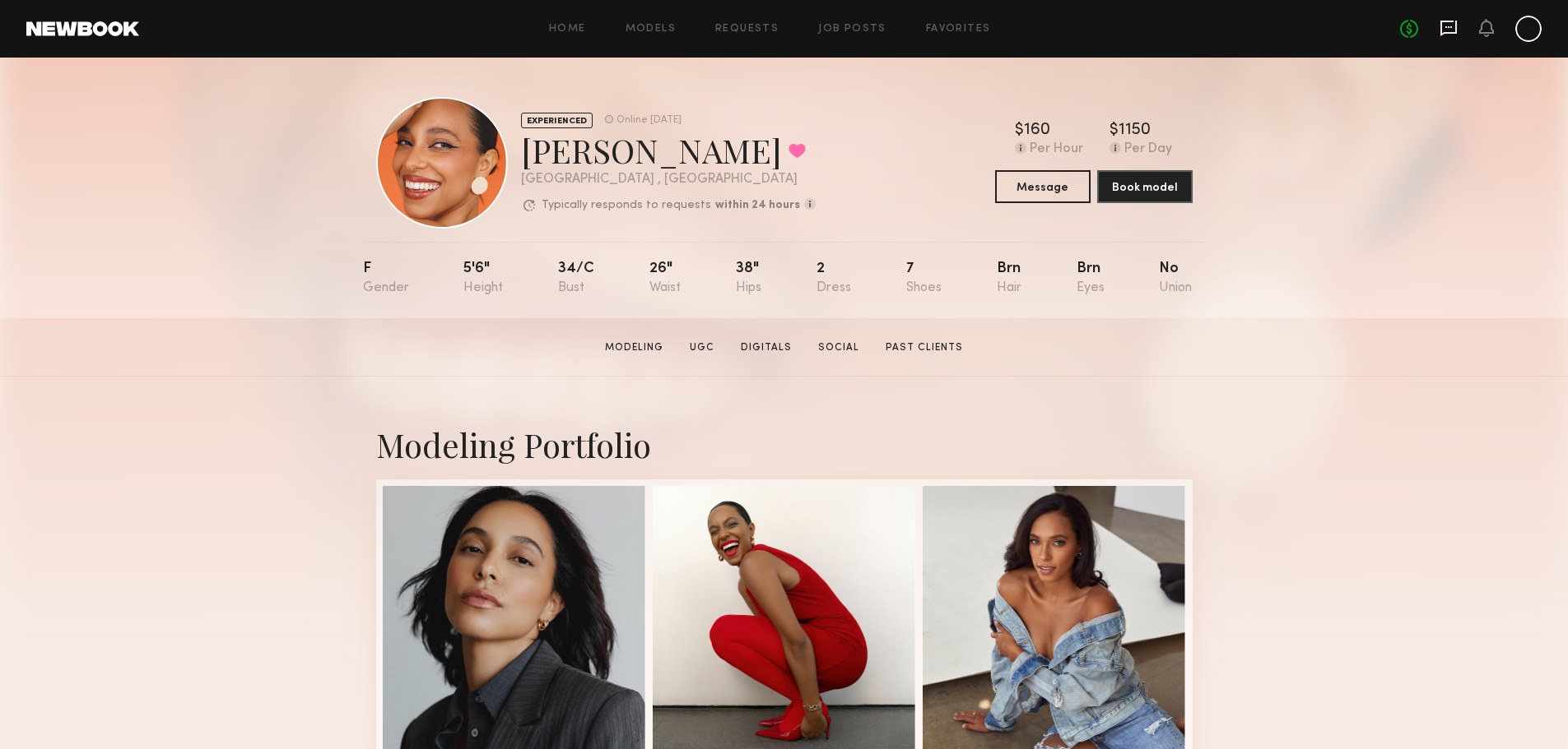
click at [1445, 27] on icon at bounding box center [1448, 27] width 7 height 2
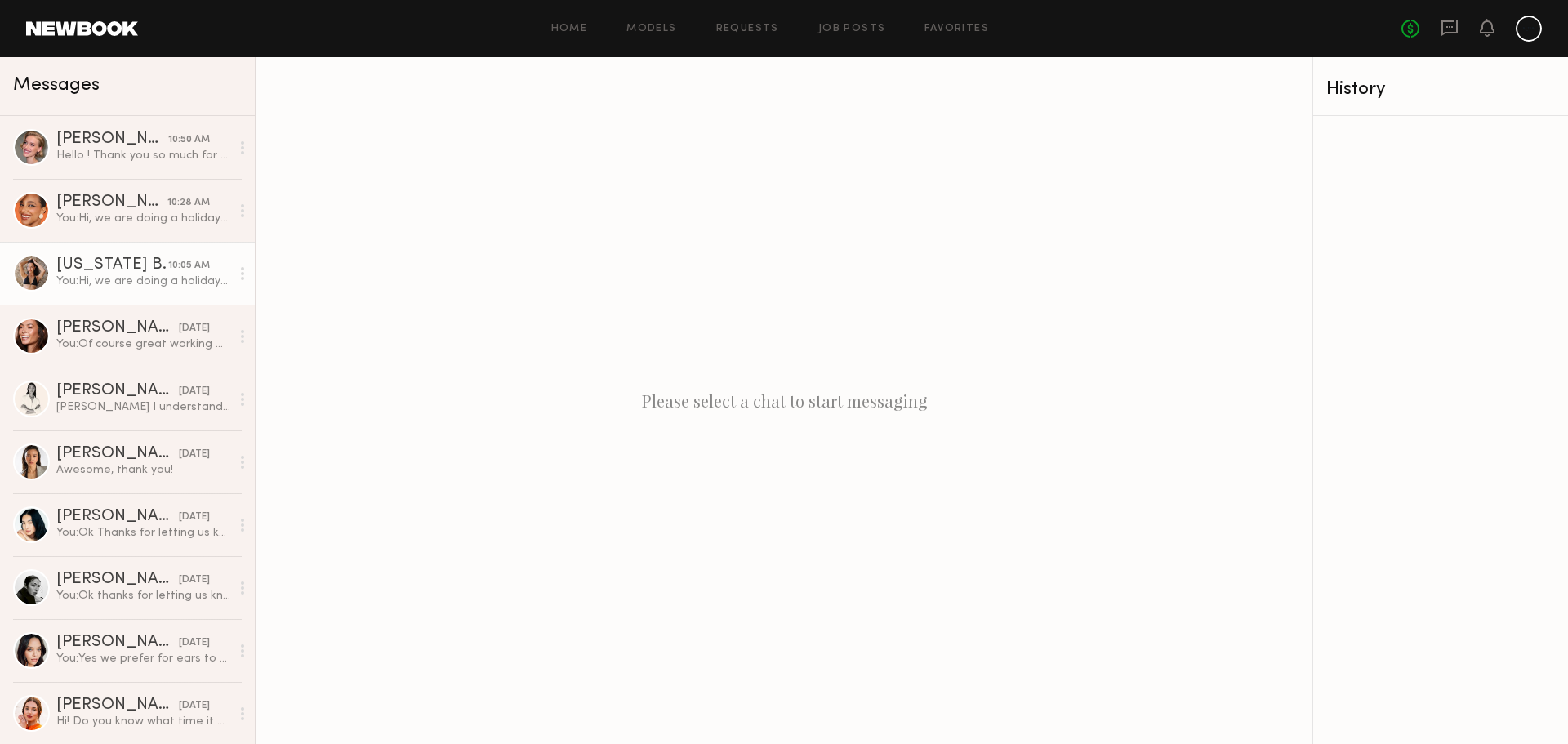
click at [83, 269] on div "[US_STATE] B." at bounding box center [112, 266] width 112 height 17
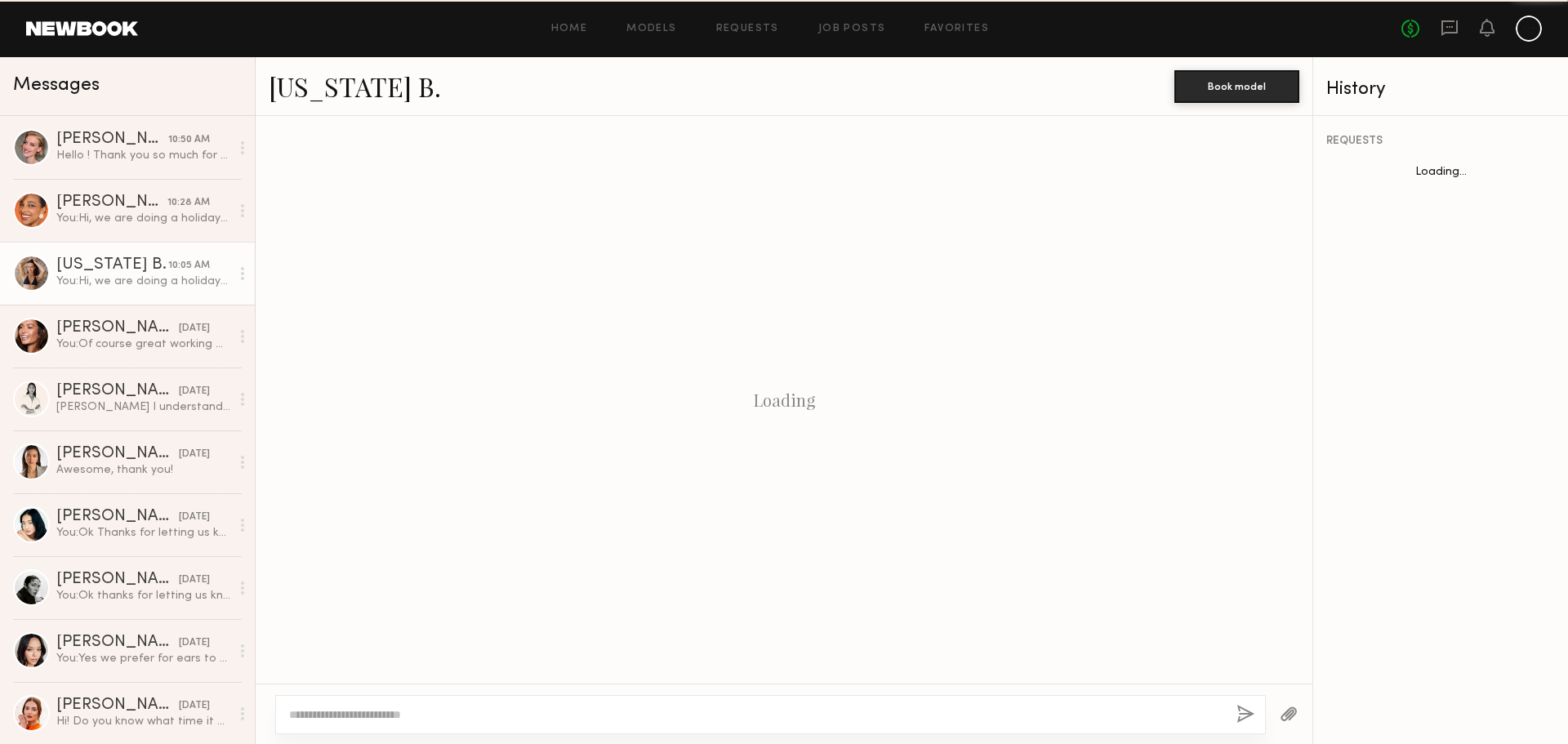
scroll to position [172, 0]
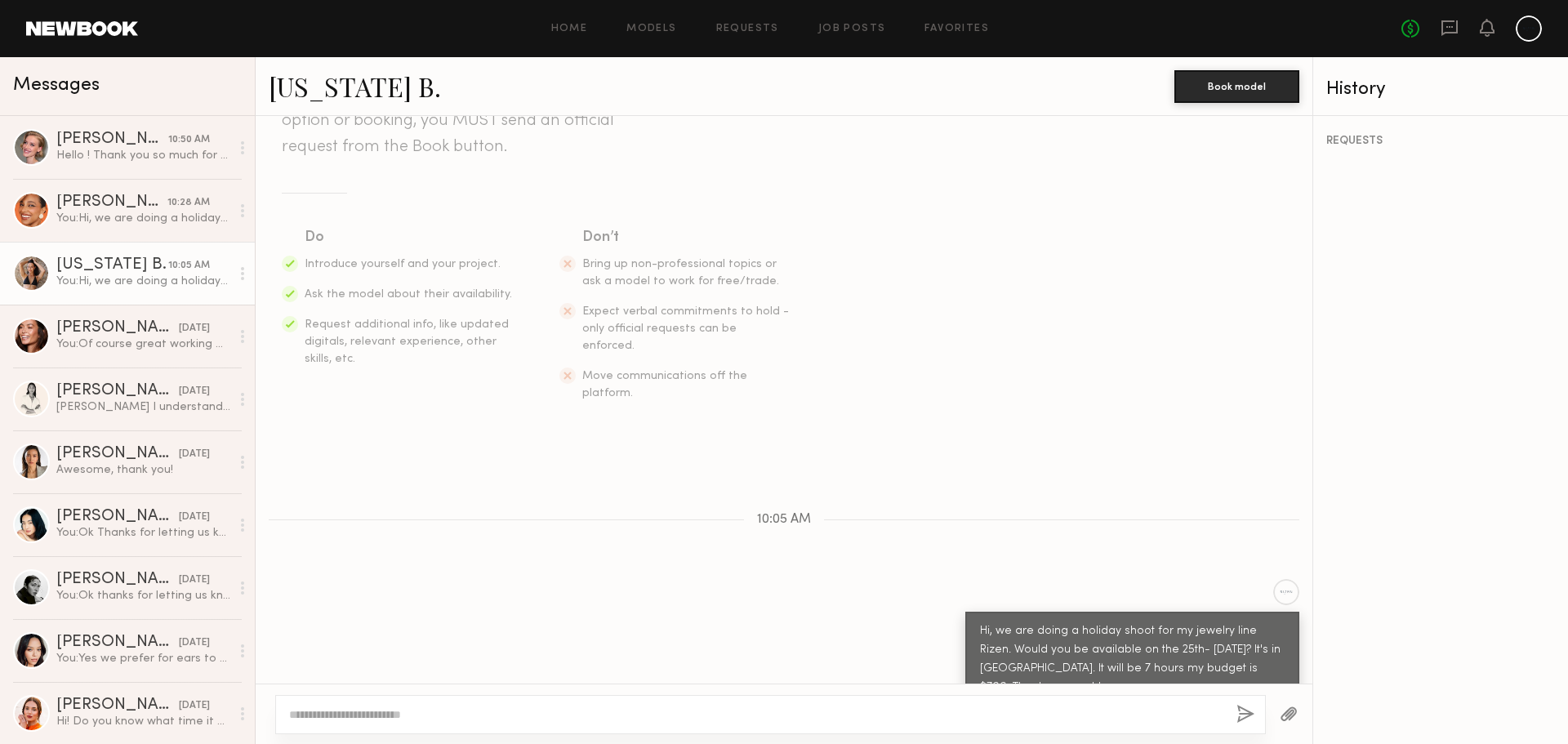
click at [295, 92] on link "[US_STATE] B." at bounding box center [355, 86] width 172 height 36
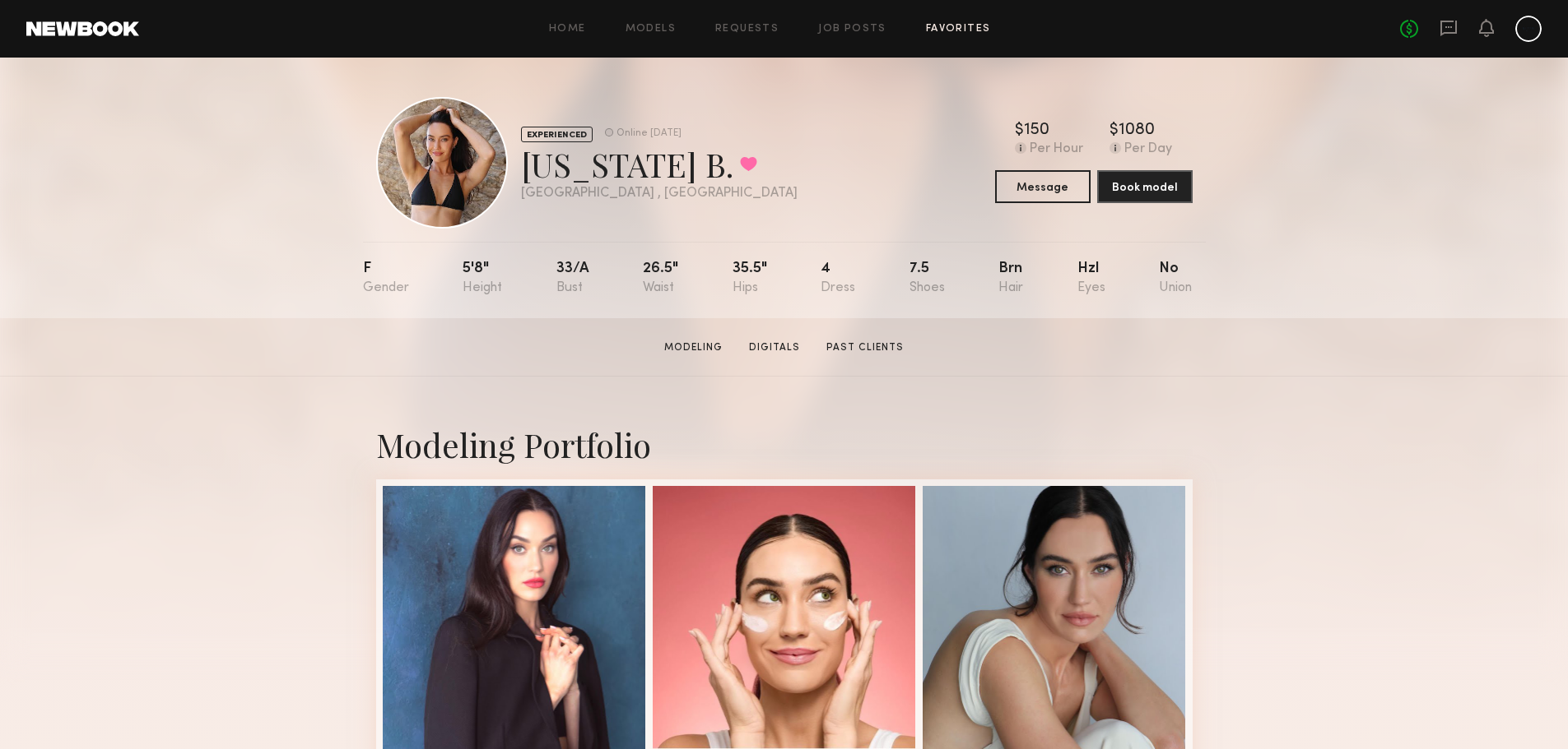
click at [964, 26] on link "Favorites" at bounding box center [958, 29] width 65 height 11
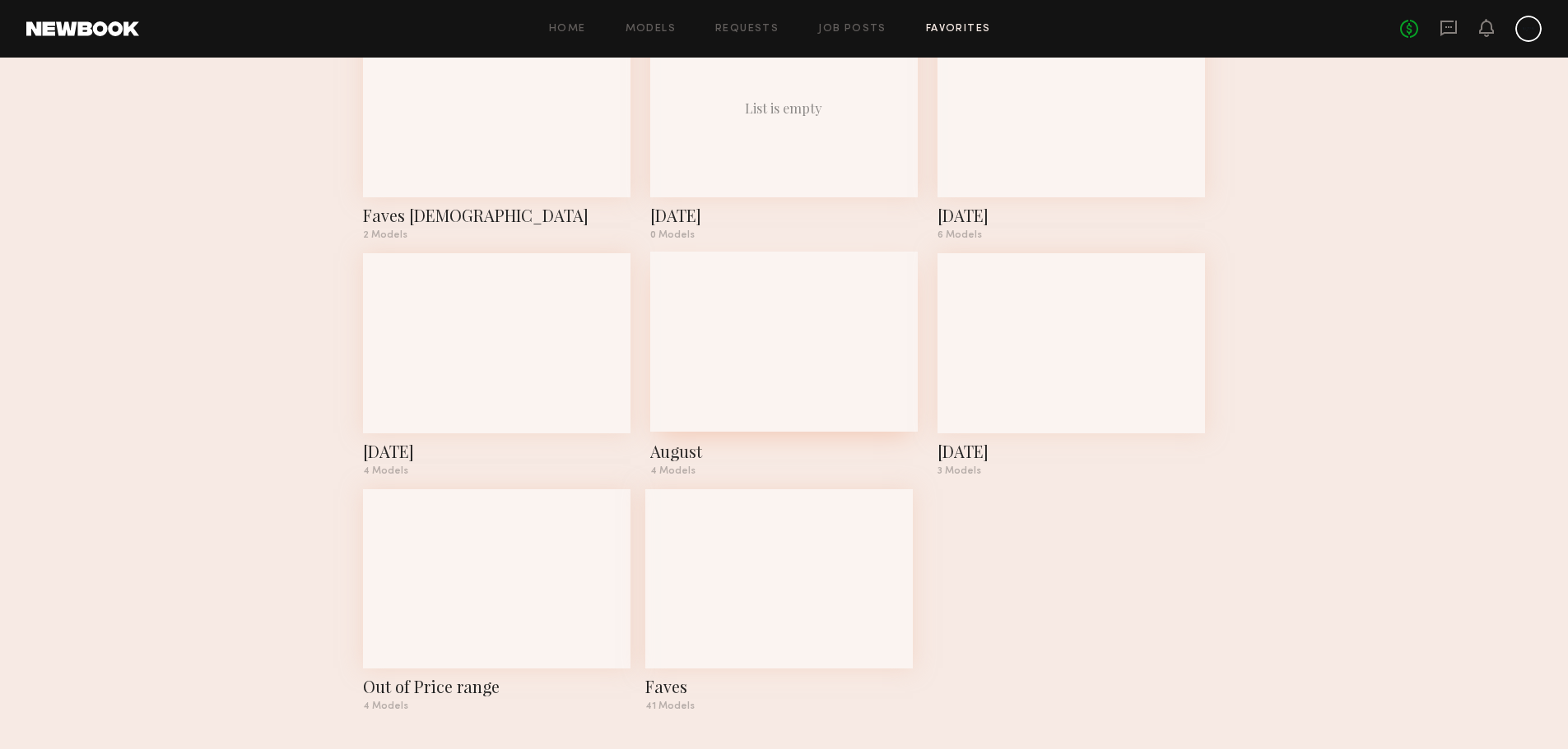
scroll to position [373, 0]
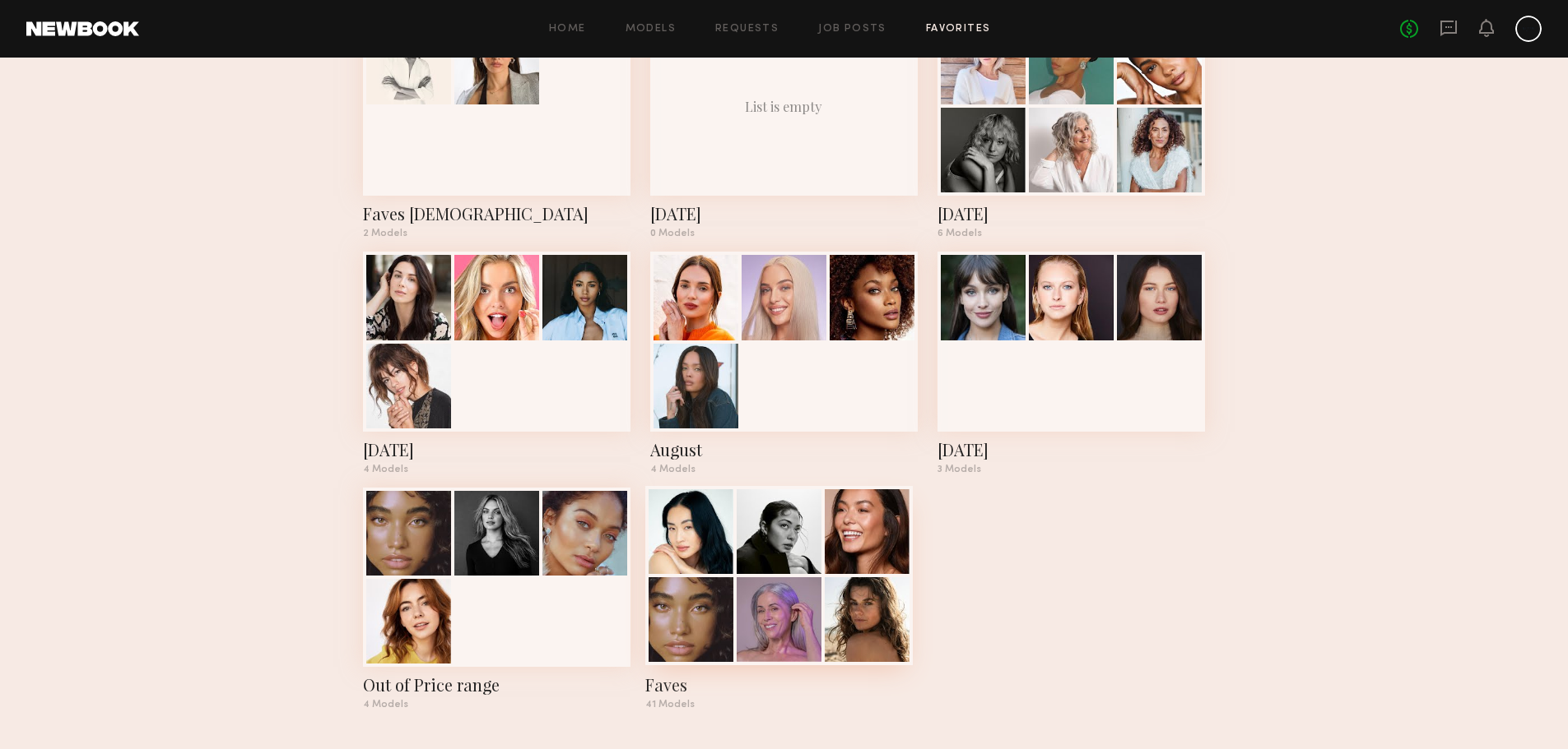
click at [726, 576] on div at bounding box center [779, 576] width 268 height 180
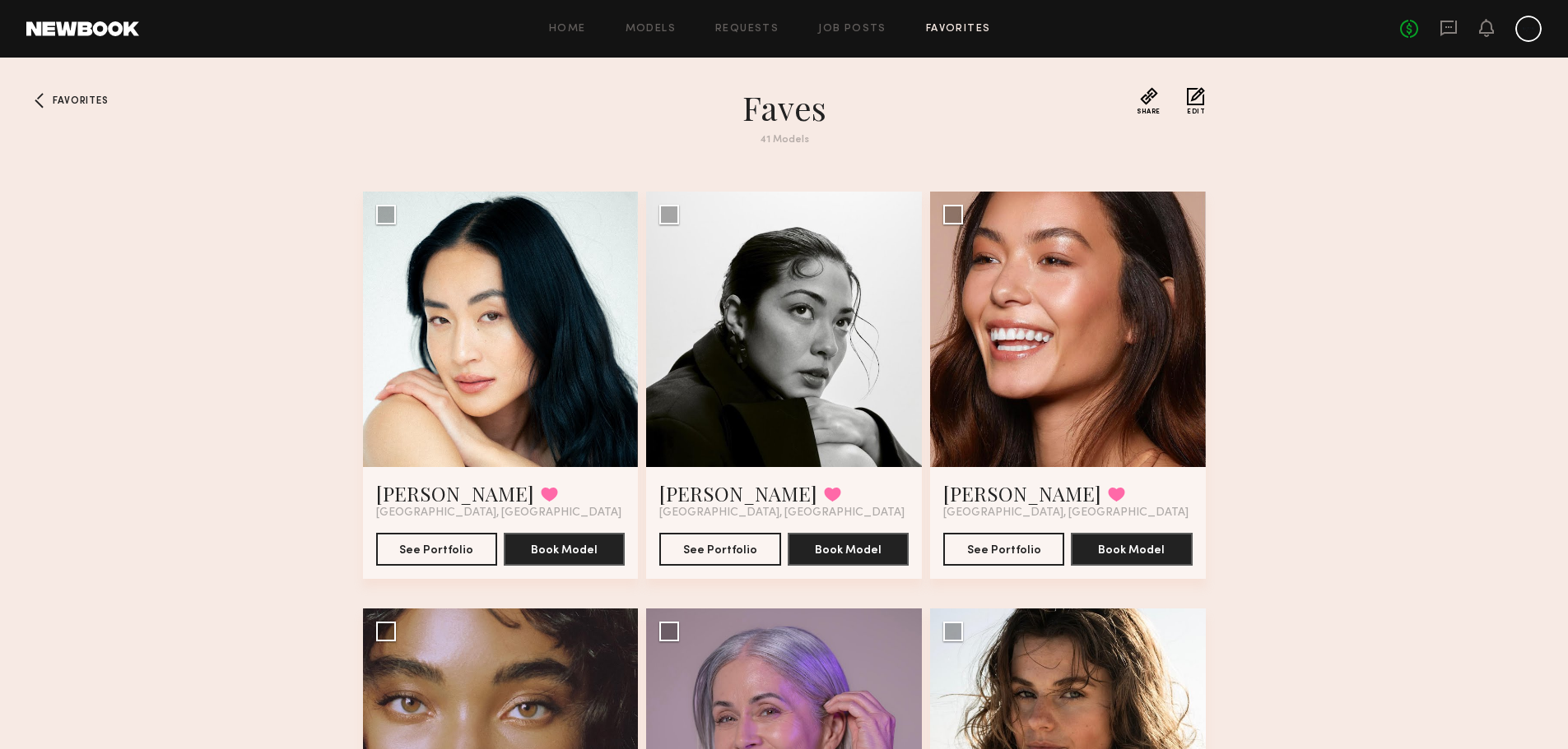
click at [934, 32] on link "Favorites" at bounding box center [958, 29] width 65 height 11
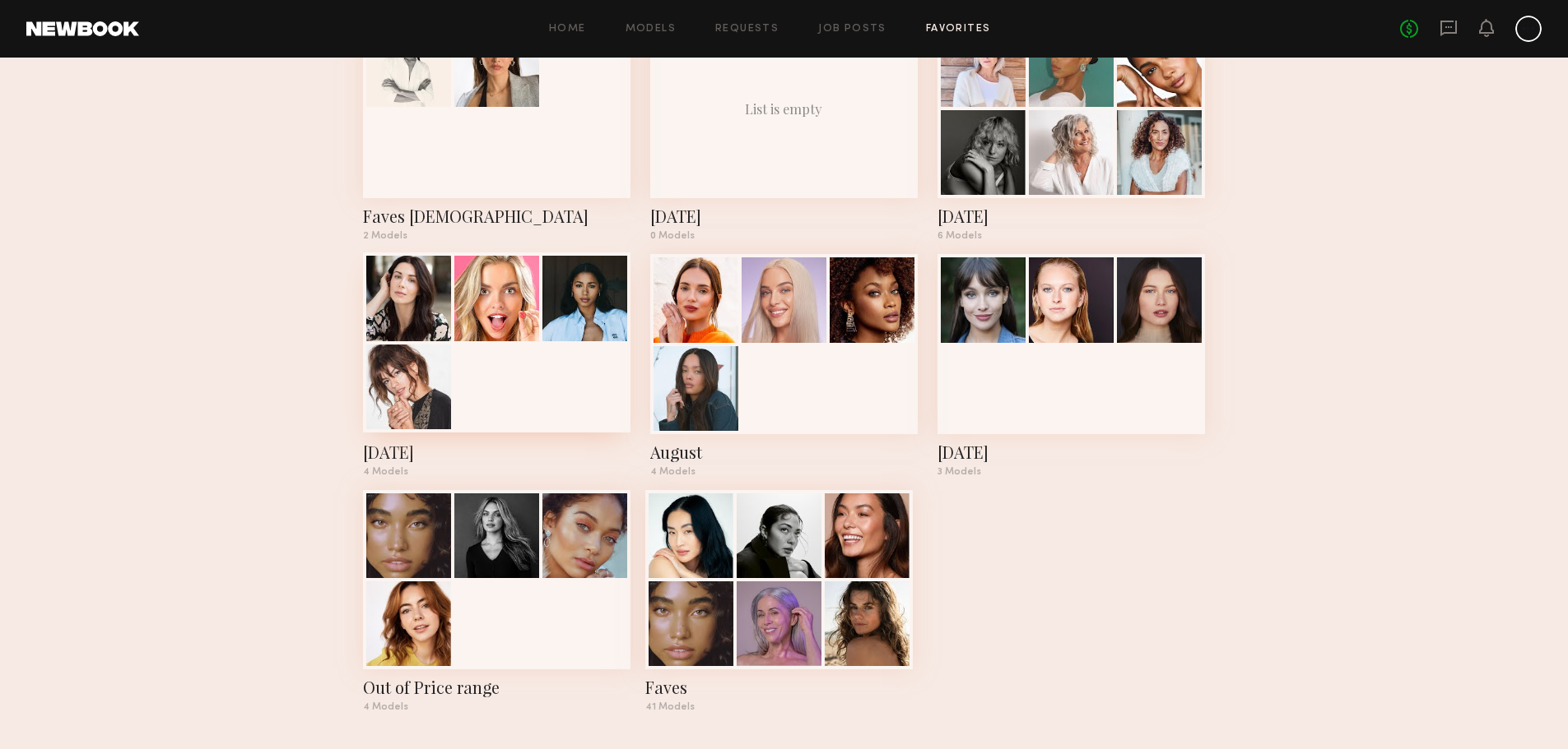
scroll to position [373, 0]
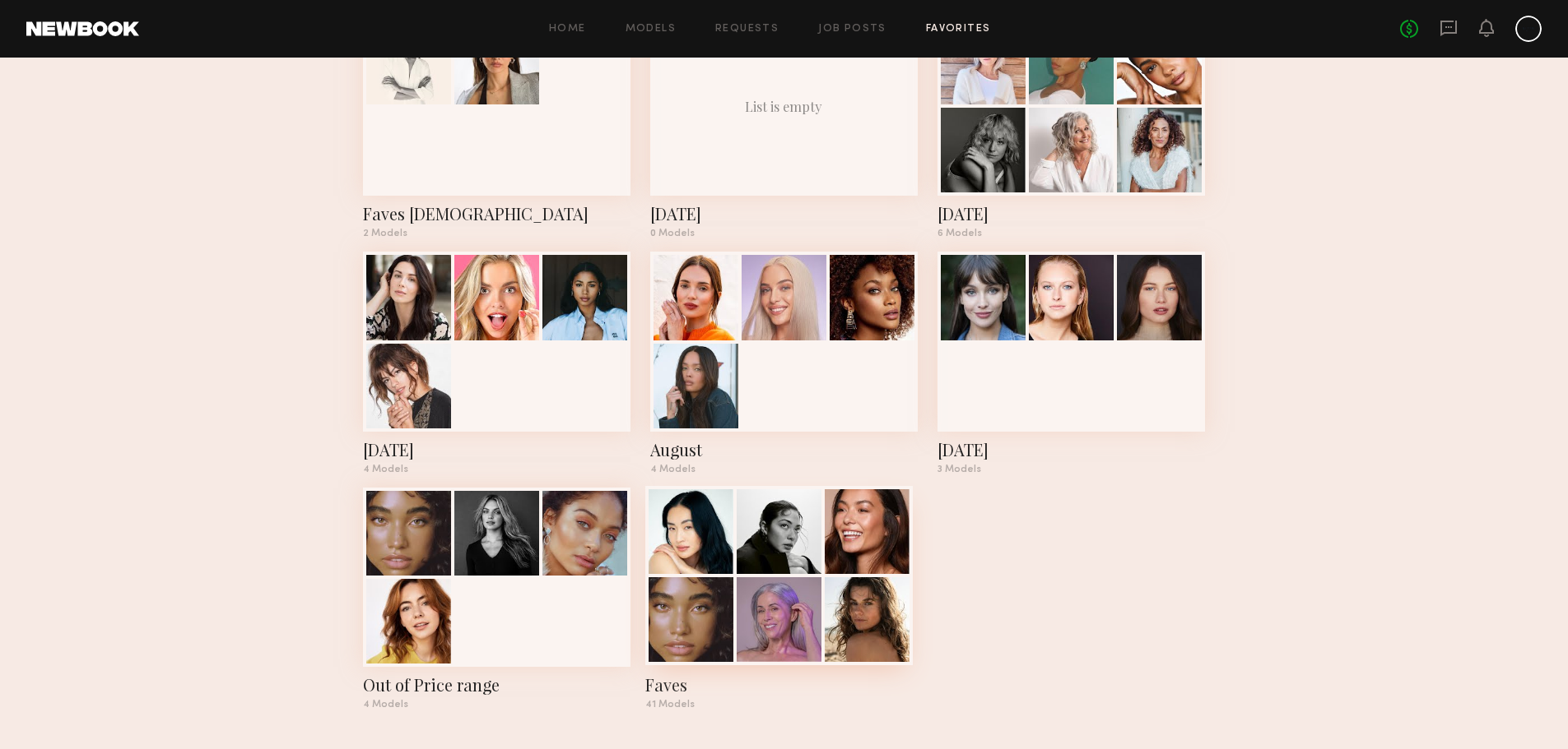
click at [747, 564] on div at bounding box center [779, 532] width 85 height 85
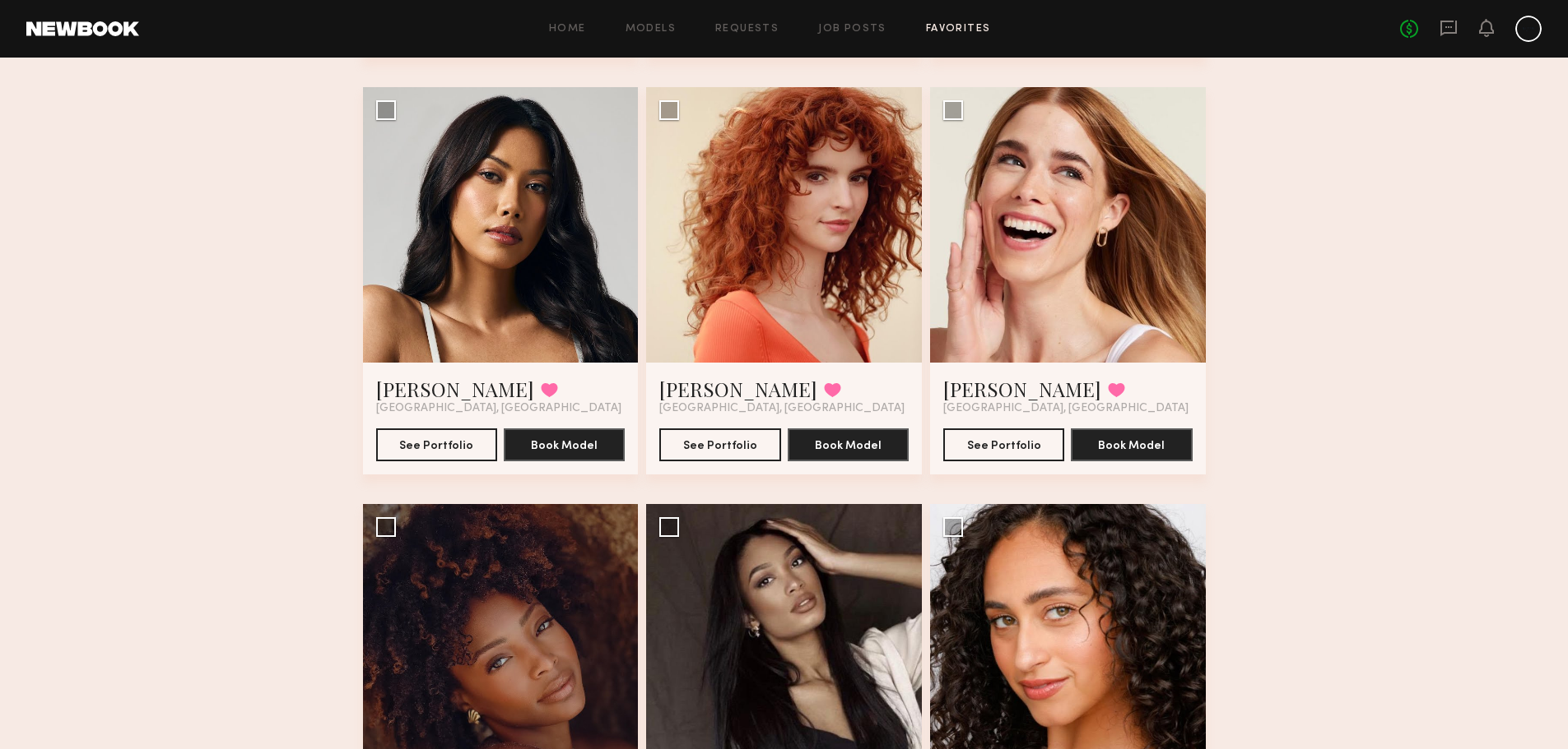
scroll to position [3866, 0]
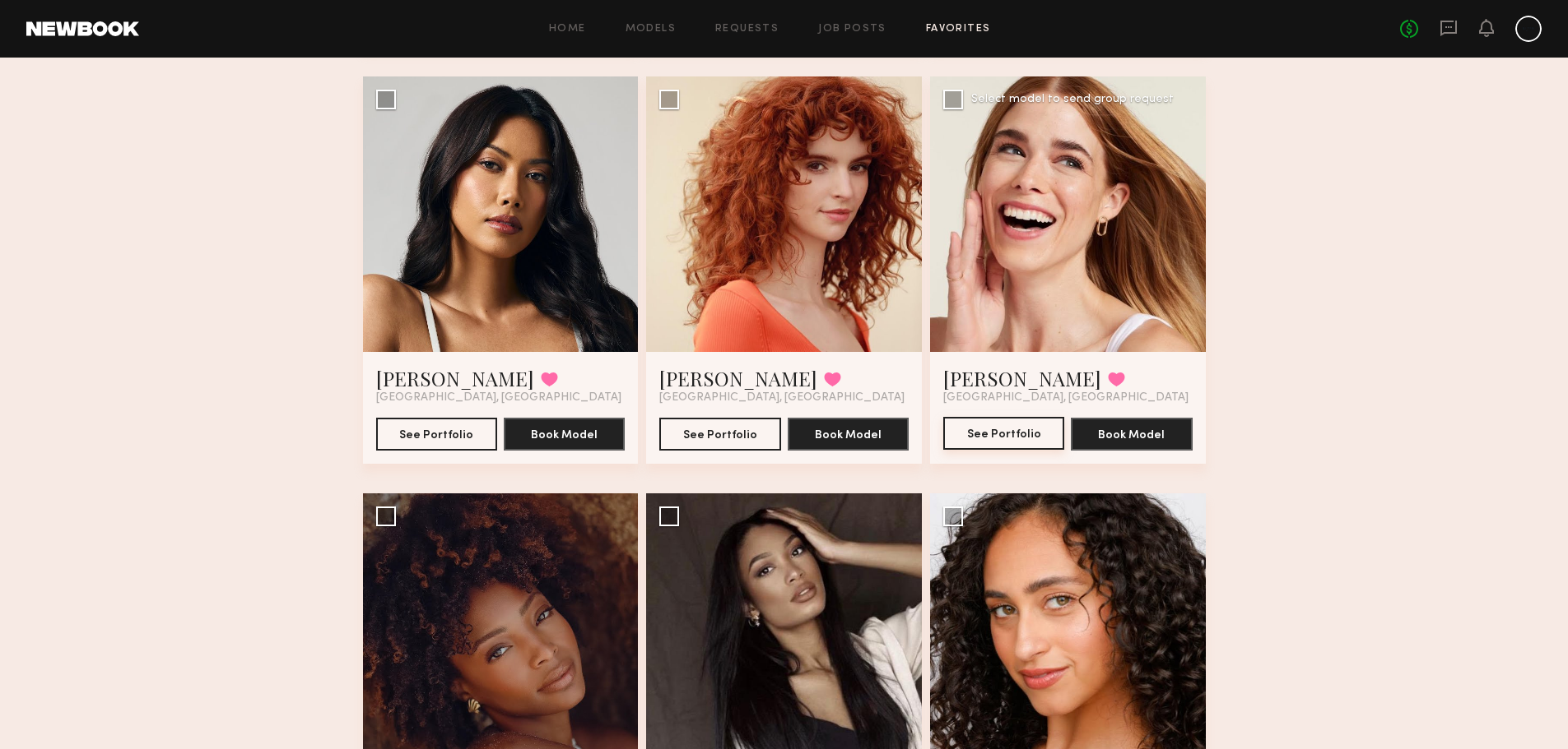
click at [1009, 435] on button "See Portfolio" at bounding box center [1003, 434] width 121 height 33
